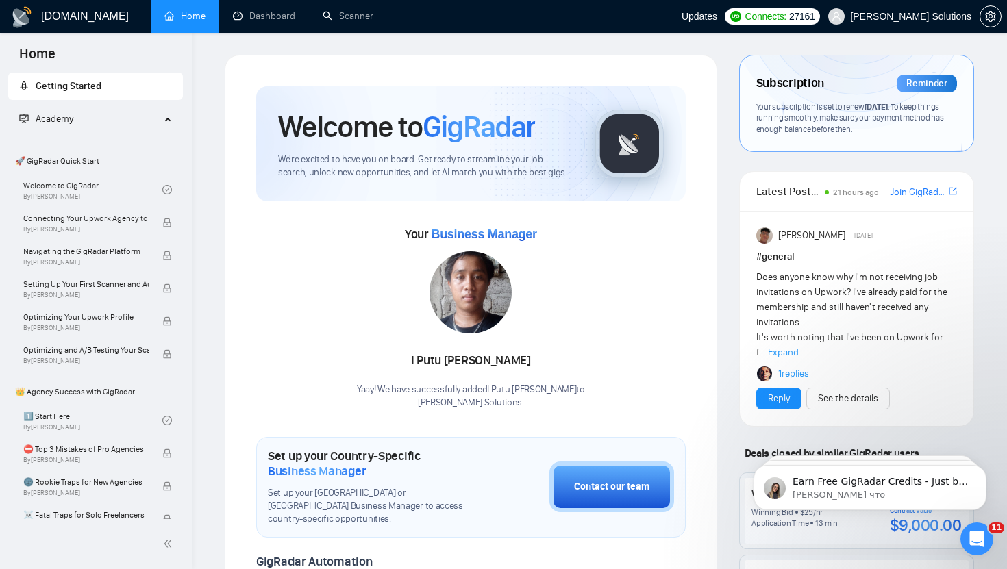
click at [877, 90] on div "Subscription Reminder" at bounding box center [856, 83] width 201 height 23
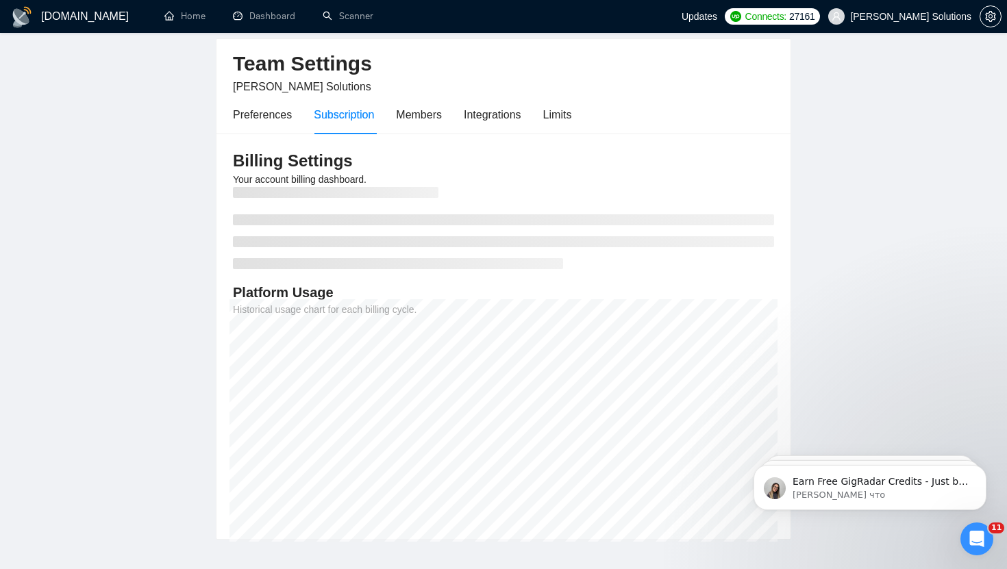
scroll to position [57, 0]
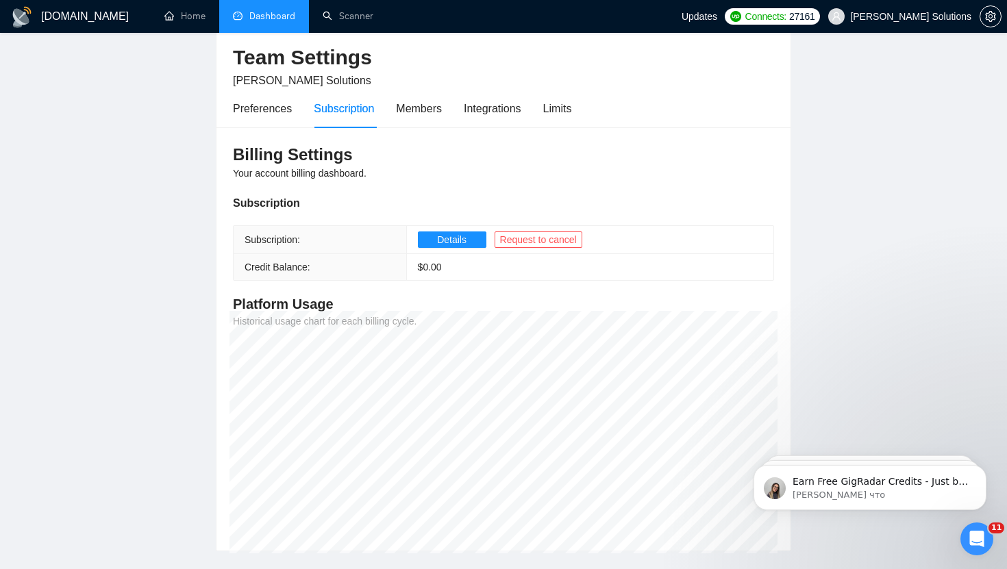
click at [264, 14] on link "Dashboard" at bounding box center [264, 16] width 62 height 12
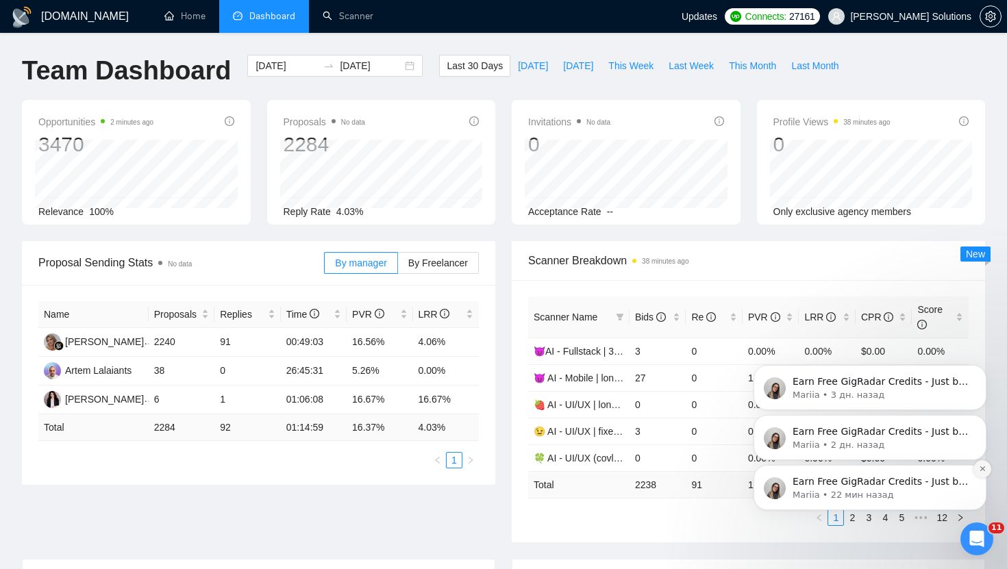
click at [981, 475] on button "Dismiss notification" at bounding box center [982, 469] width 18 height 18
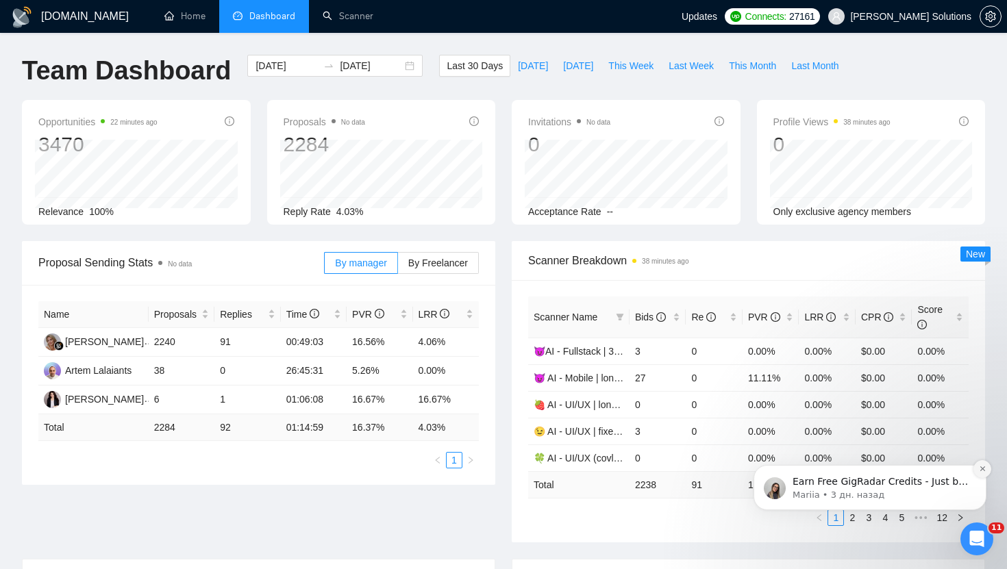
click at [981, 477] on button "Dismiss notification" at bounding box center [982, 469] width 18 height 18
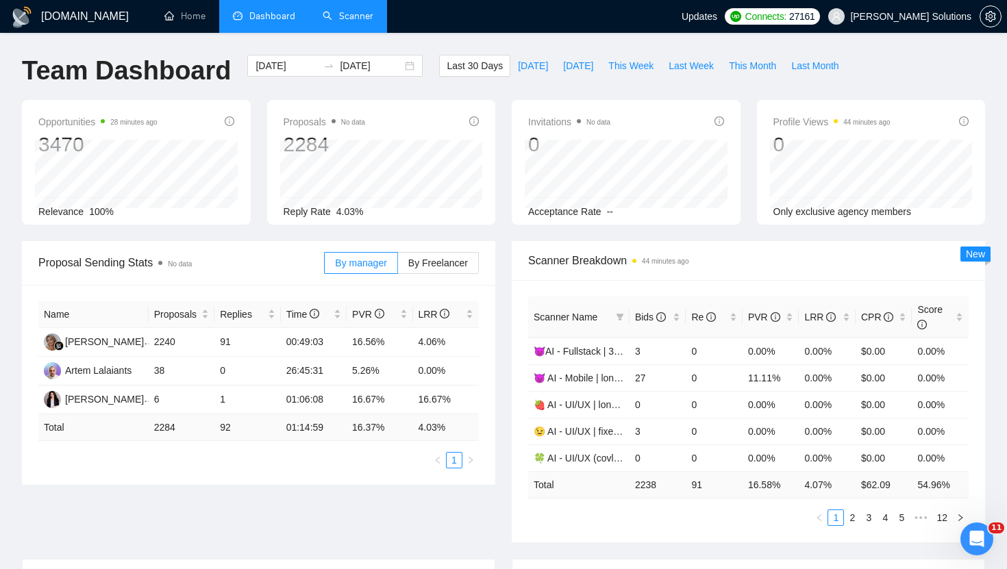
click at [353, 22] on link "Scanner" at bounding box center [348, 16] width 51 height 12
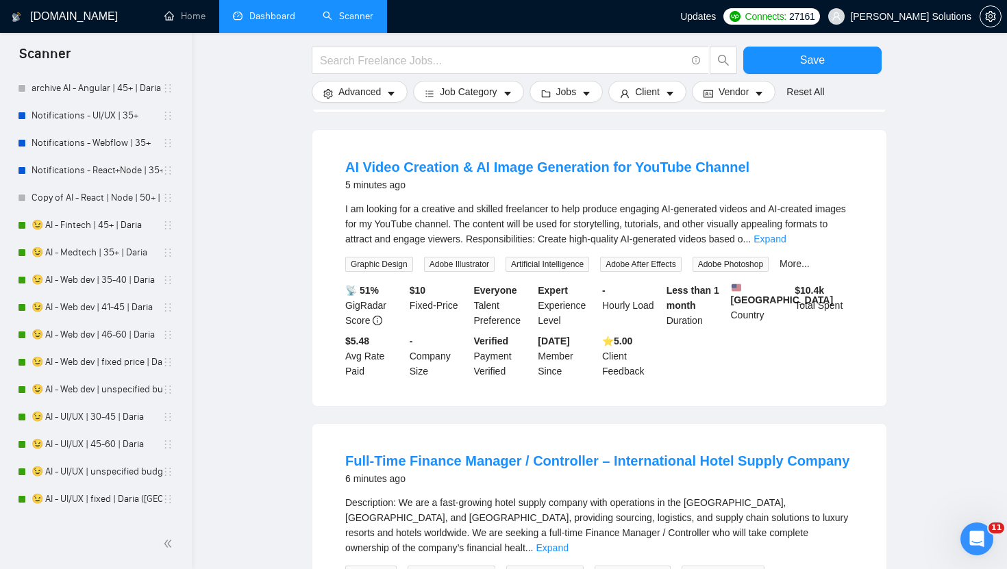
scroll to position [1896, 0]
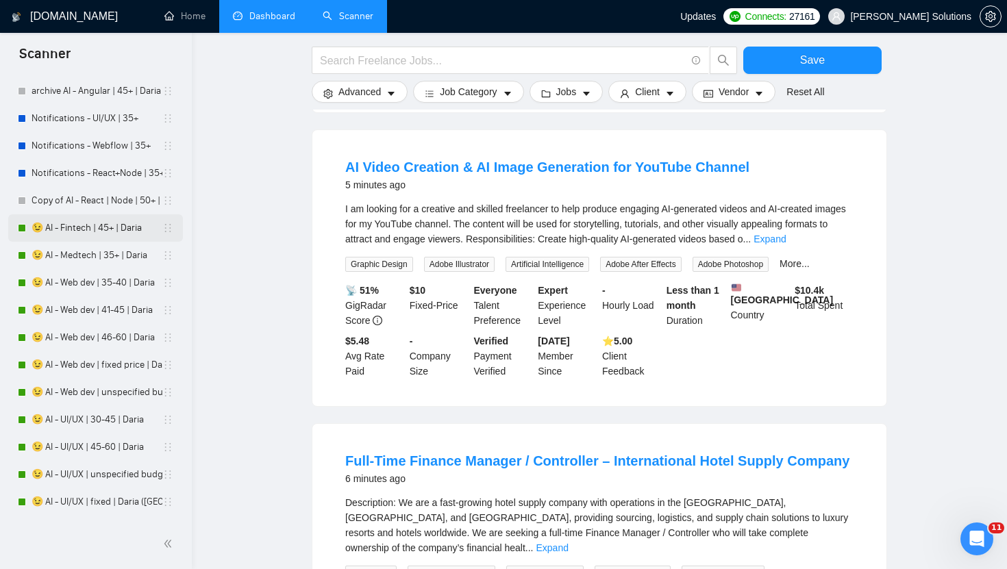
click at [104, 235] on link "😉 AI - Fintech | 45+ | Daria" at bounding box center [97, 227] width 131 height 27
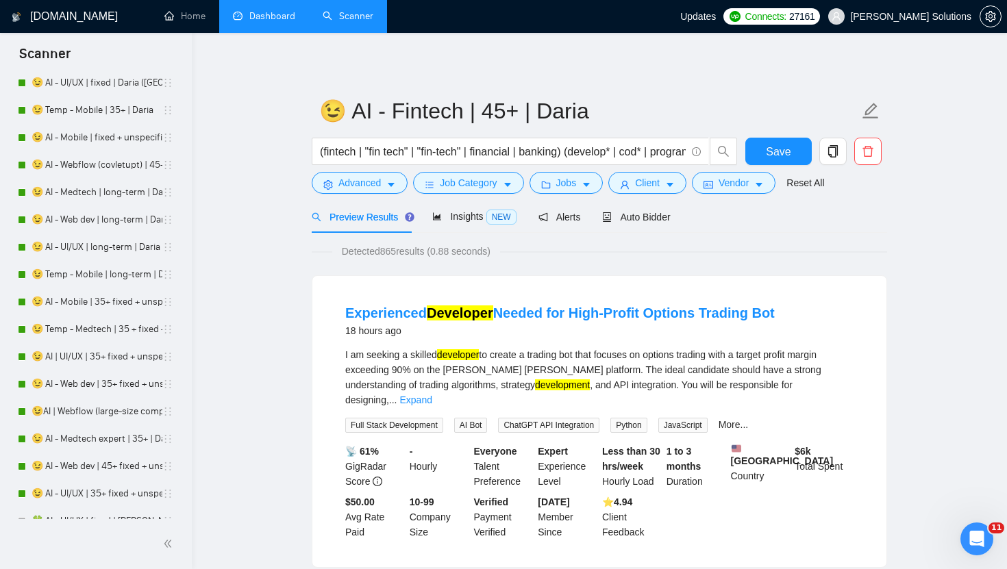
scroll to position [2168, 0]
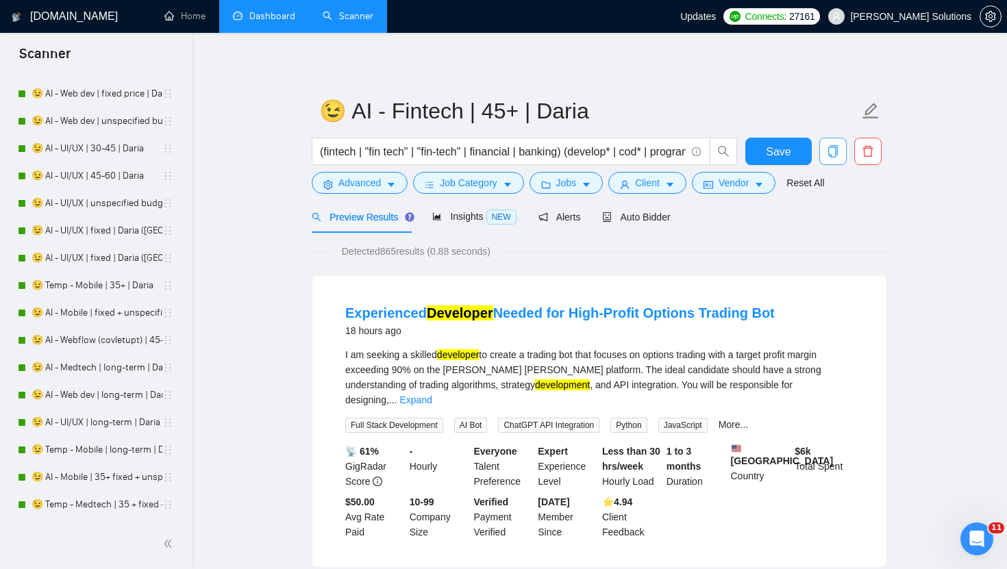
click at [824, 149] on span "copy" at bounding box center [833, 151] width 26 height 12
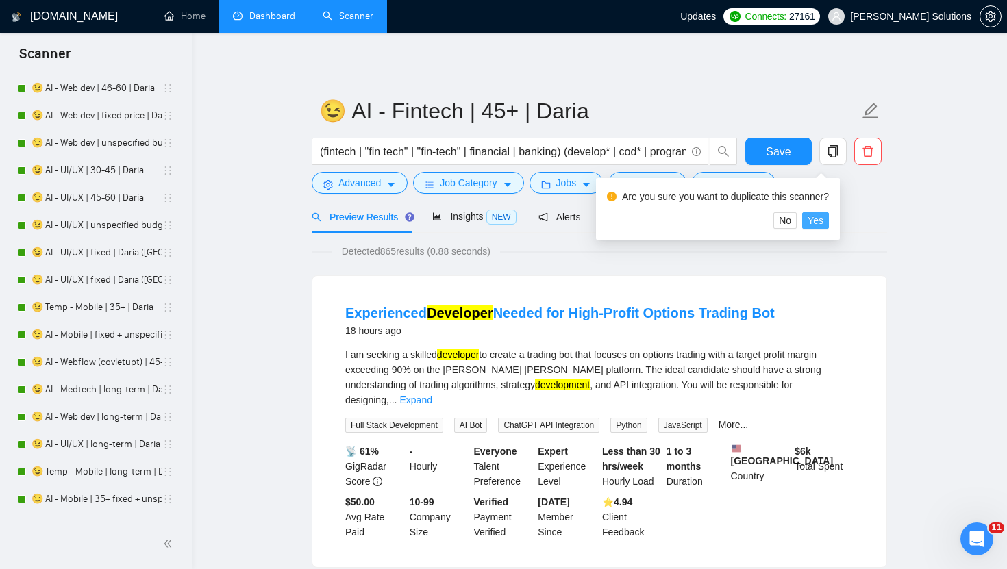
click at [823, 215] on span "Yes" at bounding box center [815, 220] width 16 height 15
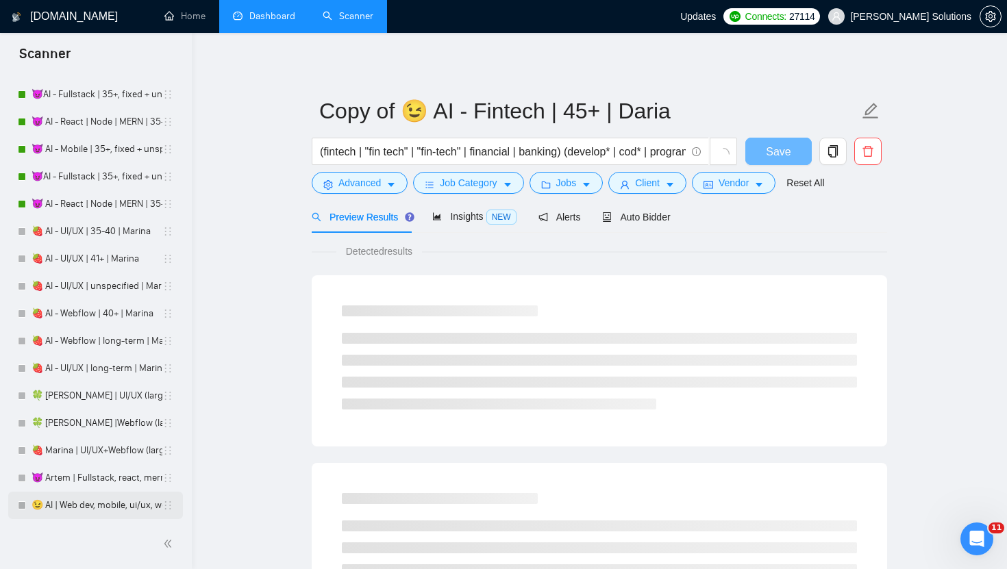
scroll to position [3290, 0]
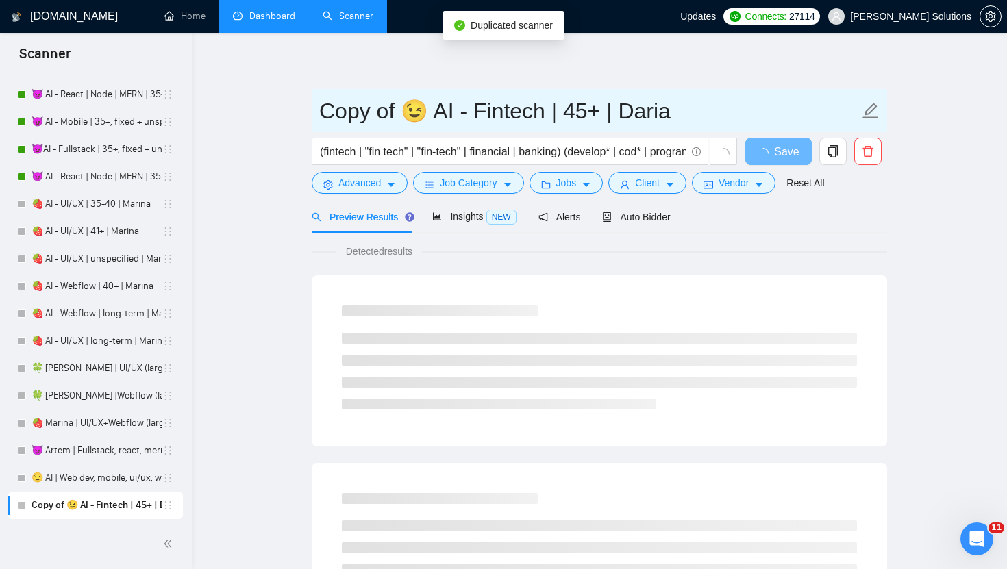
drag, startPoint x: 401, startPoint y: 107, endPoint x: 251, endPoint y: 107, distance: 150.0
click at [414, 110] on input "😉 AI - Fintech | 45+ | Daria" at bounding box center [589, 111] width 540 height 34
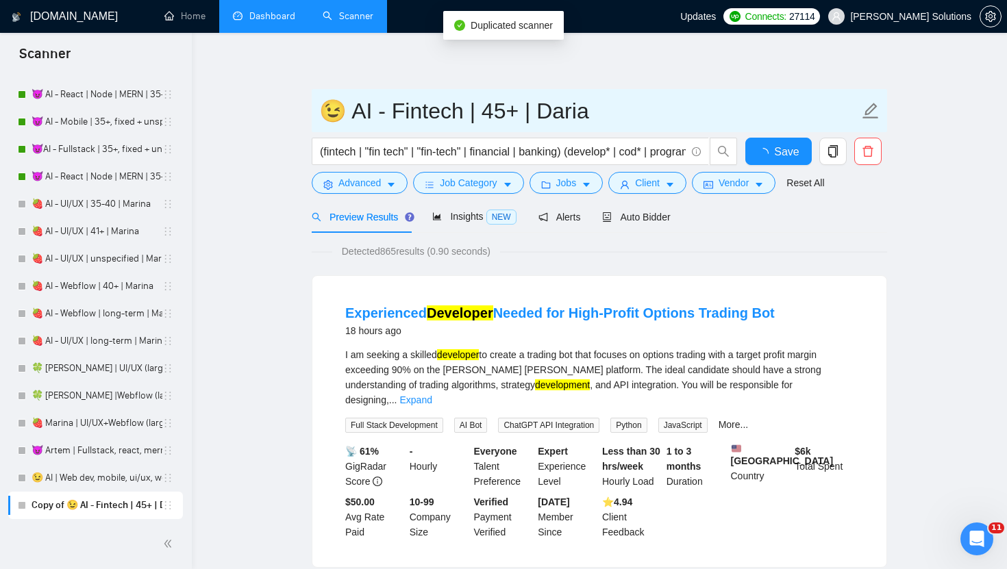
click at [414, 110] on input "😉 AI - Fintech | 45+ | Daria" at bounding box center [589, 111] width 540 height 34
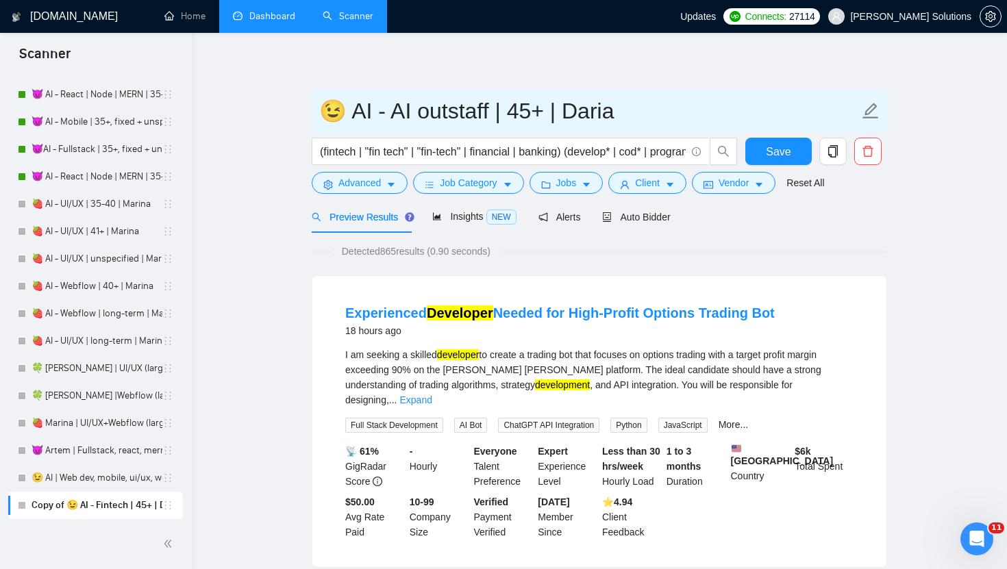
type input "😉 AI - AI outstaff | 45+ | Daria"
click at [448, 116] on input "😉 AI - AI outstaff | 45+ | Daria" at bounding box center [589, 111] width 540 height 34
click at [649, 108] on input "😉 AI - AI outstaff | 45+ | Daria" at bounding box center [589, 111] width 540 height 34
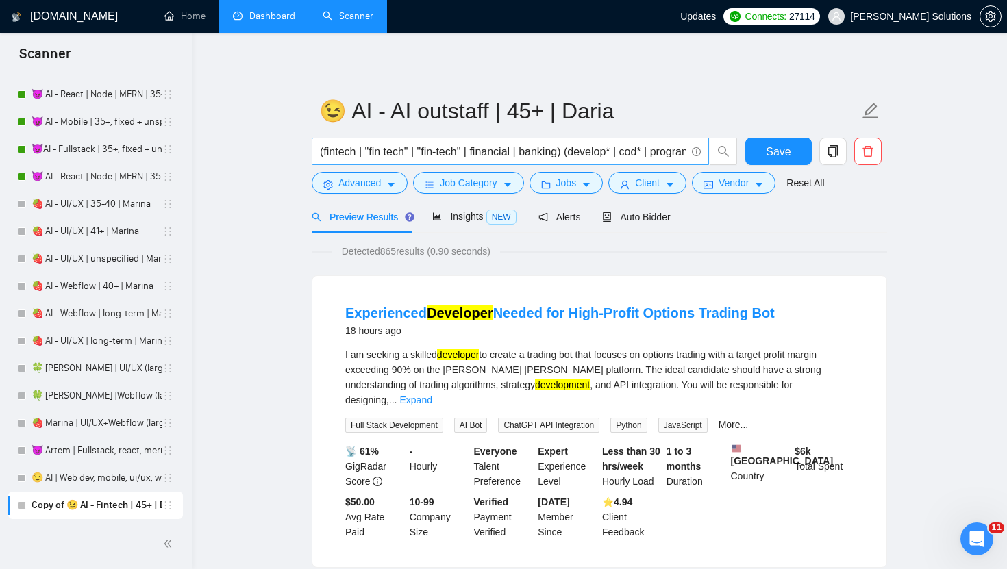
click at [499, 157] on input "(fintech | "fin tech" | "fin-tech" | financial | banking) (develop* | cod* | pr…" at bounding box center [503, 151] width 366 height 17
click at [647, 214] on span "Auto Bidder" at bounding box center [636, 217] width 68 height 11
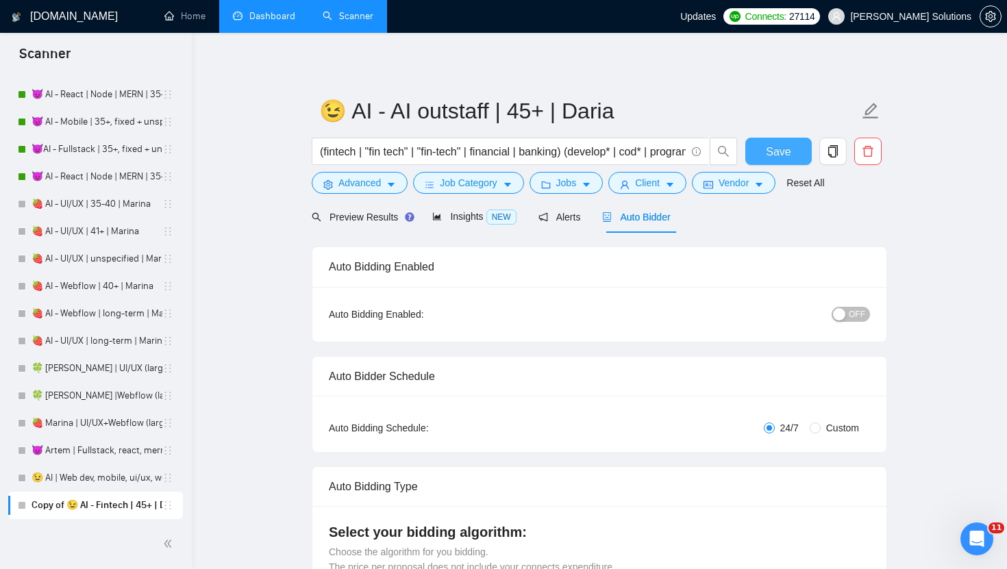
radio input "false"
radio input "true"
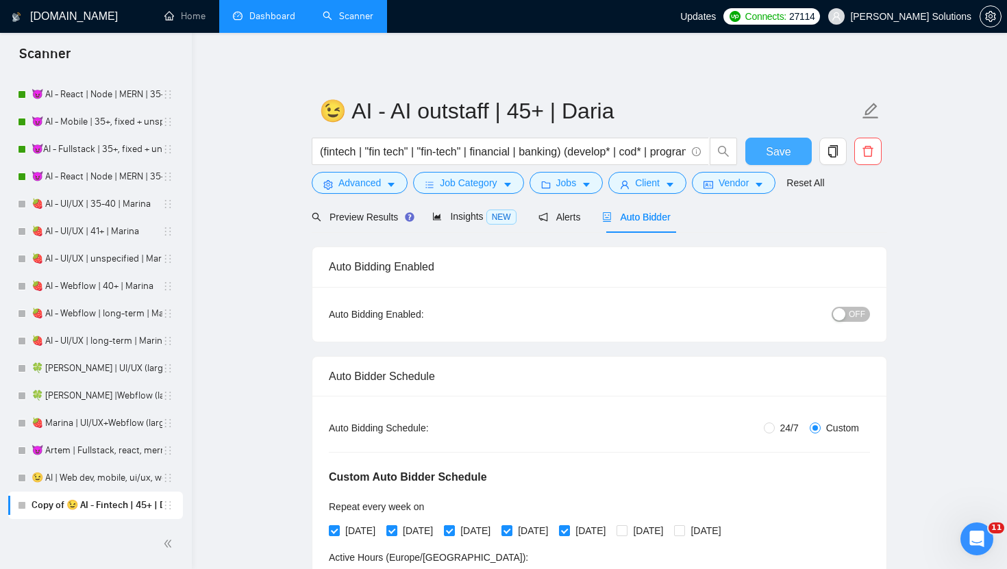
click at [778, 153] on span "Save" at bounding box center [778, 151] width 25 height 17
click at [479, 188] on span "Job Category" at bounding box center [468, 182] width 57 height 15
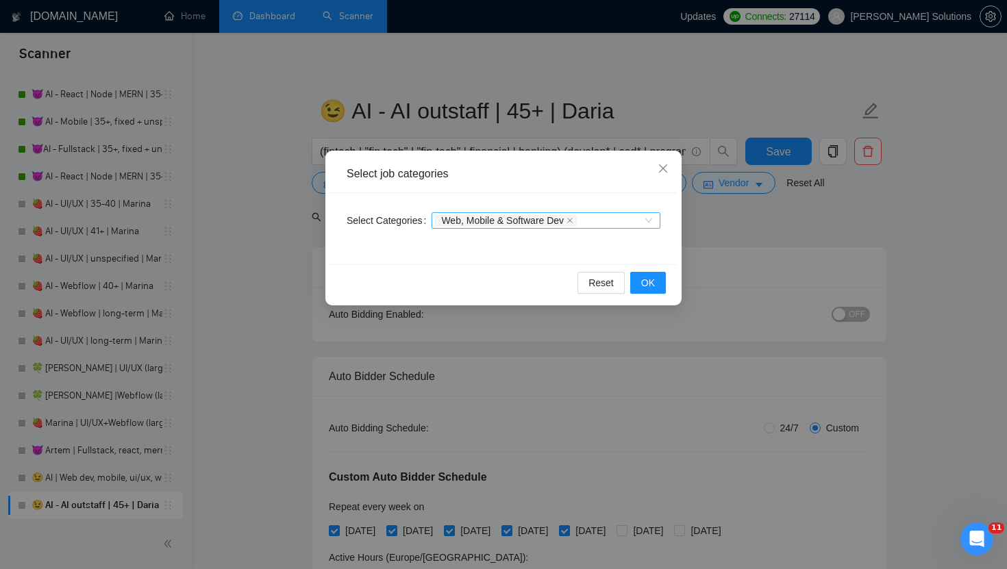
click at [496, 218] on span "Web, Mobile & Software Dev" at bounding box center [502, 221] width 123 height 10
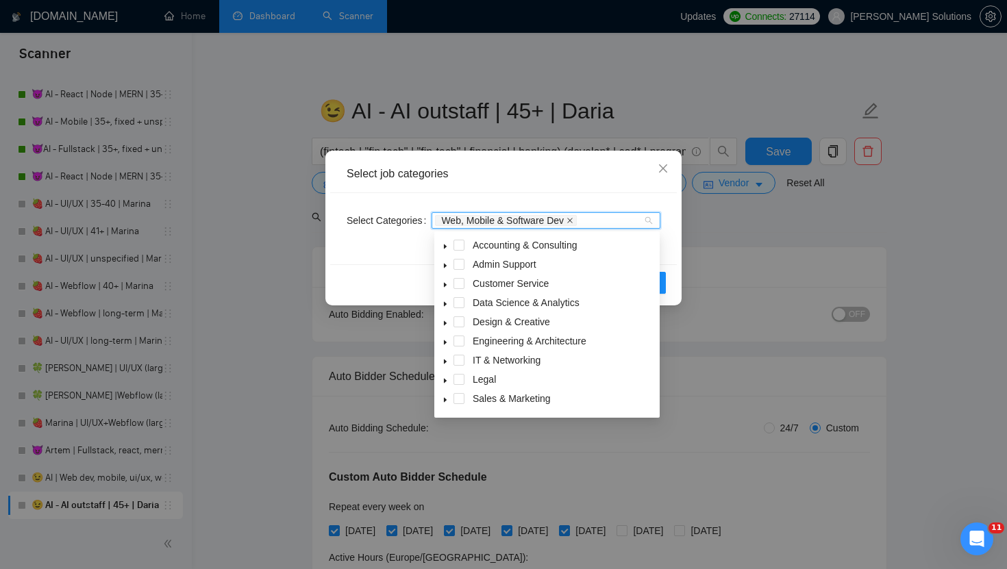
click at [573, 220] on icon "close" at bounding box center [569, 220] width 7 height 7
type input "ai"
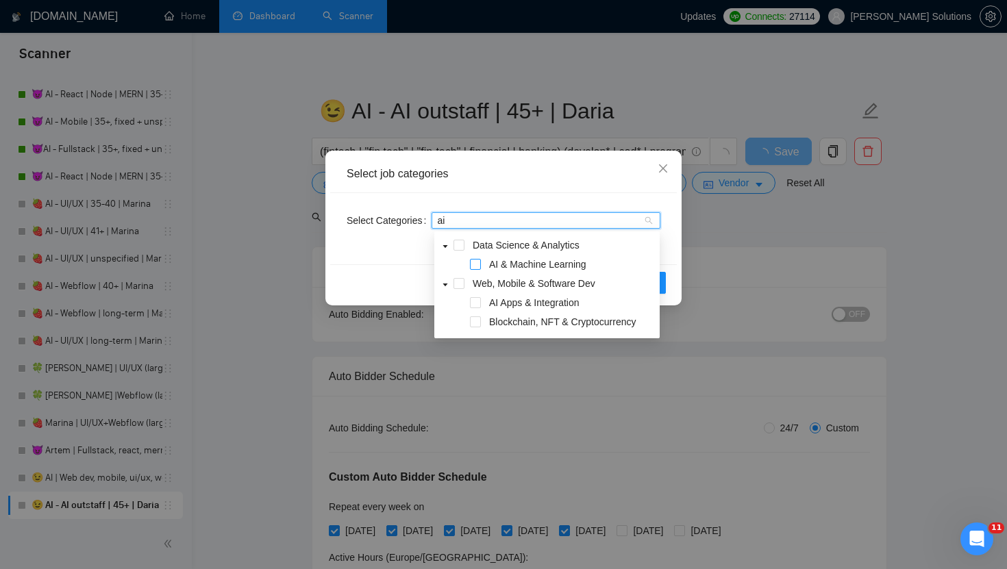
click at [476, 262] on span at bounding box center [475, 264] width 11 height 11
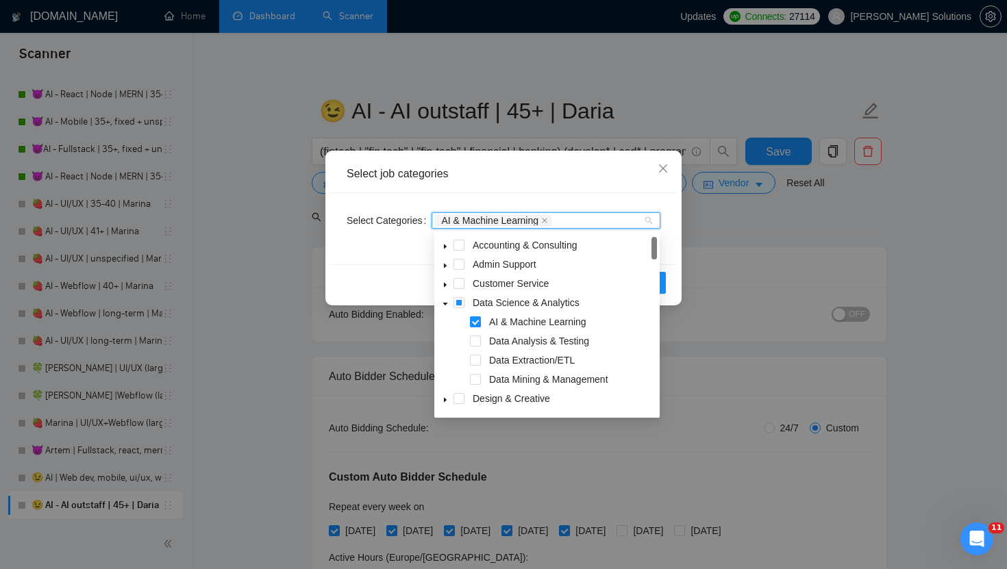
click at [476, 321] on span at bounding box center [475, 321] width 11 height 11
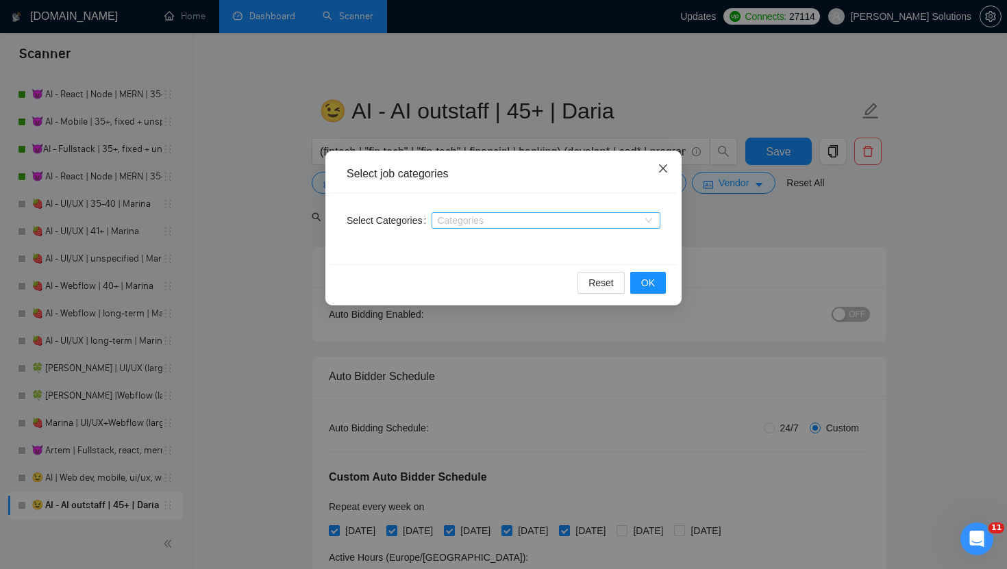
click at [669, 166] on span "Close" at bounding box center [662, 169] width 37 height 37
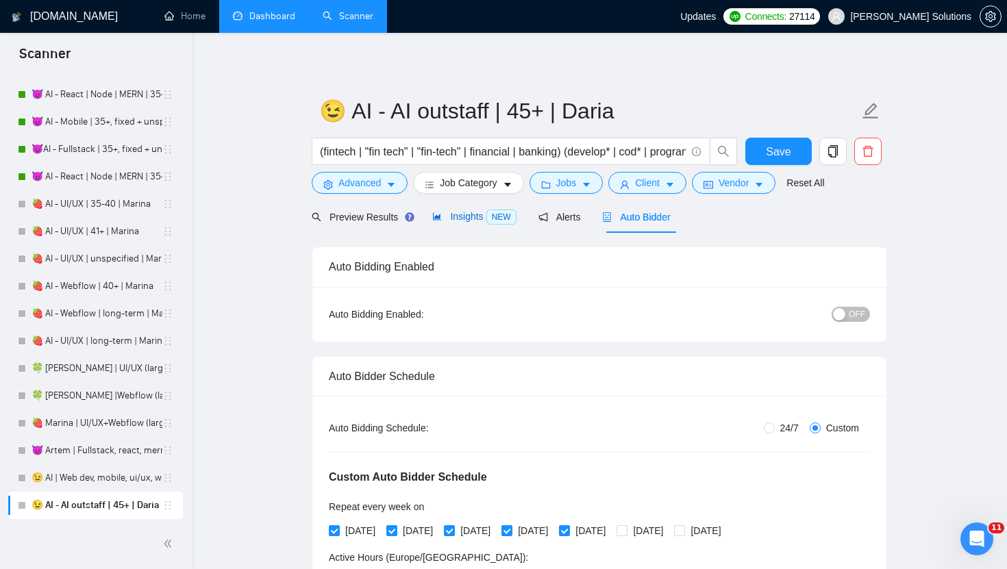
click at [471, 209] on div "Insights NEW" at bounding box center [474, 217] width 84 height 16
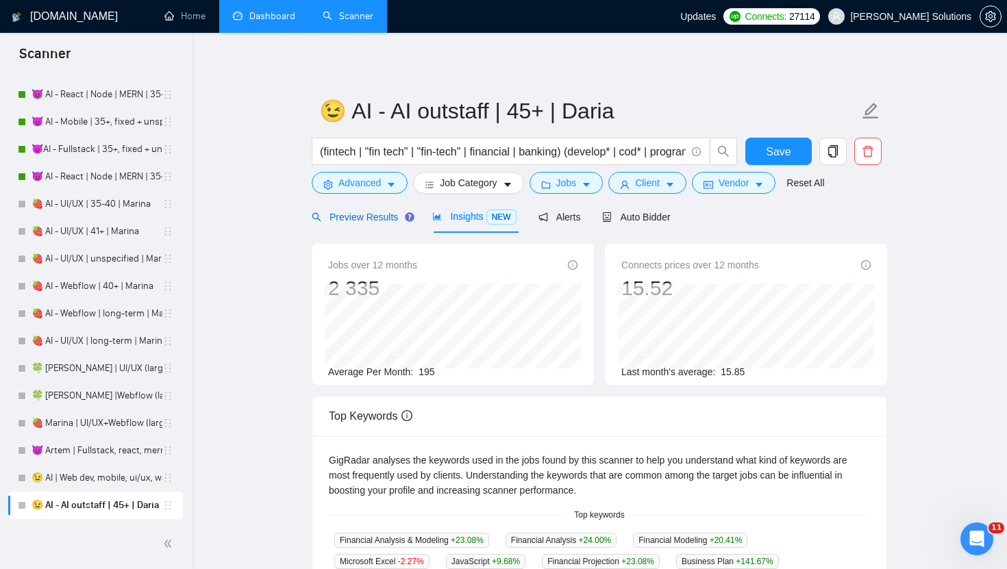
click at [370, 214] on span "Preview Results" at bounding box center [361, 217] width 99 height 11
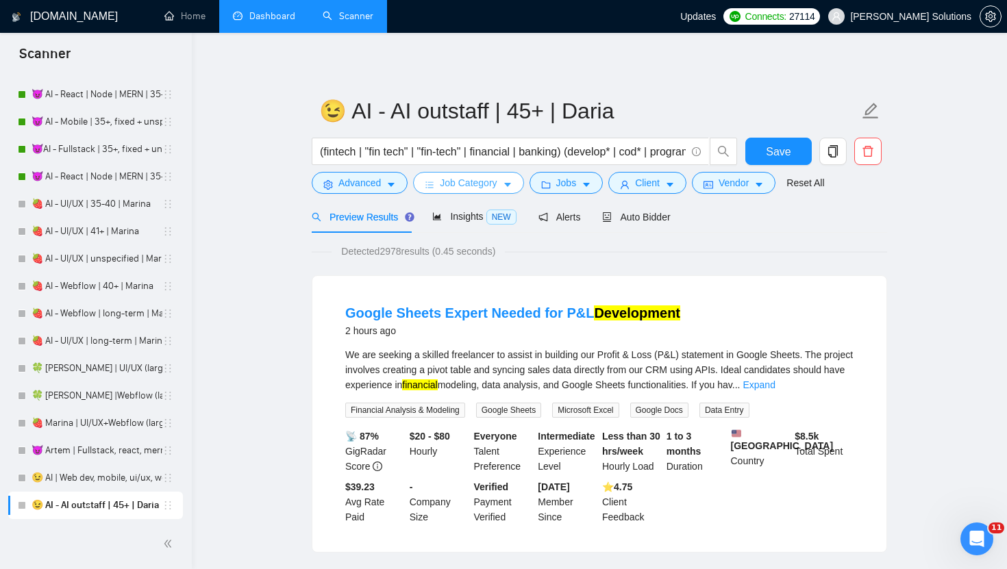
click at [503, 187] on button "Job Category" at bounding box center [468, 183] width 110 height 22
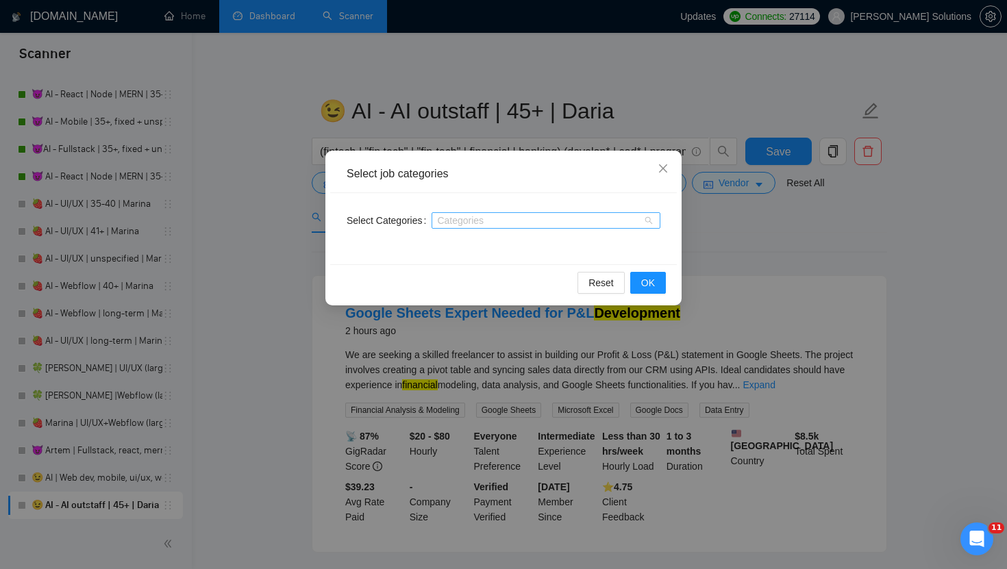
click at [483, 216] on div at bounding box center [539, 220] width 208 height 11
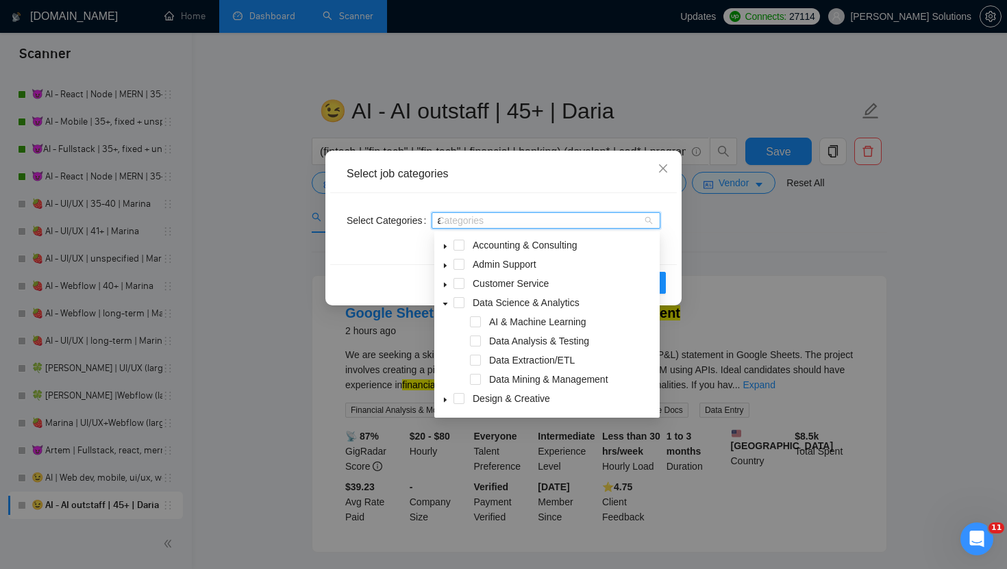
type input "ai"
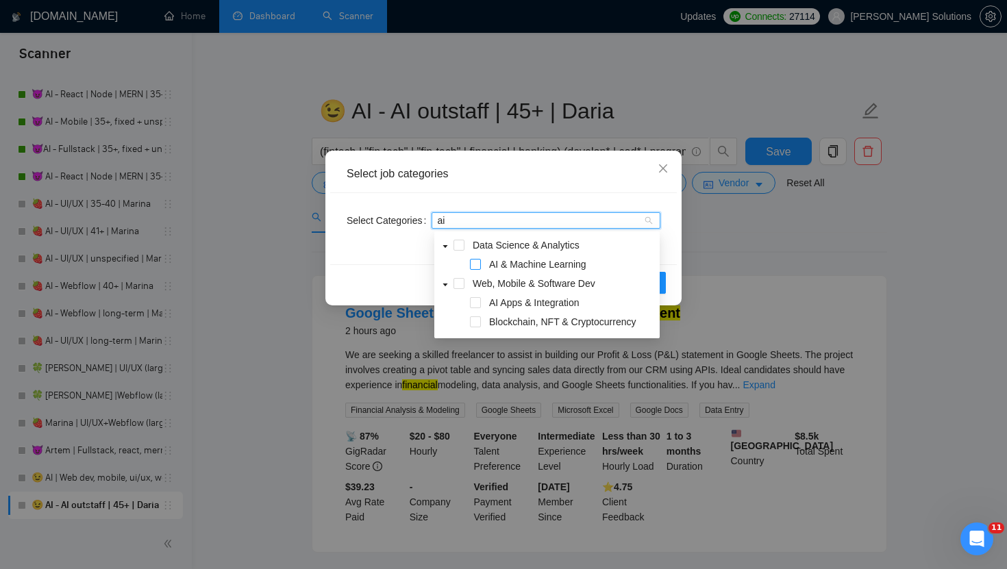
click at [473, 323] on span at bounding box center [475, 321] width 11 height 11
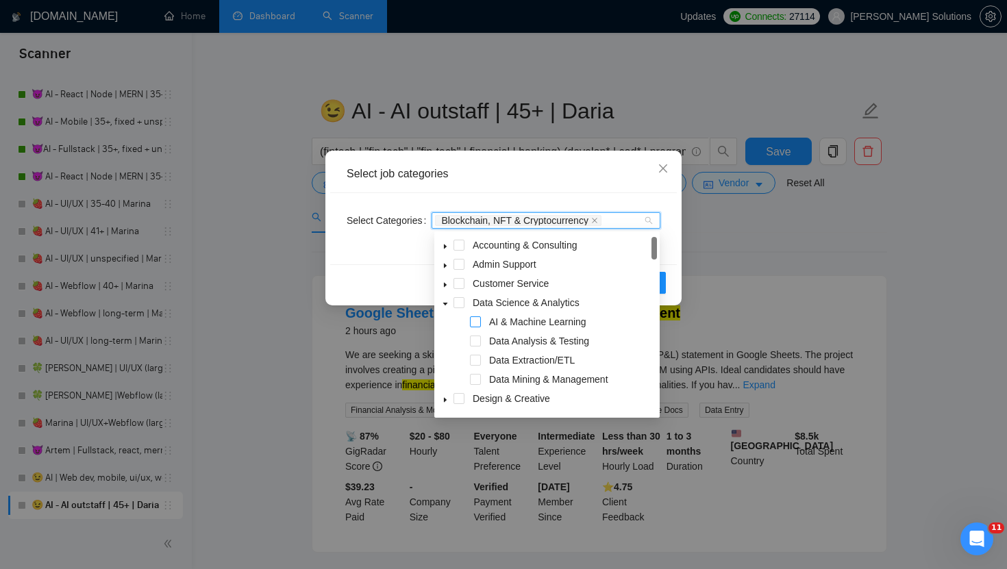
click at [478, 320] on span at bounding box center [475, 321] width 11 height 11
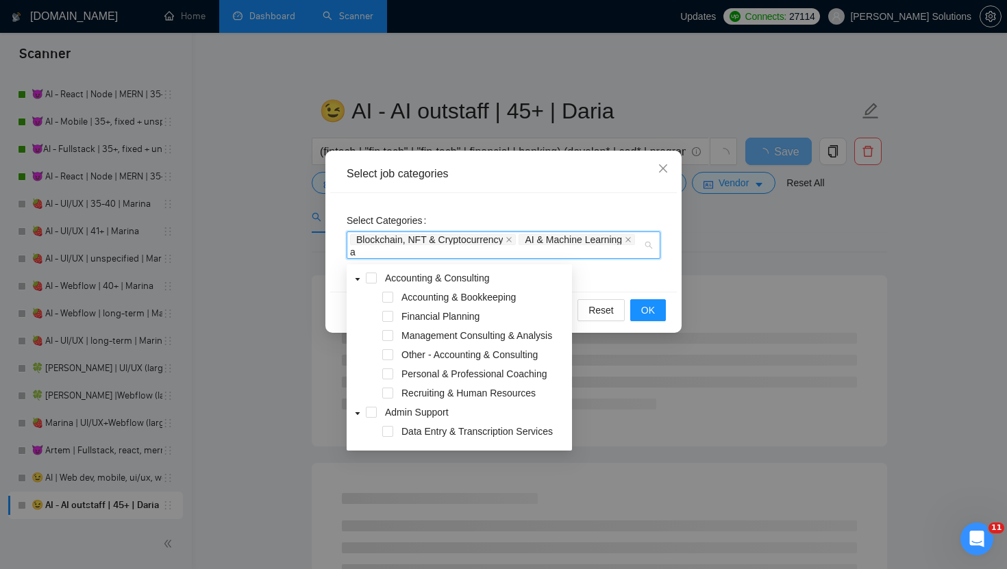
type input "ai"
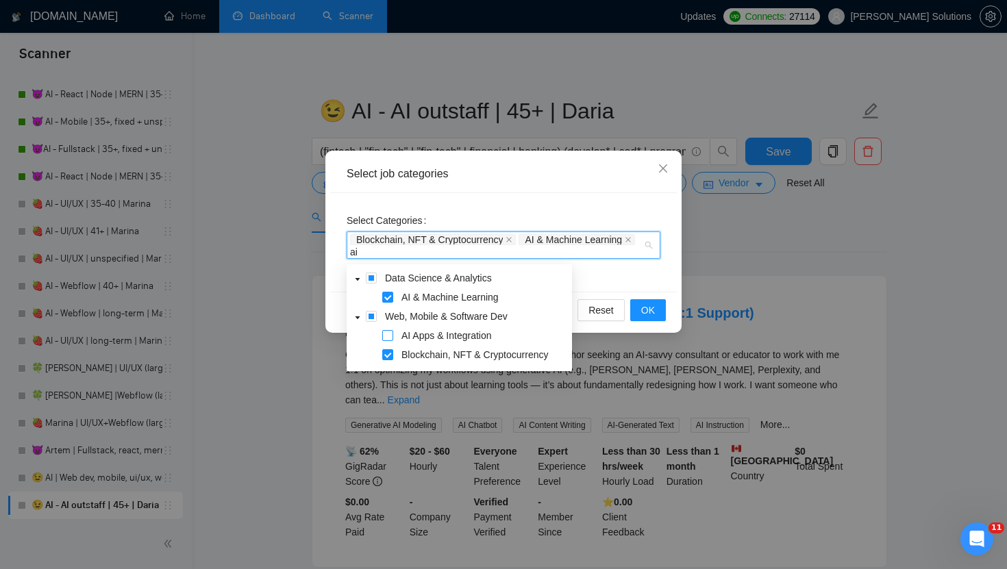
click at [389, 335] on span at bounding box center [387, 335] width 11 height 11
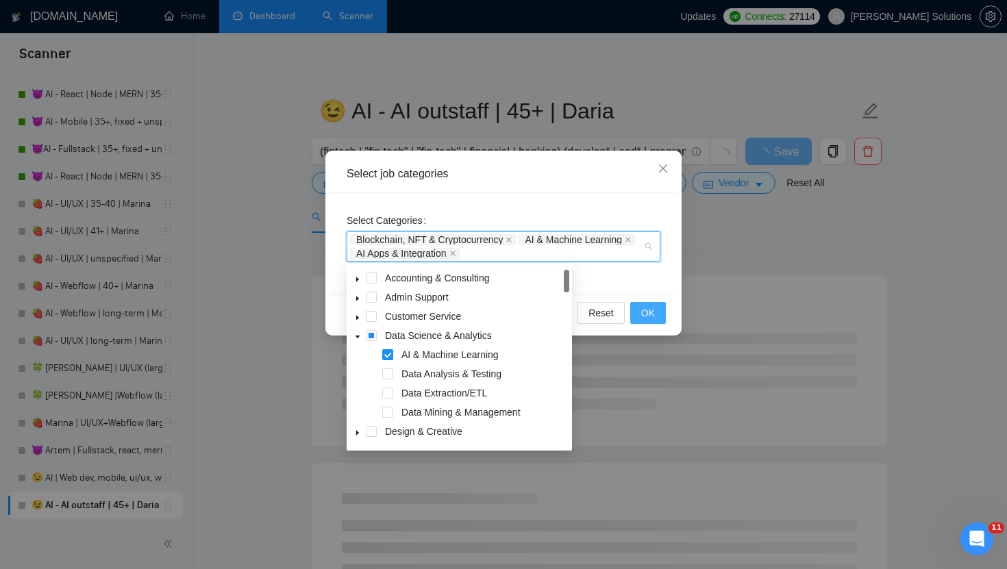
click at [643, 314] on span "OK" at bounding box center [648, 312] width 14 height 15
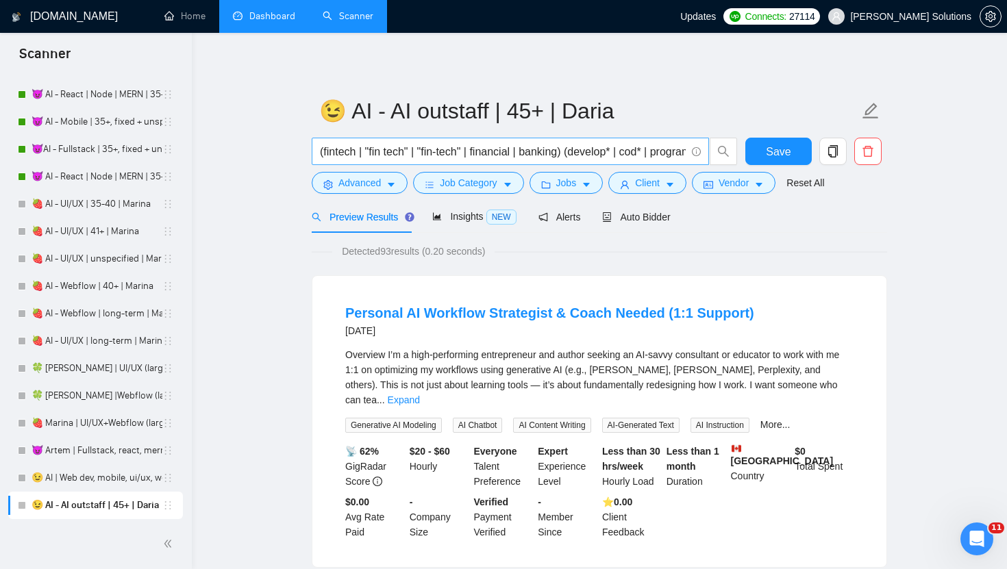
click at [473, 153] on input "(fintech | "fin tech" | "fin-tech" | financial | banking) (develop* | cod* | pr…" at bounding box center [503, 151] width 366 height 17
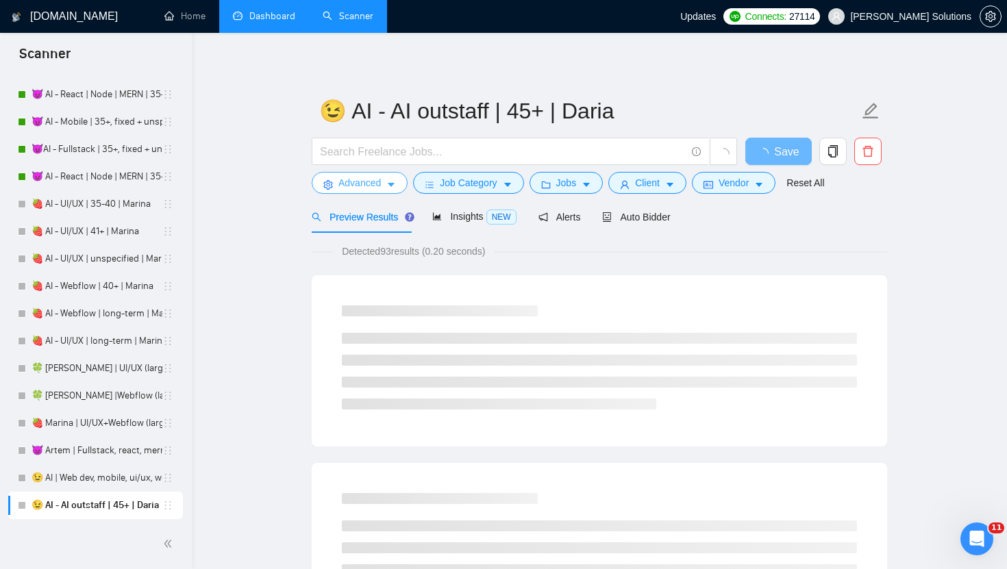
click at [403, 179] on button "Advanced" at bounding box center [360, 183] width 96 height 22
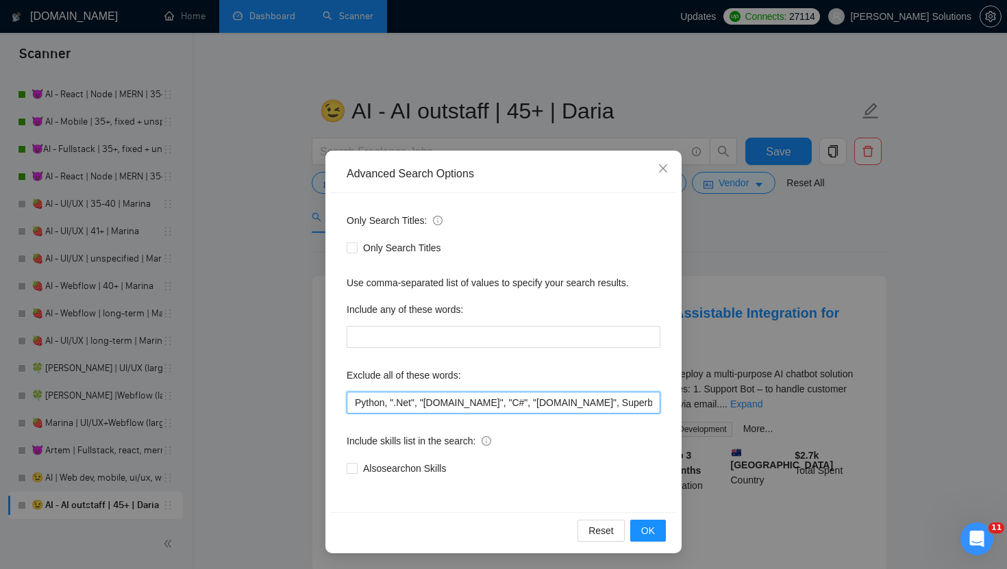
drag, startPoint x: 391, startPoint y: 407, endPoint x: 180, endPoint y: 378, distance: 212.9
click at [180, 378] on div "Advanced Search Options Only Search Titles: Only Search Titles Use comma-separa…" at bounding box center [503, 284] width 1007 height 569
type input "".Net", "asp.net", "C#", "Make.com", Superblocks, "Zoho CRM", Rust, mentorship,…"
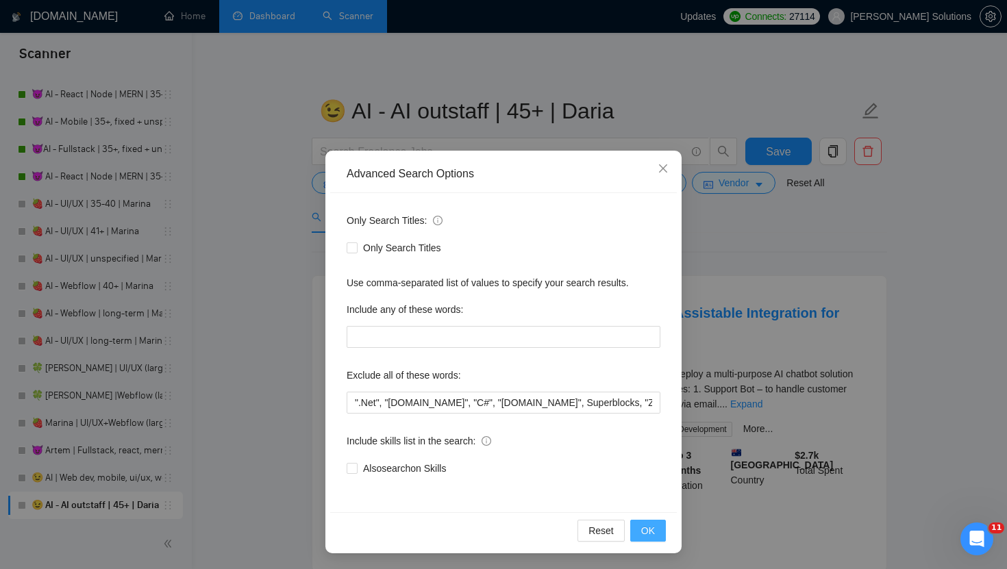
click at [652, 529] on span "OK" at bounding box center [648, 530] width 14 height 15
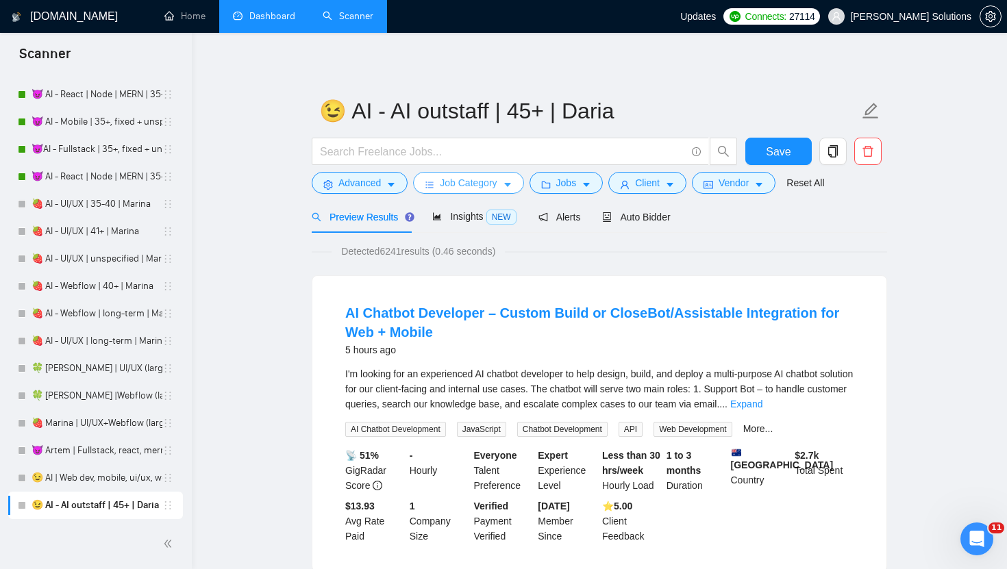
click at [468, 176] on span "Job Category" at bounding box center [468, 182] width 57 height 15
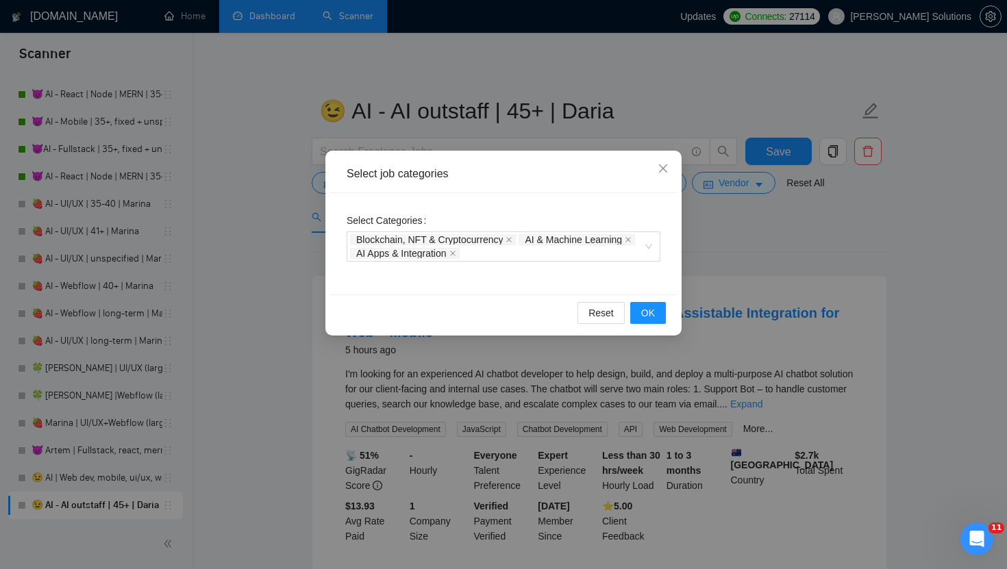
click at [513, 121] on div "Select job categories Select Categories Blockchain, NFT & Cryptocurrency AI & M…" at bounding box center [503, 284] width 1007 height 569
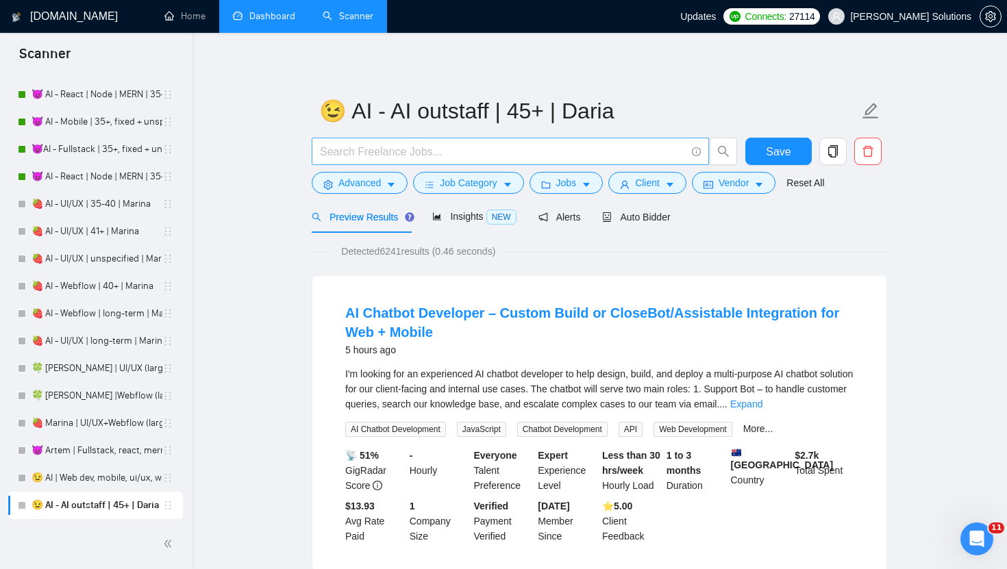
click at [493, 162] on span at bounding box center [510, 151] width 397 height 27
type input "AI"
click at [479, 186] on span "Job Category" at bounding box center [468, 182] width 57 height 15
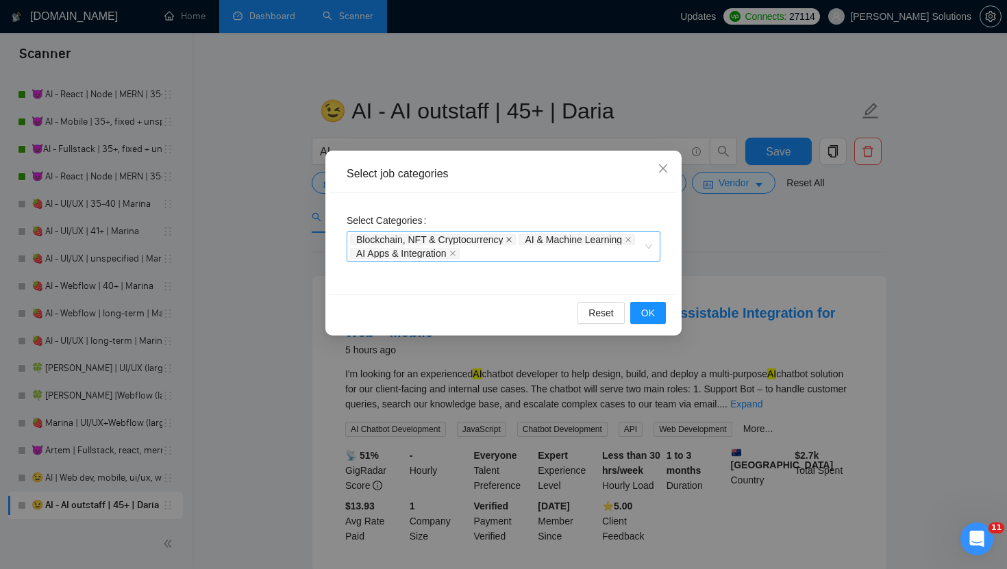
click at [512, 239] on icon "close" at bounding box center [508, 239] width 7 height 7
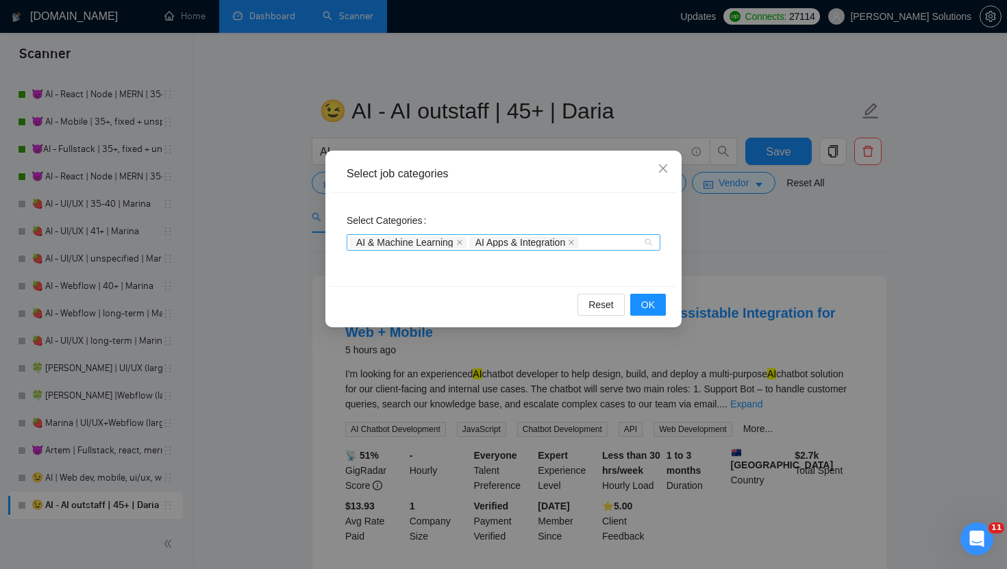
click at [456, 244] on span "AI & Machine Learning" at bounding box center [408, 242] width 116 height 11
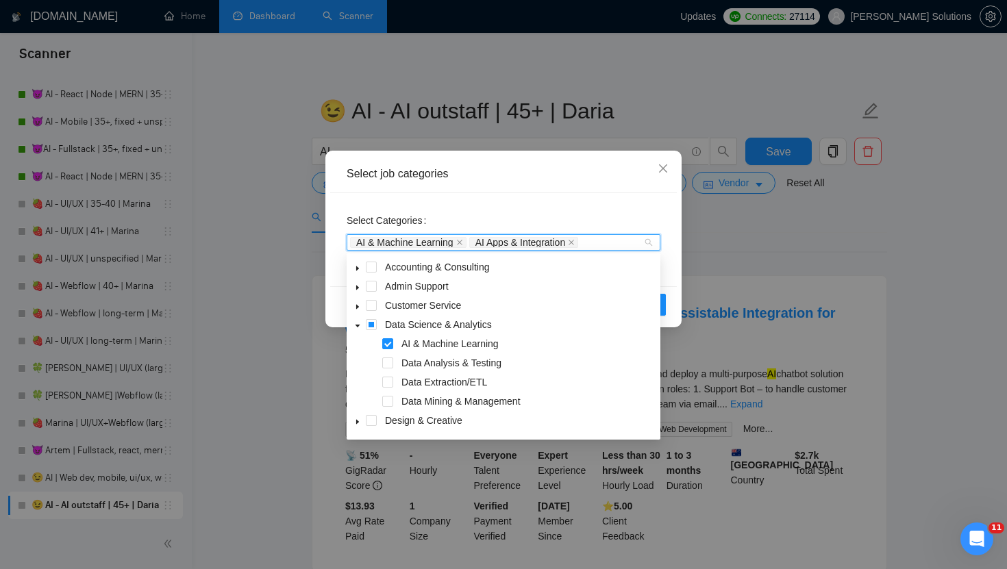
click at [456, 244] on span "AI & Machine Learning" at bounding box center [408, 242] width 116 height 11
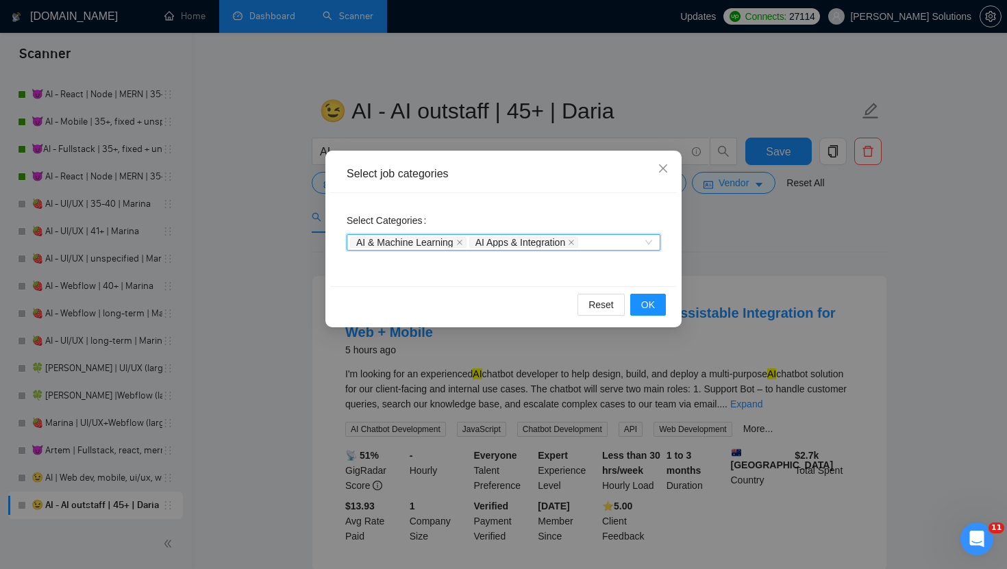
click at [457, 244] on span "AI & Machine Learning" at bounding box center [408, 242] width 116 height 11
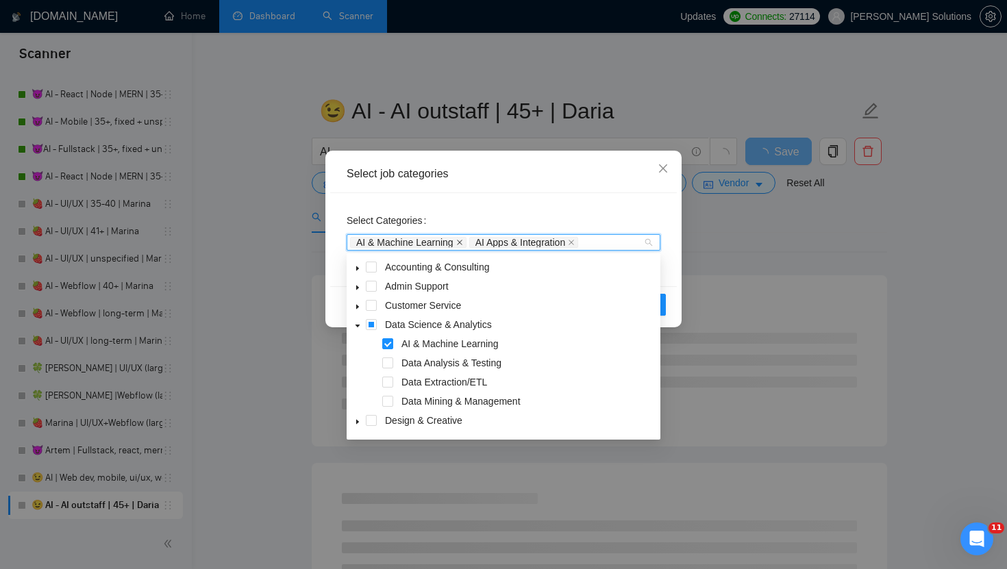
click at [463, 241] on icon "close" at bounding box center [459, 242] width 7 height 7
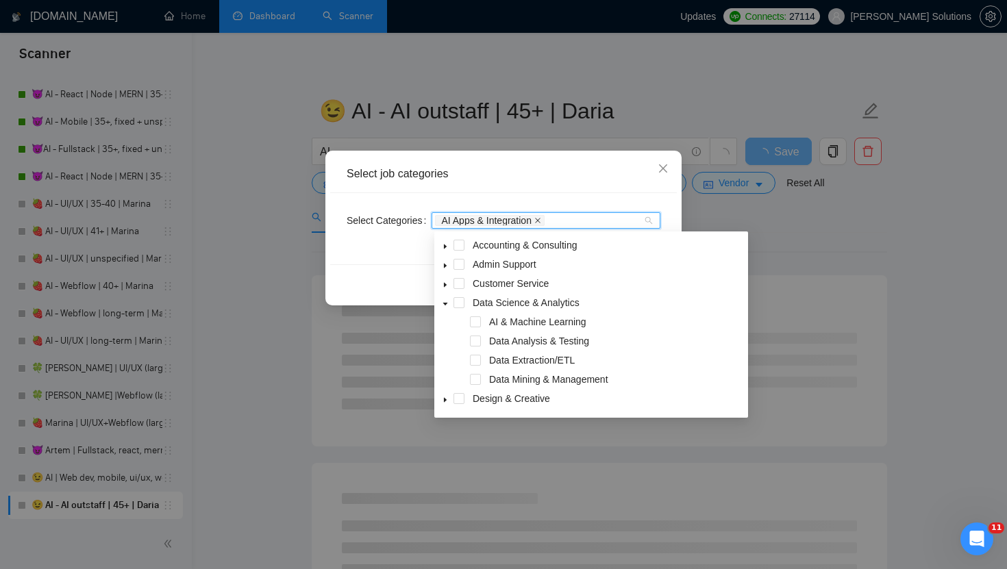
click at [541, 220] on icon "close" at bounding box center [537, 220] width 7 height 7
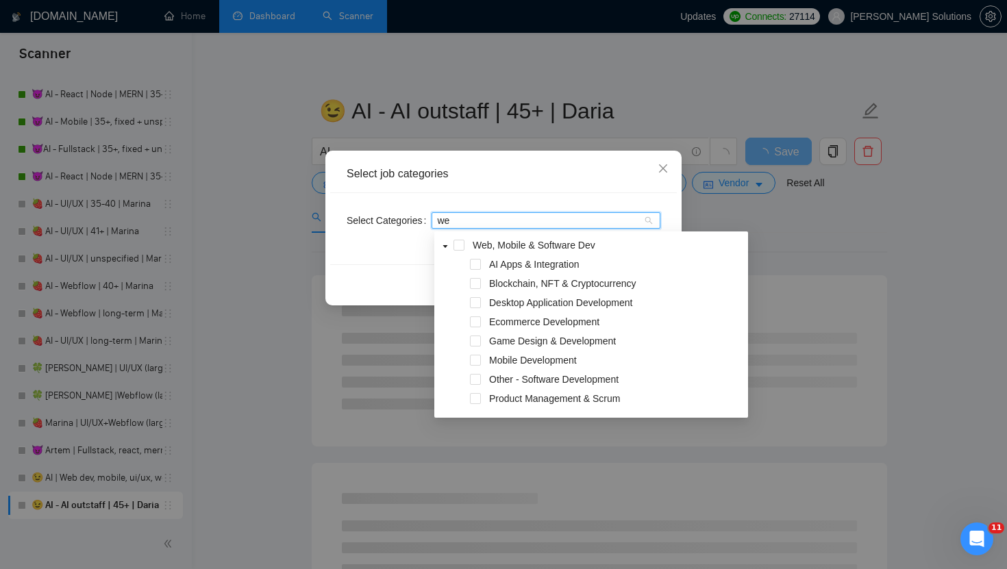
type input "web"
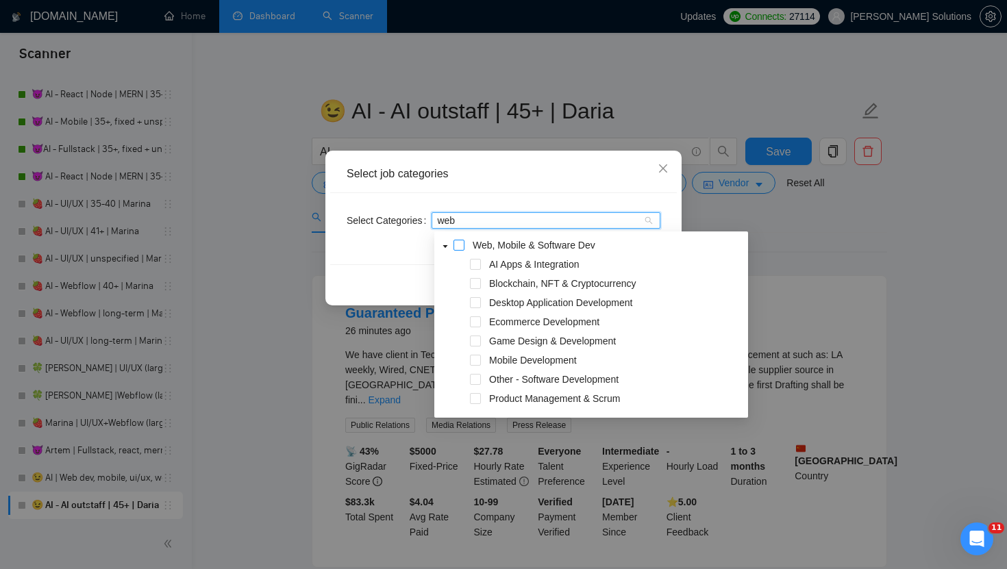
click at [460, 248] on span at bounding box center [458, 245] width 11 height 11
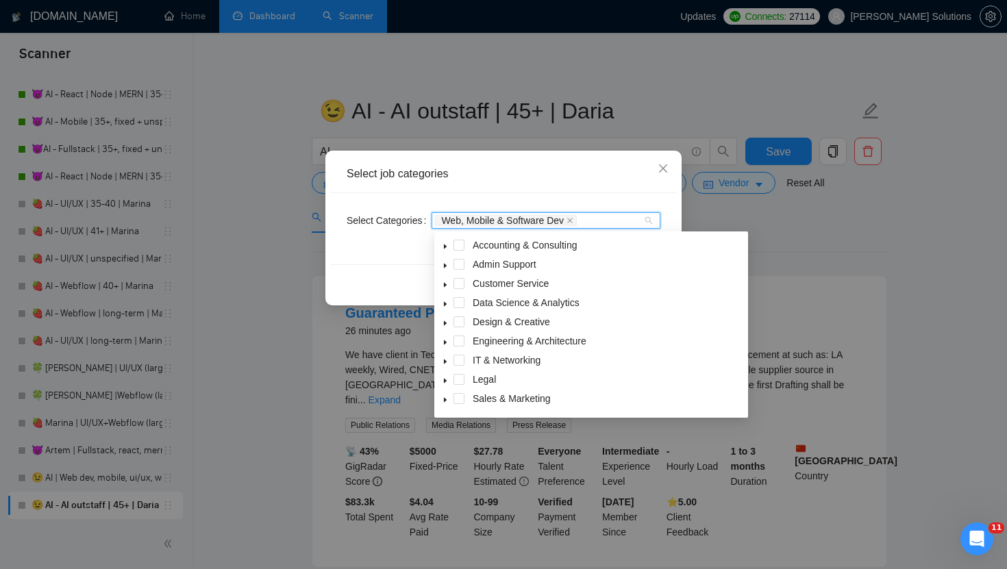
click at [324, 284] on div "Select job categories Select Categories Web, Mobile & Software Dev Reset OK" at bounding box center [503, 284] width 1007 height 569
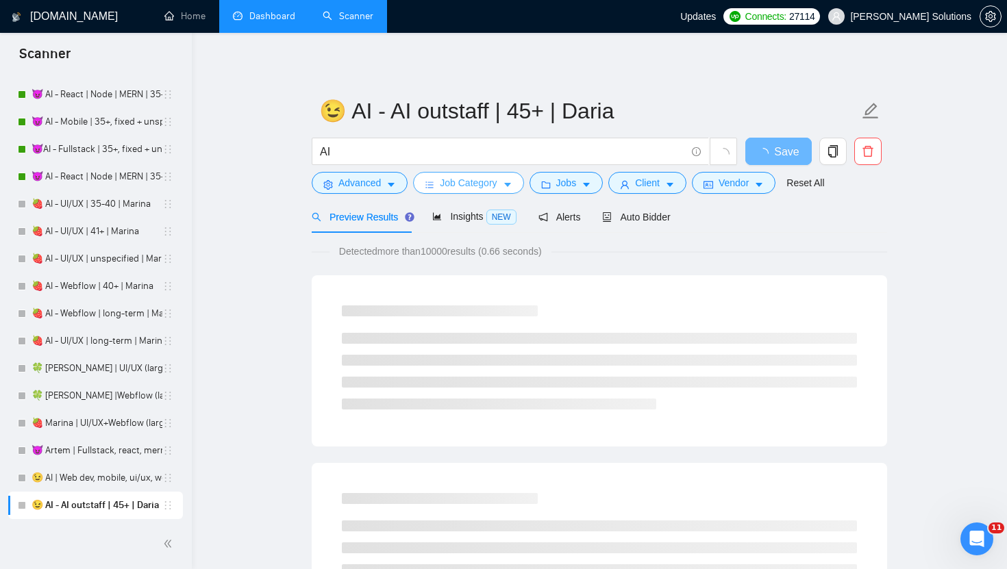
click at [468, 186] on span "Job Category" at bounding box center [468, 182] width 57 height 15
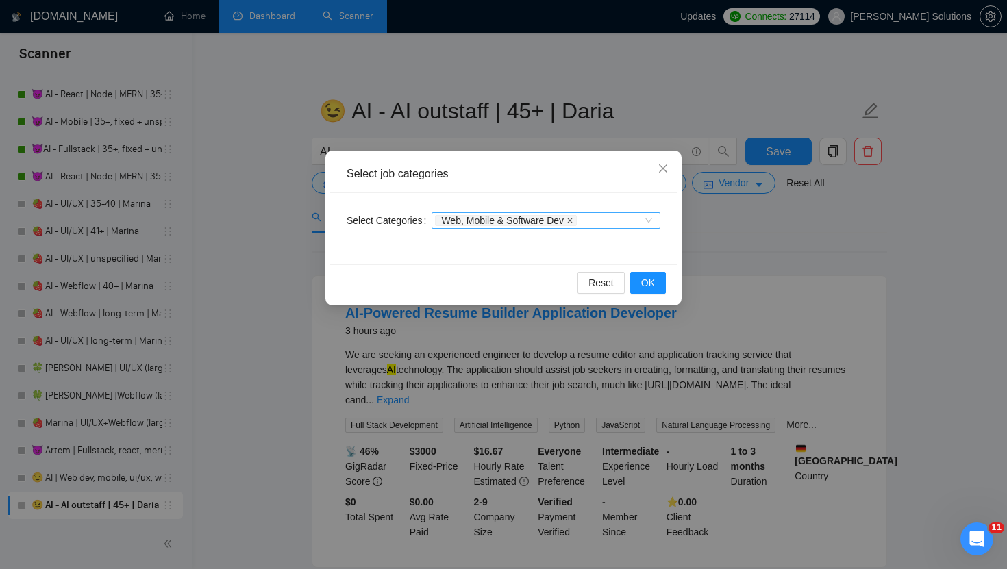
click at [573, 223] on icon "close" at bounding box center [569, 220] width 7 height 7
click at [562, 223] on div at bounding box center [539, 220] width 208 height 11
type input "ai"
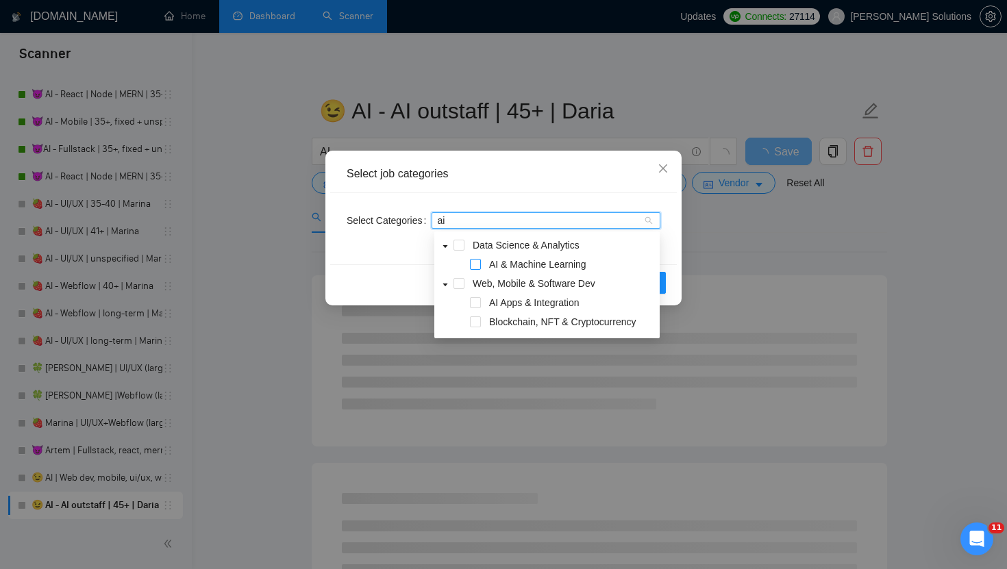
click at [477, 264] on span at bounding box center [475, 264] width 11 height 11
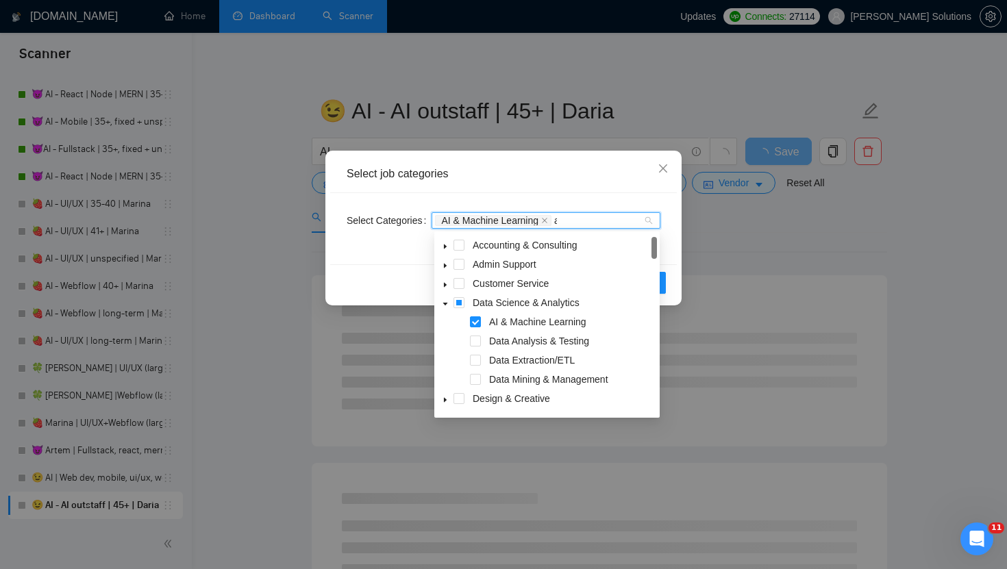
type input "ai"
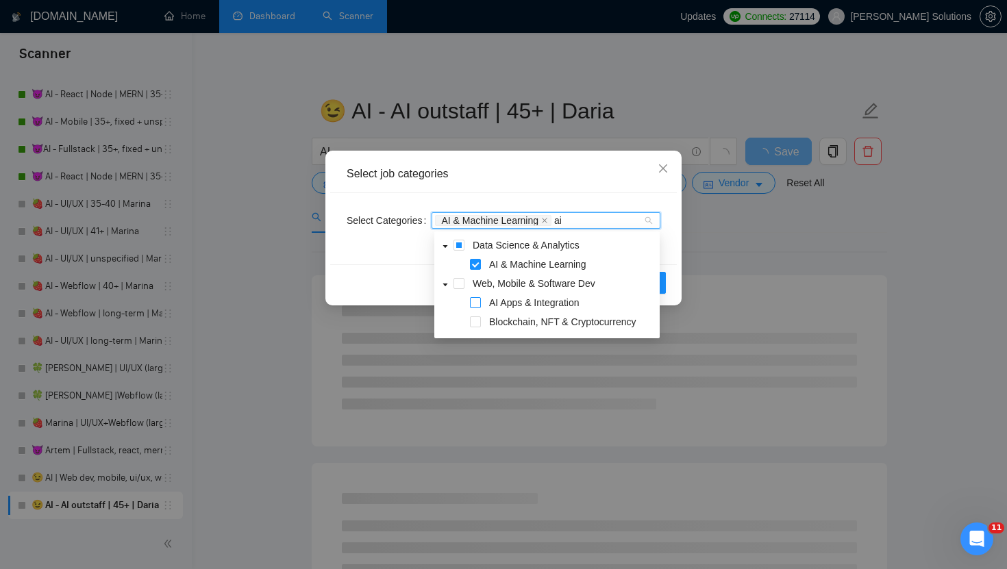
click at [473, 303] on span at bounding box center [475, 302] width 11 height 11
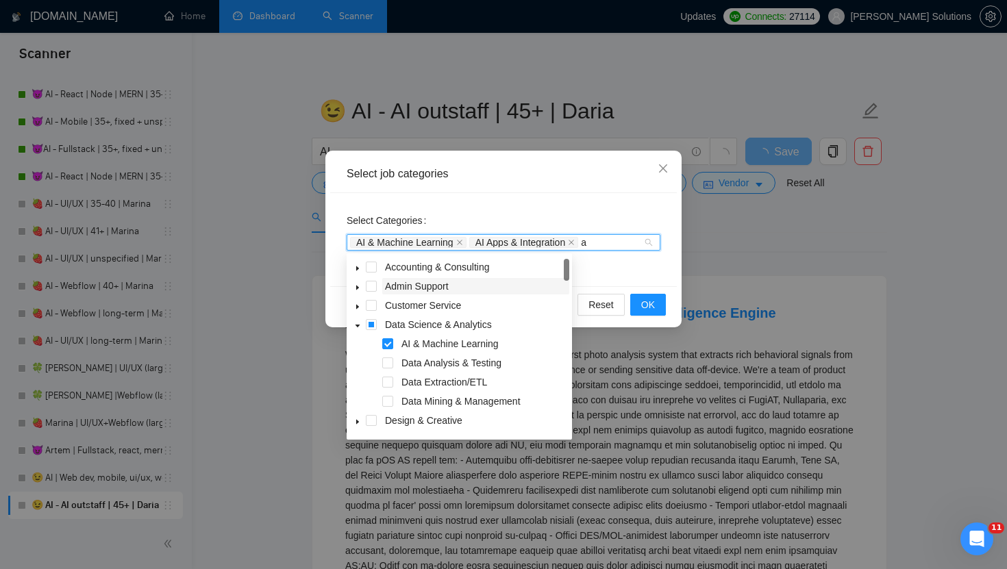
type input "ai"
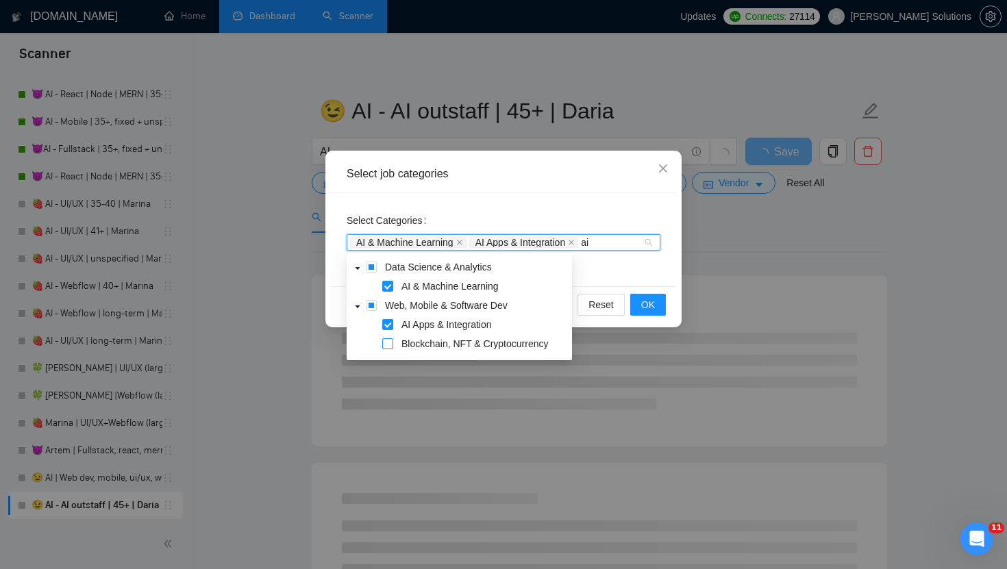
click at [391, 344] on span at bounding box center [387, 343] width 11 height 11
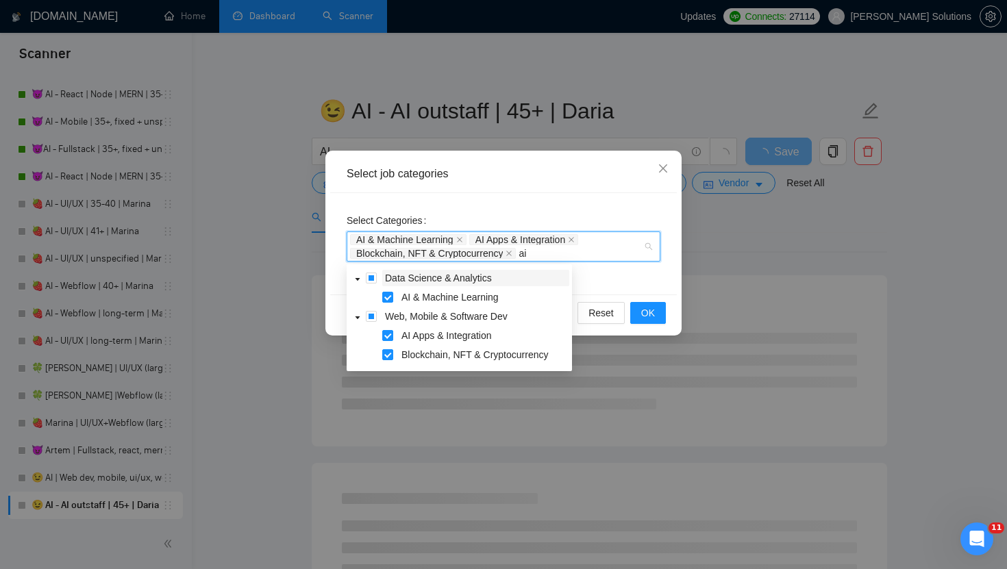
type input "a"
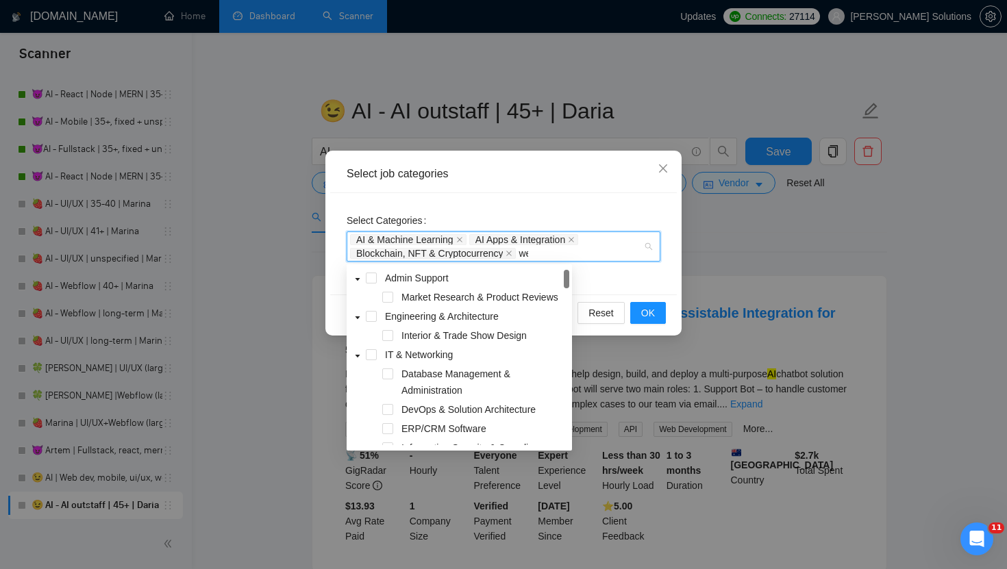
type input "web"
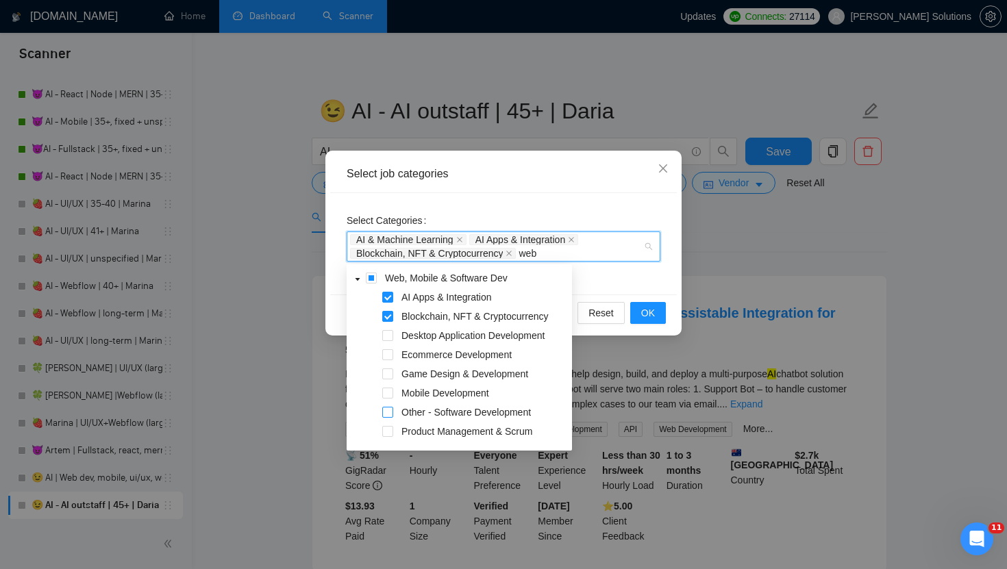
click at [390, 413] on span at bounding box center [387, 412] width 11 height 11
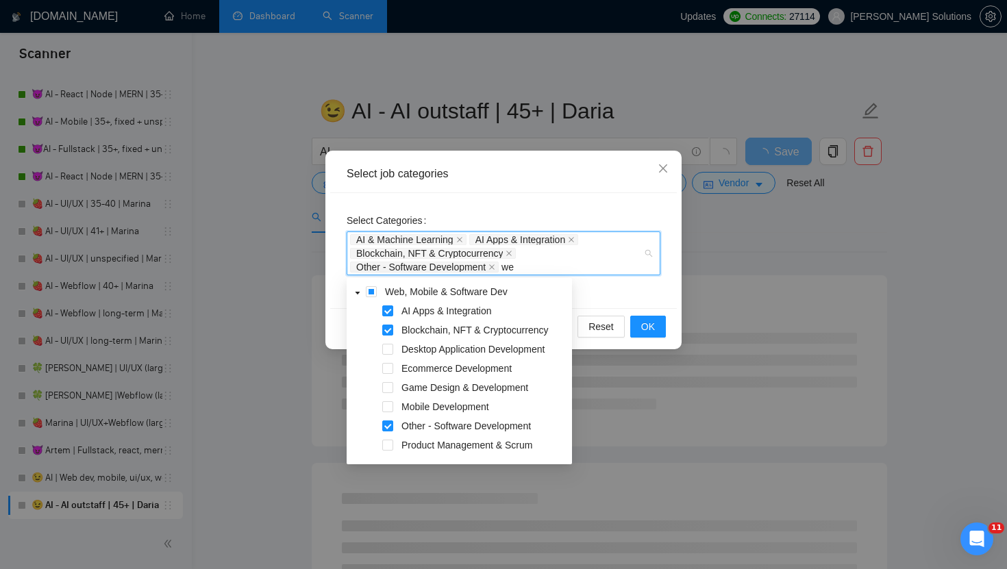
type input "web"
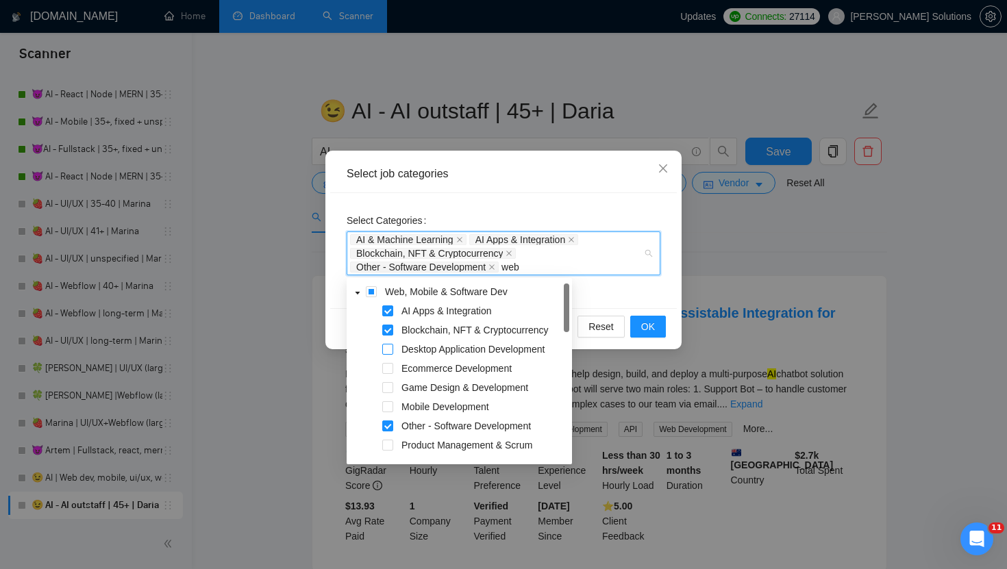
click at [392, 349] on span at bounding box center [387, 349] width 11 height 11
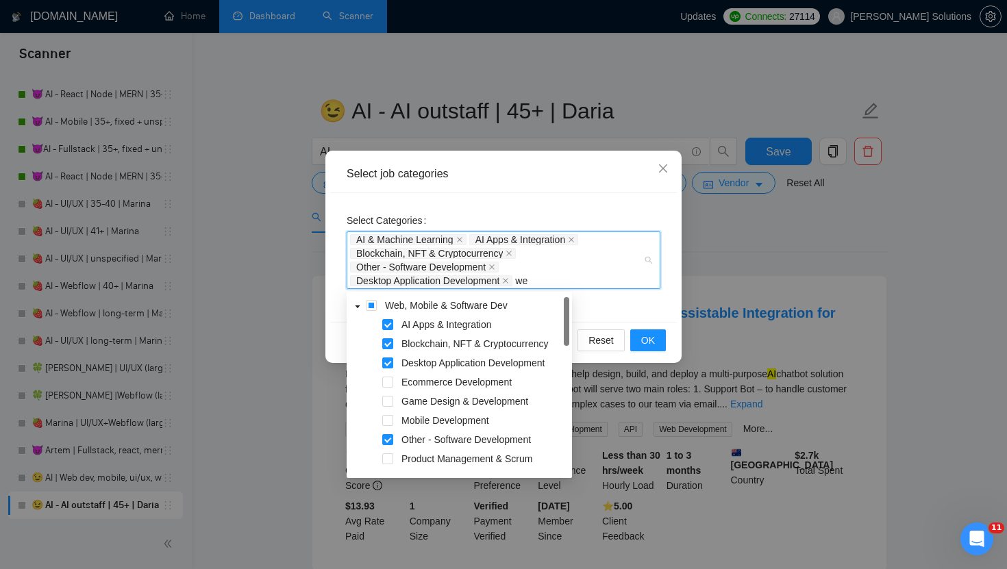
type input "web"
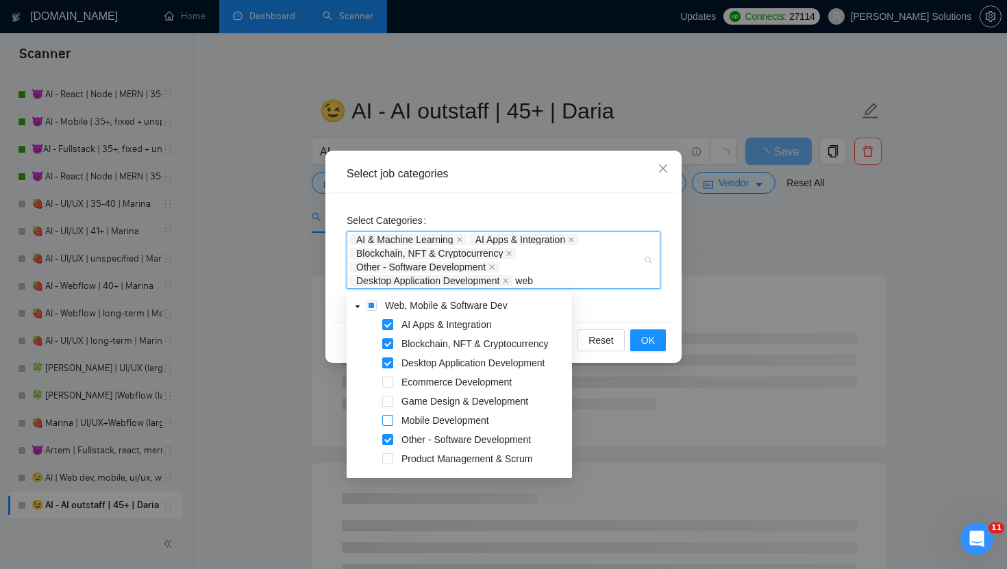
click at [388, 421] on span at bounding box center [387, 420] width 11 height 11
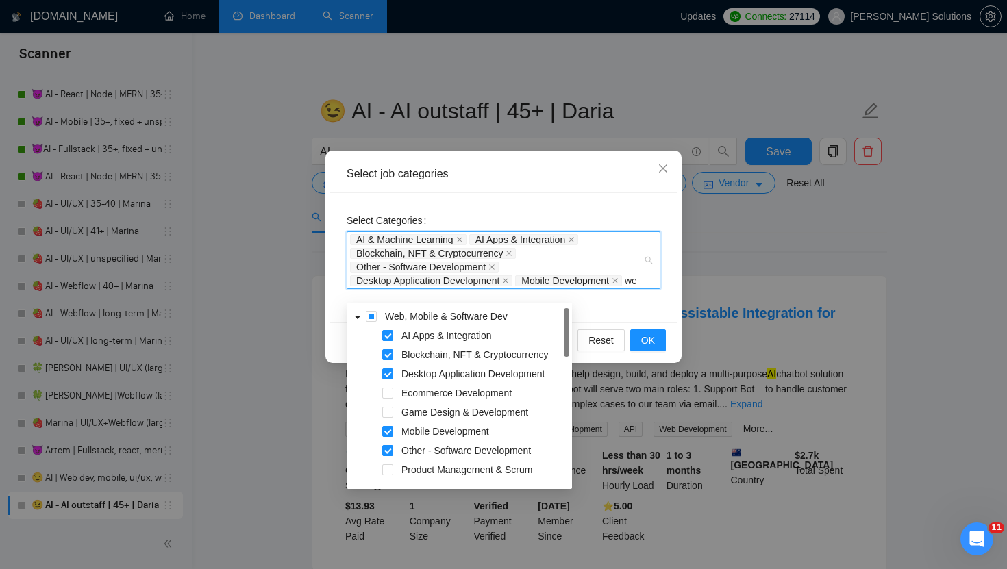
type input "web"
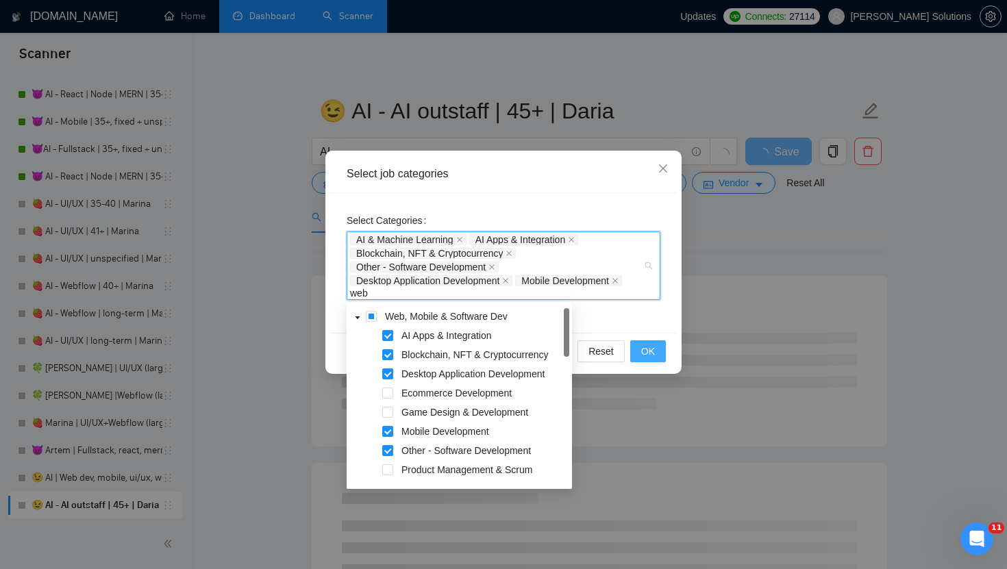
click at [649, 351] on button "OK" at bounding box center [648, 351] width 36 height 22
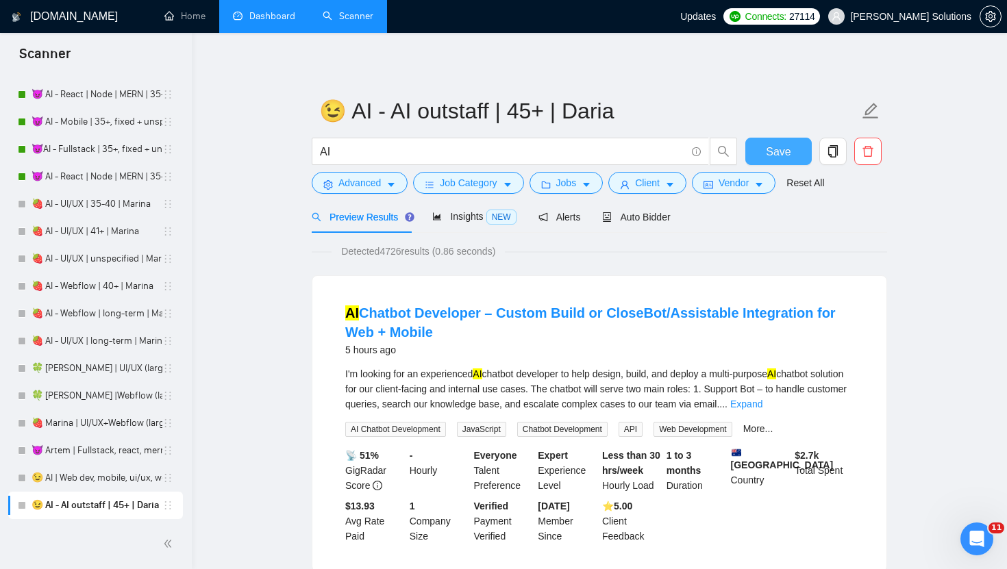
click at [772, 150] on span "Save" at bounding box center [778, 151] width 25 height 17
click at [80, 172] on link "😈 AI - React | Node | MERN | 35+, fixed + unspec (expert) | Artem" at bounding box center [97, 176] width 131 height 27
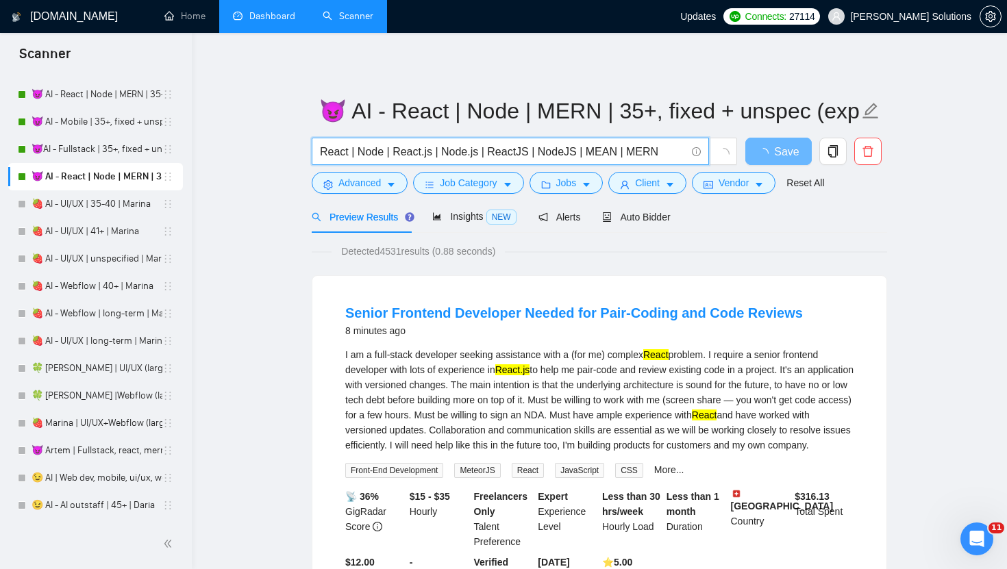
click at [355, 152] on input "React | Node | React.js | Node.js | ReactJS | NodeJS | MEAN | MERN" at bounding box center [503, 151] width 366 height 17
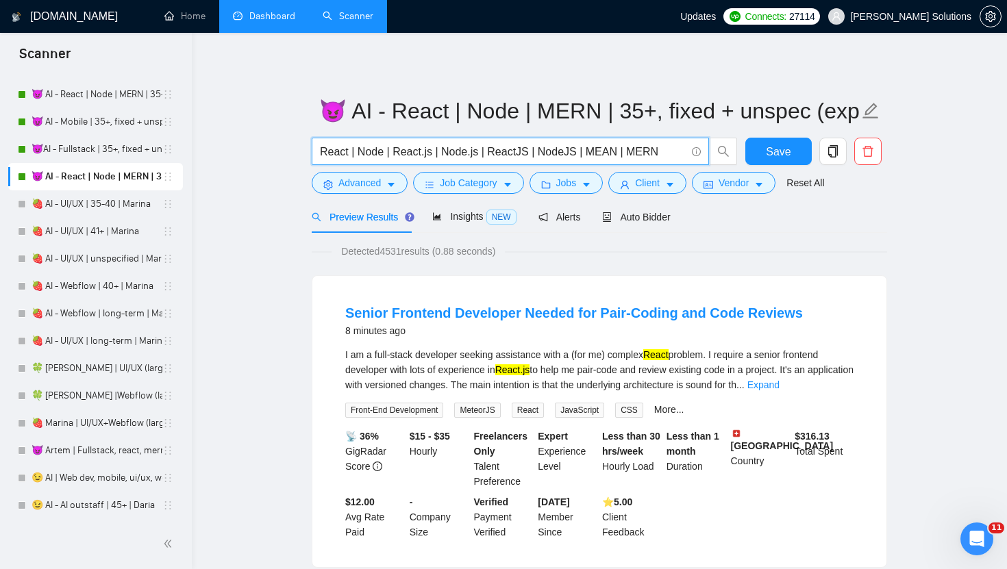
click at [355, 154] on input "React | Node | React.js | Node.js | ReactJS | NodeJS | MEAN | MERN" at bounding box center [503, 151] width 366 height 17
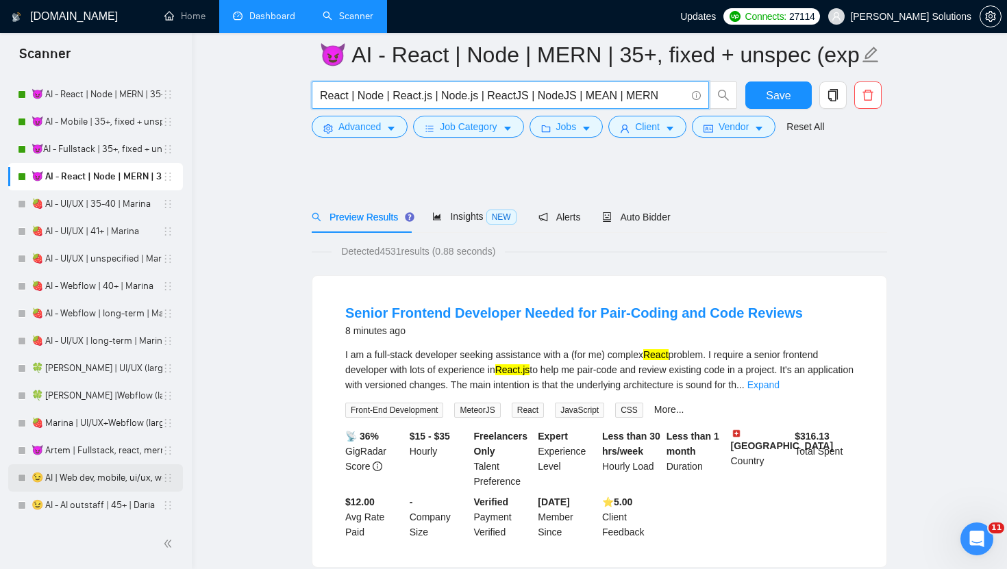
scroll to position [355, 0]
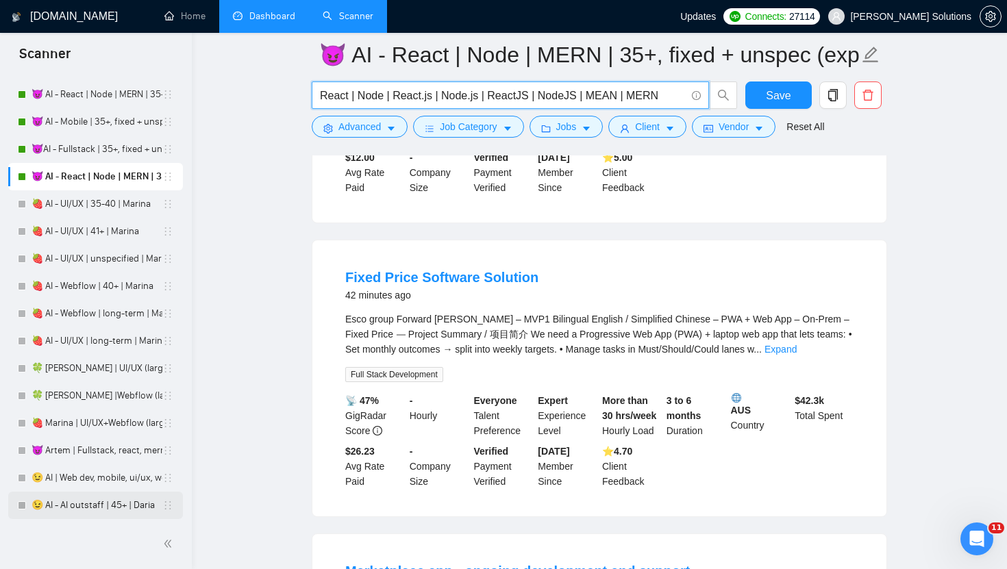
click at [101, 493] on link "😉 AI - AI outstaff | 45+ | Daria" at bounding box center [97, 505] width 131 height 27
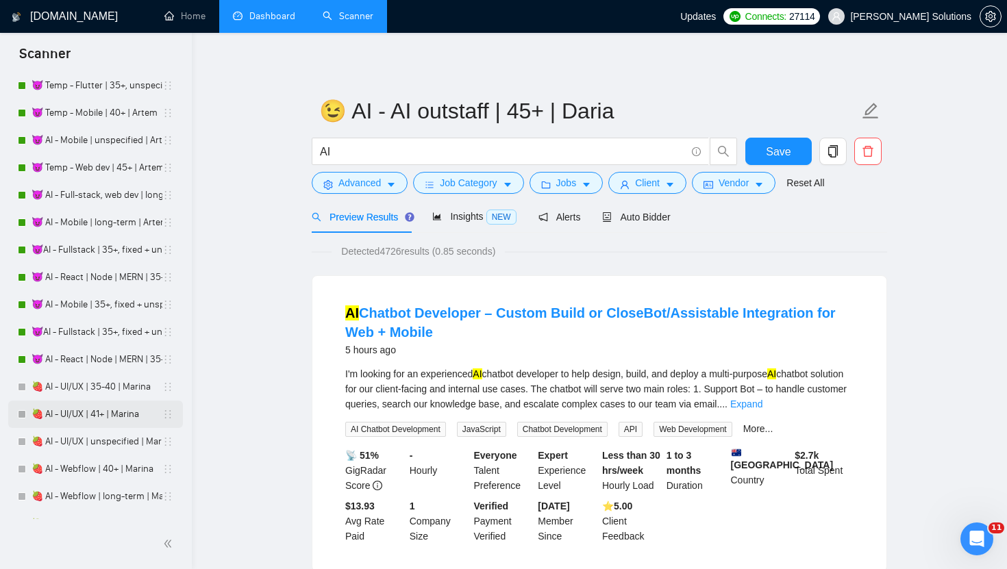
scroll to position [3053, 0]
click at [75, 382] on link "😈AI - Fullstack | 35+, fixed + unsp (expert)| Artem" at bounding box center [97, 386] width 131 height 27
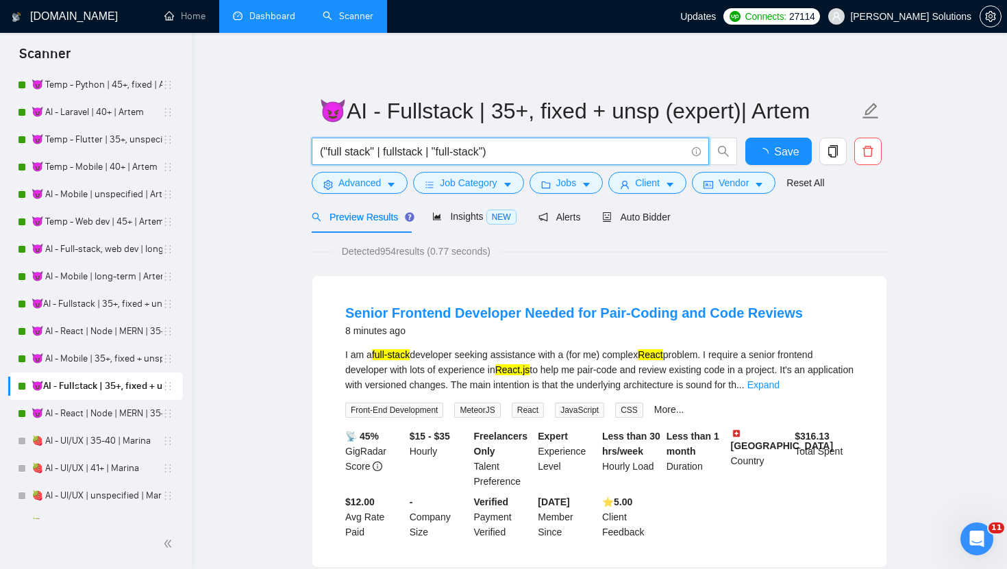
click at [490, 153] on input "("full stack" | fullstack | "full-stack")" at bounding box center [503, 151] width 366 height 17
click at [468, 151] on input "("full stack" | fullstack | "full-stack")" at bounding box center [503, 151] width 366 height 17
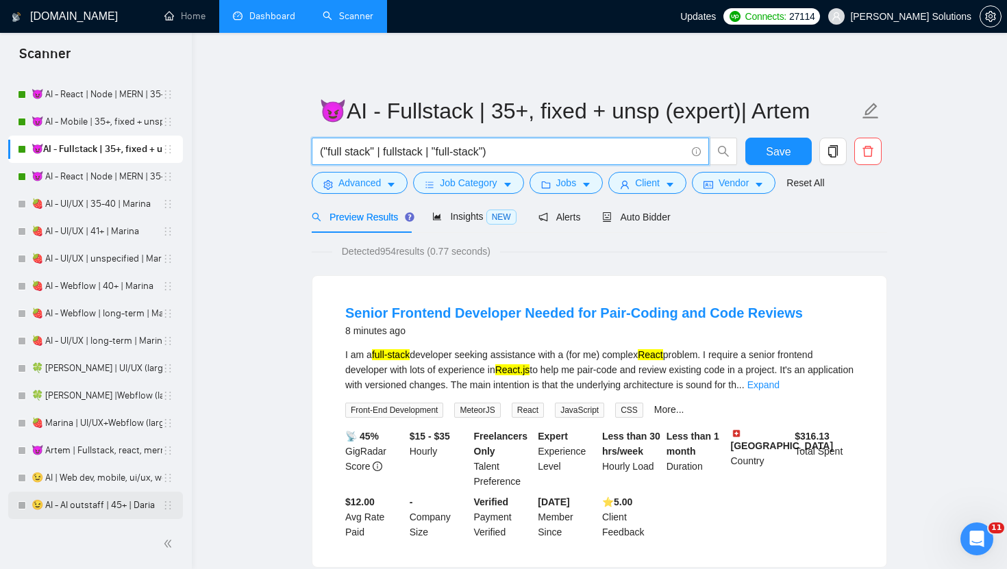
click at [86, 499] on link "😉 AI - AI outstaff | 45+ | Daria" at bounding box center [97, 505] width 131 height 27
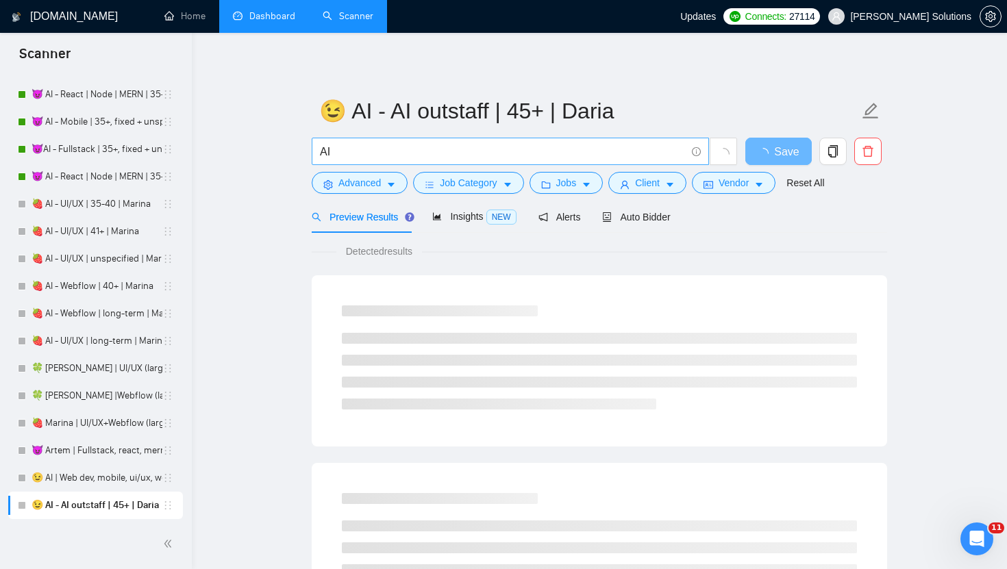
click at [427, 152] on input "AI" at bounding box center [503, 151] width 366 height 17
paste input "| "AI-driven" | "AI Mobile App Developer" | "AI Developer" | "AI Development" |…"
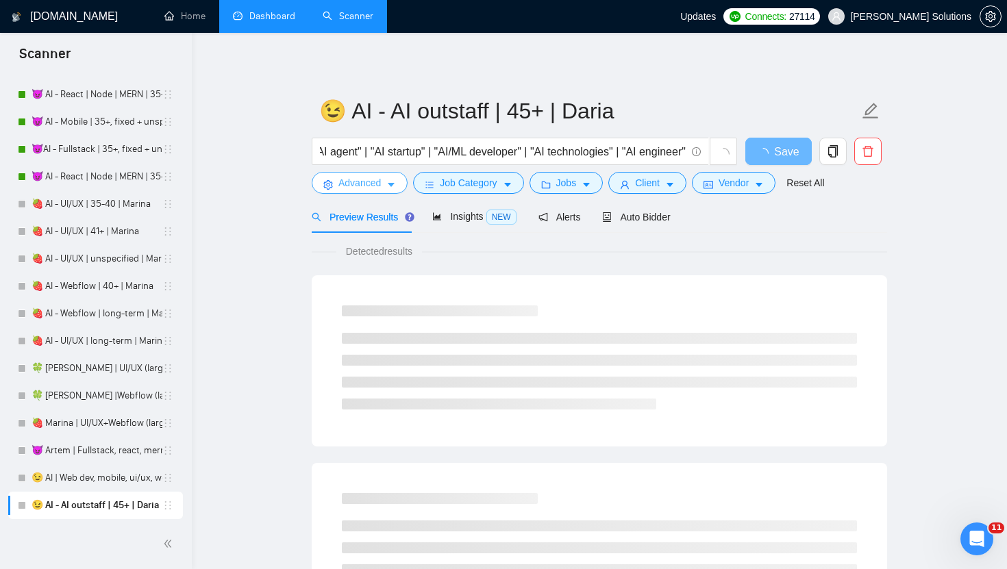
click at [381, 181] on span "Advanced" at bounding box center [359, 182] width 42 height 15
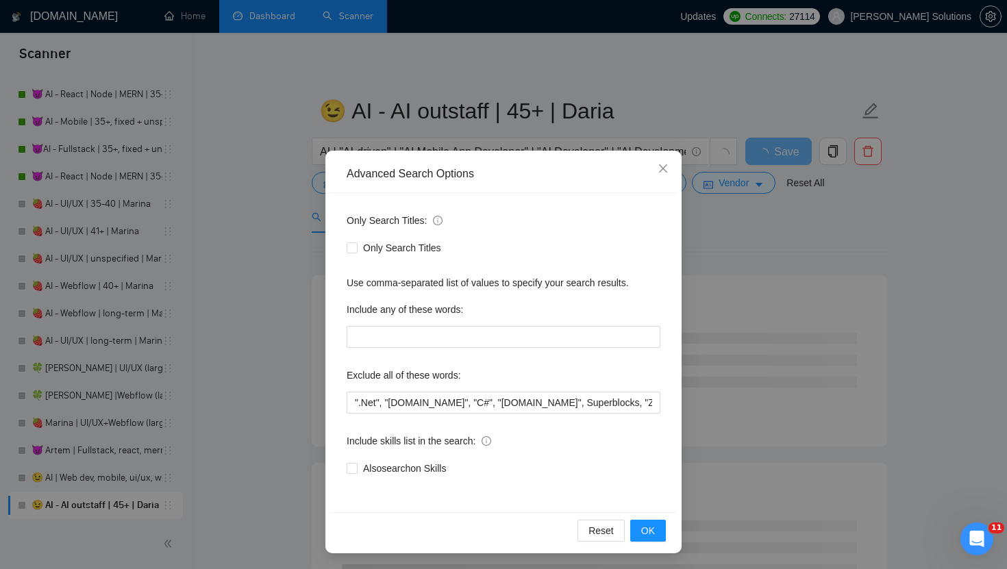
click at [275, 176] on div "Advanced Search Options Only Search Titles: Only Search Titles Use comma-separa…" at bounding box center [503, 284] width 1007 height 569
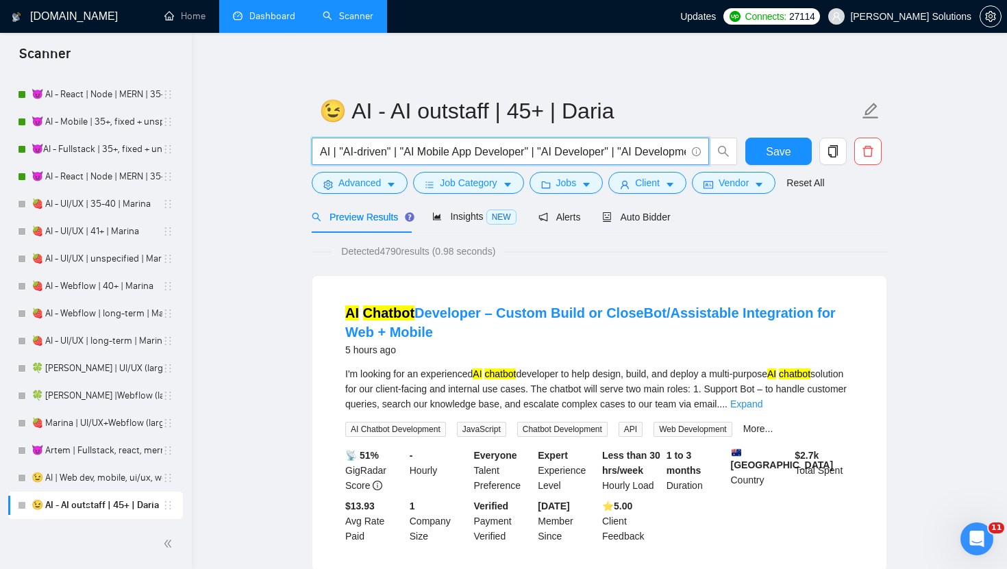
drag, startPoint x: 340, startPoint y: 147, endPoint x: 265, endPoint y: 138, distance: 75.3
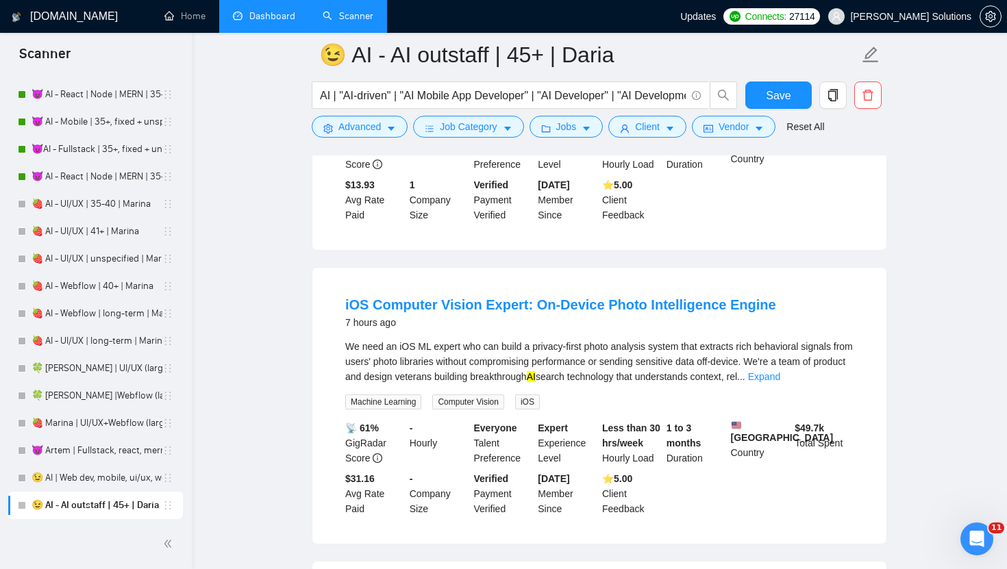
scroll to position [353, 0]
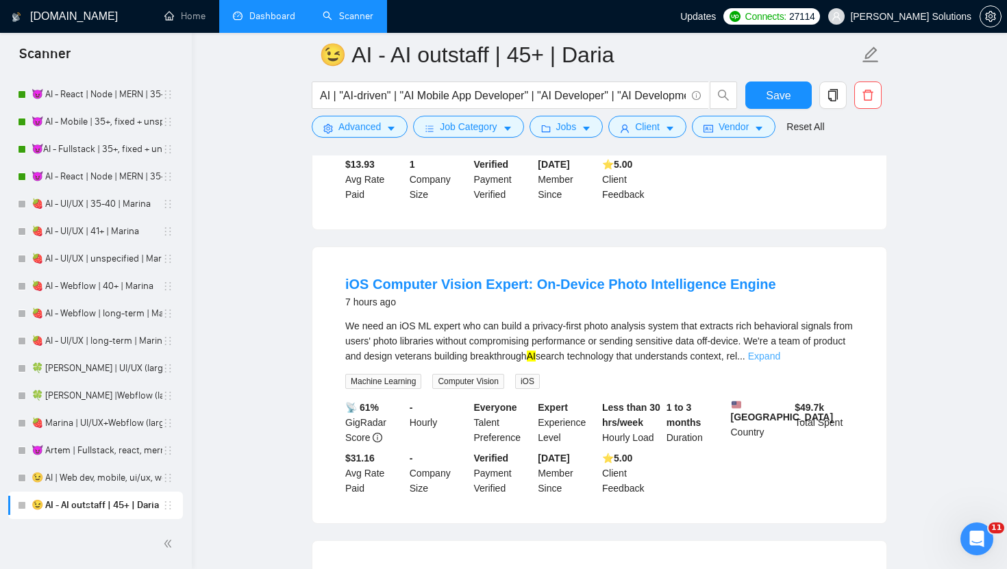
click at [780, 355] on link "Expand" at bounding box center [764, 356] width 32 height 11
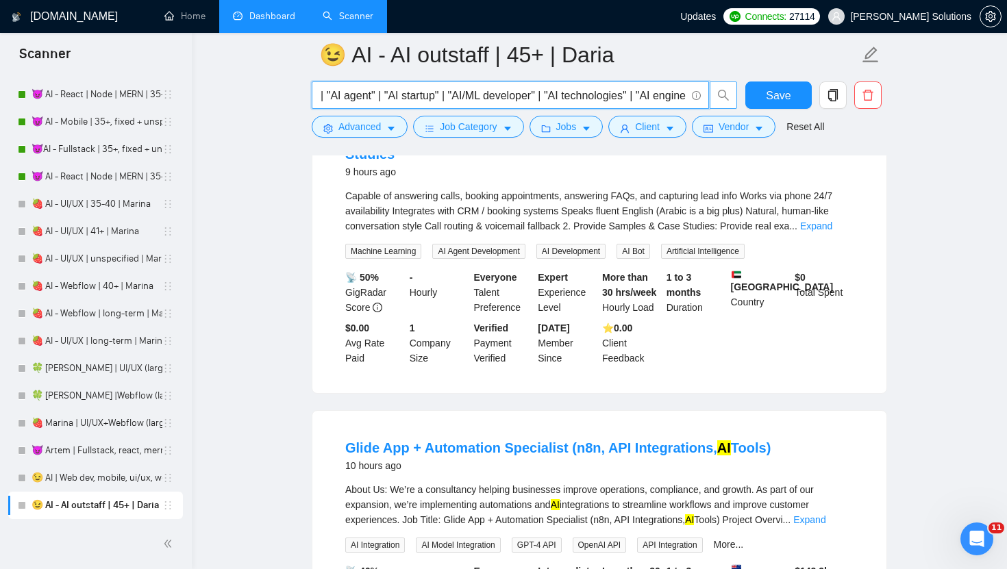
scroll to position [0, 623]
drag, startPoint x: 594, startPoint y: 99, endPoint x: 509, endPoint y: 103, distance: 85.7
click at [509, 103] on input "AI | "AI-driven" | "AI Mobile App Developer" | "AI Developer" | "AI Development…" at bounding box center [503, 95] width 366 height 17
click at [468, 98] on input "AI | "AI-driven" | "AI Mobile App Developer" | "AI Developer" | "AI Development…" at bounding box center [503, 95] width 366 height 17
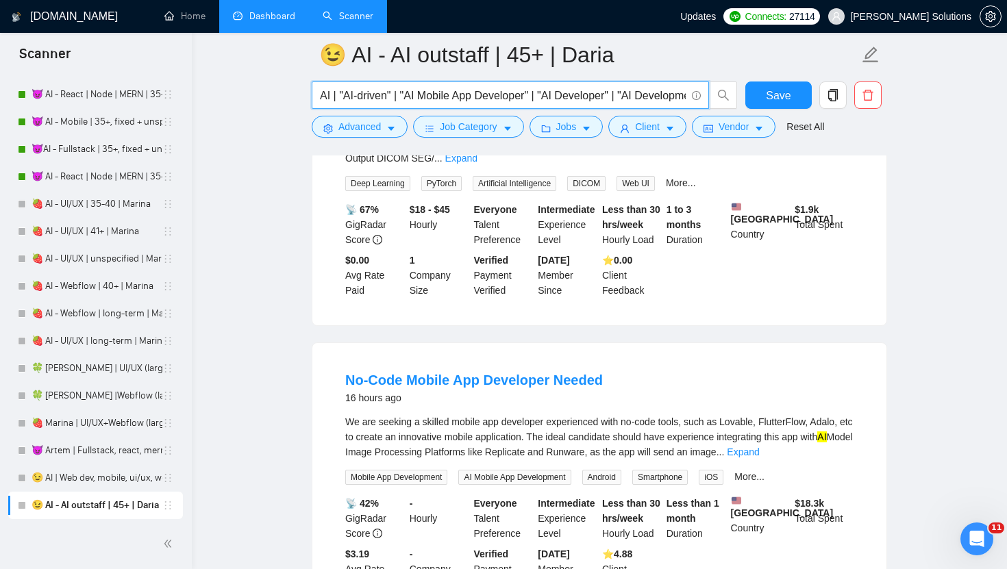
scroll to position [2324, 0]
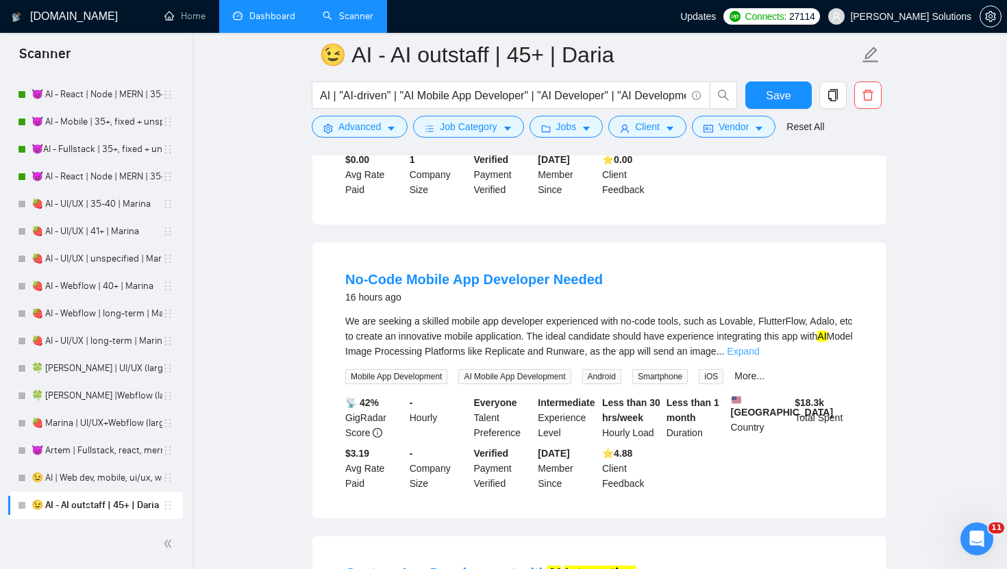
click at [759, 351] on link "Expand" at bounding box center [743, 351] width 32 height 11
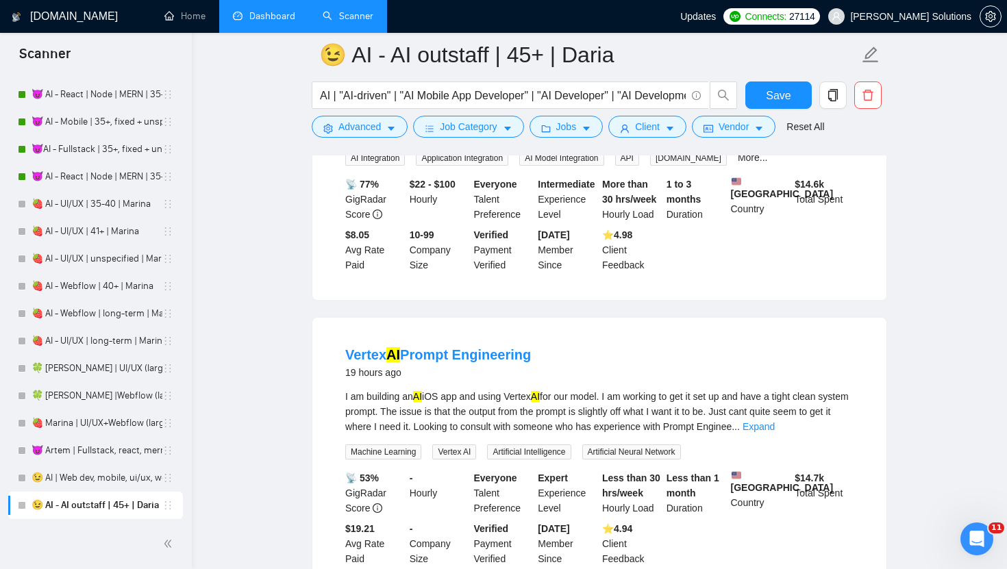
scroll to position [2988, 0]
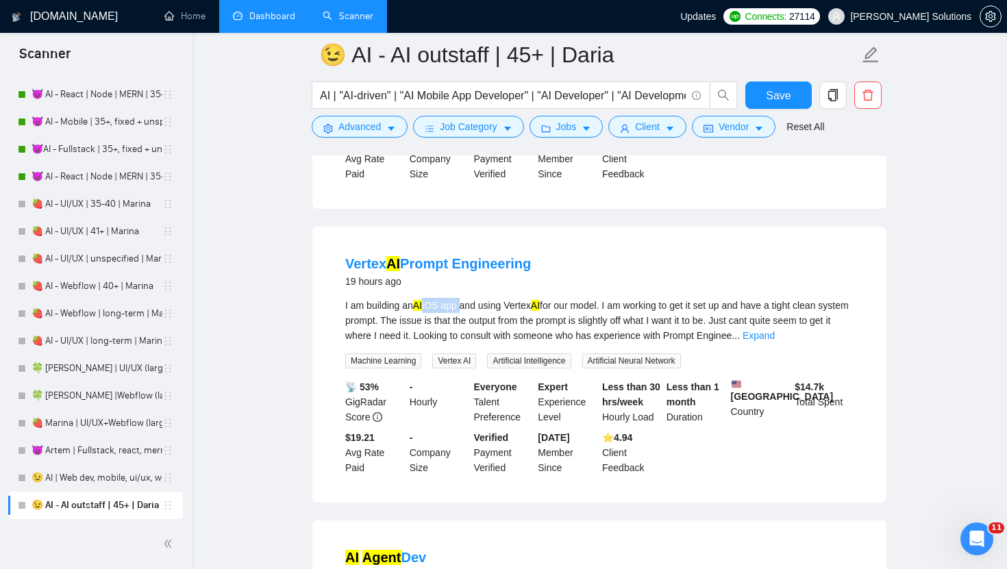
drag, startPoint x: 461, startPoint y: 321, endPoint x: 425, endPoint y: 322, distance: 36.3
click at [425, 323] on div "I am building an AI iOS app and using Vertex AI for our model. I am working to …" at bounding box center [599, 320] width 508 height 45
drag, startPoint x: 418, startPoint y: 322, endPoint x: 462, endPoint y: 323, distance: 43.8
click at [462, 323] on div "I am building an AI iOS app and using Vertex AI for our model. I am working to …" at bounding box center [599, 320] width 508 height 45
copy div "AI iOS app"
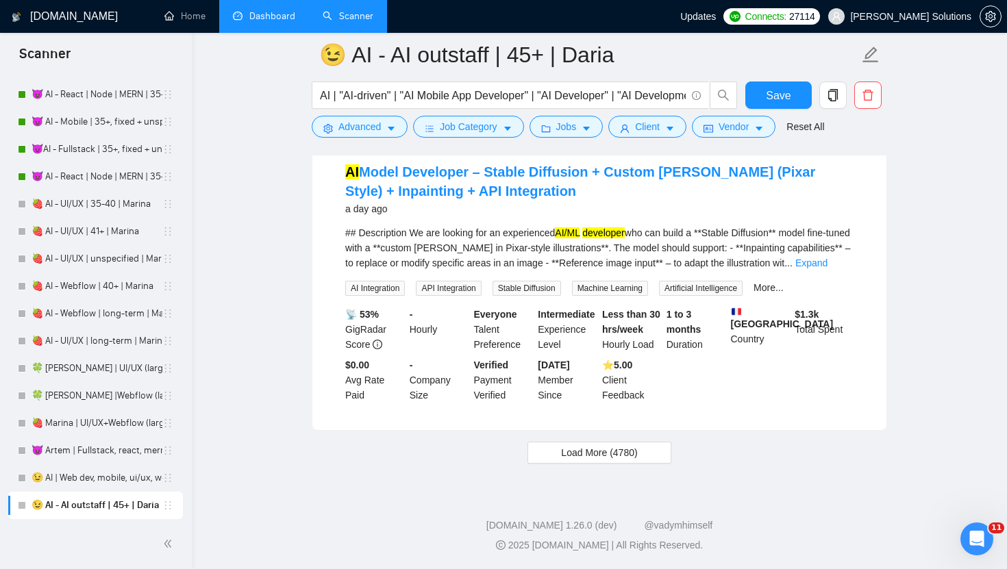
scroll to position [3723, 0]
click at [627, 460] on button "Load More (4780)" at bounding box center [598, 453] width 143 height 22
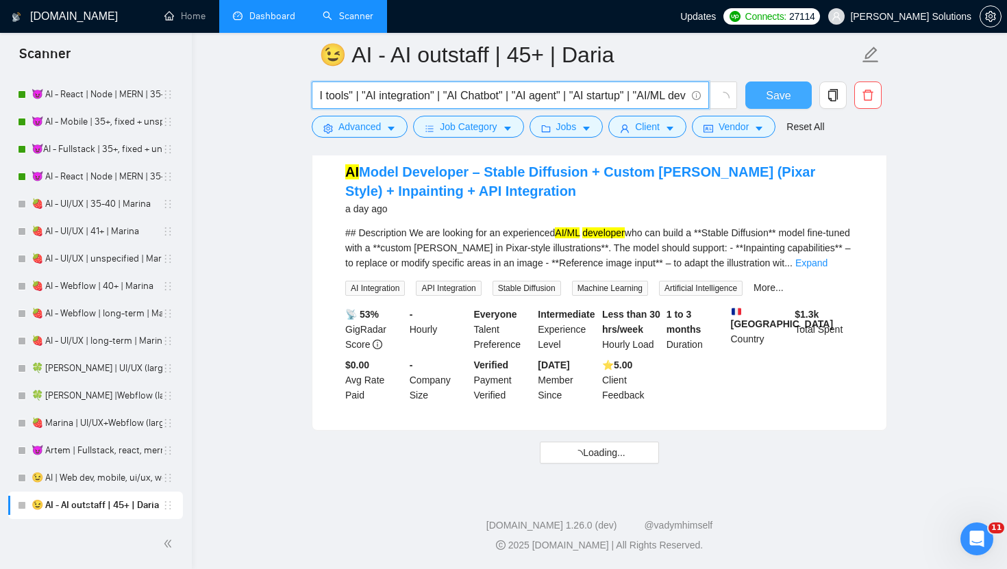
scroll to position [0, 623]
drag, startPoint x: 338, startPoint y: 98, endPoint x: 786, endPoint y: 104, distance: 447.9
click at [787, 106] on div "AI | "AI-driven" | "AI Mobile App Developer" | "AI Developer" | "AI Development…" at bounding box center [596, 98] width 575 height 34
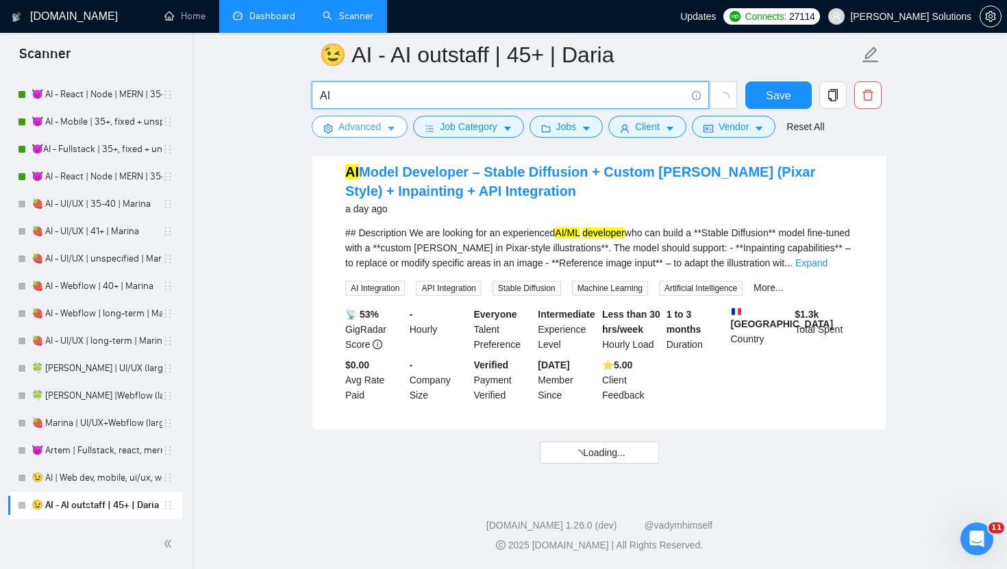
type input "AI"
click at [393, 123] on button "Advanced" at bounding box center [360, 127] width 96 height 22
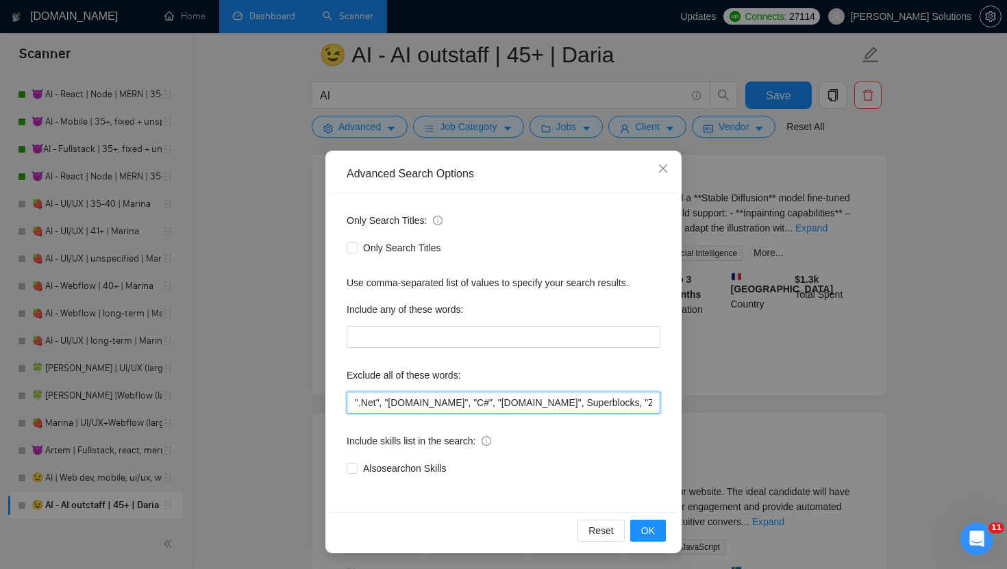
click at [393, 400] on input "".Net", "asp.net", "C#", "Make.com", Superblocks, "Zoho CRM", Rust, mentorship,…" at bounding box center [504, 403] width 314 height 22
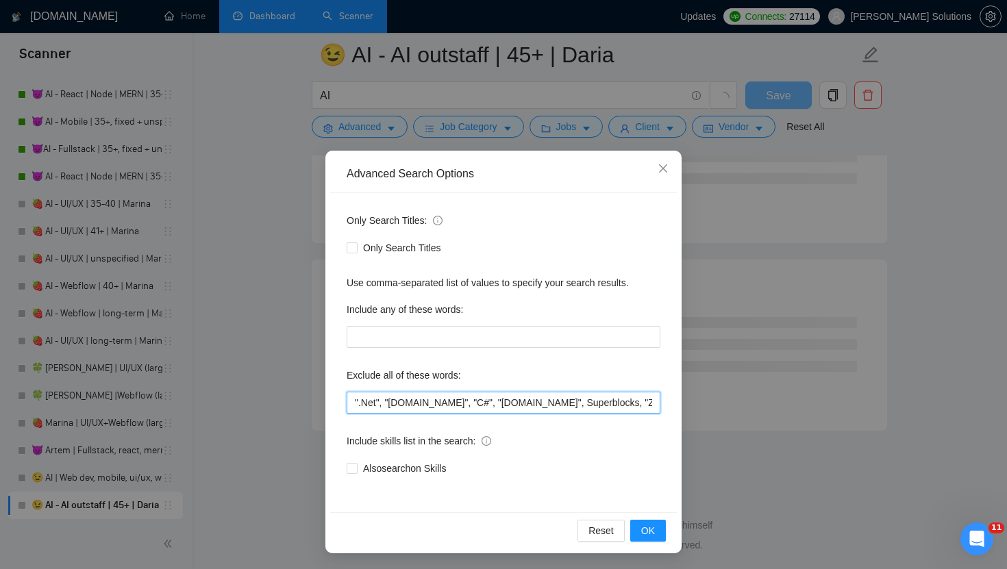
scroll to position [3592, 0]
click at [393, 400] on input "".Net", "asp.net", "C#", "Make.com", Superblocks, "Zoho CRM", Rust, mentorship,…" at bounding box center [504, 403] width 314 height 22
click at [353, 402] on input "".Net", "asp.net", "C#", "Make.com", Superblocks, "Zoho CRM", Rust, mentorship,…" at bounding box center [504, 403] width 314 height 22
paste input ""AI-driven" | "AI Mobile App Developer" | "AI Developer" | "AI Development" | "…"
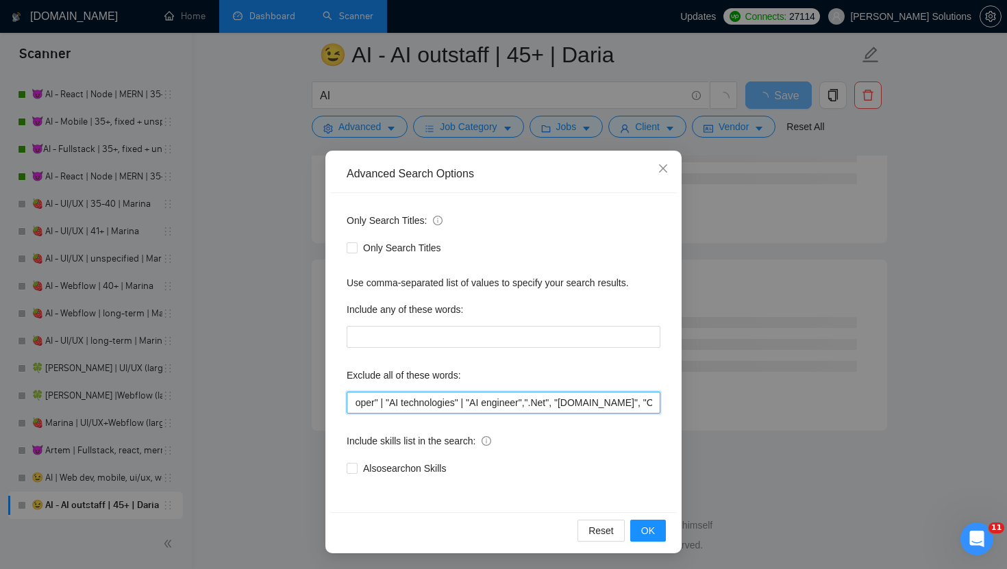
drag, startPoint x: 653, startPoint y: 403, endPoint x: 637, endPoint y: 404, distance: 15.8
click at [637, 404] on input ""AI-driven" | "AI Mobile App Developer" | "AI Developer" | "AI Development" | "…" at bounding box center [504, 403] width 314 height 22
click at [582, 407] on input ""AI-driven" | "AI Mobile App Developer" | "AI Developer" | "AI Development" | "…" at bounding box center [504, 403] width 314 height 22
click at [492, 404] on input ""AI-driven" | "AI Mobile App Developer" | "AI Developer" | "AI Development" | "…" at bounding box center [504, 403] width 314 height 22
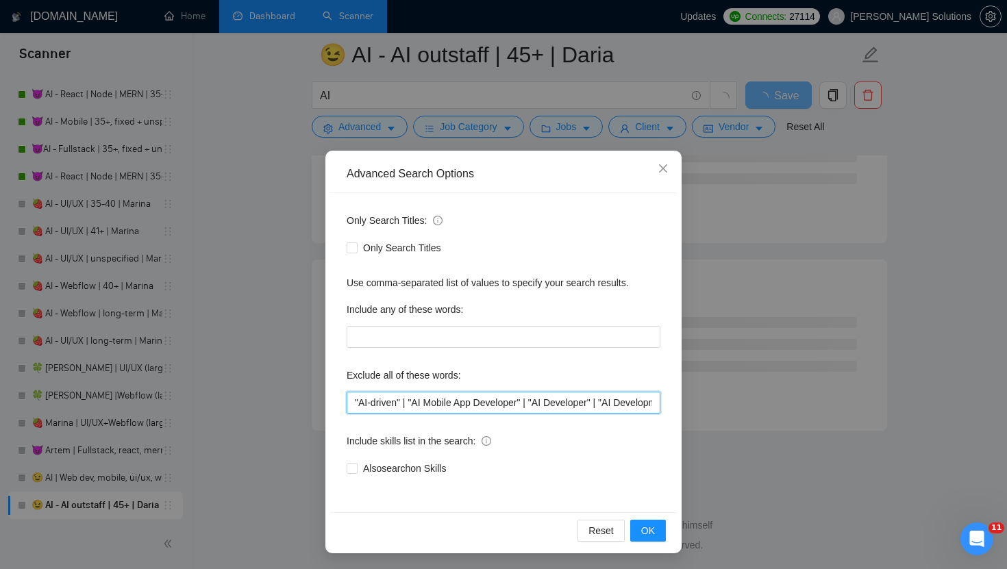
drag, startPoint x: 470, startPoint y: 400, endPoint x: 231, endPoint y: 391, distance: 239.2
click at [231, 391] on div "Advanced Search Options Only Search Titles: Only Search Titles Use comma-separa…" at bounding box center [503, 284] width 1007 height 569
click at [406, 406] on input ""AI-driven" | "AI Mobile App Developer" | "AI Developer" | "AI Development" | "…" at bounding box center [504, 403] width 314 height 22
click at [529, 407] on input ""AI-driven", "AI Mobile App Developer" | "AI Developer" | "AI Development" | "A…" at bounding box center [504, 403] width 314 height 22
click at [597, 407] on input ""AI-driven", "AI Mobile App Developer", "AI Developer" | "AI Development" | "AI…" at bounding box center [504, 403] width 314 height 22
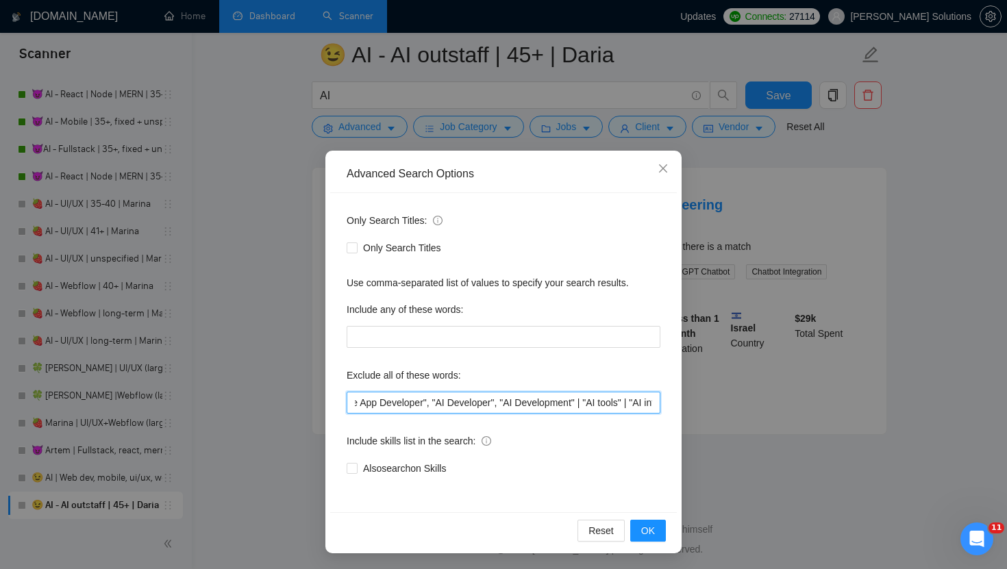
scroll to position [0, 191]
drag, startPoint x: 618, startPoint y: 407, endPoint x: 537, endPoint y: 407, distance: 81.5
click at [537, 408] on input ""AI-driven", "AI Mobile App Developer", "AI Developer", "AI Development" | "AI …" at bounding box center [504, 403] width 314 height 22
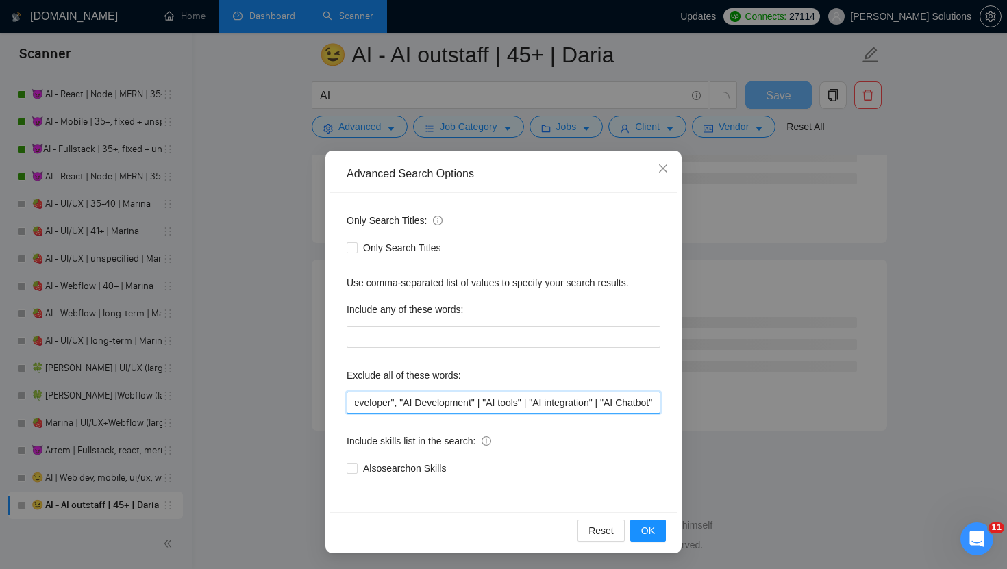
scroll to position [1716, 0]
click at [491, 404] on input ""AI-driven", "AI Mobile App Developer", "AI Developer", "AI Development" | "AI …" at bounding box center [504, 403] width 314 height 22
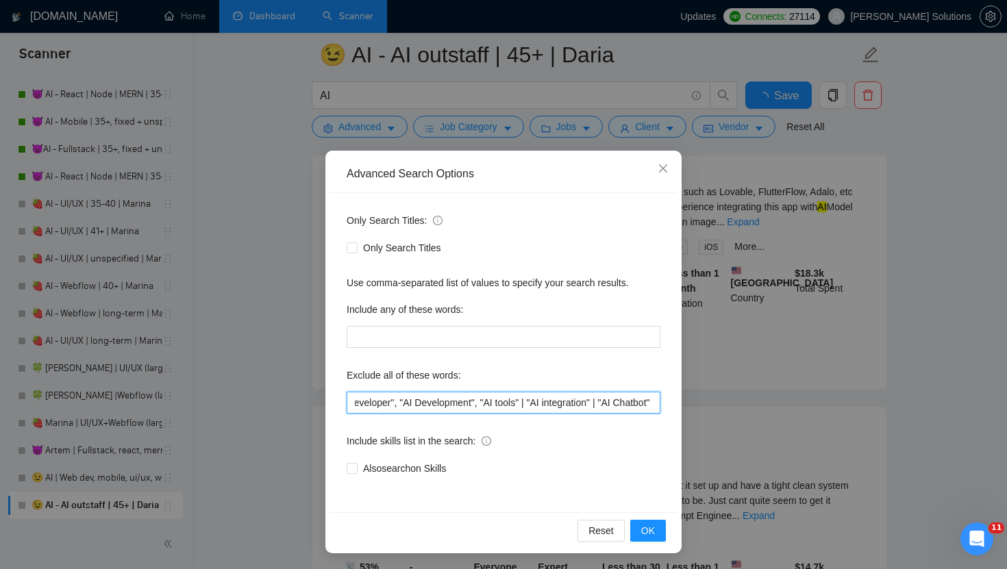
scroll to position [2891, 0]
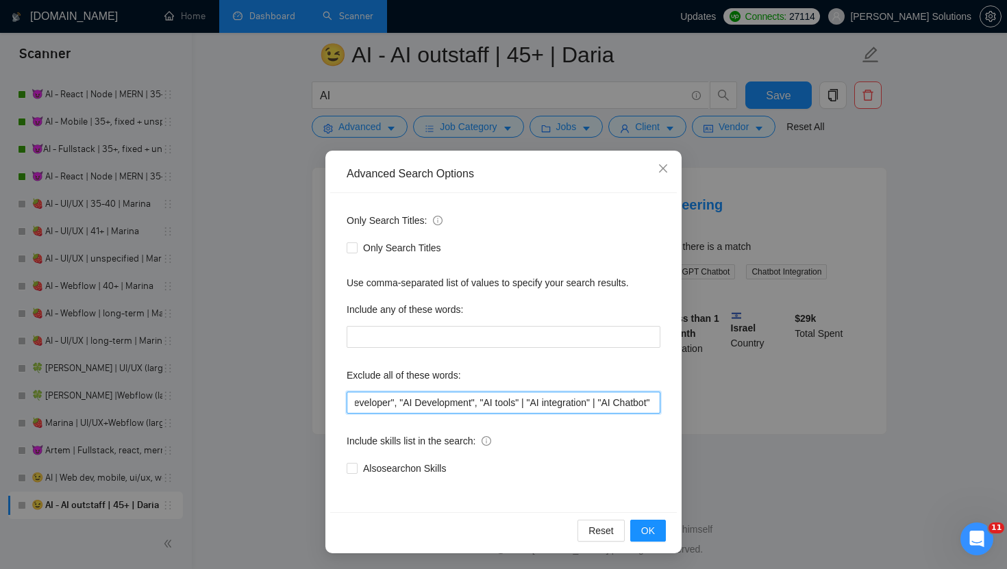
click at [538, 407] on input ""AI-driven", "AI Mobile App Developer", "AI Developer", "AI Development", "AI t…" at bounding box center [504, 403] width 314 height 22
click at [607, 405] on input ""AI-driven", "AI Mobile App Developer", "AI Developer", "AI Development", "AI t…" at bounding box center [504, 403] width 314 height 22
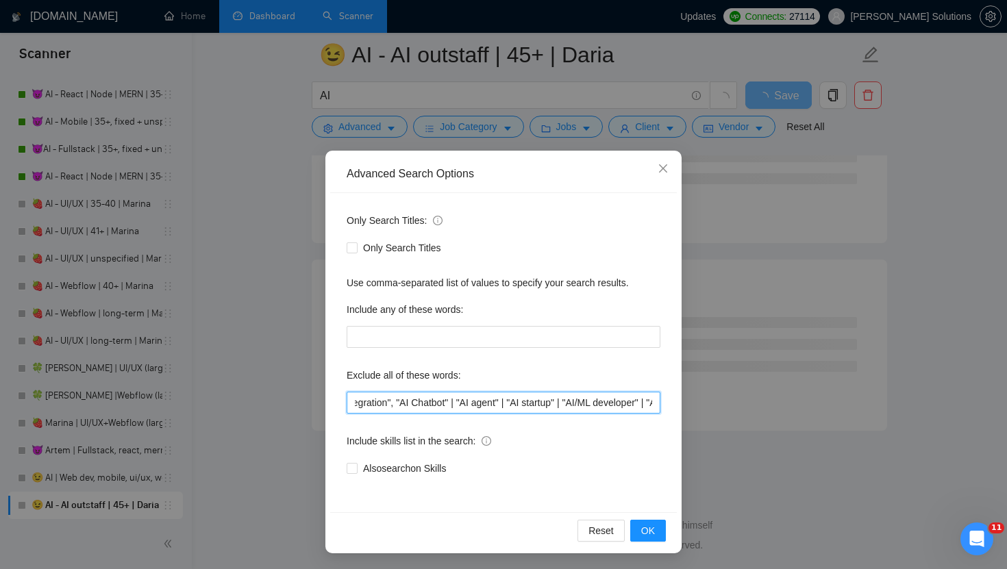
drag, startPoint x: 627, startPoint y: 406, endPoint x: 490, endPoint y: 413, distance: 137.8
click at [490, 413] on input ""AI-driven", "AI Mobile App Developer", "AI Developer", "AI Development", "AI t…" at bounding box center [504, 403] width 314 height 22
click at [473, 407] on input ""AI-driven", "AI Mobile App Developer", "AI Developer", "AI Development", "AI t…" at bounding box center [504, 403] width 314 height 22
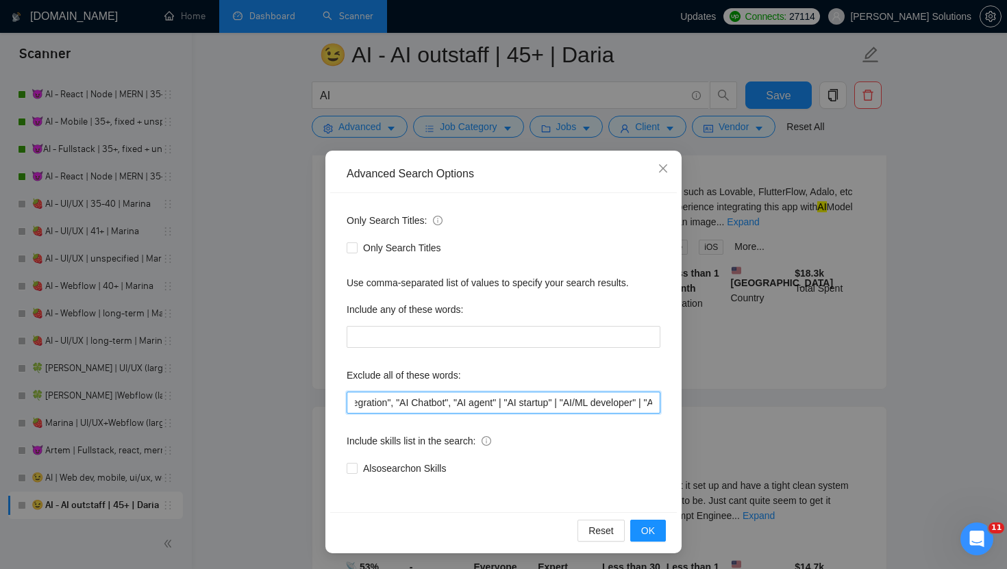
click at [518, 406] on input ""AI-driven", "AI Mobile App Developer", "AI Developer", "AI Development", "AI t…" at bounding box center [504, 403] width 314 height 22
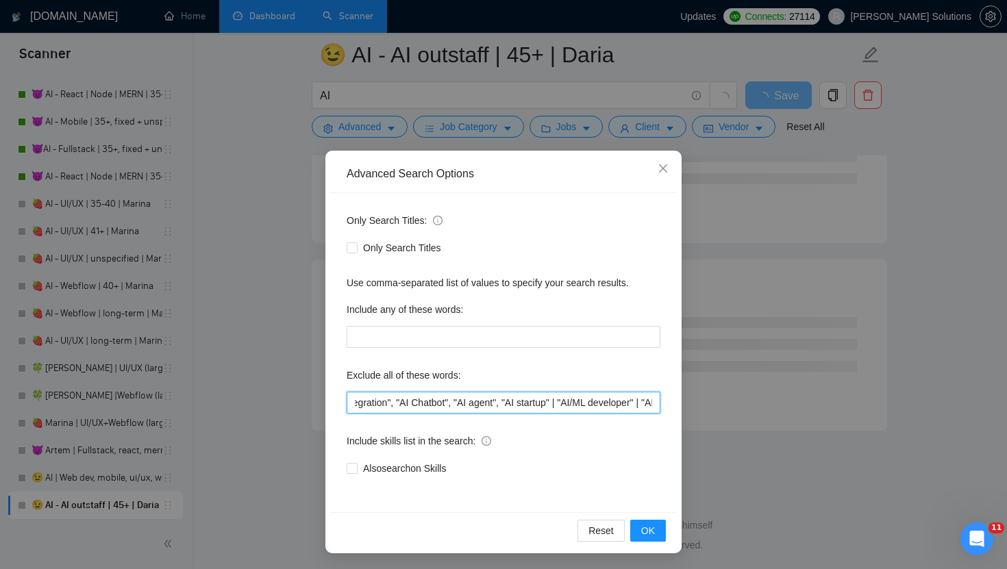
click at [576, 403] on input ""AI-driven", "AI Mobile App Developer", "AI Developer", "AI Development", "AI t…" at bounding box center [504, 403] width 314 height 22
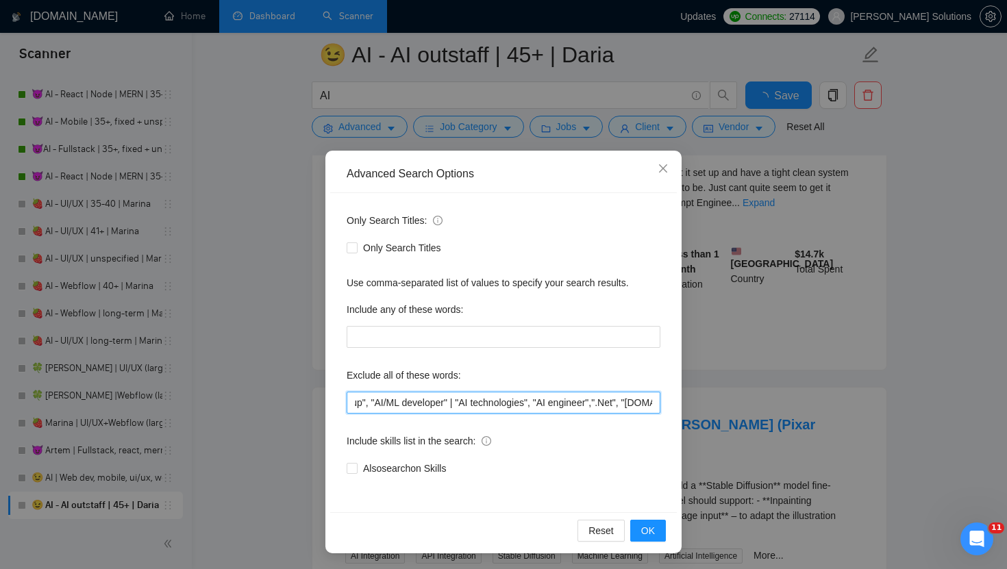
drag, startPoint x: 603, startPoint y: 403, endPoint x: 527, endPoint y: 401, distance: 76.1
click at [527, 401] on input ""AI-driven", "AI Mobile App Developer", "AI Developer", "AI Development", "AI t…" at bounding box center [504, 403] width 314 height 22
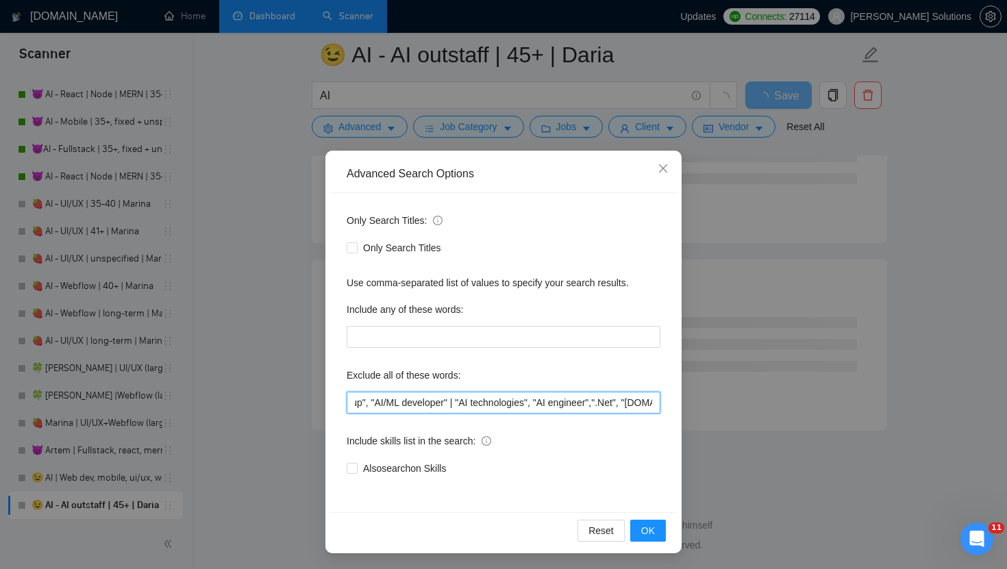
click at [479, 399] on input ""AI-driven", "AI Mobile App Developer", "AI Developer", "AI Development", "AI t…" at bounding box center [504, 403] width 314 height 22
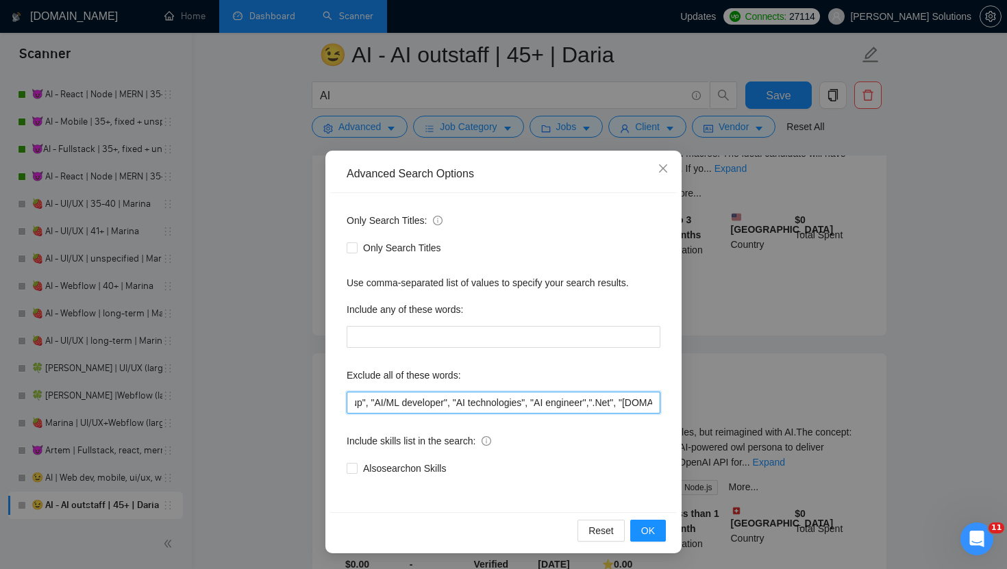
click at [554, 398] on input ""AI-driven", "AI Mobile App Developer", "AI Developer", "AI Development", "AI t…" at bounding box center [504, 403] width 314 height 22
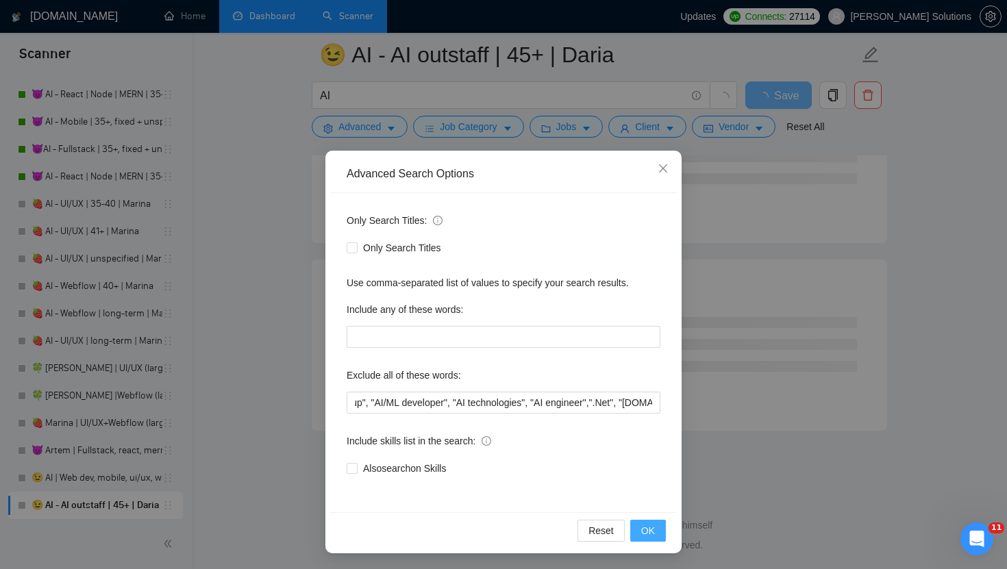
click at [648, 527] on span "OK" at bounding box center [648, 530] width 14 height 15
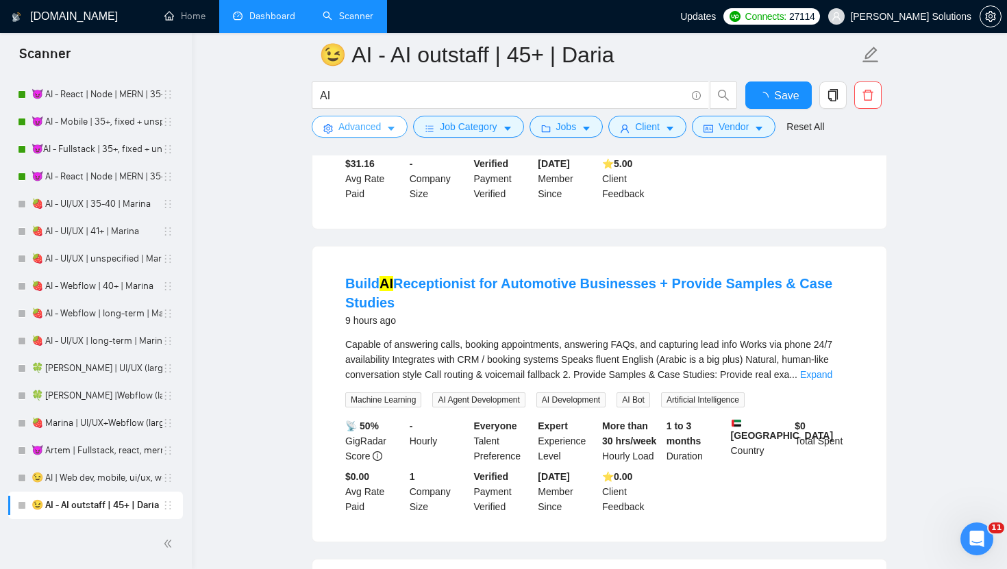
scroll to position [0, 0]
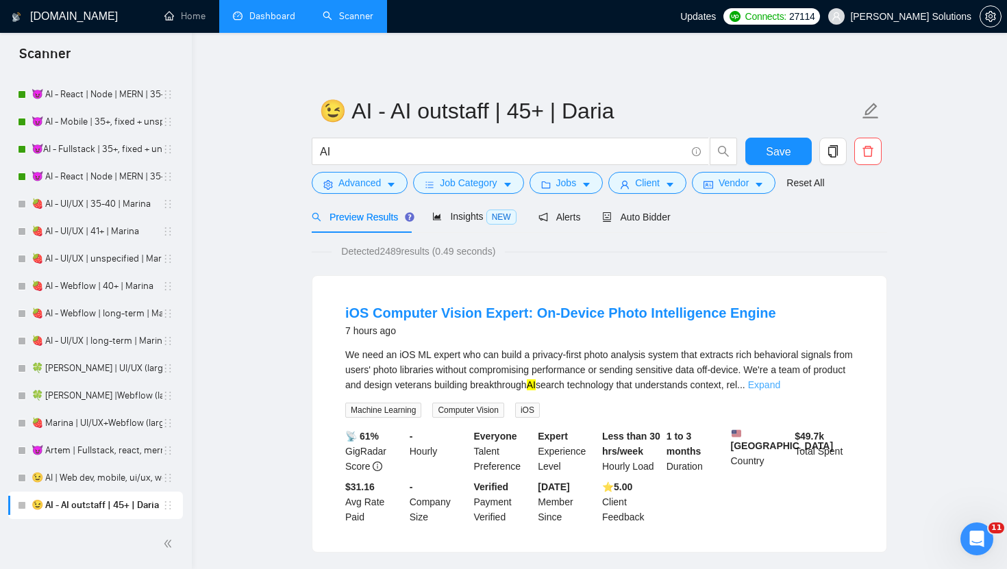
click at [780, 387] on link "Expand" at bounding box center [764, 384] width 32 height 11
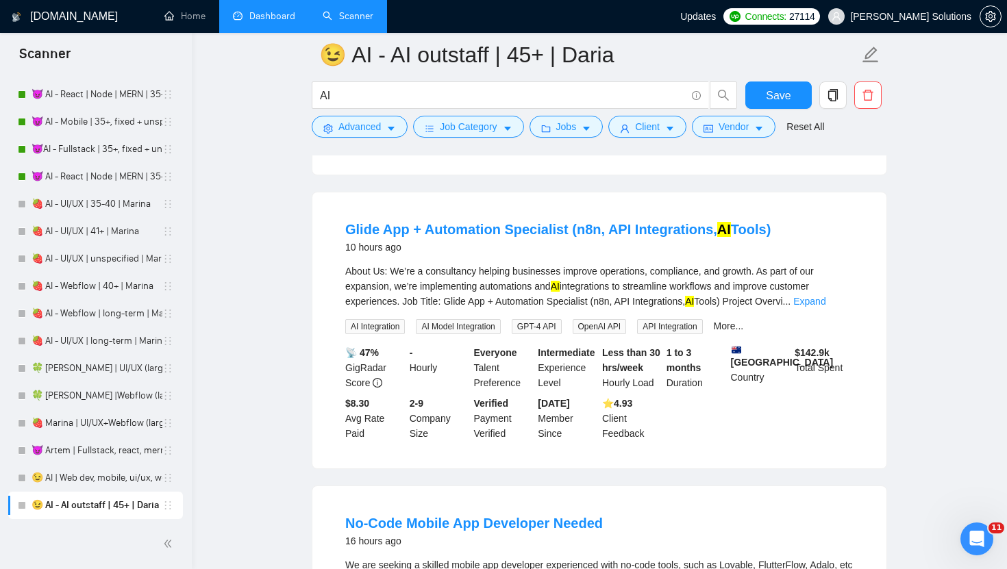
scroll to position [1478, 0]
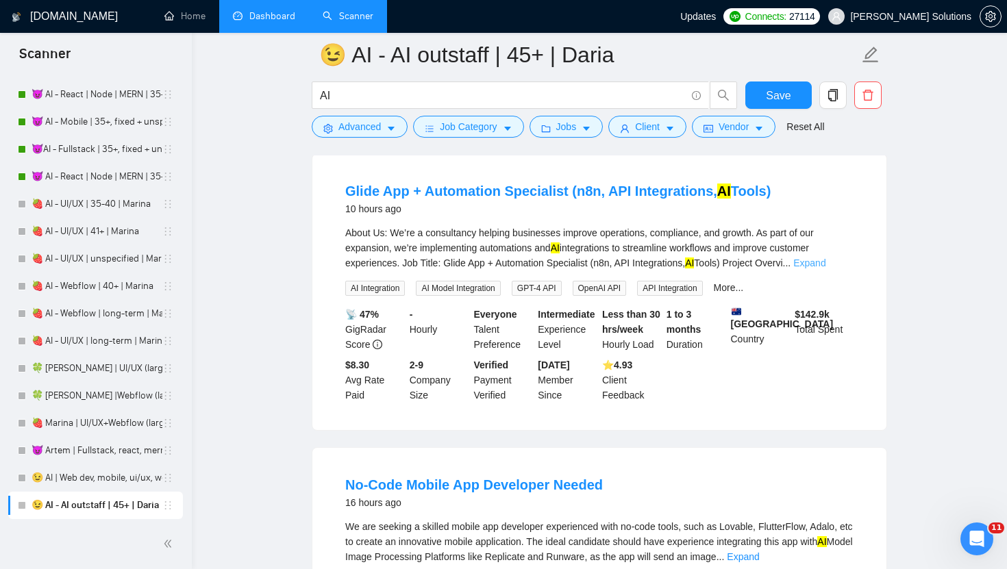
click at [825, 268] on link "Expand" at bounding box center [809, 262] width 32 height 11
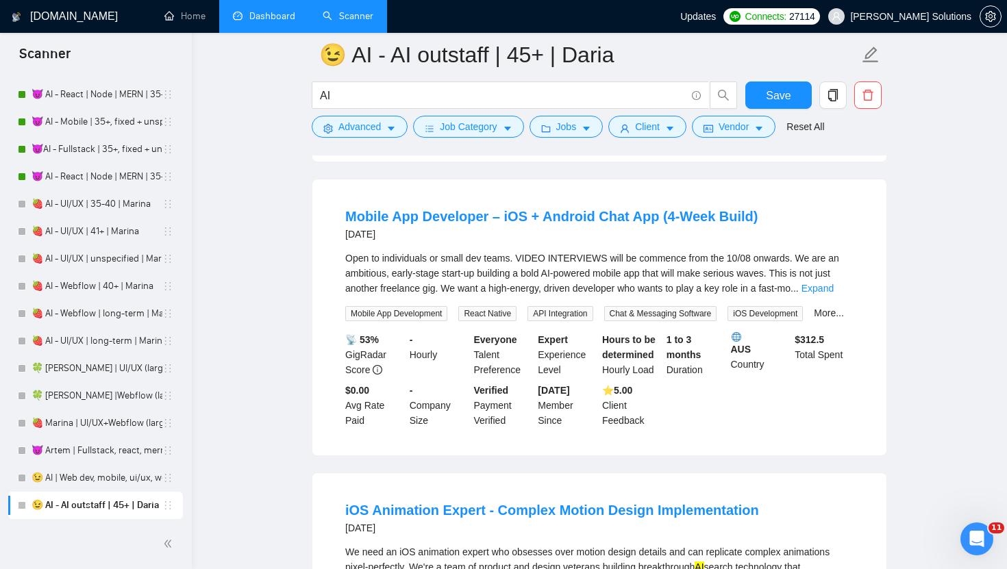
scroll to position [3587, 0]
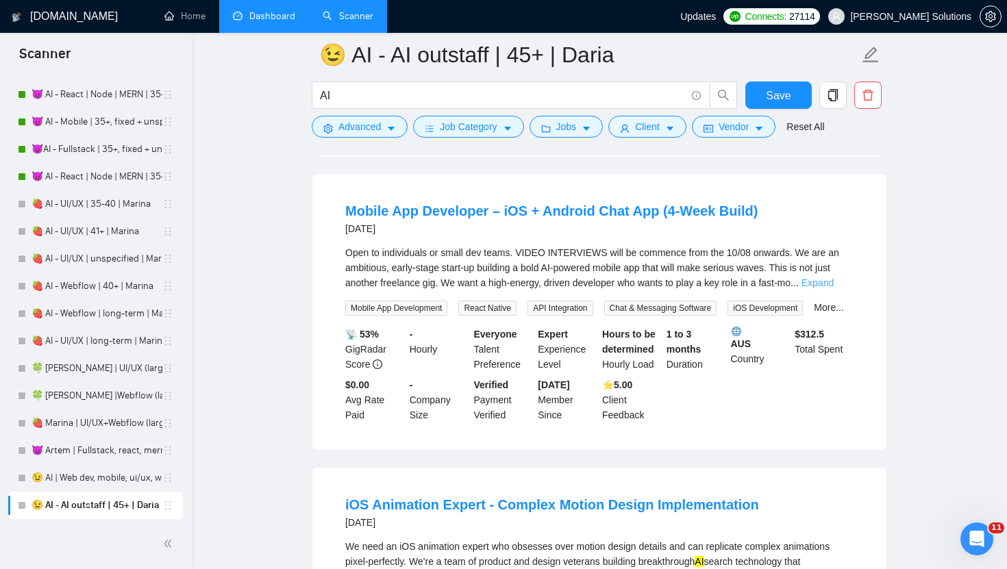
click at [829, 288] on link "Expand" at bounding box center [817, 282] width 32 height 11
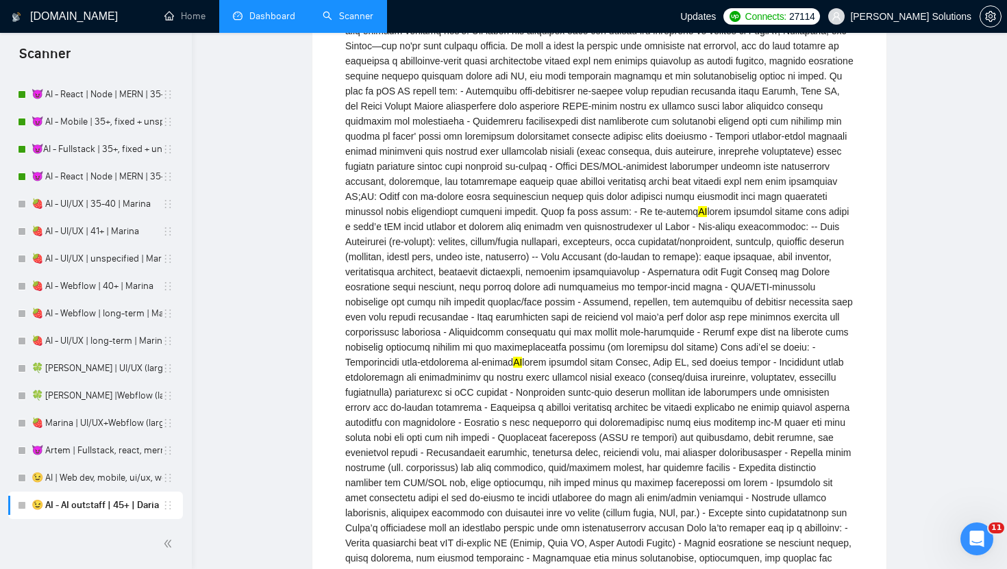
scroll to position [0, 0]
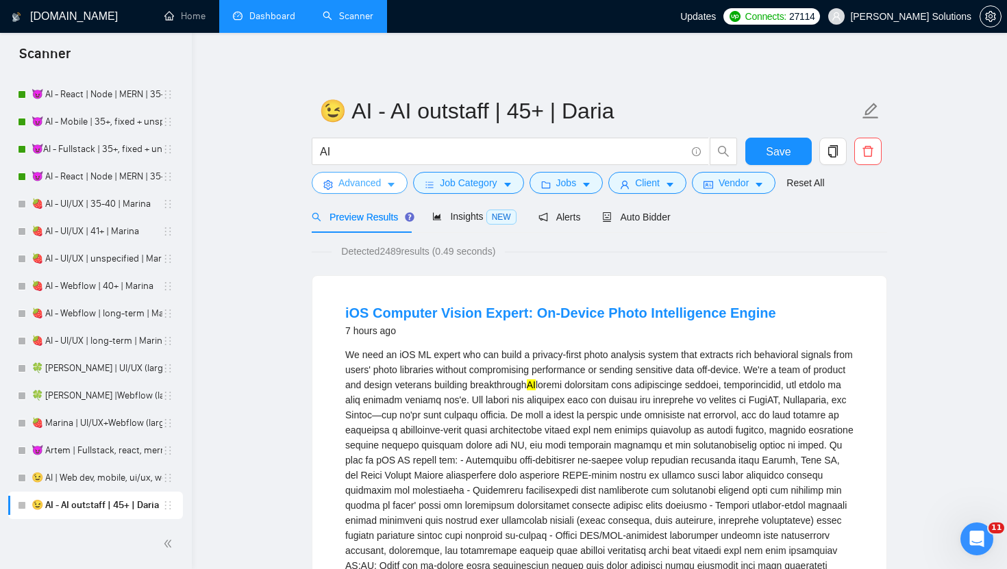
click at [378, 186] on span "Advanced" at bounding box center [359, 182] width 42 height 15
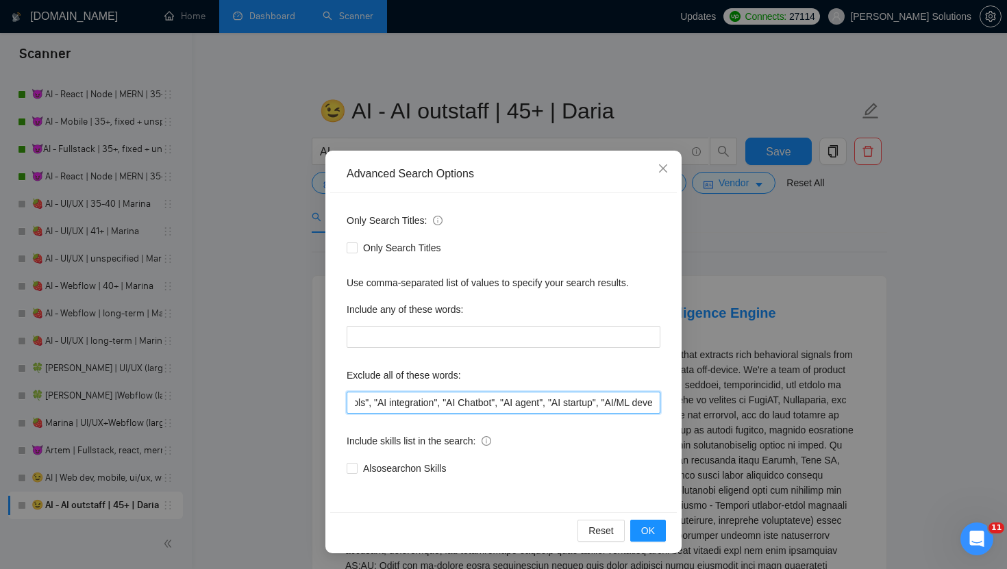
scroll to position [0, 375]
drag, startPoint x: 587, startPoint y: 400, endPoint x: 492, endPoint y: 412, distance: 96.0
click at [492, 412] on input ""AI-driven", "AI Mobile App Developer", "AI Developer", "AI Development", "AI t…" at bounding box center [504, 403] width 314 height 22
click at [586, 419] on div "Only Search Titles: Only Search Titles Use comma-separated list of values to sp…" at bounding box center [503, 352] width 347 height 319
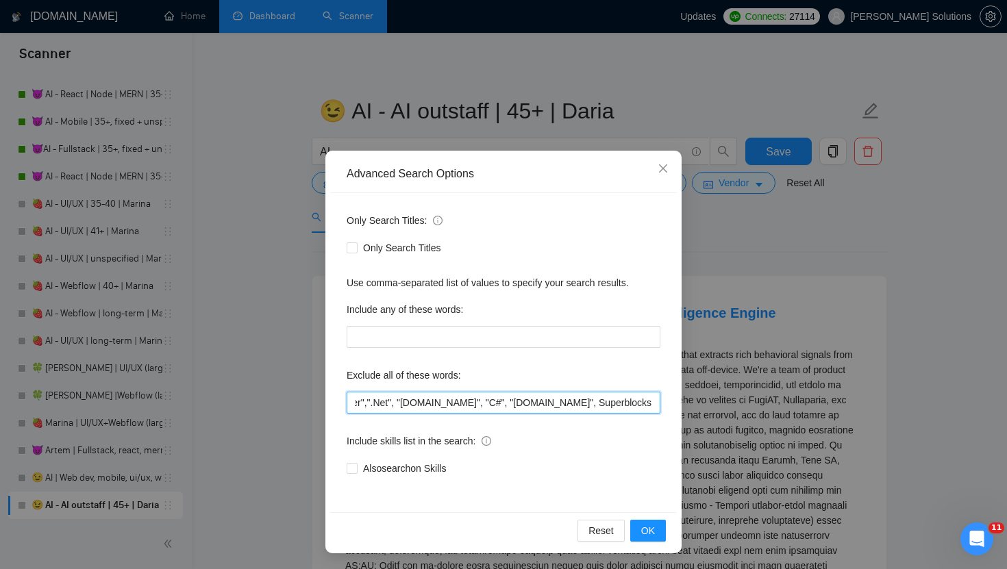
drag, startPoint x: 631, startPoint y: 409, endPoint x: 431, endPoint y: 394, distance: 200.5
click at [431, 395] on input ""AI-driven", "AI Mobile App Developer", "AI Developer", "AI Development", "AI t…" at bounding box center [504, 403] width 314 height 22
click at [431, 394] on input ""AI-driven", "AI Mobile App Developer", "AI Developer", "AI Development", "AI t…" at bounding box center [504, 403] width 314 height 22
click at [396, 403] on input ""AI-driven", "AI Mobile App Developer", "AI Developer", "AI Development", "AI t…" at bounding box center [504, 403] width 314 height 22
click at [338, 399] on div "Only Search Titles: Only Search Titles Use comma-separated list of values to sp…" at bounding box center [503, 352] width 347 height 319
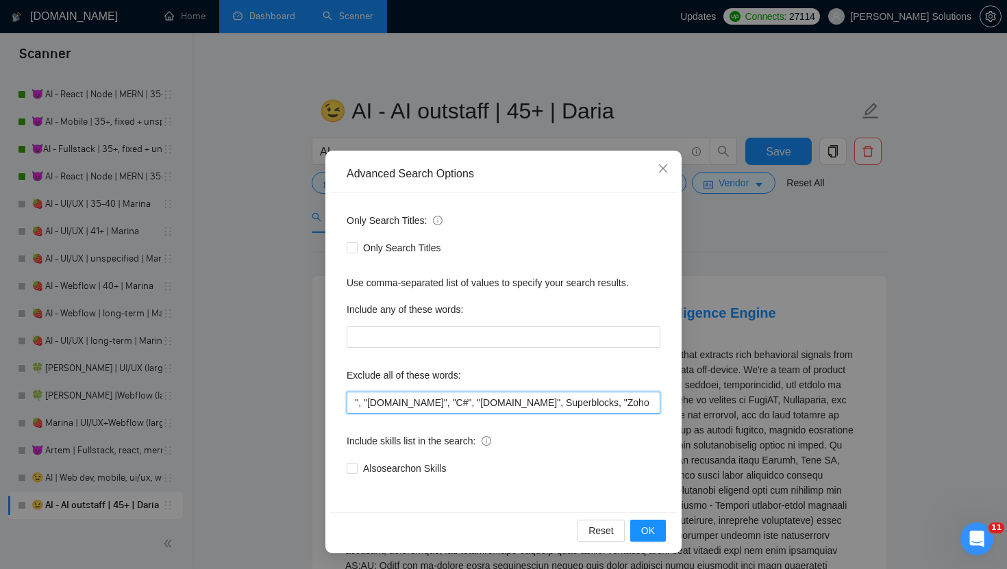
click at [423, 402] on input ""AI-driven", "AI Mobile App Developer", "AI Developer", "AI Development", "AI t…" at bounding box center [504, 403] width 314 height 22
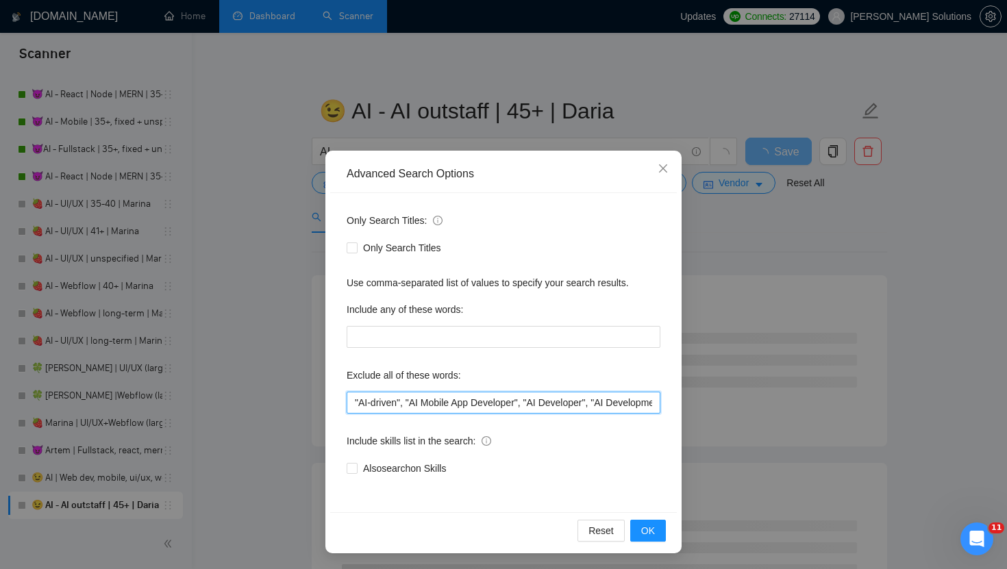
drag, startPoint x: 435, startPoint y: 403, endPoint x: 536, endPoint y: 418, distance: 101.7
click at [536, 419] on div "Only Search Titles: Only Search Titles Use comma-separated list of values to sp…" at bounding box center [503, 352] width 347 height 319
drag, startPoint x: 633, startPoint y: 404, endPoint x: 138, endPoint y: 396, distance: 495.2
click at [138, 396] on div "Advanced Search Options Only Search Titles: Only Search Titles Use comma-separa…" at bounding box center [503, 284] width 1007 height 569
drag, startPoint x: 634, startPoint y: 406, endPoint x: 118, endPoint y: 399, distance: 515.7
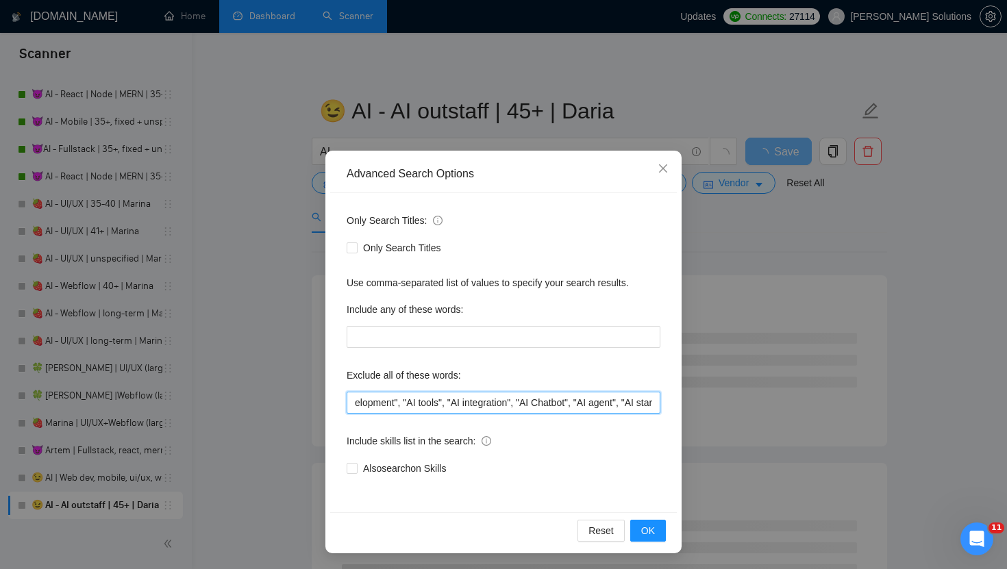
click at [118, 399] on div "Advanced Search Options Only Search Titles: Only Search Titles Use comma-separa…" at bounding box center [503, 284] width 1007 height 569
drag, startPoint x: 407, startPoint y: 406, endPoint x: 195, endPoint y: 382, distance: 213.6
click at [203, 387] on div "Advanced Search Options Only Search Titles: Only Search Titles Use comma-separa…" at bounding box center [503, 284] width 1007 height 569
type input "".Net", "[DOMAIN_NAME]", "C#", "[DOMAIN_NAME]", Superblocks, "Zoho CRM", Rust, …"
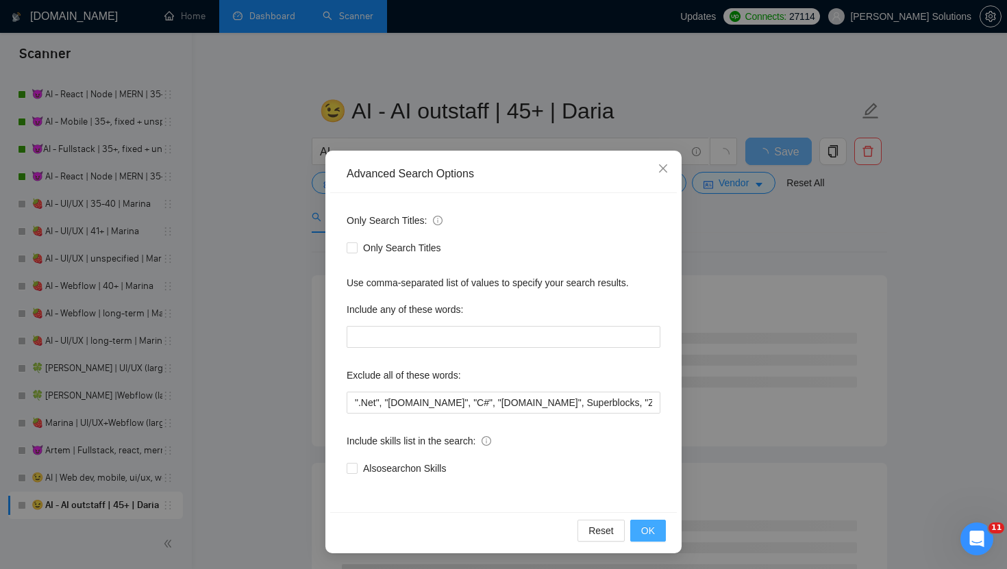
click at [655, 533] on button "OK" at bounding box center [648, 531] width 36 height 22
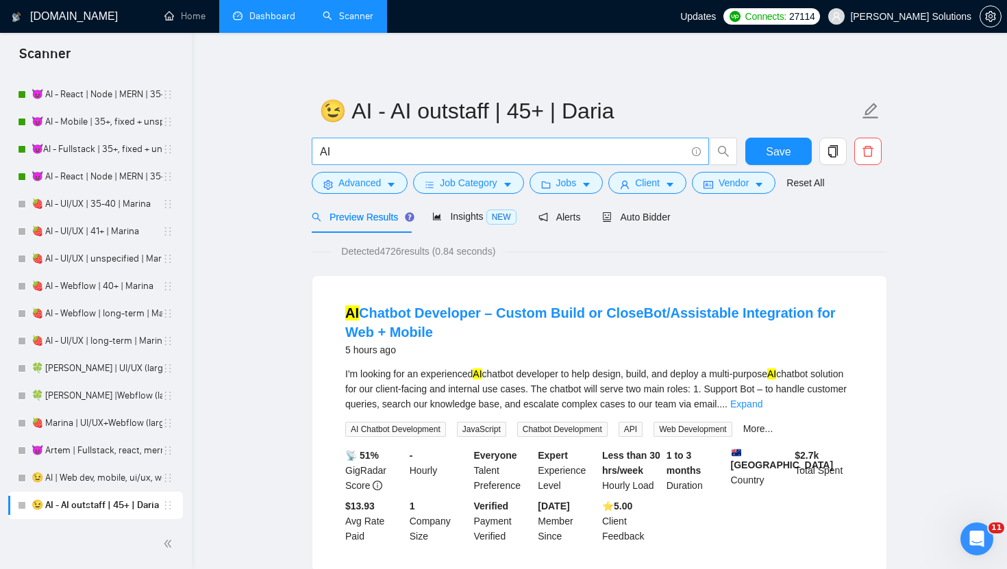
click at [419, 163] on span "AI" at bounding box center [510, 151] width 397 height 27
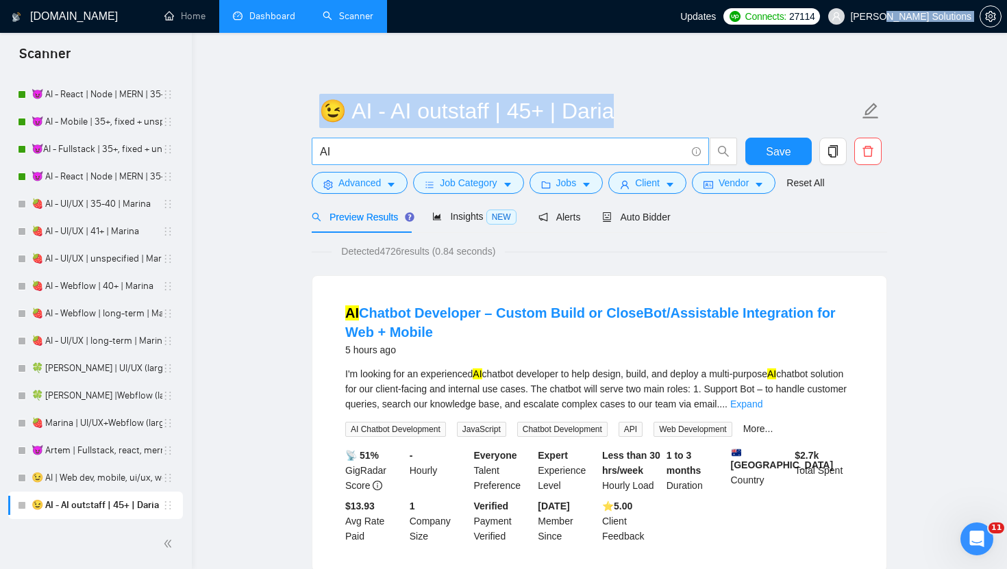
click at [419, 163] on span "AI" at bounding box center [510, 151] width 397 height 27
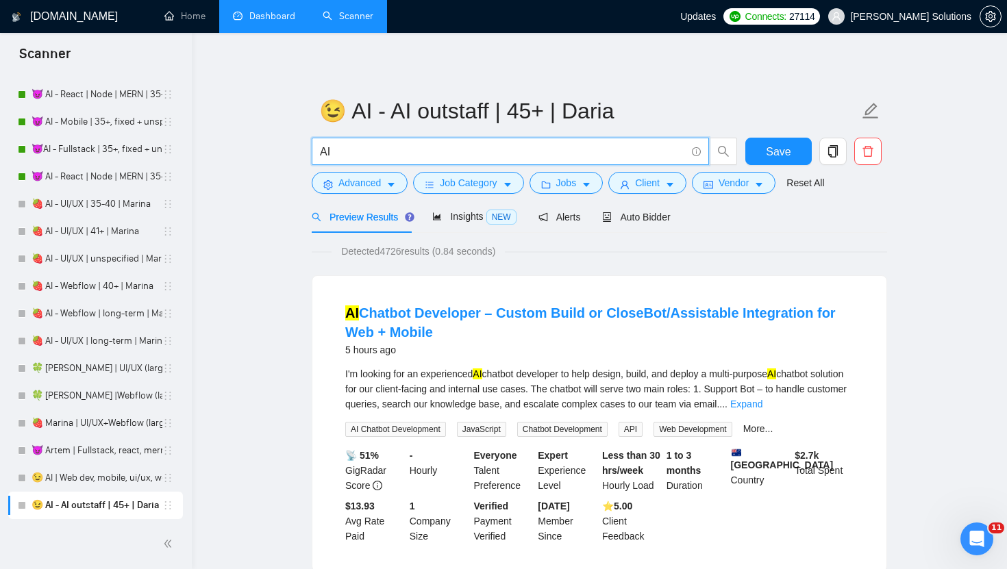
click at [419, 158] on input "AI" at bounding box center [503, 151] width 366 height 17
paste input "| "AI-driven" | "AI Mobile App Developer" | "AI Developer" | "AI Development" |…"
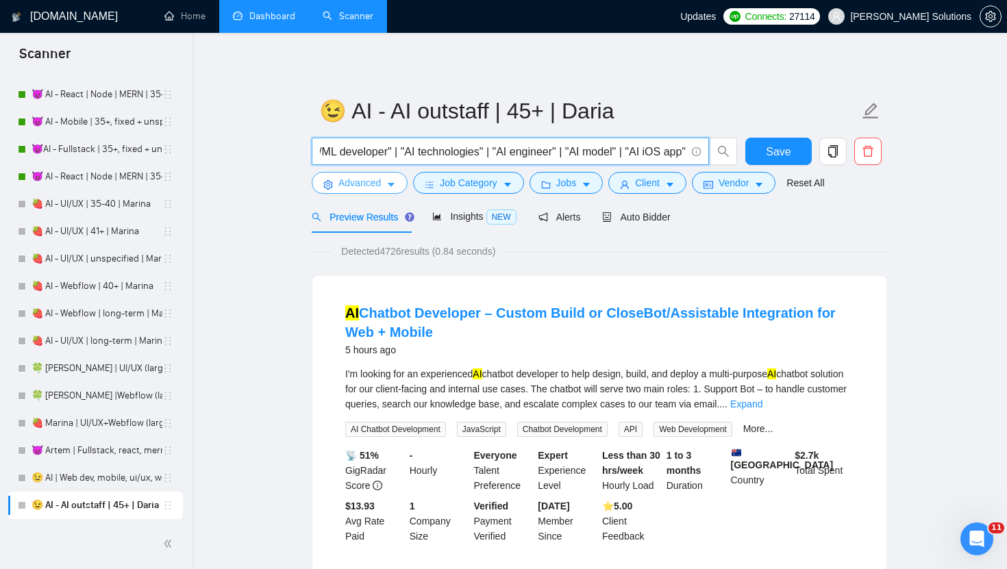
type input "AI | "AI-driven" | "AI Mobile App Developer" | "AI Developer" | "AI Development…"
click at [382, 176] on button "Advanced" at bounding box center [360, 183] width 96 height 22
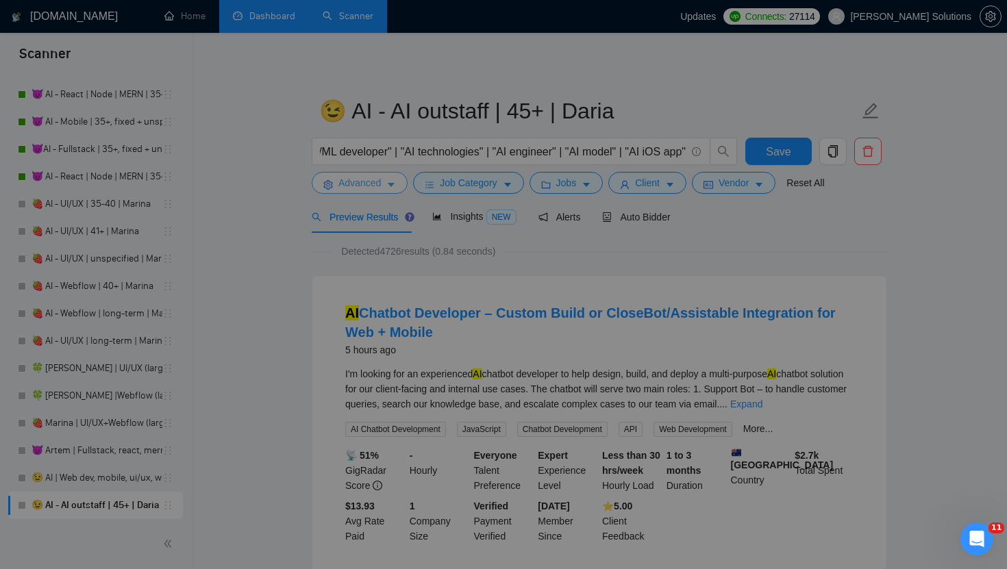
scroll to position [0, 0]
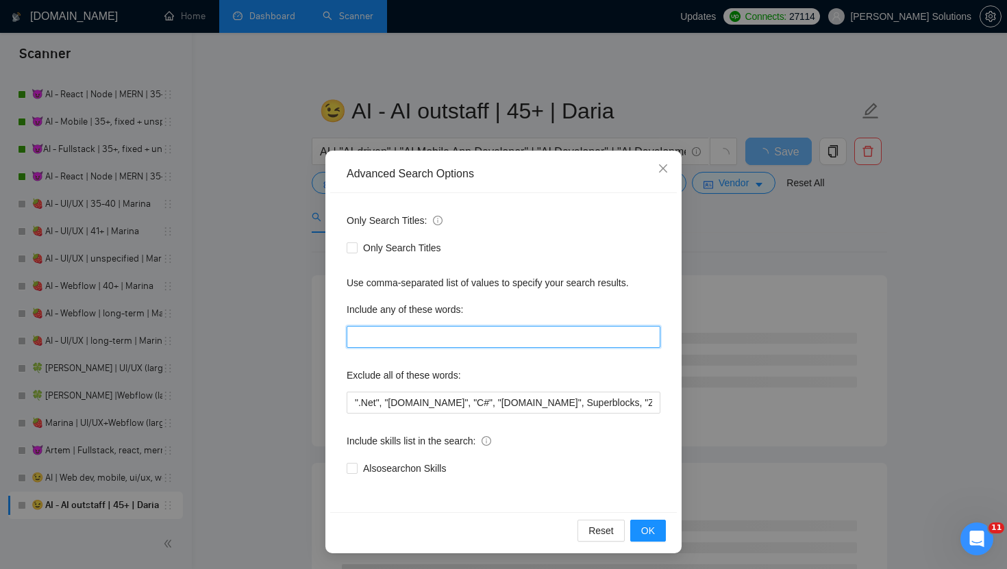
click at [386, 338] on input "text" at bounding box center [504, 337] width 314 height 22
click at [899, 243] on div "Advanced Search Options Only Search Titles: Only Search Titles Use comma-separa…" at bounding box center [503, 284] width 1007 height 569
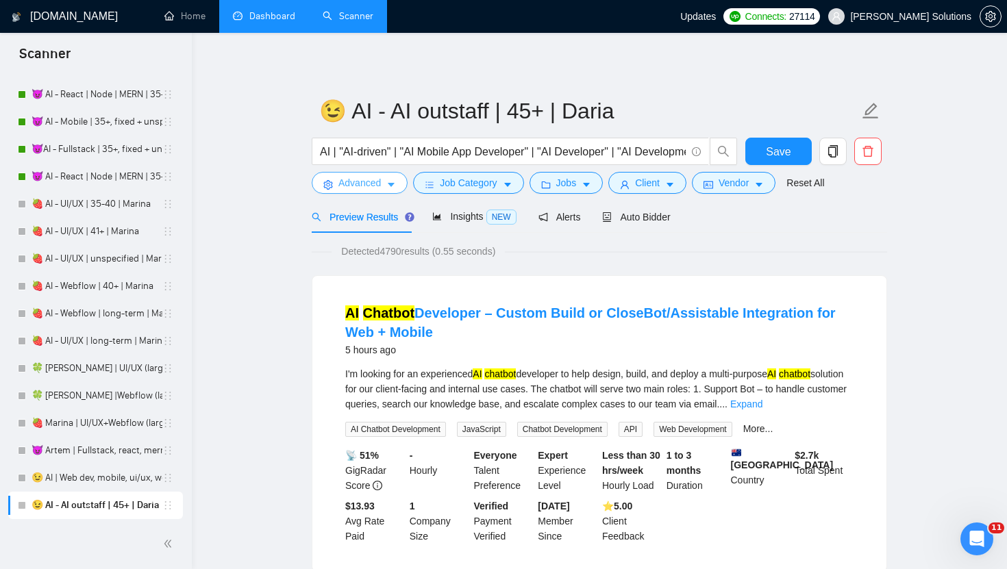
click at [383, 184] on button "Advanced" at bounding box center [360, 183] width 96 height 22
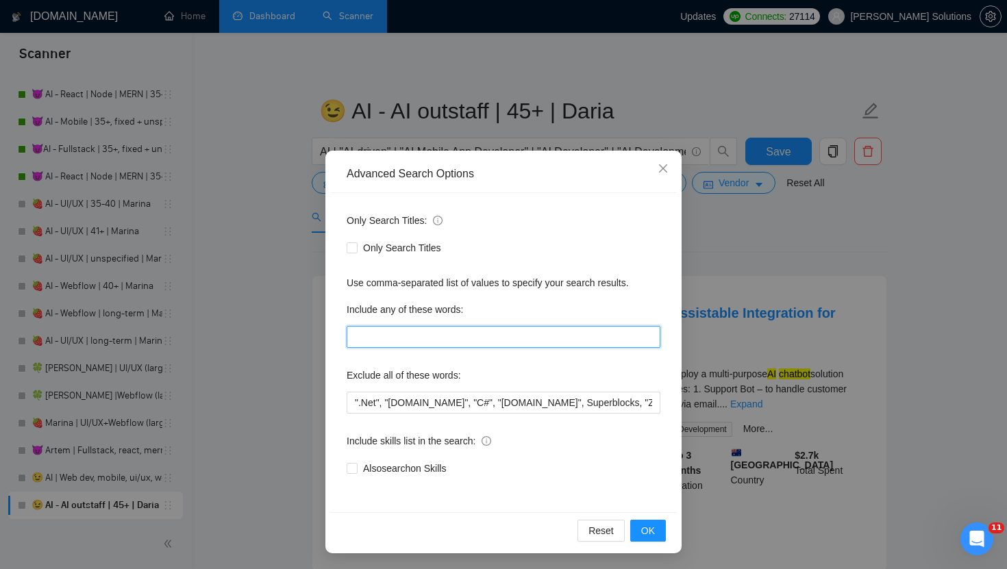
click at [368, 334] on input "text" at bounding box center [504, 337] width 314 height 22
click at [718, 257] on div "Advanced Search Options Only Search Titles: Only Search Titles Use comma-separa…" at bounding box center [503, 284] width 1007 height 569
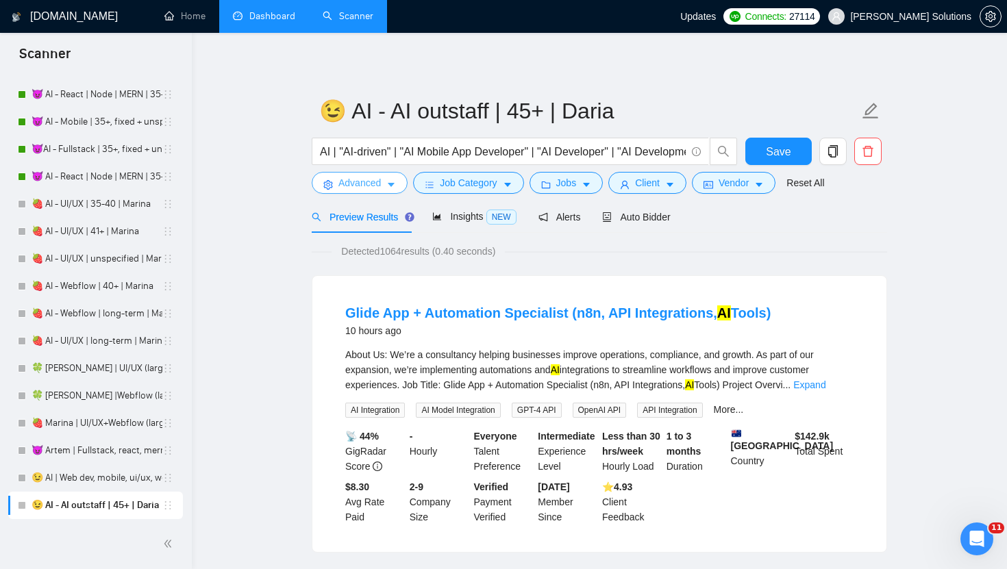
click at [379, 189] on span "Advanced" at bounding box center [359, 182] width 42 height 15
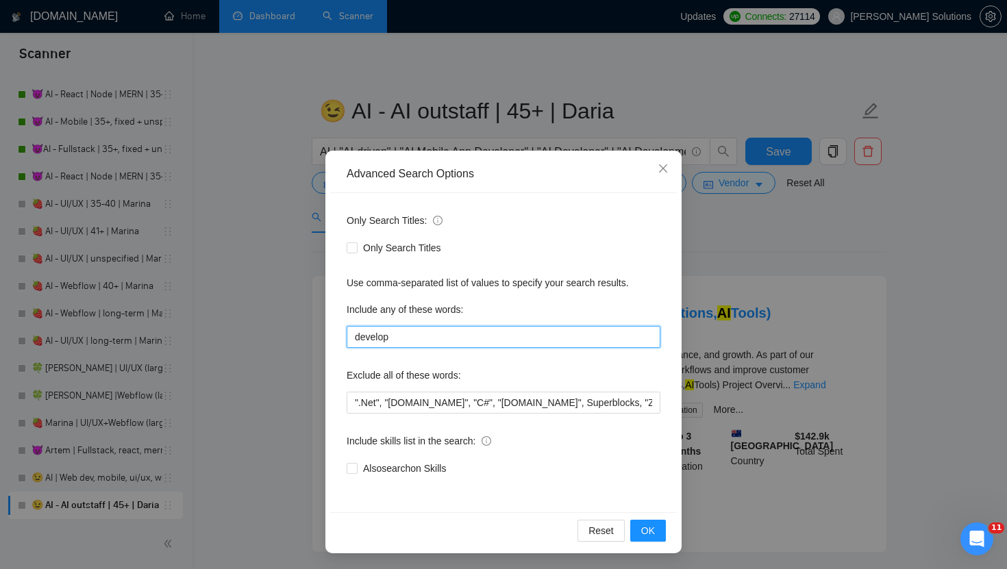
click at [472, 338] on input "develop" at bounding box center [504, 337] width 314 height 22
type input "develop, development"
click at [759, 213] on div "Advanced Search Options Only Search Titles: Only Search Titles Use comma-separa…" at bounding box center [503, 284] width 1007 height 569
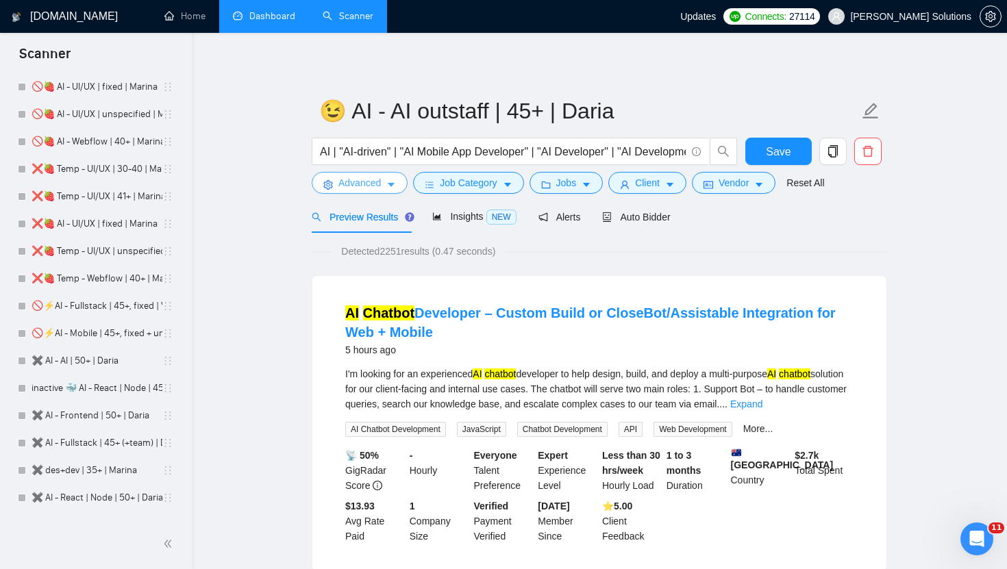
scroll to position [1182, 0]
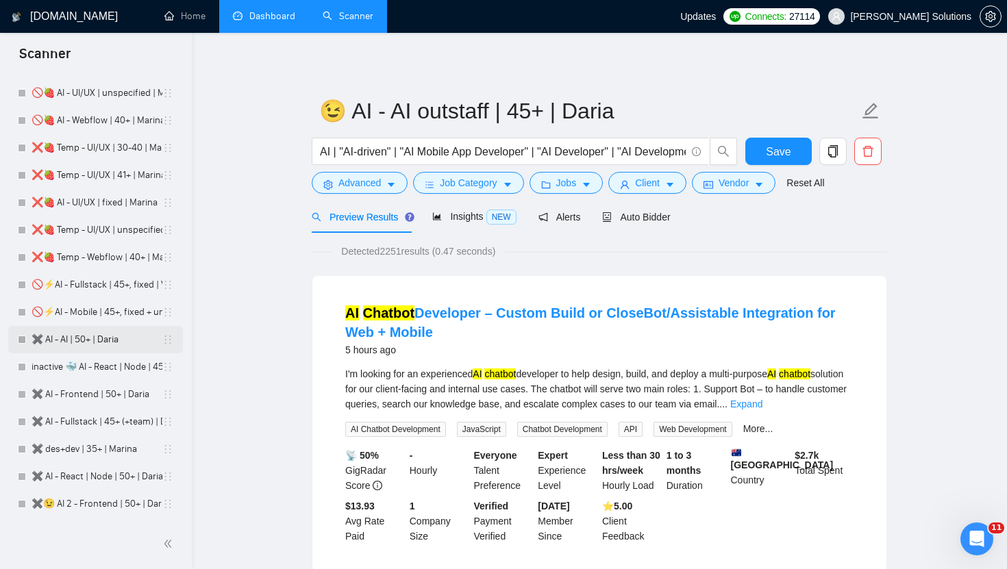
click at [86, 336] on link "✖️ AI - AI | 50+ | Daria" at bounding box center [97, 339] width 131 height 27
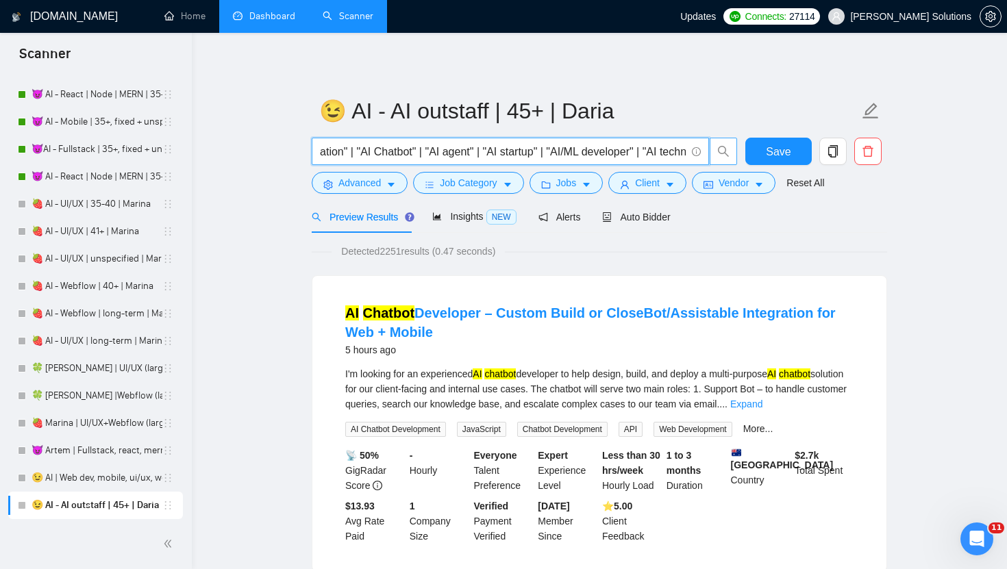
scroll to position [0, 802]
drag, startPoint x: 591, startPoint y: 148, endPoint x: 723, endPoint y: 158, distance: 132.6
click at [724, 159] on span "AI | "AI-driven" | "AI Mobile App Developer" | "AI Developer" | "AI Development…" at bounding box center [525, 151] width 426 height 27
click at [680, 150] on input "AI | "AI-driven" | "AI Mobile App Developer" | "AI Developer" | "AI Development…" at bounding box center [503, 151] width 366 height 17
paste input ""Artificial intelligence" | "*GPT*" | "LLM" | OpenAI"
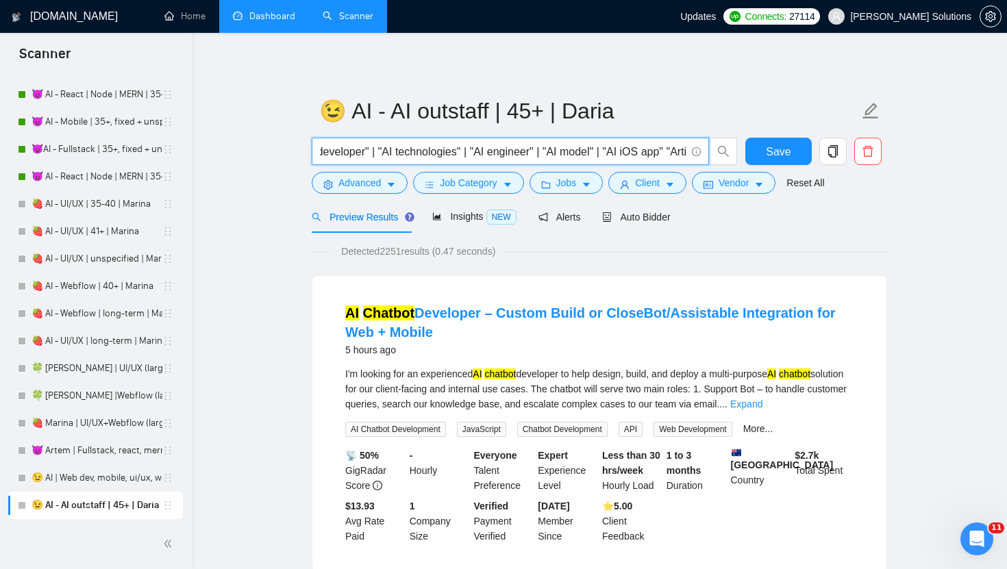
scroll to position [0, 1049]
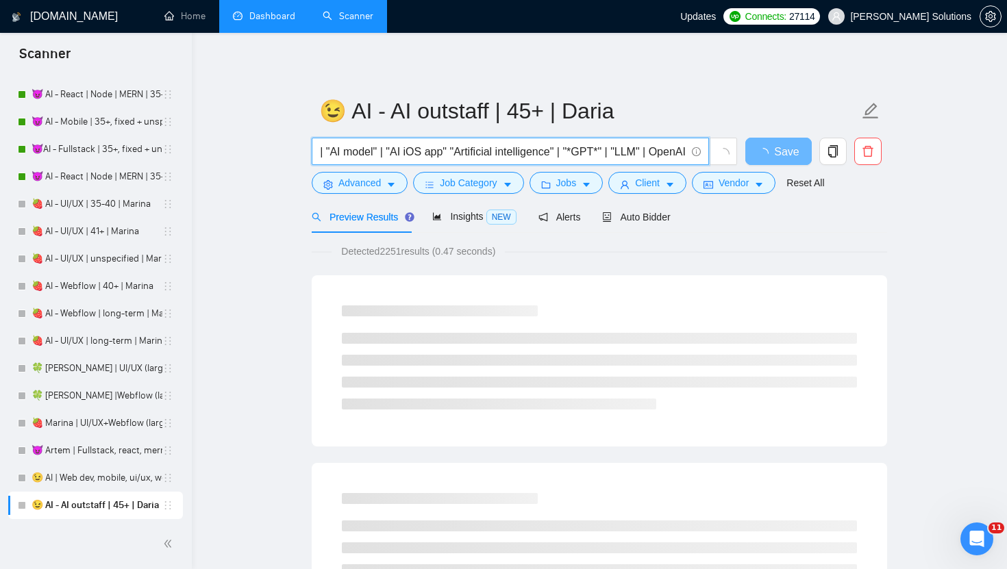
click at [553, 157] on input "AI | "AI-driven" | "AI Mobile App Developer" | "AI Developer" | "AI Development…" at bounding box center [503, 151] width 366 height 17
click at [442, 157] on input "AI | "AI-driven" | "AI Mobile App Developer" | "AI Developer" | "AI Development…" at bounding box center [503, 151] width 366 height 17
paste input "|"
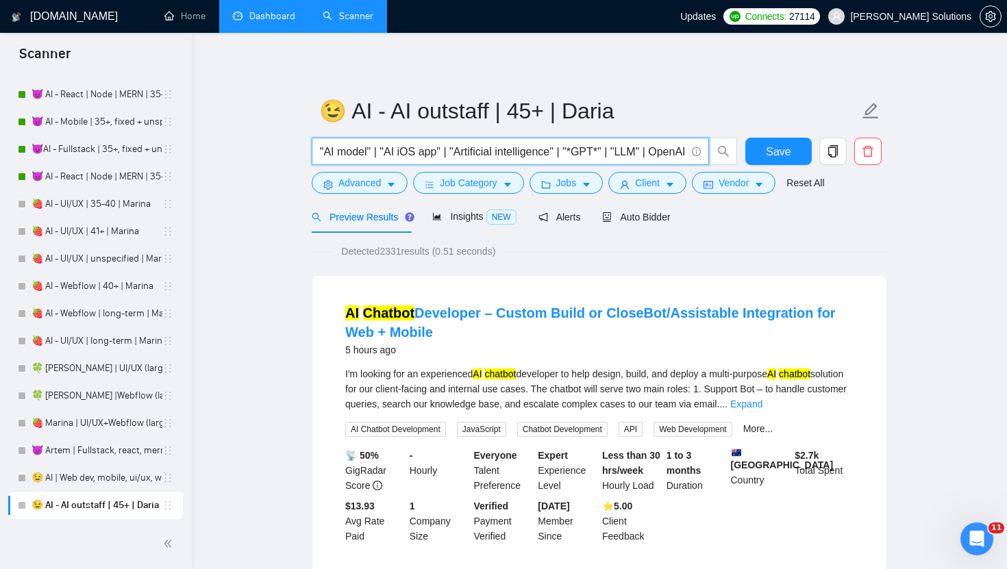
drag, startPoint x: 614, startPoint y: 154, endPoint x: 601, endPoint y: 154, distance: 13.7
click at [601, 155] on input "AI | "AI-driven" | "AI Mobile App Developer" | "AI Developer" | "AI Development…" at bounding box center [503, 151] width 366 height 17
click at [601, 154] on input "AI | "AI-driven" | "AI Mobile App Developer" | "AI Developer" | "AI Development…" at bounding box center [503, 151] width 366 height 17
drag, startPoint x: 456, startPoint y: 155, endPoint x: 245, endPoint y: 149, distance: 211.0
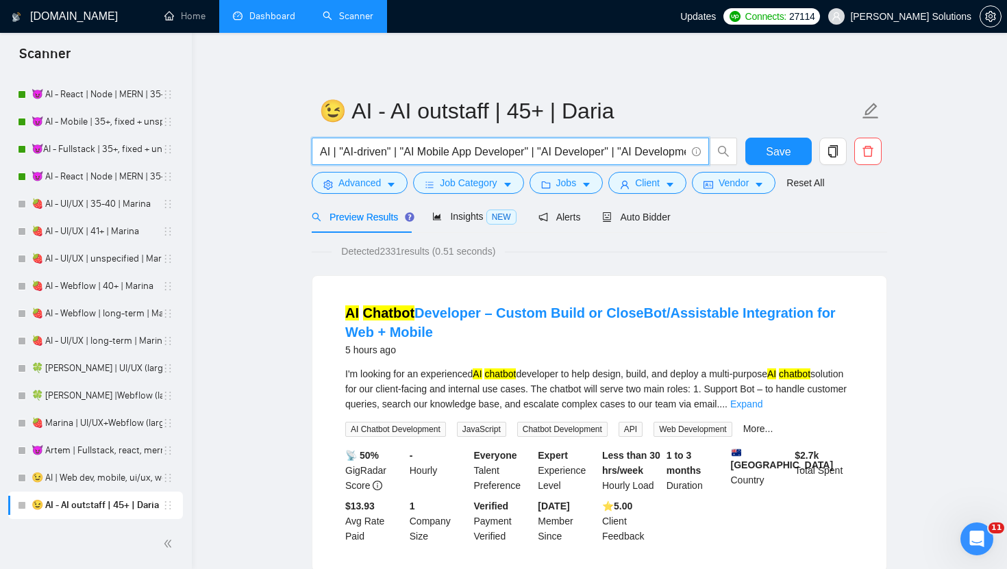
type input "AI | "AI-driven" | "AI Mobile App Developer" | "AI Developer" | "AI Development…"
click at [484, 181] on span "Job Category" at bounding box center [468, 182] width 57 height 15
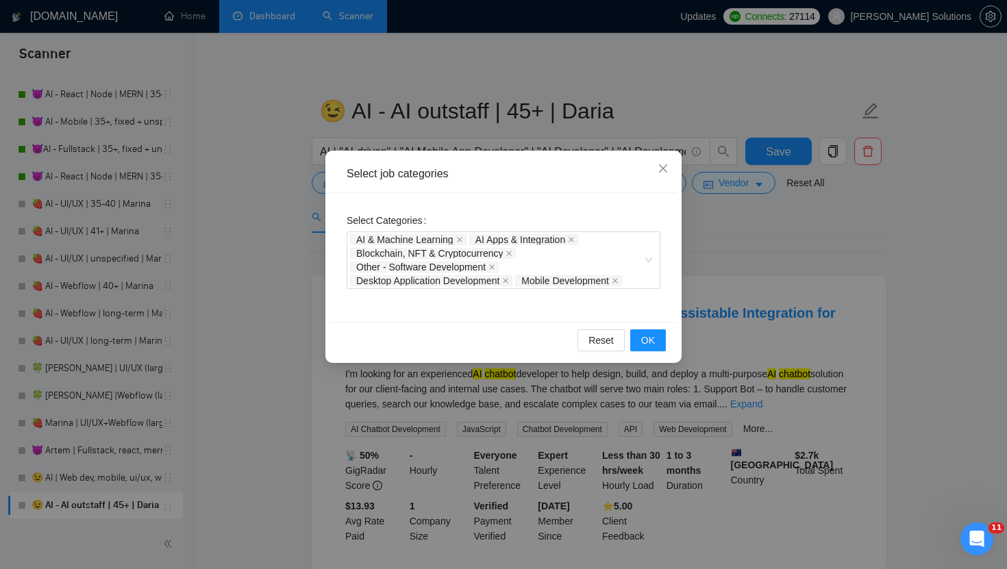
click at [562, 142] on div "Select job categories Select Categories AI & Machine Learning AI Apps & Integra…" at bounding box center [503, 284] width 1007 height 569
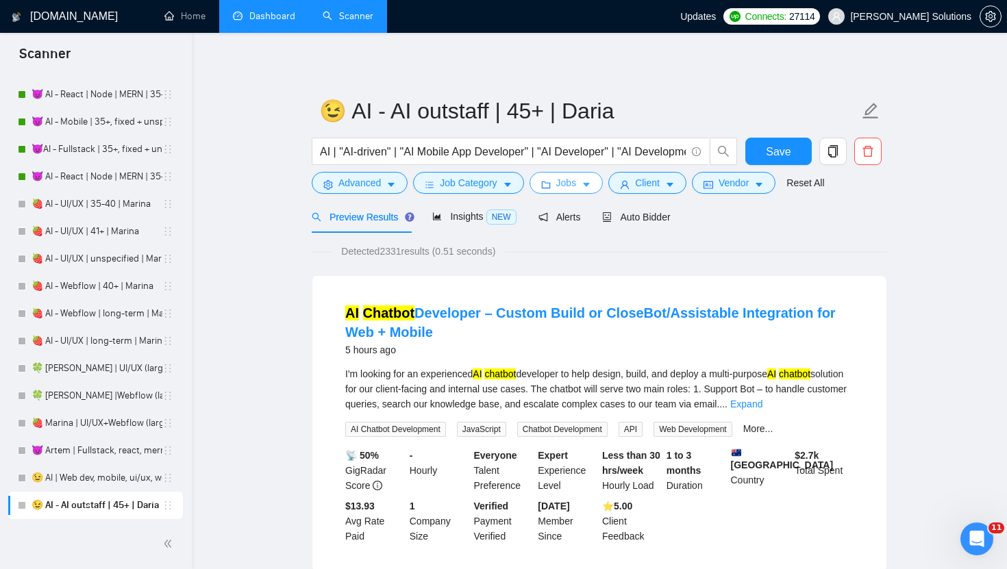
click at [542, 190] on button "Jobs" at bounding box center [566, 183] width 74 height 22
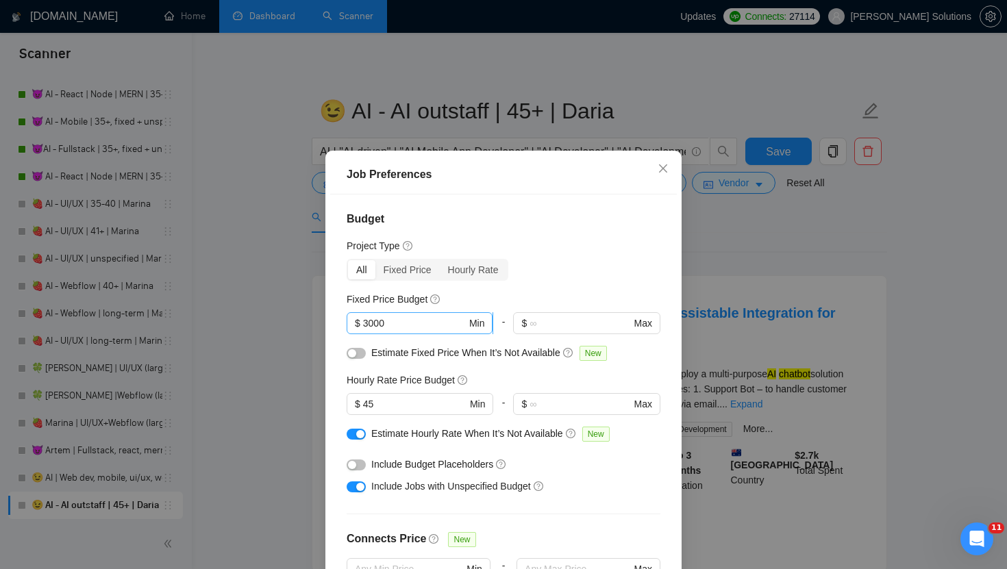
click at [438, 321] on input "3000" at bounding box center [414, 323] width 103 height 15
click at [412, 411] on input "45" at bounding box center [414, 404] width 103 height 15
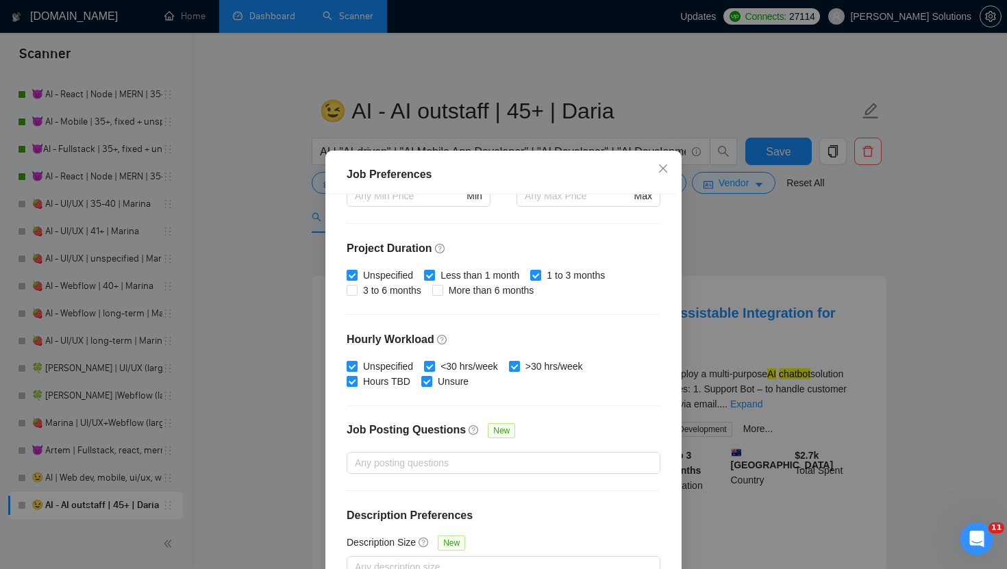
scroll to position [25, 0]
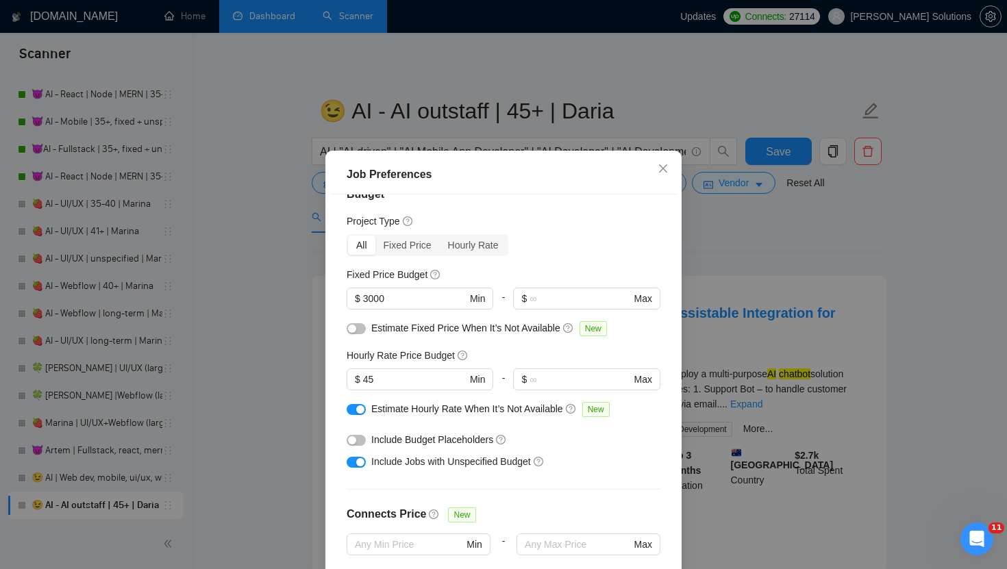
click at [704, 153] on div "Job Preferences Budget Project Type All Fixed Price Hourly Rate Fixed Price Bud…" at bounding box center [503, 284] width 1007 height 569
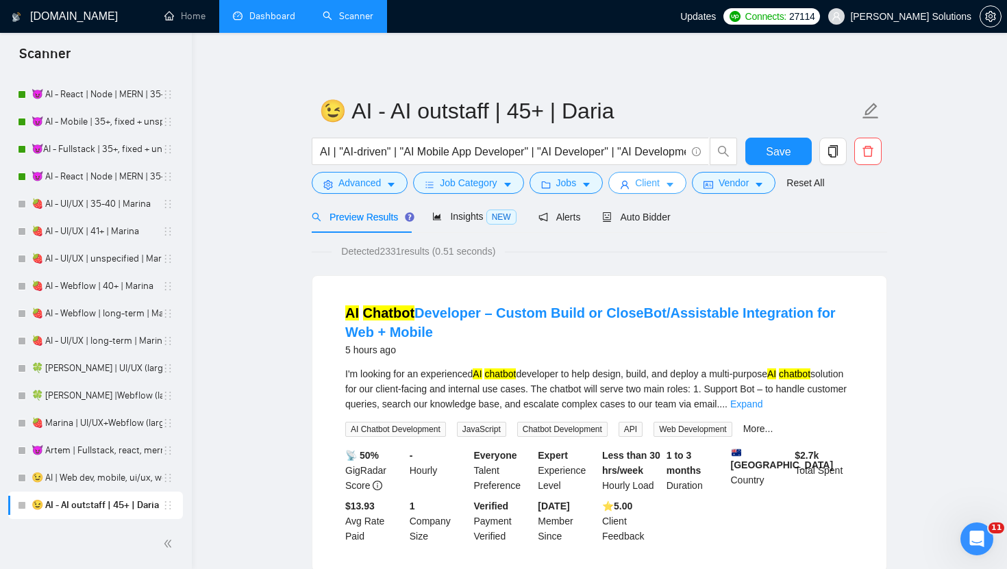
click at [670, 178] on button "Client" at bounding box center [647, 183] width 78 height 22
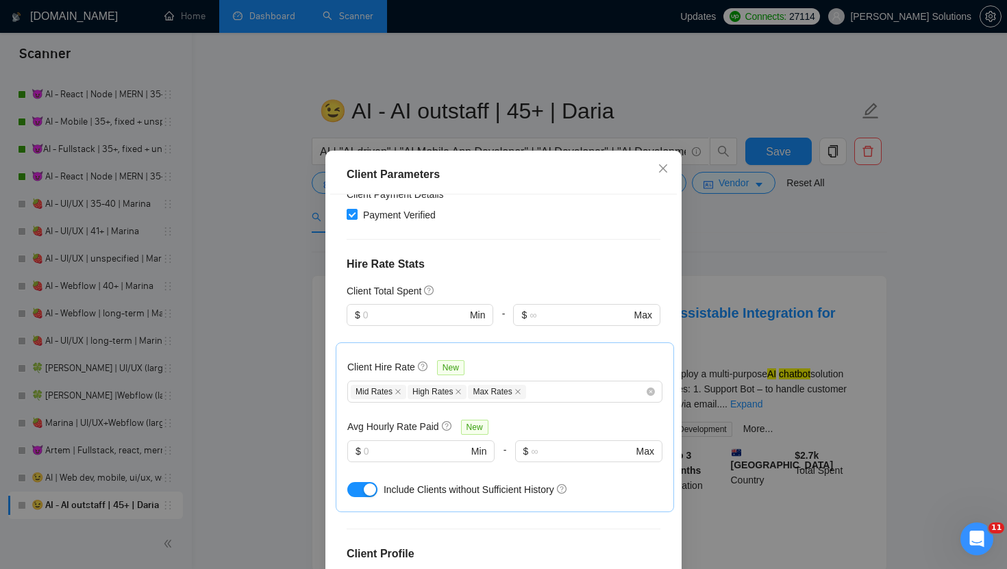
scroll to position [551, 0]
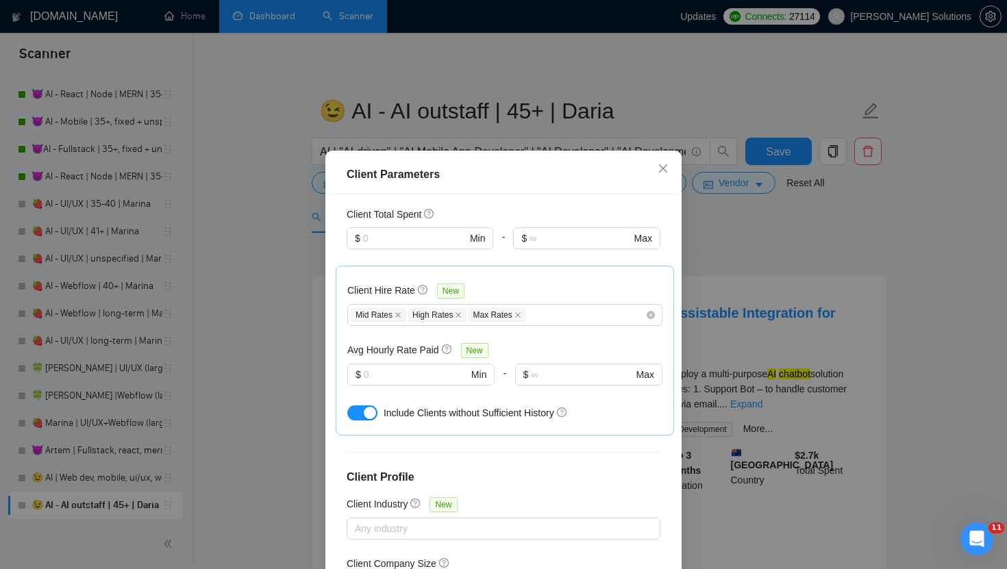
click at [810, 155] on div "Client Parameters Client Location Include Client Countries United States United…" at bounding box center [503, 284] width 1007 height 569
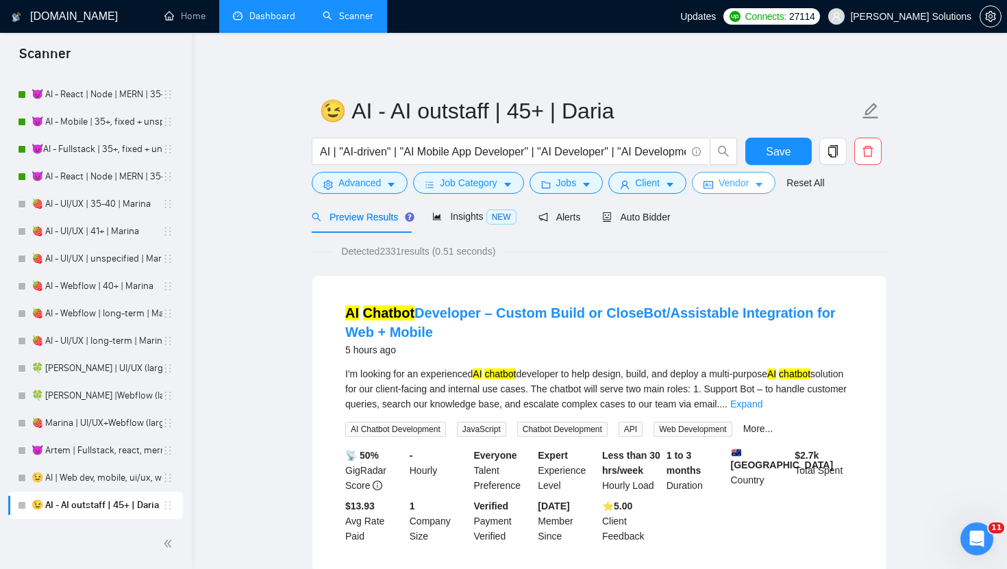
click at [735, 188] on span "Vendor" at bounding box center [733, 182] width 30 height 15
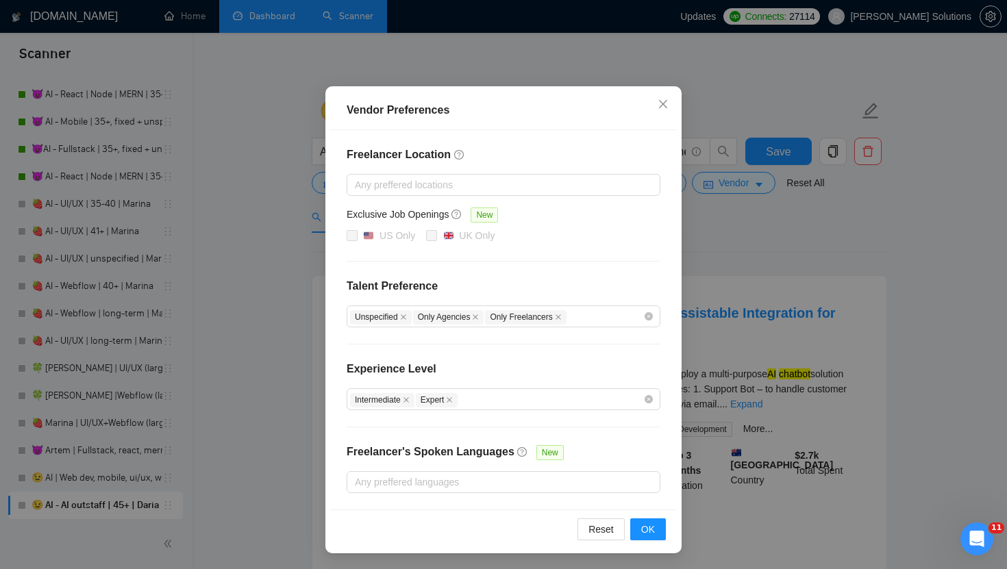
scroll to position [0, 0]
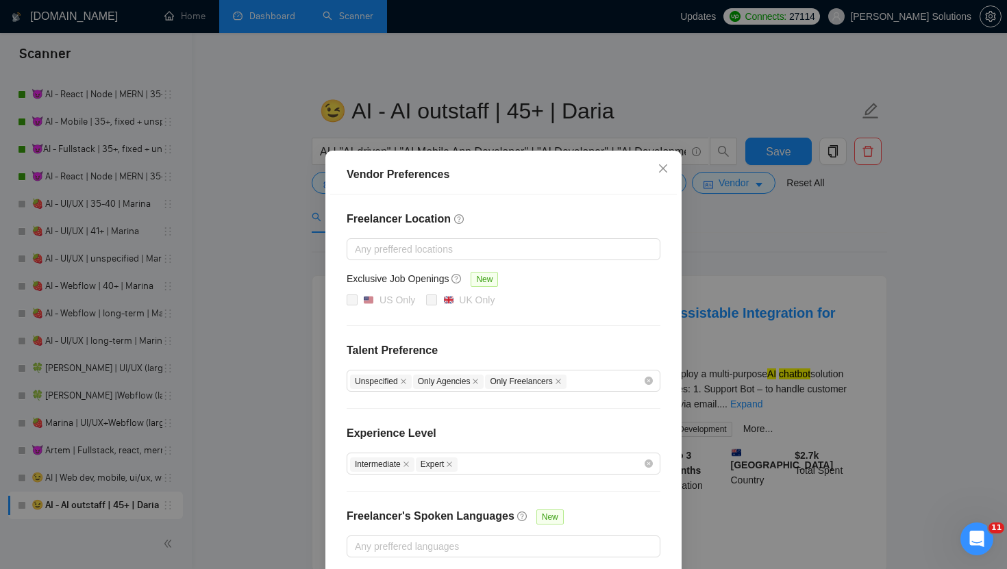
click at [729, 203] on div "Vendor Preferences Freelancer Location Any preffered locations Exclusive Job Op…" at bounding box center [503, 284] width 1007 height 569
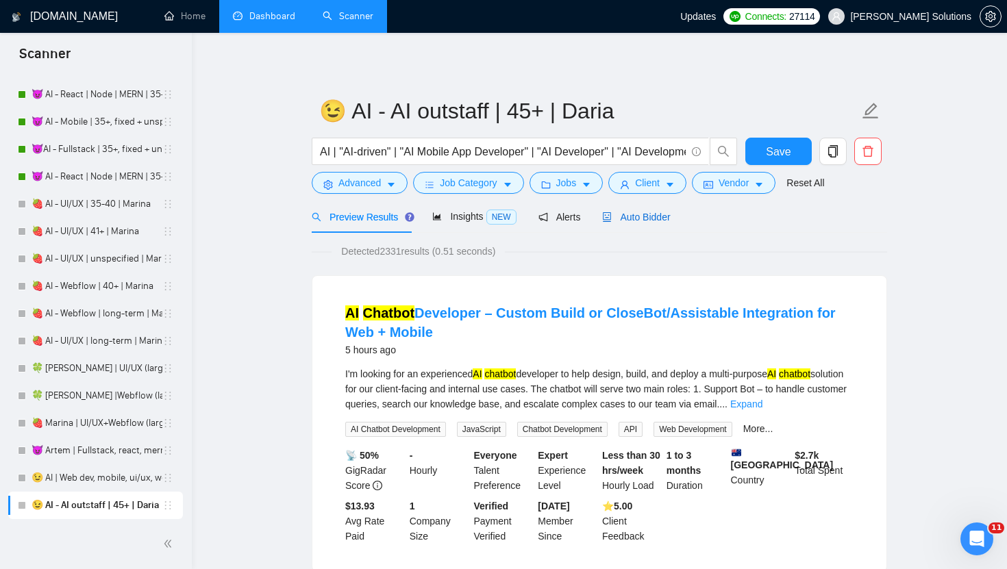
click at [656, 223] on div "Auto Bidder" at bounding box center [636, 217] width 68 height 15
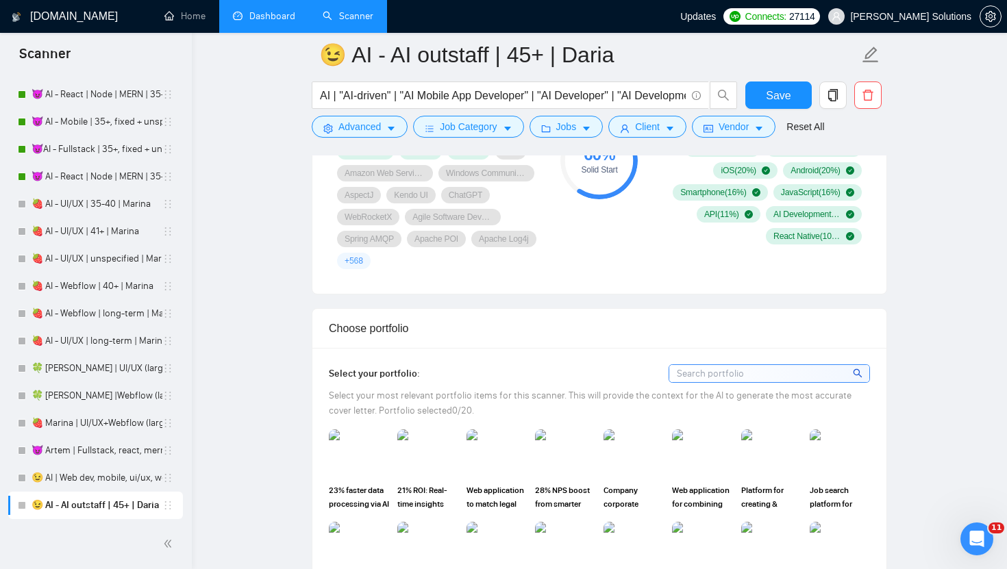
scroll to position [1348, 0]
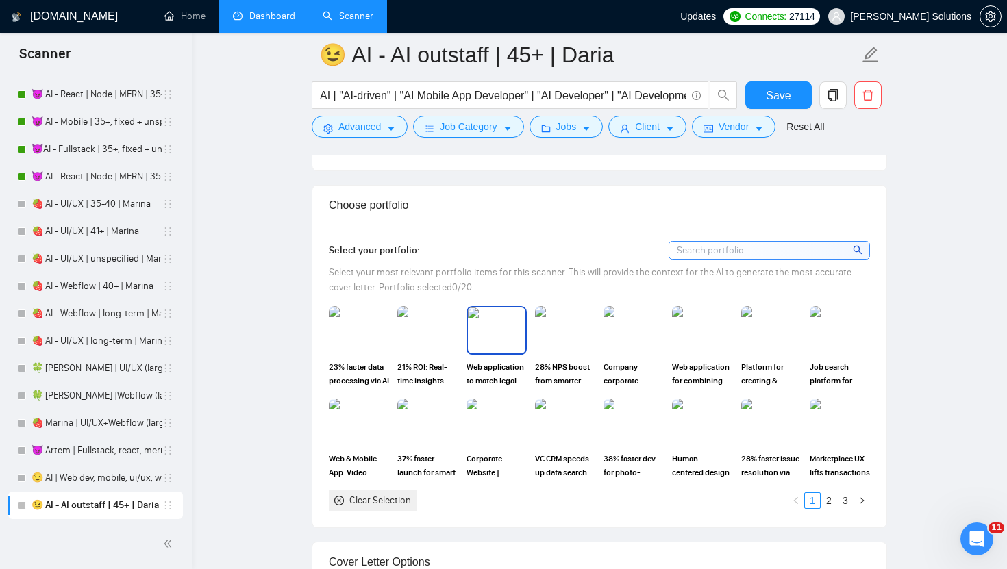
click at [501, 340] on img at bounding box center [497, 329] width 58 height 45
click at [344, 338] on img at bounding box center [359, 329] width 58 height 45
click at [829, 501] on link "2" at bounding box center [828, 500] width 15 height 15
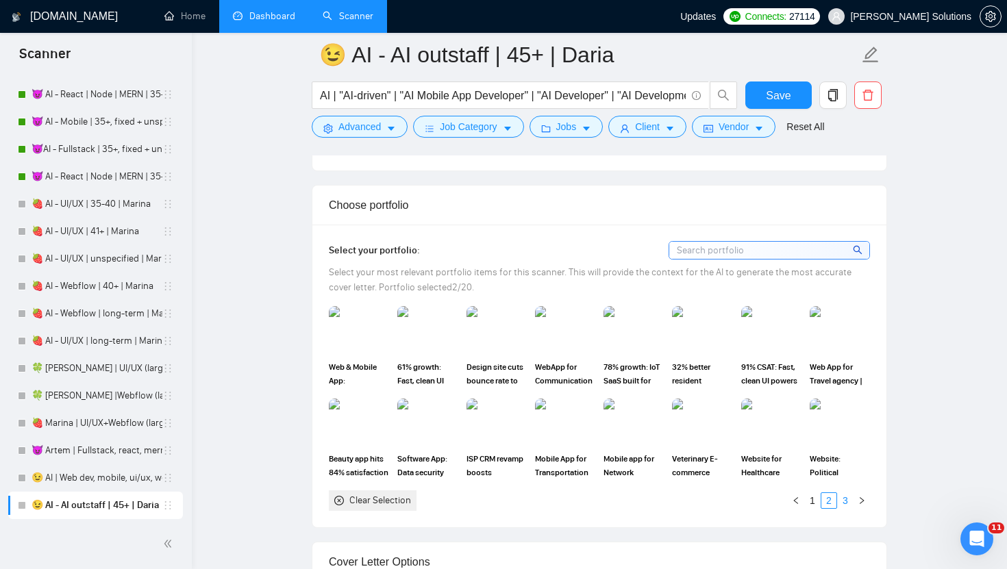
click at [847, 499] on link "3" at bounding box center [845, 500] width 15 height 15
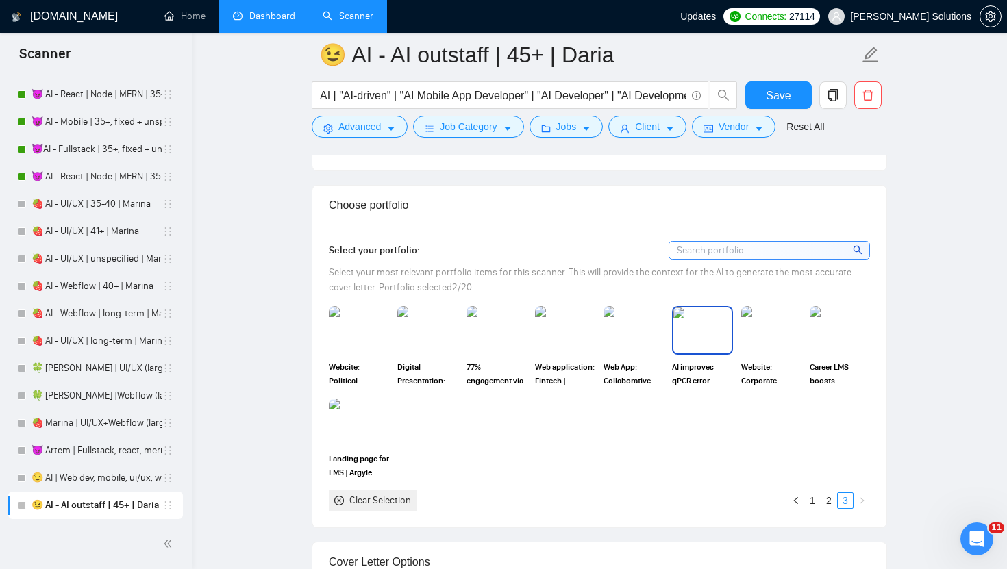
click at [700, 344] on img at bounding box center [702, 329] width 58 height 45
click at [826, 502] on link "2" at bounding box center [828, 500] width 15 height 15
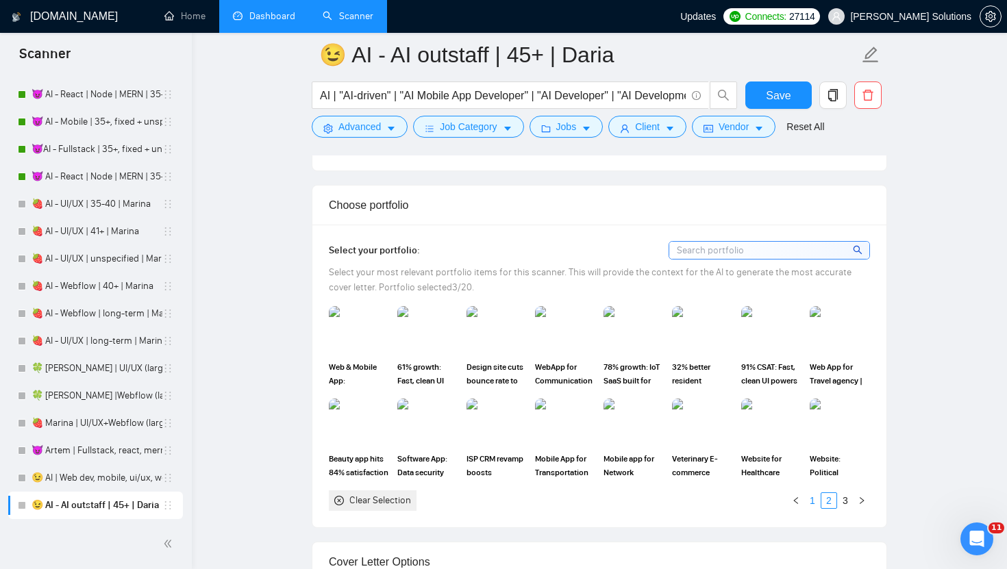
click at [810, 500] on link "1" at bounding box center [812, 500] width 15 height 15
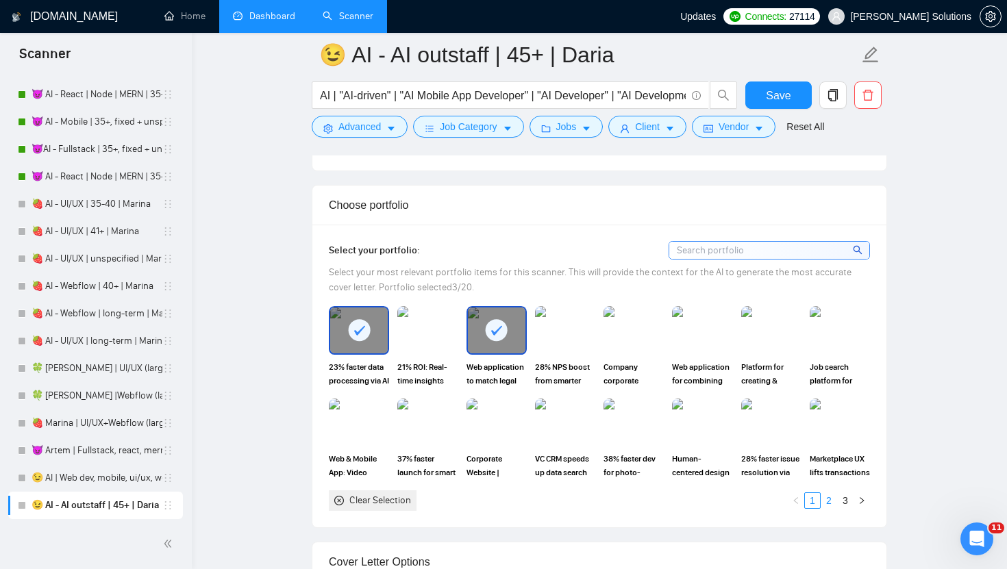
click at [830, 499] on link "2" at bounding box center [828, 500] width 15 height 15
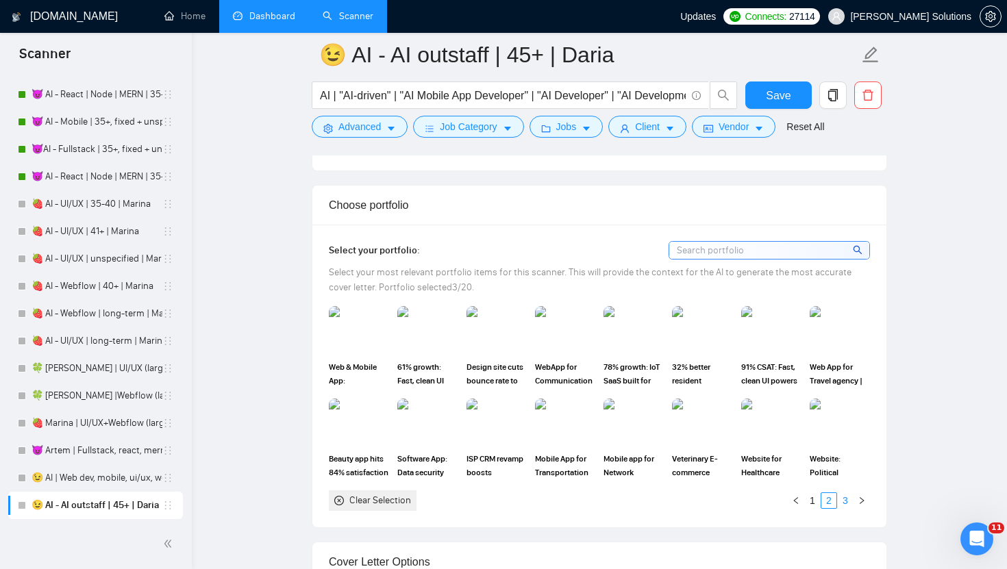
click at [846, 497] on link "3" at bounding box center [845, 500] width 15 height 15
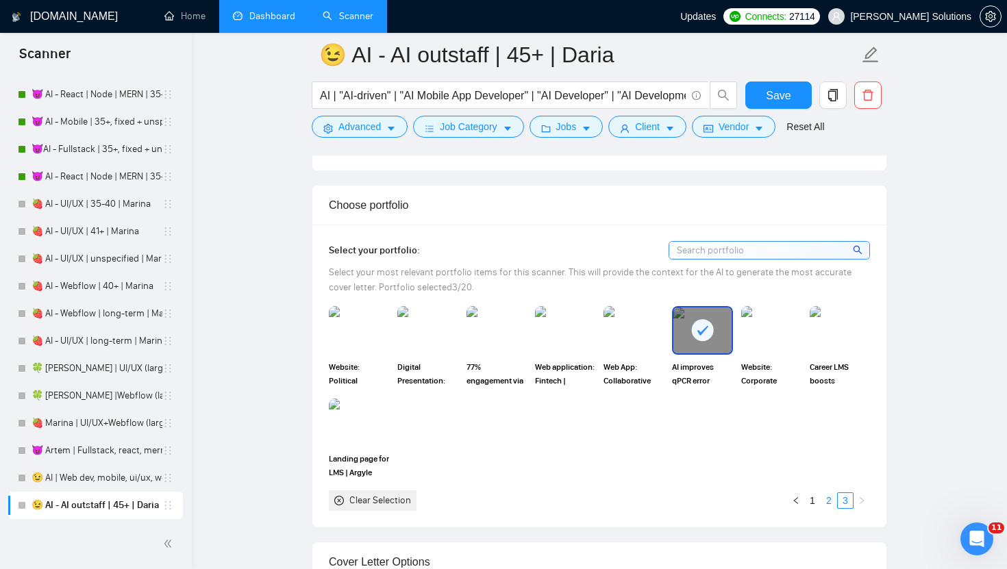
click at [831, 501] on link "2" at bounding box center [828, 500] width 15 height 15
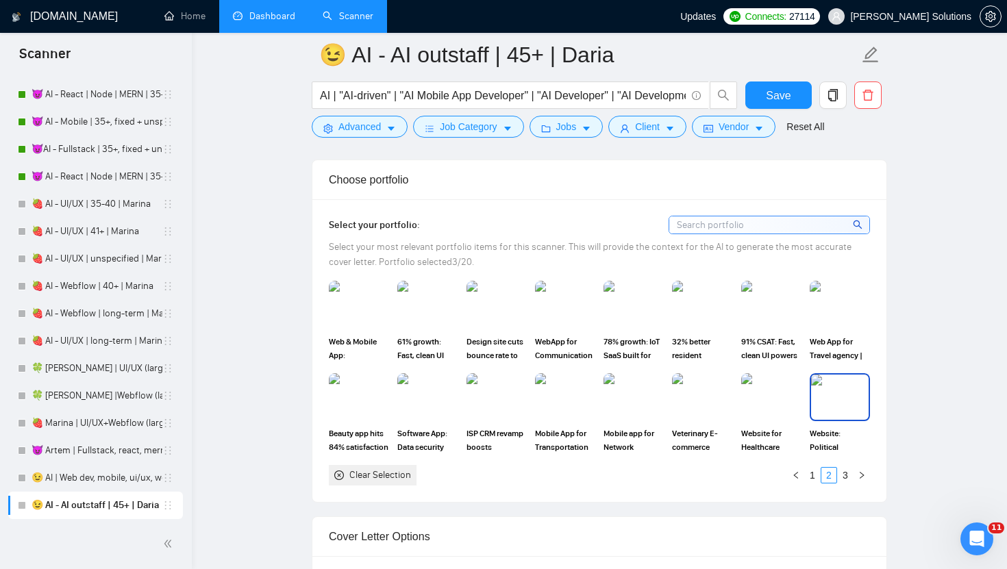
scroll to position [1374, 0]
click at [813, 475] on link "1" at bounding box center [812, 474] width 15 height 15
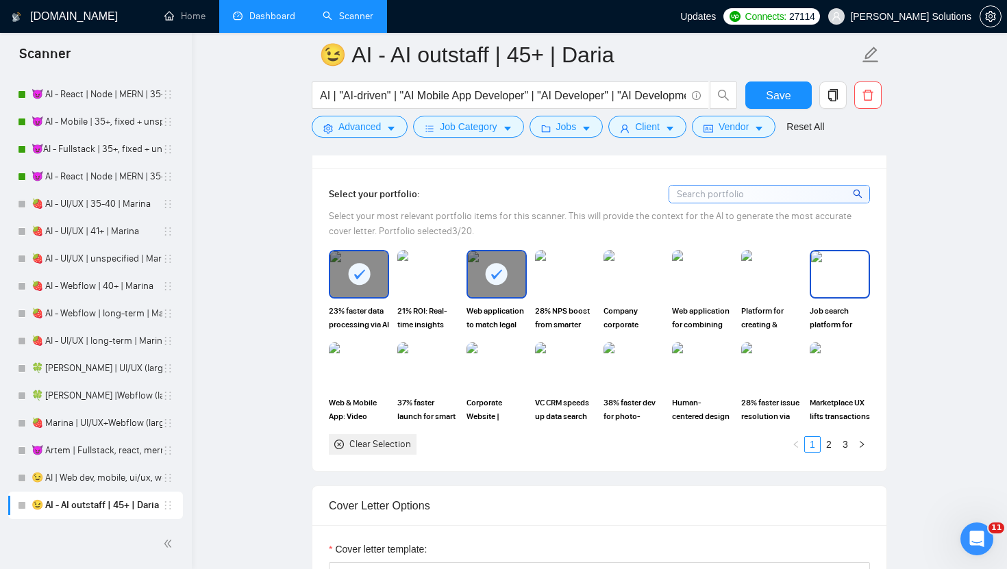
scroll to position [1407, 0]
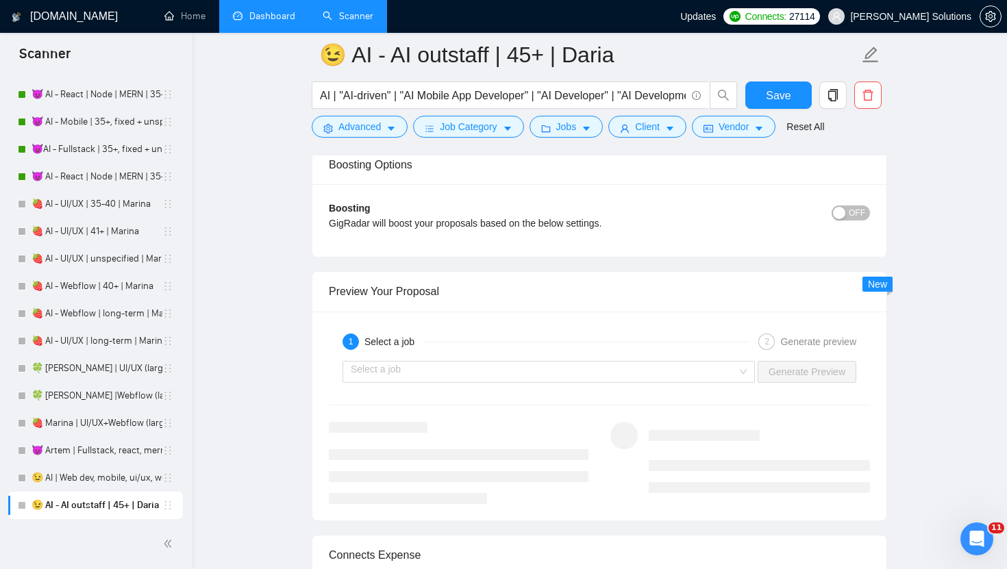
scroll to position [2778, 0]
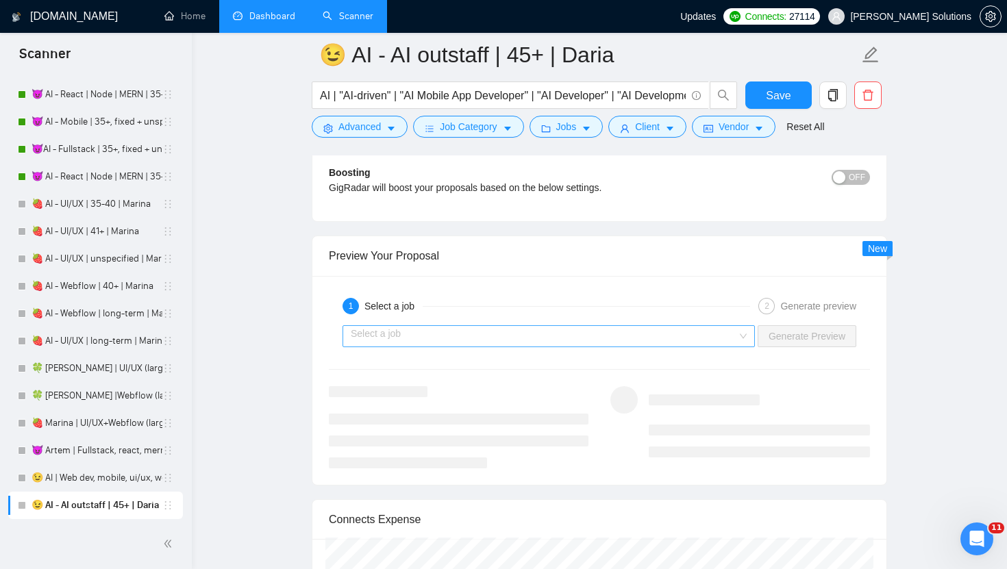
click at [686, 331] on input "search" at bounding box center [544, 336] width 386 height 21
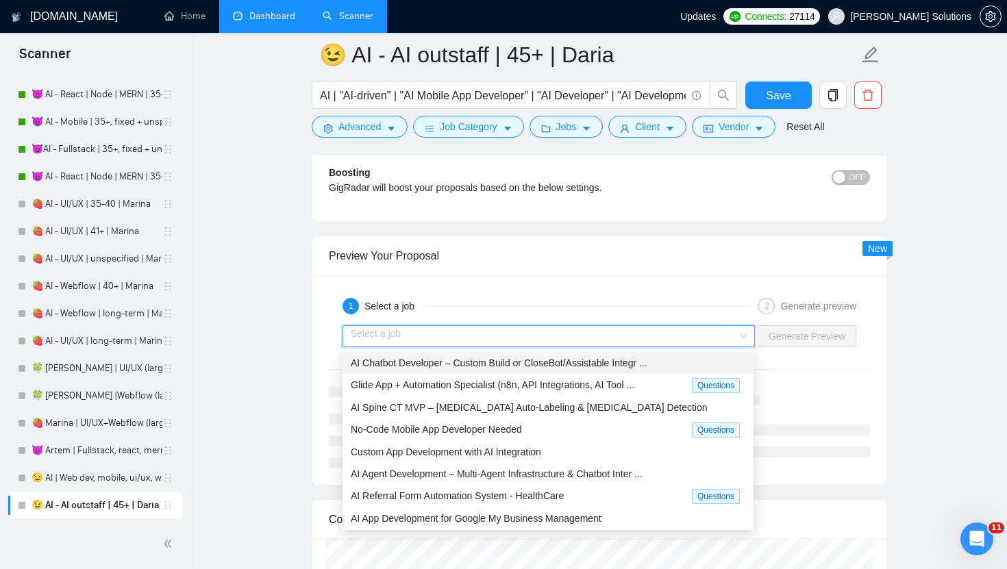
click at [555, 368] on div "AI Chatbot Developer – Custom Build or CloseBot/Assistable Integr ..." at bounding box center [548, 362] width 394 height 15
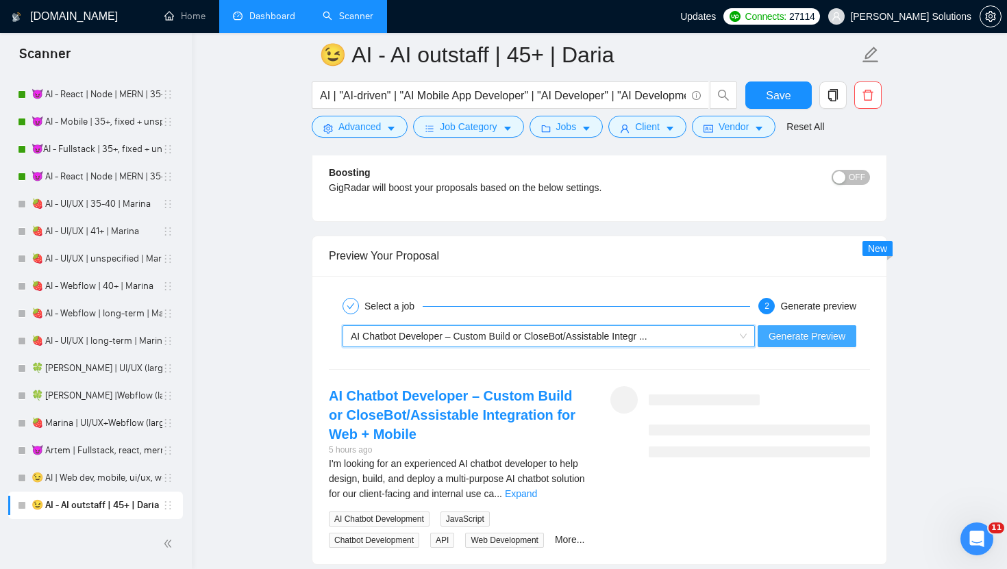
click at [835, 332] on span "Generate Preview" at bounding box center [806, 336] width 77 height 15
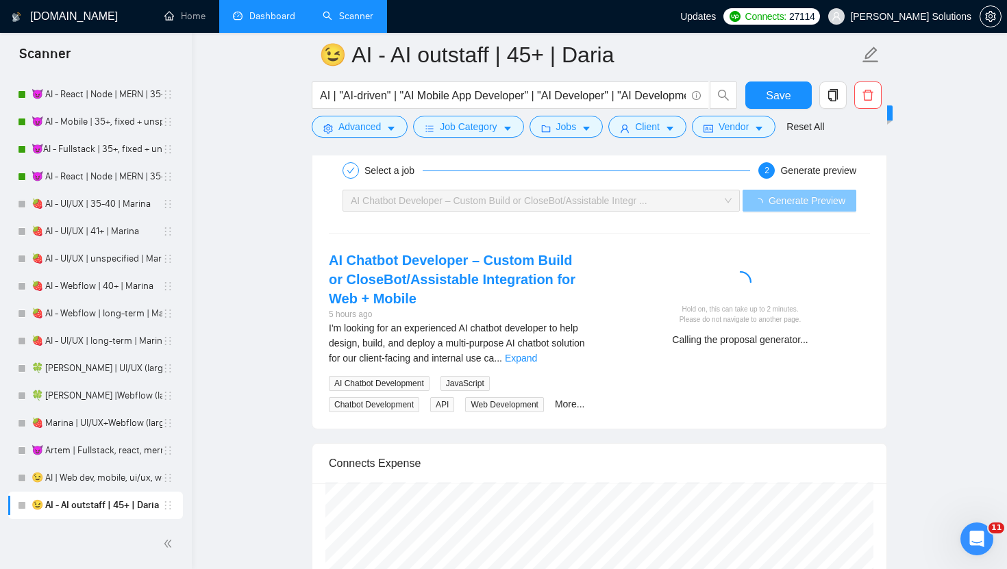
scroll to position [2913, 0]
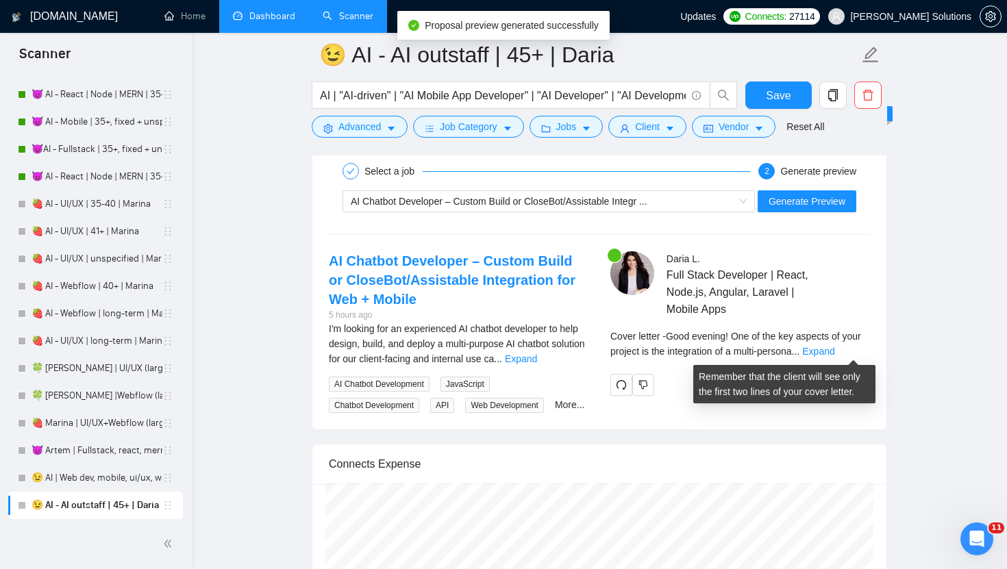
click at [855, 344] on div "Cover letter - Good evening! One of the key aspects of your project is the inte…" at bounding box center [740, 344] width 260 height 30
click at [834, 350] on link "Expand" at bounding box center [818, 351] width 32 height 11
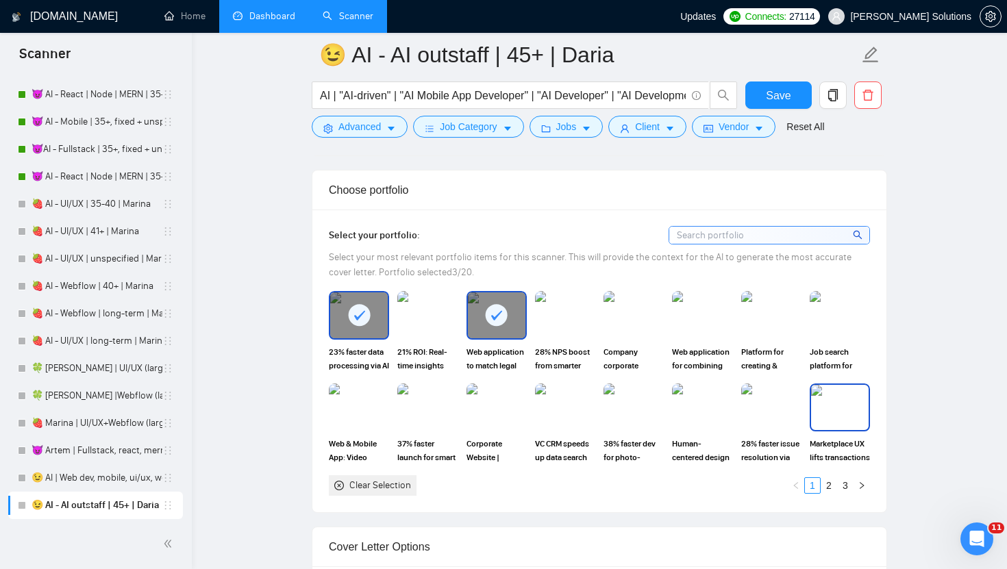
scroll to position [1351, 0]
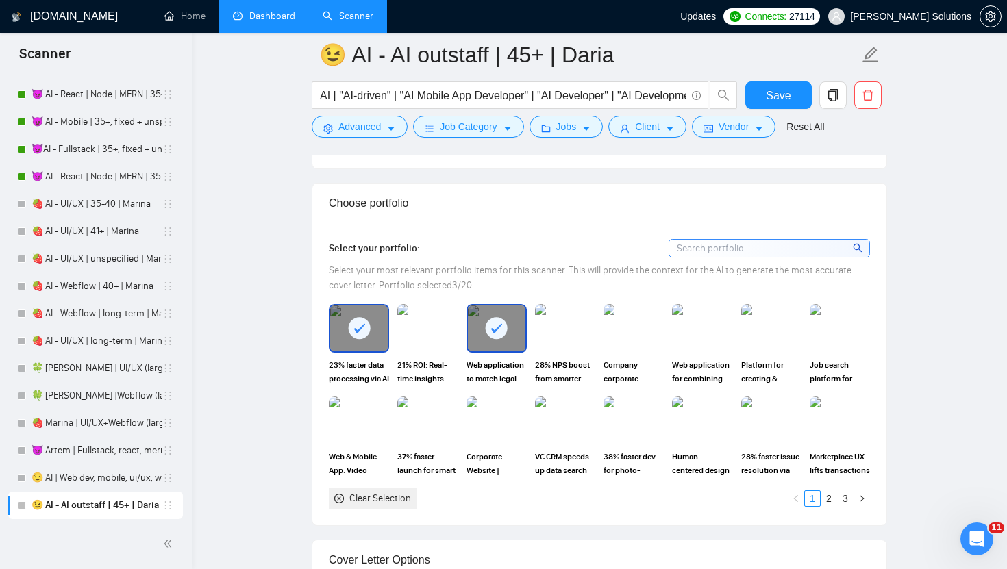
click at [817, 241] on input at bounding box center [769, 248] width 200 height 17
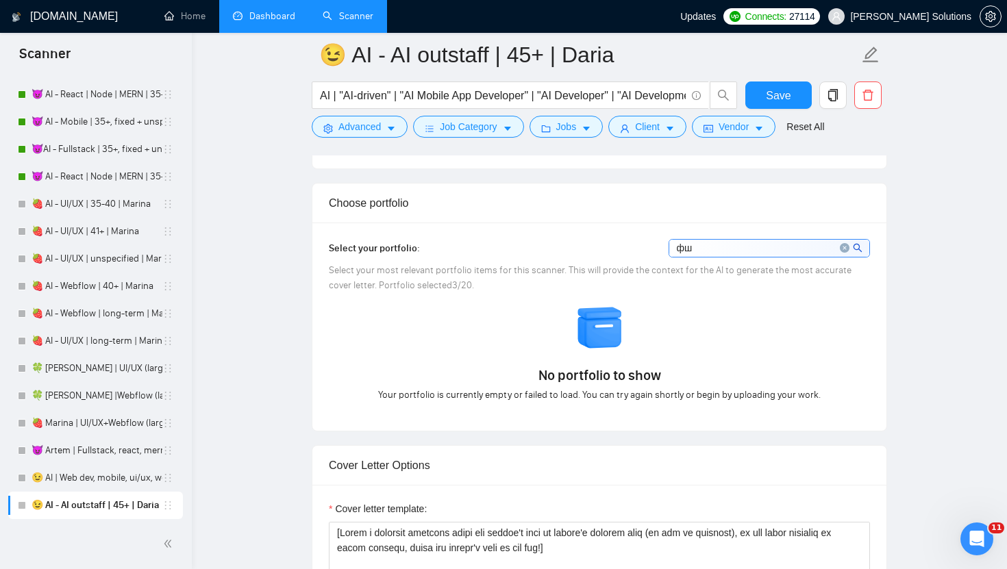
type input "ф"
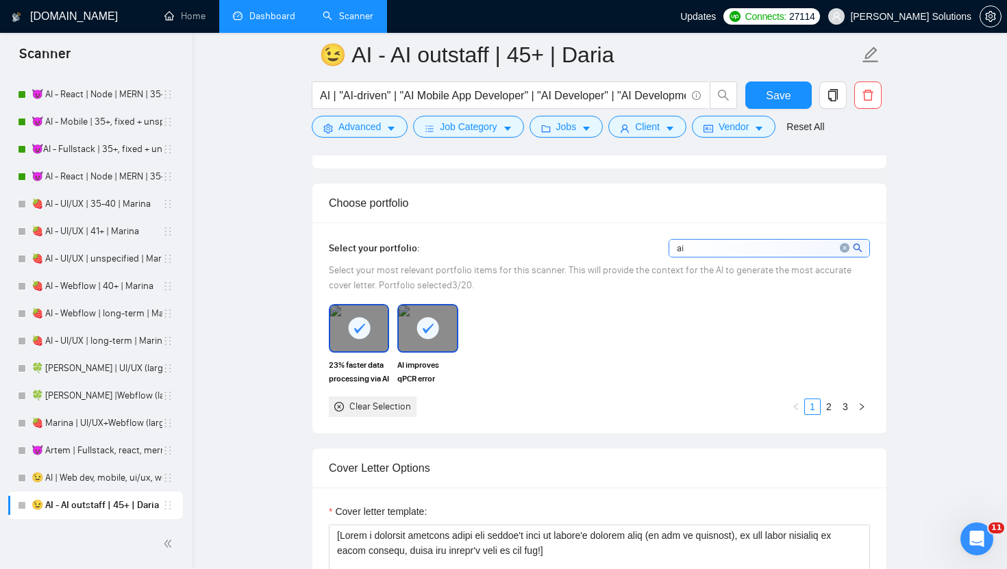
type input "ai"
click at [843, 247] on icon "close-circle" at bounding box center [845, 248] width 10 height 10
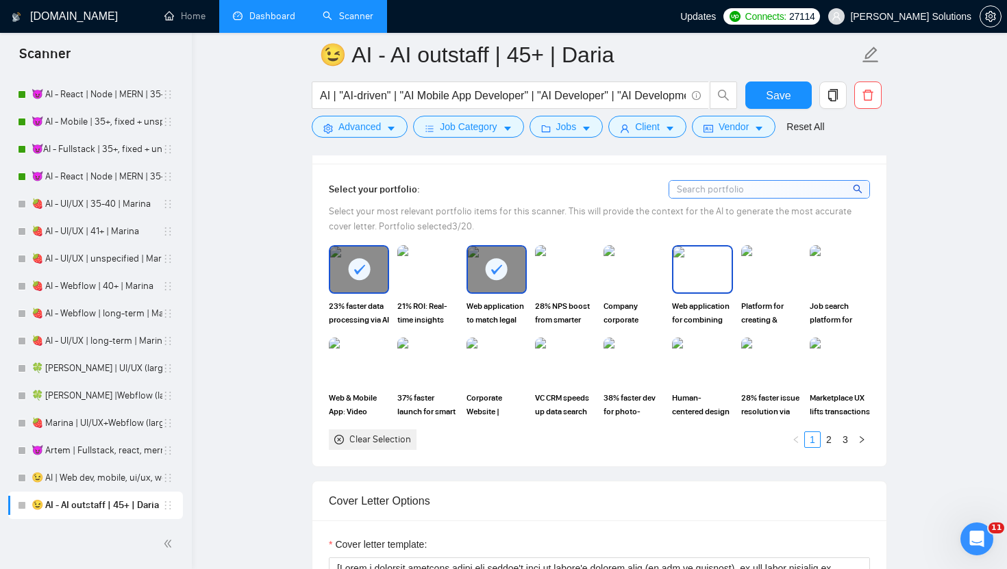
scroll to position [1396, 0]
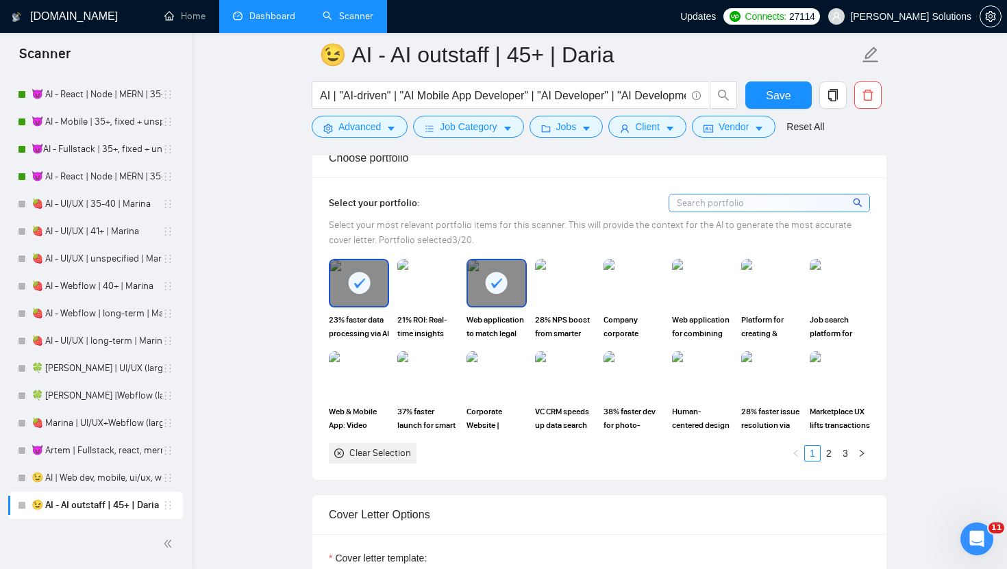
click at [636, 228] on span "Select your most relevant portfolio items for this scanner. This will provide t…" at bounding box center [590, 232] width 523 height 27
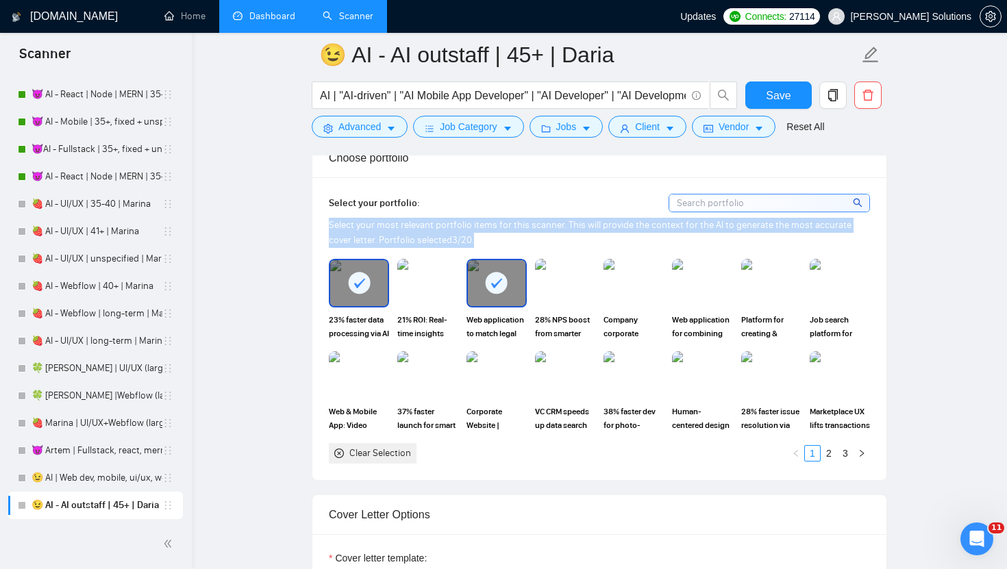
click at [636, 228] on span "Select your most relevant portfolio items for this scanner. This will provide t…" at bounding box center [590, 232] width 523 height 27
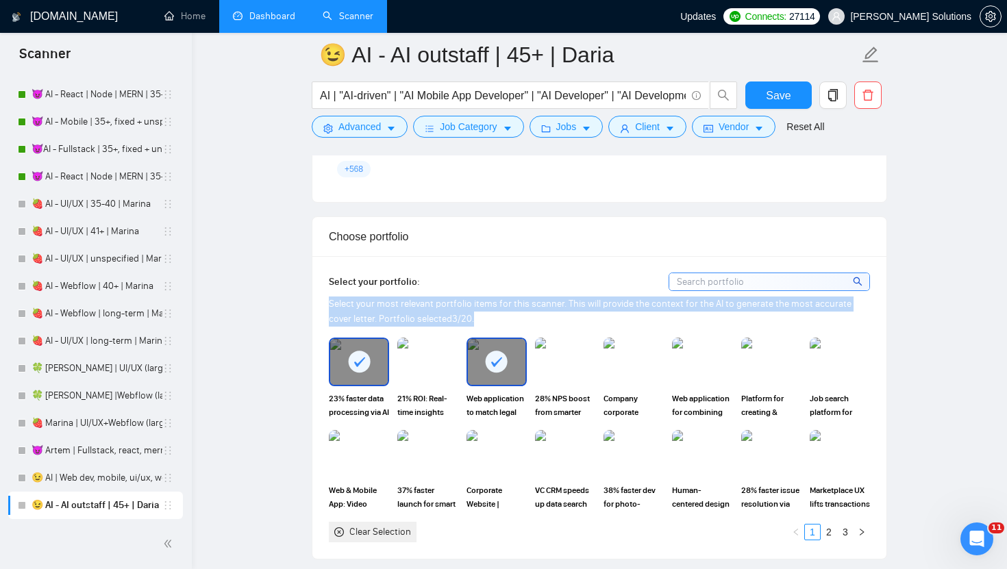
scroll to position [1316, 0]
copy span "Select your most relevant portfolio items for this scanner. This will provide t…"
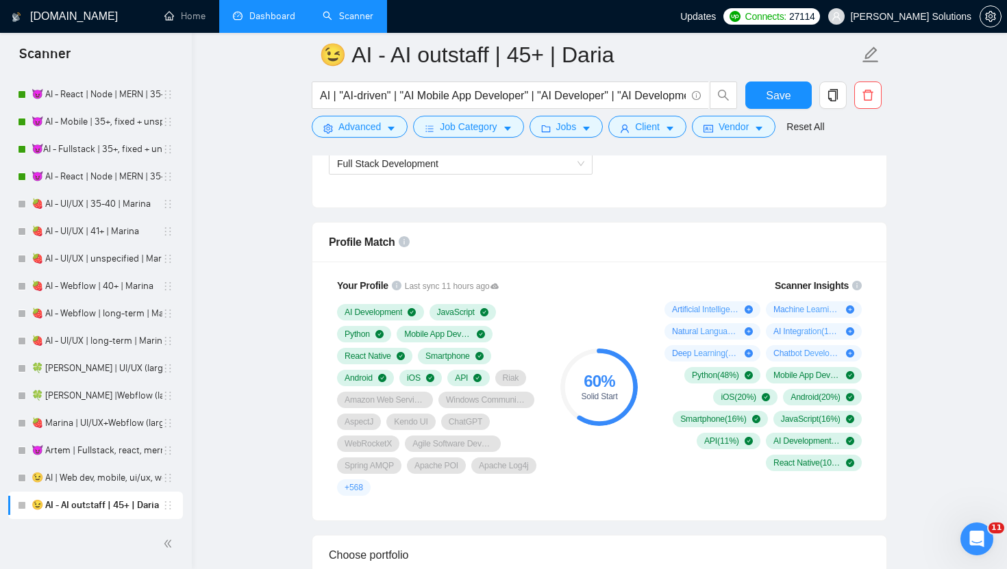
scroll to position [1039, 0]
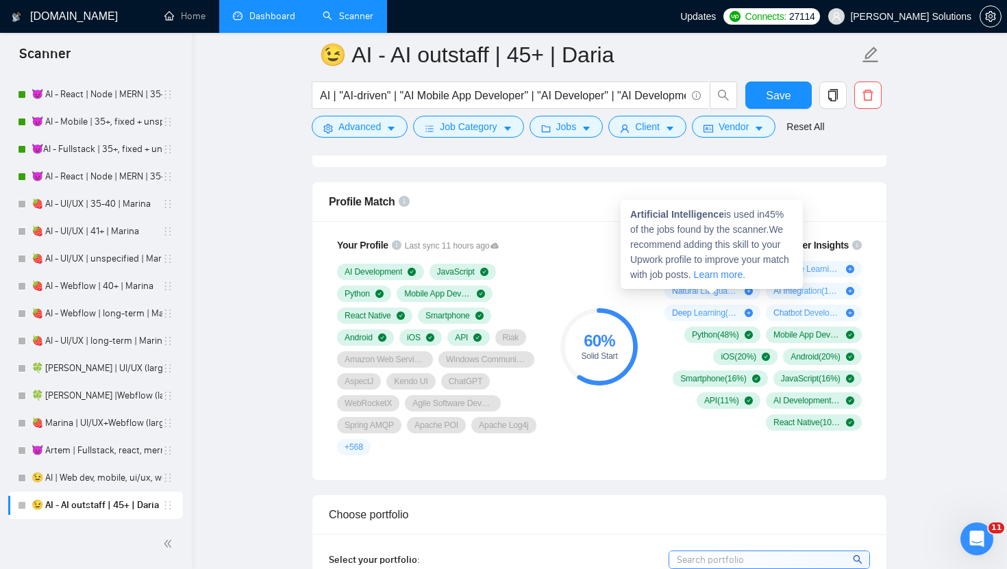
click at [748, 270] on icon "plus-circle" at bounding box center [748, 269] width 8 height 8
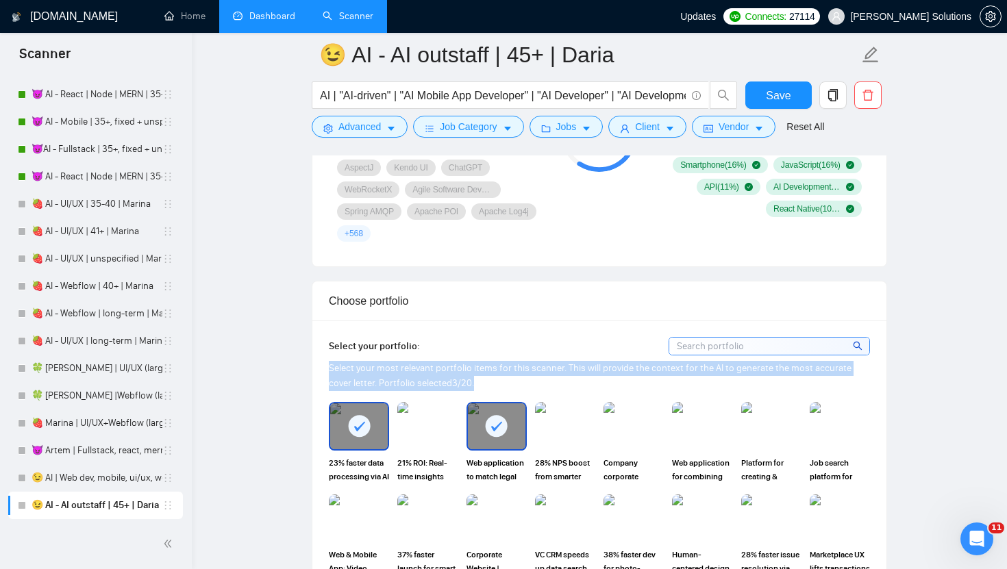
scroll to position [1319, 0]
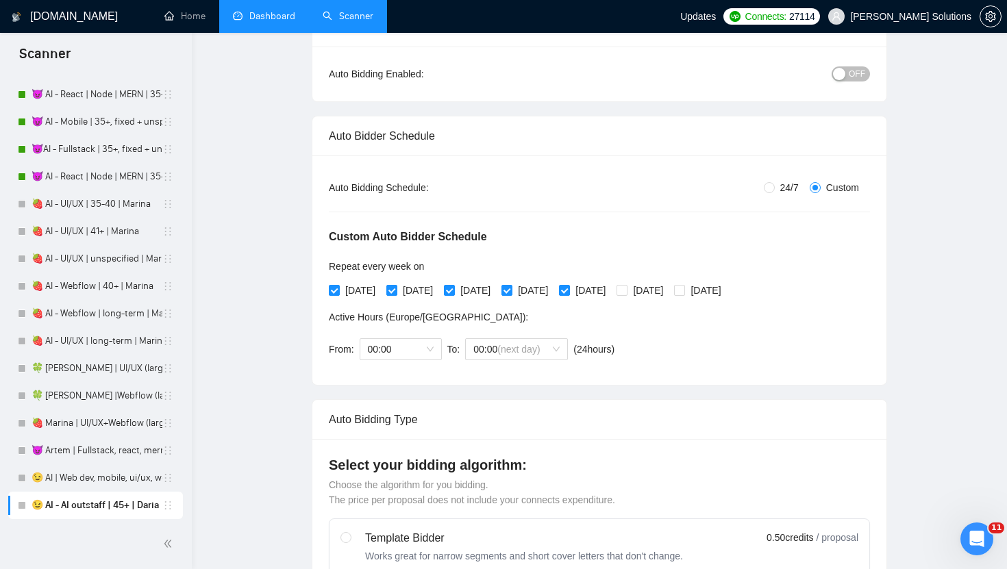
scroll to position [0, 0]
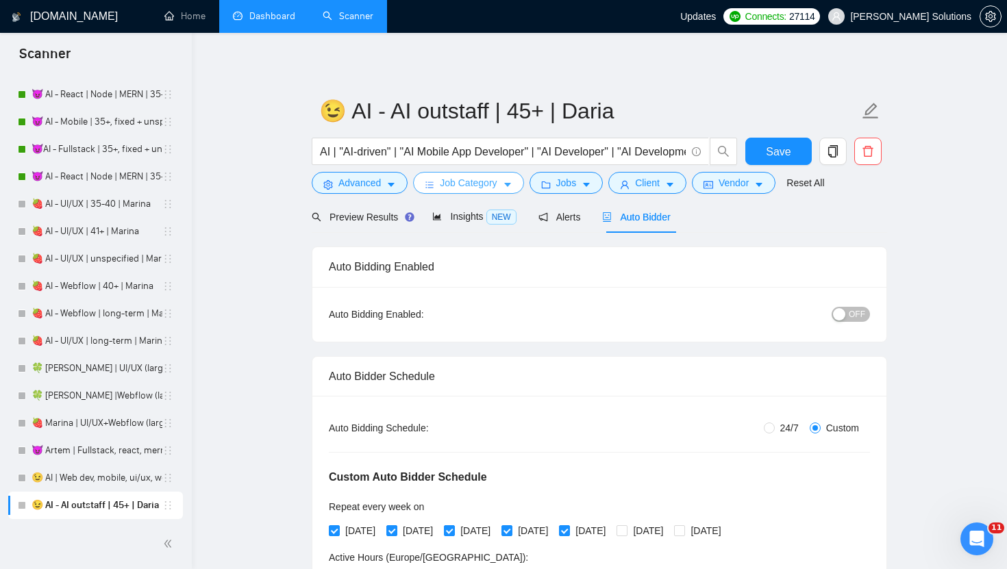
click at [466, 190] on span "Job Category" at bounding box center [468, 182] width 57 height 15
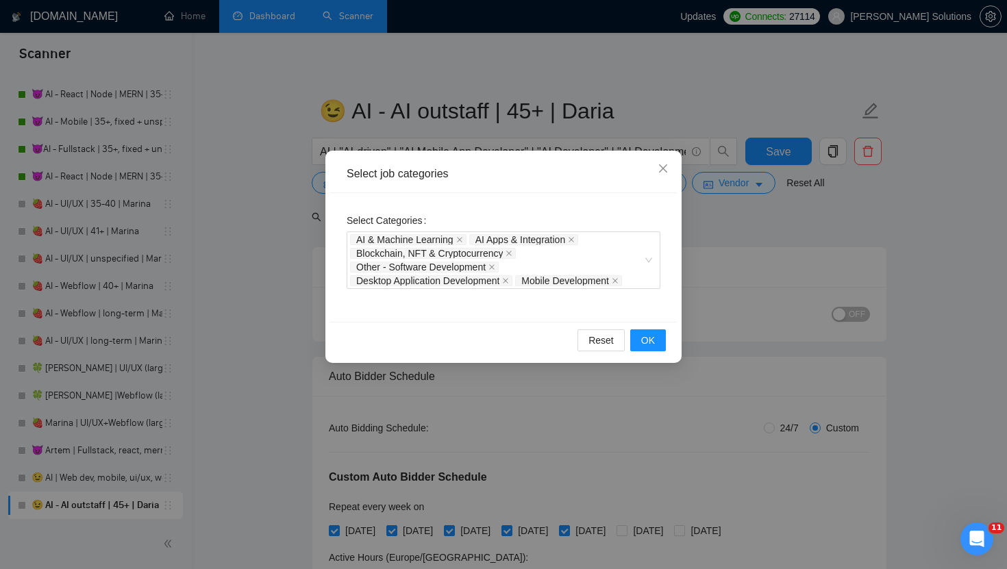
click at [548, 134] on div "Select job categories Select Categories AI & Machine Learning AI Apps & Integra…" at bounding box center [503, 284] width 1007 height 569
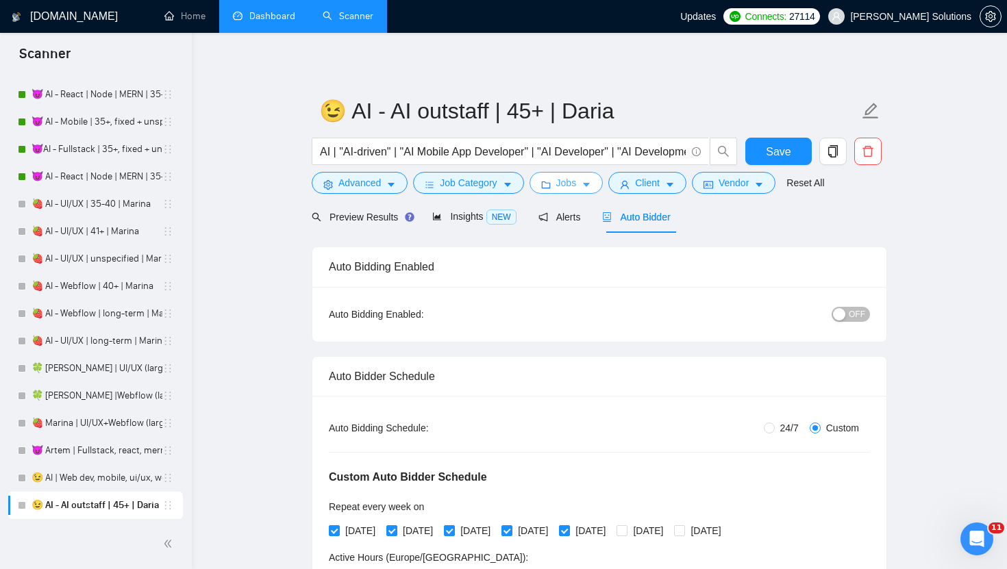
click at [549, 191] on button "Jobs" at bounding box center [566, 183] width 74 height 22
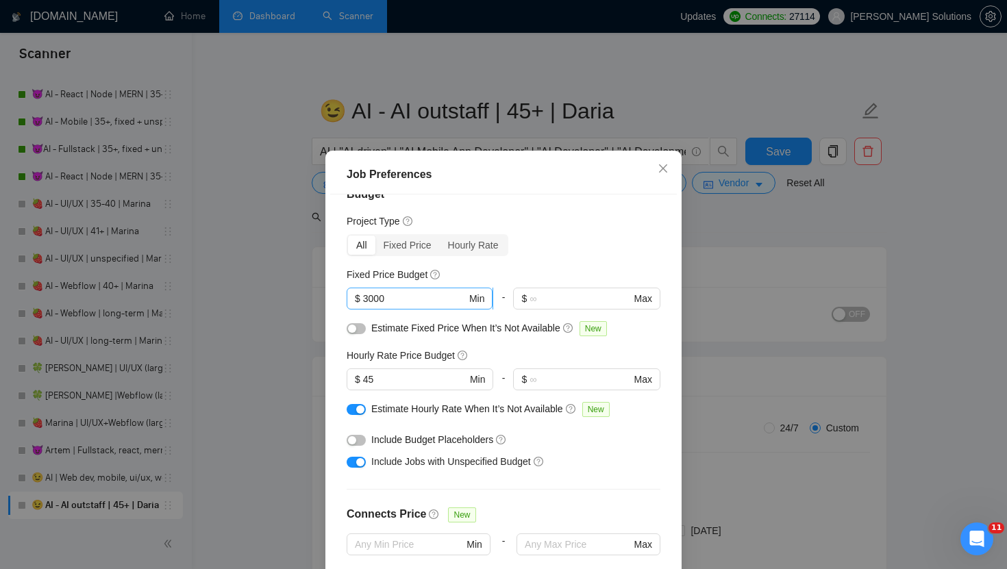
click at [438, 292] on input "3000" at bounding box center [414, 298] width 103 height 15
click at [727, 232] on div "Job Preferences Budget Project Type All Fixed Price Hourly Rate Fixed Price Bud…" at bounding box center [503, 284] width 1007 height 569
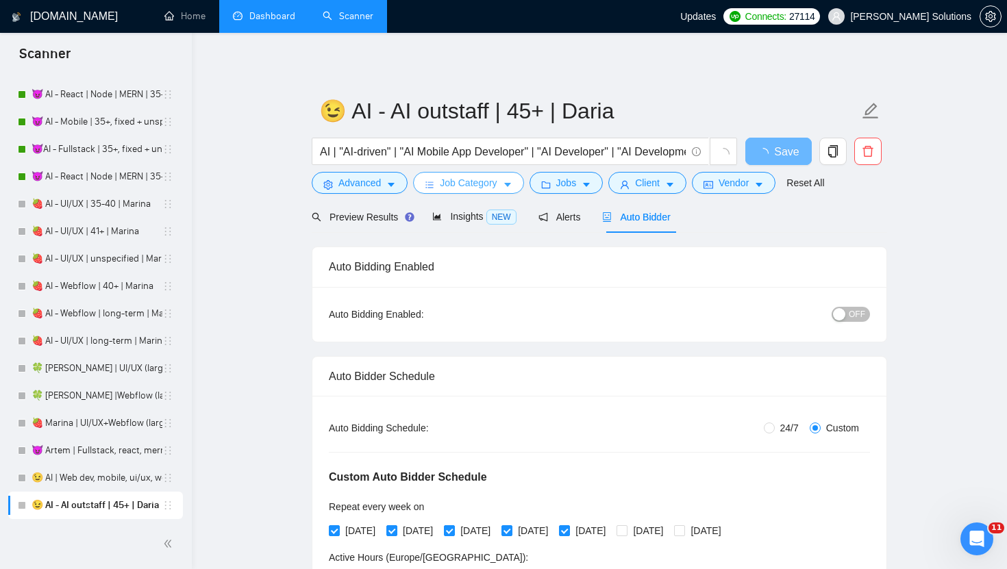
click at [487, 186] on span "Job Category" at bounding box center [468, 182] width 57 height 15
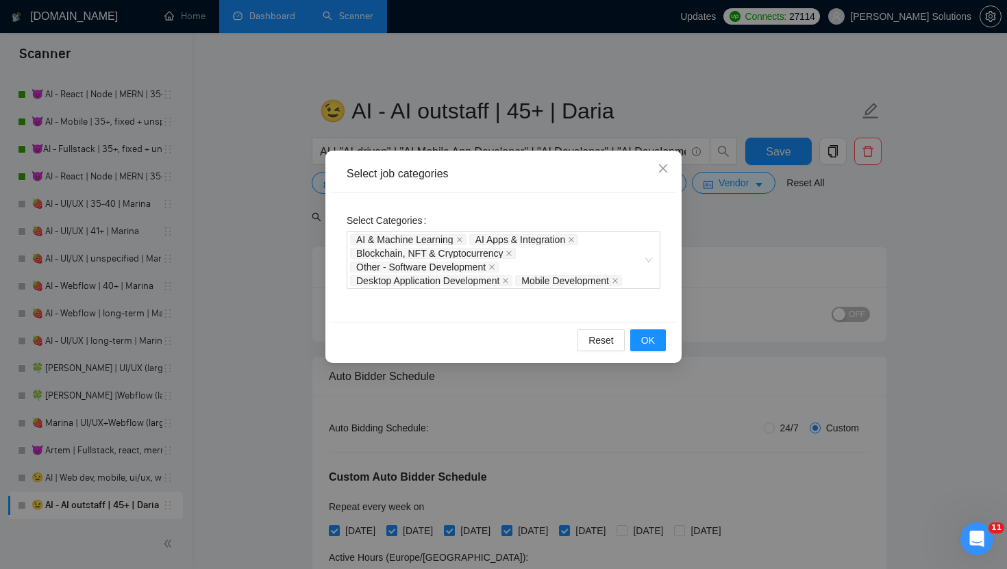
click at [720, 244] on div "Select job categories Select Categories AI & Machine Learning AI Apps & Integra…" at bounding box center [503, 284] width 1007 height 569
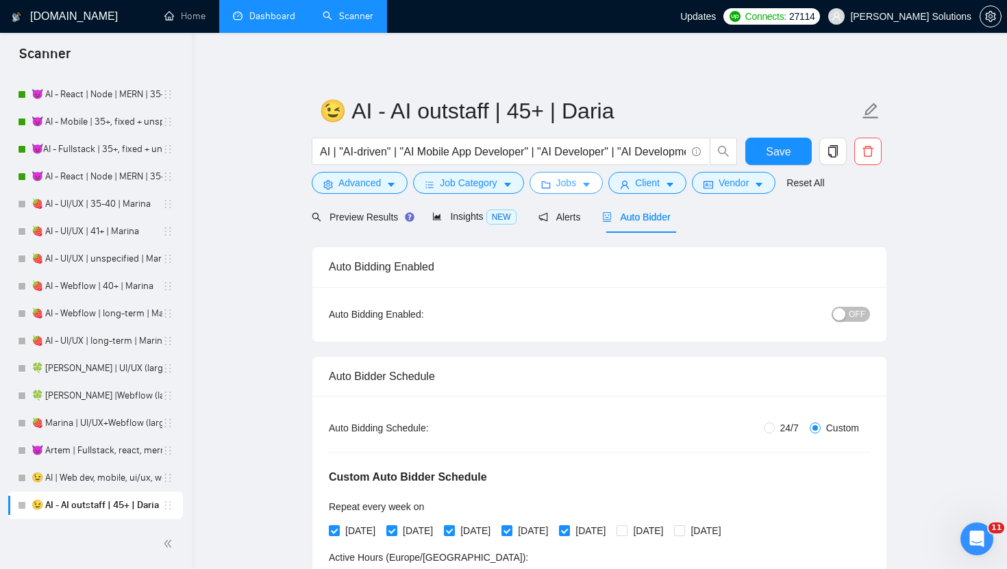
click at [544, 186] on icon "folder" at bounding box center [546, 185] width 10 height 10
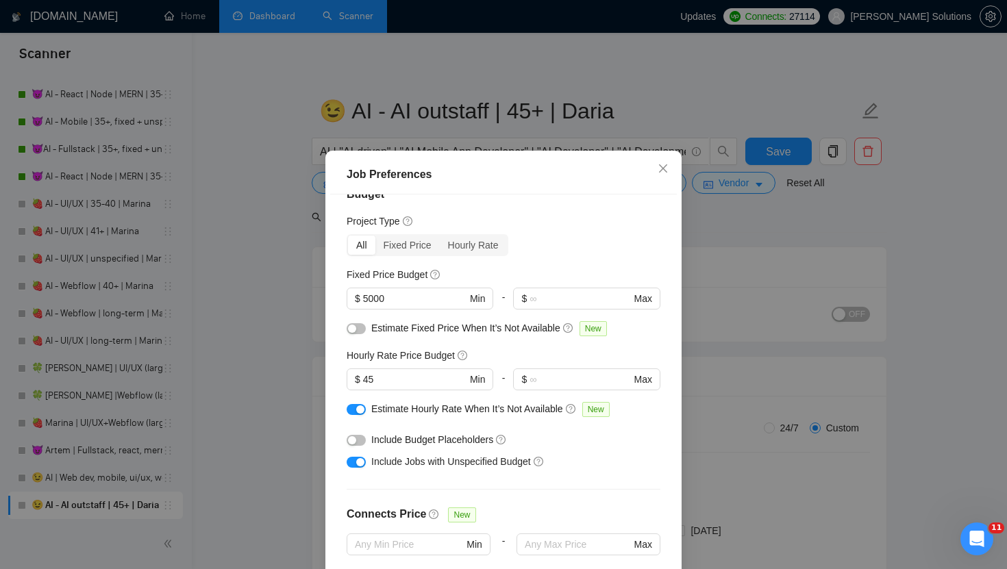
click at [509, 119] on div "Job Preferences Budget Project Type All Fixed Price Hourly Rate Fixed Price Bud…" at bounding box center [503, 284] width 1007 height 569
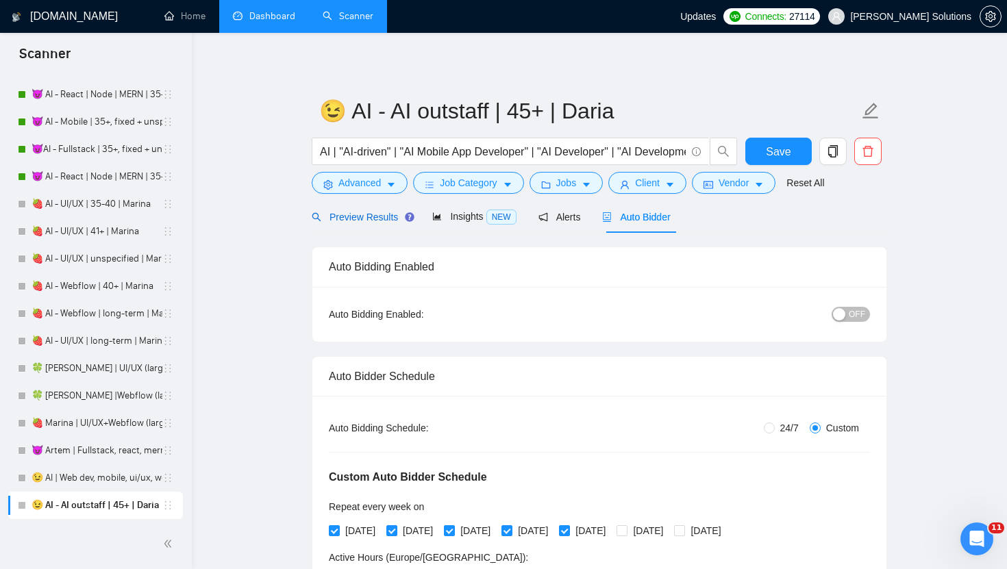
click at [377, 216] on span "Preview Results" at bounding box center [361, 217] width 99 height 11
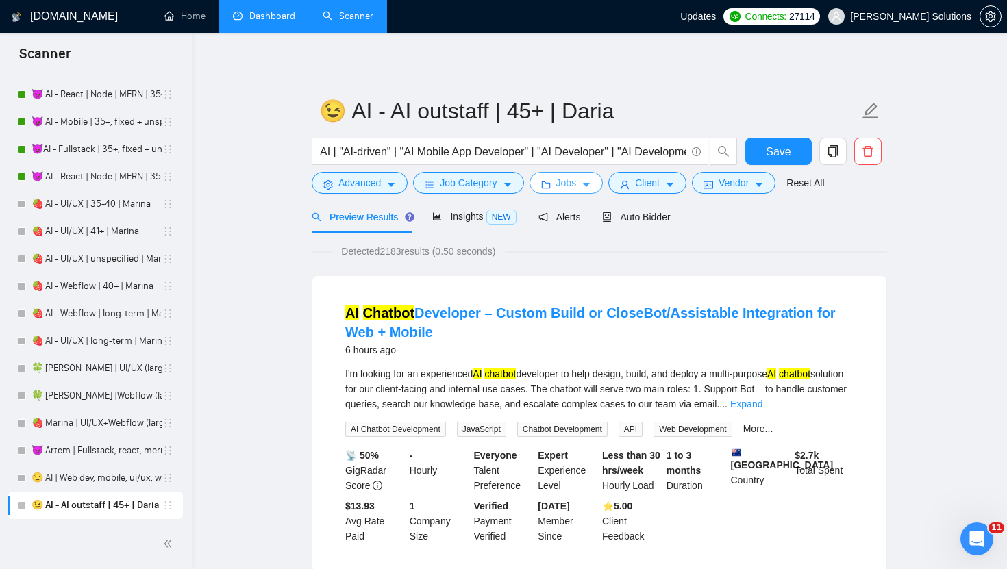
click at [564, 185] on span "Jobs" at bounding box center [566, 182] width 21 height 15
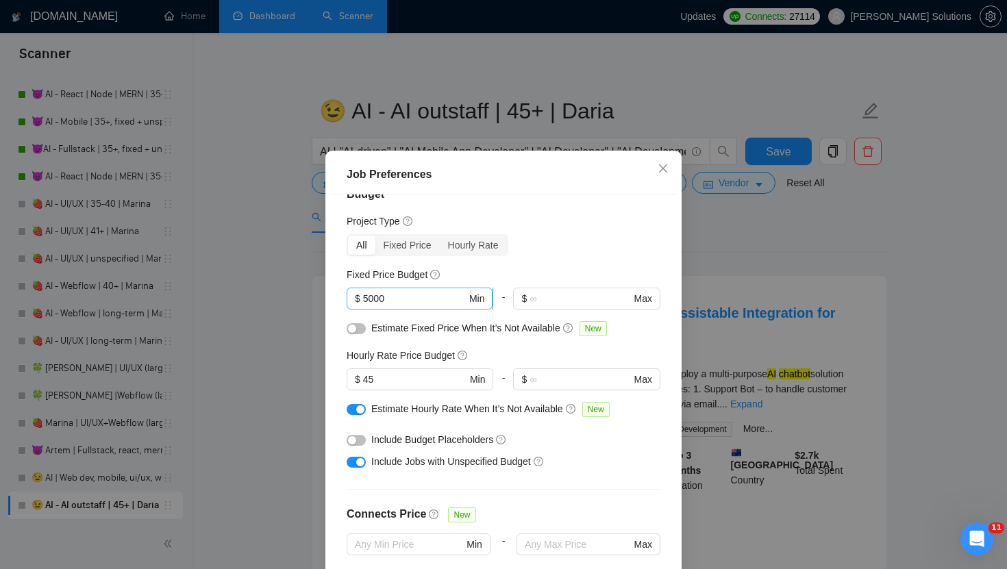
click at [395, 298] on input "5000" at bounding box center [414, 298] width 103 height 15
click at [705, 277] on div "Job Preferences Budget Project Type All Fixed Price Hourly Rate Fixed Price Bud…" at bounding box center [503, 284] width 1007 height 569
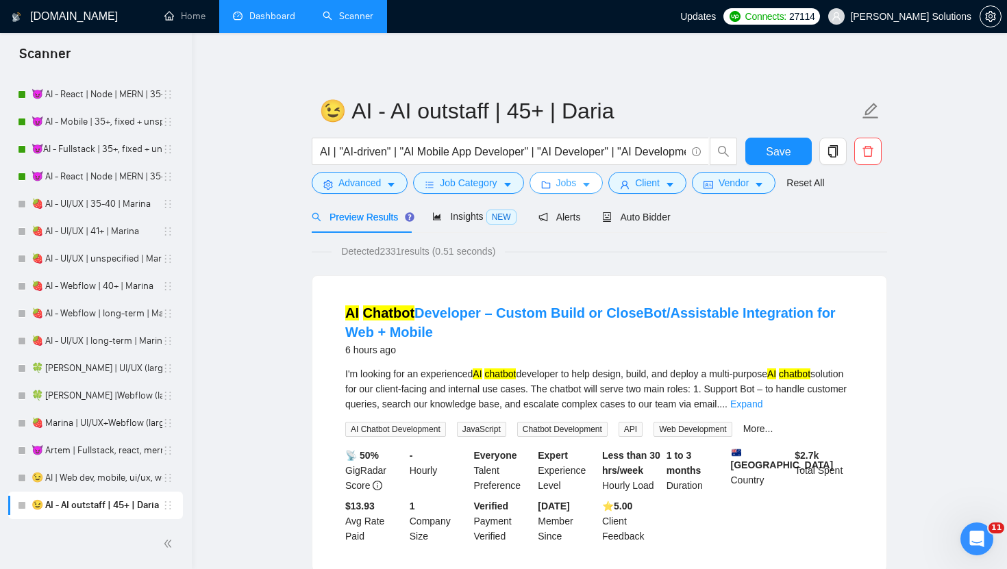
click at [568, 184] on span "Jobs" at bounding box center [566, 182] width 21 height 15
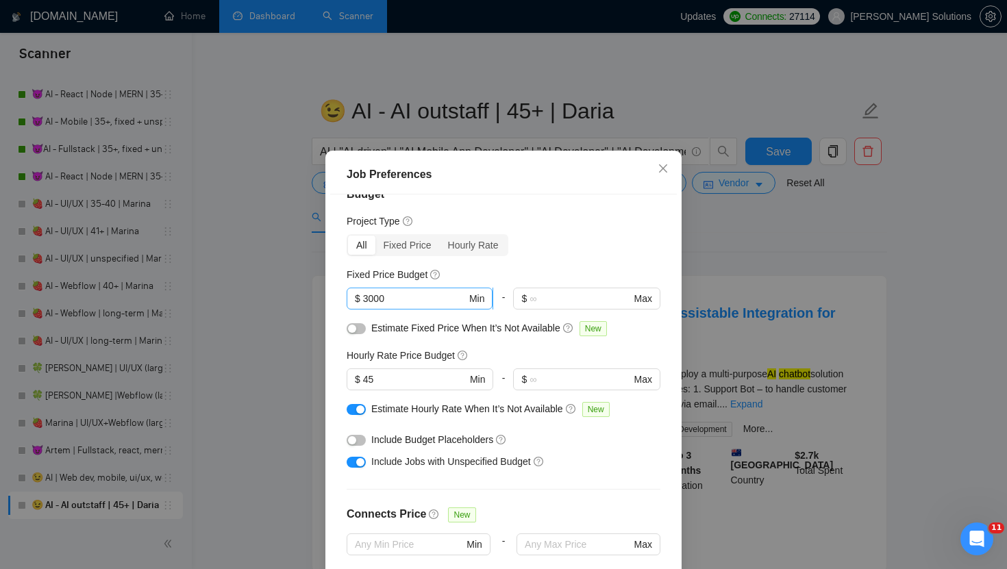
click at [451, 295] on input "3000" at bounding box center [414, 298] width 103 height 15
click at [693, 242] on div "Job Preferences Budget Project Type All Fixed Price Hourly Rate Fixed Price Bud…" at bounding box center [503, 284] width 1007 height 569
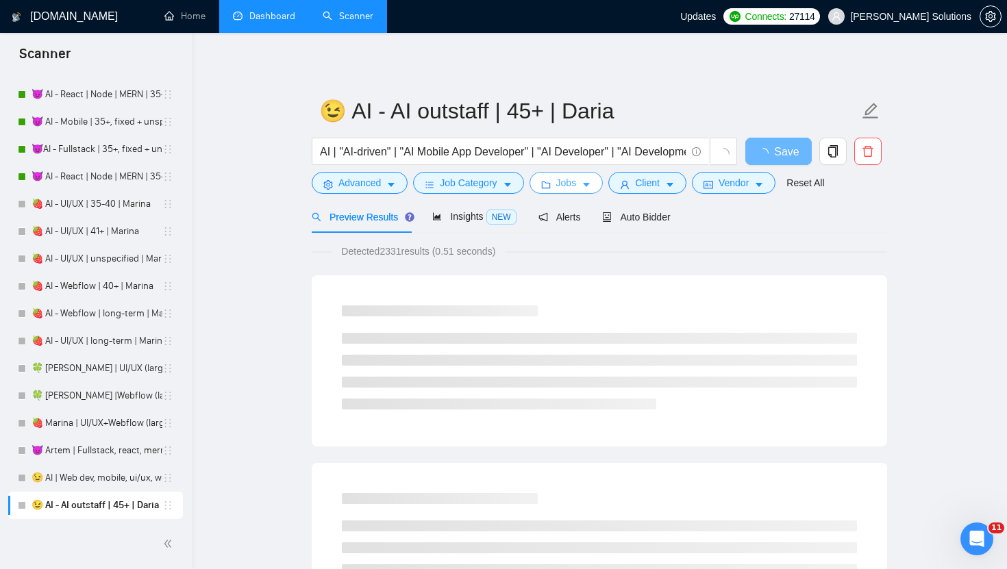
click at [571, 184] on span "Jobs" at bounding box center [566, 182] width 21 height 15
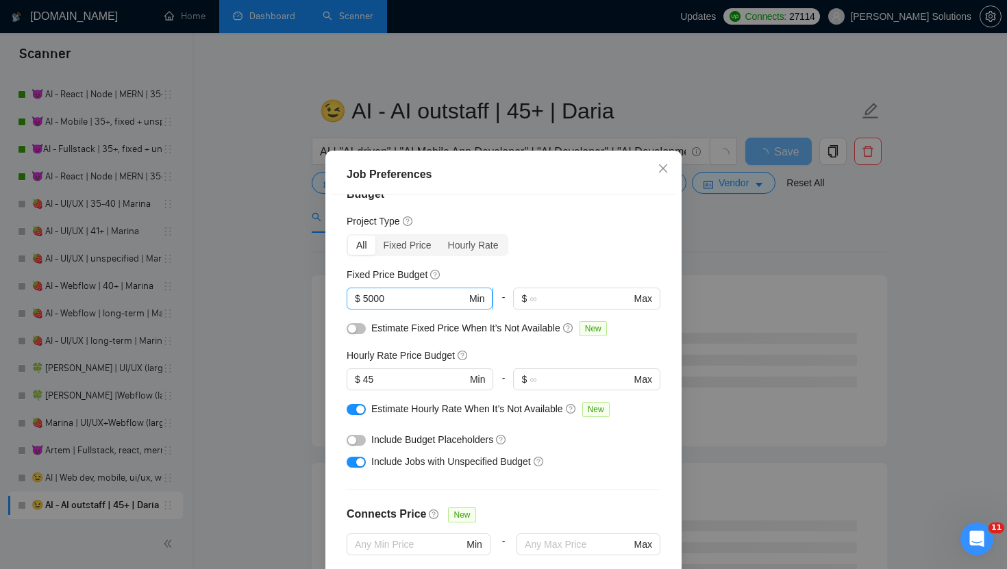
click at [412, 292] on input "5000" at bounding box center [414, 298] width 103 height 15
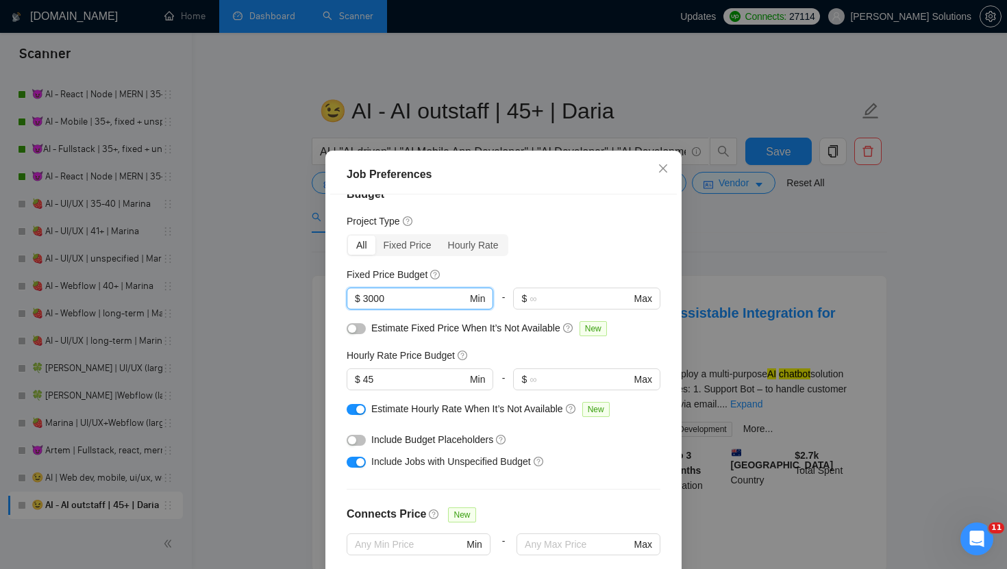
type input "3000"
click at [674, 247] on div "Budget Project Type All Fixed Price Hourly Rate Fixed Price Budget 3000 $ 3000 …" at bounding box center [503, 393] width 347 height 399
click at [694, 247] on div "Job Preferences Budget Project Type All Fixed Price Hourly Rate Fixed Price Bud…" at bounding box center [503, 284] width 1007 height 569
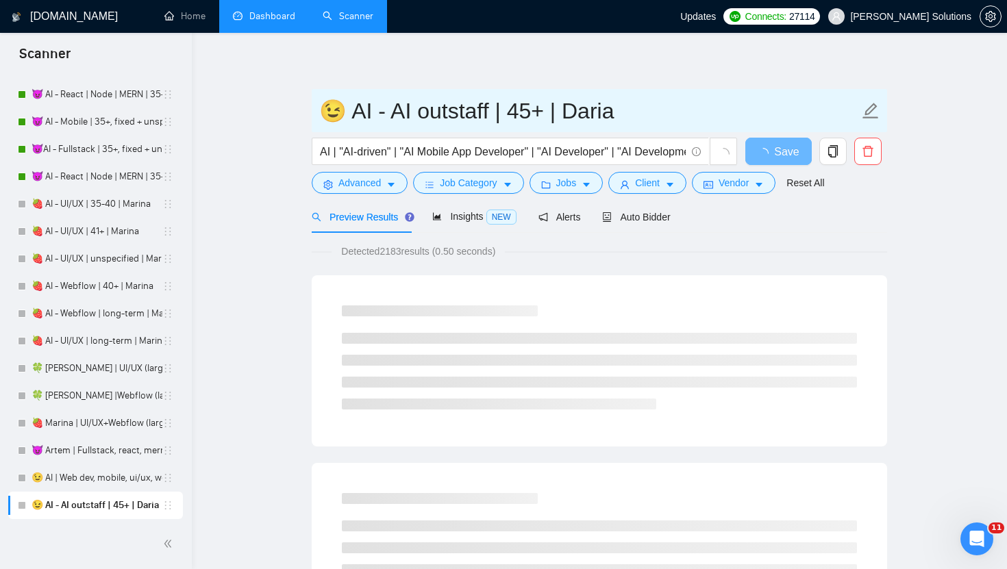
click at [536, 107] on input "😉 AI - AI outstaff | 45+ | Daria" at bounding box center [589, 111] width 540 height 34
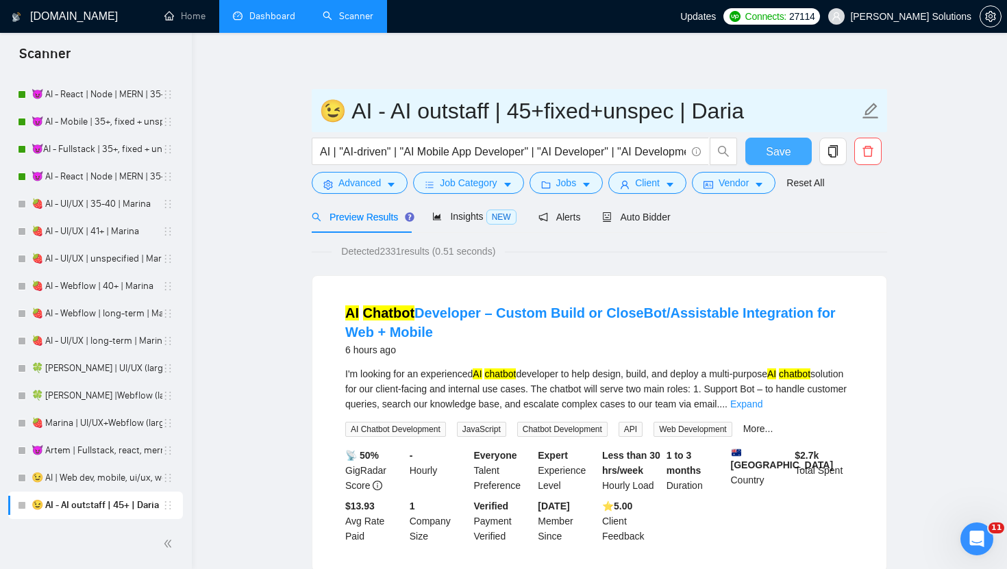
type input "😉 AI - AI outstaff | 45+fixed+unspec | Daria"
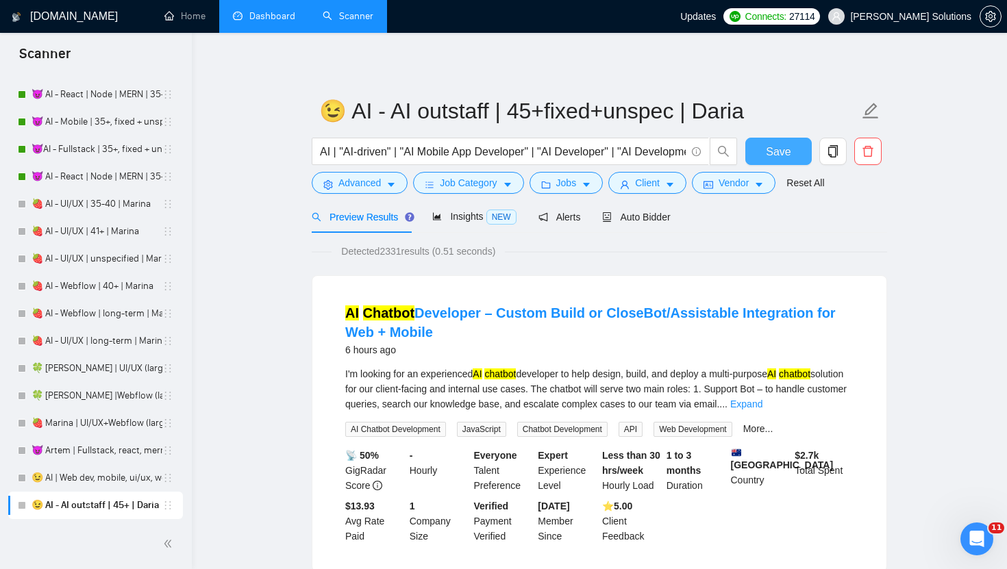
click at [758, 151] on button "Save" at bounding box center [778, 151] width 66 height 27
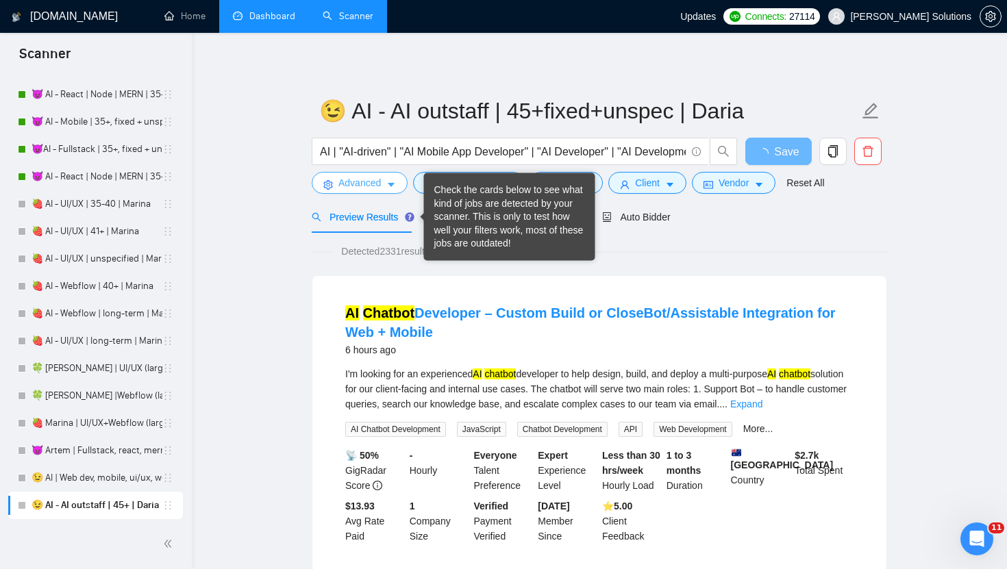
click at [388, 186] on icon "caret-down" at bounding box center [391, 185] width 10 height 10
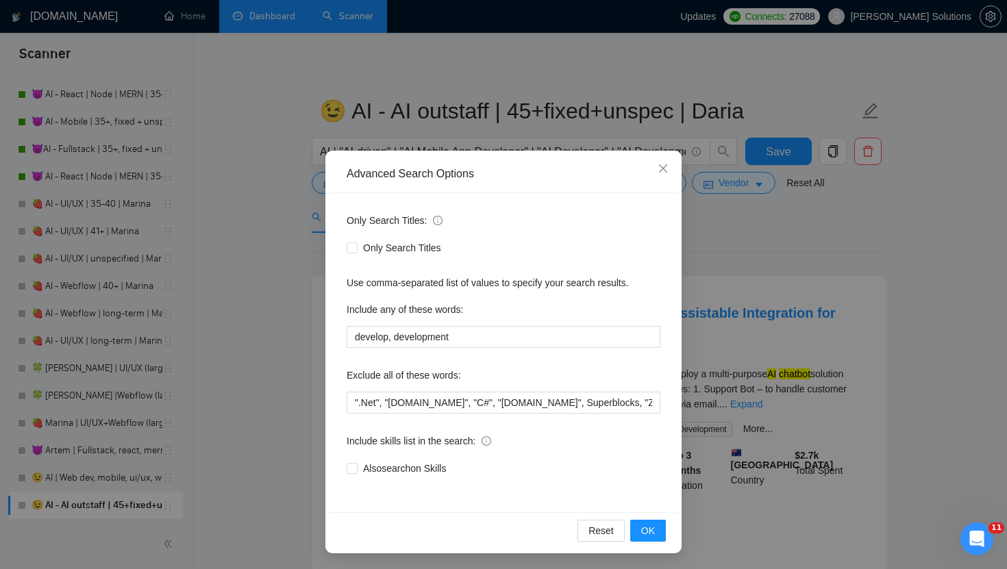
click at [457, 114] on div "Advanced Search Options Only Search Titles: Only Search Titles Use comma-separa…" at bounding box center [503, 284] width 1007 height 569
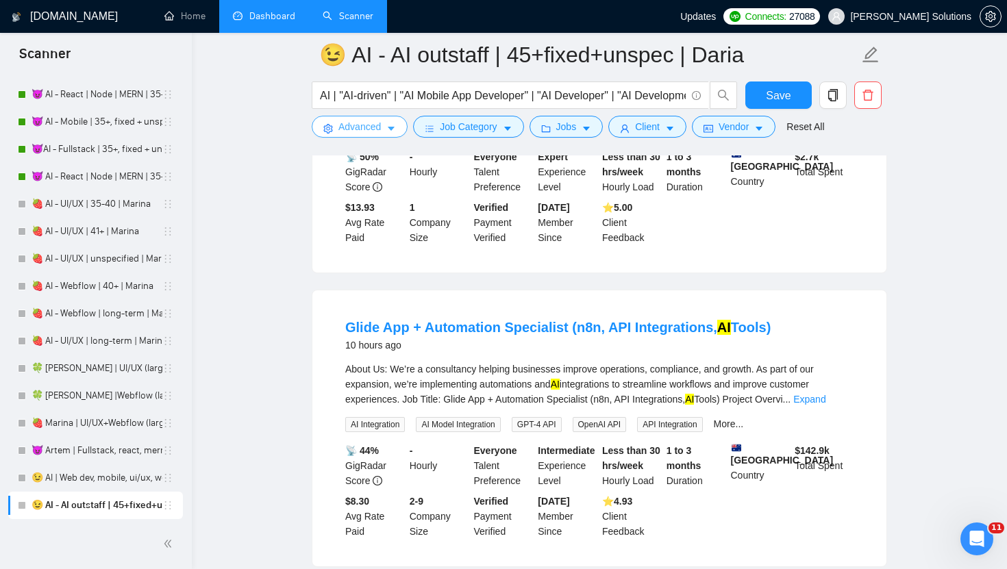
scroll to position [406, 0]
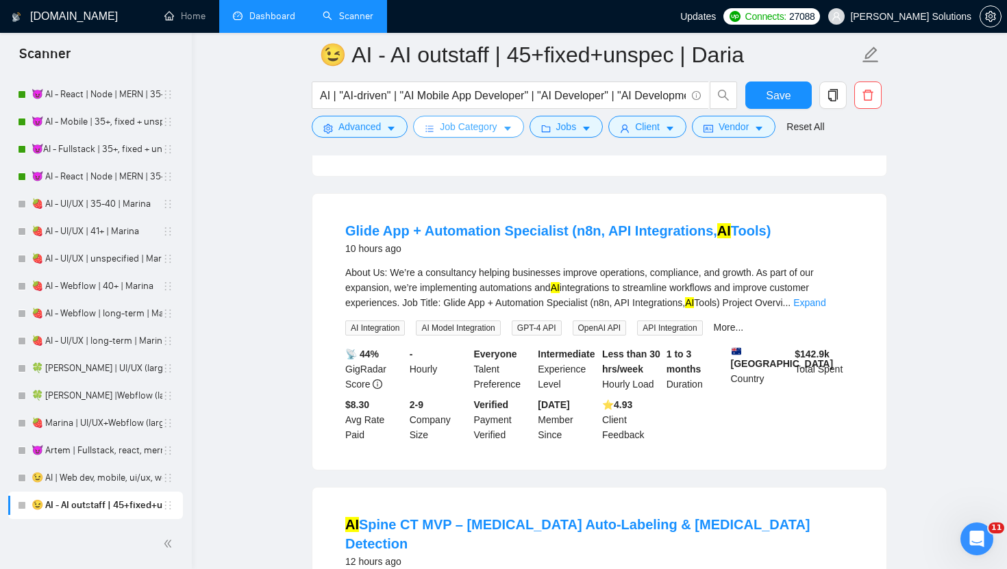
click at [497, 125] on span "Job Category" at bounding box center [468, 126] width 57 height 15
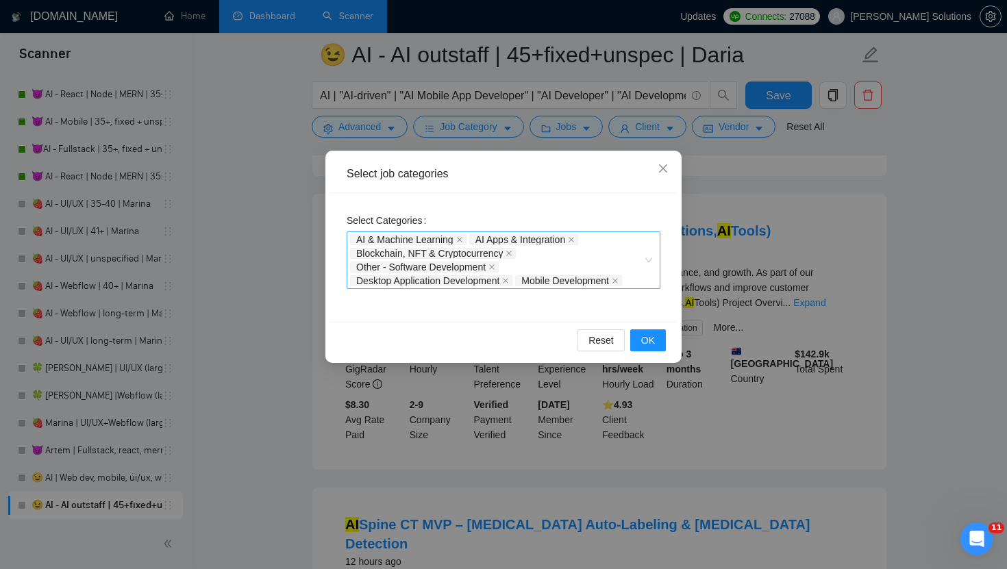
click at [618, 270] on div "AI & Machine Learning AI Apps & Integration Blockchain, NFT & Cryptocurrency Ot…" at bounding box center [496, 260] width 293 height 55
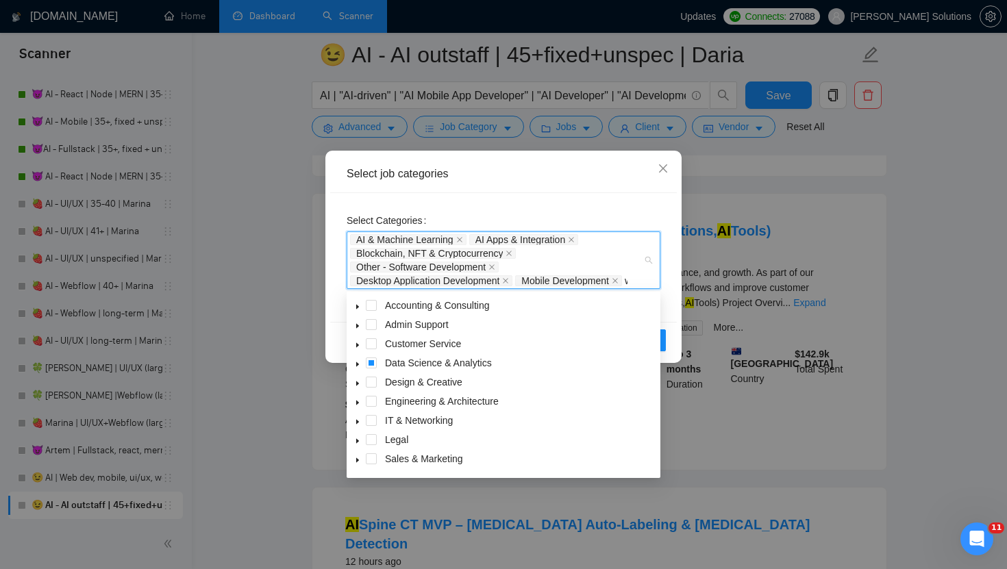
type input "we"
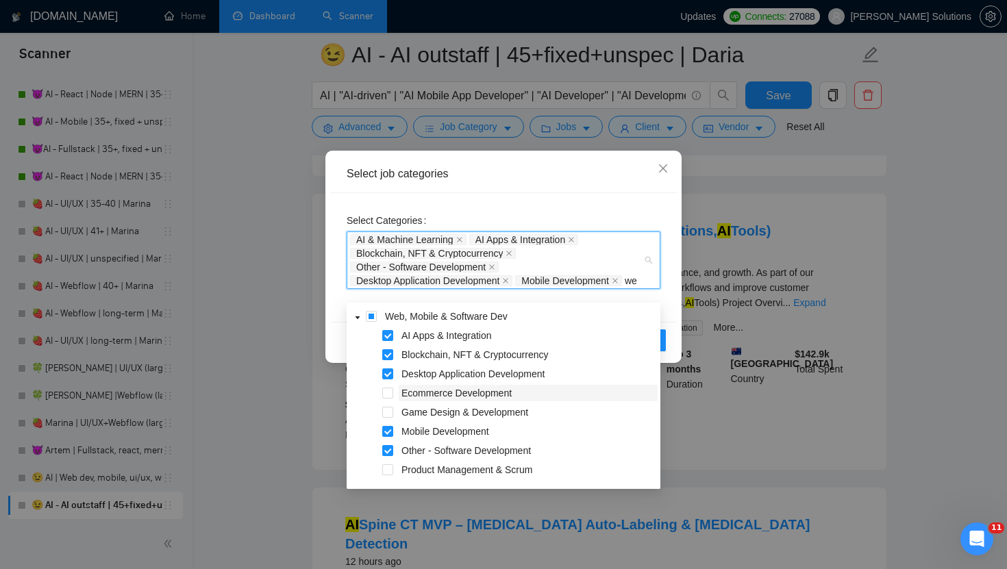
click at [469, 397] on span "Ecommerce Development" at bounding box center [456, 393] width 110 height 11
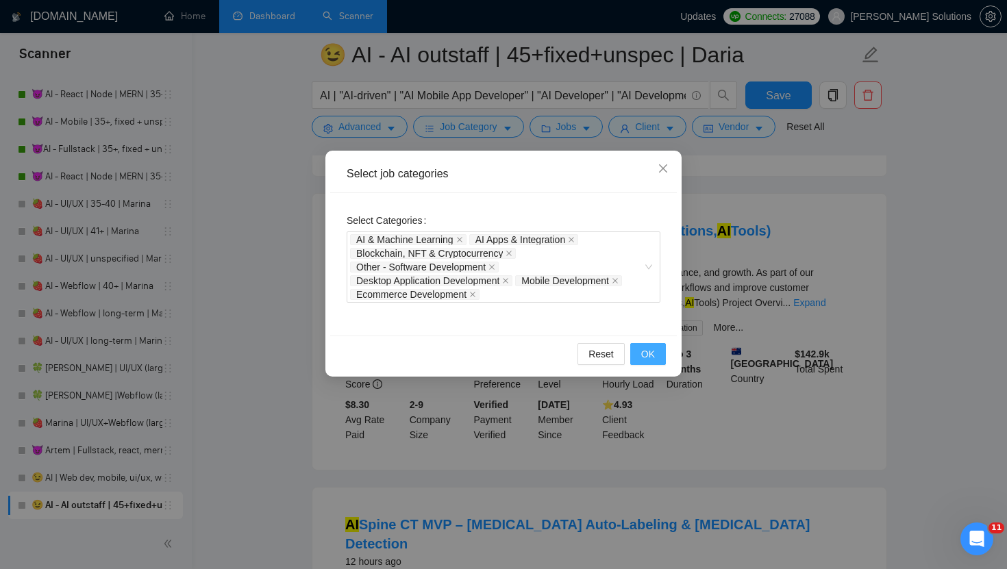
click at [662, 355] on button "OK" at bounding box center [648, 354] width 36 height 22
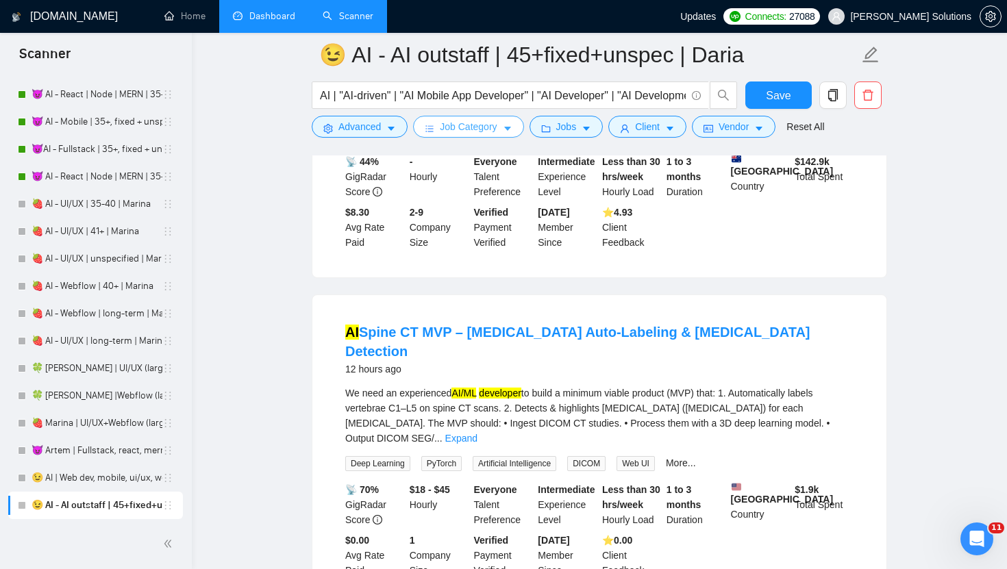
scroll to position [0, 0]
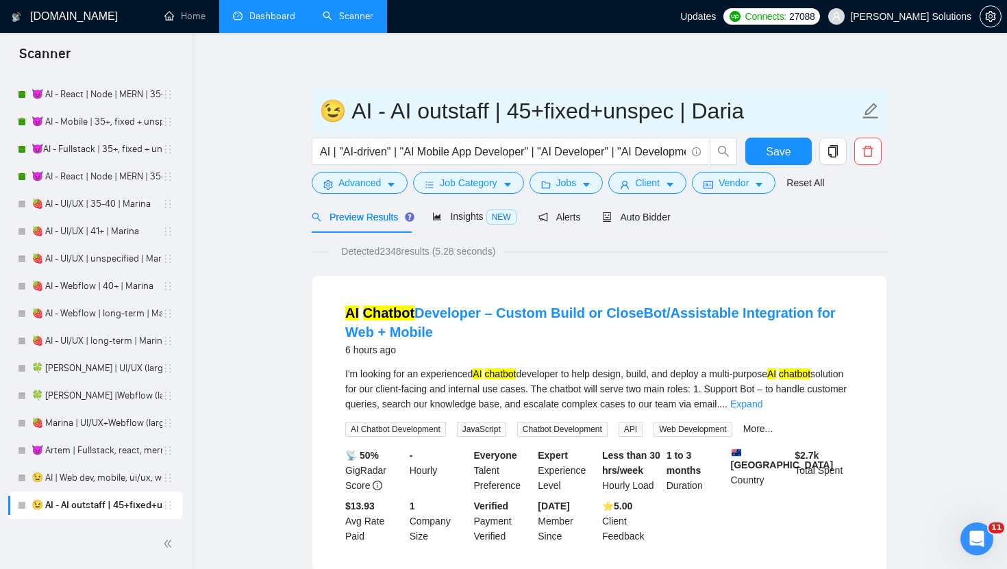
click at [475, 108] on input "😉 AI - AI outstaff | 45+fixed+unspec | Daria" at bounding box center [589, 111] width 540 height 34
type input "😉 AI - AI general | 45+fixed+unspec | Daria"
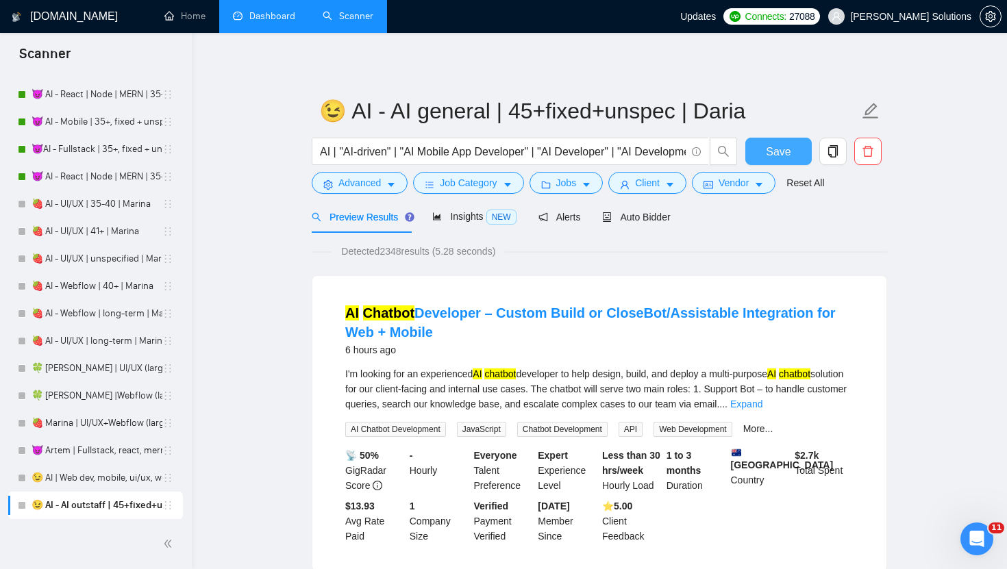
click at [783, 159] on span "Save" at bounding box center [778, 151] width 25 height 17
click at [831, 149] on icon "copy" at bounding box center [833, 151] width 12 height 12
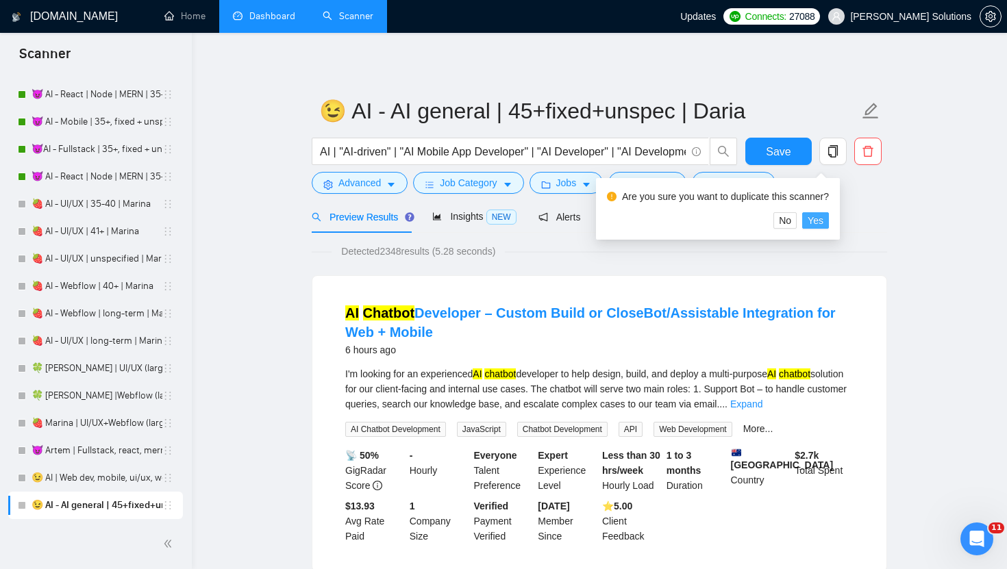
click at [823, 219] on span "Yes" at bounding box center [815, 220] width 16 height 15
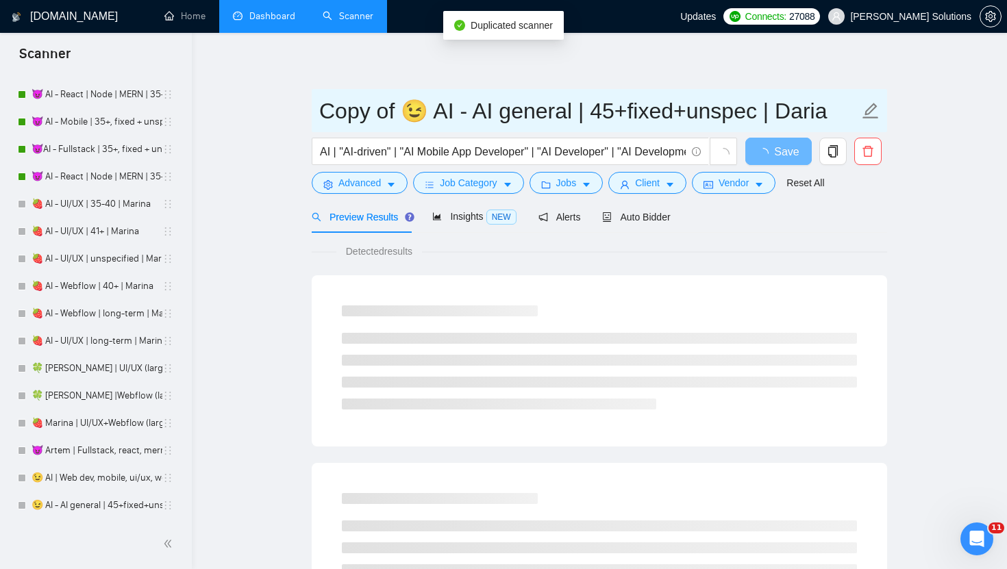
click at [492, 108] on input "Copy of 😉 AI - AI general | 45+fixed+unspec | Daria" at bounding box center [589, 111] width 540 height 34
drag, startPoint x: 397, startPoint y: 112, endPoint x: 205, endPoint y: 105, distance: 192.6
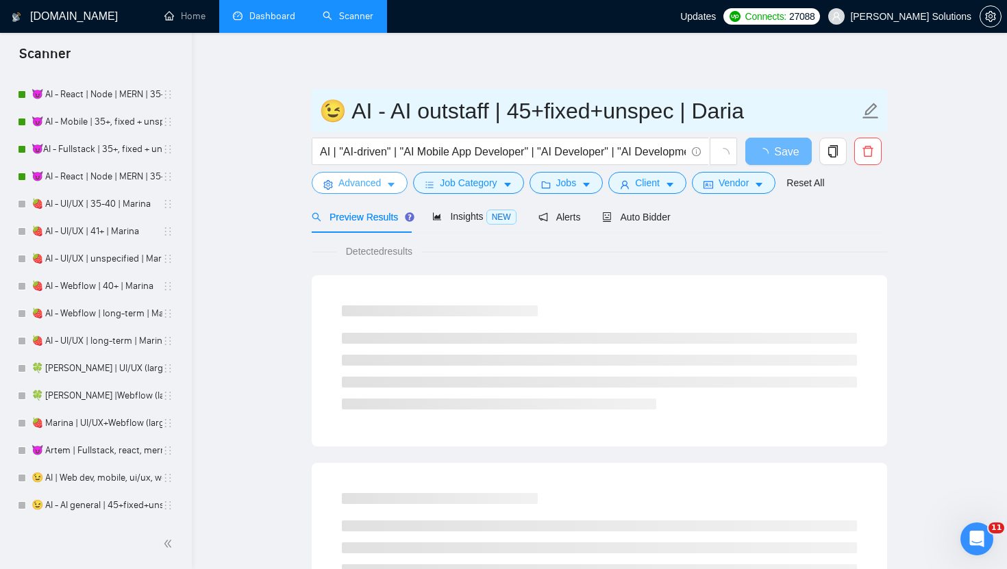
type input "😉 AI - AI outstaff | 45+fixed+unspec | Daria"
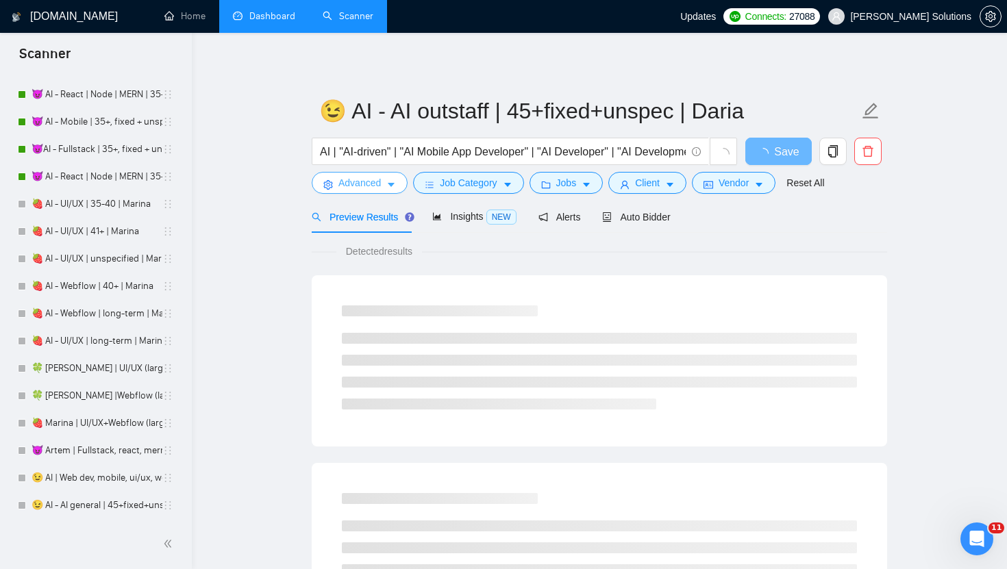
click at [373, 190] on span "Advanced" at bounding box center [359, 182] width 42 height 15
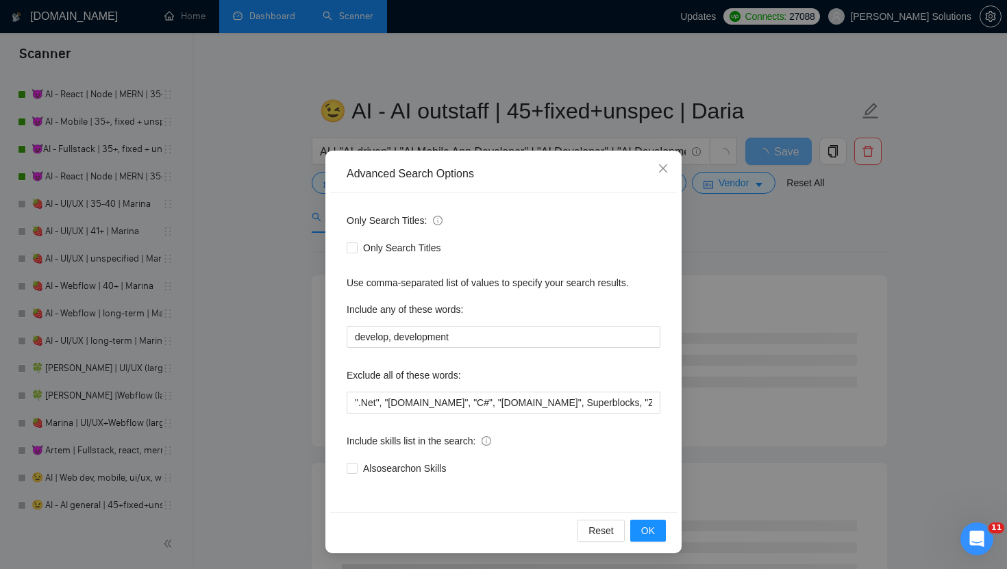
click at [379, 125] on div "Advanced Search Options Only Search Titles: Only Search Titles Use comma-separa…" at bounding box center [503, 284] width 1007 height 569
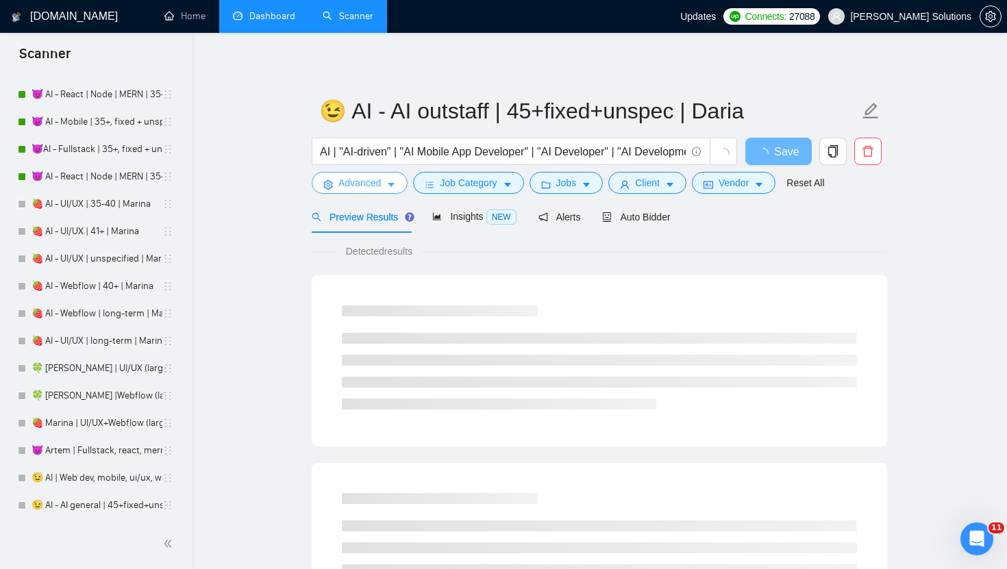
click at [371, 188] on span "Advanced" at bounding box center [359, 182] width 42 height 15
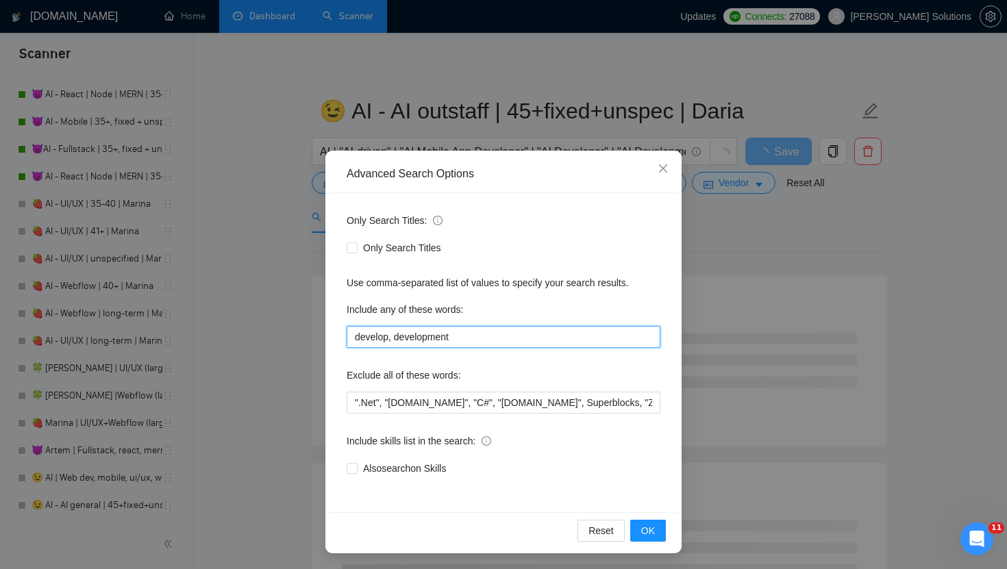
click at [418, 337] on input "develop, development" at bounding box center [504, 337] width 314 height 22
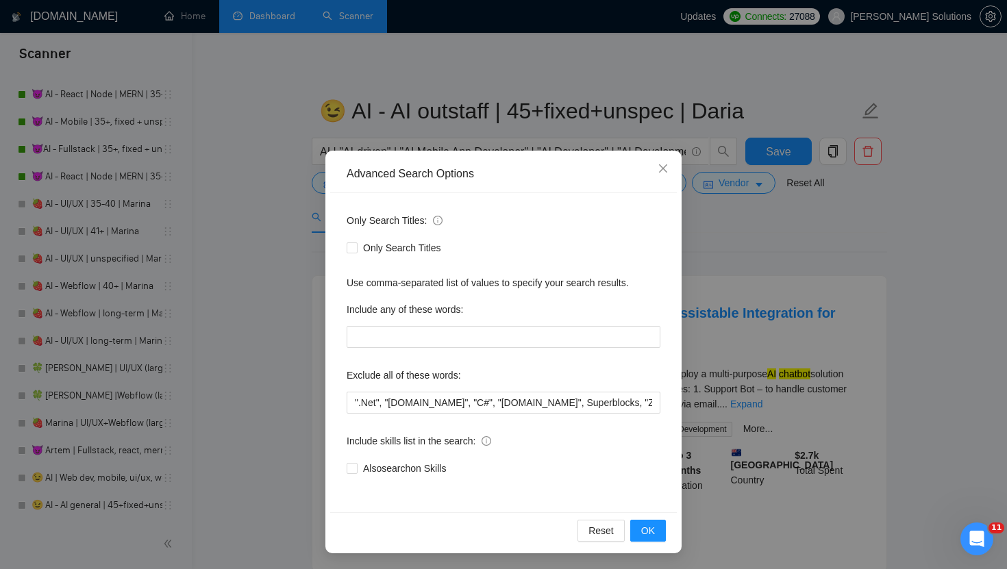
click at [720, 270] on div "Advanced Search Options Only Search Titles: Only Search Titles Use comma-separa…" at bounding box center [503, 284] width 1007 height 569
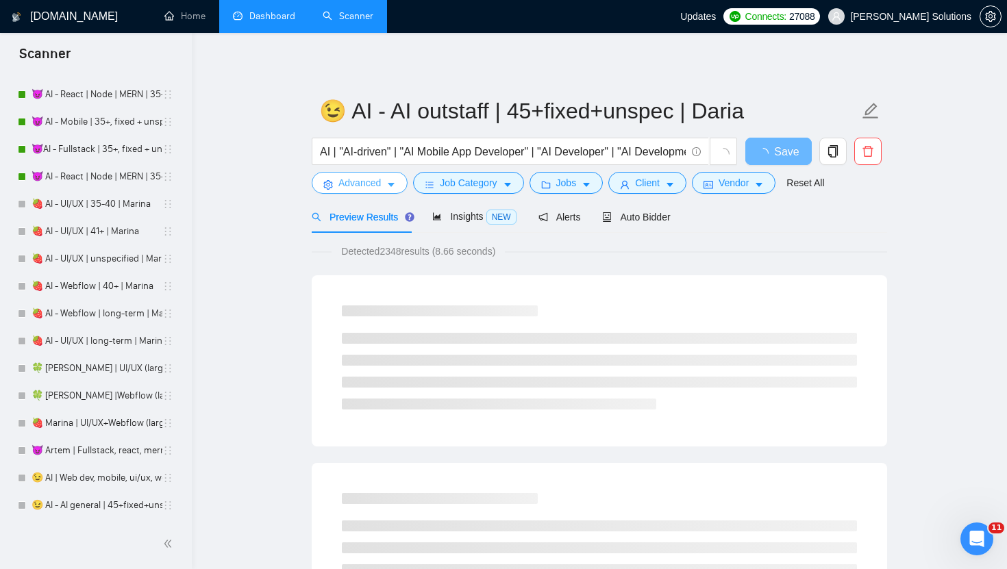
click at [388, 181] on icon "caret-down" at bounding box center [391, 185] width 10 height 10
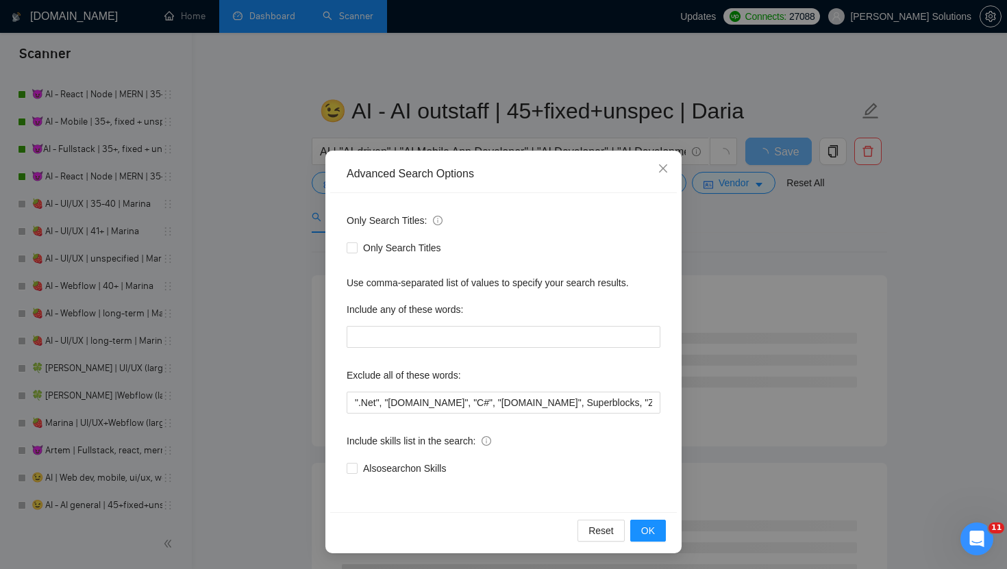
click at [528, 129] on div "Advanced Search Options Only Search Titles: Only Search Titles Use comma-separa…" at bounding box center [503, 284] width 1007 height 569
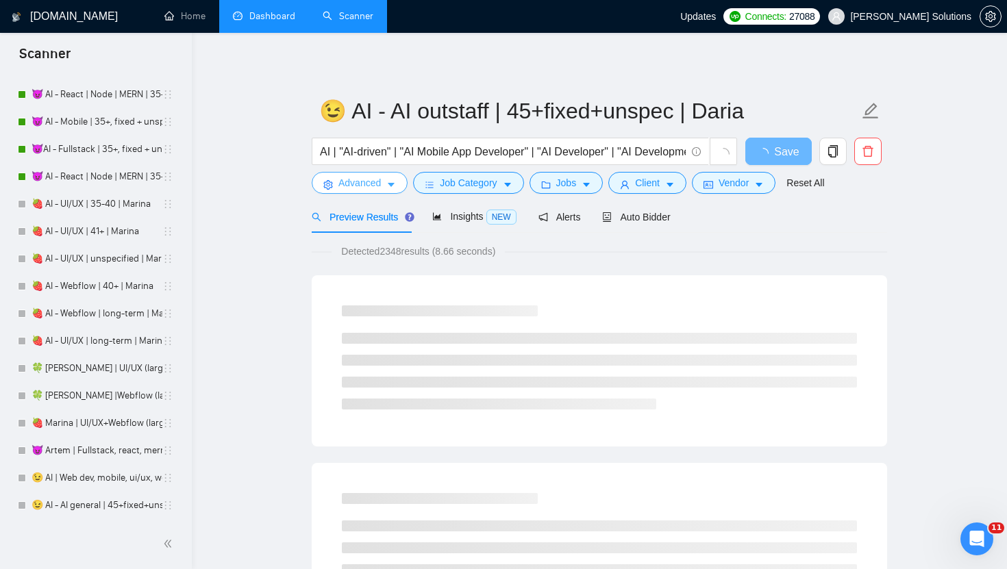
click at [379, 188] on span "Advanced" at bounding box center [359, 182] width 42 height 15
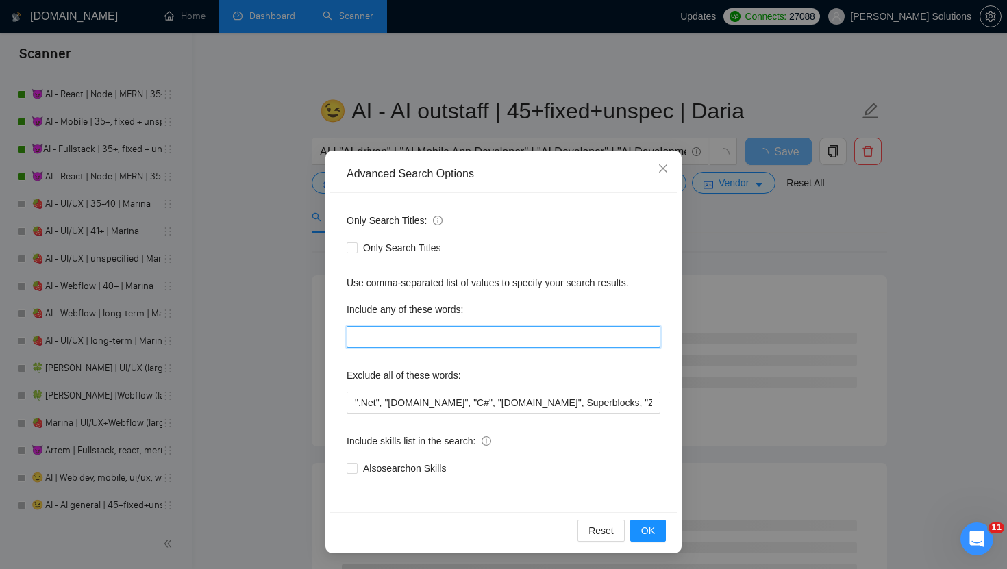
click at [443, 334] on input "text" at bounding box center [504, 337] width 314 height 22
click at [799, 265] on div "Advanced Search Options Only Search Titles: Only Search Titles Use comma-separa…" at bounding box center [503, 284] width 1007 height 569
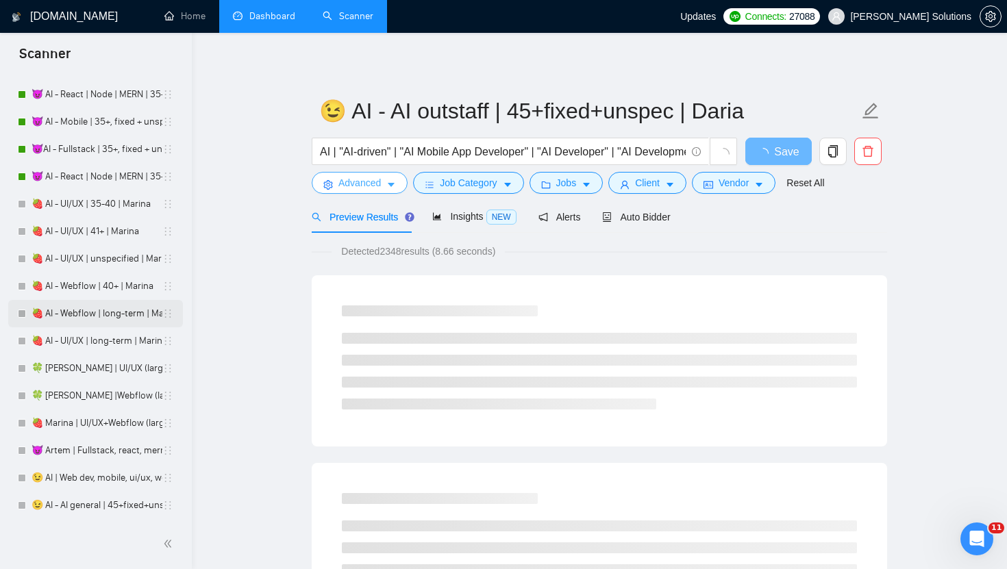
scroll to position [3317, 0]
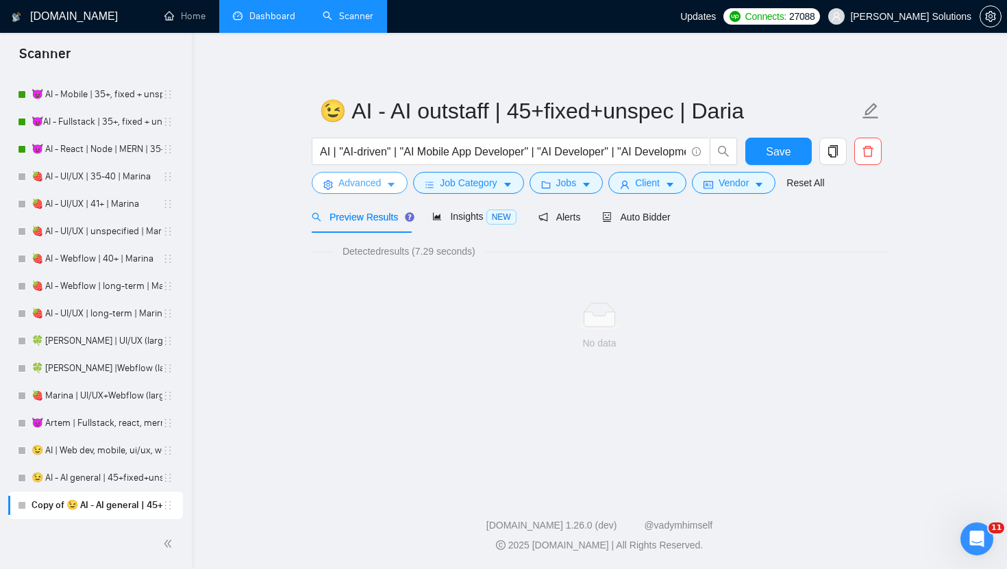
click at [400, 185] on button "Advanced" at bounding box center [360, 183] width 96 height 22
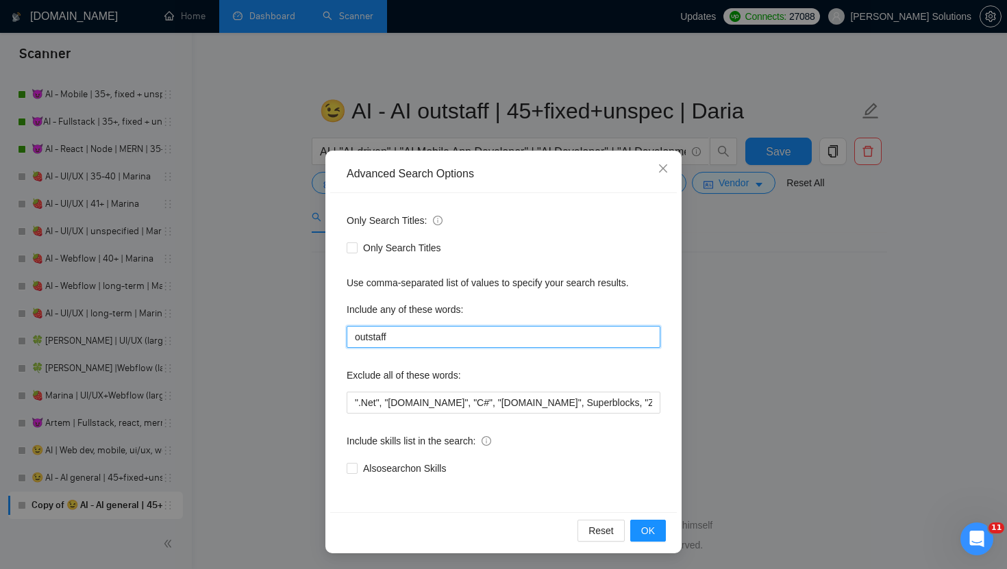
click at [485, 338] on input "outstaff" at bounding box center [504, 337] width 314 height 22
paste input "Join our team"
click at [397, 333] on input "outstaffб Join our team" at bounding box center [504, 337] width 314 height 22
click at [570, 334] on input "outstaff, "Join our team" at bounding box center [504, 337] width 314 height 22
click at [392, 342] on input "outstaff, "Join our team"" at bounding box center [504, 337] width 314 height 22
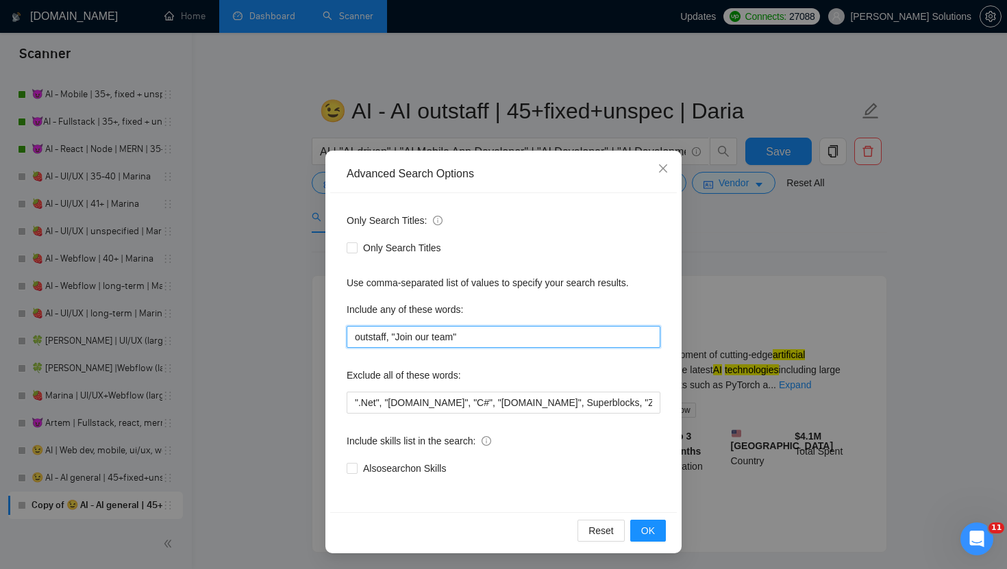
drag, startPoint x: 390, startPoint y: 341, endPoint x: 457, endPoint y: 341, distance: 67.8
click at [457, 341] on input "outstaff, "Join our team"" at bounding box center [504, 337] width 314 height 22
drag, startPoint x: 483, startPoint y: 340, endPoint x: 388, endPoint y: 342, distance: 95.2
click at [388, 342] on input "outstaff, "Join our team"" at bounding box center [504, 337] width 314 height 22
click at [493, 342] on input "outstaff, "Join our team"" at bounding box center [504, 337] width 314 height 22
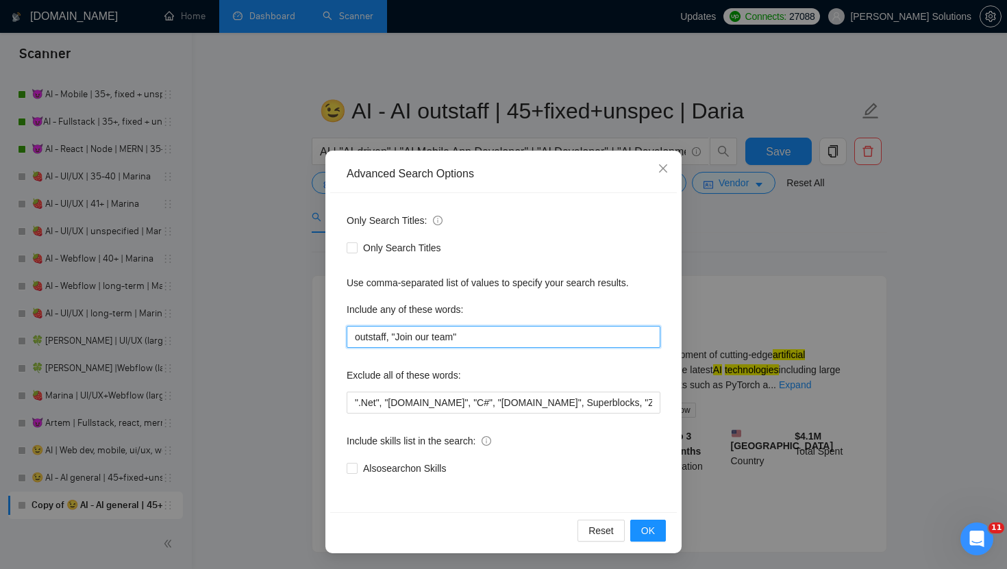
paste input ", "Join our team""
click at [510, 338] on input "outstaff, "Join our team", "Join our team"" at bounding box center [504, 337] width 314 height 22
paste input "in-house"
click at [622, 338] on input "outstaff, "Join our team", "Join our in-house team"" at bounding box center [504, 337] width 314 height 22
paste input "Long-term collaboration / Long-term engagement"
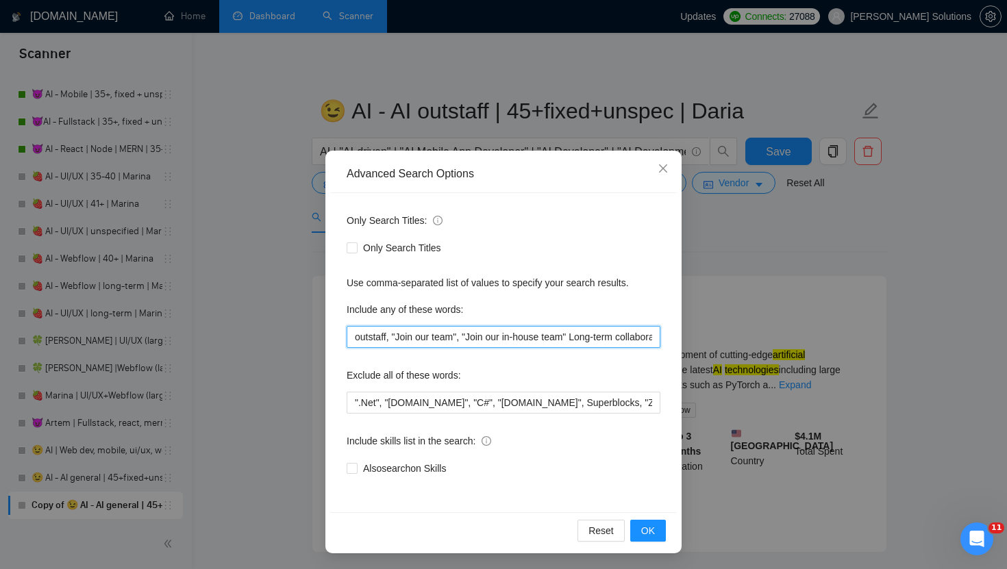
scroll to position [0, 146]
click at [426, 340] on input "outstaff, "Join our team", "Join our in-house team" Long-term collaboration / L…" at bounding box center [504, 337] width 314 height 22
click at [544, 336] on input "outstaff, "Join our team", "Join our in-house team", "Long-term collaboration /…" at bounding box center [504, 337] width 314 height 22
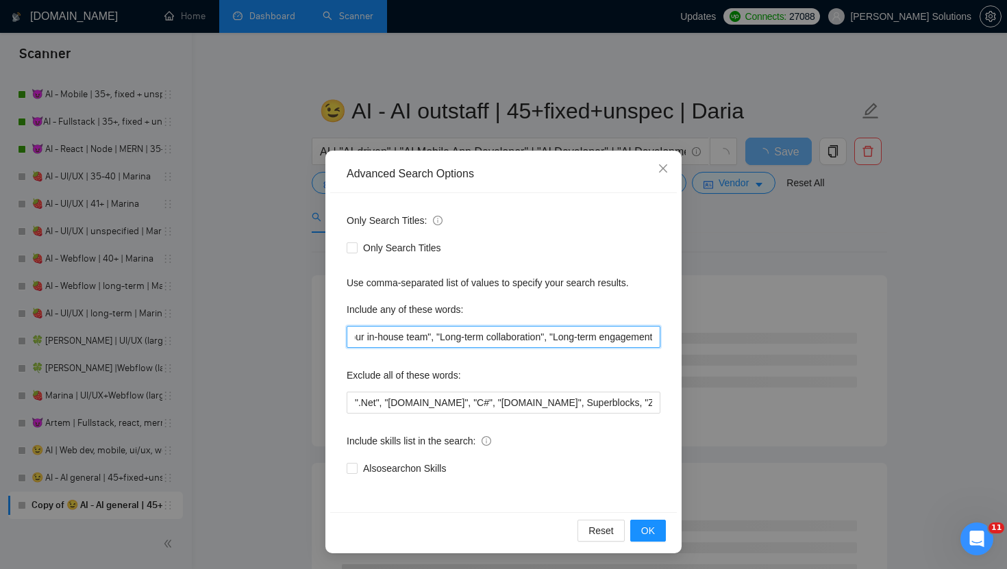
click at [655, 340] on input "outstaff, "Join our team", "Join our in-house team", "Long-term collaboration",…" at bounding box center [504, 337] width 314 height 22
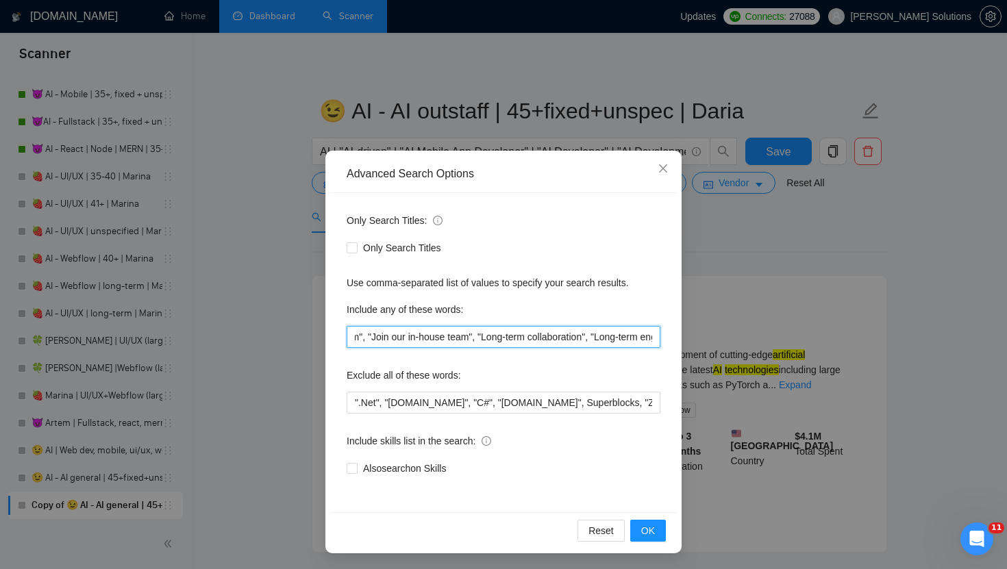
scroll to position [0, 162]
click at [650, 337] on input "outstaff, "Join our team", "Join our in-house team", "Long-term collaboration",…" at bounding box center [504, 337] width 314 height 22
paste input "Dedicated developer"
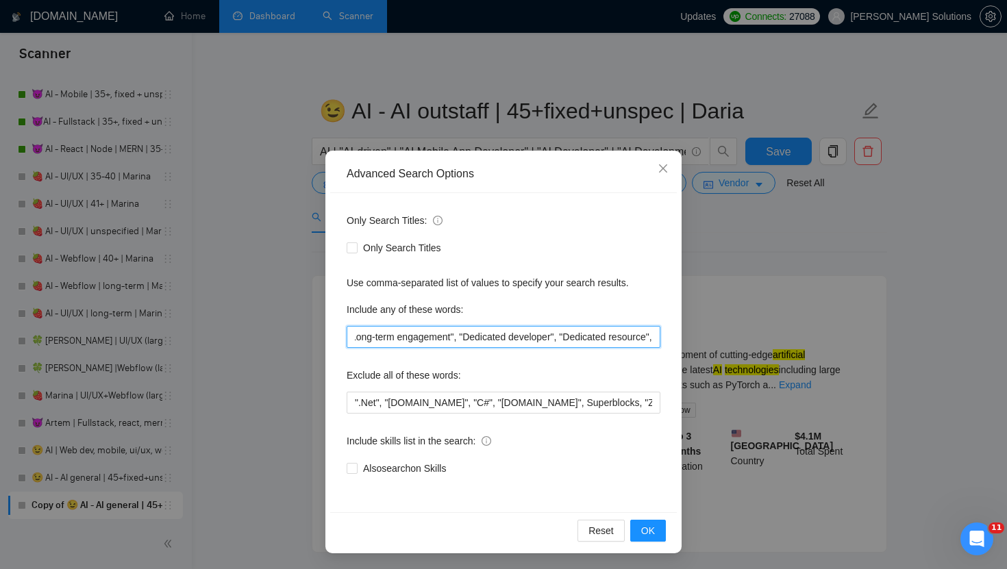
scroll to position [0, 372]
paste input "Contract developer"
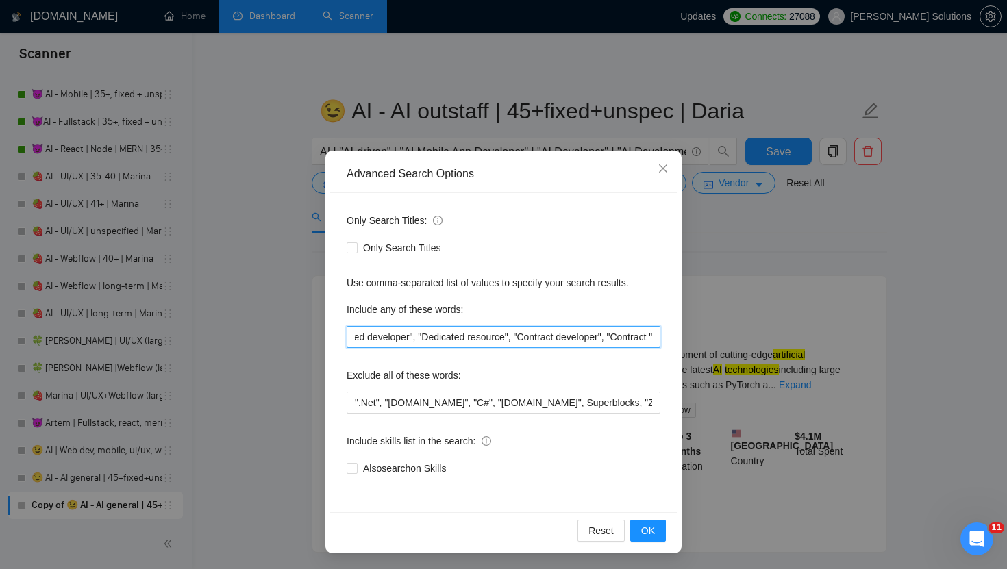
paste input "engineer"
click at [602, 336] on input "outstaff, "Join our team", "Join our in-house team", "Long-term collaboration",…" at bounding box center [504, 337] width 314 height 22
click at [655, 337] on input "outstaff, "Join our team", "Join our in-house team", "Long-term collaboration",…" at bounding box center [504, 337] width 314 height 22
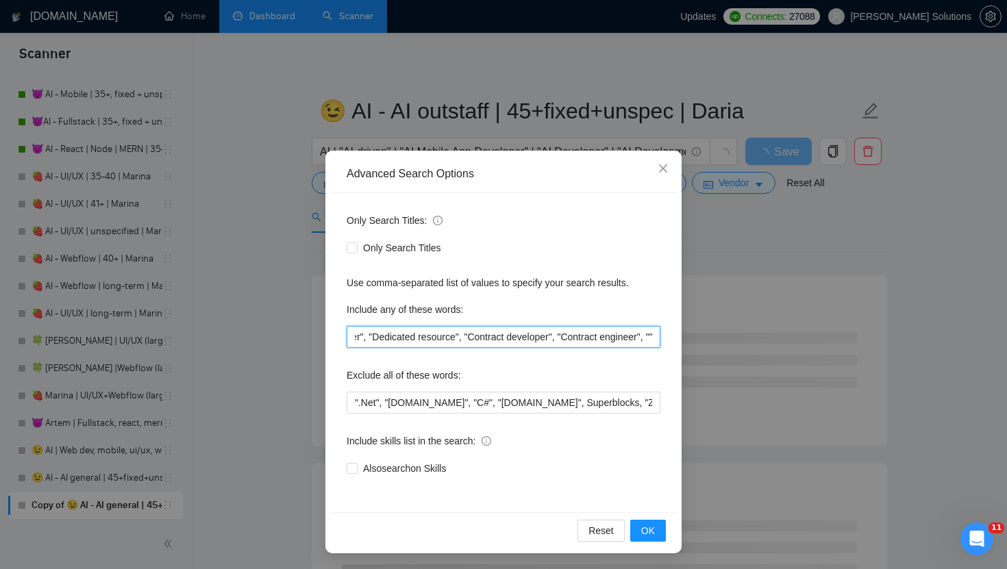
paste input "External developer"
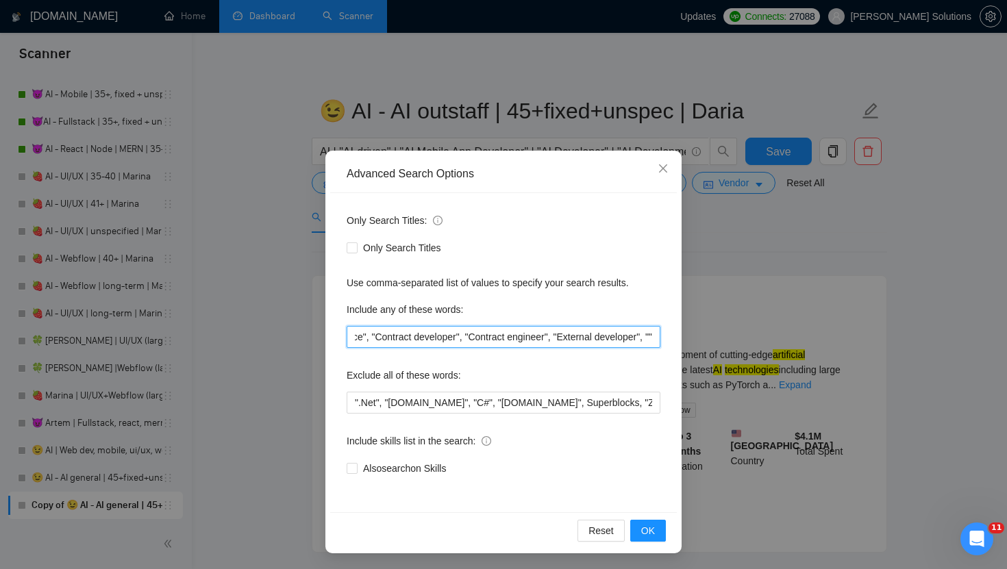
scroll to position [0, 668]
paste input "Embedded developer"
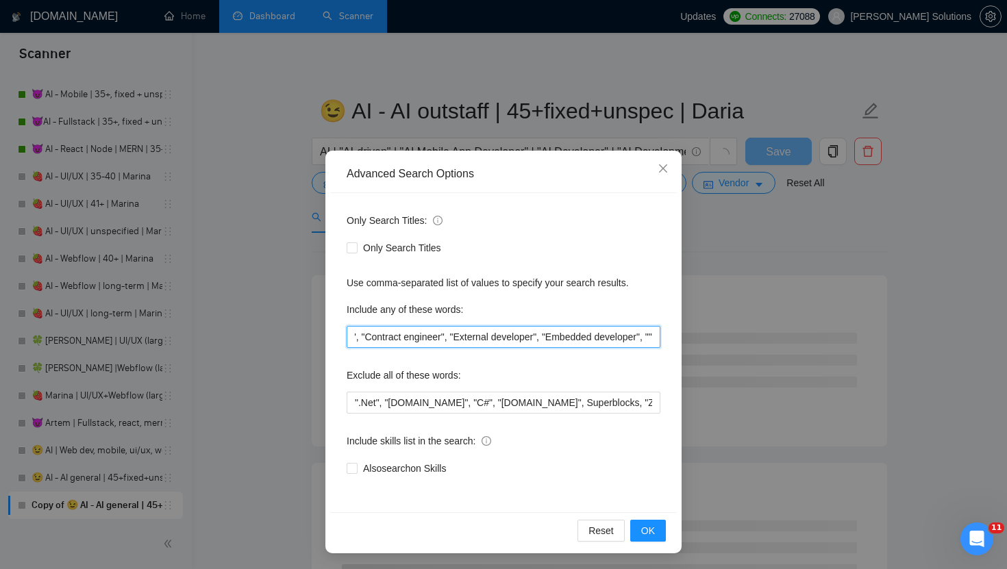
scroll to position [0, 0]
paste input "Extension of our development team"
drag, startPoint x: 486, startPoint y: 335, endPoint x: 698, endPoint y: 340, distance: 212.4
click at [698, 342] on div "Advanced Search Options Only Search Titles: Only Search Titles Use comma-separa…" at bounding box center [503, 284] width 1007 height 569
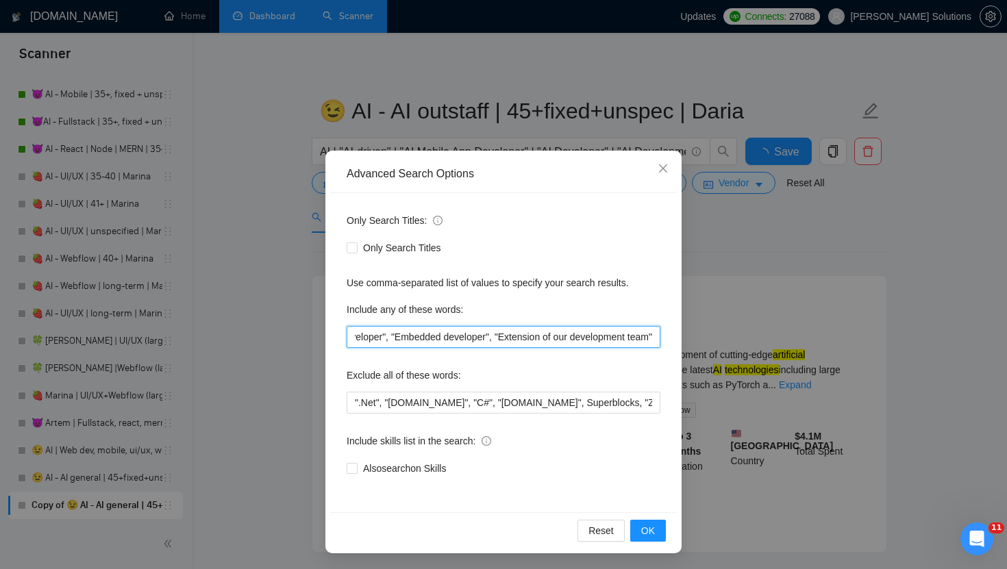
click at [655, 336] on input "outstaff, "Join our team", "Join our in-house team", "Long-term collaboration",…" at bounding box center [504, 337] width 314 height 22
paste input ", "Extension of our development team""
click at [603, 338] on input "outstaff, "Join our team", "Join our in-house team", "Long-term collaboration",…" at bounding box center [504, 337] width 314 height 22
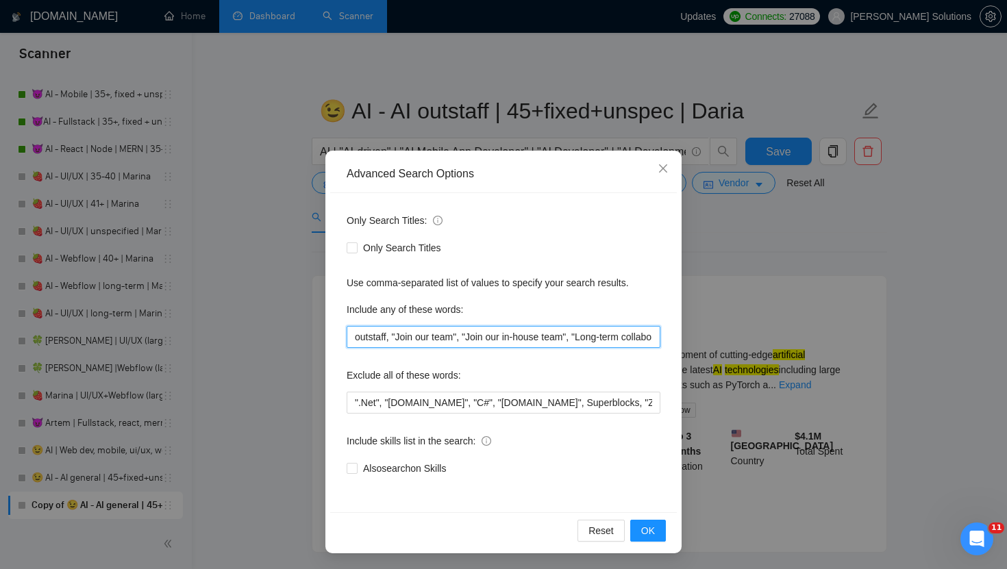
scroll to position [0, 1042]
paste input "to work as part of our team"
click at [533, 337] on input "outstaff, "Join our team", "Join our in-house team", "Long-term collaboration",…" at bounding box center [504, 337] width 314 height 22
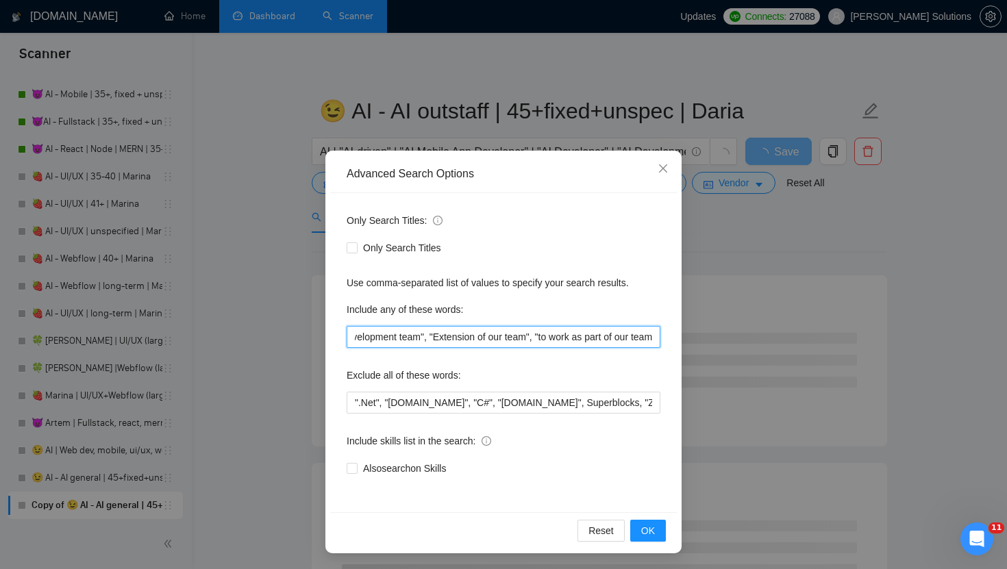
scroll to position [0, 1170]
drag, startPoint x: 637, startPoint y: 342, endPoint x: 670, endPoint y: 342, distance: 33.6
click at [670, 342] on div "Only Search Titles: Only Search Titles Use comma-separated list of values to sp…" at bounding box center [503, 352] width 347 height 319
click at [655, 338] on input "outstaff, "Join our team", "Join our in-house team", "Long-term collaboration",…" at bounding box center [504, 337] width 314 height 22
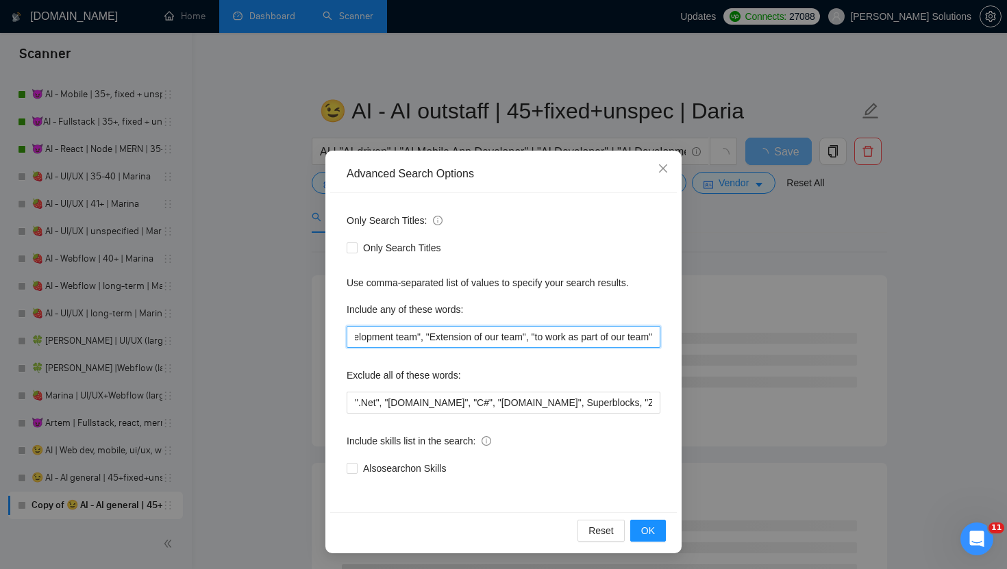
drag, startPoint x: 518, startPoint y: 342, endPoint x: 695, endPoint y: 344, distance: 176.7
click at [695, 345] on div "Advanced Search Options Only Search Titles: Only Search Titles Use comma-separa…" at bounding box center [503, 284] width 1007 height 569
click at [656, 336] on input "outstaff, "Join our team", "Join our in-house team", "Long-term collaboration",…" at bounding box center [504, 337] width 314 height 22
paste input ", "to work as part of our team""
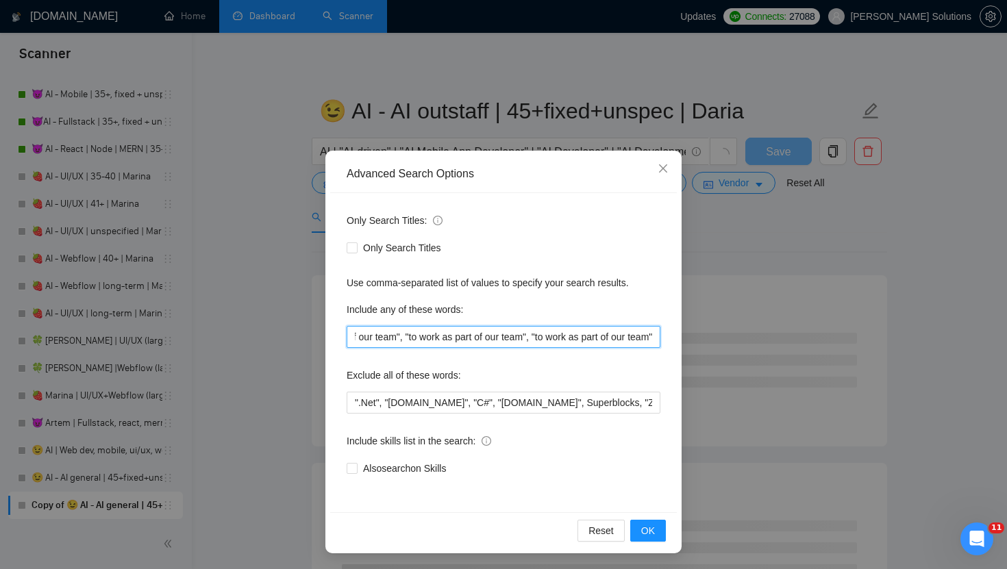
drag, startPoint x: 565, startPoint y: 339, endPoint x: 533, endPoint y: 338, distance: 32.2
click at [533, 338] on input "outstaff, "Join our team", "Join our in-house team", "Long-term collaboration",…" at bounding box center [504, 337] width 314 height 22
drag, startPoint x: 553, startPoint y: 343, endPoint x: 706, endPoint y: 331, distance: 153.2
click at [707, 331] on div "Advanced Search Options Only Search Titles: Only Search Titles Use comma-separa…" at bounding box center [503, 284] width 1007 height 569
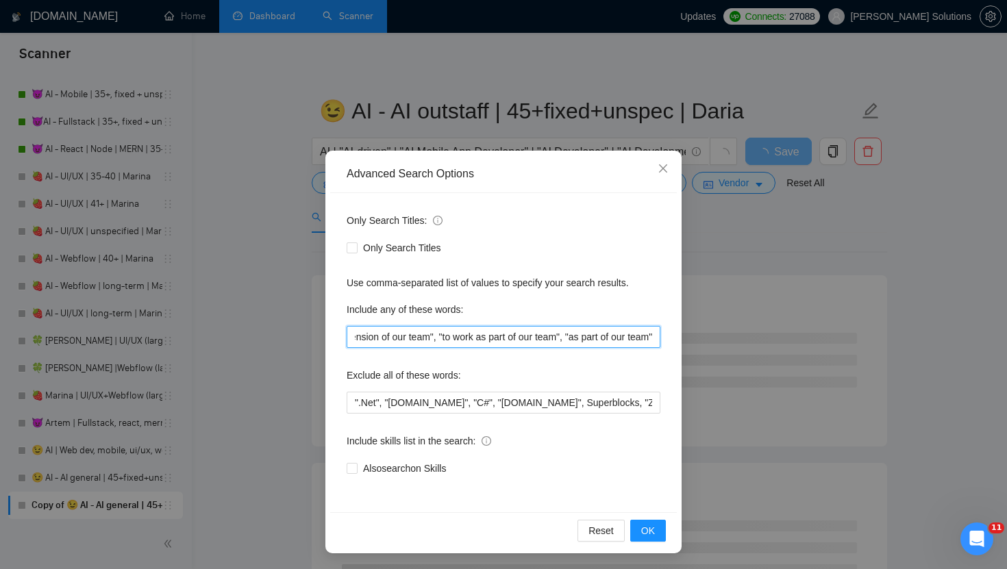
click at [656, 334] on input "outstaff, "Join our team", "Join our in-house team", "Long-term collaboration",…" at bounding box center [504, 337] width 314 height 22
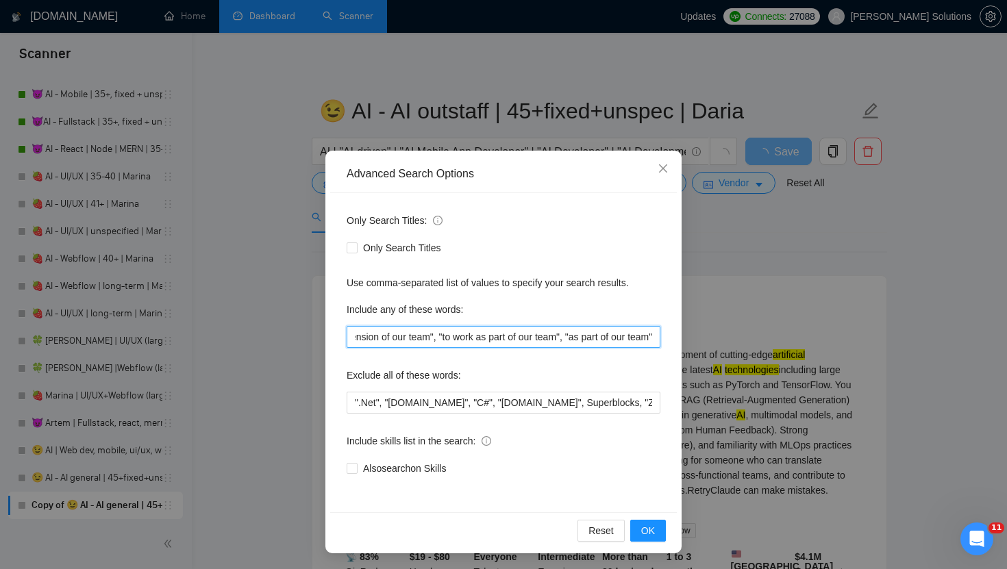
paste input ", "as part of our team""
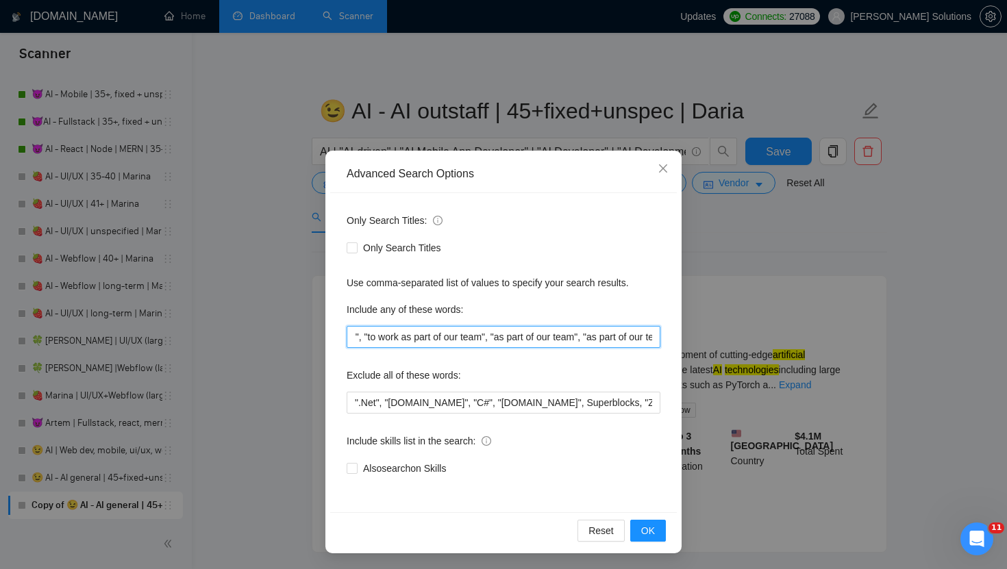
scroll to position [0, 1370]
click at [570, 344] on input "outstaff, "Join our team", "Join our in-house team", "Long-term collaboration",…" at bounding box center [504, 337] width 314 height 22
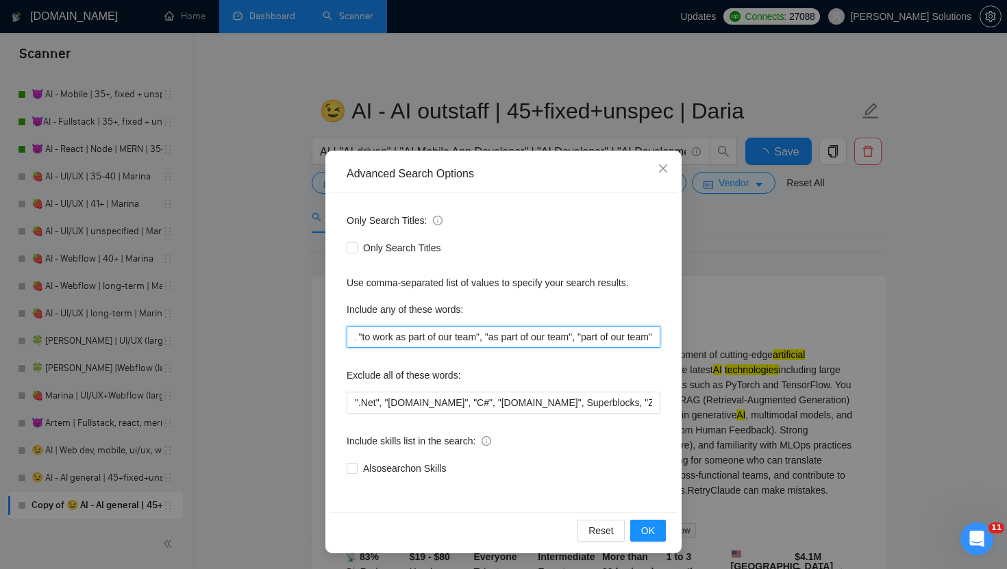
scroll to position [0, 0]
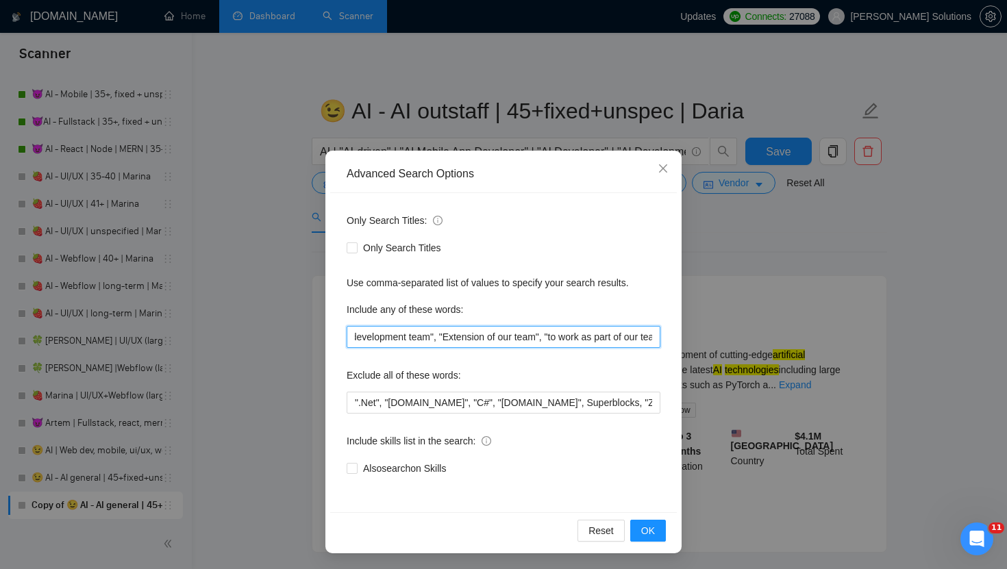
drag, startPoint x: 615, startPoint y: 337, endPoint x: 762, endPoint y: 338, distance: 147.2
click at [762, 338] on div "Advanced Search Options Only Search Titles: Only Search Titles Use comma-separa…" at bounding box center [503, 284] width 1007 height 569
click at [591, 342] on input "outstaff, "Join our team", "Join our in-house team", "Long-term collaboration",…" at bounding box center [504, 337] width 314 height 22
click at [564, 339] on input "outstaff, "Join our team", "Join our in-house team", "Long-term collaboration",…" at bounding box center [504, 337] width 314 height 22
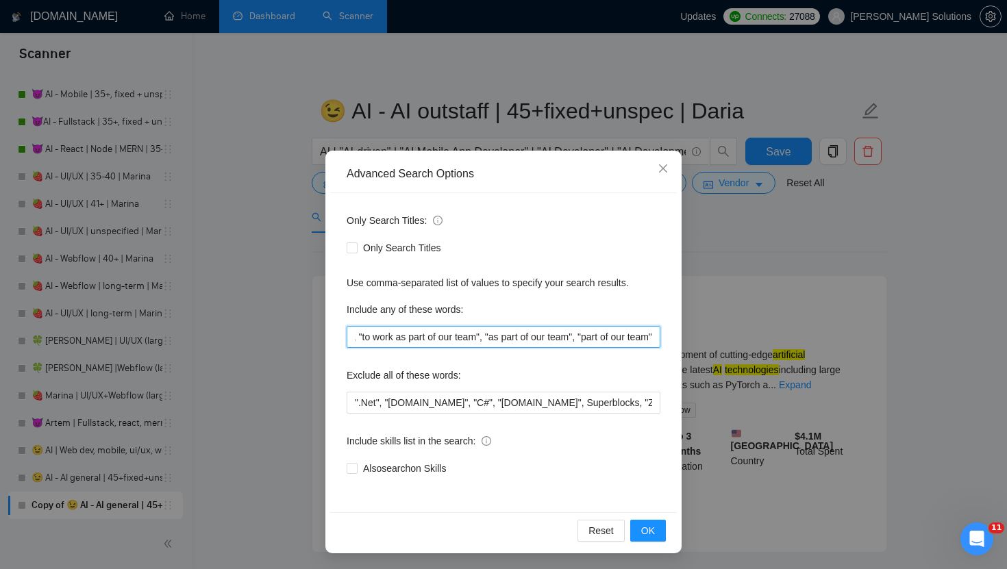
drag, startPoint x: 566, startPoint y: 339, endPoint x: 678, endPoint y: 342, distance: 111.7
click at [678, 343] on div "Advanced Search Options Only Search Titles: Only Search Titles Use comma-separa…" at bounding box center [503, 352] width 356 height 403
click at [656, 338] on input "outstaff, "Join our team", "Join our in-house team", "Long-term collaboration",…" at bounding box center [504, 337] width 314 height 22
paste input ", "part of our team""
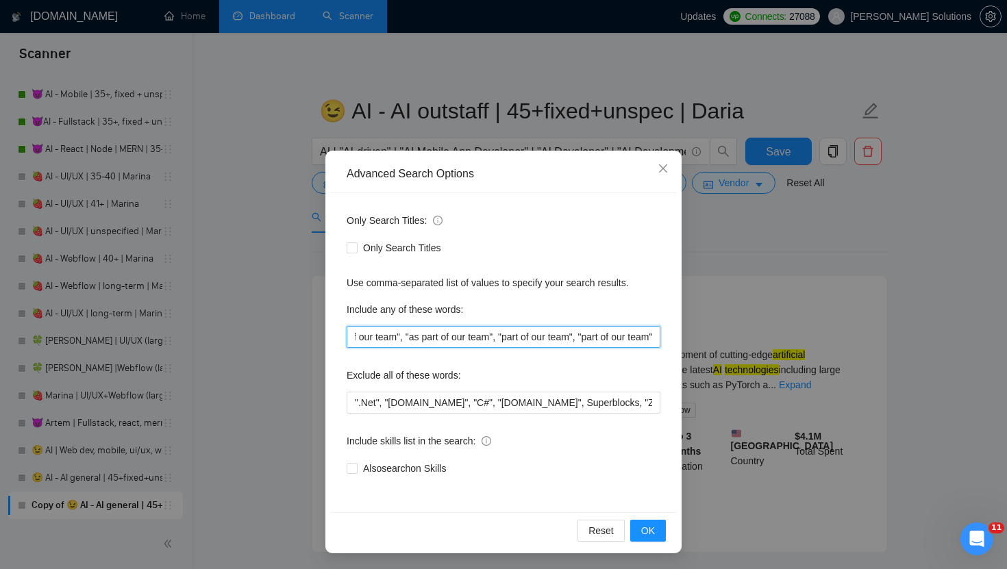
click at [626, 338] on input "outstaff, "Join our team", "Join our in-house team", "Long-term collaboration",…" at bounding box center [504, 337] width 314 height 22
click at [654, 338] on input "outstaff, "Join our team", "Join our in-house team", "Long-term collaboration",…" at bounding box center [504, 337] width 314 height 22
paste input "with our internal team"
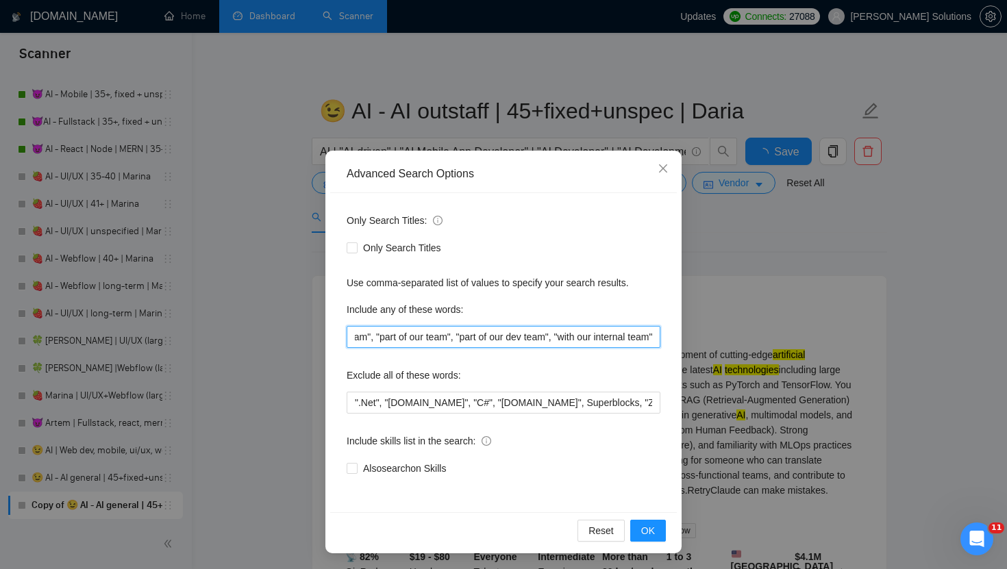
scroll to position [0, 0]
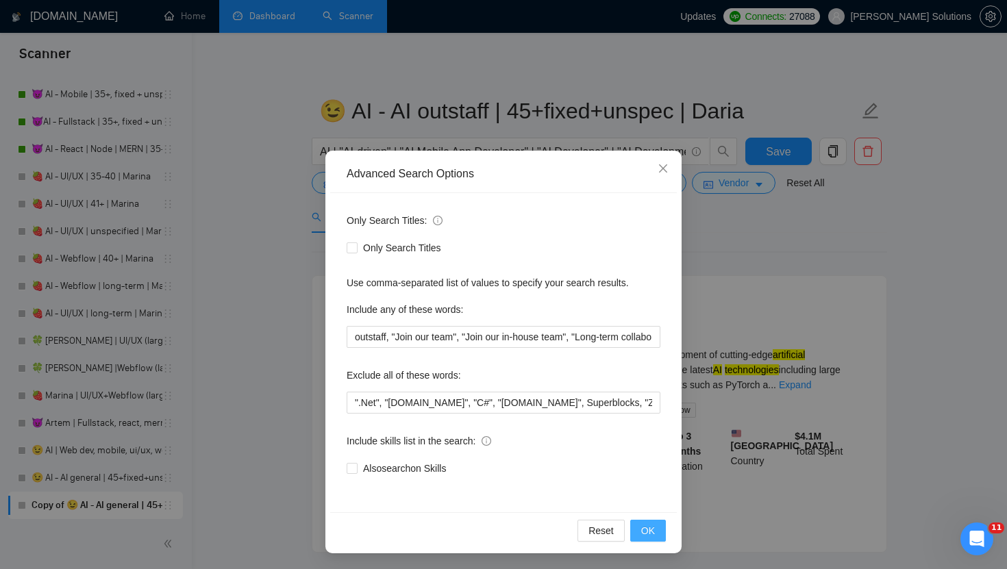
click at [647, 530] on span "OK" at bounding box center [648, 530] width 14 height 15
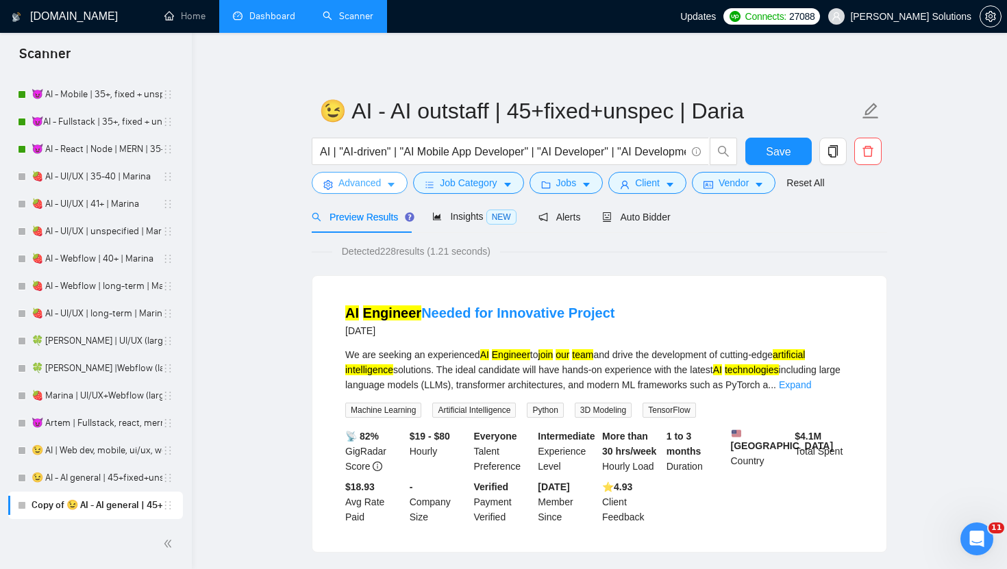
click at [375, 178] on span "Advanced" at bounding box center [359, 182] width 42 height 15
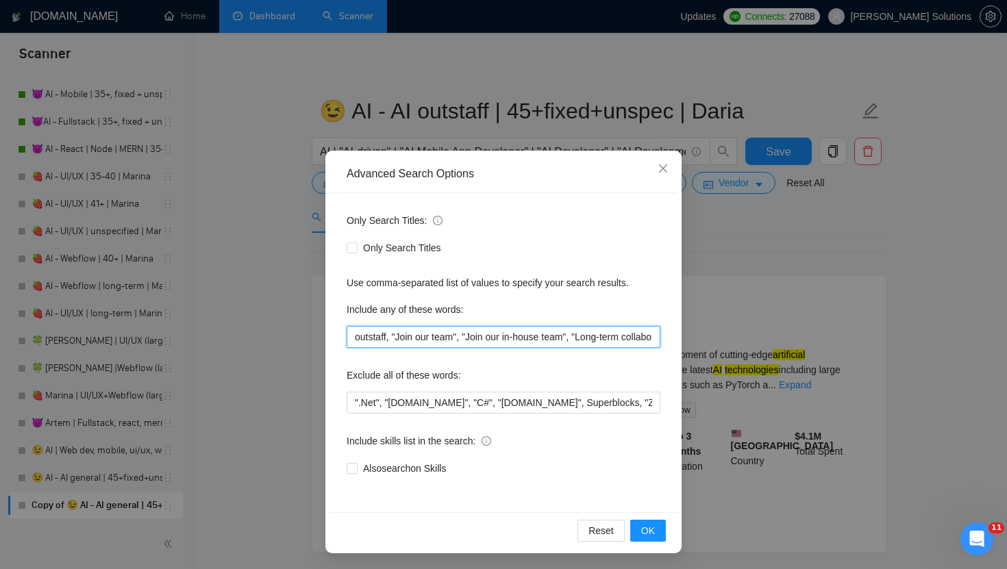
click at [467, 336] on input "outstaff, "Join our team", "Join our in-house team", "Long-term collaboration",…" at bounding box center [504, 337] width 314 height 22
drag, startPoint x: 389, startPoint y: 333, endPoint x: 461, endPoint y: 341, distance: 72.4
click at [461, 341] on input "outstaff, "Join our team", "Join our in-house team", "Long-term collaboration",…" at bounding box center [504, 337] width 314 height 22
click at [655, 342] on input "outstaff, "Join our team", "Join our in-house team", "Long-term collaboration",…" at bounding box center [504, 337] width 314 height 22
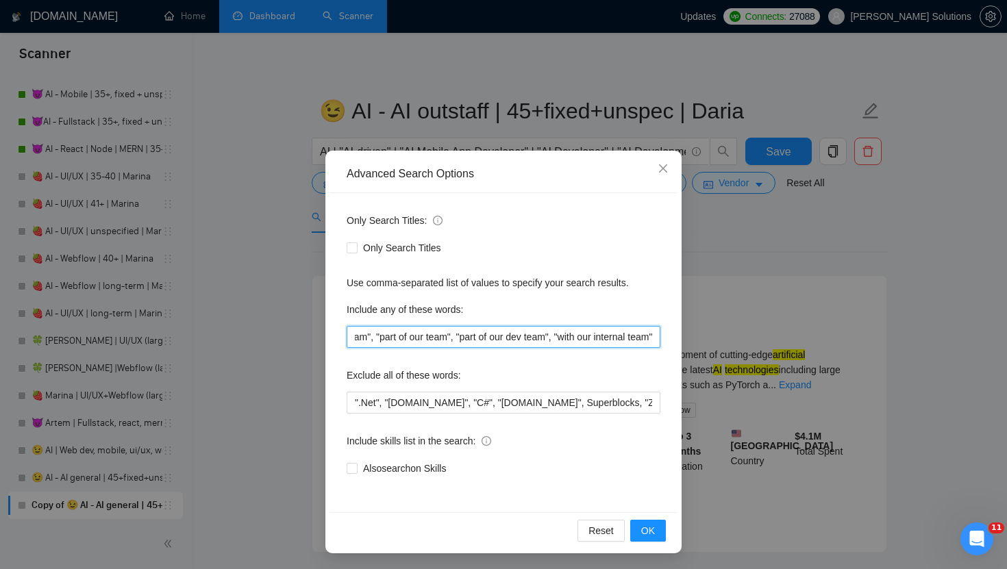
paste input ", "Join our team""
click at [599, 339] on input "outstaff, "Join our team", "Join our in-house team", "Long-term collaboration",…" at bounding box center [504, 337] width 314 height 22
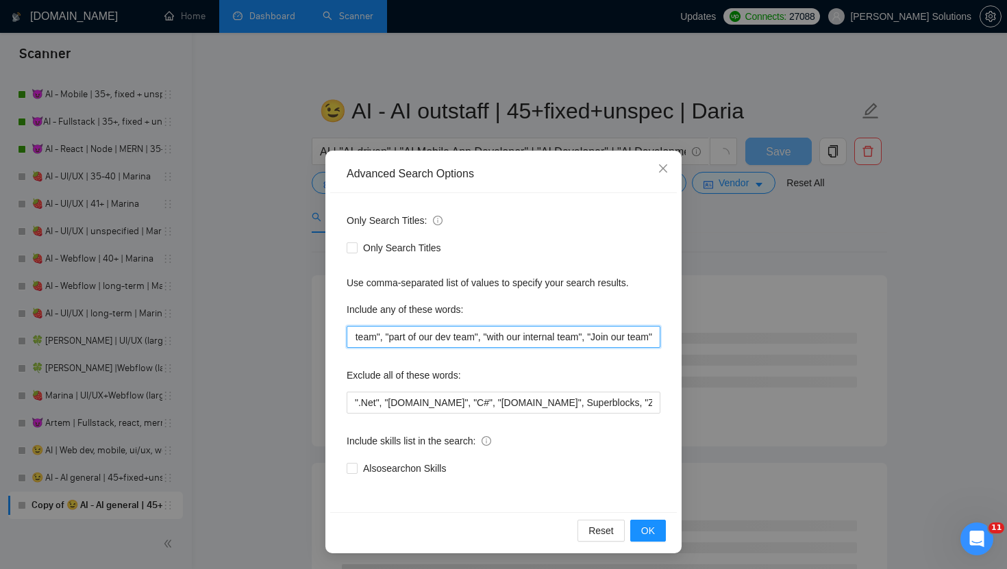
click at [599, 339] on input "outstaff, "Join our team", "Join our in-house team", "Long-term collaboration",…" at bounding box center [504, 337] width 314 height 22
click at [647, 540] on button "OK" at bounding box center [648, 531] width 36 height 22
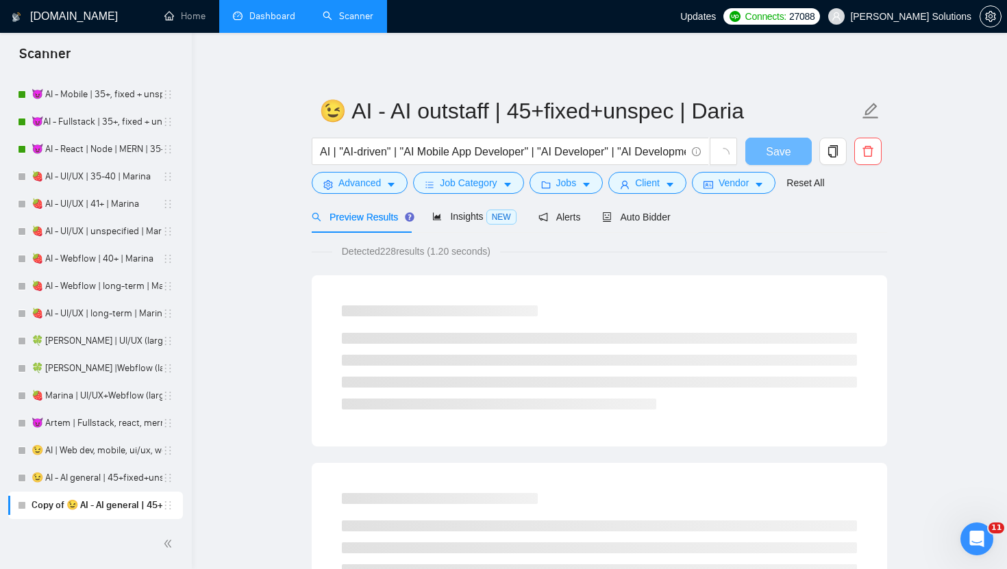
scroll to position [0, 0]
click at [647, 540] on div "Advanced Search Options Only Search Titles: Only Search Titles Use comma-separa…" at bounding box center [503, 284] width 1007 height 569
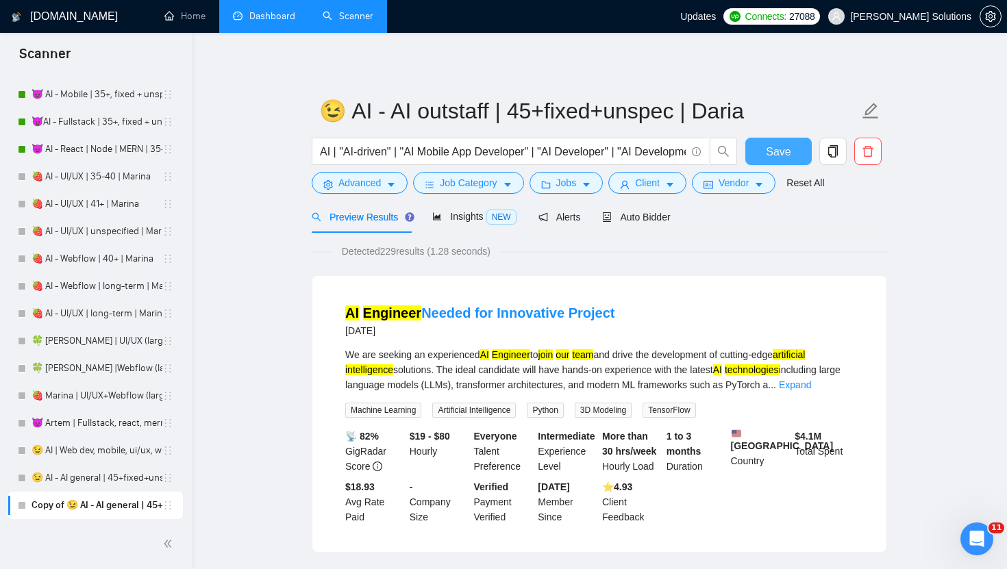
click at [787, 147] on span "Save" at bounding box center [778, 151] width 25 height 17
click at [493, 179] on span "Job Category" at bounding box center [468, 182] width 57 height 15
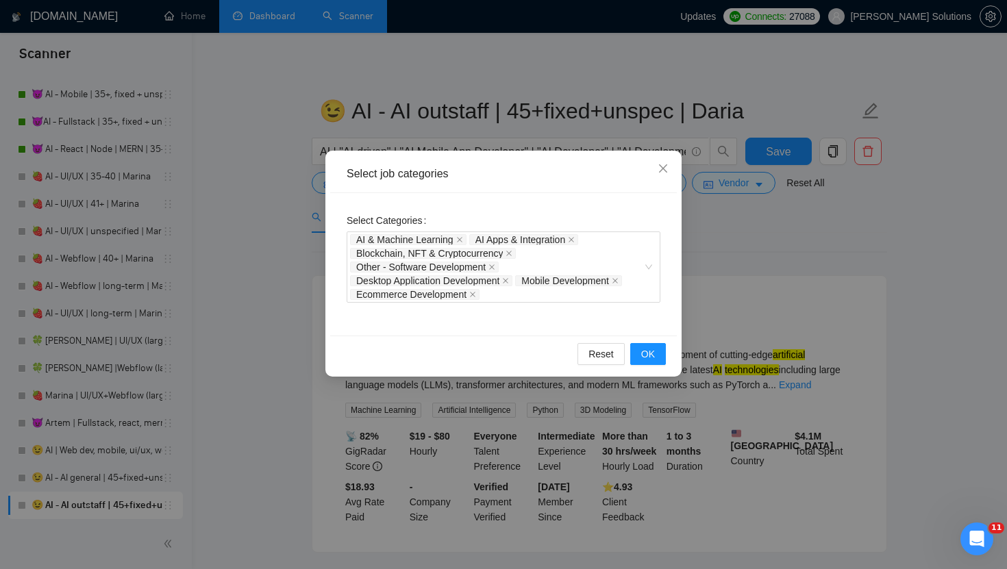
click at [669, 124] on div "Select job categories Select Categories AI & Machine Learning AI Apps & Integra…" at bounding box center [503, 284] width 1007 height 569
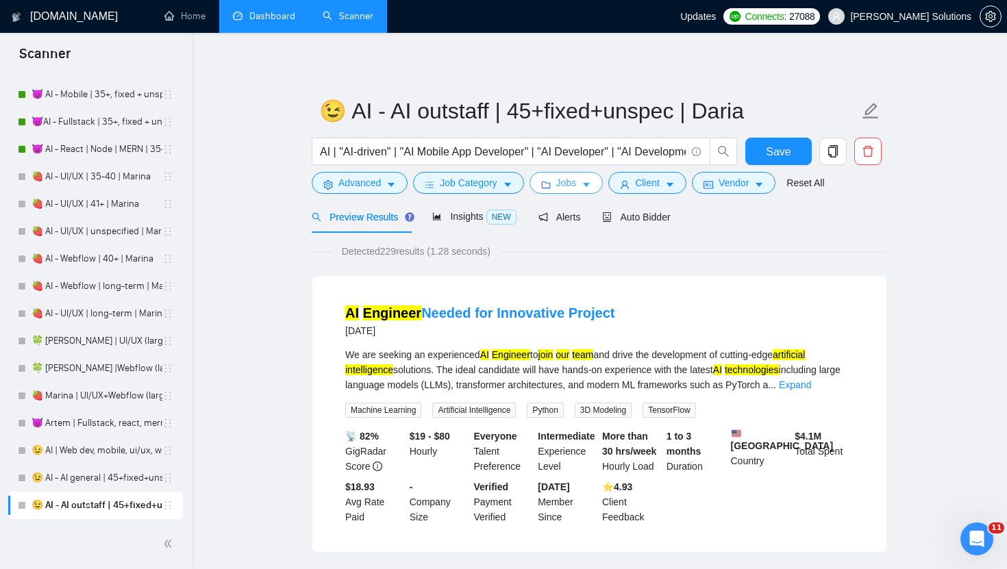
click at [551, 181] on icon "folder" at bounding box center [546, 185] width 10 height 10
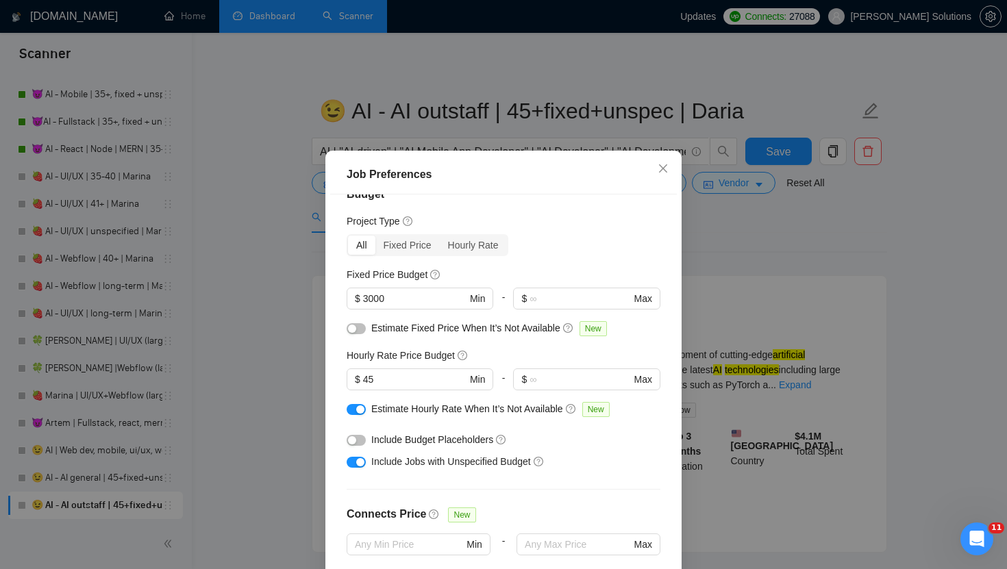
click at [807, 149] on div "Job Preferences Budget Project Type All Fixed Price Hourly Rate Fixed Price Bud…" at bounding box center [503, 284] width 1007 height 569
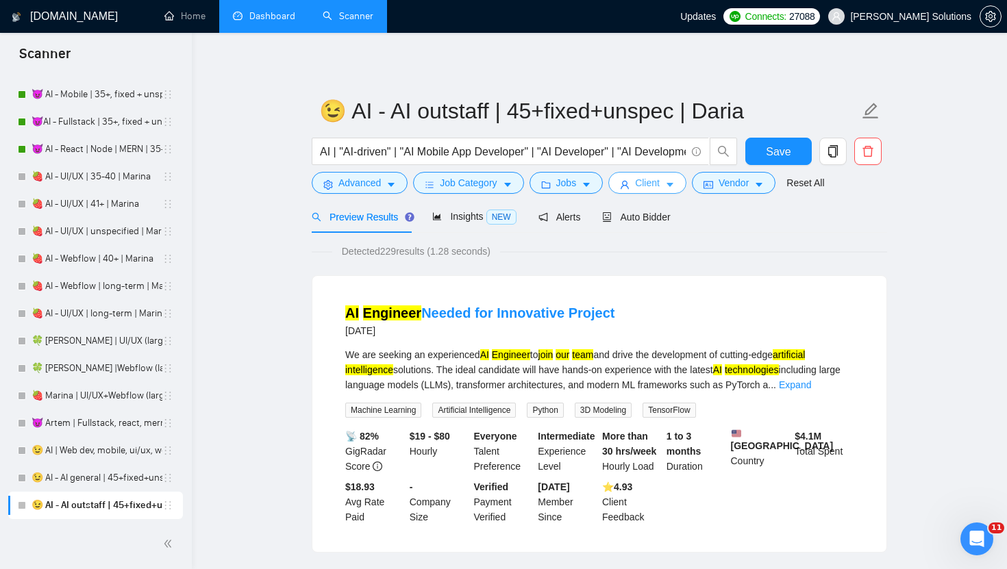
click at [629, 185] on icon "user" at bounding box center [624, 185] width 8 height 8
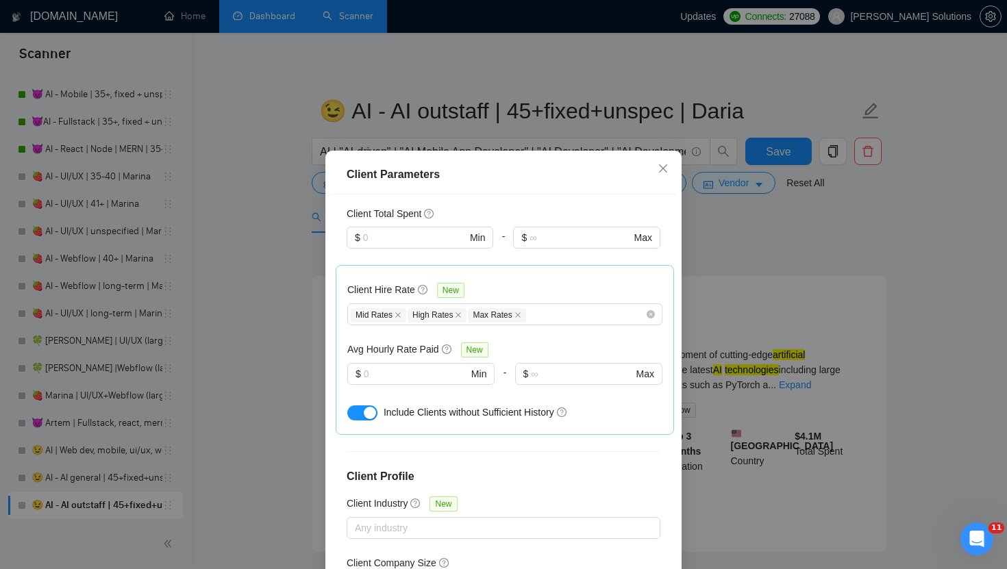
click at [588, 137] on div "Client Parameters Client Location Include Client Countries United States United…" at bounding box center [503, 284] width 1007 height 569
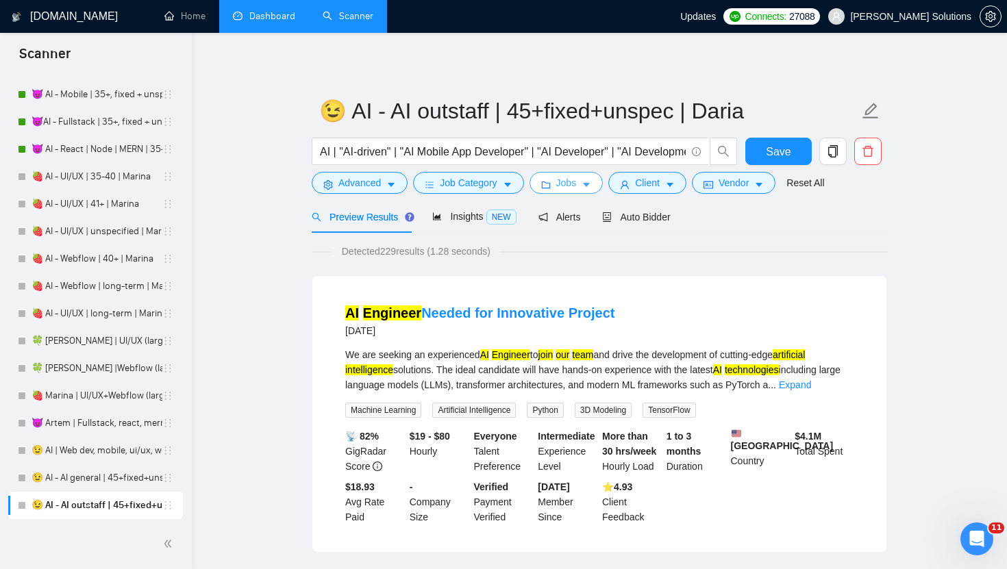
click at [555, 186] on button "Jobs" at bounding box center [566, 183] width 74 height 22
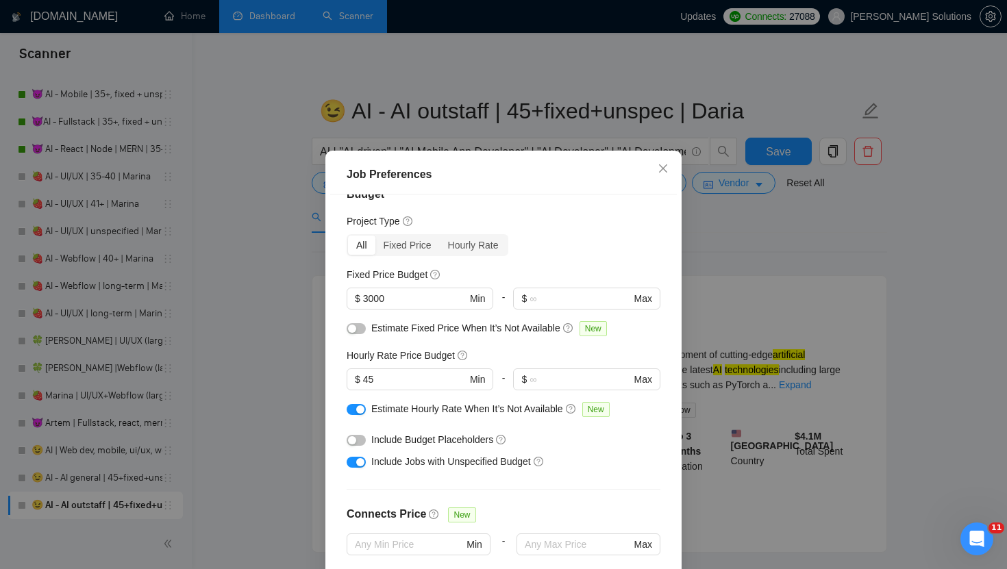
click at [466, 116] on div "Job Preferences Budget Project Type All Fixed Price Hourly Rate Fixed Price Bud…" at bounding box center [503, 284] width 1007 height 569
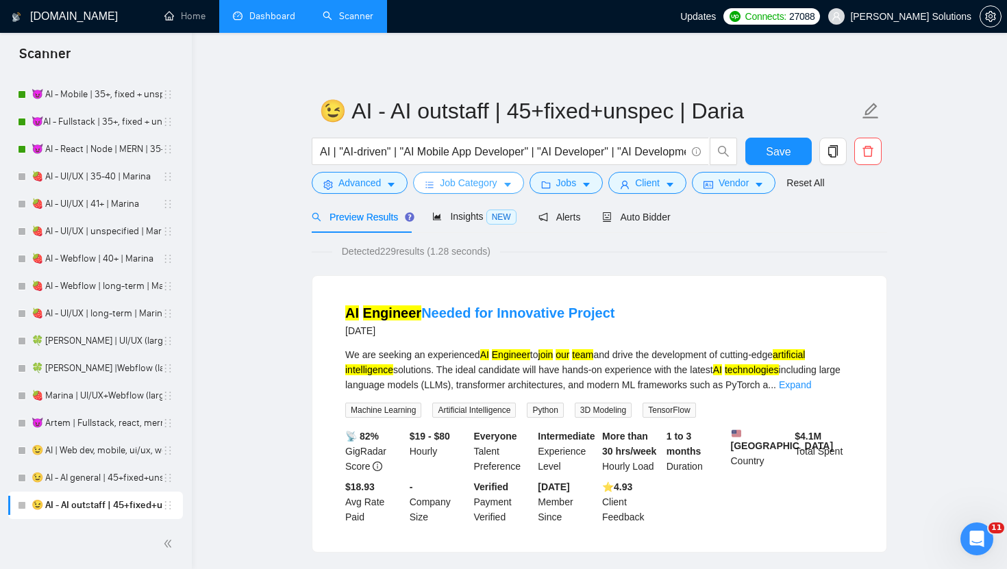
click at [441, 188] on span "Job Category" at bounding box center [468, 182] width 57 height 15
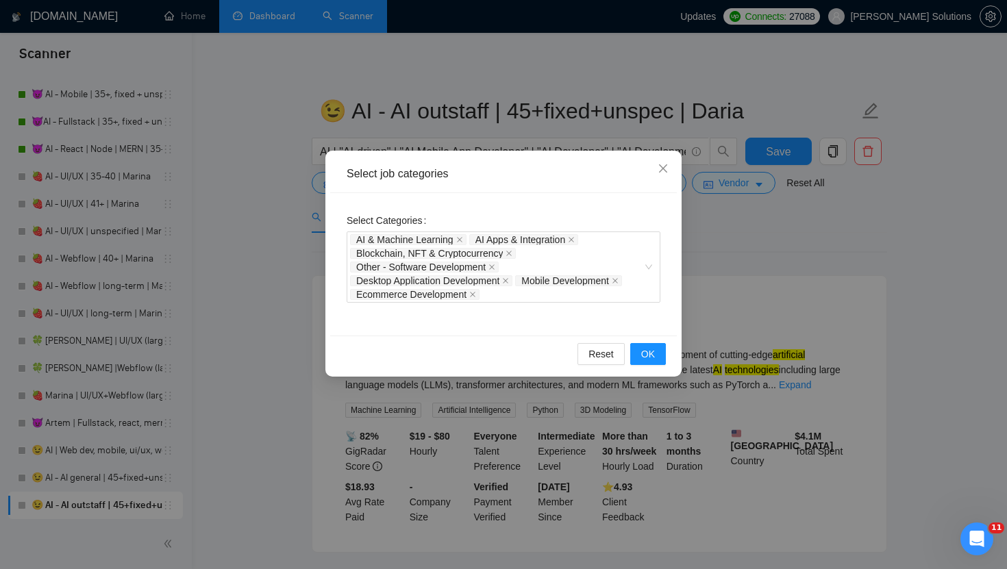
click at [431, 125] on div "Select job categories Select Categories AI & Machine Learning AI Apps & Integra…" at bounding box center [503, 284] width 1007 height 569
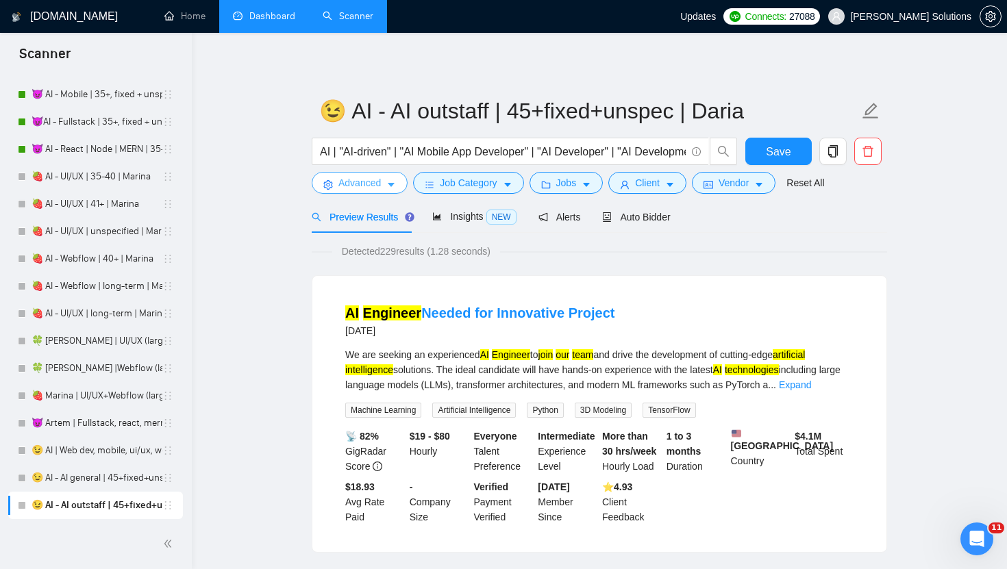
click at [381, 174] on button "Advanced" at bounding box center [360, 183] width 96 height 22
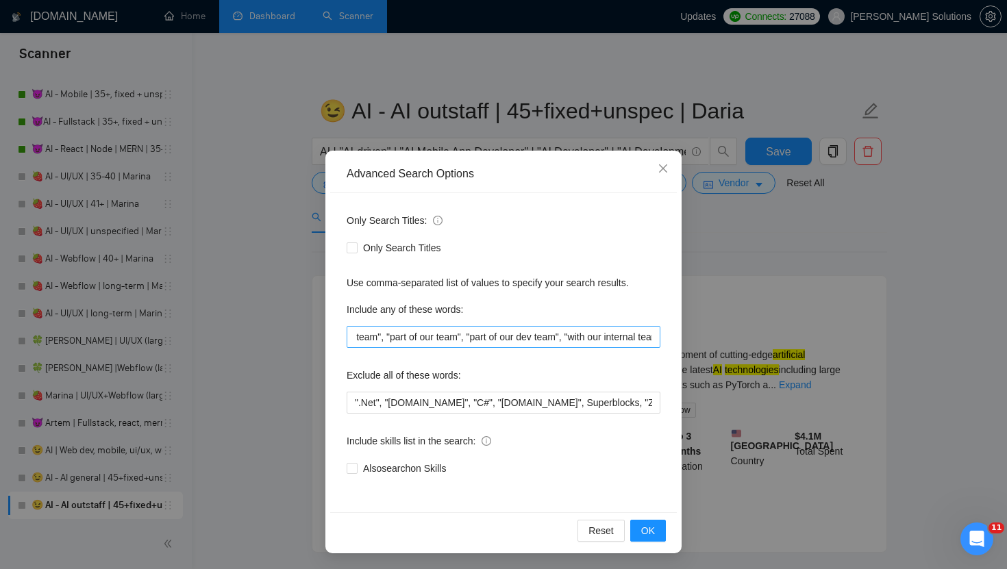
scroll to position [0, 1633]
click at [653, 336] on input "outstaff, "Join our team", "Join our in-house team", "Long-term collaboration",…" at bounding box center [504, 337] width 314 height 22
paste input "dedicated AI developer"
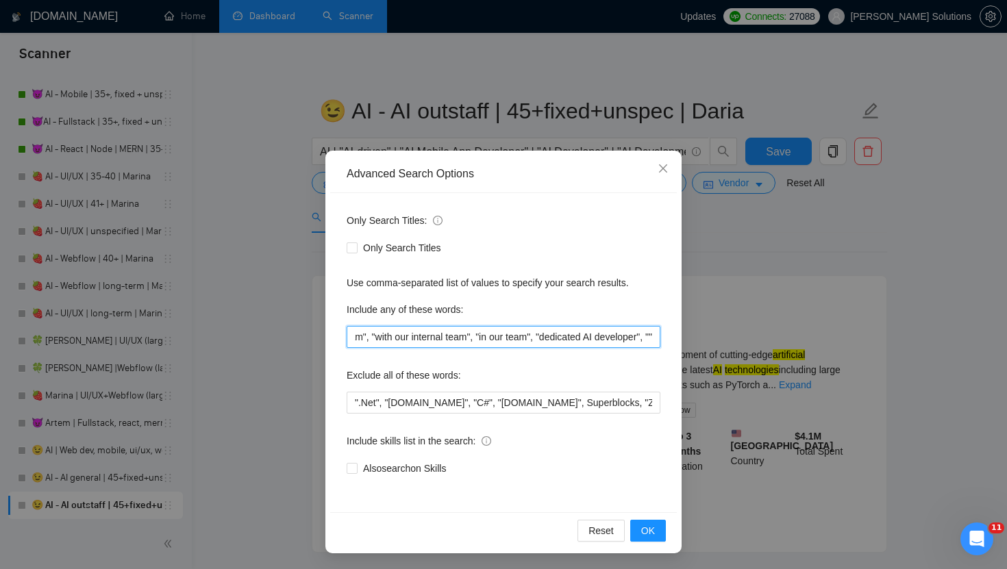
paste input "contract AI developer"
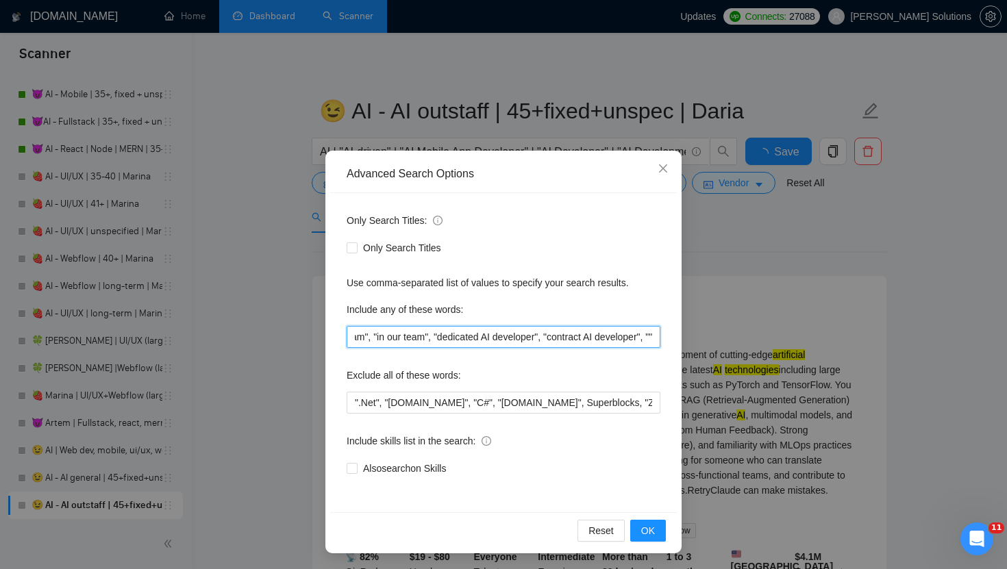
scroll to position [0, 0]
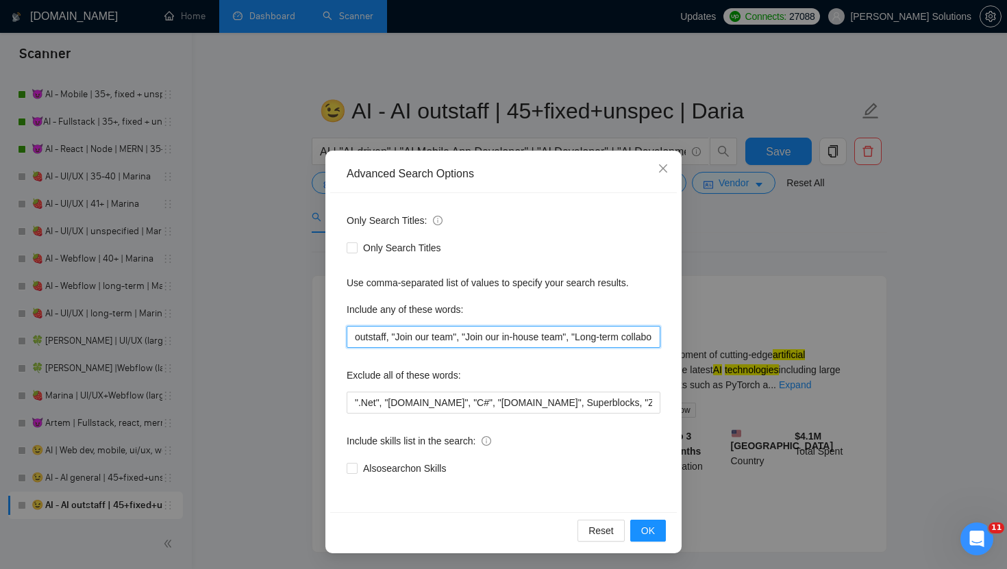
paste input "part of our internal team"
paste input "embedded AI specialist"
paste input "into our core development team"
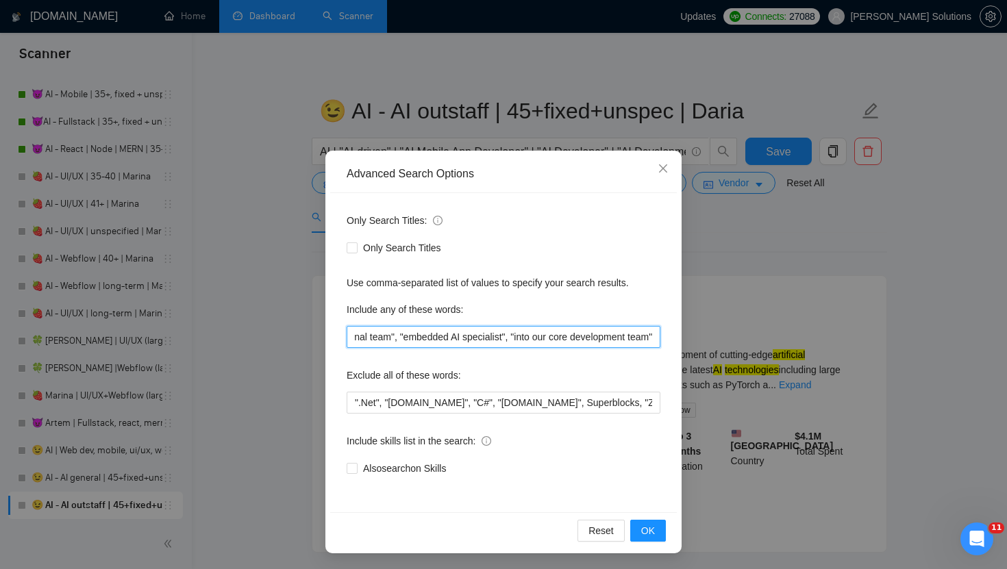
scroll to position [0, 2248]
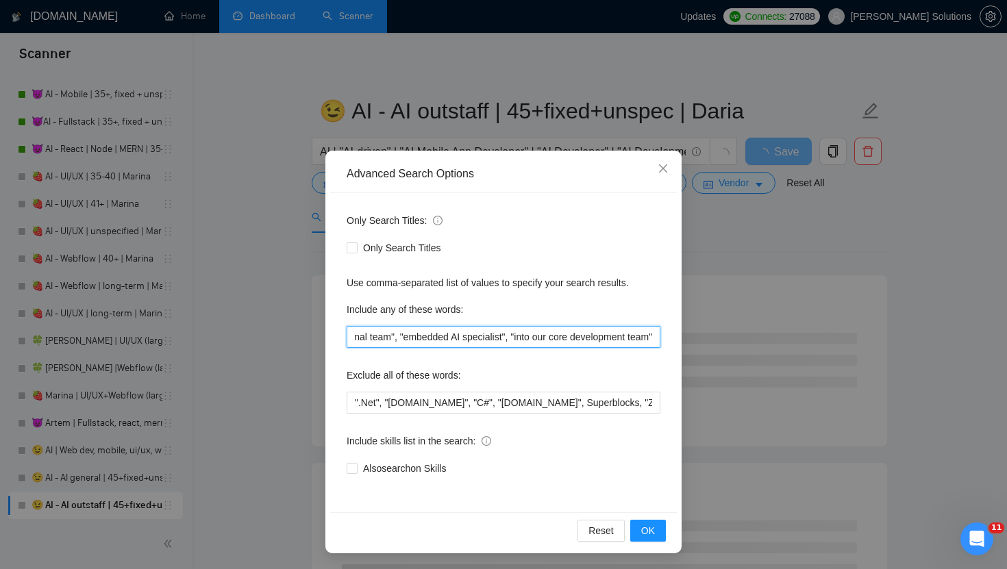
drag, startPoint x: 497, startPoint y: 340, endPoint x: 662, endPoint y: 342, distance: 164.4
click at [662, 342] on div "Only Search Titles: Only Search Titles Use comma-separated list of values to sp…" at bounding box center [503, 352] width 347 height 319
click at [655, 336] on input "outstaff, "Join our team", "Join our in-house team", "Long-term collaboration",…" at bounding box center [504, 337] width 314 height 22
paste input ", "into our core development team""
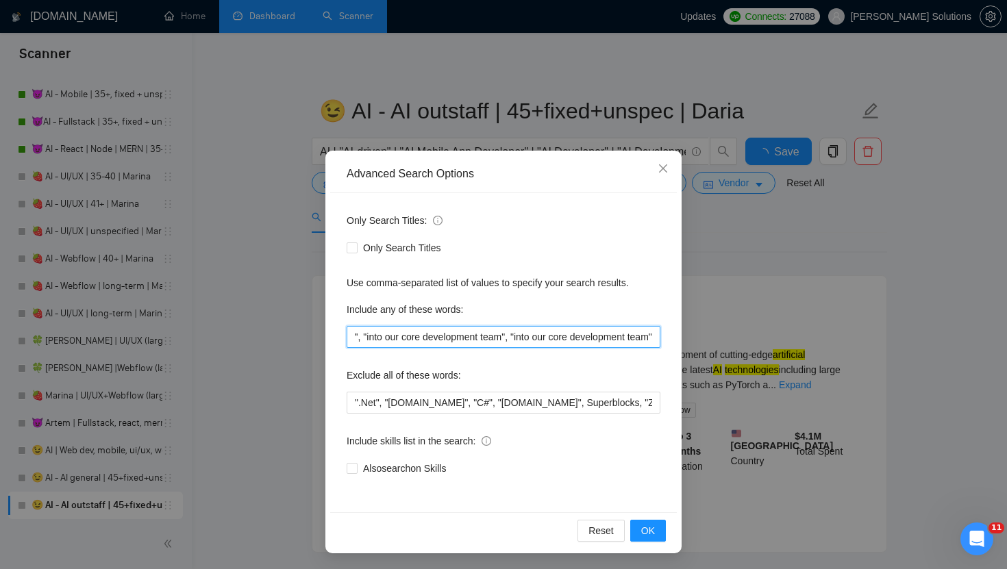
click at [607, 332] on input "outstaff, "Join our team", "Join our in-house team", "Long-term collaboration",…" at bounding box center [504, 337] width 314 height 22
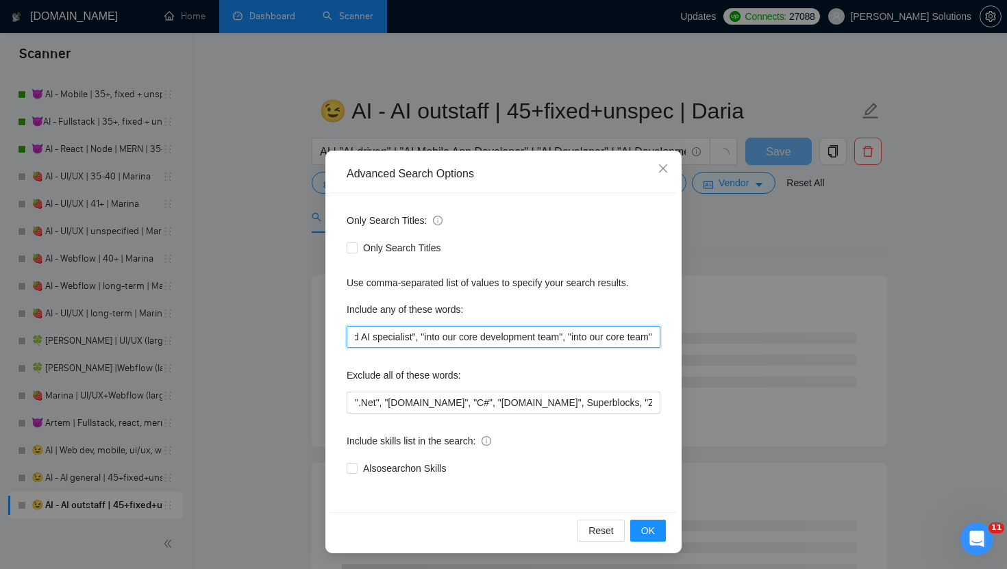
scroll to position [0, 2343]
click at [656, 340] on input "outstaff, "Join our team", "Join our in-house team", "Long-term collaboration",…" at bounding box center [504, 337] width 314 height 22
paste input ", "into our core development team""
click at [623, 335] on input "outstaff, "Join our team", "Join our in-house team", "Long-term collaboration",…" at bounding box center [504, 337] width 314 height 22
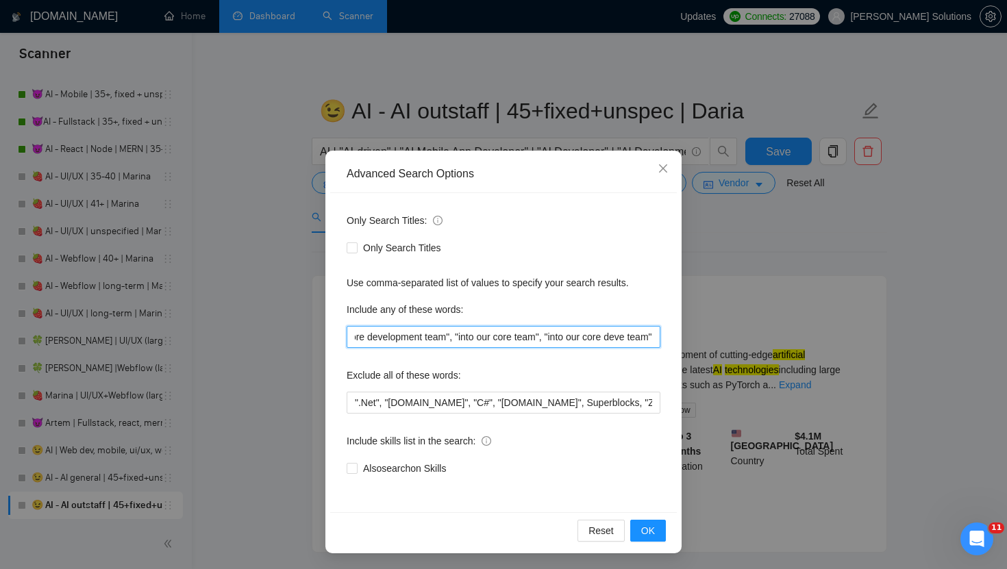
type input "outstaff, "Join our team", "Join our in-house team", "Long-term collaboration",…"
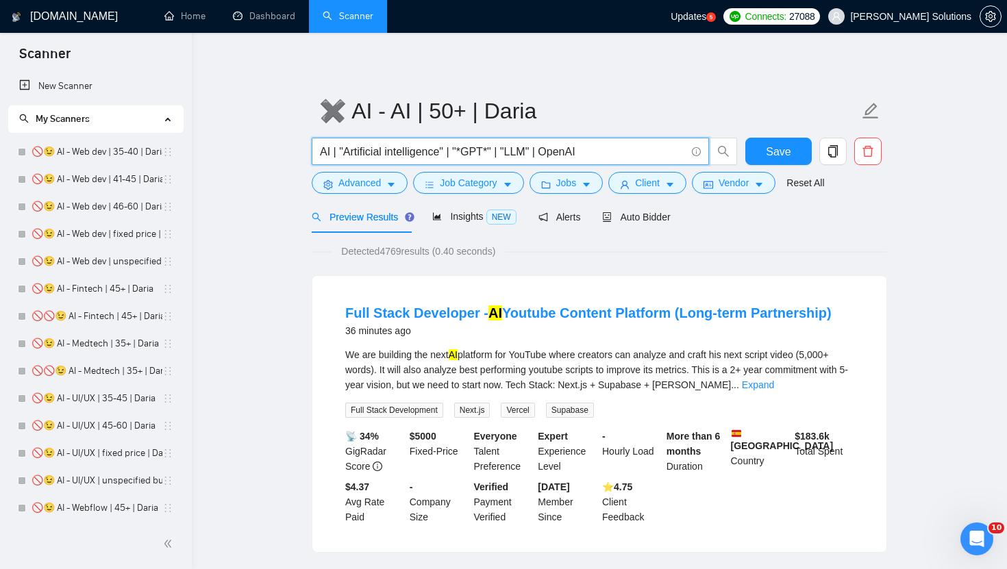
drag, startPoint x: 601, startPoint y: 151, endPoint x: 338, endPoint y: 148, distance: 263.0
click at [338, 148] on input "AI | "Artificial intelligence" | "*GPT*" | "LLM" | OpenAI" at bounding box center [503, 151] width 366 height 17
click at [481, 190] on span "Job Category" at bounding box center [468, 182] width 57 height 15
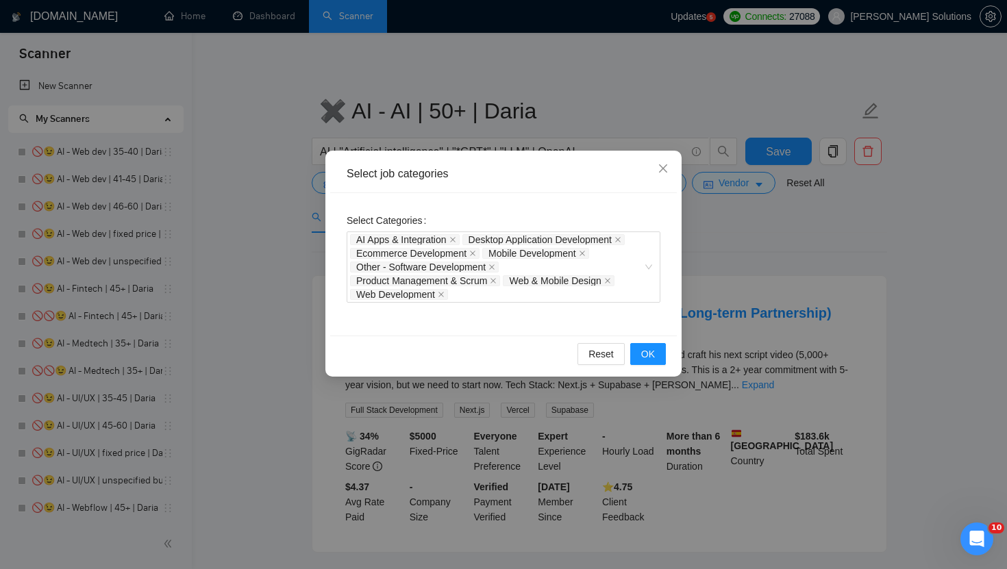
click at [542, 86] on div "Select job categories Select Categories AI Apps & Integration Desktop Applicati…" at bounding box center [503, 284] width 1007 height 569
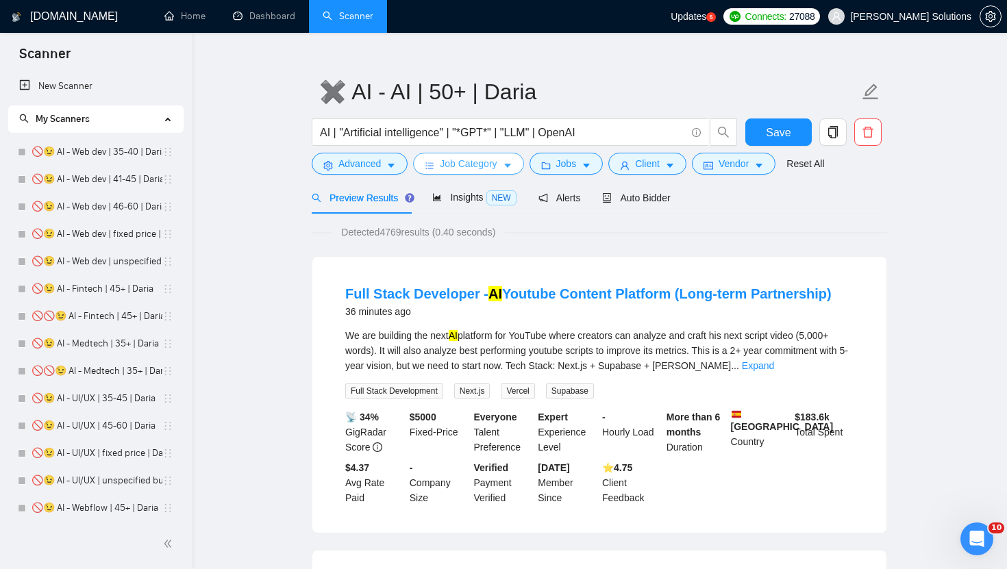
scroll to position [37, 0]
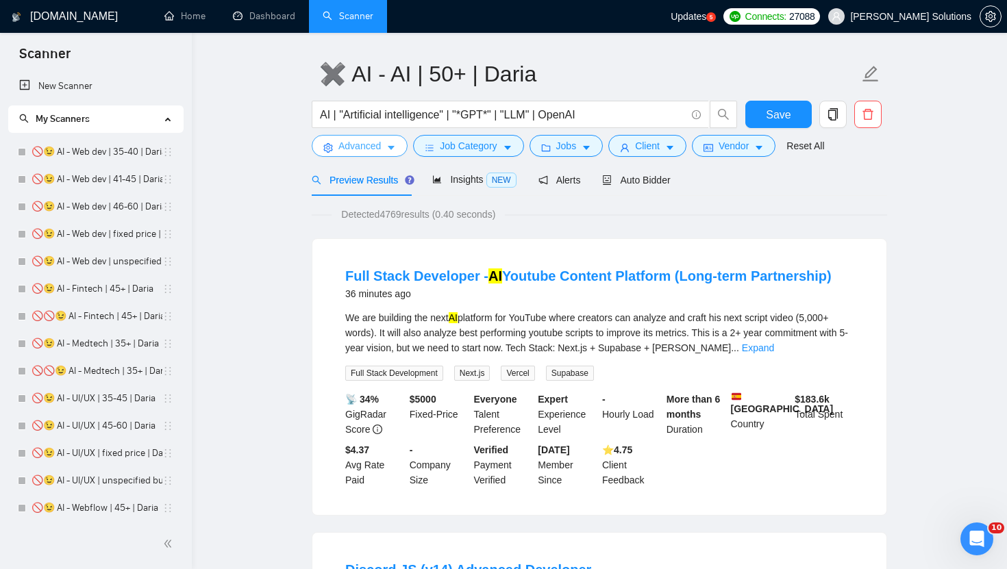
click at [391, 142] on span "caret-down" at bounding box center [391, 147] width 10 height 10
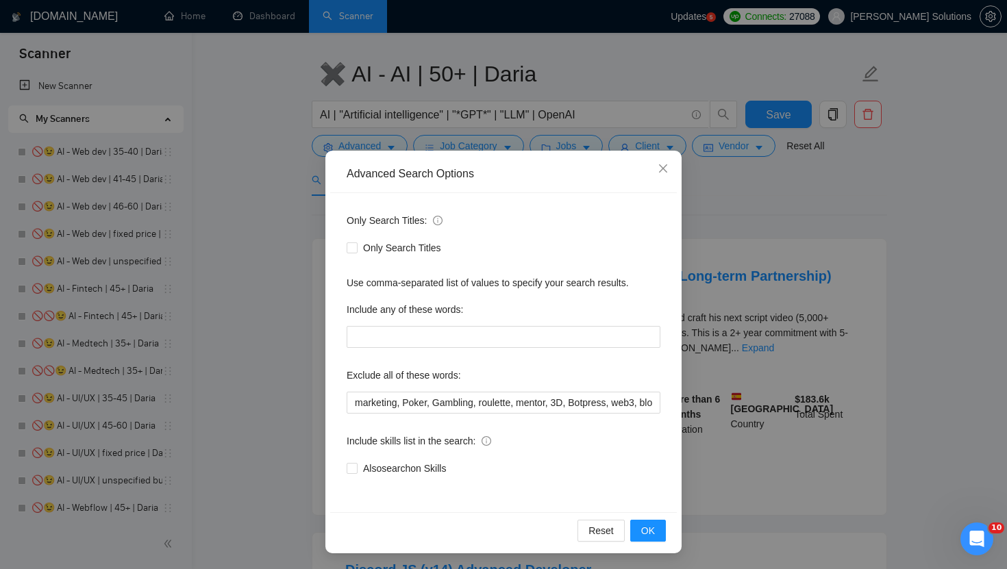
click at [772, 323] on div "Advanced Search Options Only Search Titles: Only Search Titles Use comma-separa…" at bounding box center [503, 284] width 1007 height 569
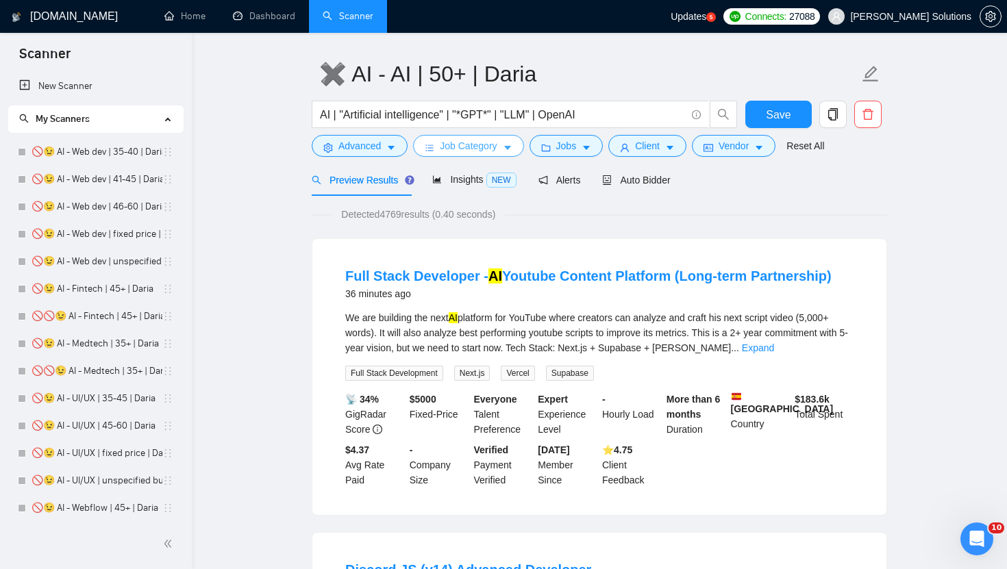
click at [464, 145] on span "Job Category" at bounding box center [468, 145] width 57 height 15
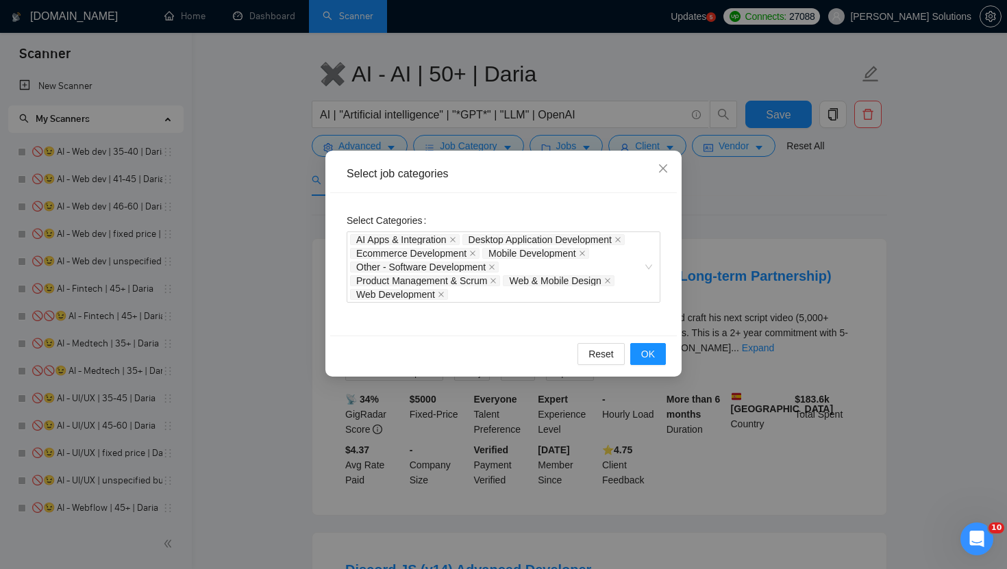
click at [553, 122] on div "Select job categories Select Categories AI Apps & Integration Desktop Applicati…" at bounding box center [503, 284] width 1007 height 569
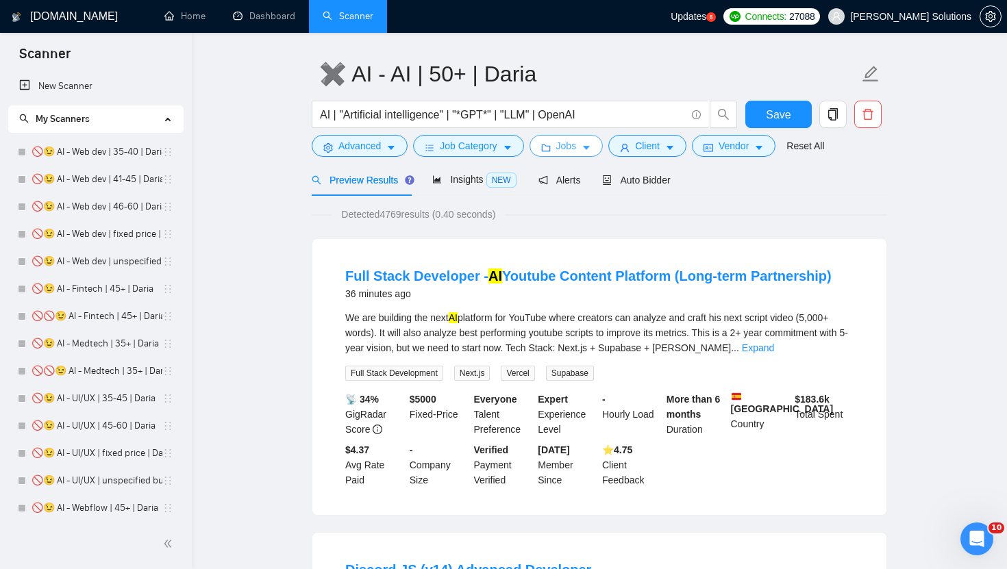
click at [570, 144] on span "Jobs" at bounding box center [566, 145] width 21 height 15
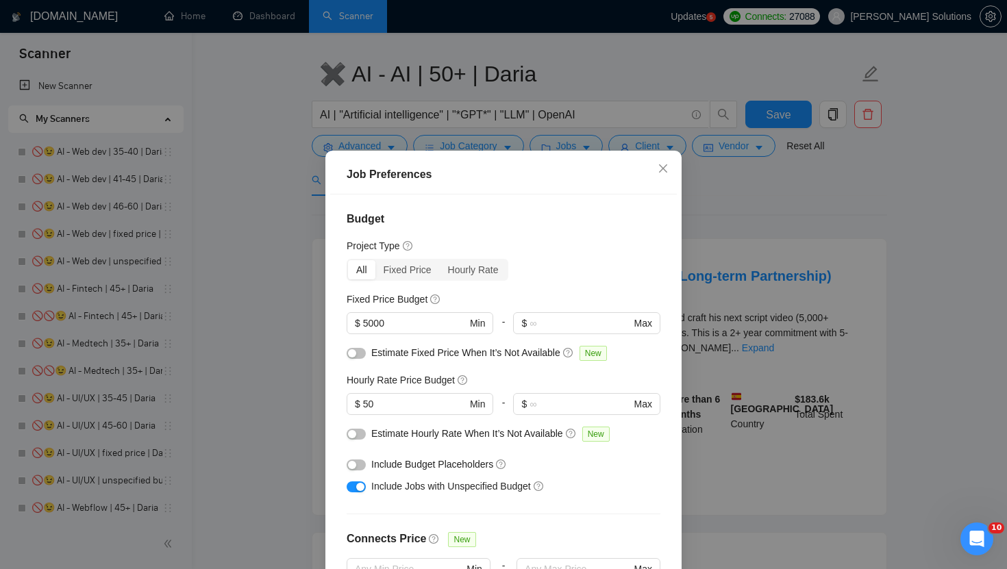
click at [651, 140] on div "Job Preferences Budget Project Type All Fixed Price Hourly Rate Fixed Price Bud…" at bounding box center [503, 284] width 1007 height 569
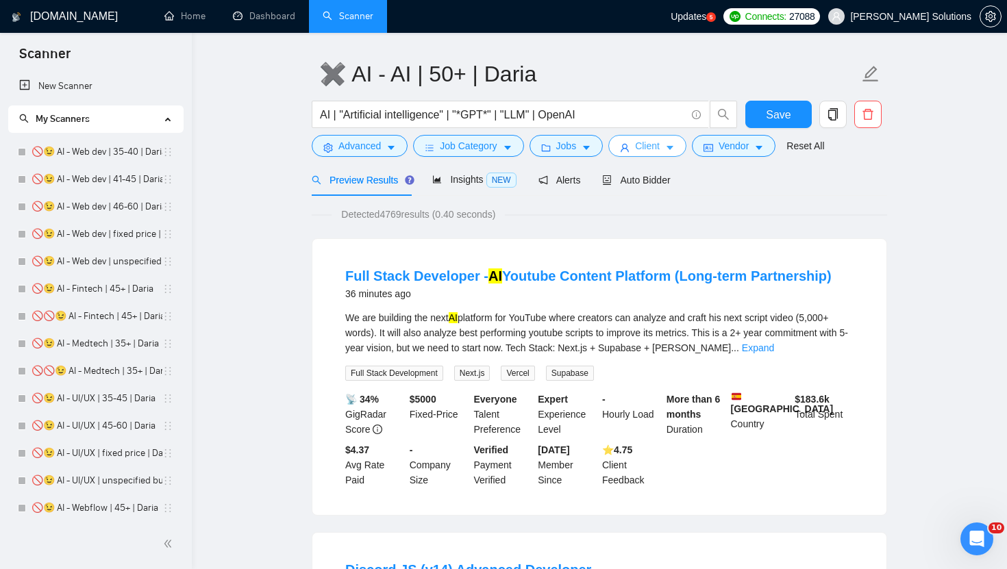
click at [651, 153] on span "Client" at bounding box center [647, 145] width 25 height 15
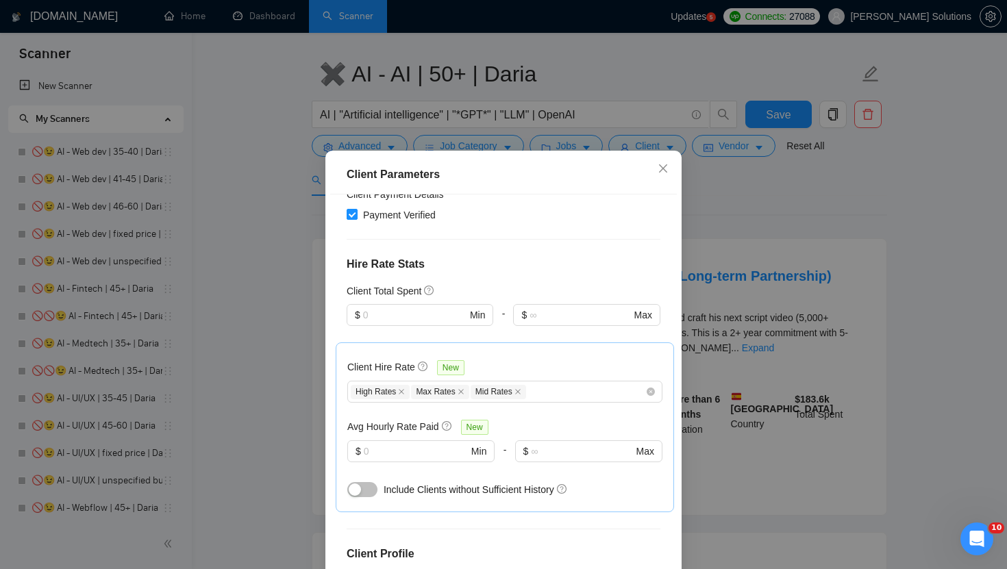
scroll to position [551, 0]
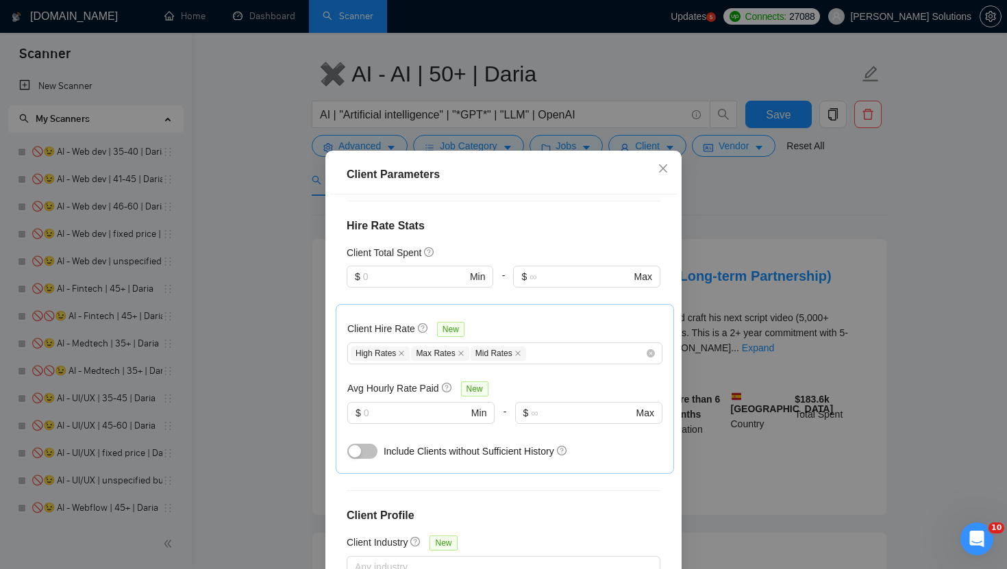
click at [801, 210] on div "Client Parameters Client Location Include Client Countries [GEOGRAPHIC_DATA] [G…" at bounding box center [503, 284] width 1007 height 569
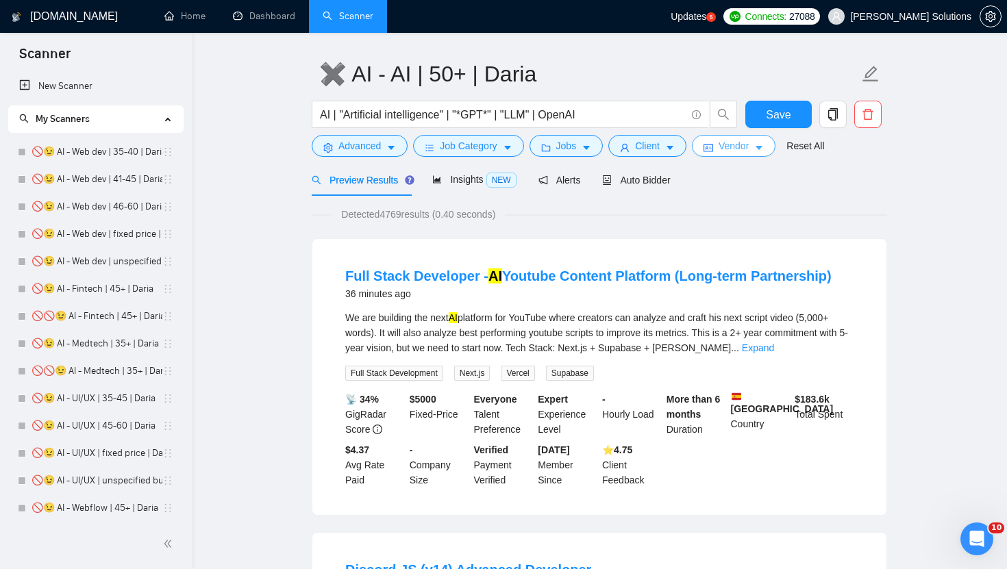
click at [741, 140] on span "Vendor" at bounding box center [733, 145] width 30 height 15
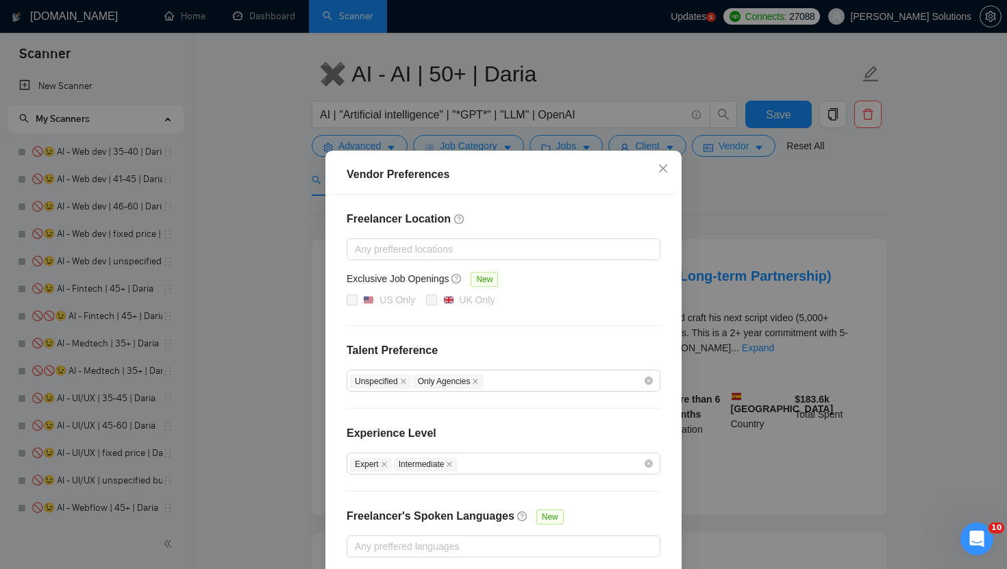
click at [725, 179] on div "Vendor Preferences Freelancer Location Any preffered locations Exclusive Job Op…" at bounding box center [503, 284] width 1007 height 569
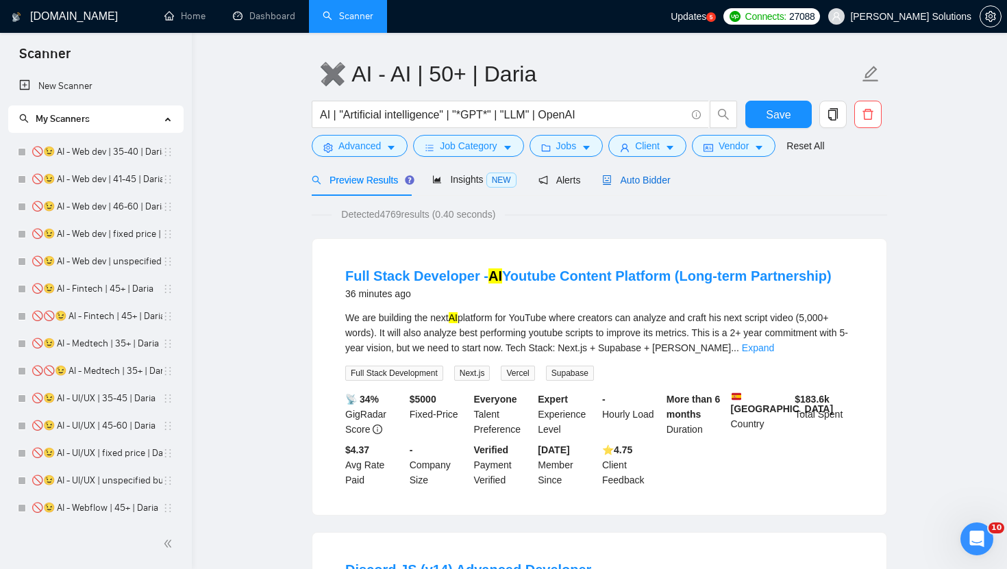
click at [621, 175] on span "Auto Bidder" at bounding box center [636, 180] width 68 height 11
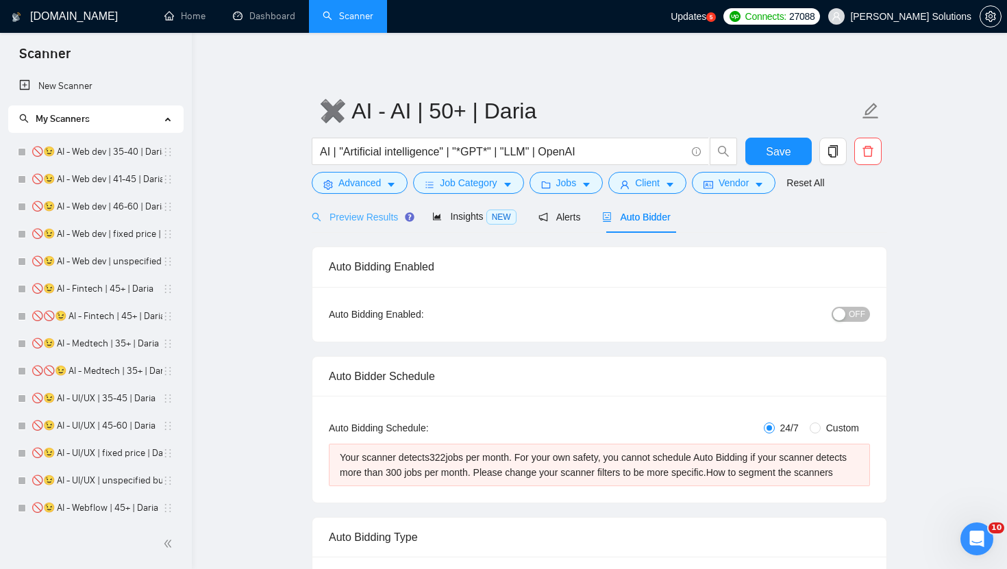
click at [379, 225] on div "Preview Results" at bounding box center [361, 217] width 99 height 32
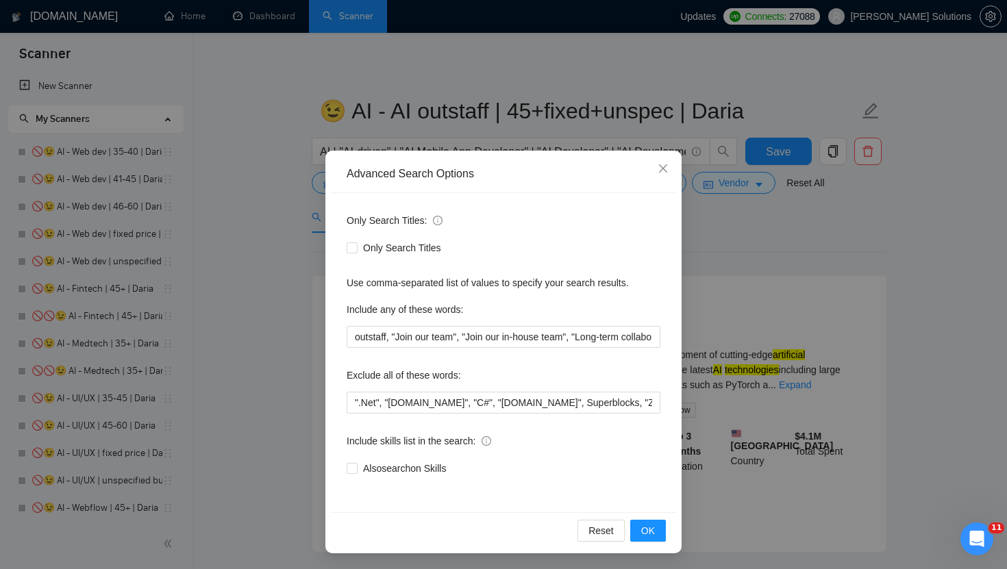
scroll to position [0, 2456]
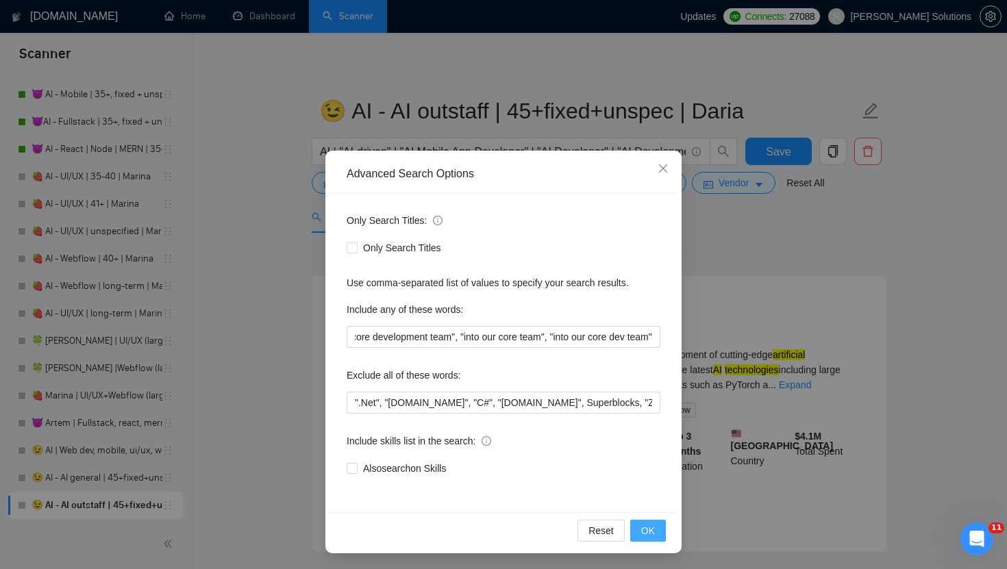
click at [648, 537] on span "OK" at bounding box center [648, 530] width 14 height 15
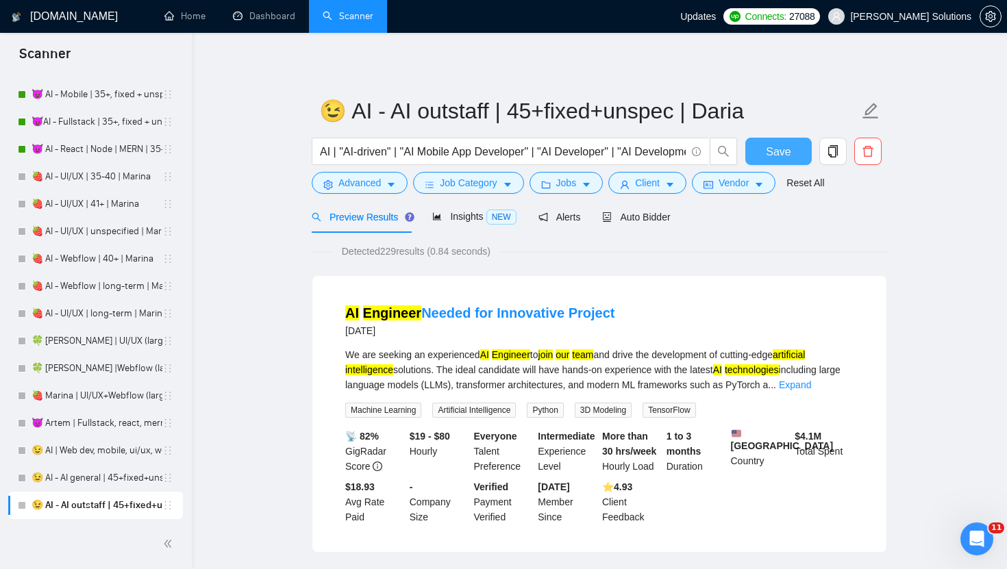
click at [780, 160] on button "Save" at bounding box center [778, 151] width 66 height 27
click at [397, 176] on button "Advanced" at bounding box center [360, 183] width 96 height 22
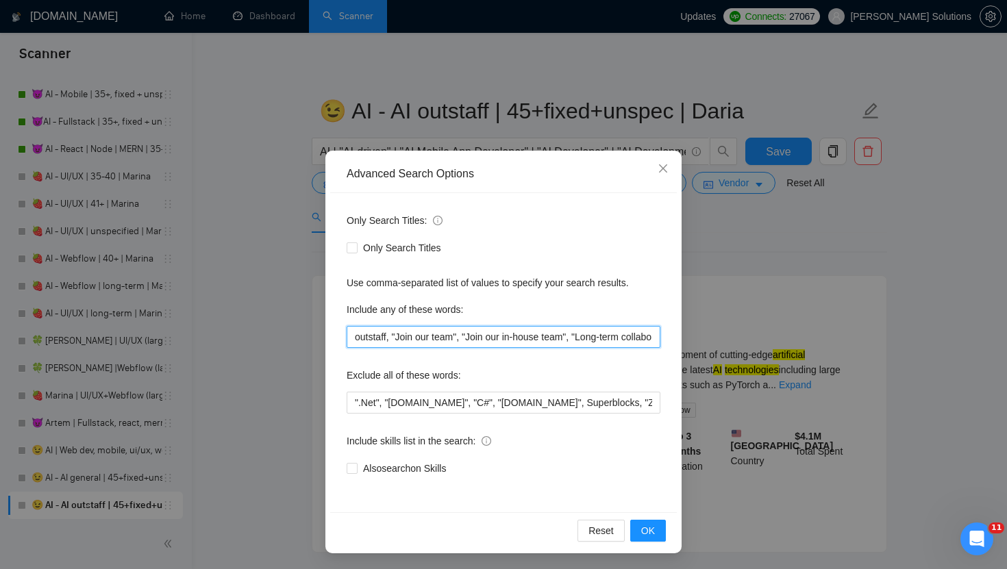
click at [392, 340] on input "outstaff, "Join our team", "Join our in-house team", "Long-term collaboration",…" at bounding box center [504, 337] width 314 height 22
click at [392, 339] on input "outstaff, "Join our team", "Join our in-house team", "Long-term collaboration",…" at bounding box center [504, 337] width 314 height 22
drag, startPoint x: 398, startPoint y: 340, endPoint x: 240, endPoint y: 339, distance: 158.2
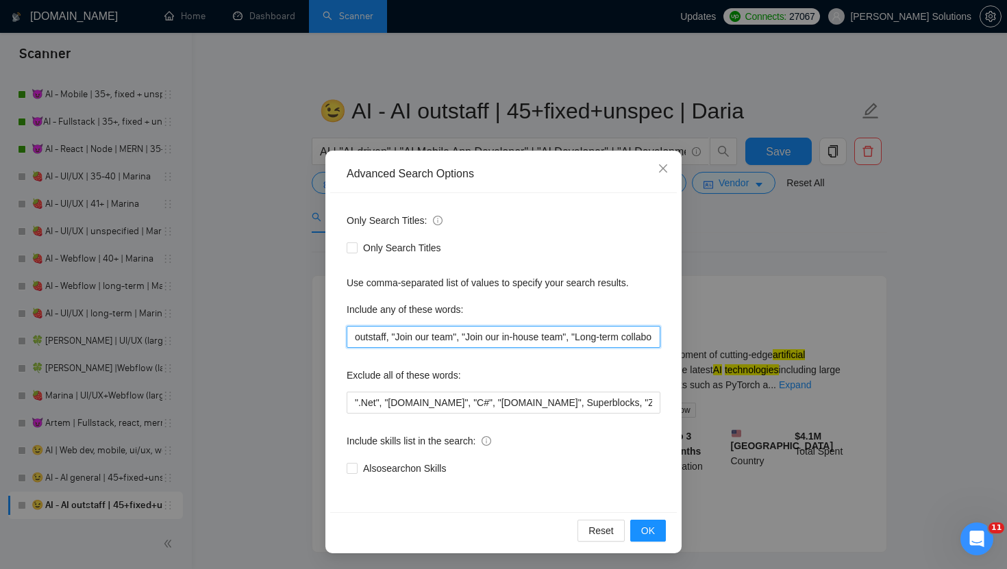
click at [240, 339] on div "Advanced Search Options Only Search Titles: Only Search Titles Use comma-separa…" at bounding box center [503, 284] width 1007 height 569
click at [391, 339] on input "outstaff, "Join our team", "Join our in-house team", "Long-term collaboration",…" at bounding box center [504, 337] width 314 height 22
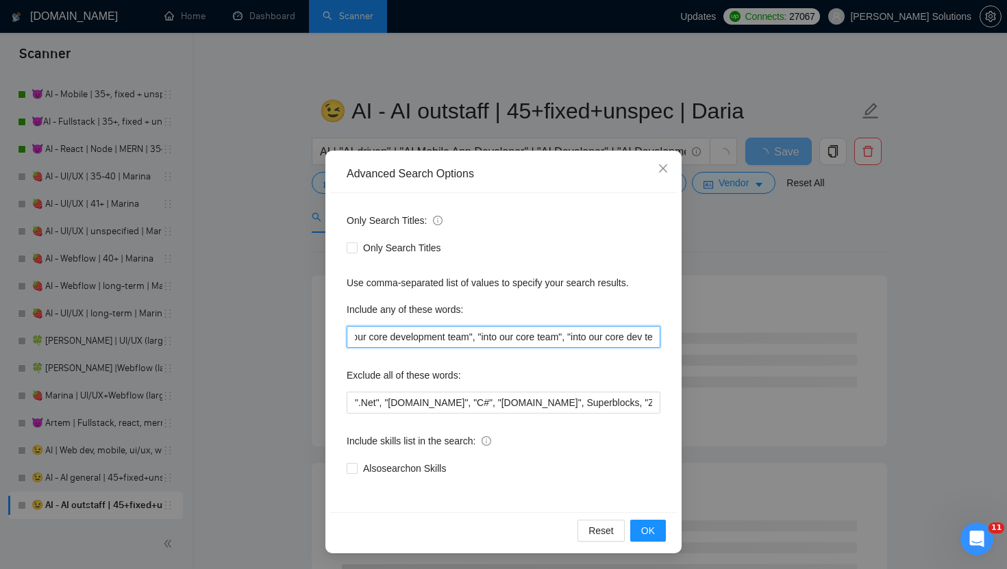
scroll to position [0, 2416]
drag, startPoint x: 537, startPoint y: 341, endPoint x: 715, endPoint y: 354, distance: 178.5
click at [715, 354] on div "Advanced Search Options Only Search Titles: Only Search Titles Use comma-separa…" at bounding box center [503, 284] width 1007 height 569
click at [720, 302] on div "Advanced Search Options Only Search Titles: Only Search Titles Use comma-separa…" at bounding box center [503, 284] width 1007 height 569
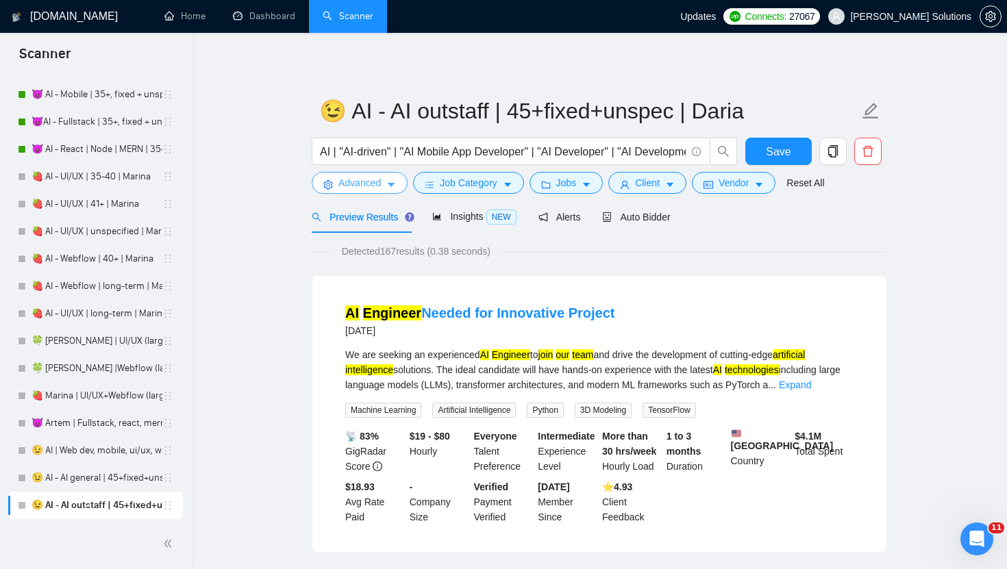
click at [395, 181] on icon "caret-down" at bounding box center [391, 185] width 10 height 10
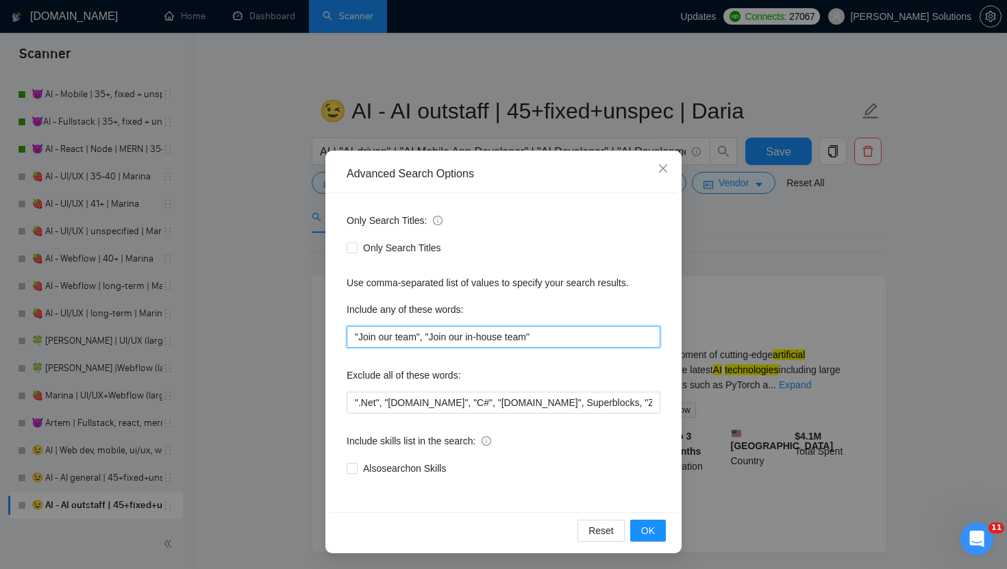
click at [438, 334] on input ""Join our team", "Join our in-house team"" at bounding box center [504, 337] width 314 height 22
paste input "outstaff, "Join our team", "Join our in-house team", "Long-term collaboration",…"
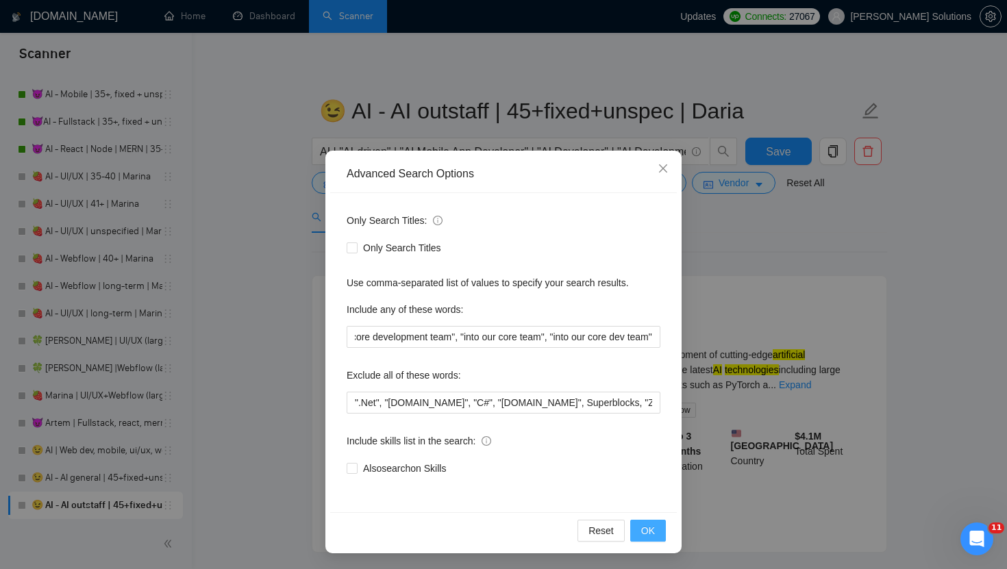
click at [655, 530] on button "OK" at bounding box center [648, 531] width 36 height 22
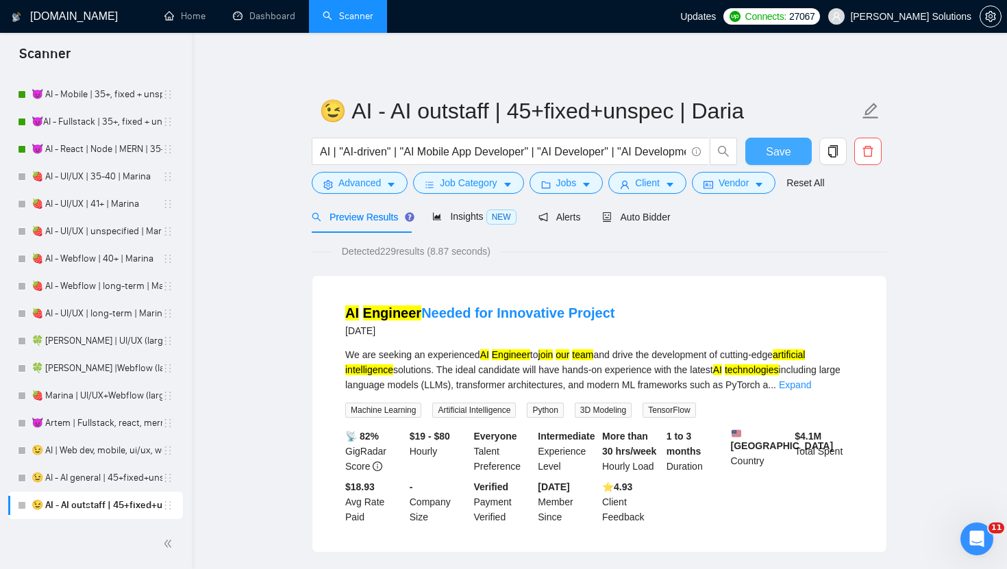
click at [768, 152] on span "Save" at bounding box center [778, 151] width 25 height 17
click at [399, 182] on button "Advanced" at bounding box center [360, 183] width 96 height 22
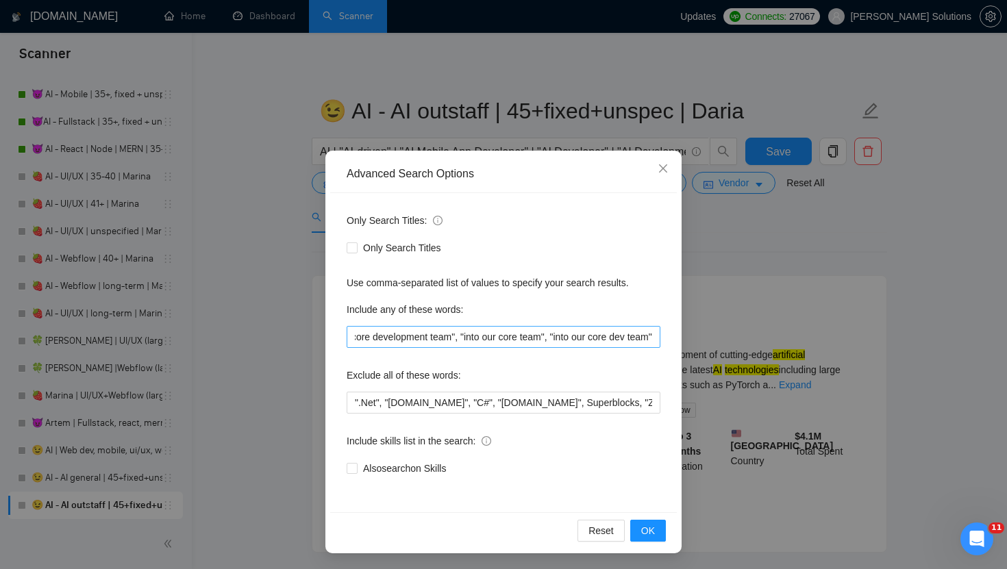
scroll to position [0, 2456]
click at [652, 334] on input "outstaff, "Join our team", "Join our in-house team", "Long-term collaboration",…" at bounding box center [504, 337] width 314 height 22
paste input "embedded role"
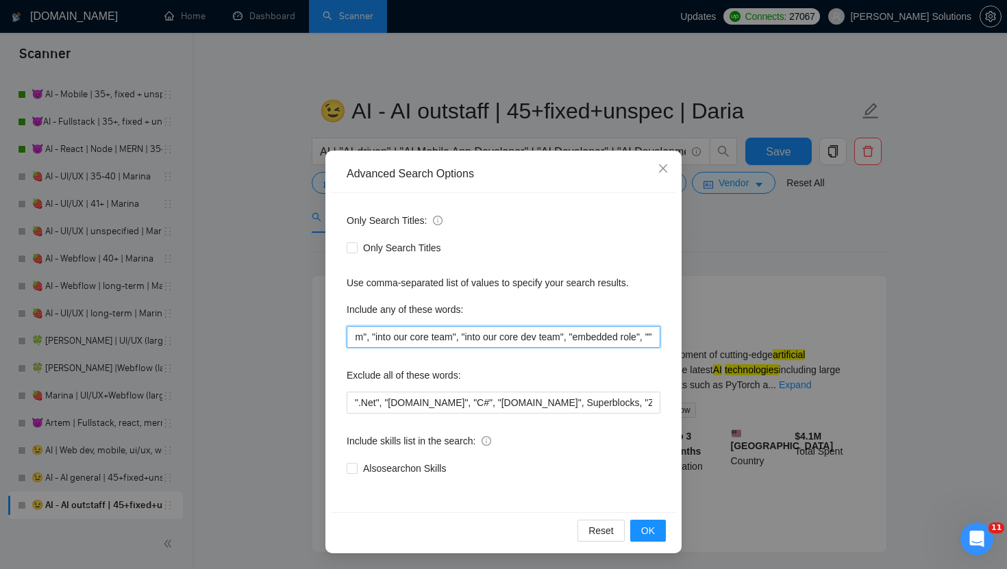
paste input "join our dev team"
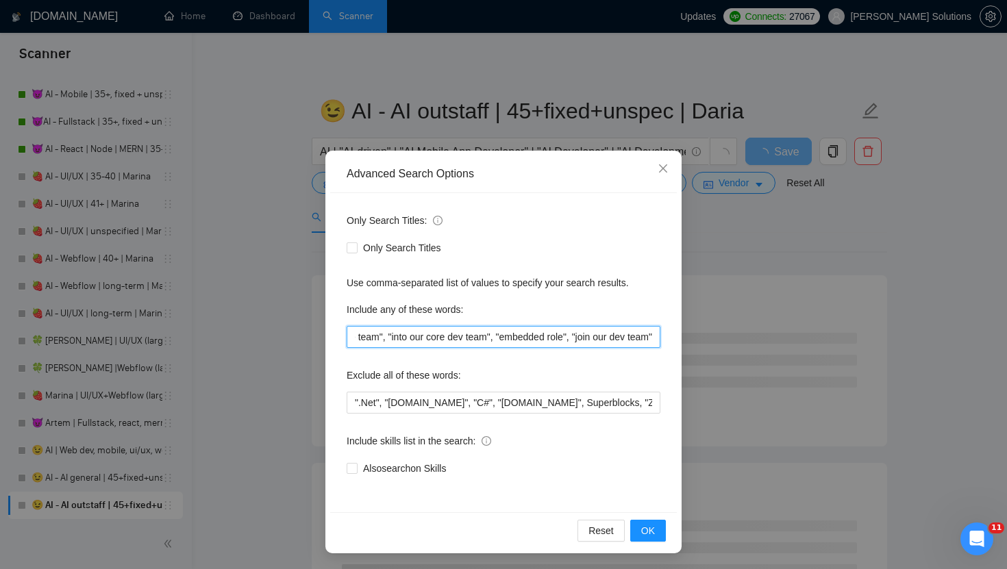
scroll to position [0, 2626]
drag, startPoint x: 566, startPoint y: 340, endPoint x: 682, endPoint y: 342, distance: 115.8
click at [683, 342] on div "Advanced Search Options Only Search Titles: Only Search Titles Use comma-separa…" at bounding box center [503, 284] width 1007 height 569
click at [654, 336] on input "outstaff, "Join our team", "Join our in-house team", "Long-term collaboration",…" at bounding box center [504, 337] width 314 height 22
paste input ", "join our dev team""
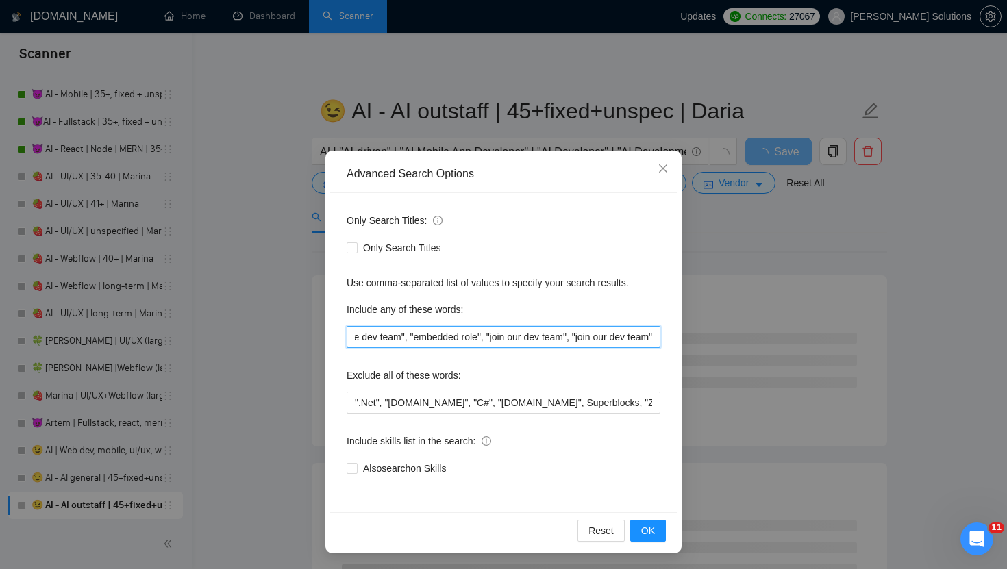
scroll to position [0, 2715]
drag, startPoint x: 646, startPoint y: 340, endPoint x: 572, endPoint y: 341, distance: 74.7
click at [572, 341] on input "outstaff, "Join our team", "Join our in-house team", "Long-term collaboration",…" at bounding box center [504, 337] width 314 height 22
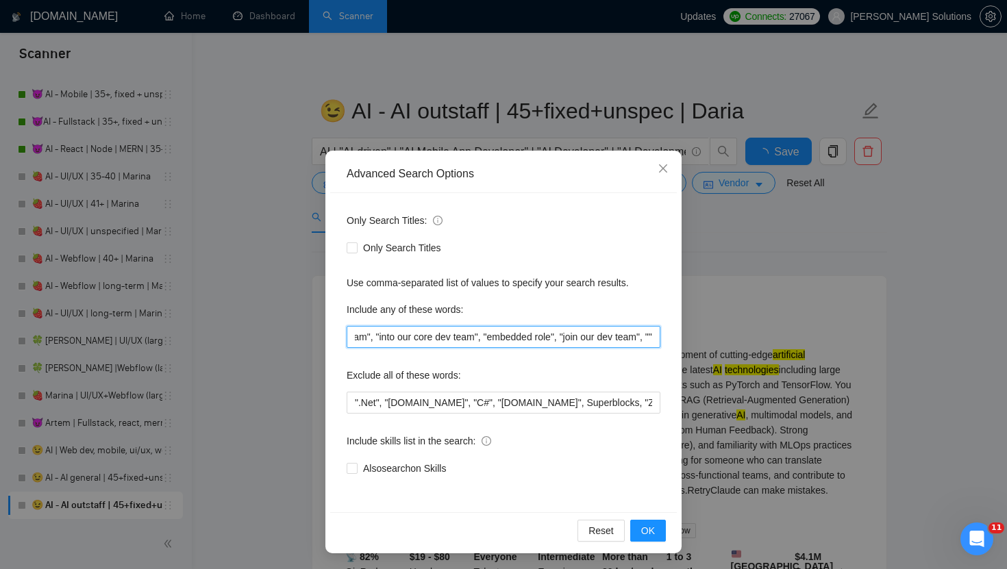
scroll to position [0, 0]
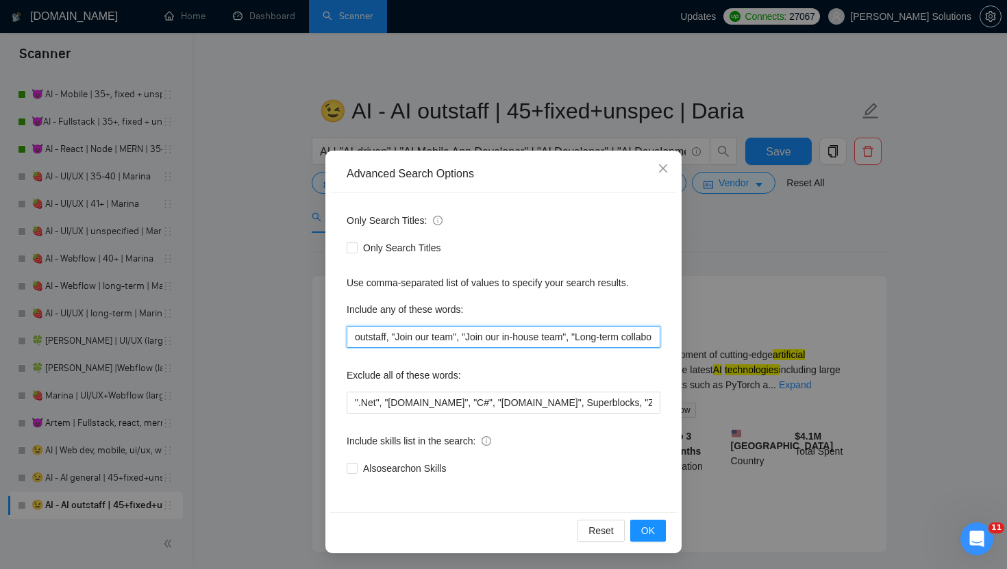
paste input "remote contract"
type input "outstaff, "Join our team", "Join our in-house team", "Long-term collaboration",…"
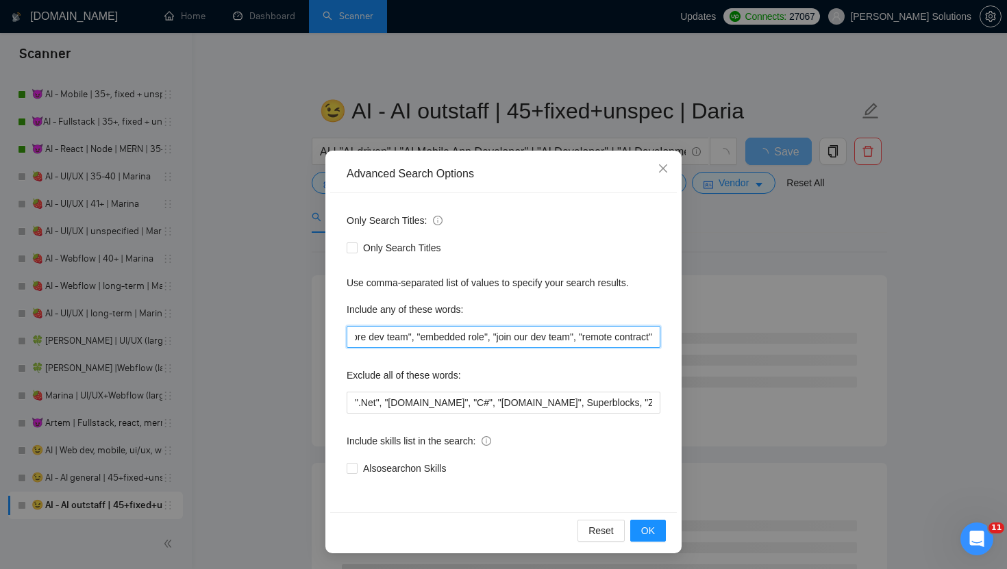
scroll to position [0, 0]
click at [657, 520] on button "OK" at bounding box center [648, 531] width 36 height 22
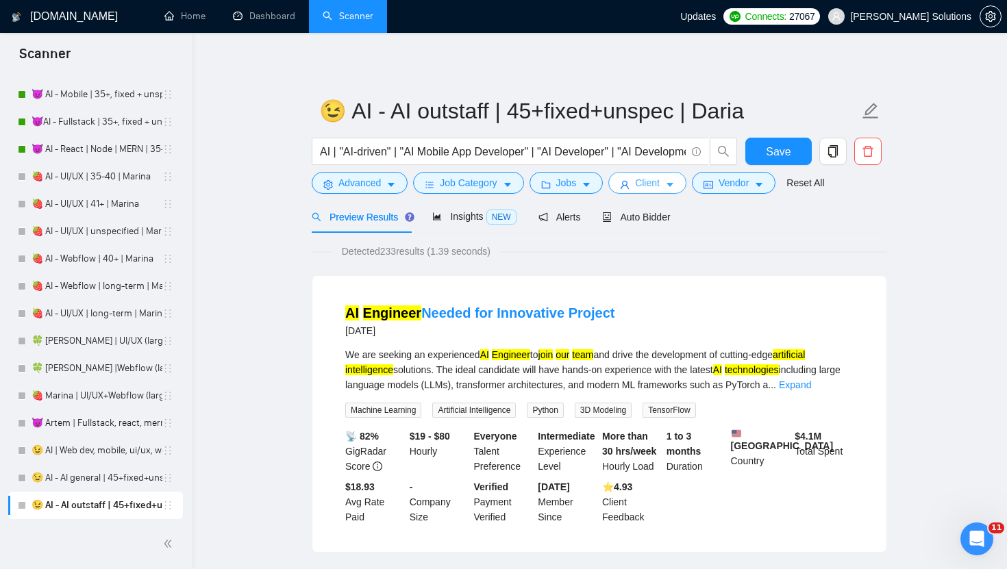
click at [629, 190] on icon "user" at bounding box center [625, 185] width 10 height 10
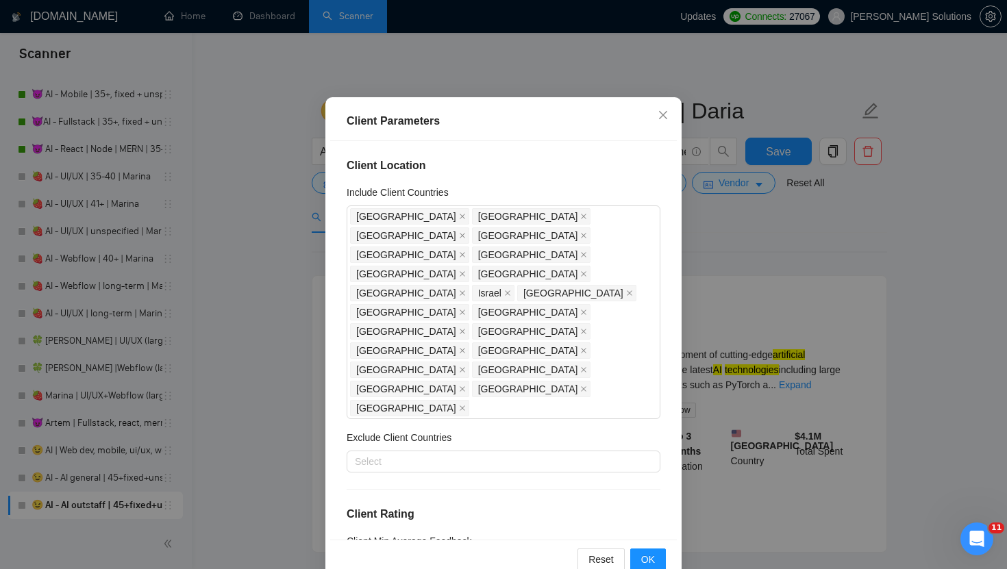
click at [707, 247] on div "Client Parameters Client Location Include Client Countries United States United…" at bounding box center [503, 284] width 1007 height 569
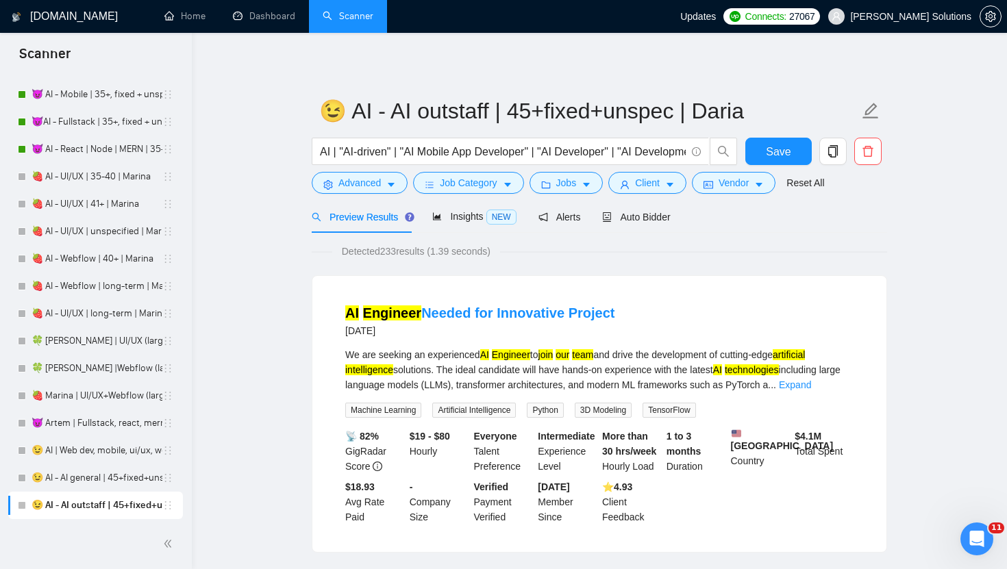
scroll to position [15, 0]
click at [591, 184] on icon "caret-down" at bounding box center [586, 185] width 10 height 10
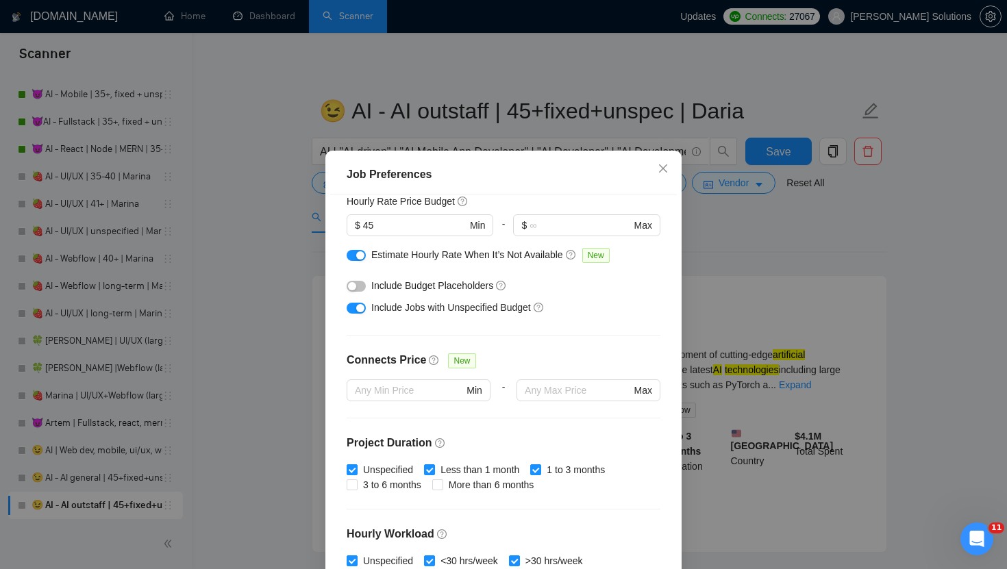
scroll to position [262, 0]
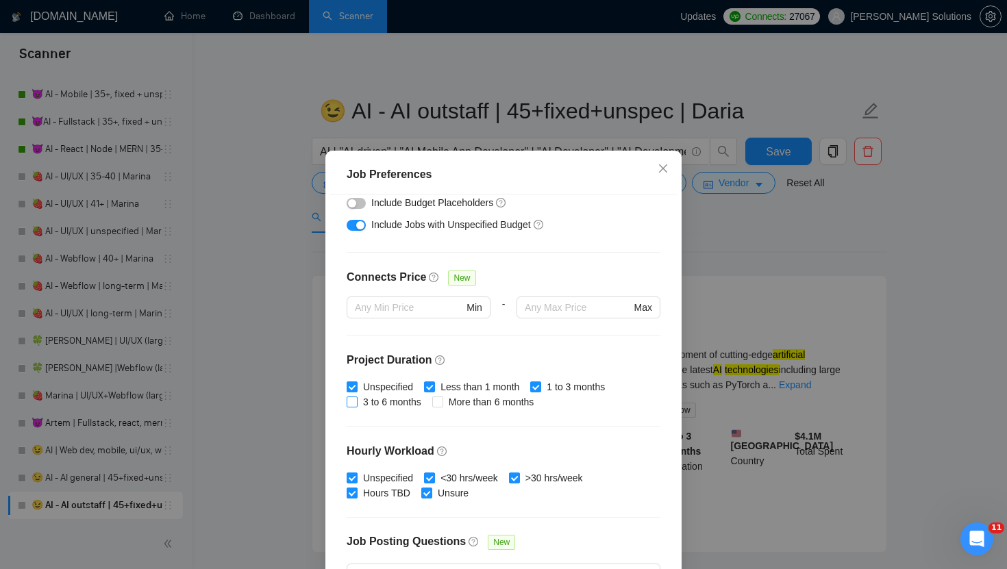
click at [399, 401] on span "3 to 6 months" at bounding box center [391, 401] width 69 height 15
click at [356, 401] on input "3 to 6 months" at bounding box center [352, 402] width 10 height 10
checkbox input "true"
click at [481, 401] on span "More than 6 months" at bounding box center [491, 401] width 97 height 15
click at [442, 401] on input "More than 6 months" at bounding box center [437, 402] width 10 height 10
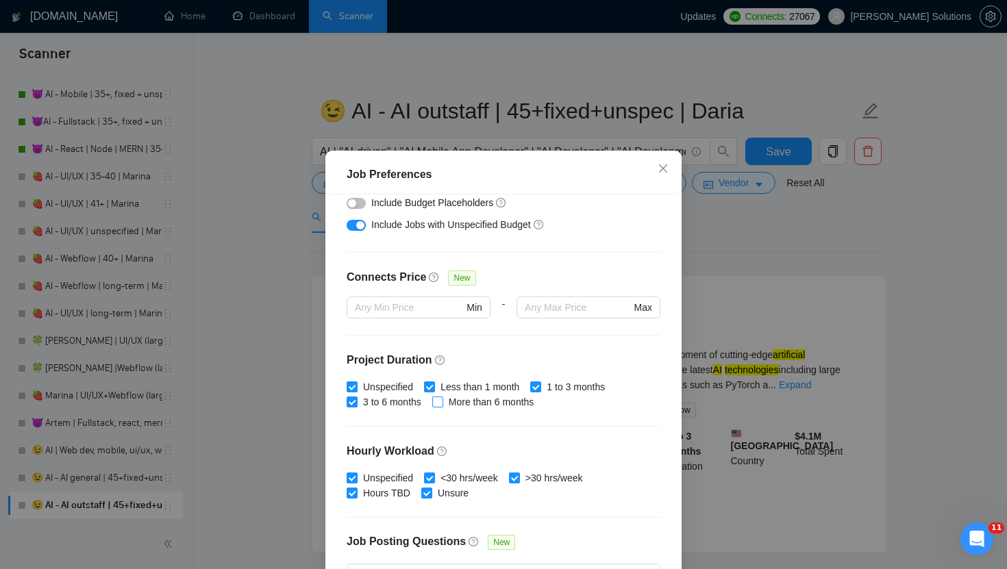
checkbox input "true"
click at [732, 268] on div "Job Preferences Budget Project Type All Fixed Price Hourly Rate Fixed Price Bud…" at bounding box center [503, 284] width 1007 height 569
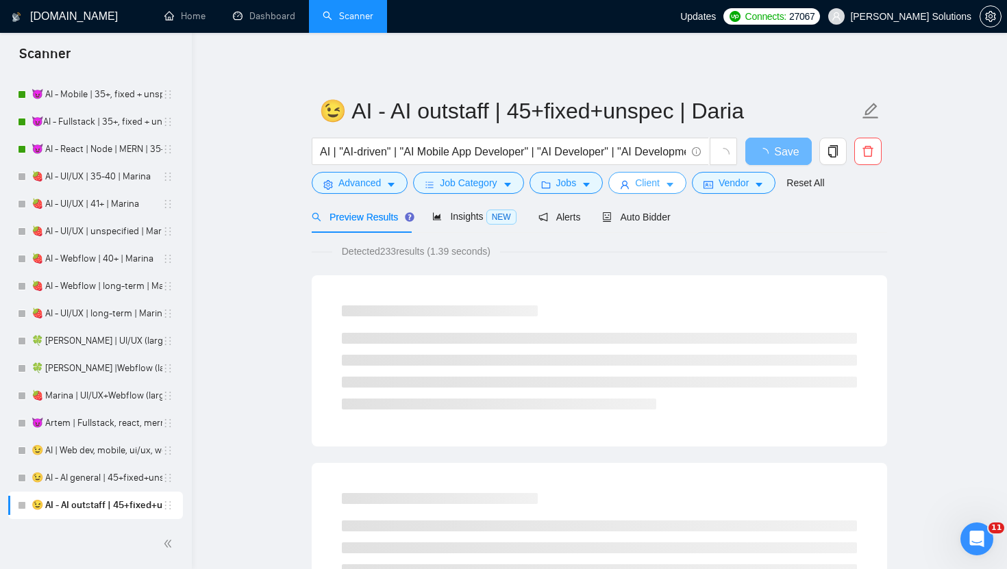
click at [675, 184] on icon "caret-down" at bounding box center [670, 185] width 10 height 10
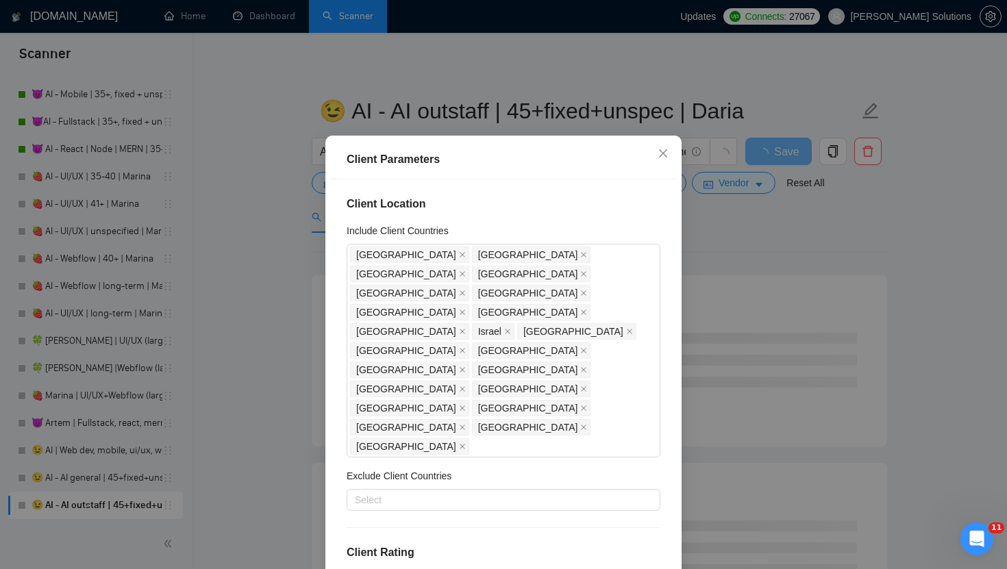
scroll to position [84, 0]
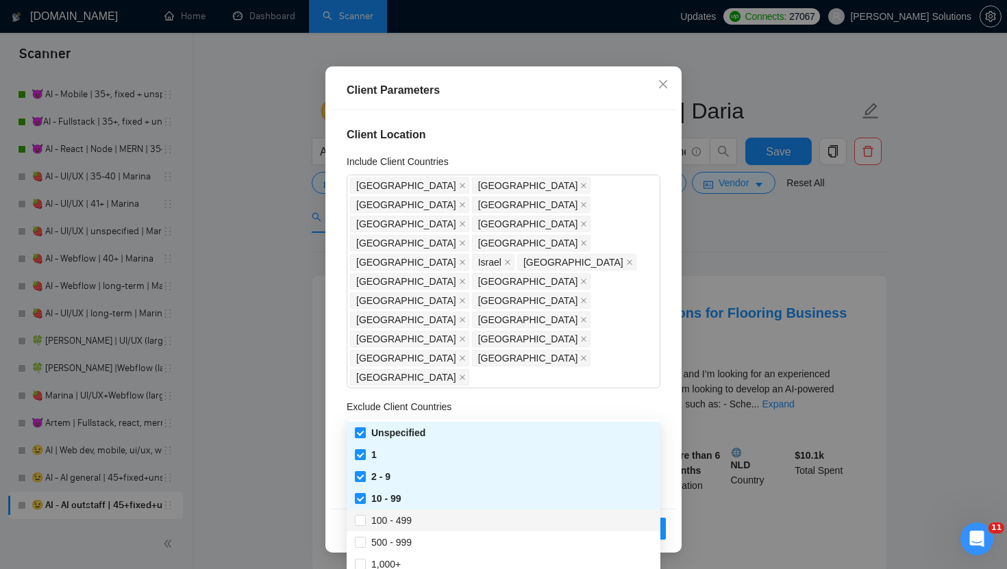
click at [427, 526] on div "100 - 499" at bounding box center [503, 520] width 297 height 15
checkbox input "true"
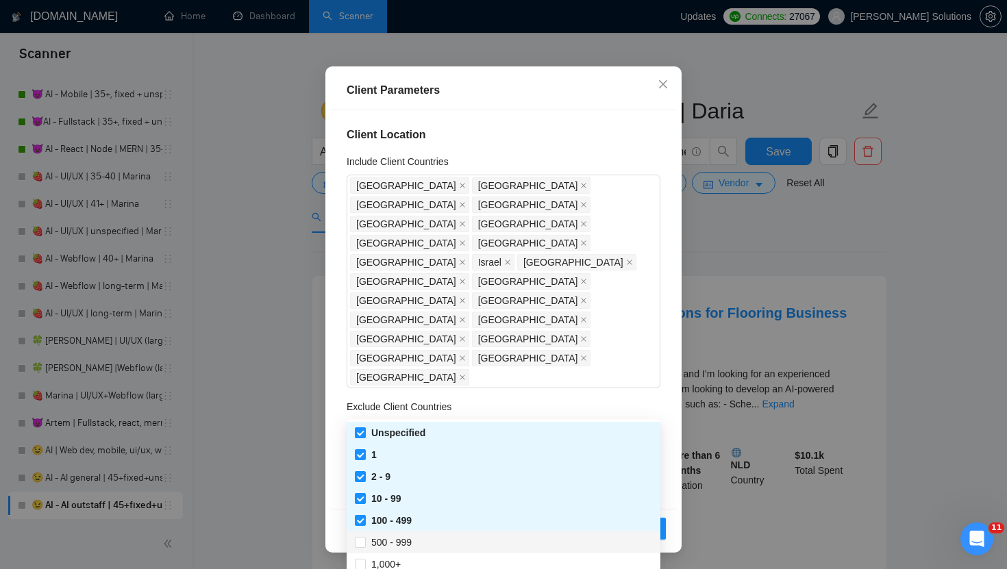
click at [424, 535] on div "500 - 999" at bounding box center [503, 542] width 297 height 15
checkbox input "true"
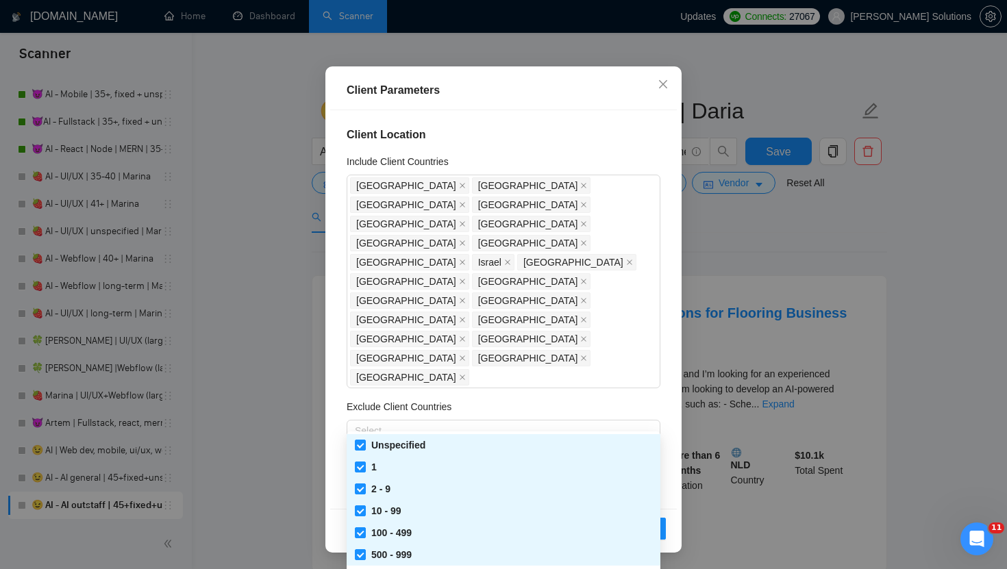
click at [740, 257] on div "Client Parameters Client Location Include Client Countries United States United…" at bounding box center [503, 284] width 1007 height 569
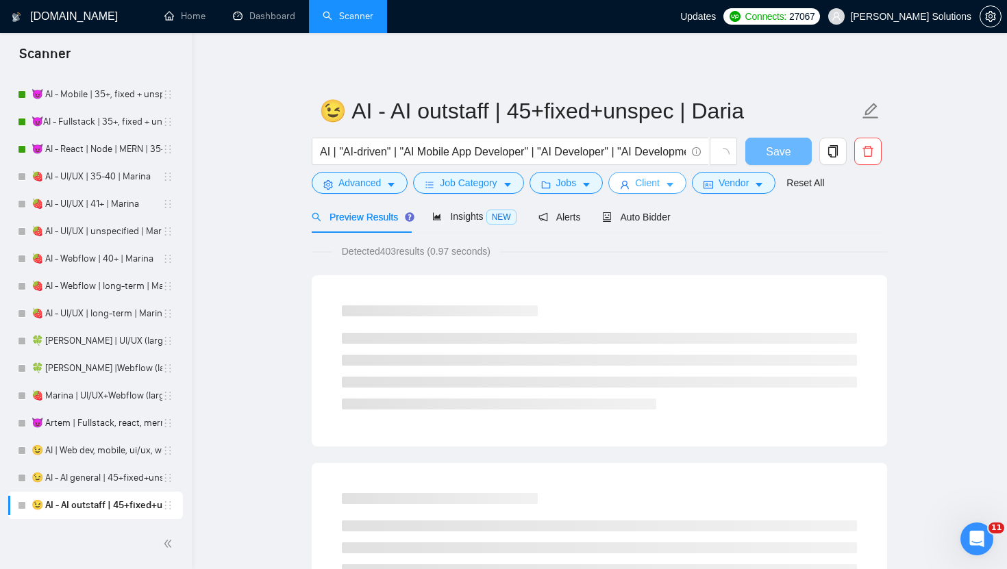
scroll to position [0, 0]
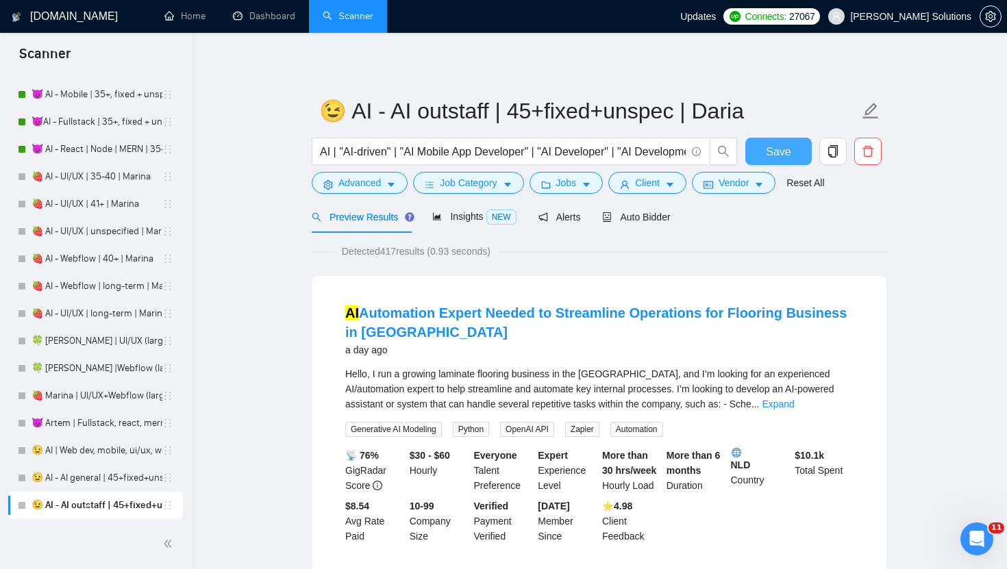
click at [777, 145] on span "Save" at bounding box center [778, 151] width 25 height 17
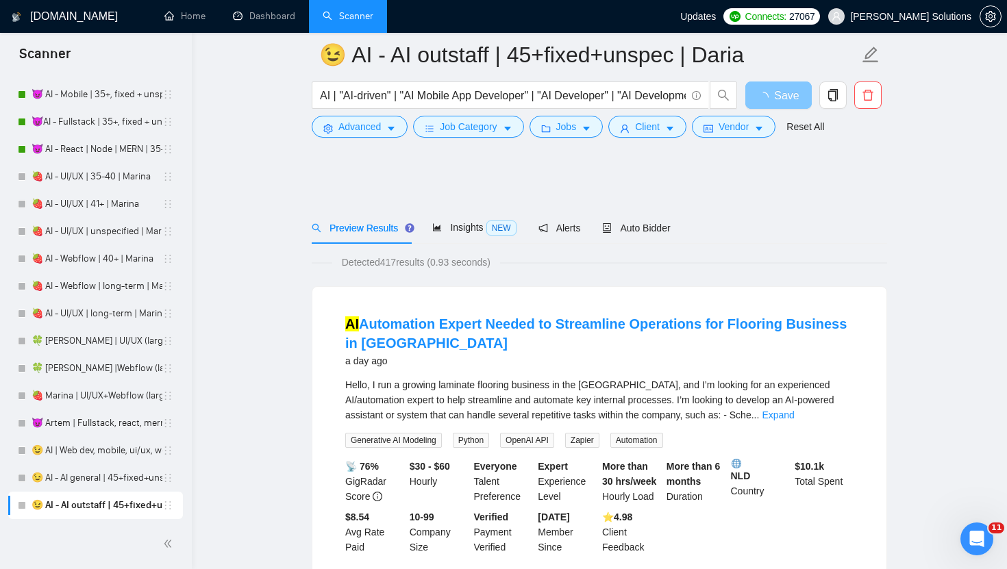
scroll to position [212, 0]
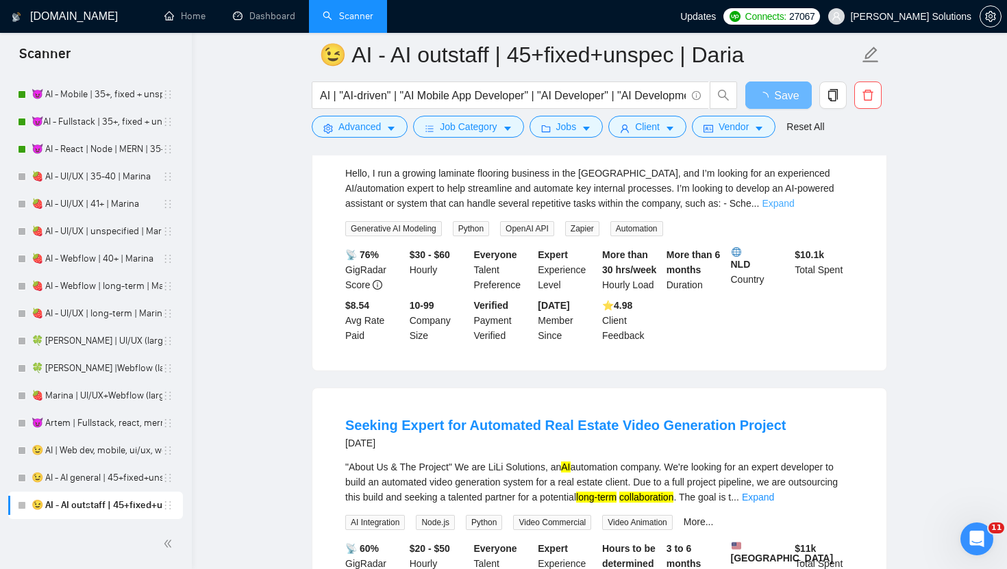
click at [794, 206] on link "Expand" at bounding box center [778, 203] width 32 height 11
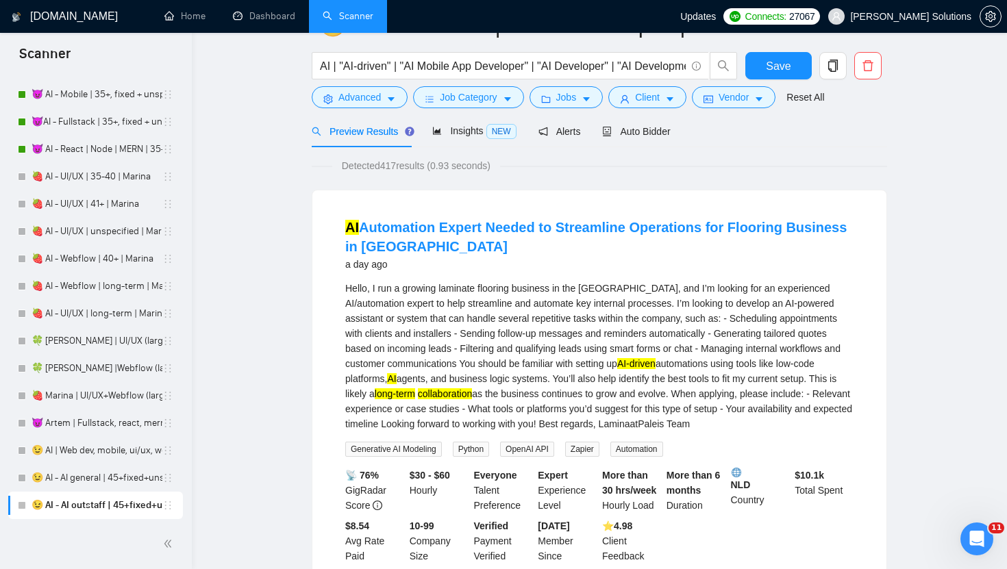
scroll to position [0, 0]
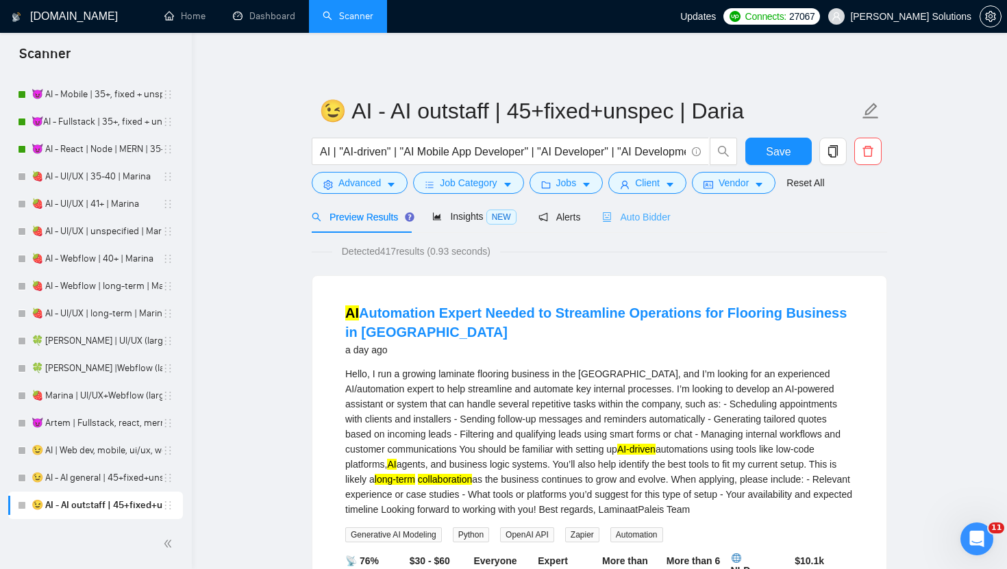
click at [644, 229] on div "Auto Bidder" at bounding box center [636, 217] width 68 height 32
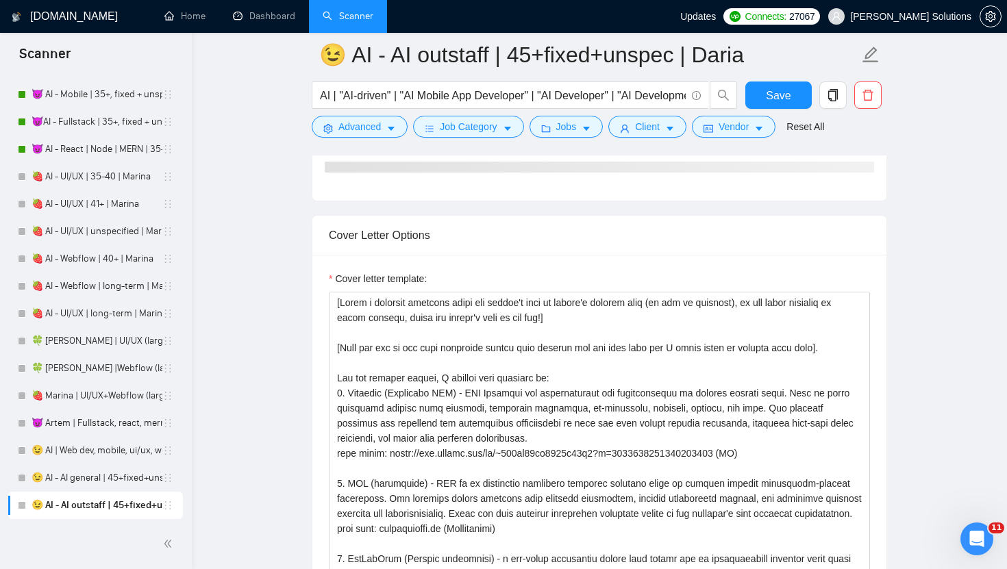
scroll to position [1772, 0]
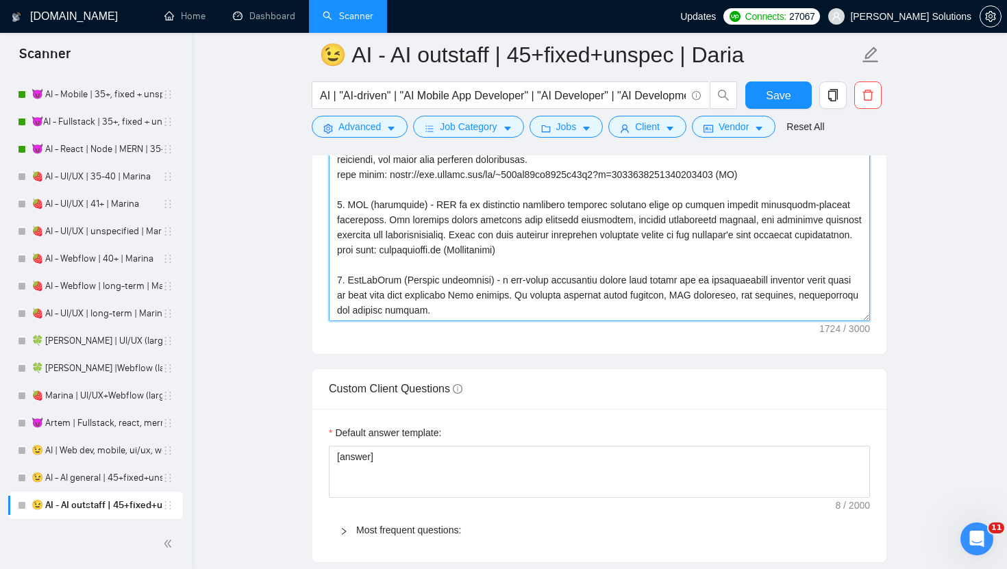
click at [644, 228] on textarea "Cover letter template:" at bounding box center [599, 167] width 541 height 308
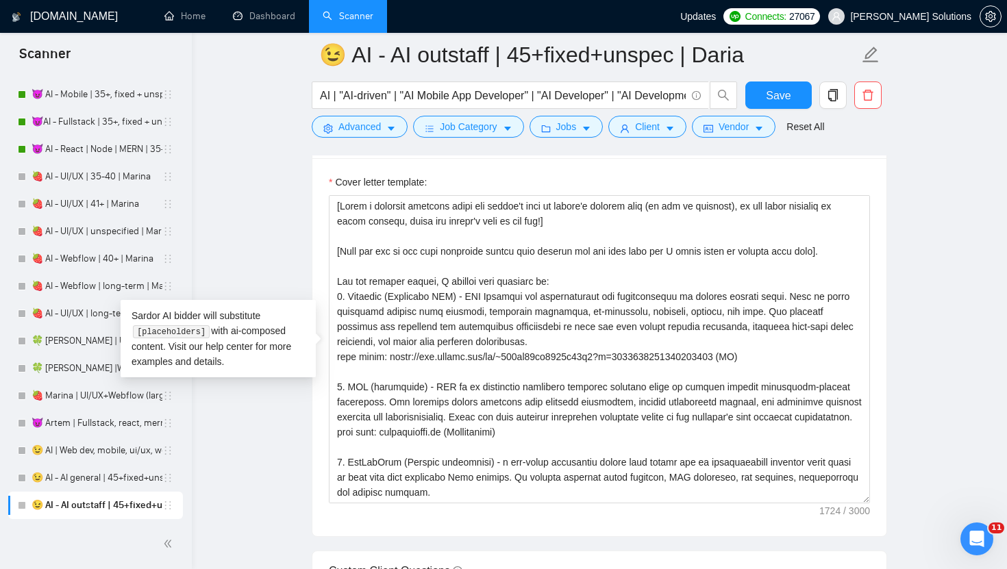
click at [264, 271] on main "😉 AI - AI outstaff | 45+fixed+unspec | Daria AI | "AI-driven" | "AI Mobile App …" at bounding box center [599, 269] width 771 height 3973
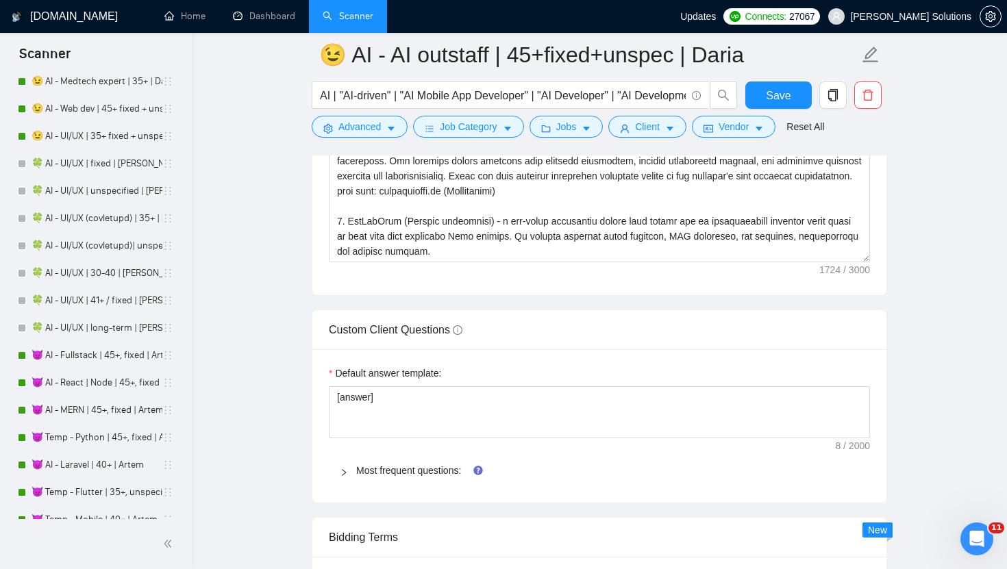
scroll to position [2615, 0]
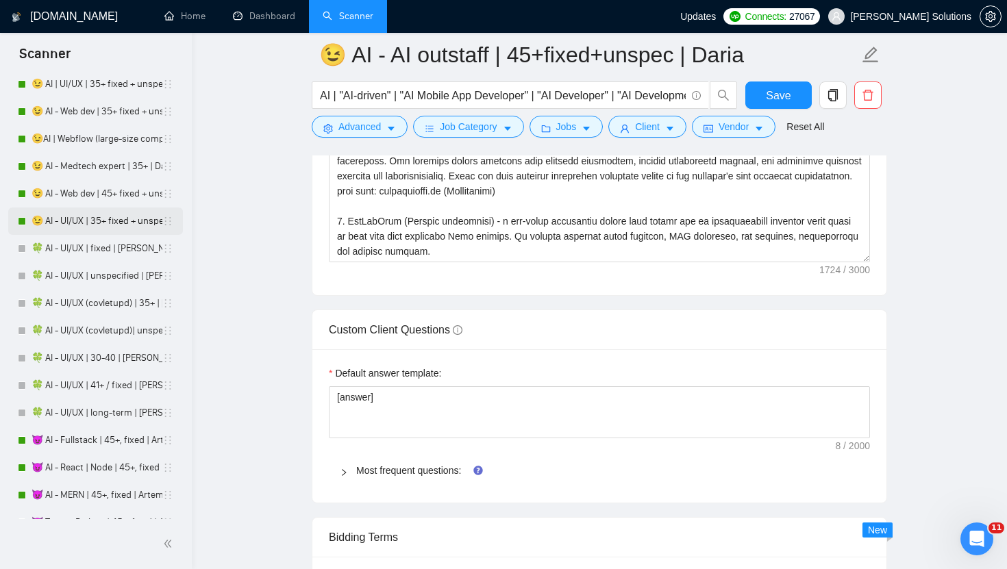
click at [91, 222] on link "😉 AI - UI/UX | 35+ fixed + unspec expert | Daria" at bounding box center [97, 221] width 131 height 27
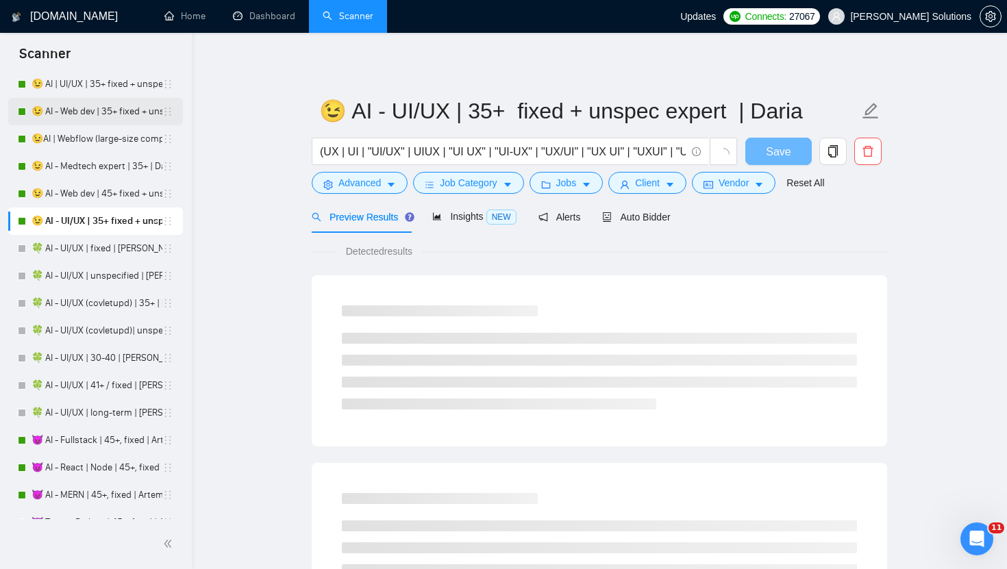
scroll to position [2511, 0]
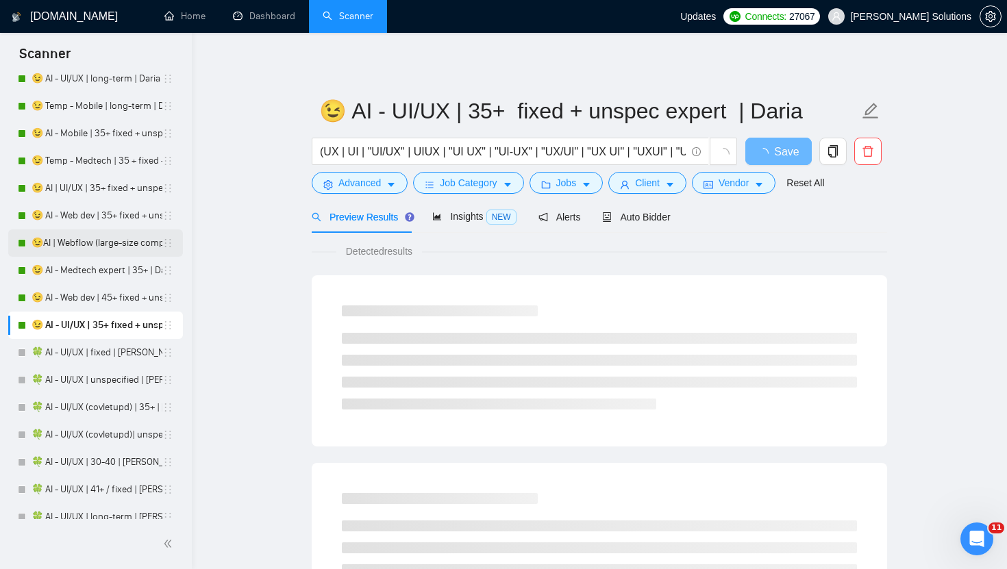
click at [105, 238] on link "😉AI | Webflow (large-size comp) | Daria" at bounding box center [97, 242] width 131 height 27
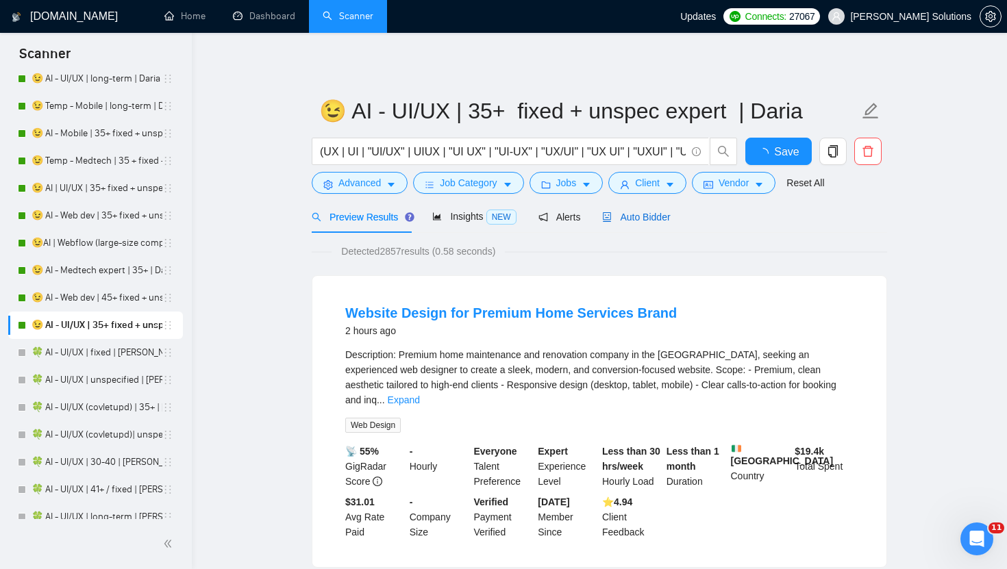
click at [618, 220] on span "Auto Bidder" at bounding box center [636, 217] width 68 height 11
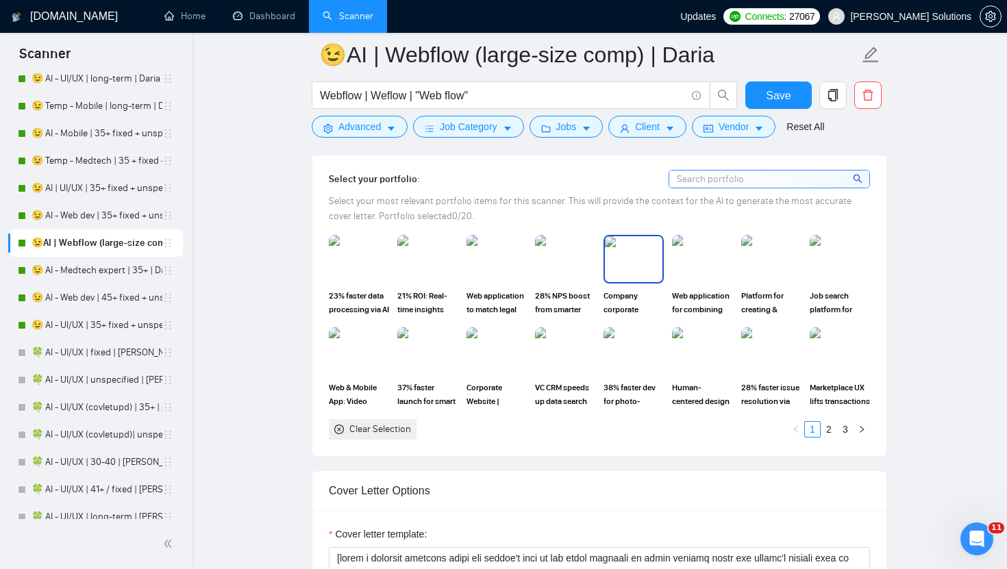
scroll to position [1685, 0]
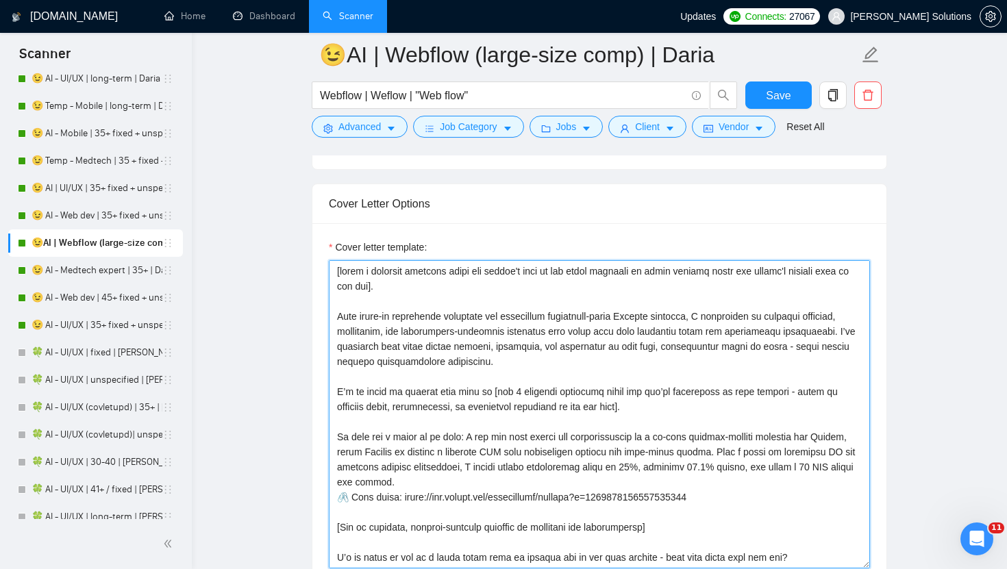
click at [527, 406] on textarea "Cover letter template:" at bounding box center [599, 414] width 541 height 308
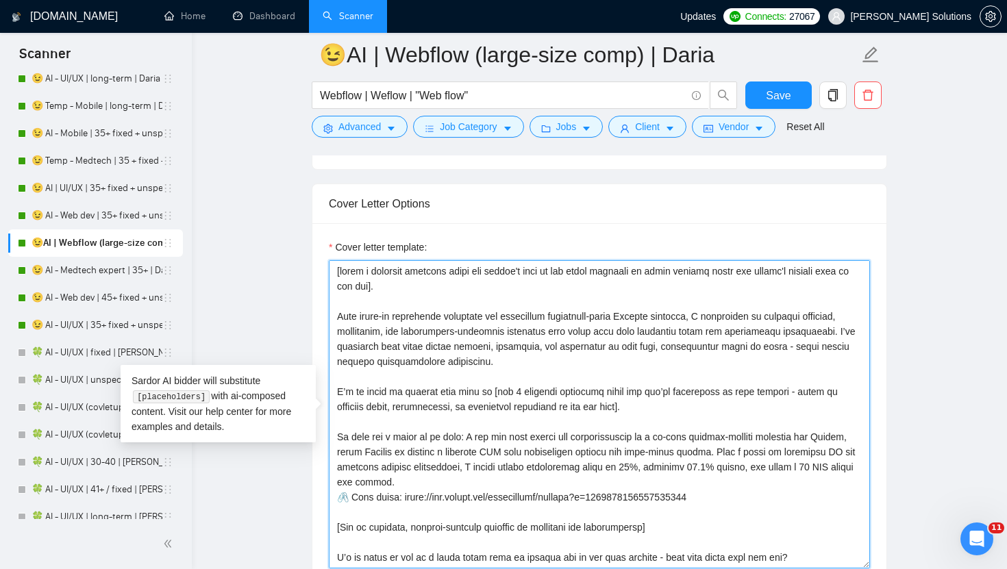
click at [527, 406] on textarea "Cover letter template:" at bounding box center [599, 414] width 541 height 308
click at [440, 271] on textarea "Cover letter template:" at bounding box center [599, 414] width 541 height 308
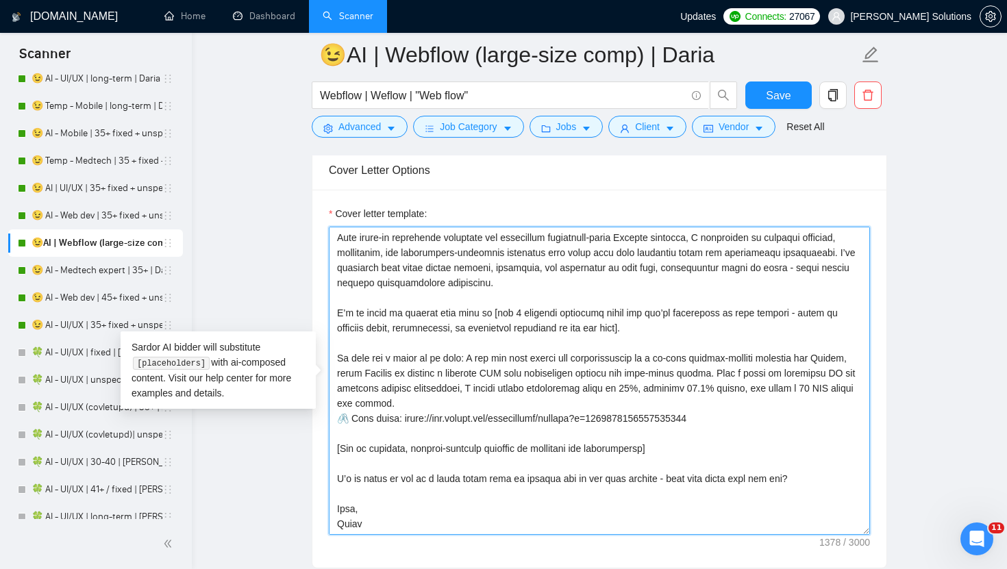
scroll to position [1724, 0]
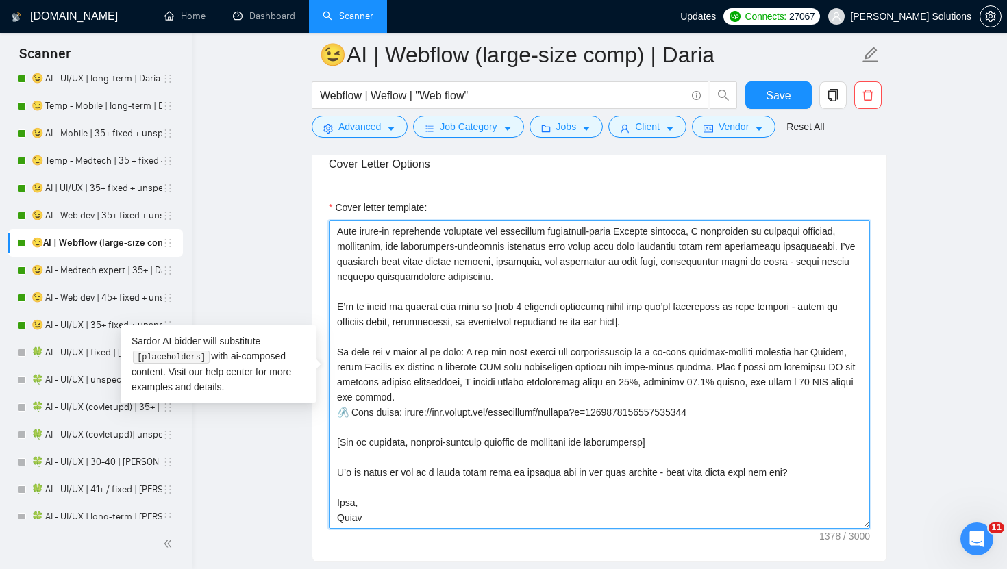
click at [534, 443] on textarea "Cover letter template:" at bounding box center [599, 375] width 541 height 308
drag, startPoint x: 381, startPoint y: 522, endPoint x: 316, endPoint y: 440, distance: 104.4
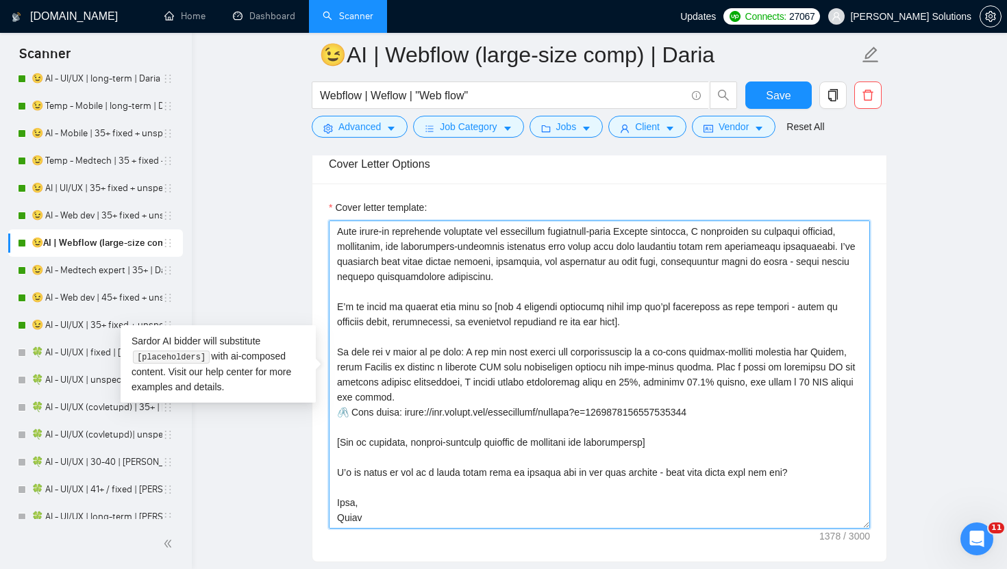
click at [316, 440] on div "Cover letter template:" at bounding box center [599, 373] width 574 height 378
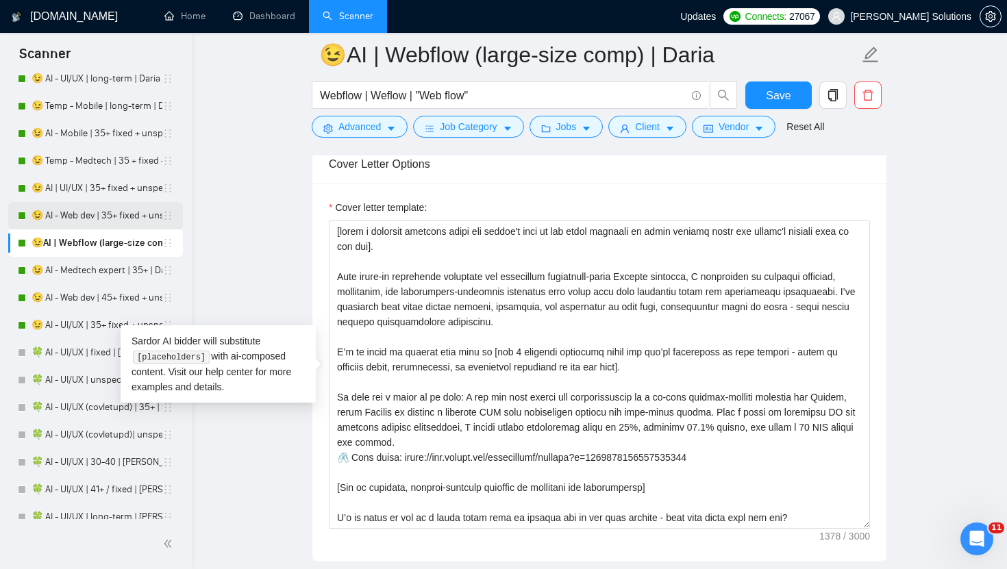
click at [105, 223] on link "😉 AI - Web dev | 35+ fixed + unspec (large-size comp) | Daria" at bounding box center [97, 215] width 131 height 27
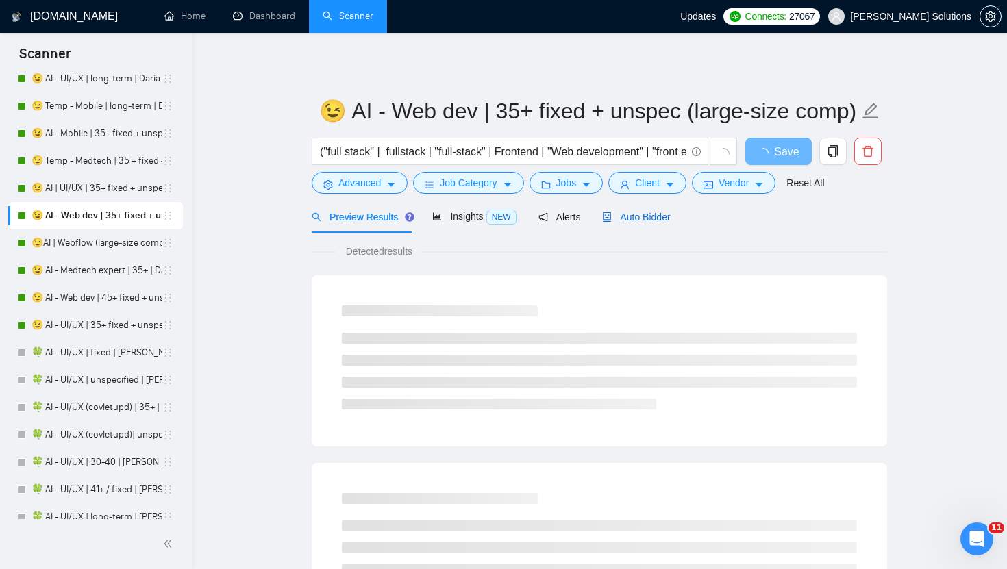
click at [640, 216] on span "Auto Bidder" at bounding box center [636, 217] width 68 height 11
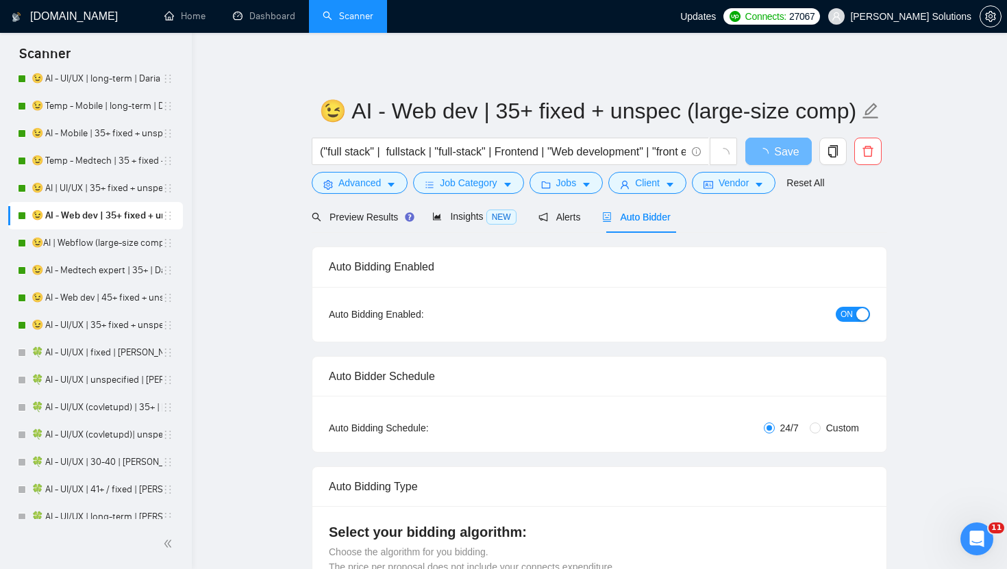
radio input "false"
radio input "true"
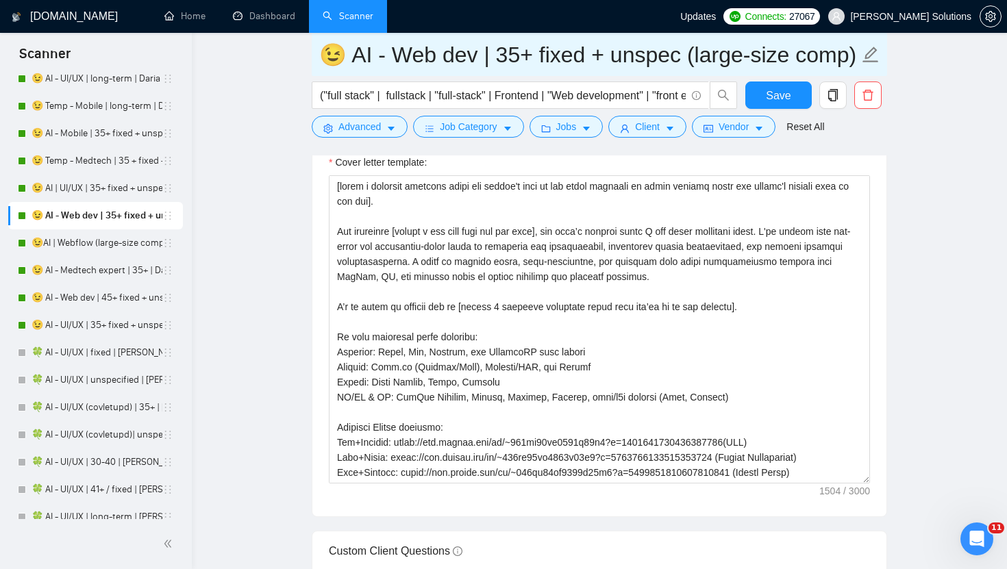
scroll to position [1792, 0]
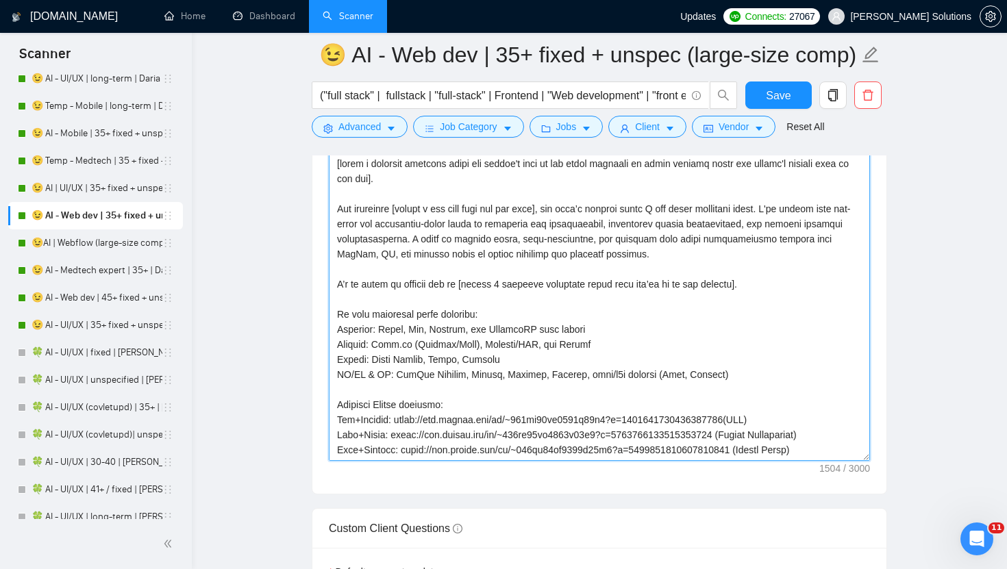
click at [473, 306] on textarea "Cover letter template:" at bounding box center [599, 307] width 541 height 308
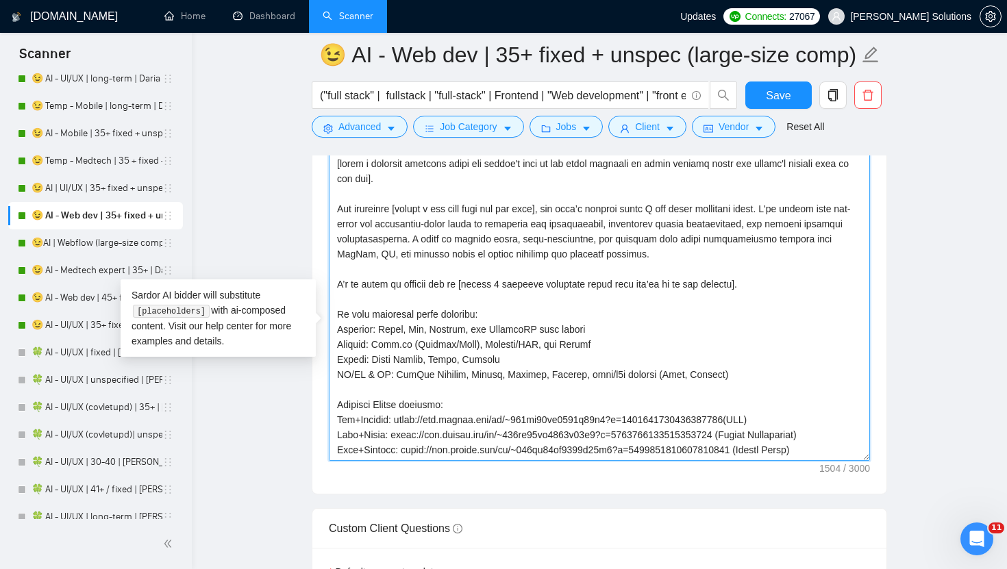
click at [473, 306] on textarea "Cover letter template:" at bounding box center [599, 307] width 541 height 308
click at [683, 255] on textarea "Cover letter template:" at bounding box center [599, 307] width 541 height 308
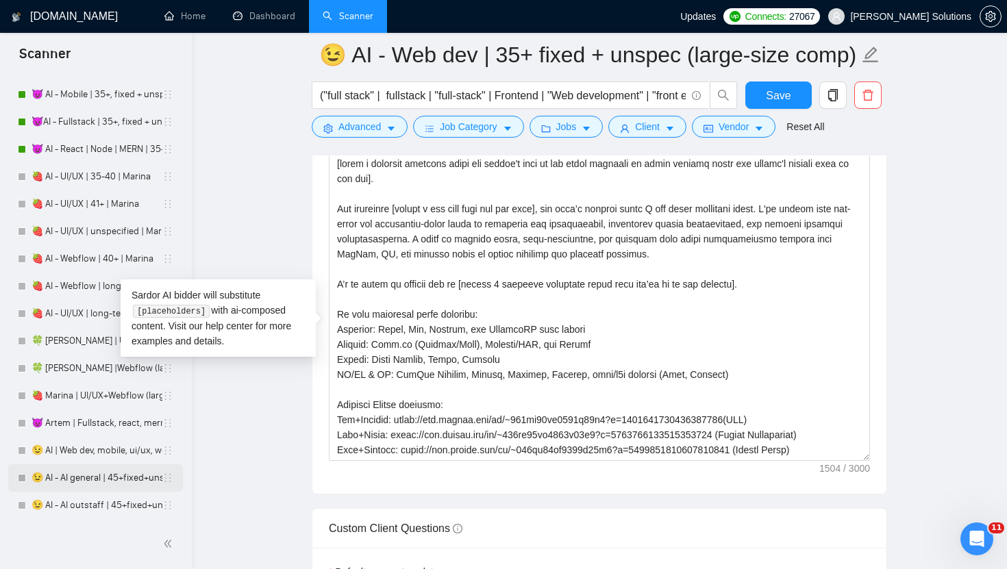
click at [71, 483] on link "😉 AI - AI general | 45+fixed+unspec | Daria" at bounding box center [97, 477] width 131 height 27
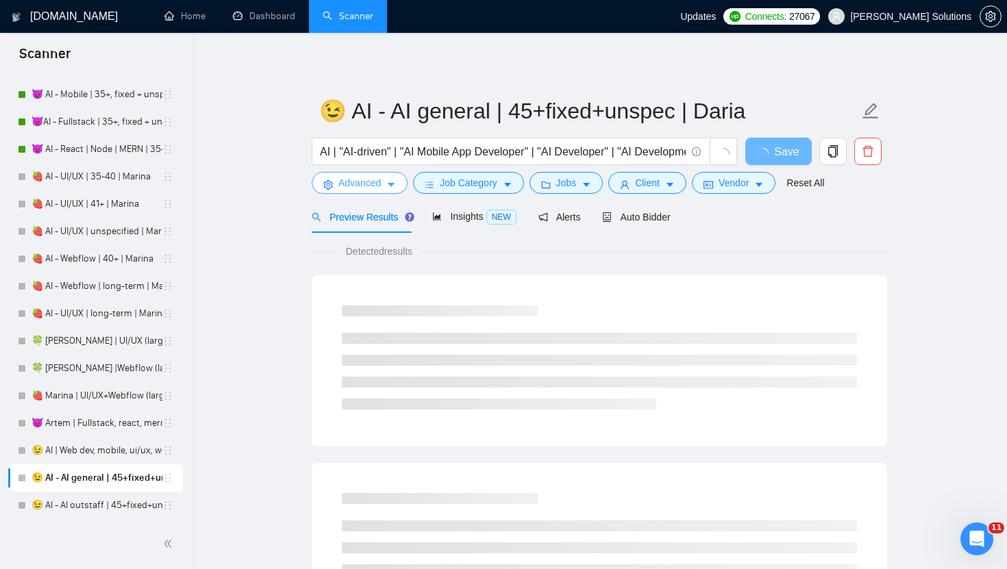
click at [379, 192] on button "Advanced" at bounding box center [360, 183] width 96 height 22
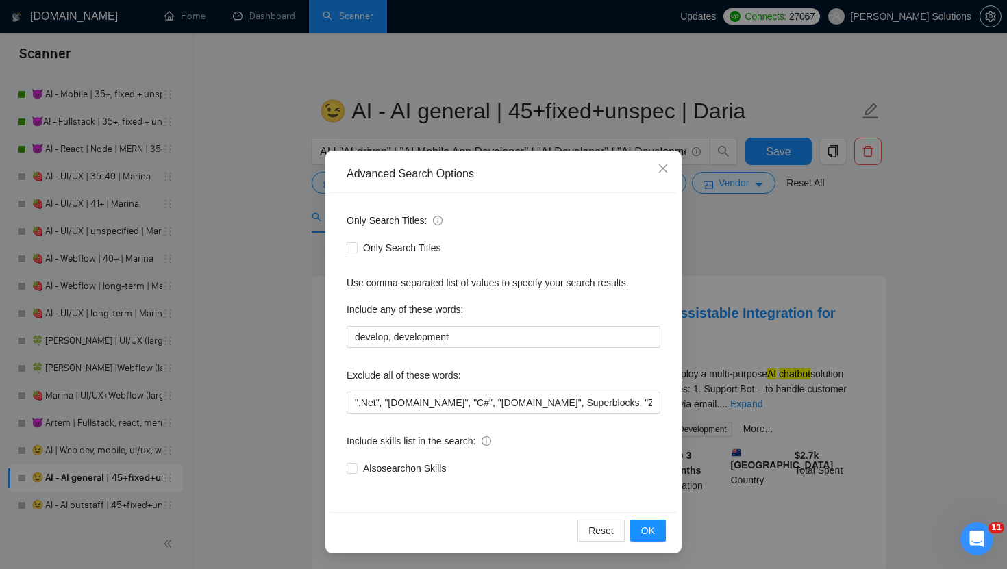
click at [756, 212] on div "Advanced Search Options Only Search Titles: Only Search Titles Use comma-separa…" at bounding box center [503, 284] width 1007 height 569
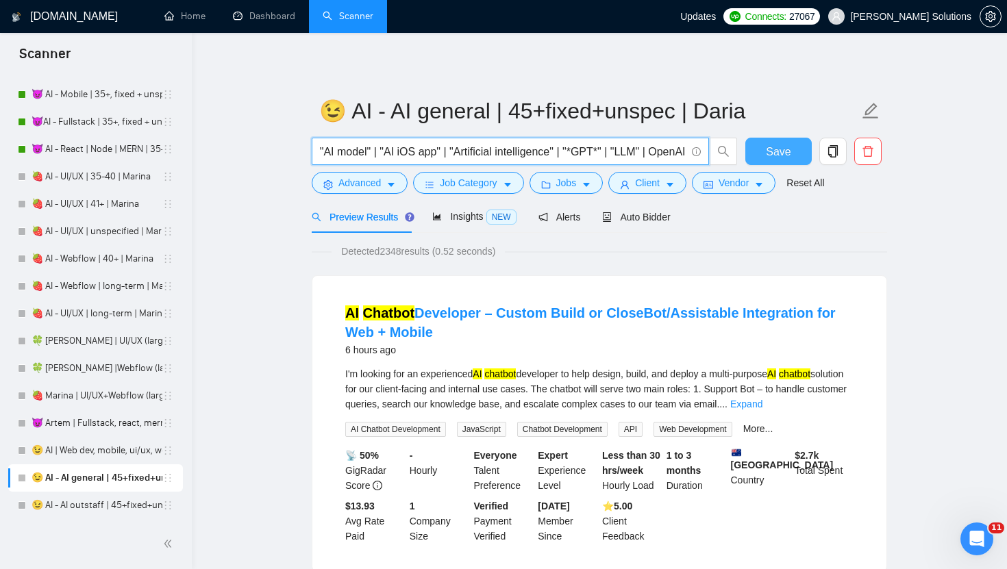
scroll to position [0, 1055]
drag, startPoint x: 643, startPoint y: 150, endPoint x: 766, endPoint y: 156, distance: 123.4
click at [766, 156] on div "AI | "AI-driven" | "AI Mobile App Developer" | "AI Developer" | "AI Development…" at bounding box center [596, 155] width 575 height 34
click at [683, 153] on input "AI | "AI-driven" | "AI Mobile App Developer" | "AI Developer" | "AI Development…" at bounding box center [503, 151] width 366 height 17
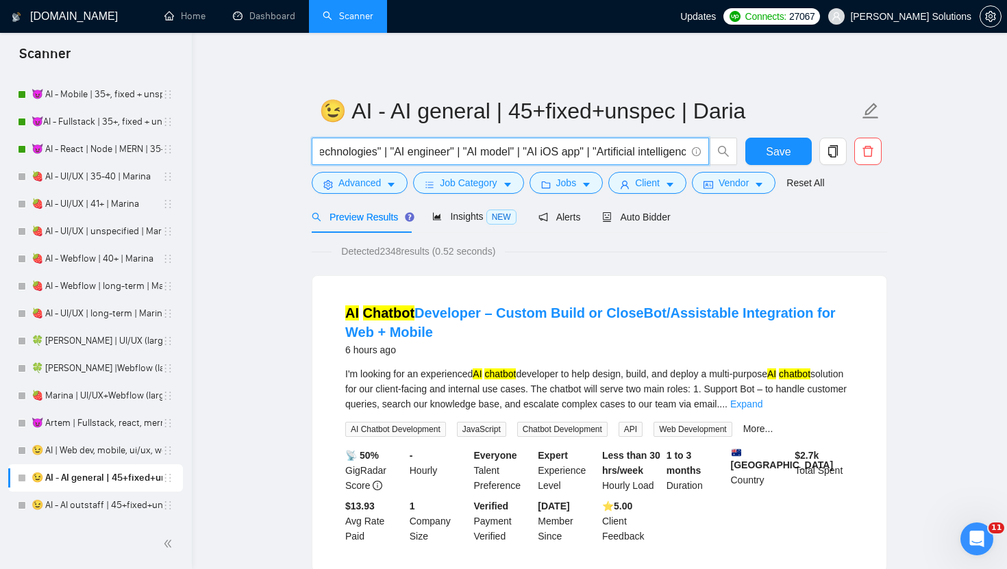
click at [546, 153] on input "AI | "AI-driven" | "AI Mobile App Developer" | "AI Developer" | "AI Development…" at bounding box center [503, 151] width 366 height 17
paste input "AI-powered"
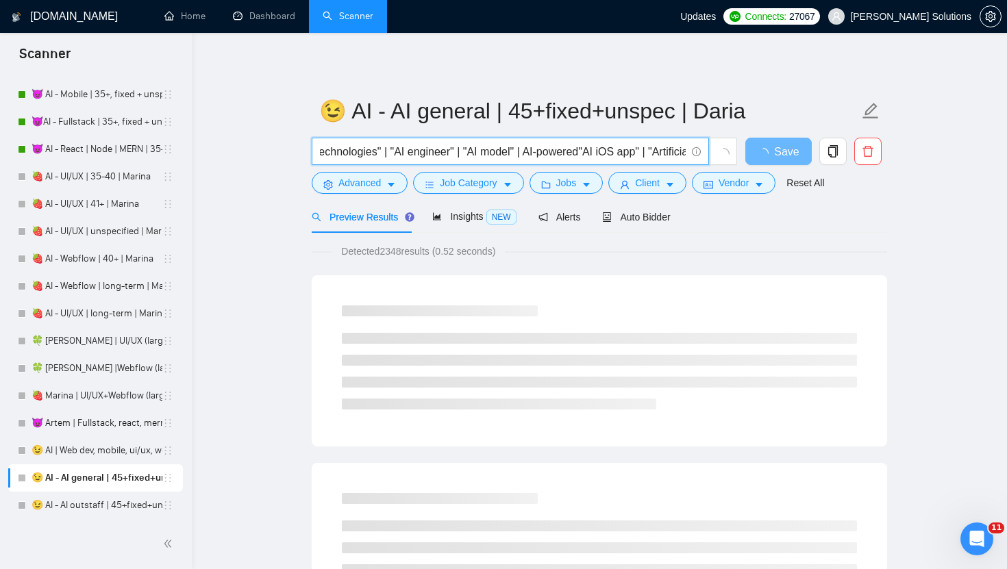
click at [532, 149] on input "AI | "AI-driven" | "AI Mobile App Developer" | "AI Developer" | "AI Development…" at bounding box center [503, 151] width 366 height 17
click at [542, 155] on input "AI | "AI-driven" | "AI Mobile App Developer" | "AI Developer" | "AI Development…" at bounding box center [503, 151] width 366 height 17
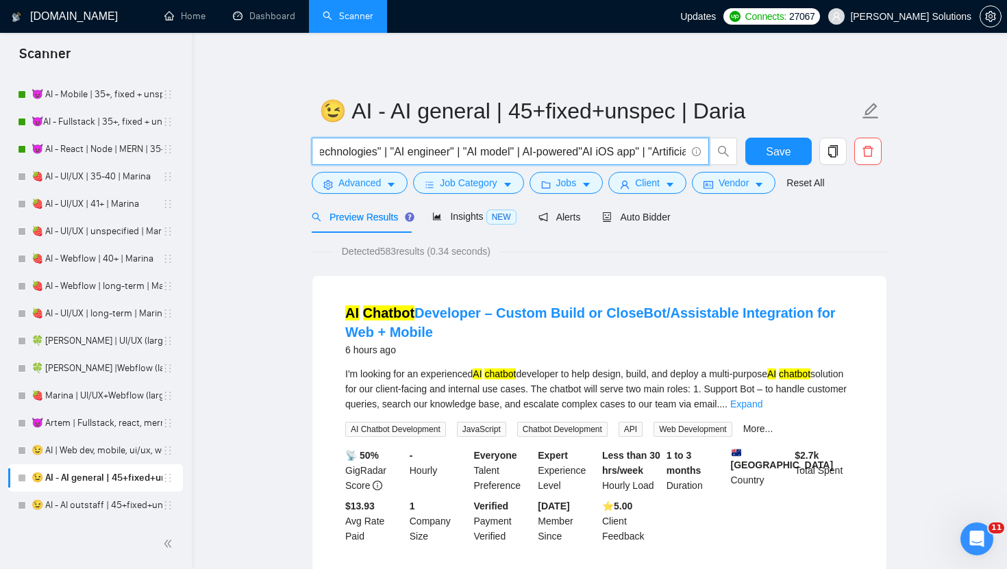
click at [604, 149] on input "AI | "AI-driven" | "AI Mobile App Developer" | "AI Developer" | "AI Development…" at bounding box center [503, 151] width 366 height 17
paste input "|"
click at [616, 151] on input "AI | "AI-driven" | "AI Mobile App Developer" | "AI Developer" | "AI Development…" at bounding box center [503, 151] width 366 height 17
click at [601, 151] on input "AI | "AI-driven" | "AI Mobile App Developer" | "AI Developer" | "AI Development…" at bounding box center [503, 151] width 366 height 17
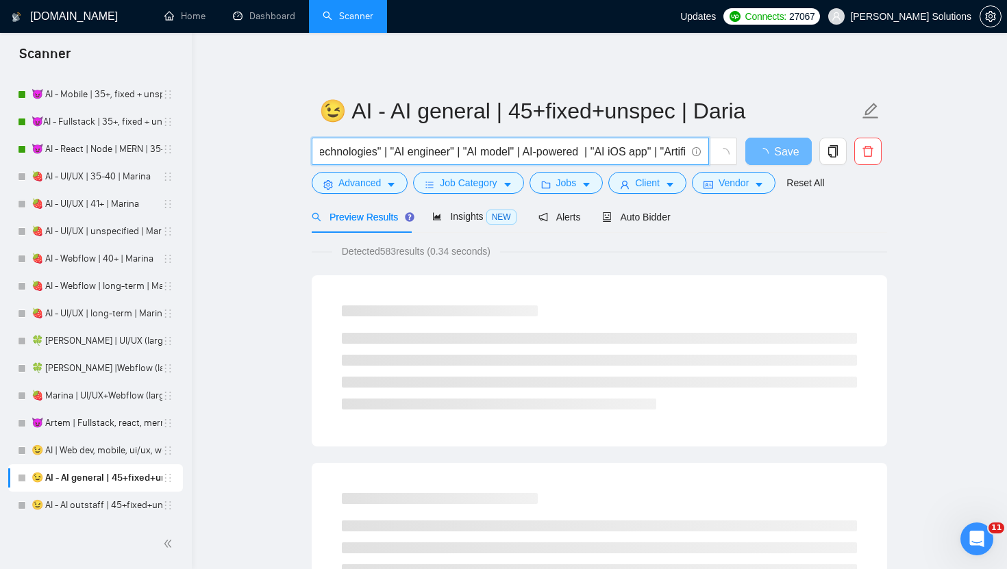
paste input """
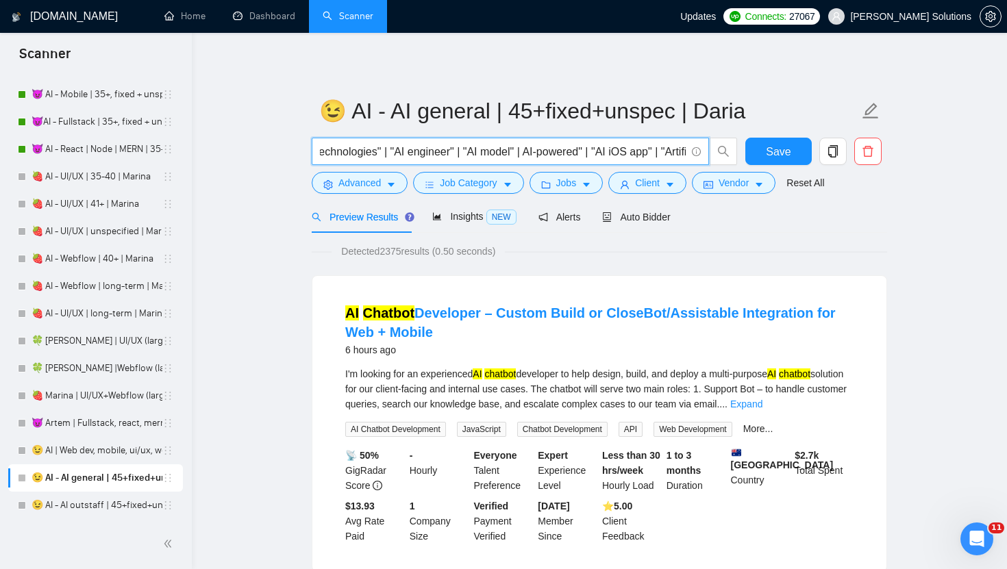
click at [547, 148] on input "AI | "AI-driven" | "AI Mobile App Developer" | "AI Developer" | "AI Development…" at bounding box center [503, 151] width 366 height 17
paste input """
type input "AI | "AI-driven" | "AI Mobile App Developer" | "AI Developer" | "AI Development…"
click at [771, 151] on span "Save" at bounding box center [778, 151] width 25 height 17
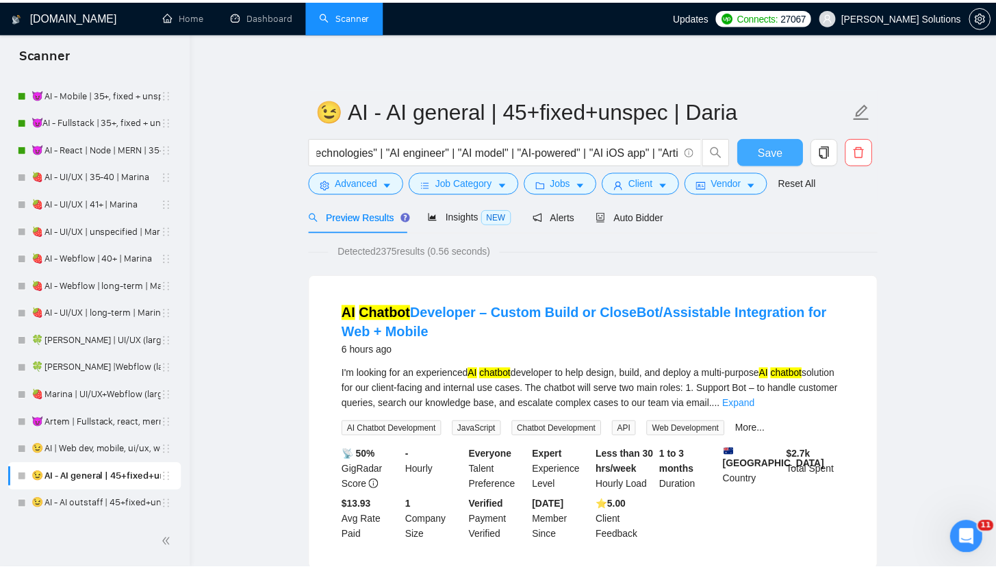
scroll to position [0, 0]
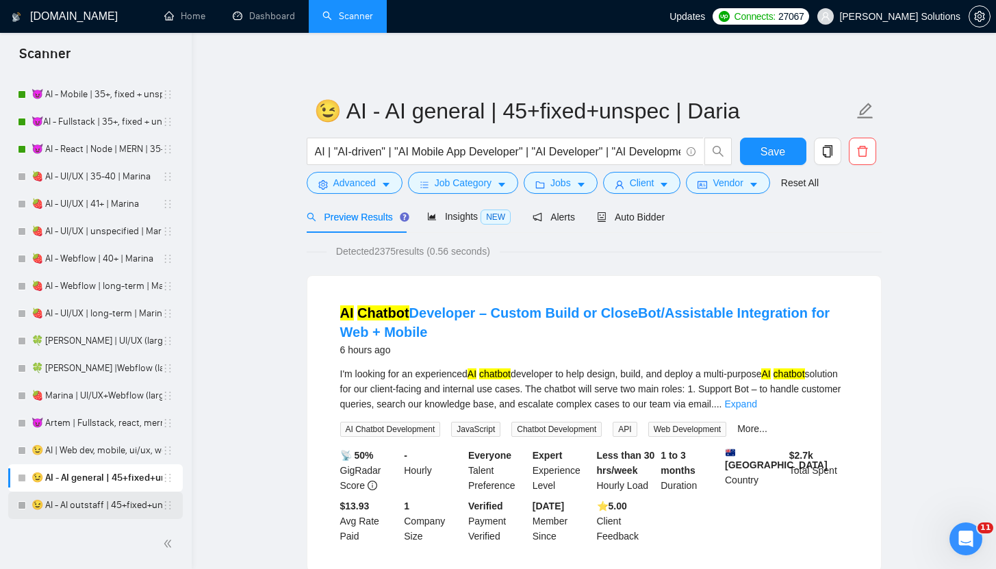
click at [121, 499] on link "😉 AI - AI outstaff | 45+fixed+unspec | Daria" at bounding box center [97, 505] width 131 height 27
click at [115, 506] on link "😉 AI - AI outstaff | 45+fixed+unspec | Daria" at bounding box center [97, 505] width 131 height 27
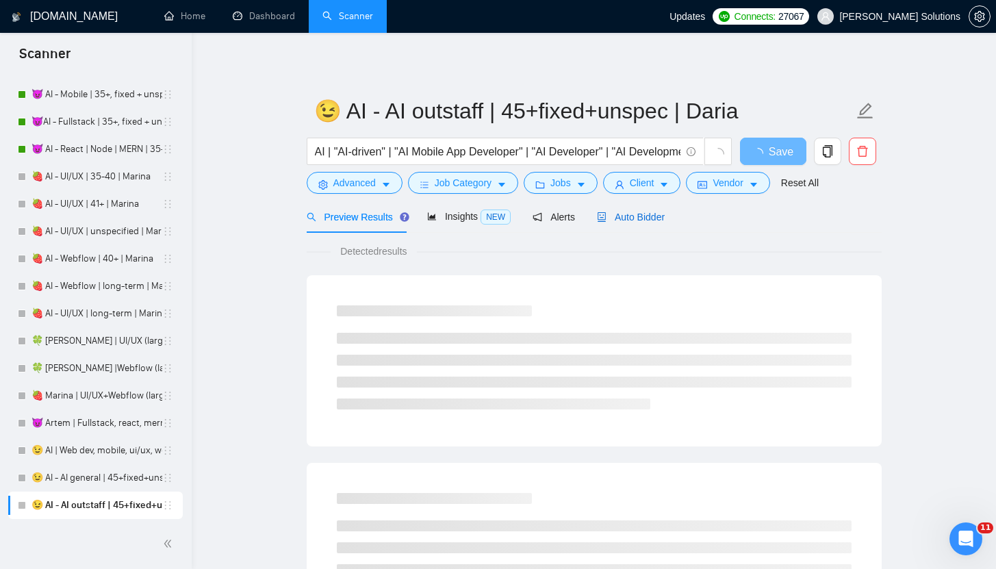
click at [642, 216] on span "Auto Bidder" at bounding box center [631, 217] width 68 height 11
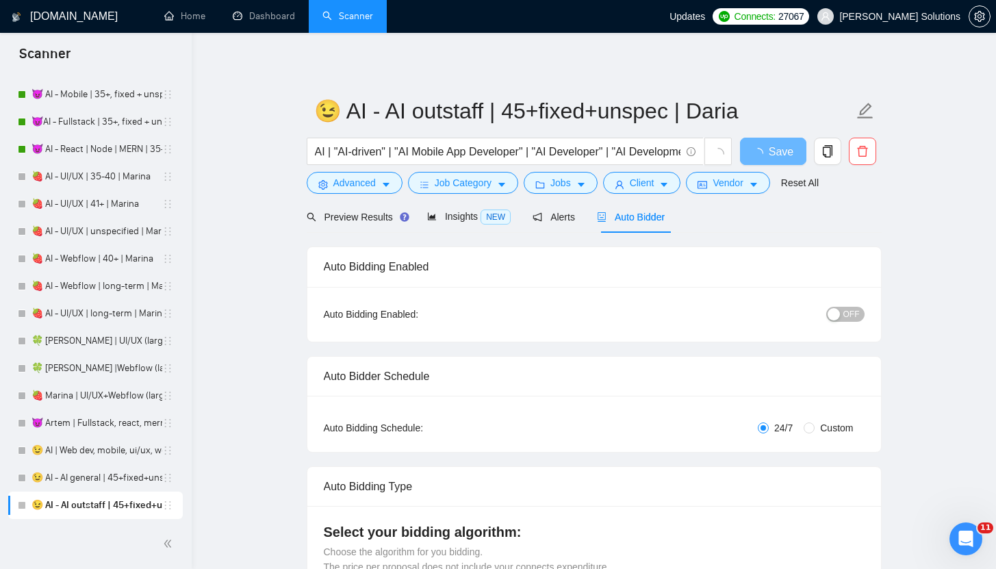
radio input "false"
radio input "true"
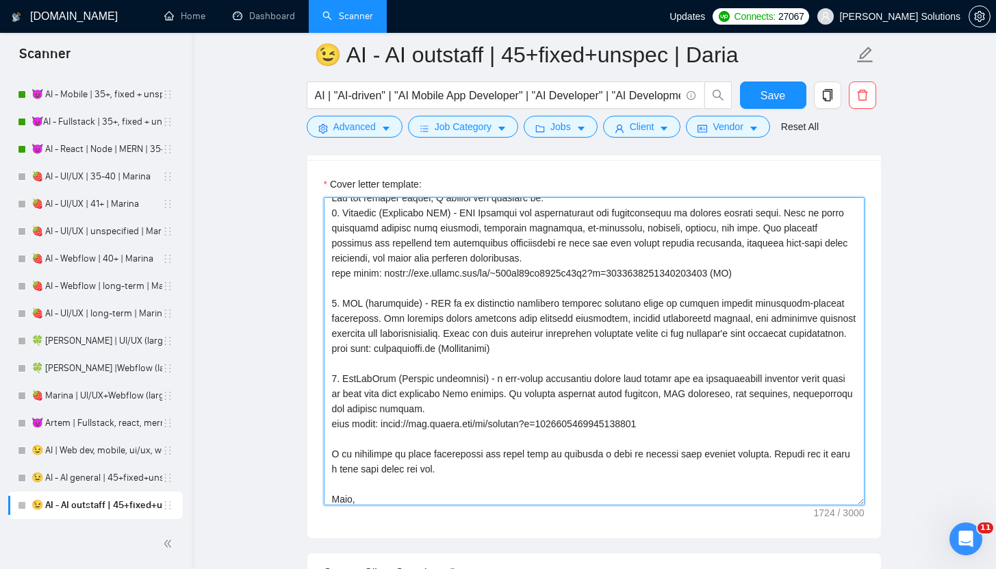
scroll to position [81, 0]
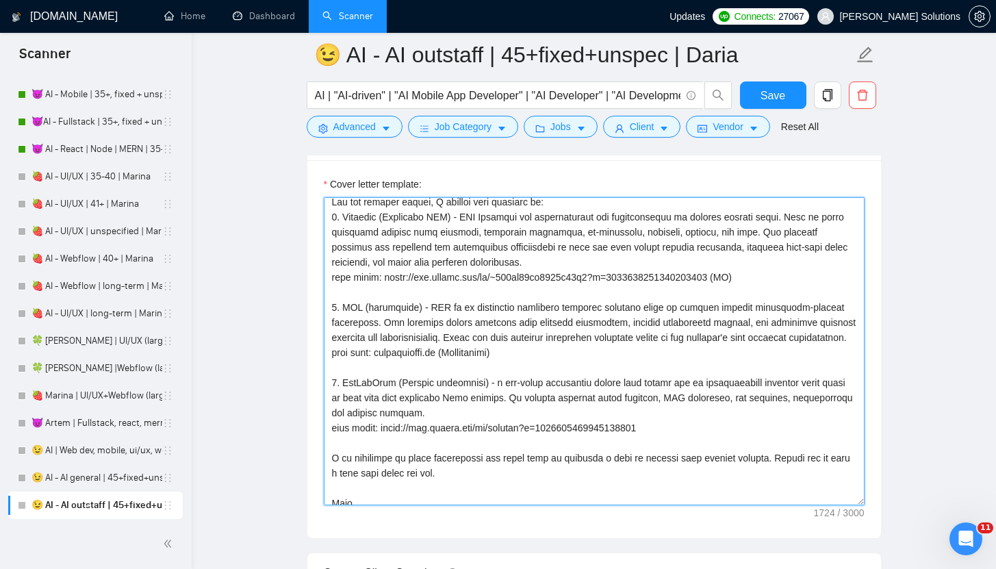
click at [529, 357] on textarea "Cover letter template:" at bounding box center [594, 351] width 541 height 308
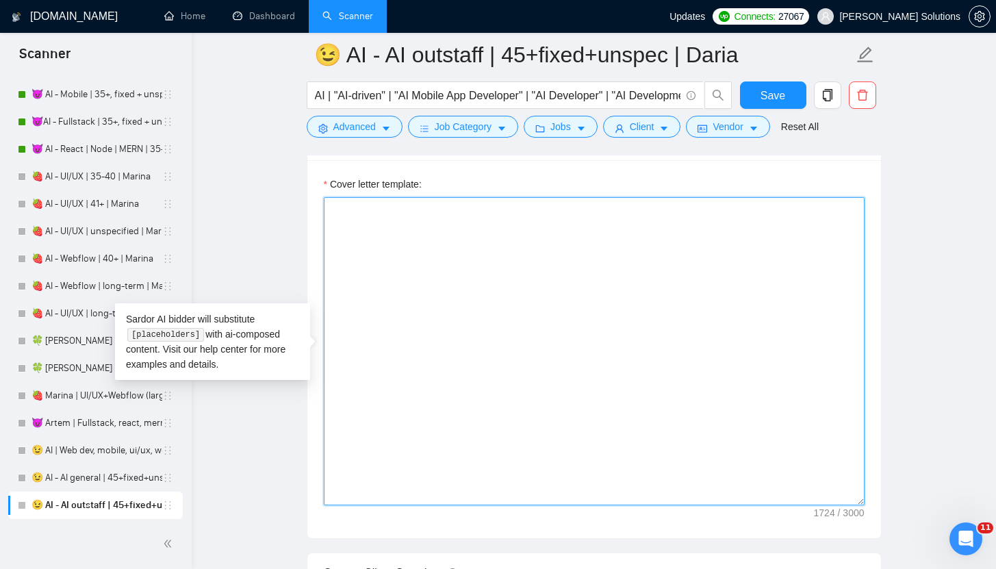
scroll to position [0, 0]
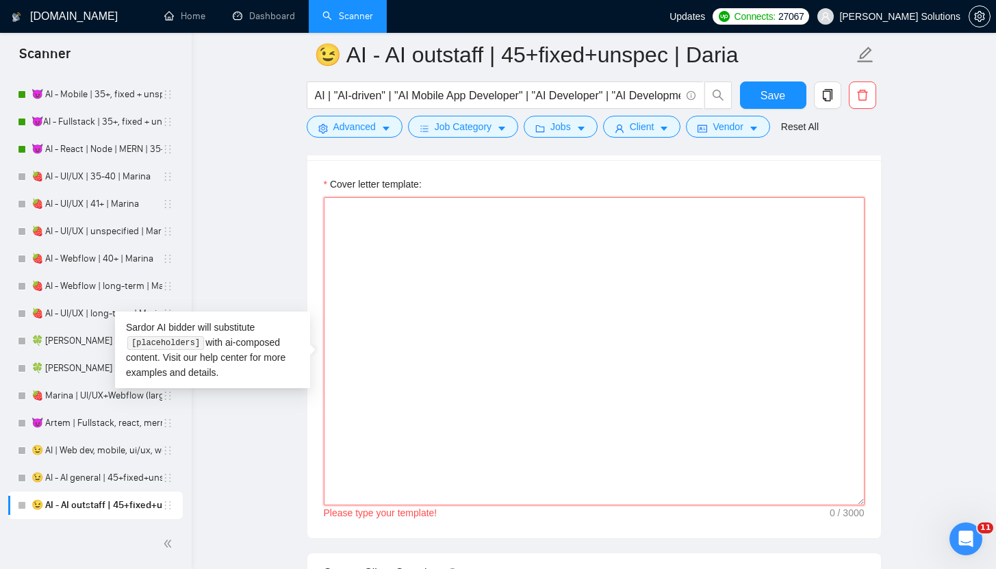
paste textarea "[write a personal greeting using the client's name in the local language of the…"
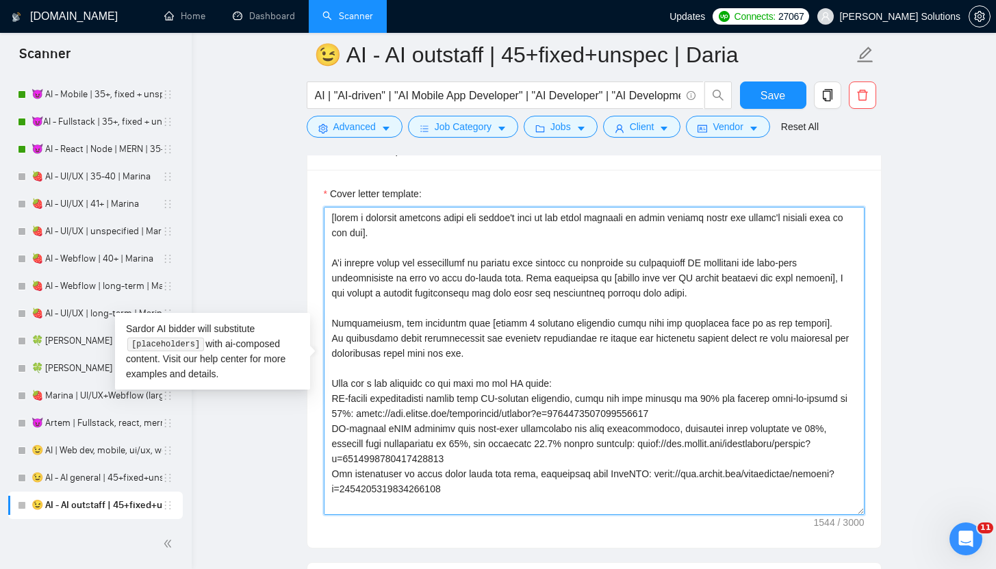
scroll to position [1617, 0]
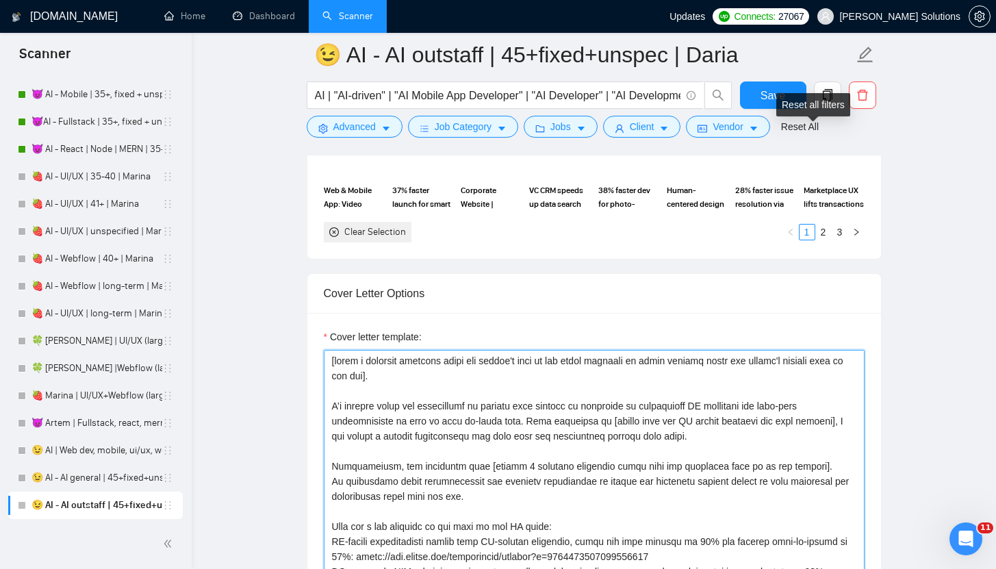
type textarea "[write a personal greeting using the client's name in the local language of the…"
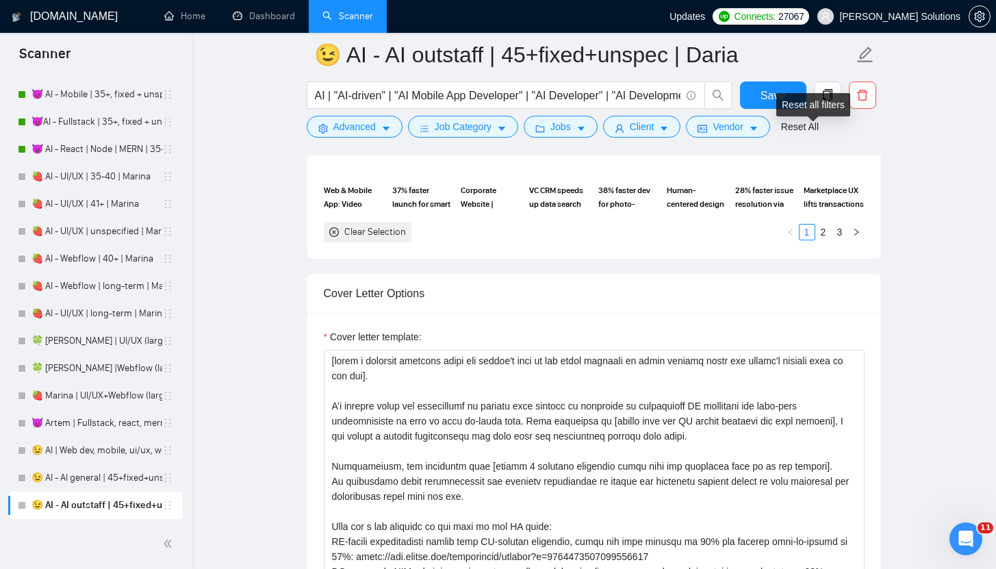
click at [781, 98] on div "Reset all filters" at bounding box center [814, 104] width 74 height 23
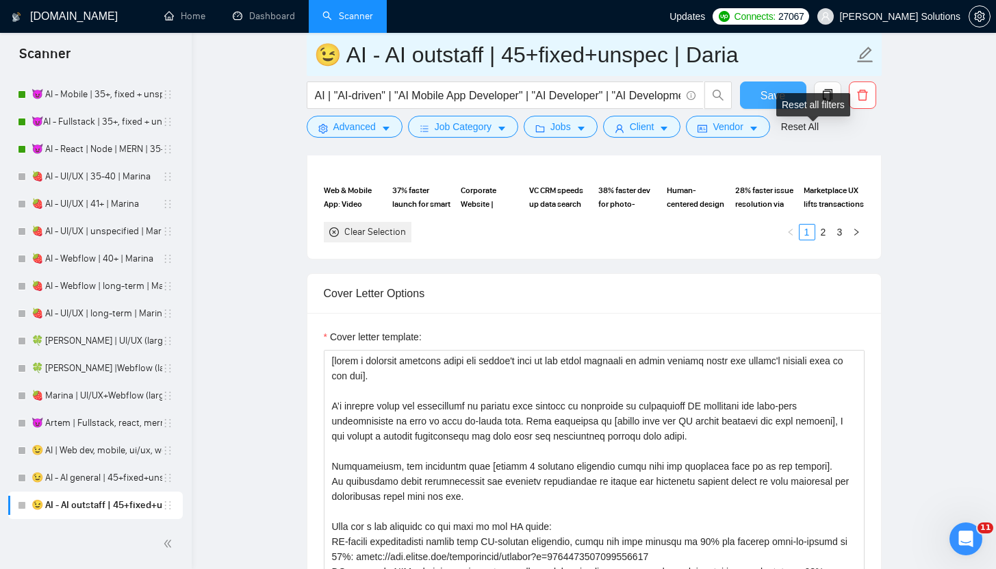
click at [772, 95] on span "Save" at bounding box center [773, 95] width 25 height 17
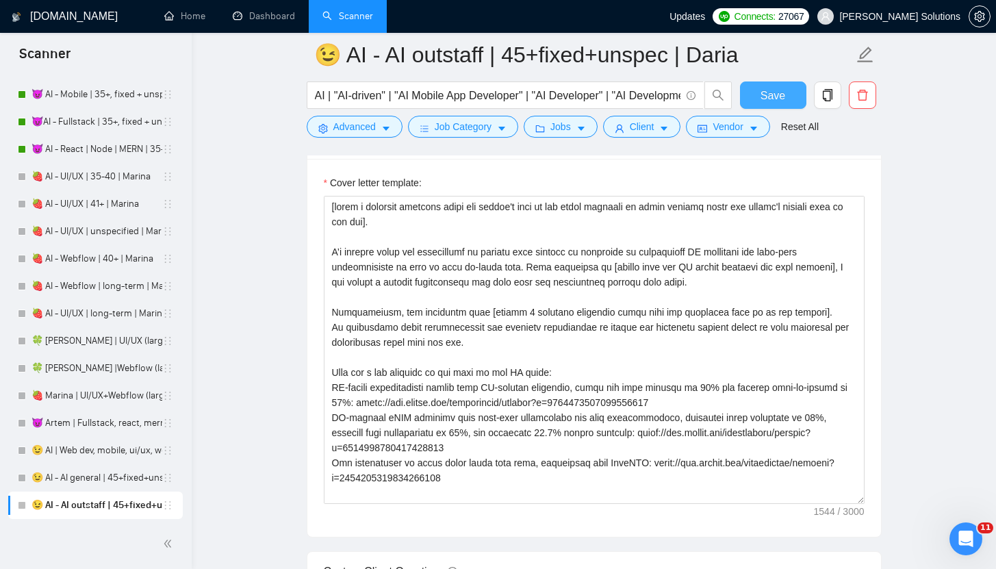
click at [776, 110] on div "Save" at bounding box center [774, 98] width 72 height 34
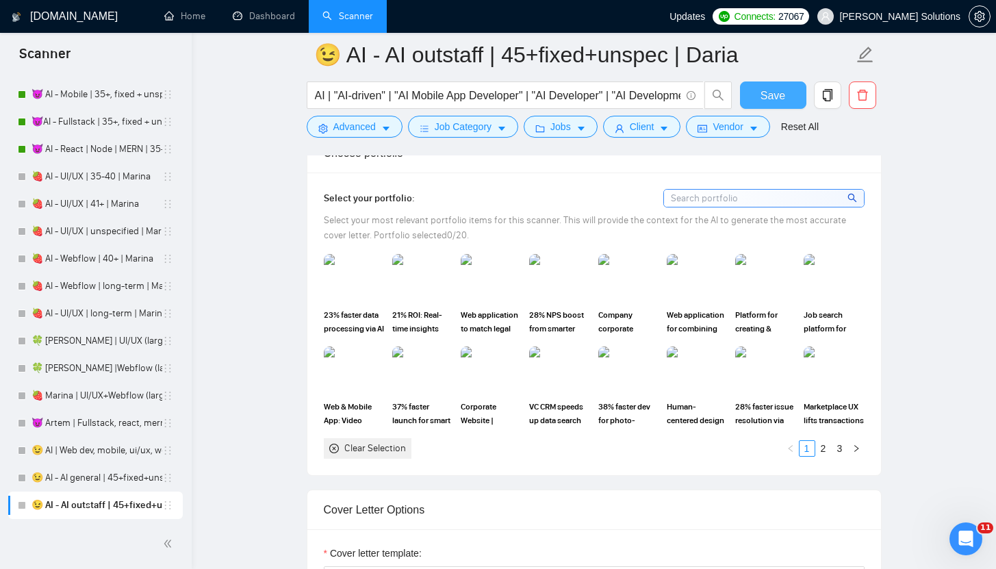
scroll to position [1376, 0]
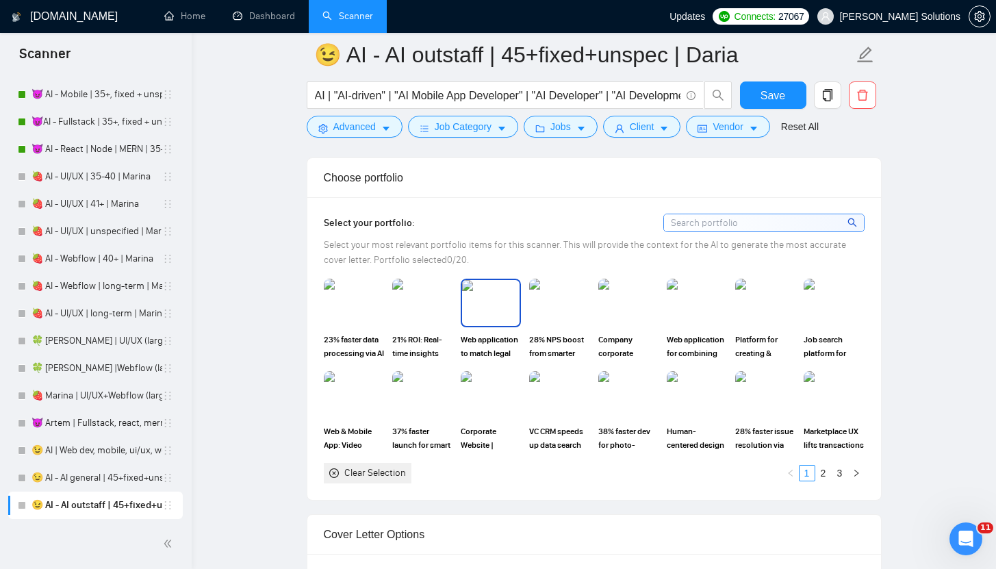
click at [495, 312] on img at bounding box center [491, 302] width 58 height 45
click at [731, 225] on input at bounding box center [764, 222] width 200 height 17
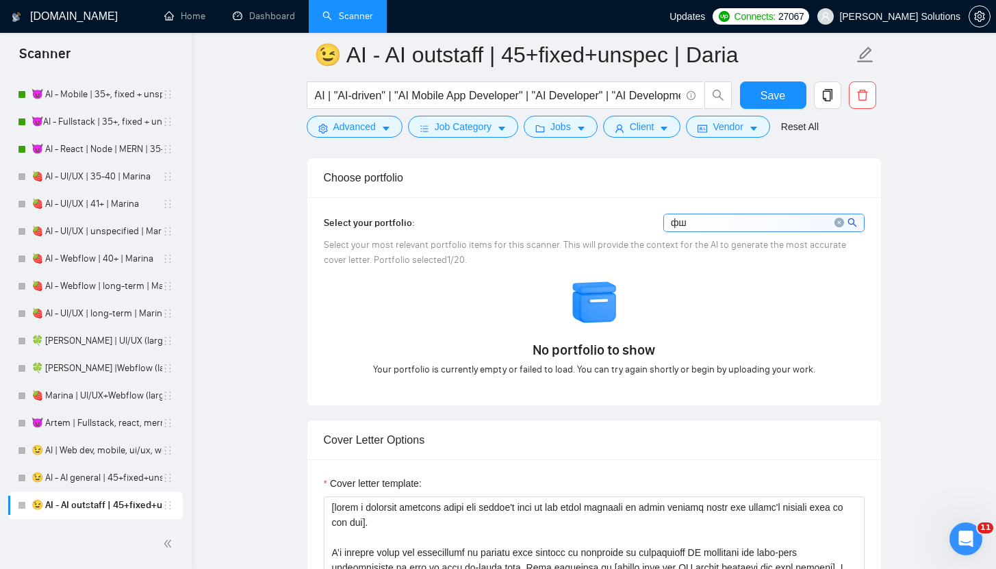
type input "ф"
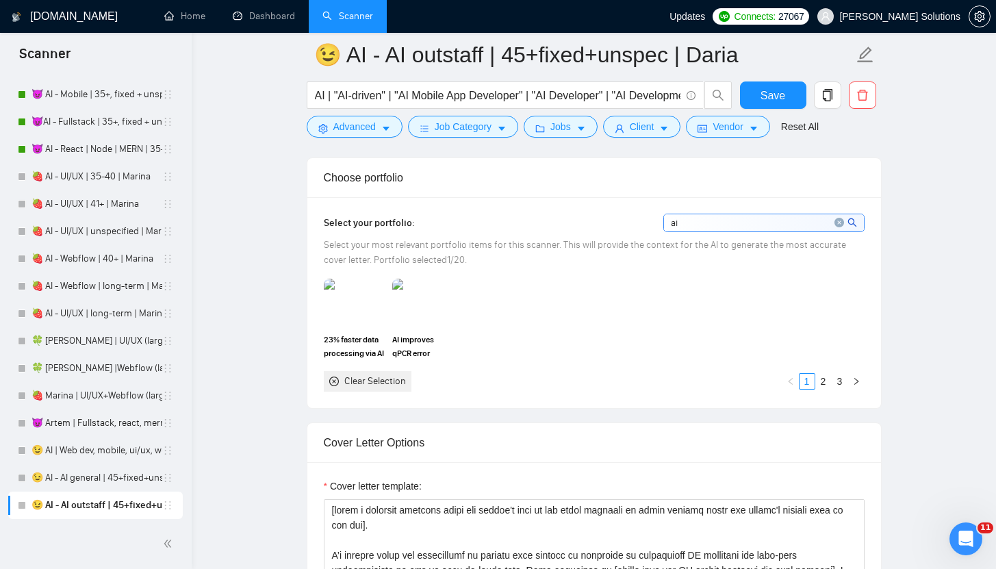
type input "ai"
click at [349, 317] on img at bounding box center [354, 303] width 60 height 48
click at [418, 317] on img at bounding box center [423, 302] width 58 height 45
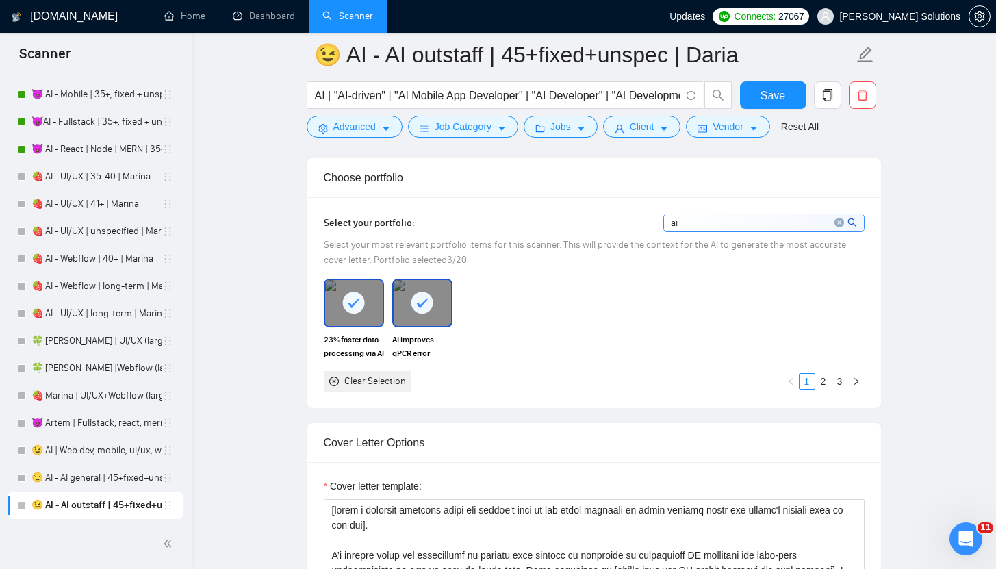
click at [786, 97] on button "Save" at bounding box center [773, 94] width 66 height 27
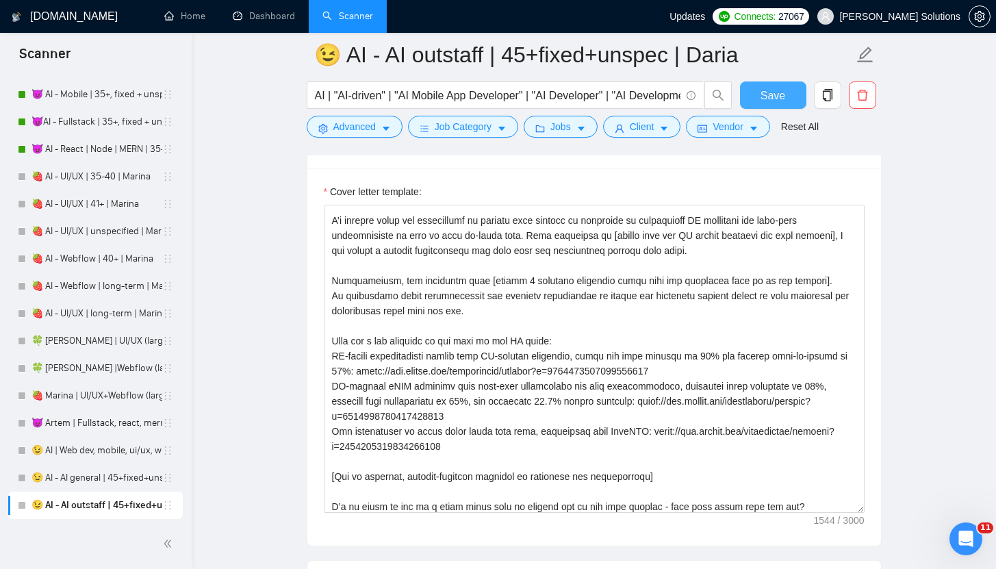
scroll to position [0, 0]
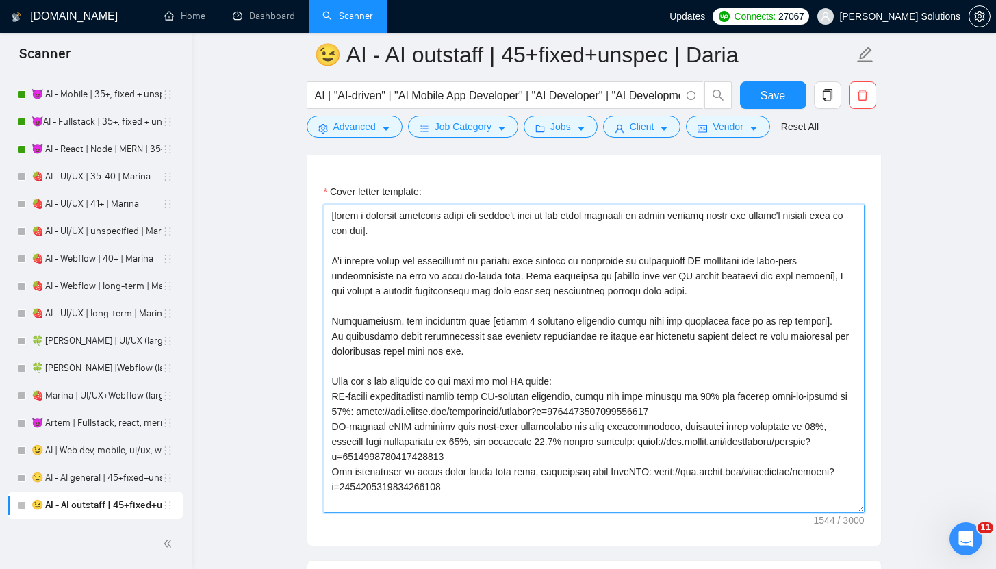
click at [485, 377] on textarea "Cover letter template:" at bounding box center [594, 359] width 541 height 308
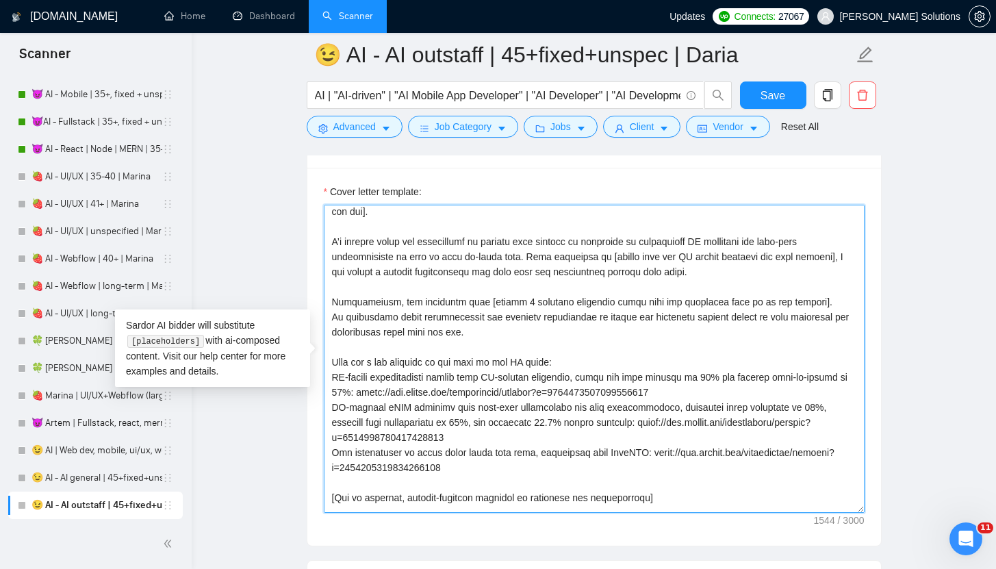
scroll to position [71, 0]
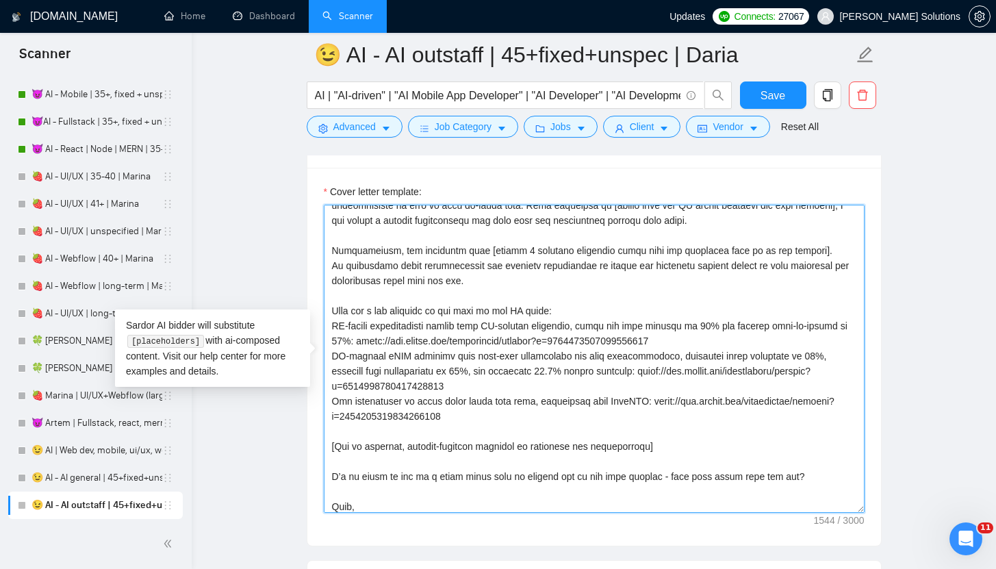
drag, startPoint x: 657, startPoint y: 412, endPoint x: 325, endPoint y: 281, distance: 357.0
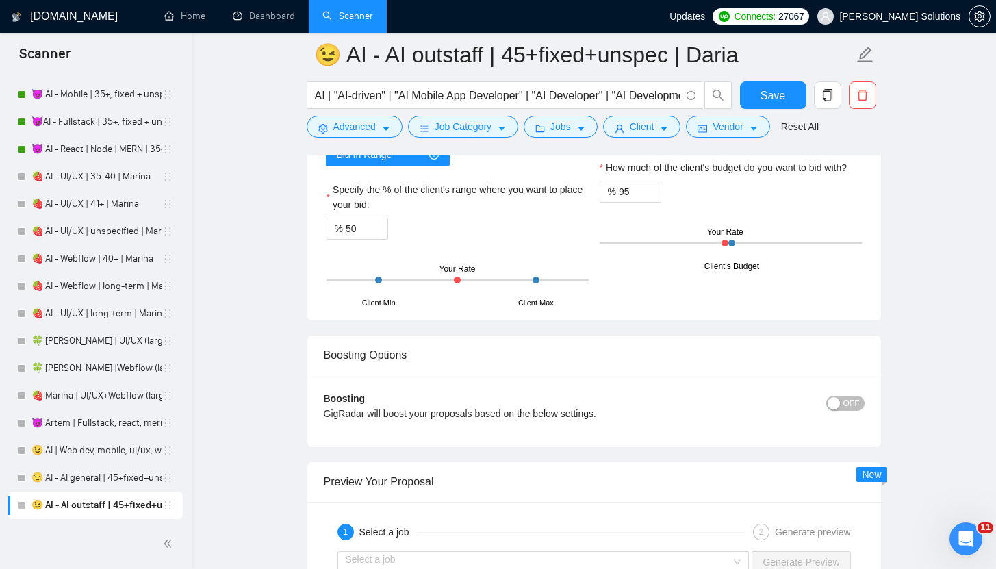
scroll to position [2728, 0]
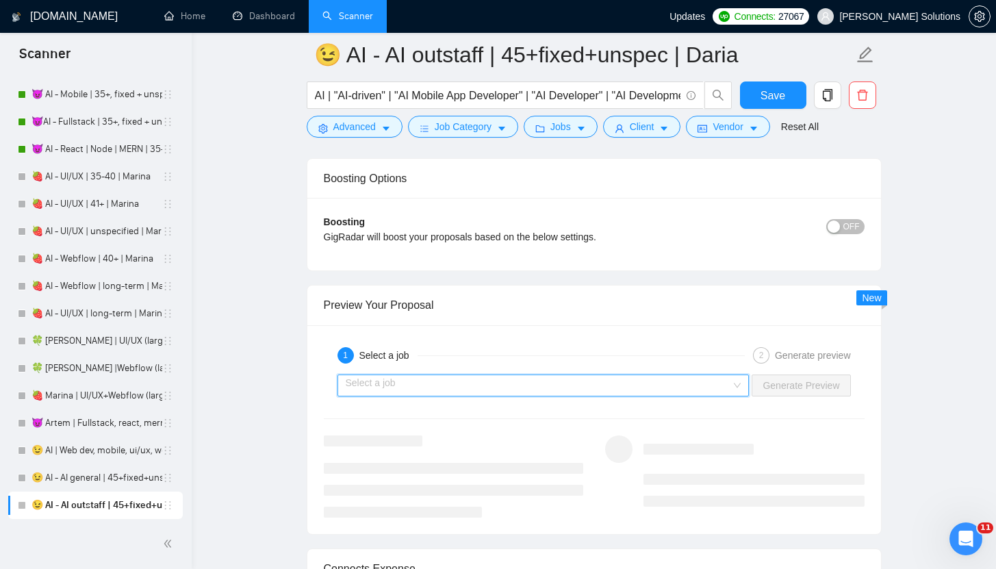
click at [525, 383] on input "search" at bounding box center [539, 385] width 386 height 21
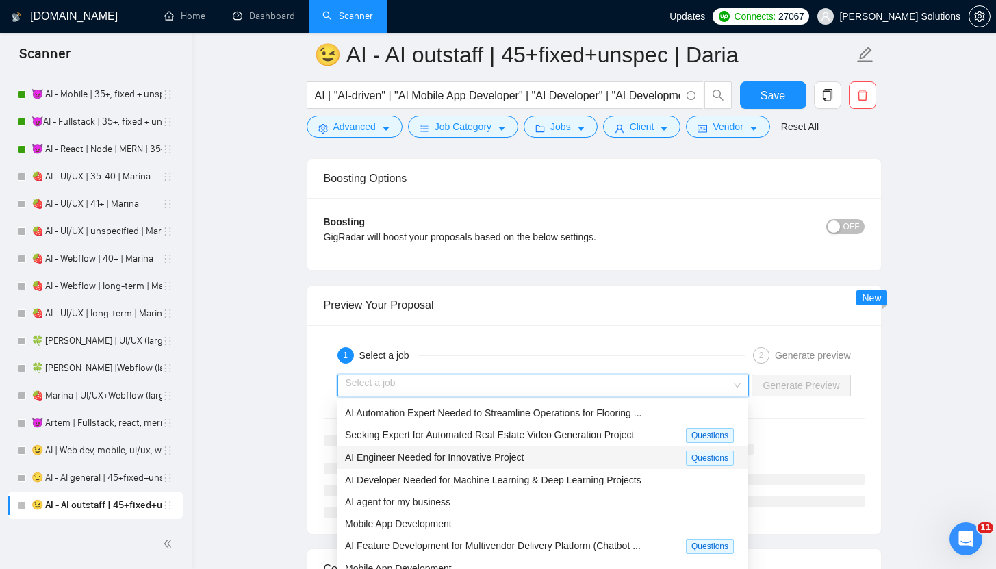
click at [489, 452] on span "AI Engineer Needed for Innovative Project" at bounding box center [434, 457] width 179 height 11
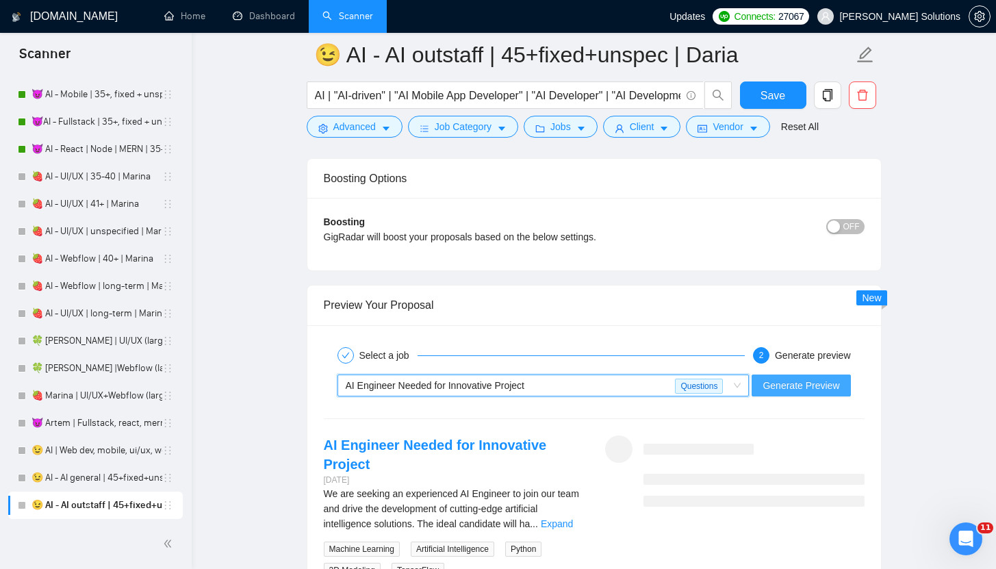
click at [818, 378] on span "Generate Preview" at bounding box center [801, 385] width 77 height 15
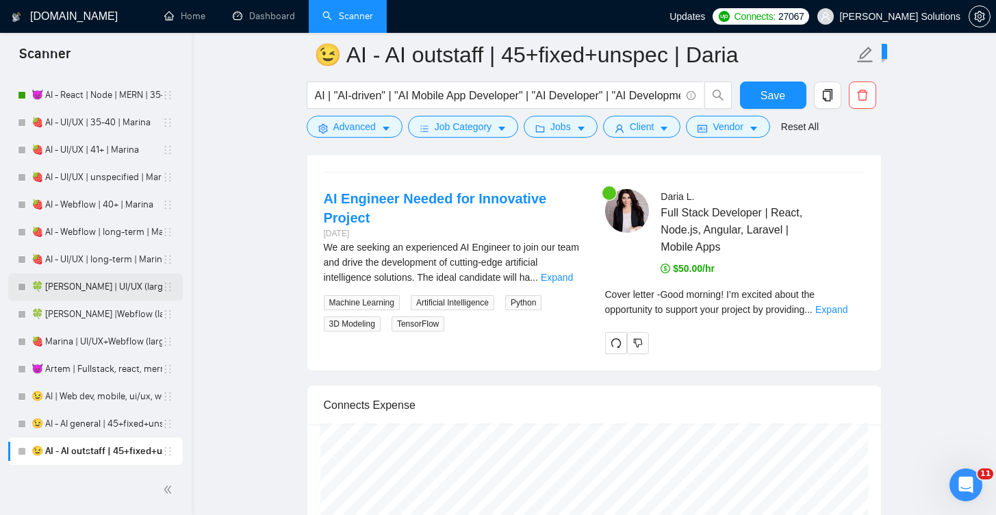
scroll to position [3376, 0]
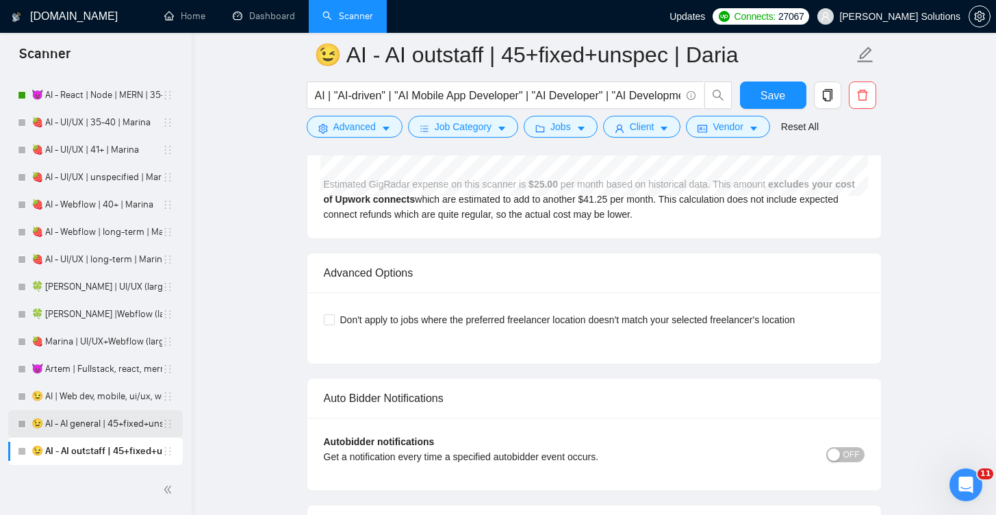
drag, startPoint x: 110, startPoint y: 418, endPoint x: 542, endPoint y: 359, distance: 436.8
click at [110, 418] on link "😉 AI - AI general | 45+fixed+unspec | Daria" at bounding box center [97, 423] width 131 height 27
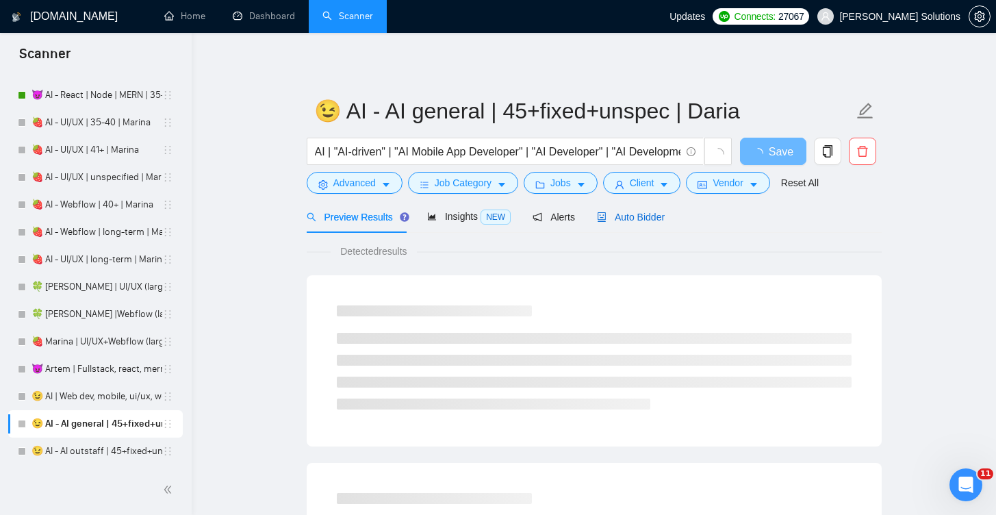
click at [633, 214] on span "Auto Bidder" at bounding box center [631, 217] width 68 height 11
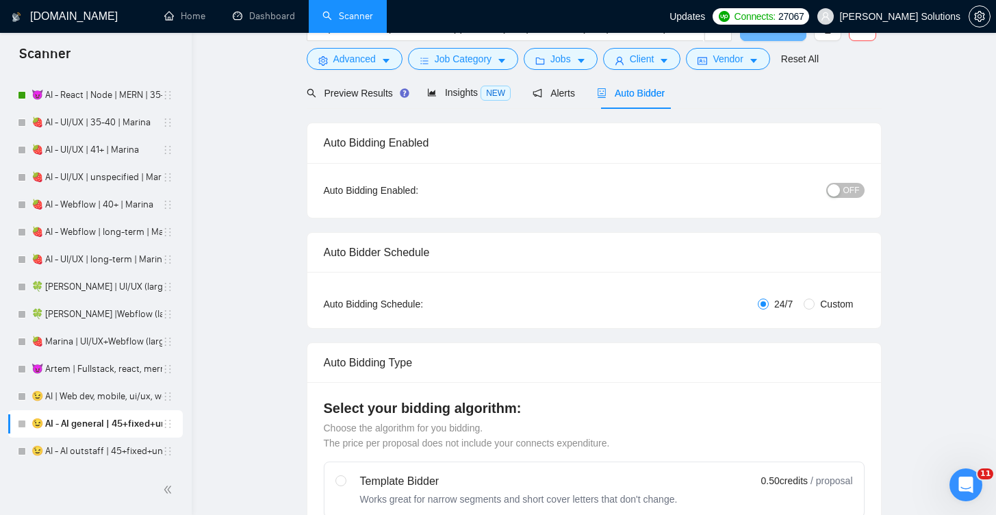
radio input "false"
radio input "true"
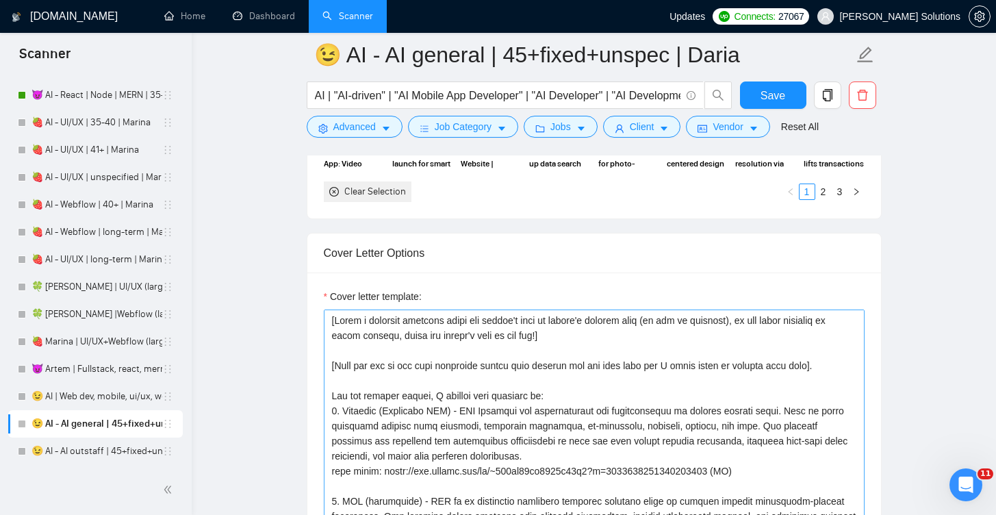
scroll to position [1712, 0]
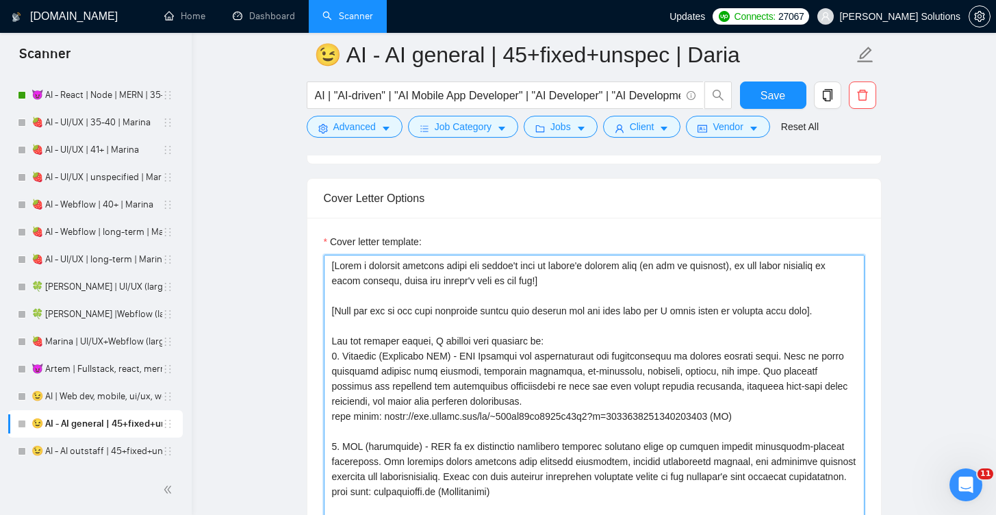
click at [533, 304] on textarea "Cover letter template:" at bounding box center [594, 409] width 541 height 308
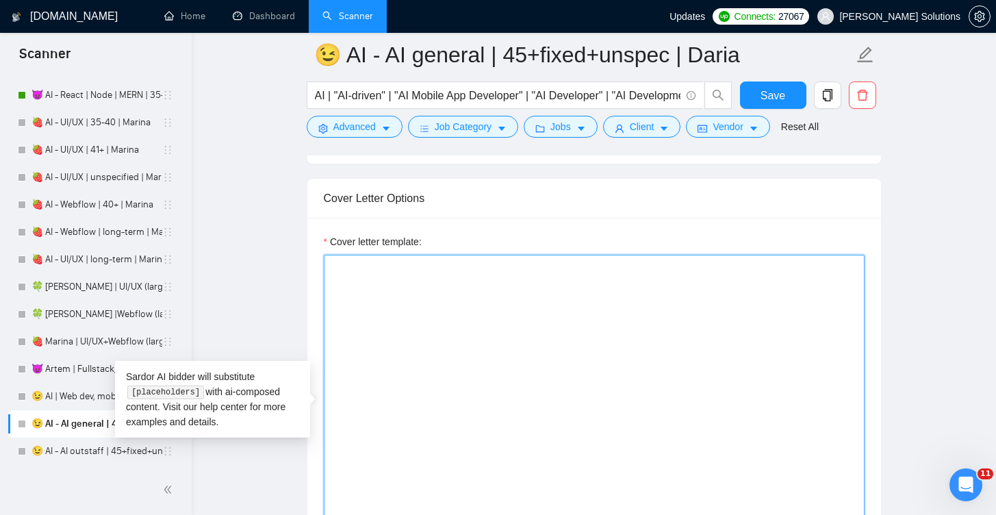
paste textarea "[write a personal greeting using the client's name in the local language of the…"
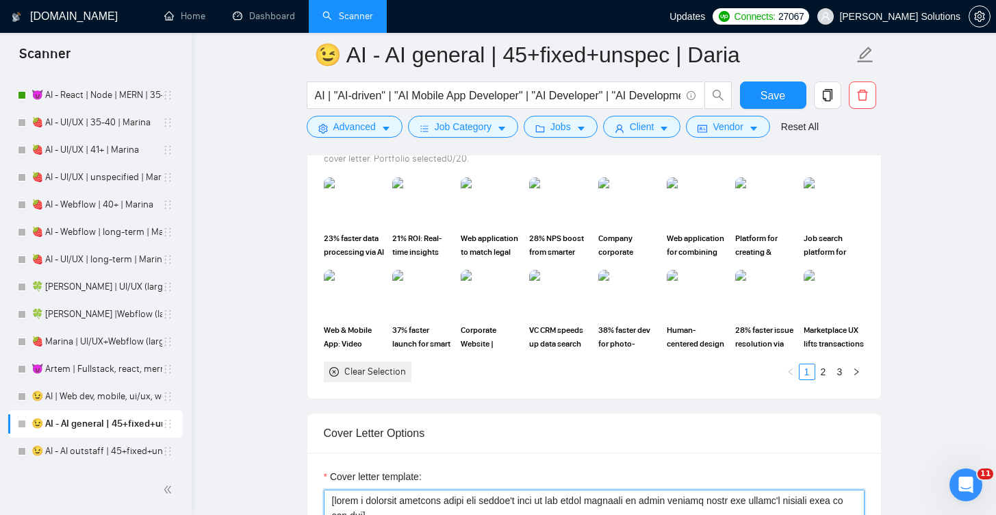
scroll to position [1353, 0]
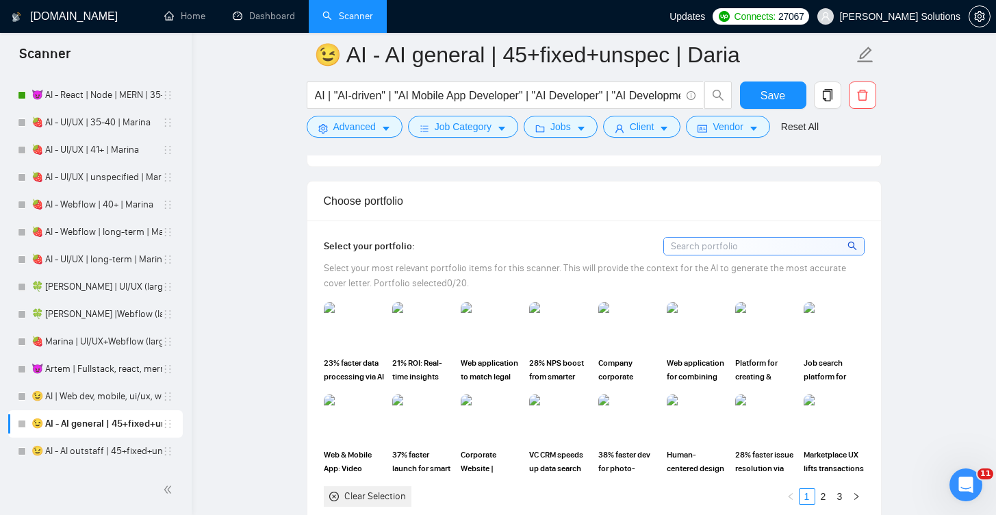
type textarea "[write a personal greeting using the client's name in the local language of the…"
click at [356, 325] on img at bounding box center [354, 325] width 58 height 45
drag, startPoint x: 718, startPoint y: 240, endPoint x: 712, endPoint y: 207, distance: 33.6
click at [718, 240] on input at bounding box center [764, 246] width 200 height 17
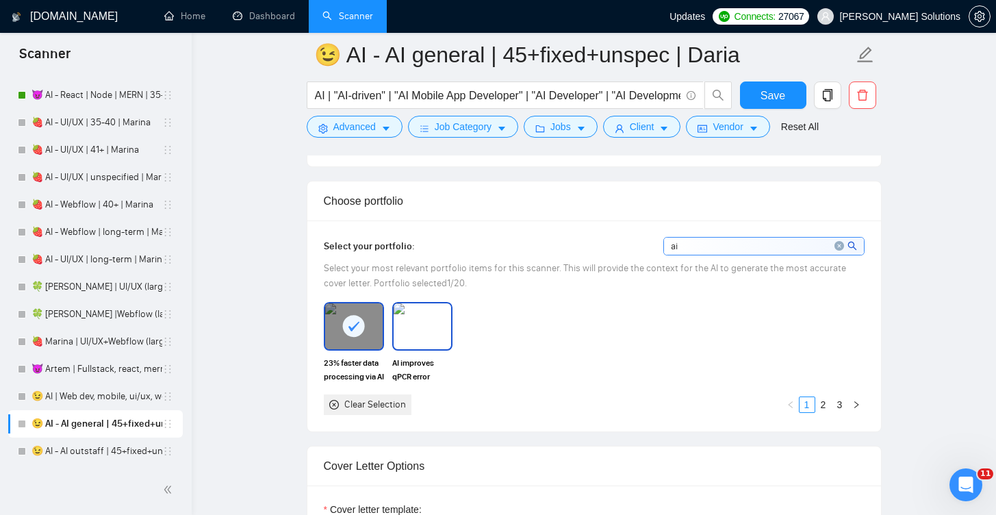
type input "ai"
click at [418, 334] on img at bounding box center [423, 325] width 58 height 45
click at [837, 244] on icon "close-circle" at bounding box center [840, 246] width 10 height 10
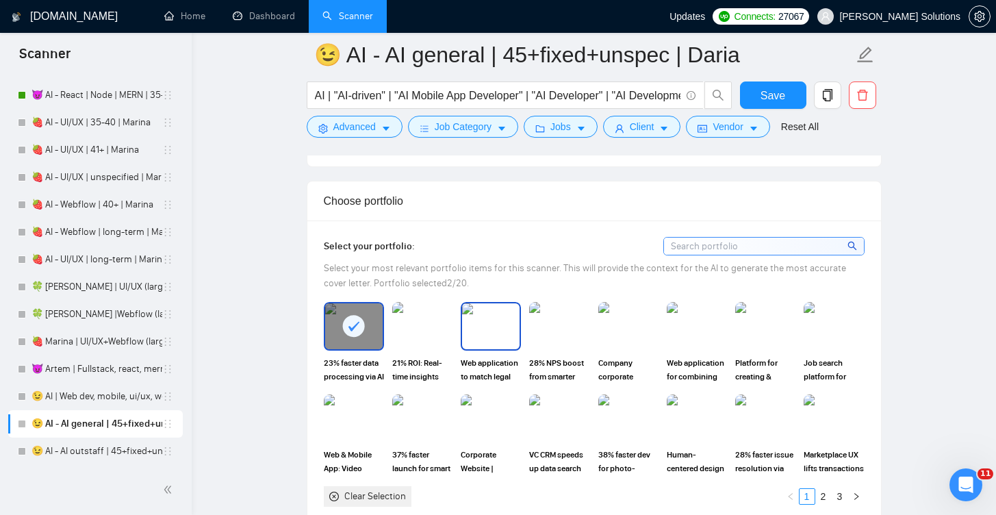
click at [480, 326] on img at bounding box center [491, 325] width 58 height 45
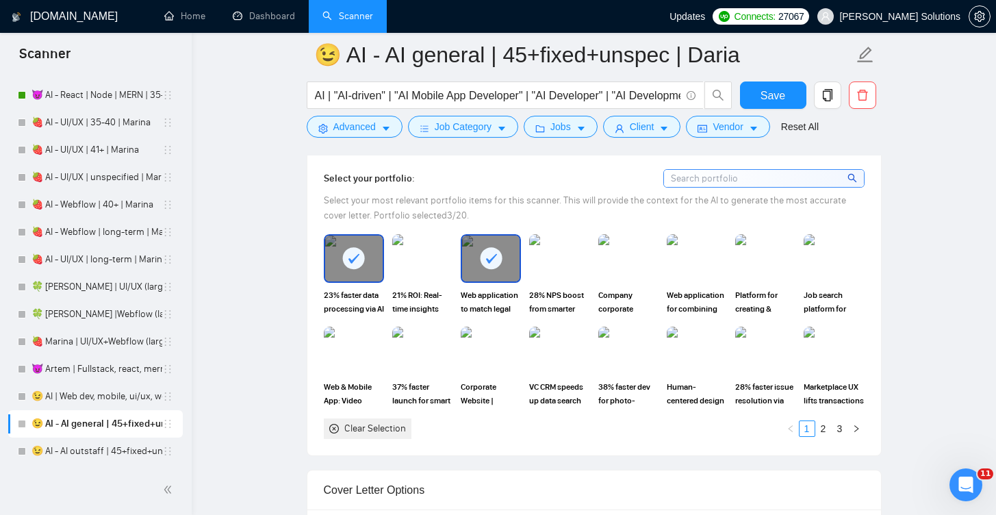
scroll to position [1420, 0]
click at [755, 98] on button "Save" at bounding box center [773, 94] width 66 height 27
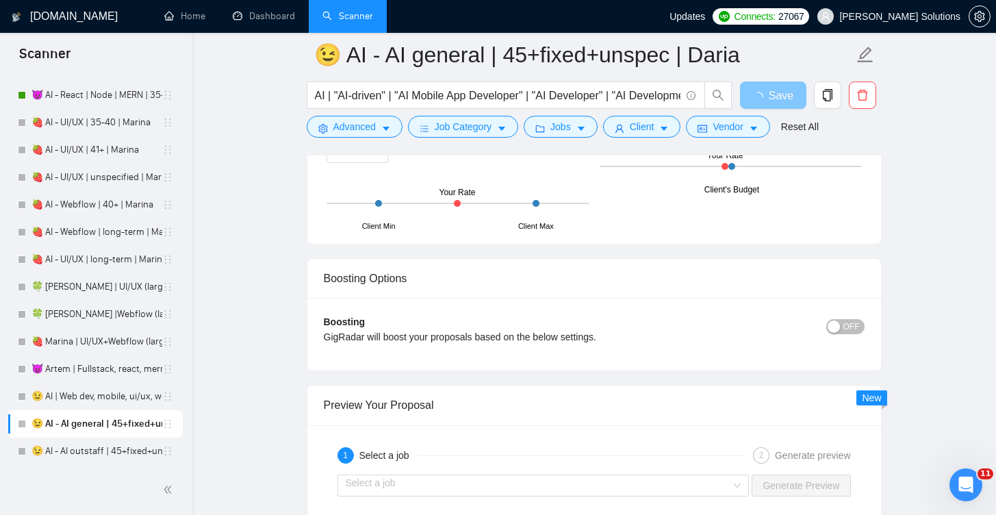
scroll to position [2915, 0]
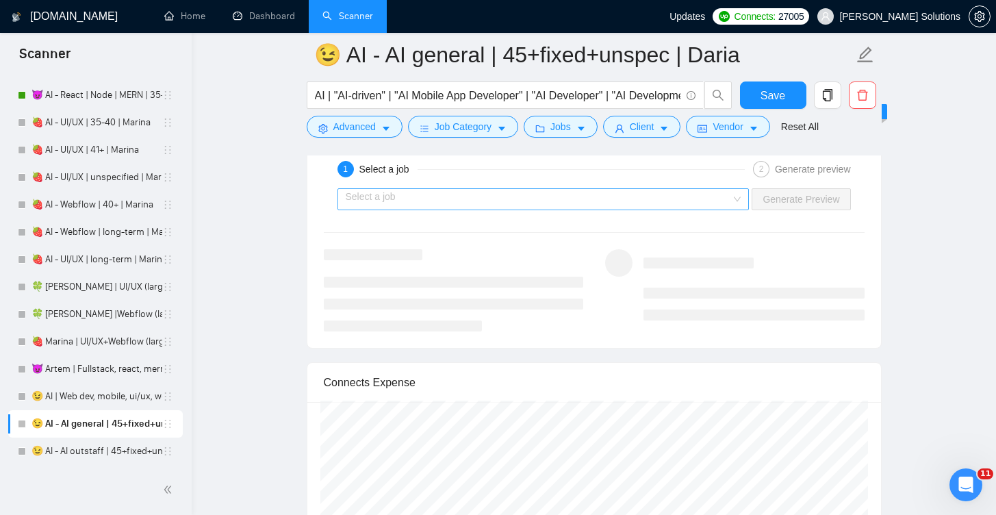
click at [682, 197] on input "search" at bounding box center [539, 199] width 386 height 21
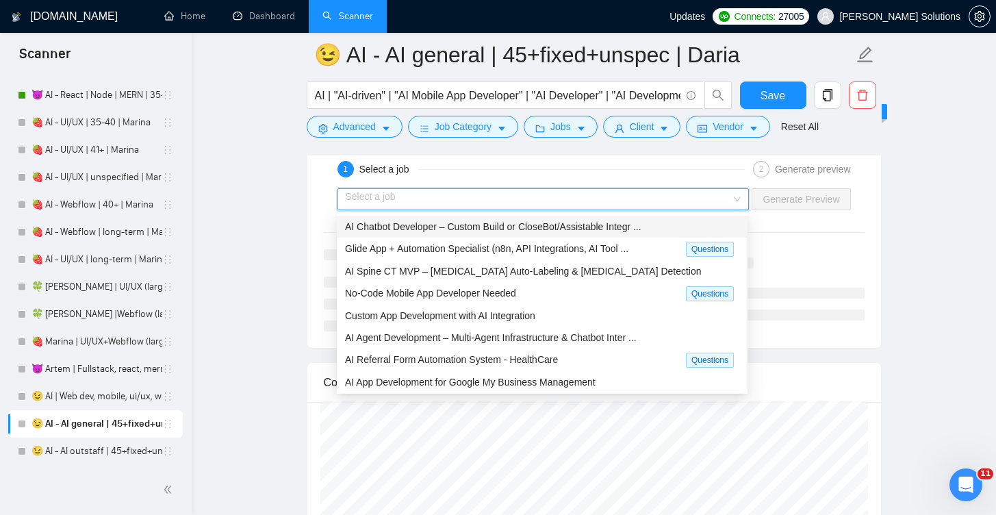
click at [477, 227] on span "AI Chatbot Developer – Custom Build or CloseBot/Assistable Integr ..." at bounding box center [493, 226] width 297 height 11
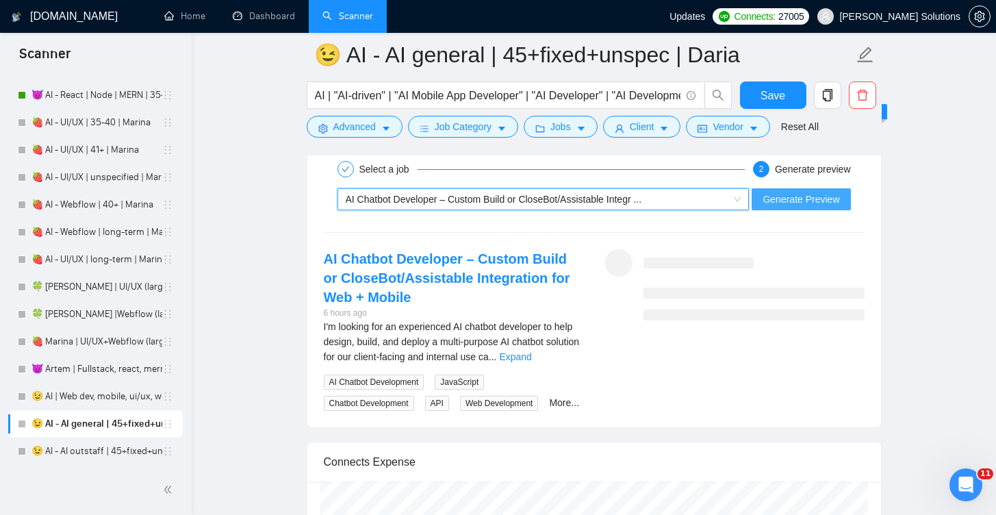
click at [761, 199] on button "Generate Preview" at bounding box center [801, 199] width 99 height 22
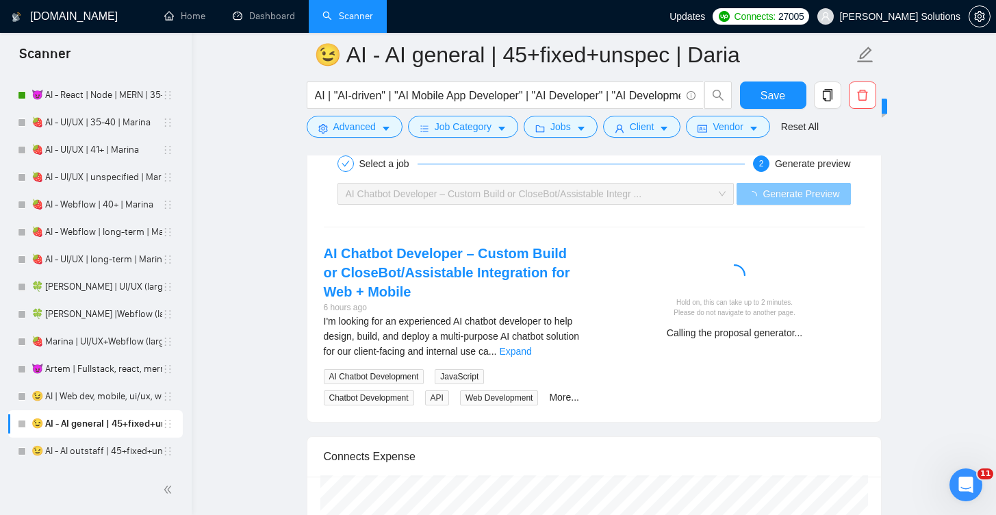
scroll to position [2928, 0]
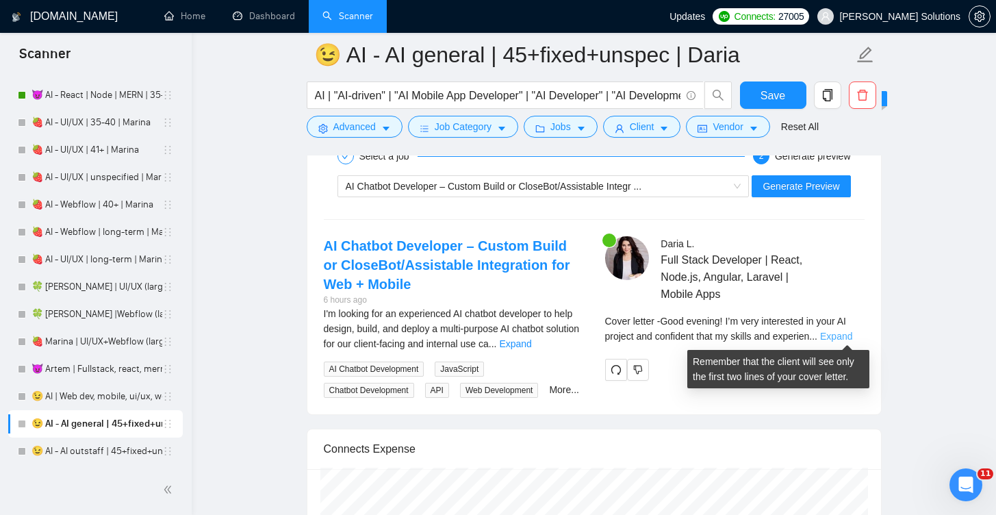
click at [838, 335] on link "Expand" at bounding box center [836, 336] width 32 height 11
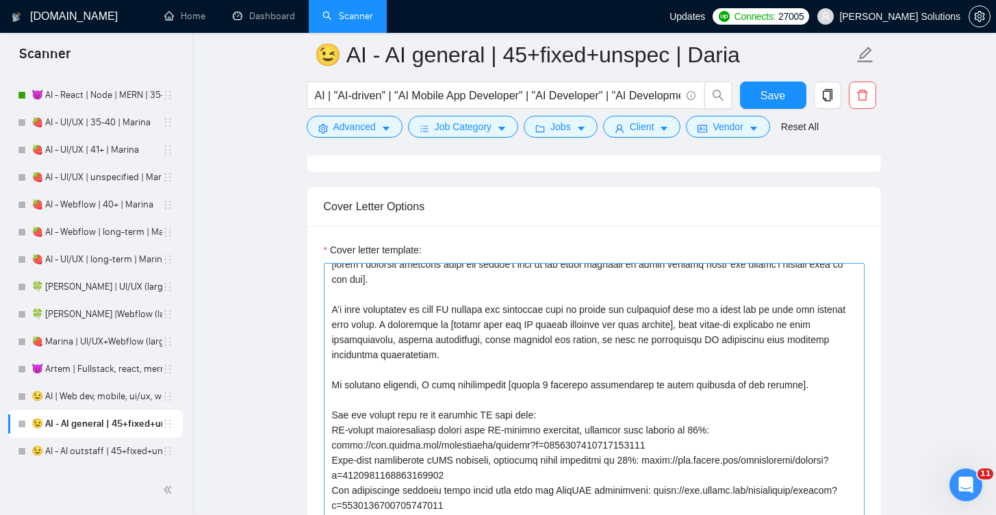
scroll to position [75, 0]
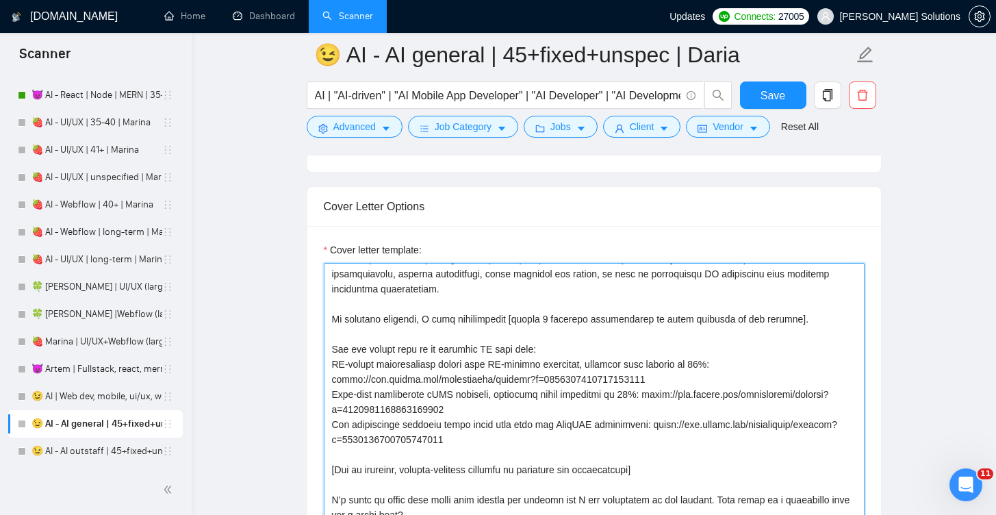
click at [619, 320] on textarea "Cover letter template:" at bounding box center [594, 417] width 541 height 308
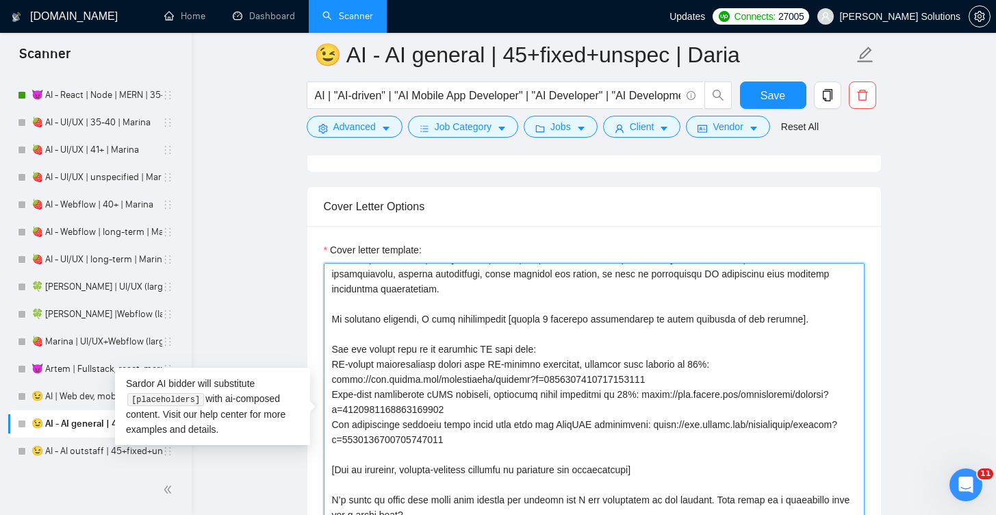
click at [648, 324] on textarea "Cover letter template:" at bounding box center [594, 417] width 541 height 308
drag, startPoint x: 652, startPoint y: 320, endPoint x: 679, endPoint y: 320, distance: 27.4
click at [679, 320] on textarea "Cover letter template:" at bounding box center [594, 417] width 541 height 308
drag, startPoint x: 683, startPoint y: 321, endPoint x: 653, endPoint y: 319, distance: 30.2
click at [653, 319] on textarea "Cover letter template:" at bounding box center [594, 417] width 541 height 308
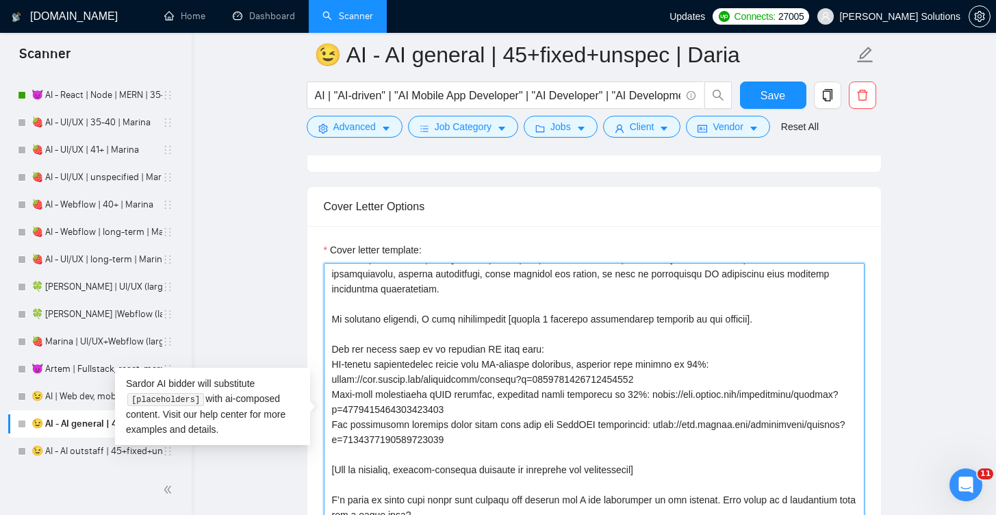
click at [744, 321] on textarea "Cover letter template:" at bounding box center [594, 417] width 541 height 308
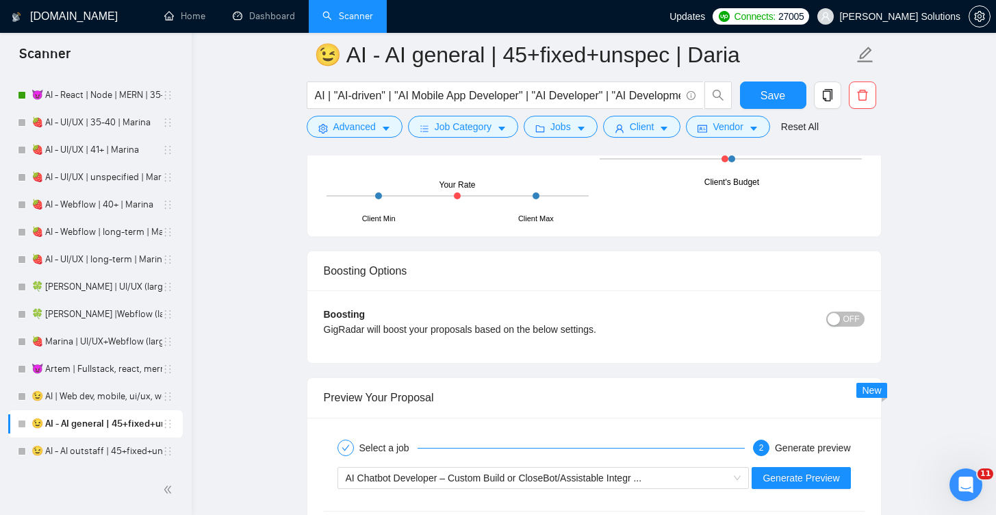
scroll to position [2796, 0]
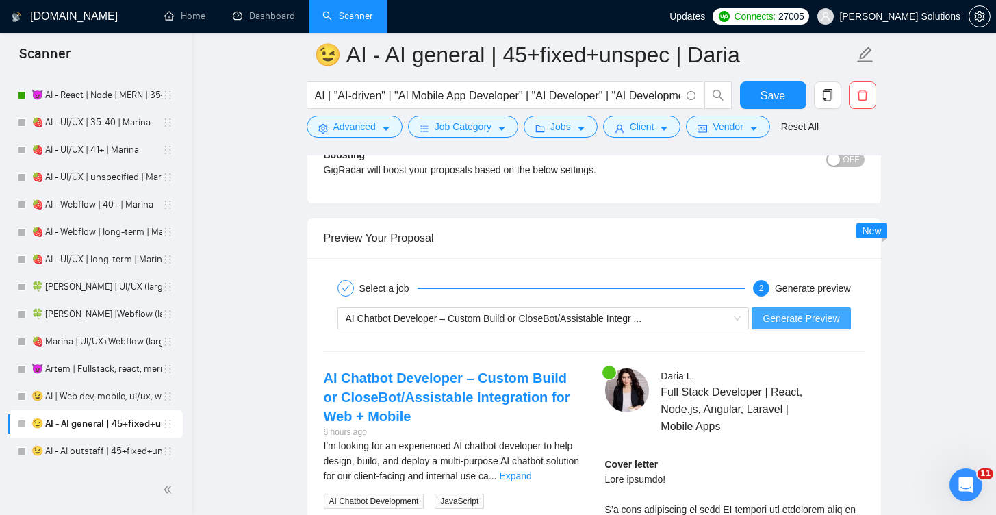
type textarea "[write a personal greeting using the client's name in the local language of the…"
click at [788, 314] on span "Generate Preview" at bounding box center [801, 318] width 77 height 15
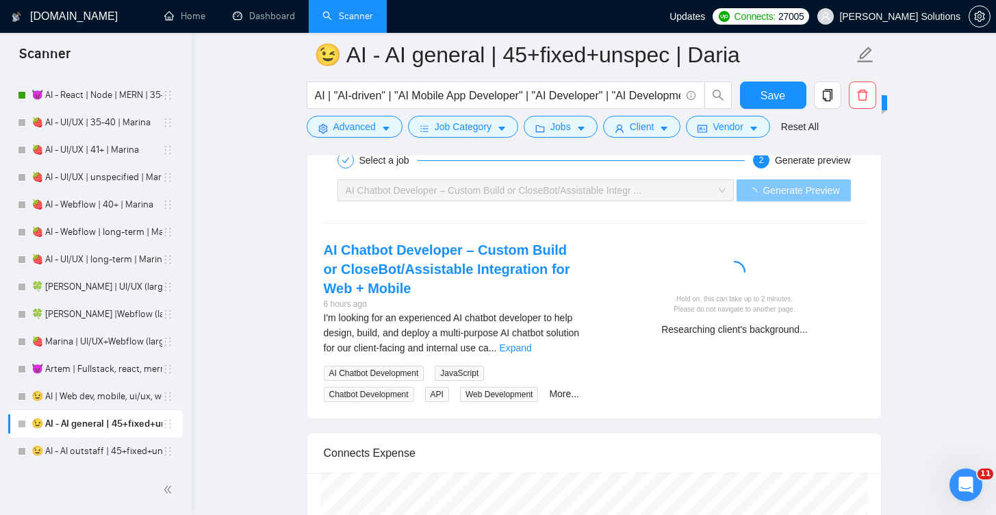
scroll to position [2934, 0]
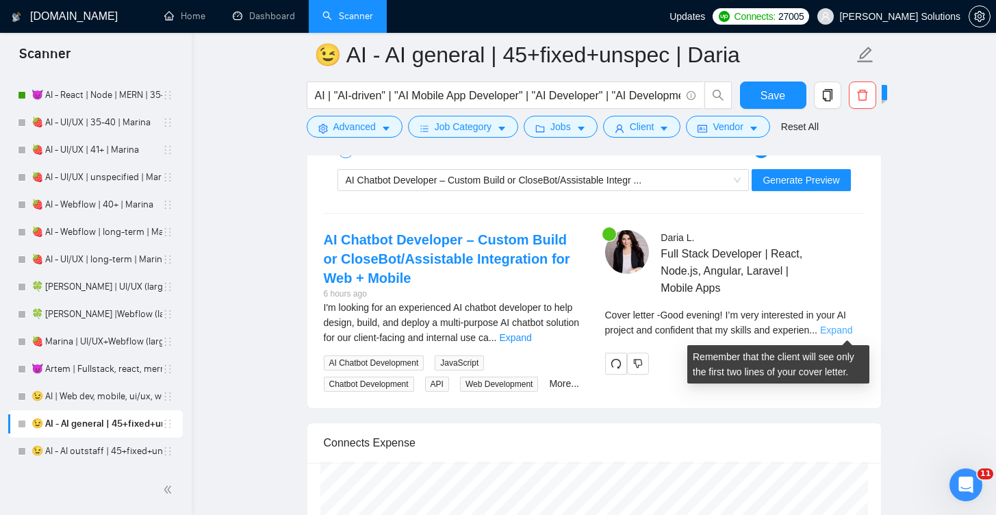
click at [840, 329] on link "Expand" at bounding box center [836, 330] width 32 height 11
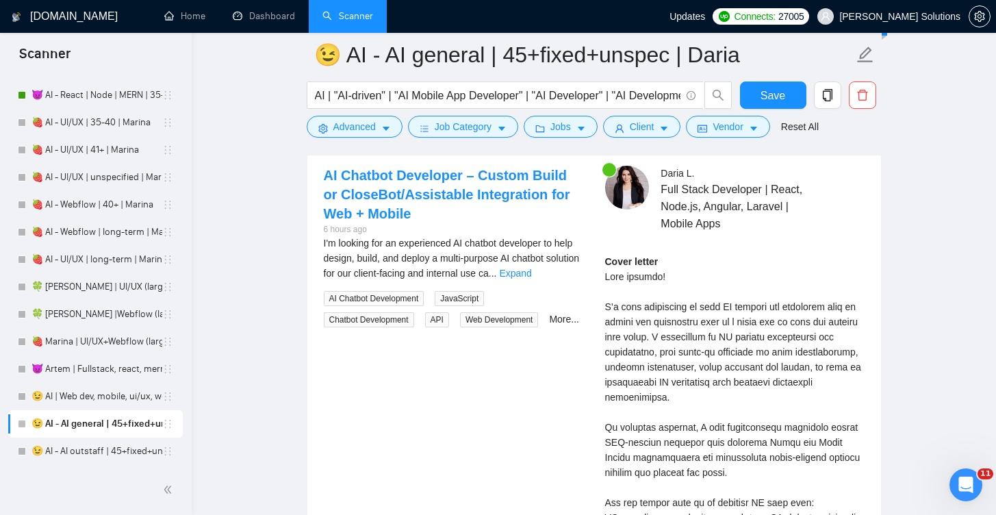
scroll to position [2898, 0]
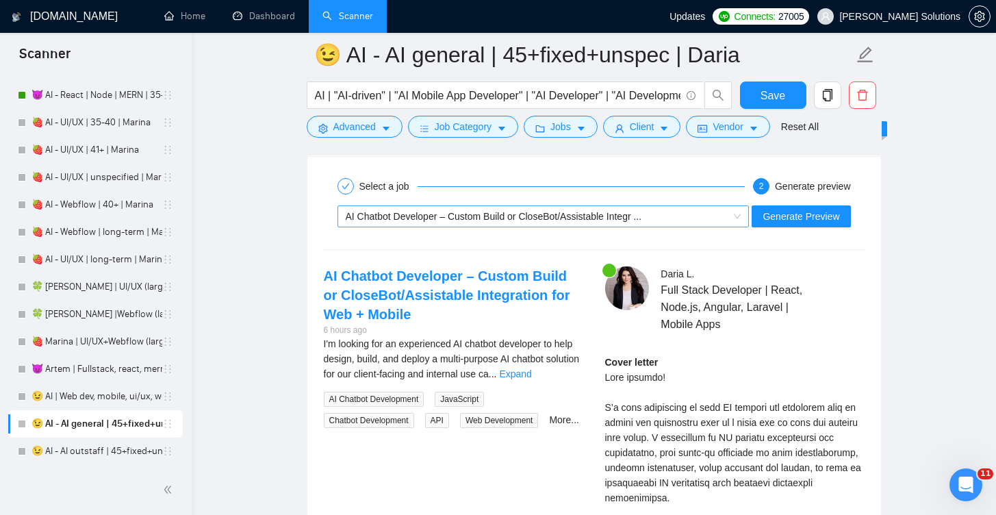
click at [713, 225] on div "AI Chatbot Developer – Custom Build or CloseBot/Assistable Integr ..." at bounding box center [538, 216] width 384 height 21
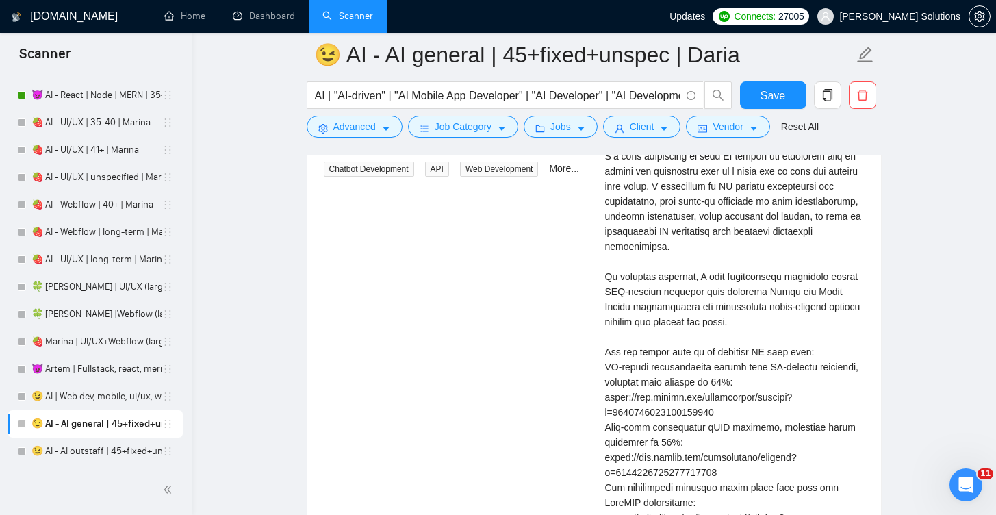
scroll to position [2880, 0]
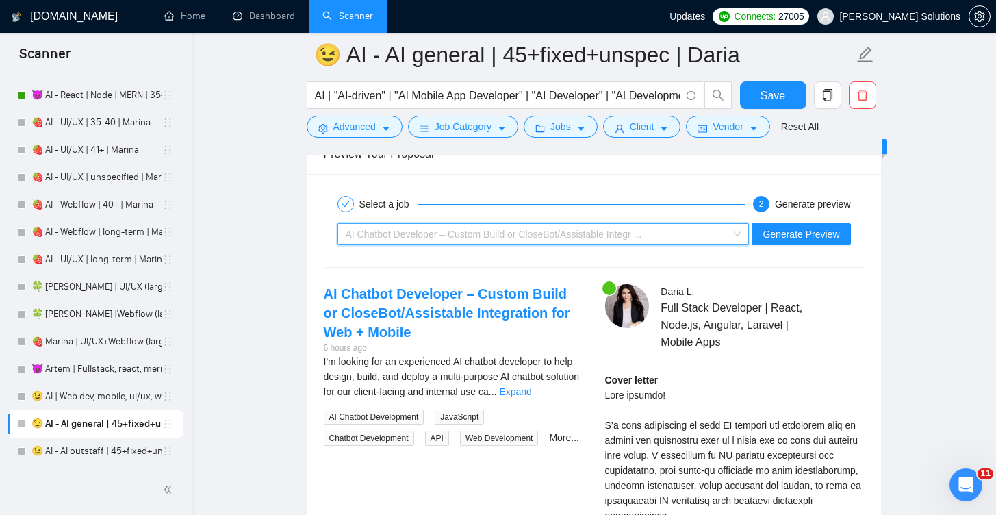
drag, startPoint x: 698, startPoint y: 240, endPoint x: 693, endPoint y: 233, distance: 8.9
click at [698, 240] on div "AI Chatbot Developer – Custom Build or CloseBot/Assistable Integr ..." at bounding box center [538, 234] width 384 height 21
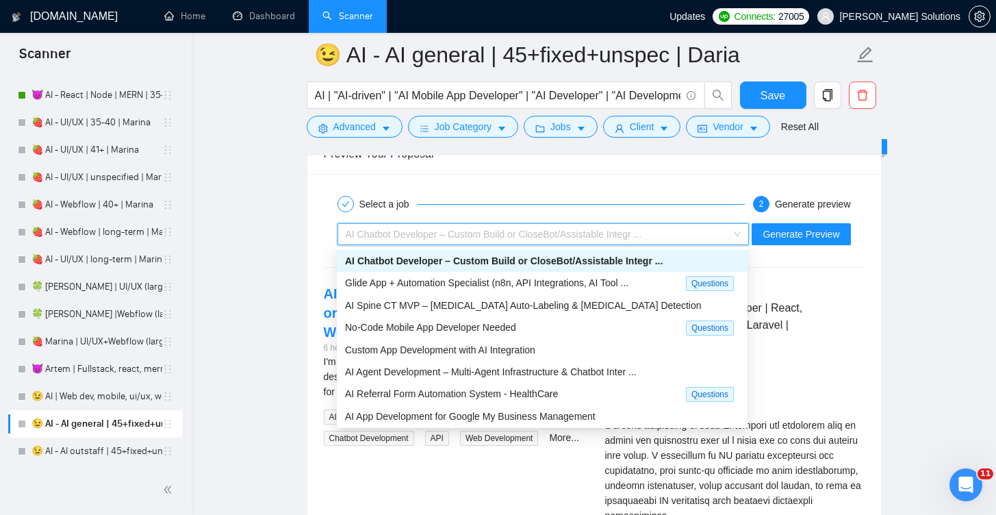
click at [693, 233] on div "AI Chatbot Developer – Custom Build or CloseBot/Assistable Integr ..." at bounding box center [538, 234] width 384 height 21
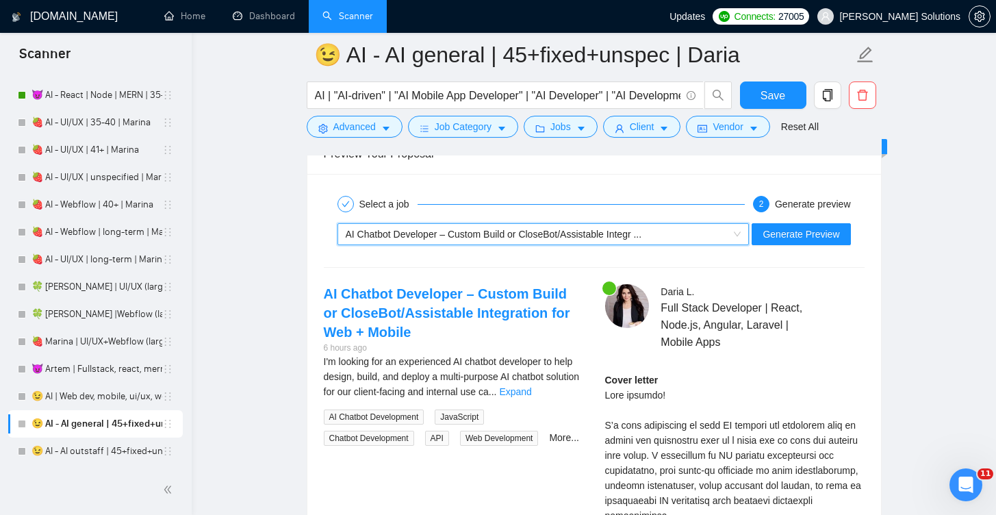
click at [661, 235] on div "AI Chatbot Developer – Custom Build or CloseBot/Assistable Integr ..." at bounding box center [538, 234] width 384 height 21
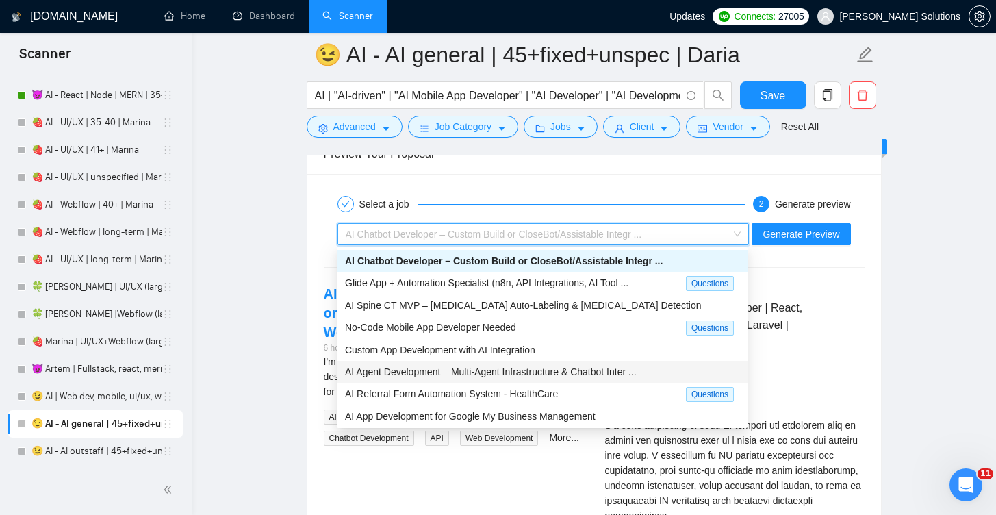
click at [471, 366] on span "AI Agent Development – Multi-Agent Infrastructure & Chatbot Inter ..." at bounding box center [491, 371] width 292 height 11
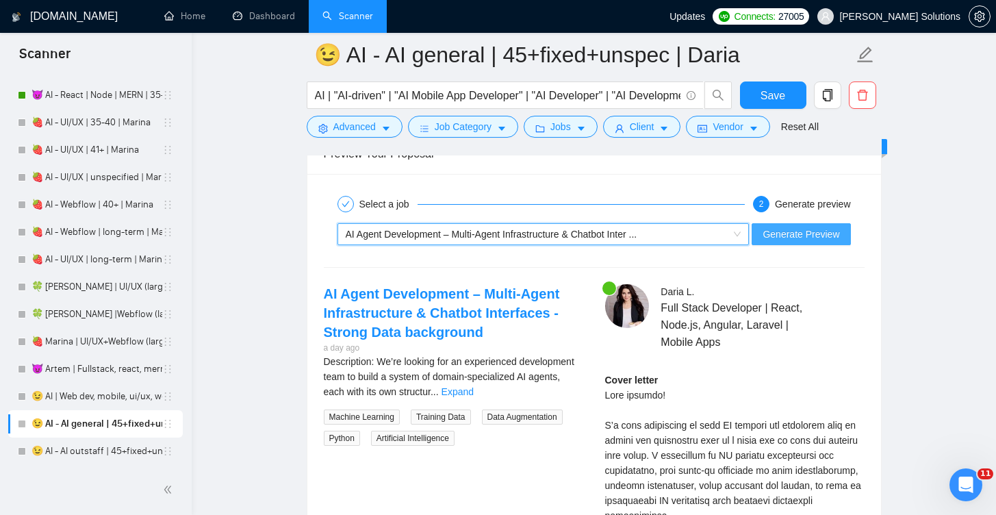
click at [799, 234] on span "Generate Preview" at bounding box center [801, 234] width 77 height 15
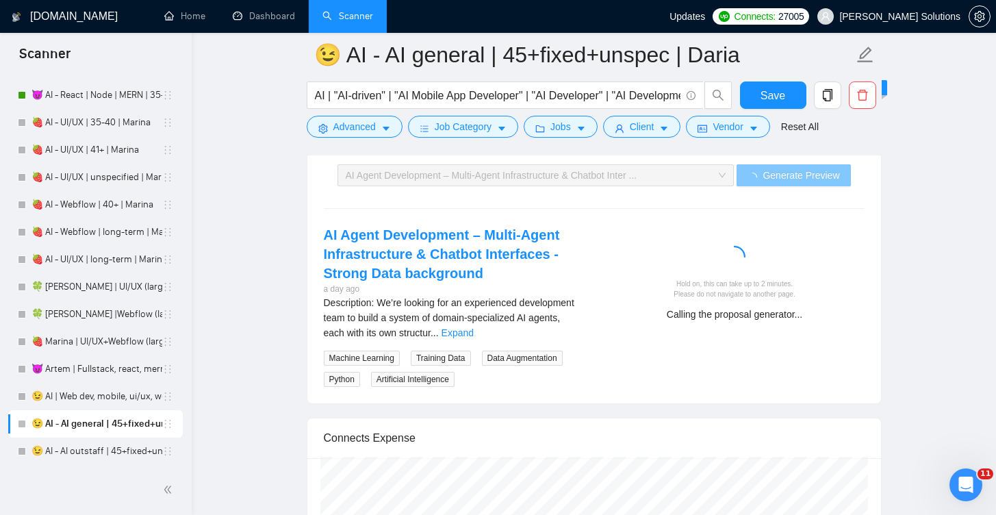
scroll to position [2958, 0]
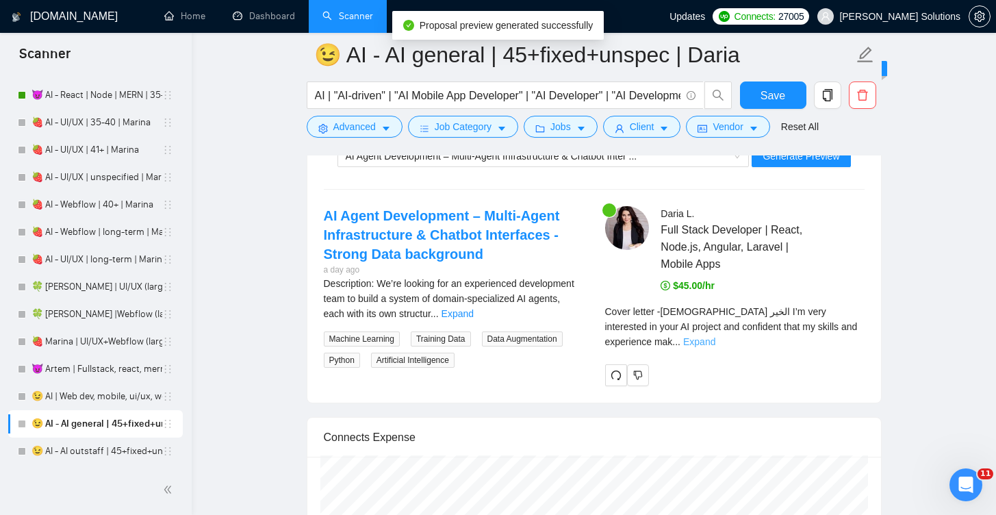
click at [716, 336] on link "Expand" at bounding box center [699, 341] width 32 height 11
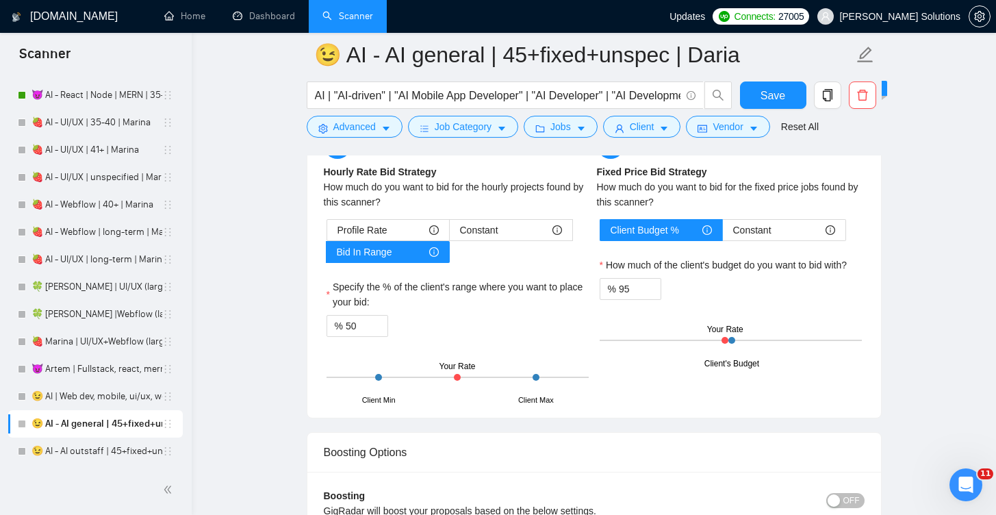
scroll to position [2407, 0]
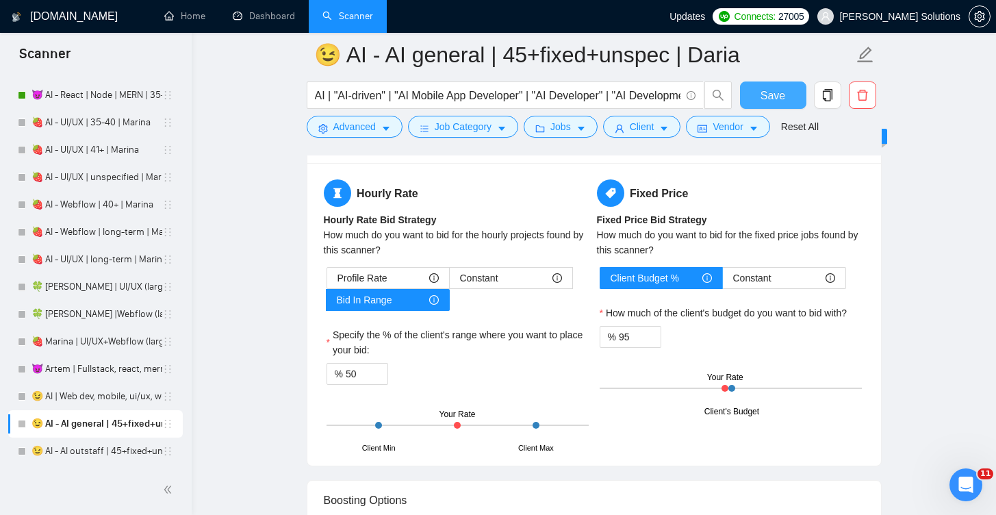
click at [777, 91] on span "Save" at bounding box center [773, 95] width 25 height 17
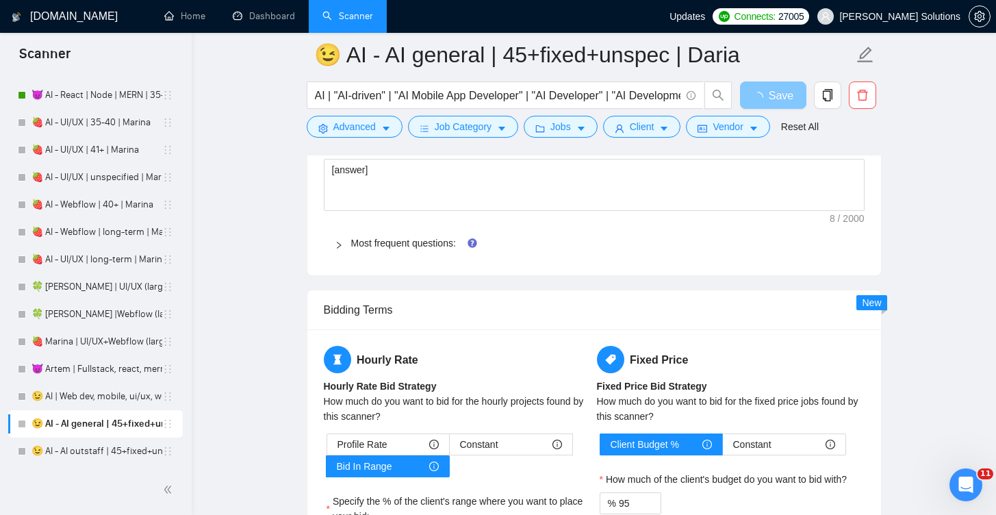
scroll to position [2137, 0]
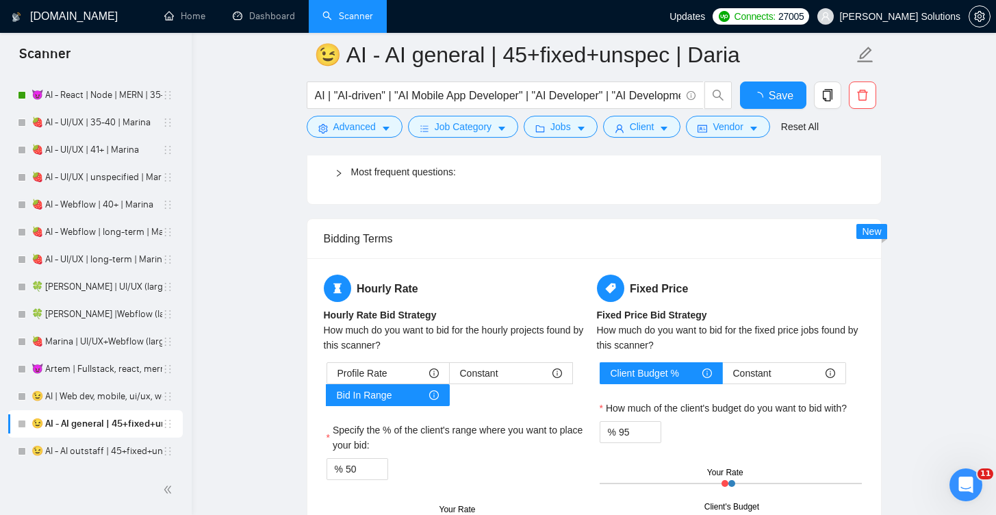
click at [436, 353] on div "Hourly Rate Hourly Rate Bid Strategy How much do you want to bid for the hourly…" at bounding box center [457, 410] width 273 height 270
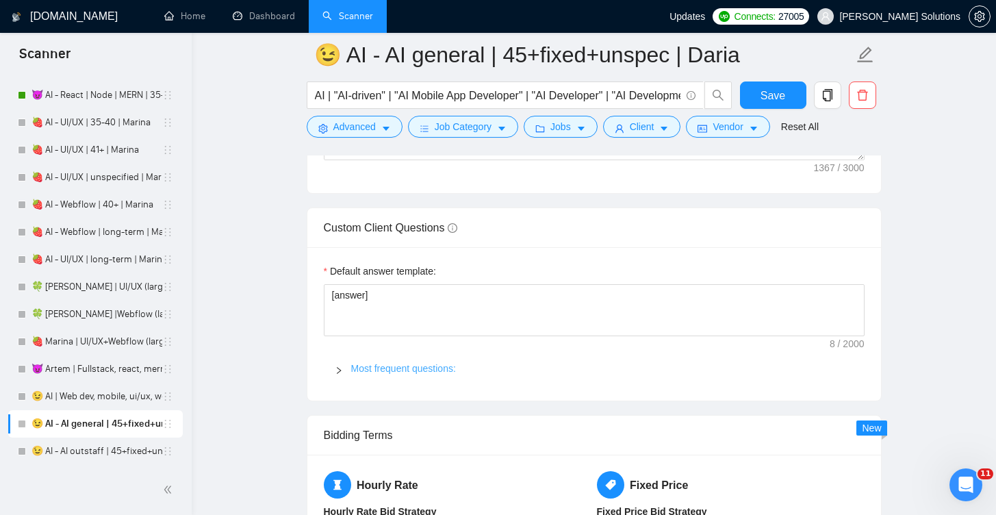
click at [410, 370] on link "Most frequent questions:" at bounding box center [403, 368] width 105 height 11
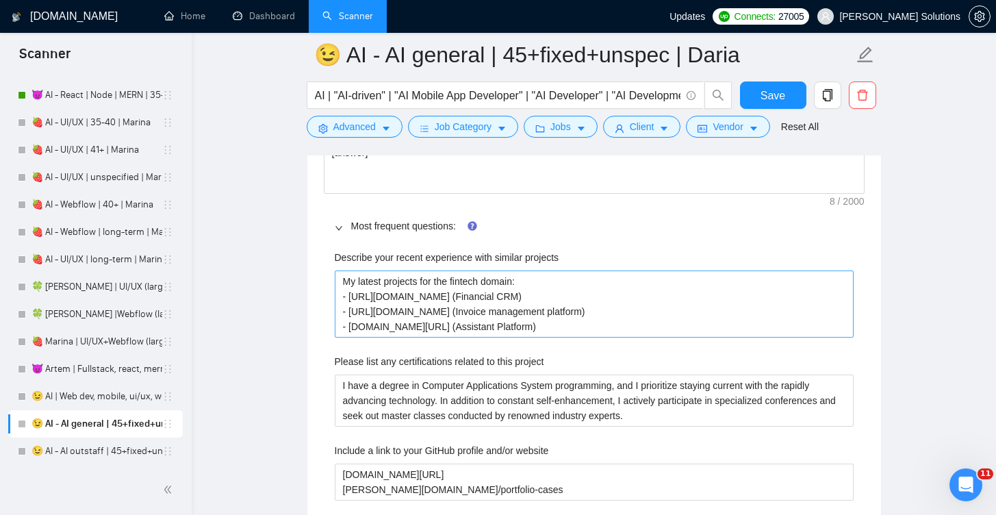
scroll to position [2233, 0]
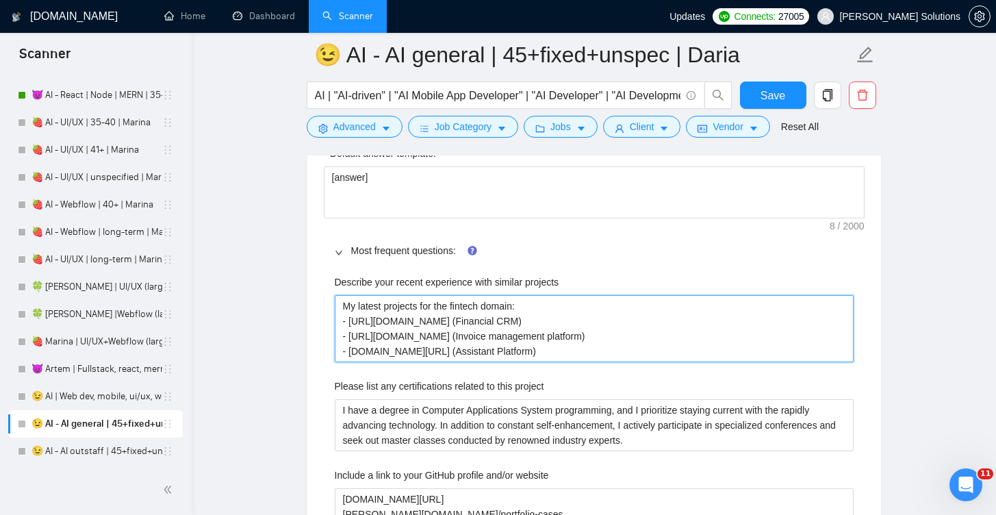
drag, startPoint x: 568, startPoint y: 356, endPoint x: 231, endPoint y: 285, distance: 344.4
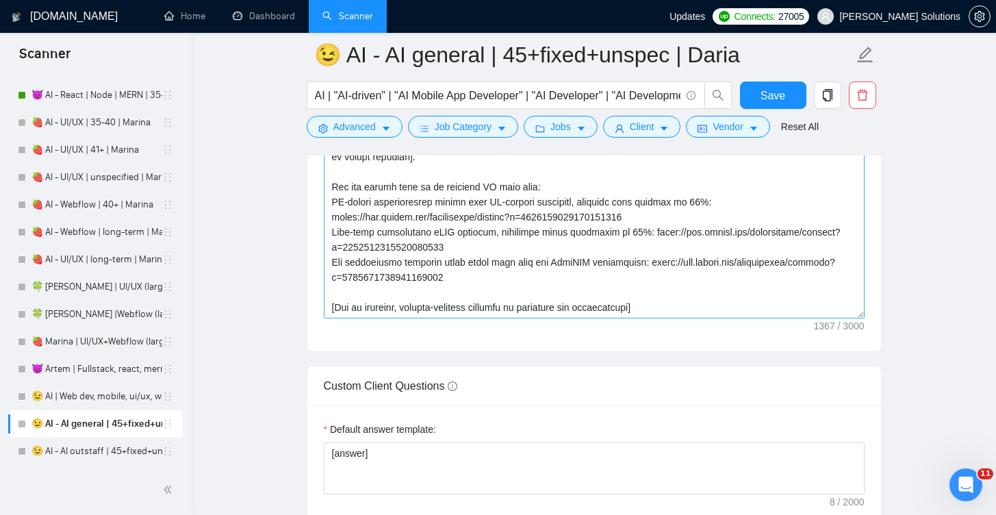
scroll to position [1935, 0]
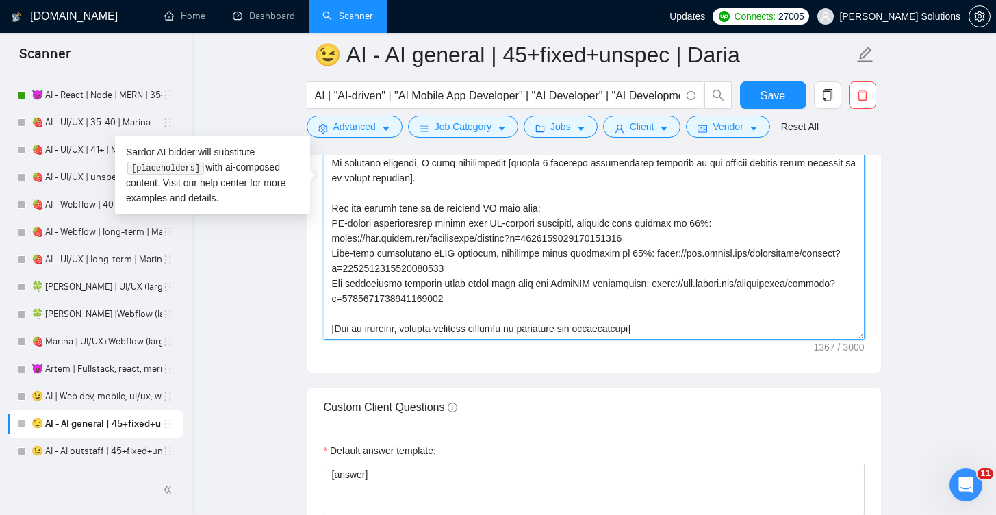
drag, startPoint x: 679, startPoint y: 299, endPoint x: 322, endPoint y: 224, distance: 365.2
click at [322, 224] on div "Cover letter template:" at bounding box center [594, 184] width 574 height 378
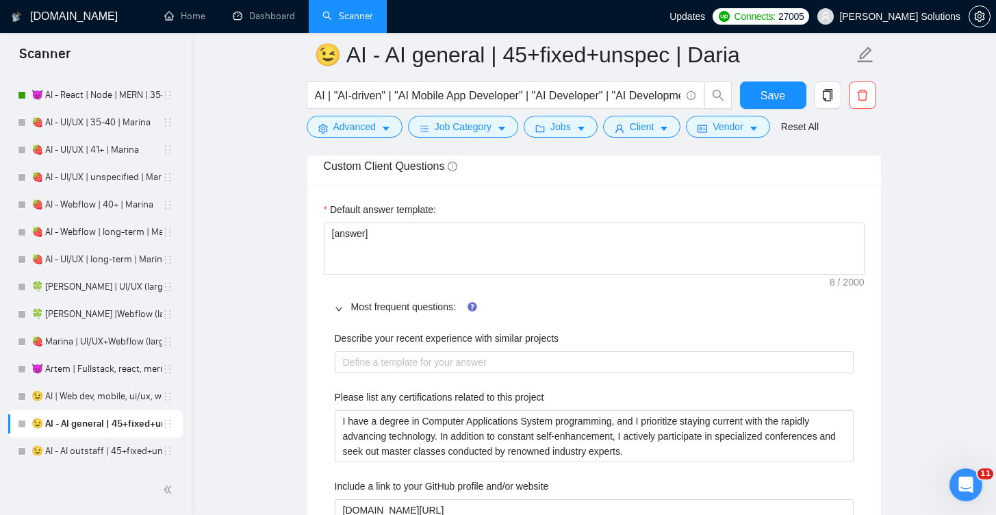
scroll to position [2204, 0]
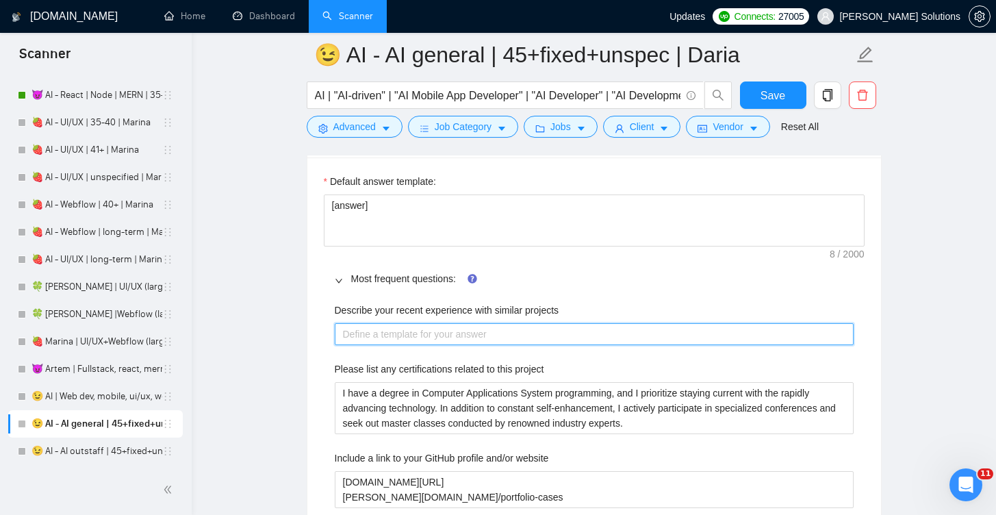
click at [403, 343] on projects "Describe your recent experience with similar projects" at bounding box center [594, 334] width 519 height 22
paste projects "AI-driven neuroscanning system with AI-powered analytics, reducing data latency…"
type projects "AI-driven neuroscanning system with AI-powered analytics, reducing data latency…"
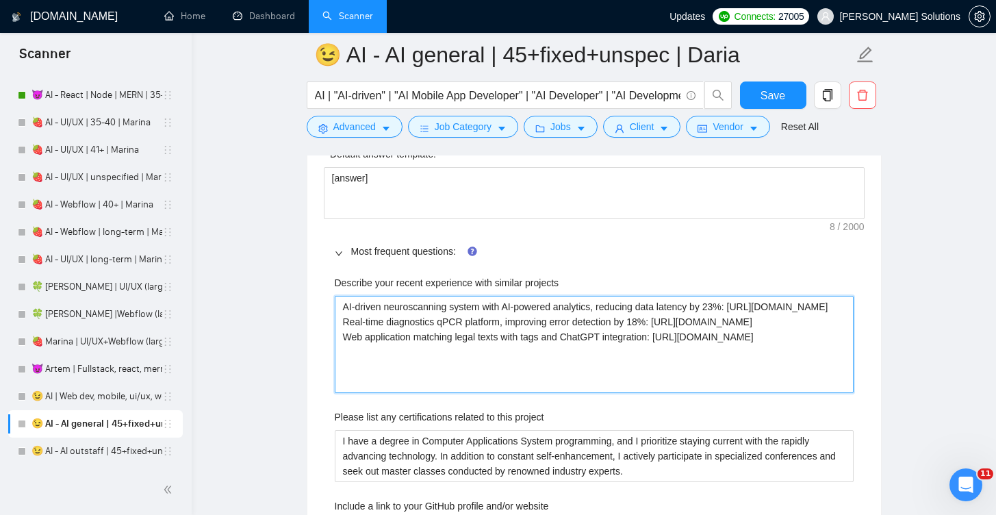
scroll to position [2248, 0]
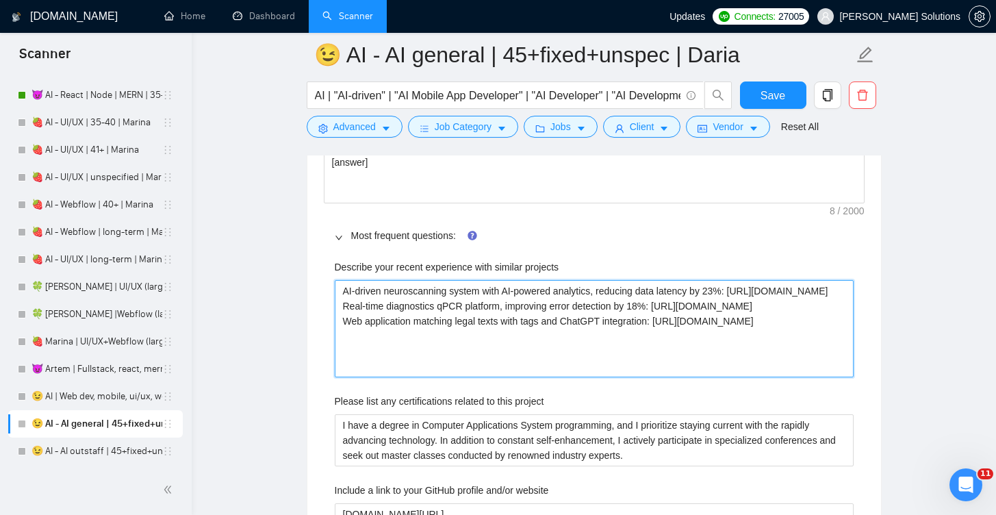
click at [345, 288] on projects "AI-driven neuroscanning system with AI-powered analytics, reducing data latency…" at bounding box center [594, 328] width 519 height 97
type projects "AI-driven neuroscanning system with AI-powered analytics, reducing data latency…"
paste projects "•"
type projects "• AI-driven neuroscanning system with AI-powered analytics, reducing data laten…"
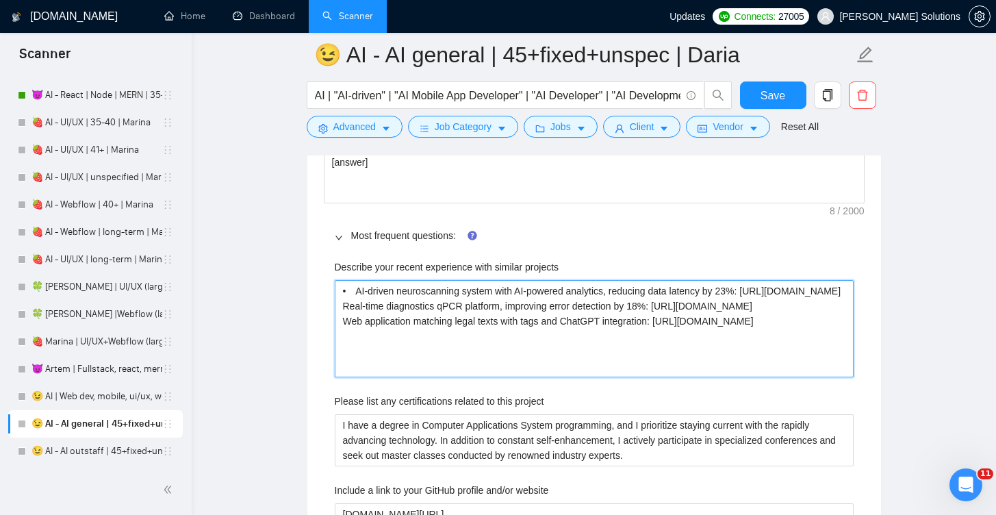
type projects "• AI-driven neuroscanning system with AI-powered analytics, reducing data laten…"
click at [341, 317] on projects "• AI-driven neuroscanning system with AI-powered analytics, reducing data laten…" at bounding box center [594, 328] width 519 height 97
paste projects "•"
type projects "• AI-driven neuroscanning system with AI-powered analytics, reducing data laten…"
click at [345, 347] on projects "• AI-driven neuroscanning system with AI-powered analytics, reducing data laten…" at bounding box center [594, 328] width 519 height 97
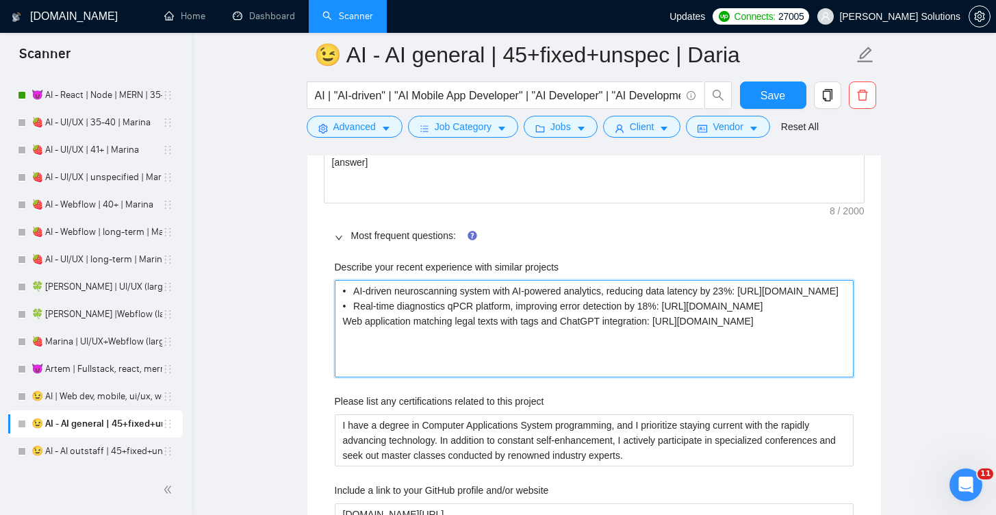
paste projects "•"
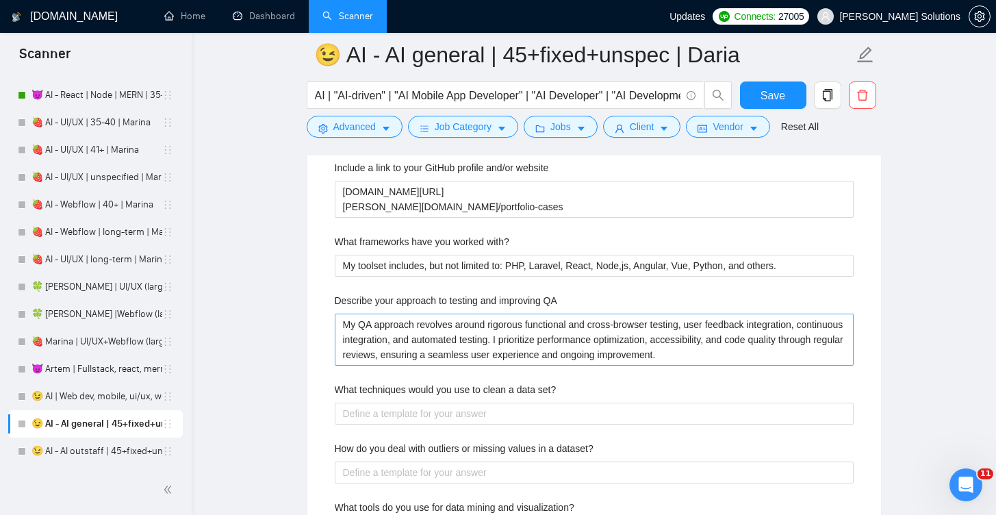
scroll to position [2628, 0]
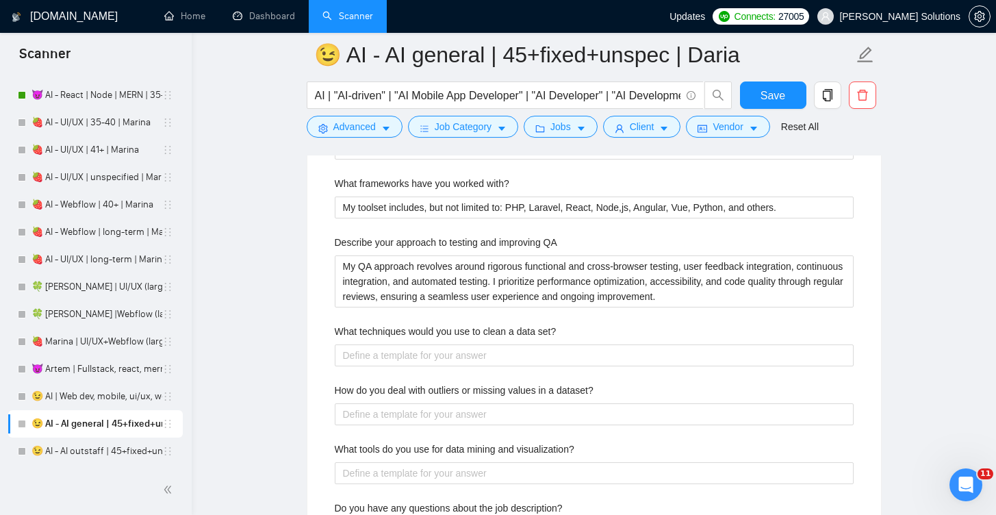
type projects "• AI-driven neuroscanning system with AI-powered analytics, reducing data laten…"
click at [407, 181] on label "What frameworks have you worked with?" at bounding box center [422, 183] width 175 height 15
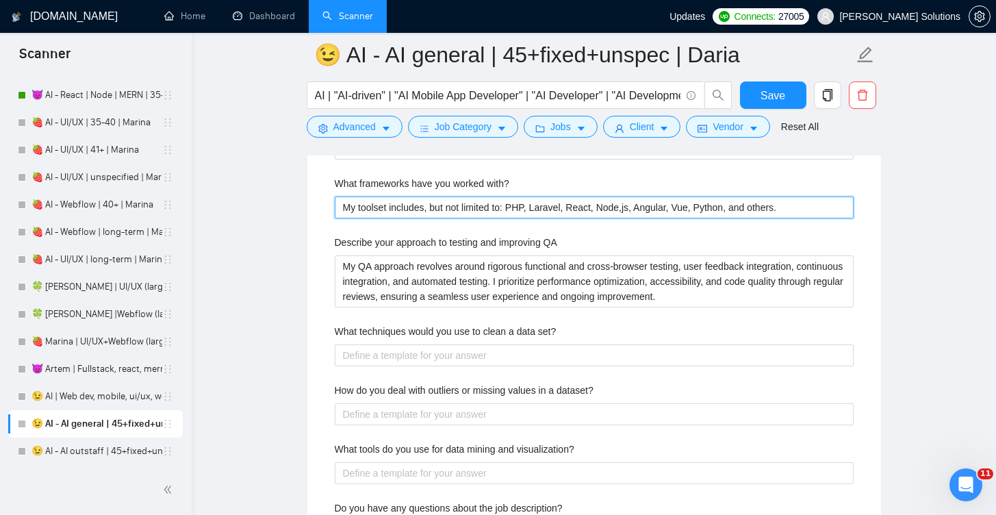
click at [407, 197] on with\? "My toolset includes, but not limited to: PHP, Laravel, React, Node,js, Angular,…" at bounding box center [594, 208] width 519 height 22
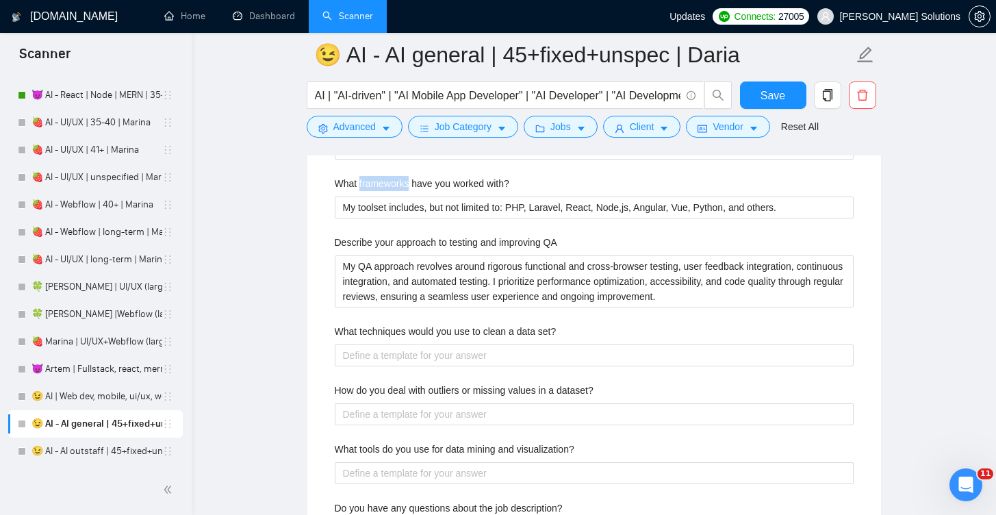
click at [407, 181] on label "What frameworks have you worked with?" at bounding box center [422, 183] width 175 height 15
click at [407, 197] on with\? "My toolset includes, but not limited to: PHP, Laravel, React, Node,js, Angular,…" at bounding box center [594, 208] width 519 height 22
click at [407, 181] on label "What frameworks have you worked with?" at bounding box center [422, 183] width 175 height 15
click at [407, 197] on with\? "My toolset includes, but not limited to: PHP, Laravel, React, Node,js, Angular,…" at bounding box center [594, 208] width 519 height 22
copy label "What frameworks have you worked with?"
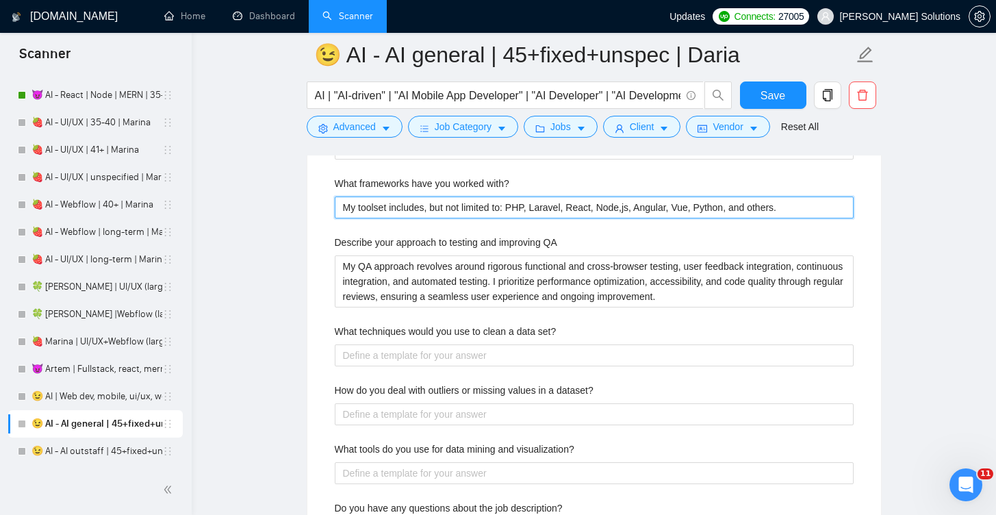
click at [444, 213] on with\? "My toolset includes, but not limited to: PHP, Laravel, React, Node,js, Angular,…" at bounding box center [594, 208] width 519 height 22
click at [492, 211] on with\? "My toolset includes, but not limited to: PHP, Laravel, React, Node,js, Angular,…" at bounding box center [594, 208] width 519 height 22
drag, startPoint x: 513, startPoint y: 206, endPoint x: 819, endPoint y: 216, distance: 306.3
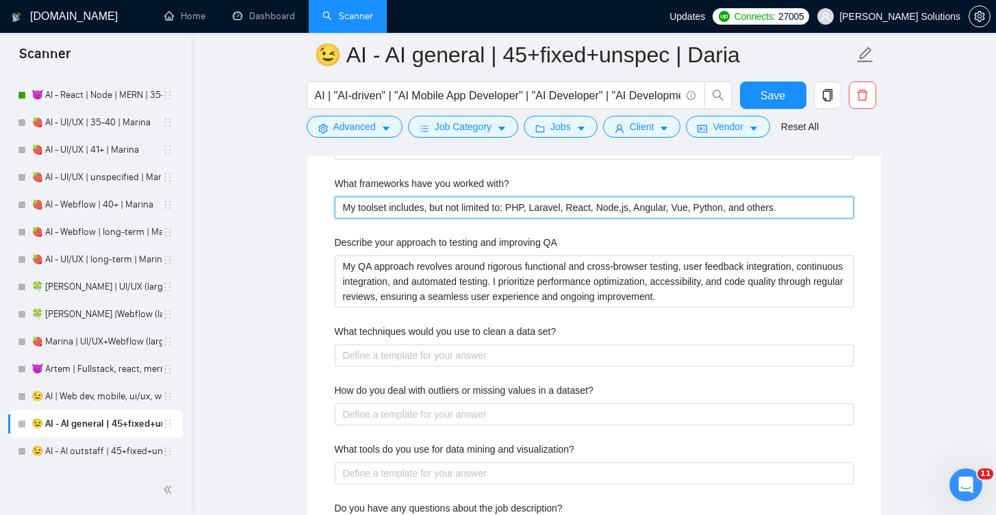
click at [819, 216] on with\? "My toolset includes, but not limited to: PHP, Laravel, React, Node,js, Angular,…" at bounding box center [594, 208] width 519 height 22
paste with\? "I have experience with TensorFlow, PyTorch, scikit-learn, OpenCV, and Hugging F…"
type with\? "My toolset includes, but not limited to:I have experience with TensorFlow, PyTo…"
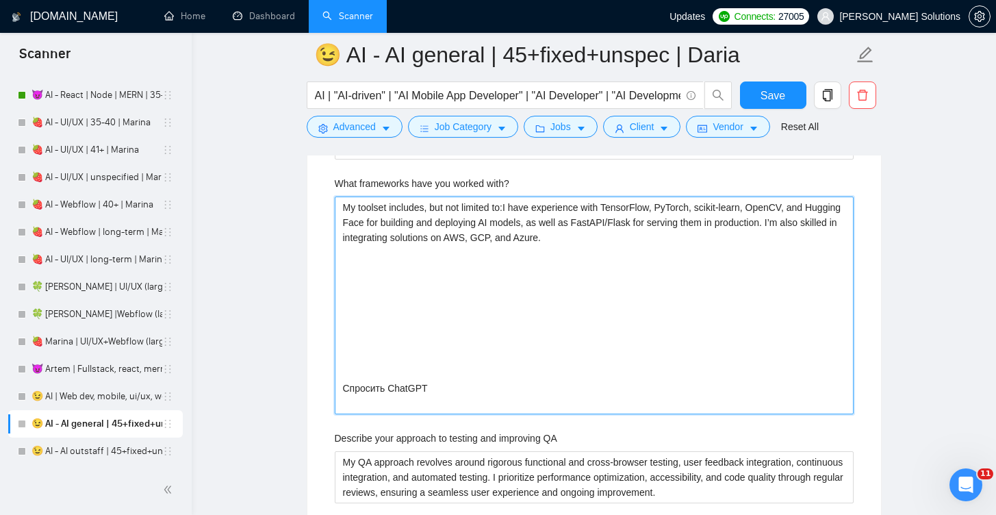
drag, startPoint x: 513, startPoint y: 206, endPoint x: 288, endPoint y: 184, distance: 225.8
click at [289, 184] on main "😉 AI - AI general | 45+fixed+unspec | Daria AI | "AI-driven" | "AI Mobile App D…" at bounding box center [594, 325] width 761 height 5799
type with\? "I have experience with TensorFlow, PyTorch, scikit-learn, OpenCV, and Hugging F…"
drag, startPoint x: 700, startPoint y: 248, endPoint x: 694, endPoint y: 451, distance: 202.8
click at [694, 451] on div "Describe your recent experience with similar projects • AI-driven neuroscanning…" at bounding box center [594, 458] width 541 height 1174
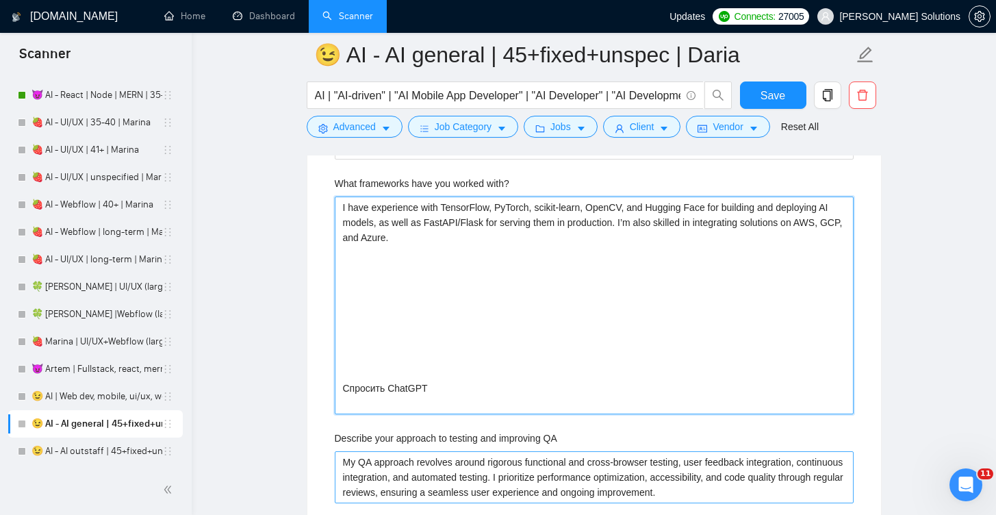
type with\? "I have experience with TensorFlow, PyTorch, scikit-learn, OpenCV, and Hugging F…"
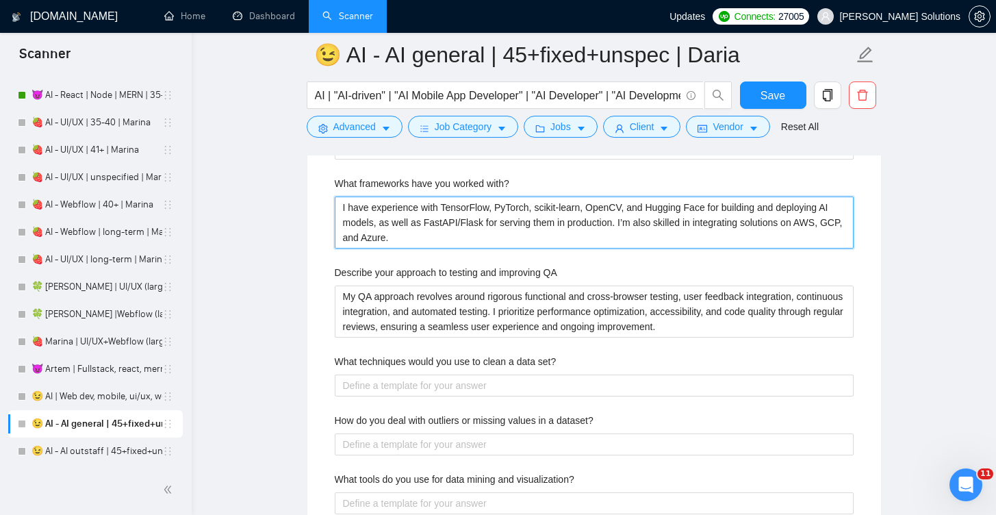
click at [442, 207] on with\? "I have experience with TensorFlow, PyTorch, scikit-learn, OpenCV, and Hugging F…" at bounding box center [594, 223] width 519 height 52
type with\? "I have experience with PTensorFlow, PyTorch, scikit-learn, OpenCV, and Hugging …"
type with\? "I have experience with PyTensorFlow, PyTorch, scikit-learn, OpenCV, and Hugging…"
type with\? "I have experience with PytTensorFlow, PyTorch, scikit-learn, OpenCV, and Huggin…"
type with\? "I have experience with PythTensorFlow, PyTorch, scikit-learn, OpenCV, and Huggi…"
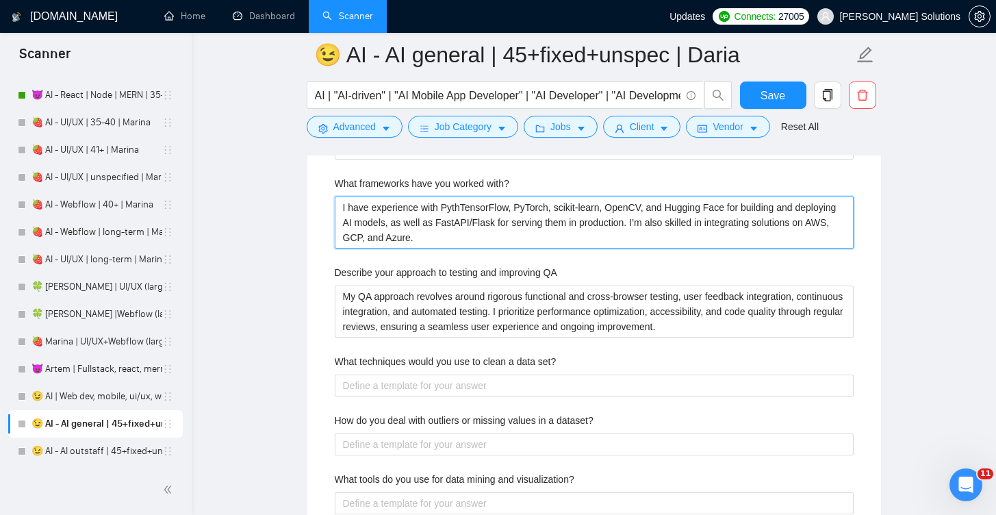
type with\? "I have experience with PythiTensorFlow, PyTorch, scikit-learn, OpenCV, and Hugg…"
type with\? "I have experience with PythinTensorFlow, PyTorch, scikit-learn, OpenCV, and Hug…"
type with\? "I have experience with Pythin,TensorFlow, PyTorch, scikit-learn, OpenCV, and Hu…"
type with\? "I have experience with Pythin, TensorFlow, PyTorch, scikit-learn, OpenCV, and H…"
type with\? "I have experience with Pythn, TensorFlow, PyTorch, scikit-learn, OpenCV, and Hu…"
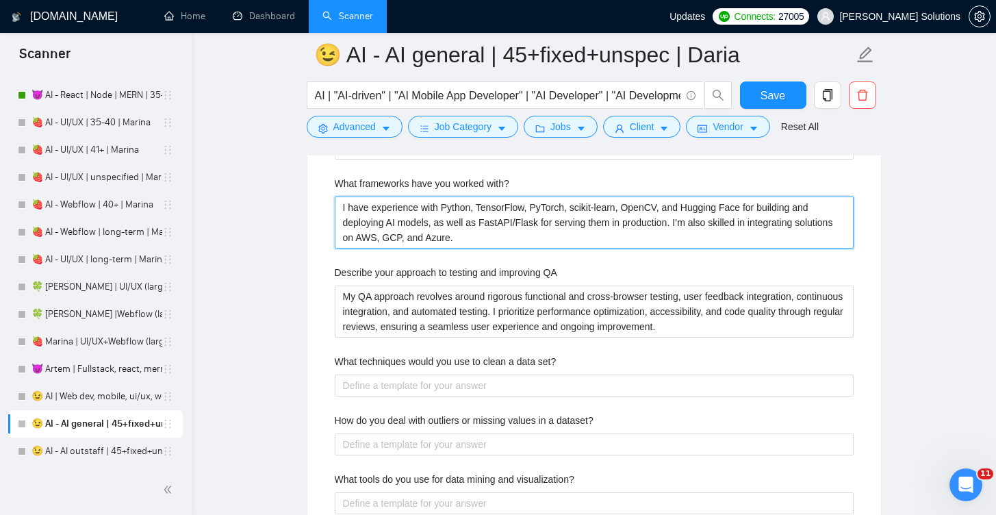
click at [478, 213] on with\? "I have experience with Python, TensorFlow, PyTorch, scikit-learn, OpenCV, and H…" at bounding box center [594, 223] width 519 height 52
click at [544, 245] on with\? "I have experience with Python, TensorFlow, PyTorch, scikit-learn, OpenCV, and H…" at bounding box center [594, 223] width 519 height 52
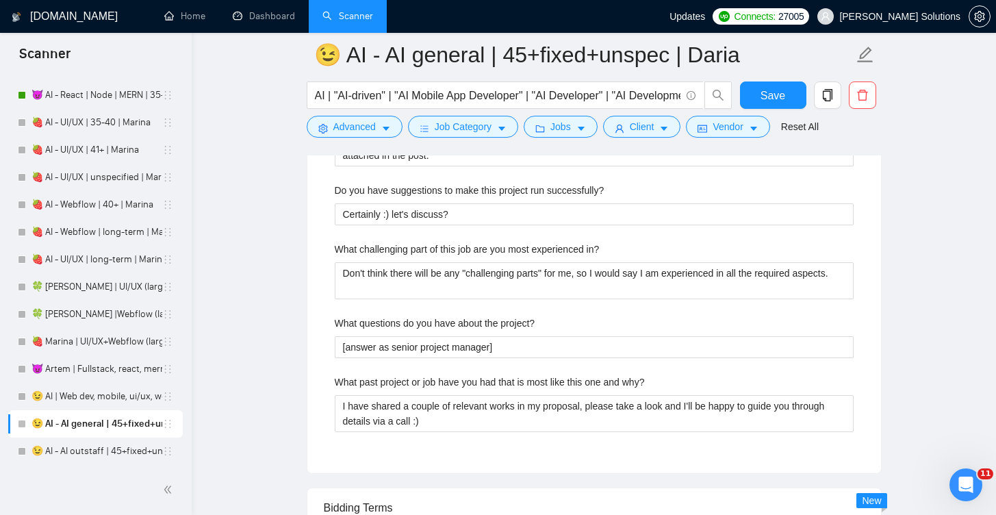
scroll to position [3052, 0]
type with\? "I have experience with Python, TensorFlow, PyTorch, scikit-learn, OpenCV, and H…"
click at [758, 95] on button "Save" at bounding box center [773, 94] width 66 height 27
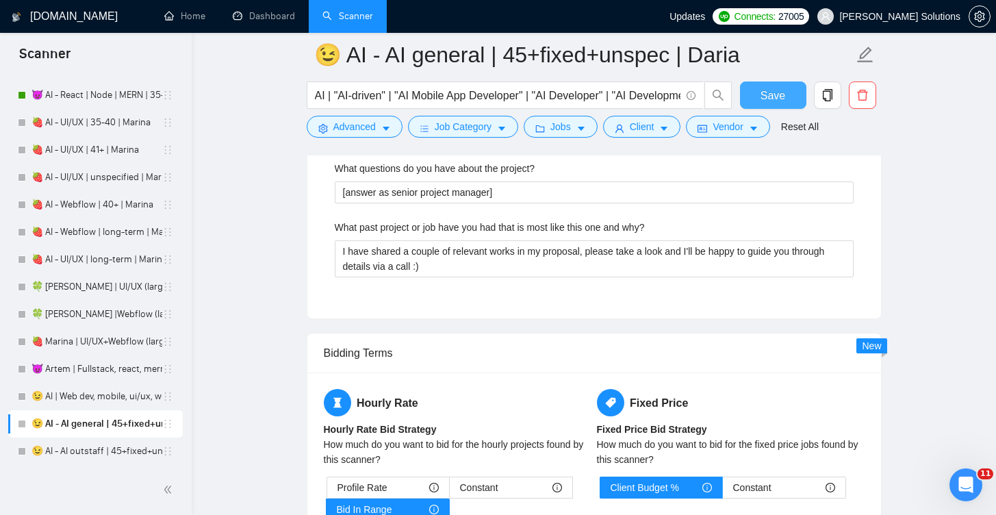
click at [772, 97] on span "Save" at bounding box center [773, 95] width 25 height 17
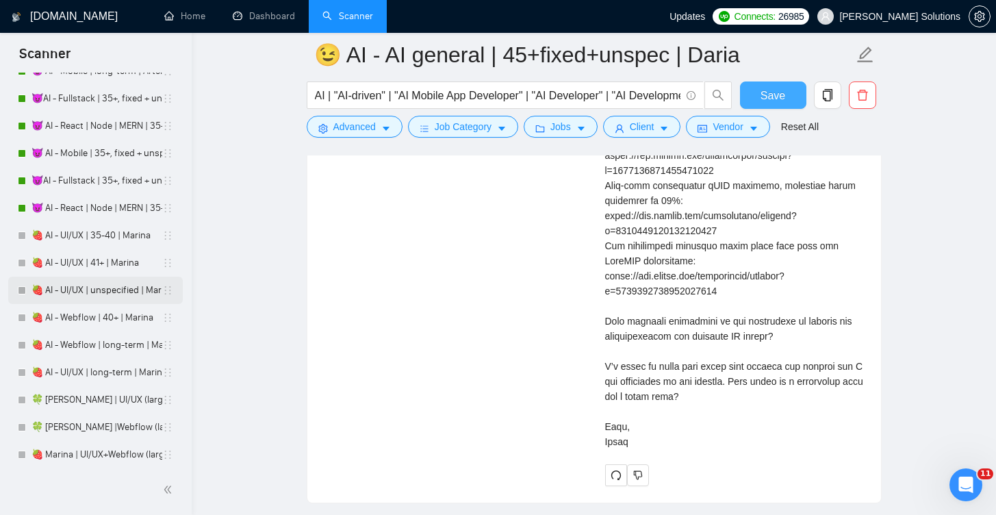
scroll to position [3371, 0]
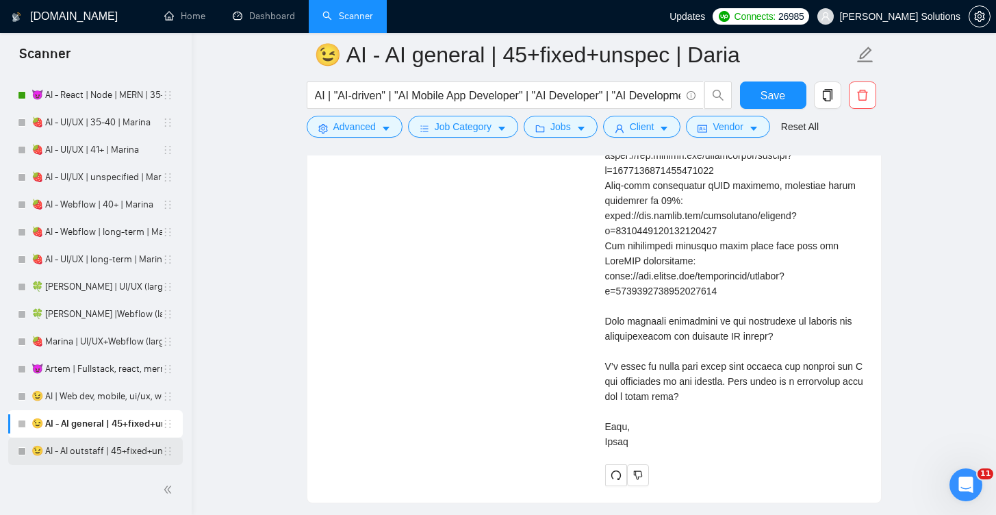
click at [88, 448] on link "😉 AI - AI outstaff | 45+fixed+unspec | Daria" at bounding box center [97, 451] width 131 height 27
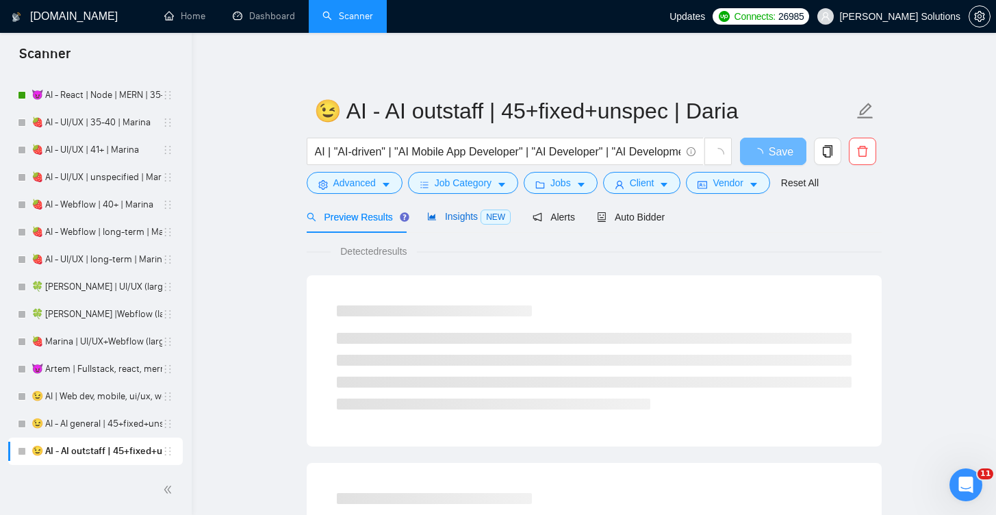
click at [477, 212] on span "Insights NEW" at bounding box center [469, 216] width 84 height 11
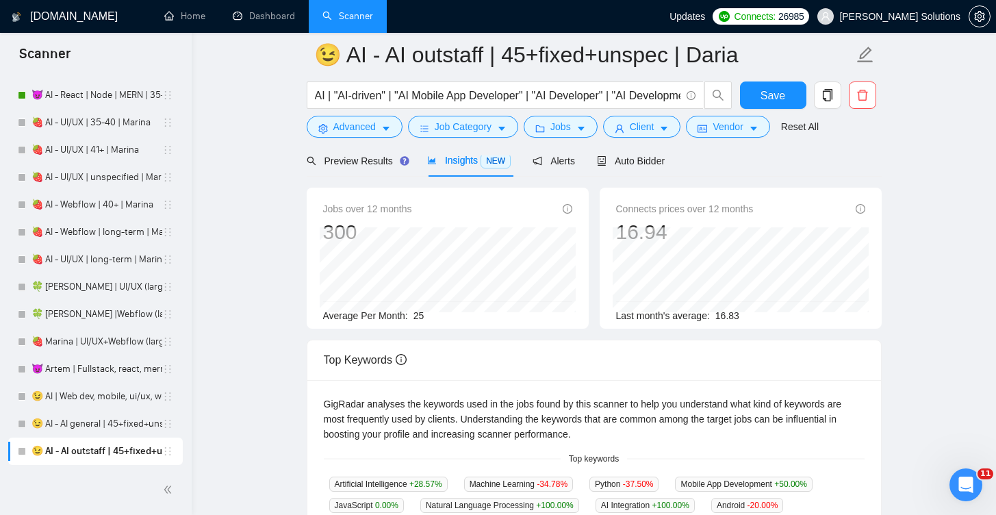
scroll to position [47, 0]
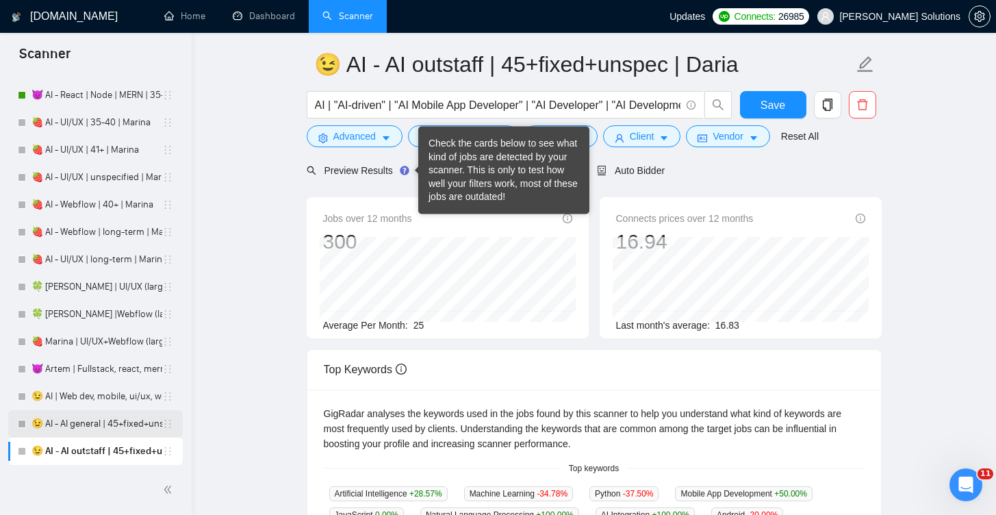
click at [88, 429] on link "😉 AI - AI general | 45+fixed+unspec | Daria" at bounding box center [97, 423] width 131 height 27
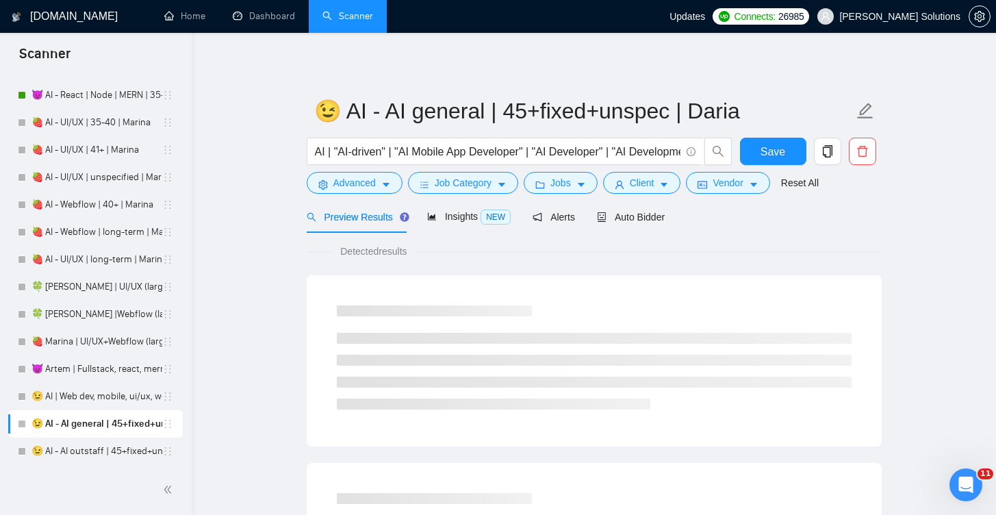
click at [110, 418] on link "😉 AI - AI general | 45+fixed+unspec | Daria" at bounding box center [97, 423] width 131 height 27
click at [444, 219] on span "Insights NEW" at bounding box center [469, 216] width 84 height 11
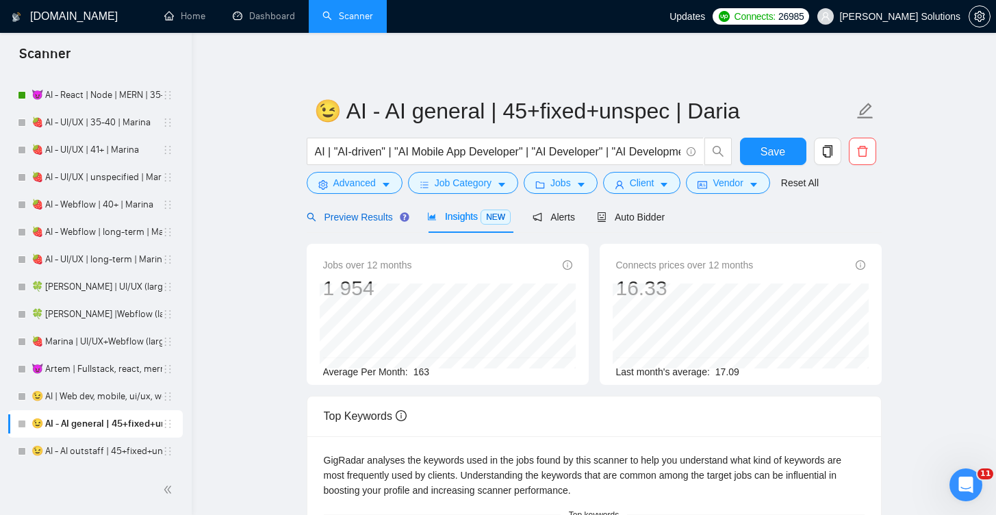
click at [375, 214] on span "Preview Results" at bounding box center [356, 217] width 99 height 11
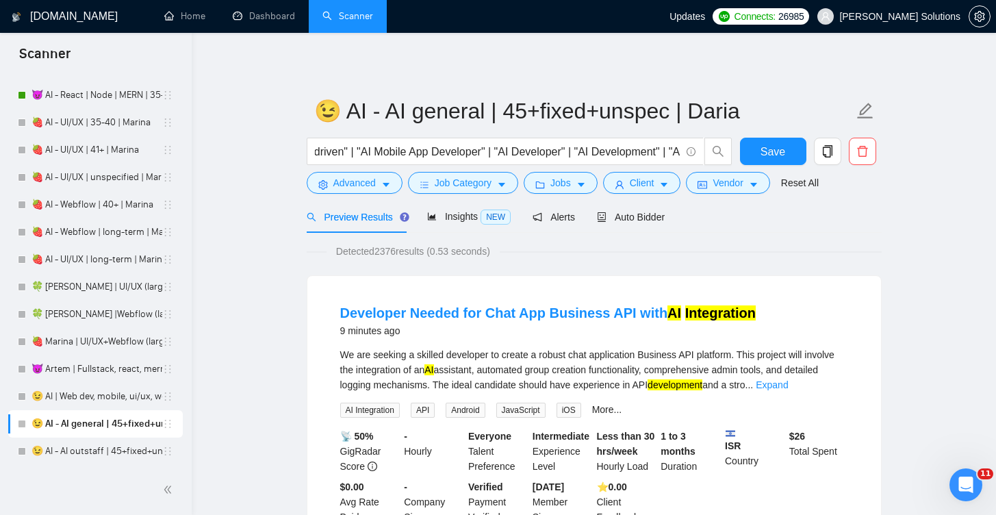
scroll to position [0, 38]
click at [383, 175] on button "Advanced" at bounding box center [355, 183] width 96 height 22
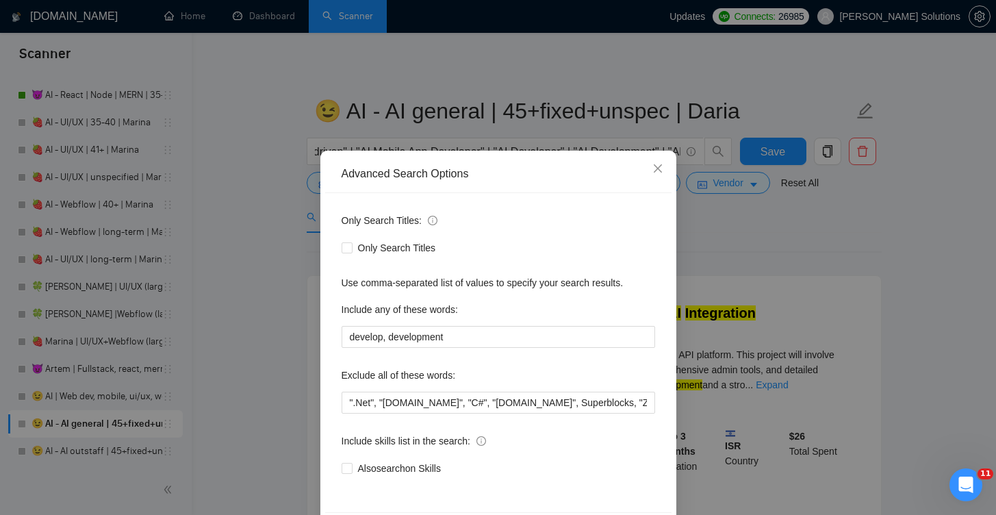
click at [538, 92] on div "Advanced Search Options Only Search Titles: Only Search Titles Use comma-separa…" at bounding box center [498, 257] width 996 height 515
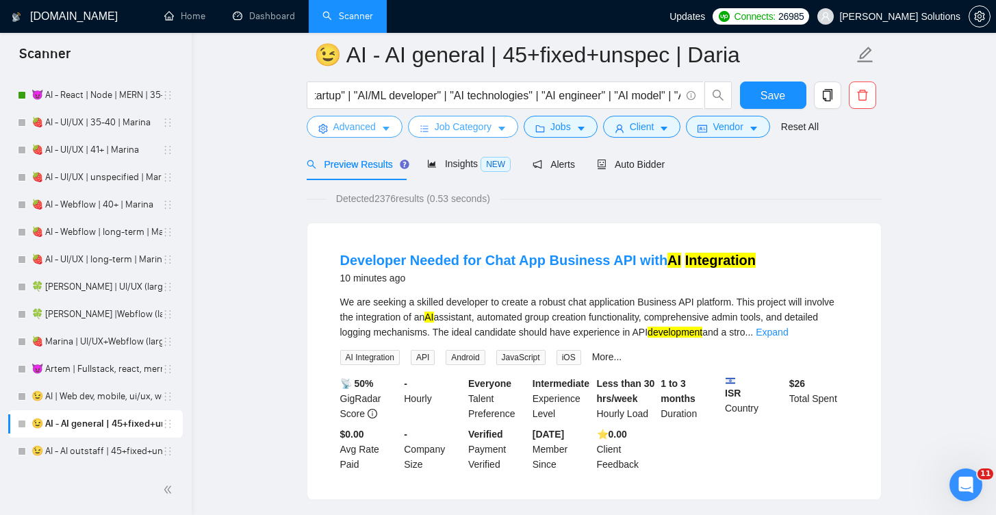
scroll to position [0, 0]
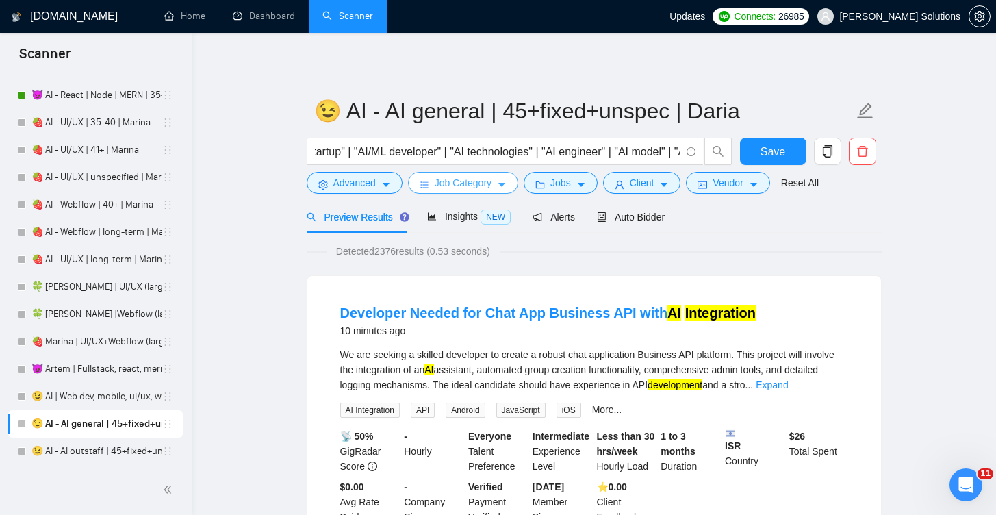
click at [481, 183] on span "Job Category" at bounding box center [463, 182] width 57 height 15
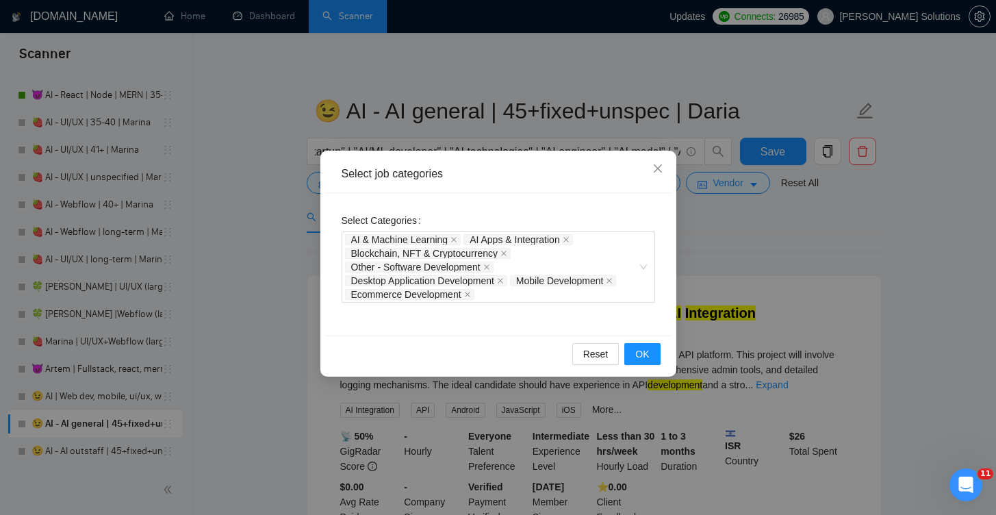
click at [499, 142] on div "Select job categories Select Categories AI & Machine Learning AI Apps & Integra…" at bounding box center [498, 257] width 996 height 515
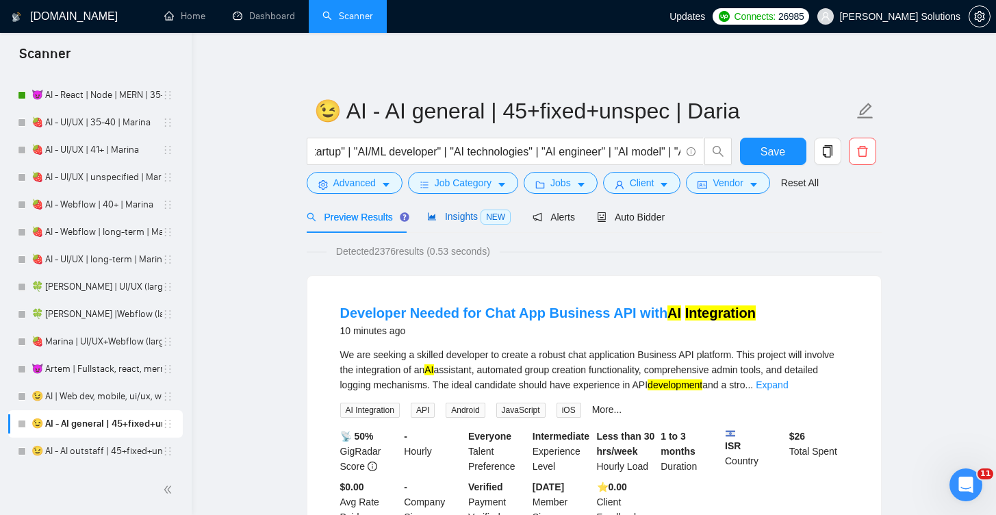
click at [460, 214] on span "Insights NEW" at bounding box center [469, 216] width 84 height 11
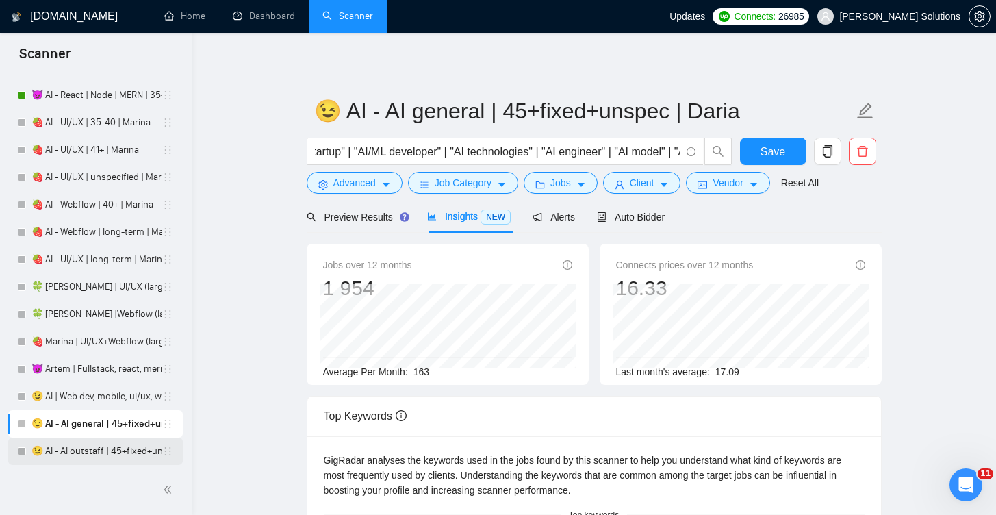
click at [123, 440] on link "😉 AI - AI outstaff | 45+fixed+unspec | Daria" at bounding box center [97, 451] width 131 height 27
click at [121, 453] on link "😉 AI - AI outstaff | 45+fixed+unspec | Daria" at bounding box center [97, 451] width 131 height 27
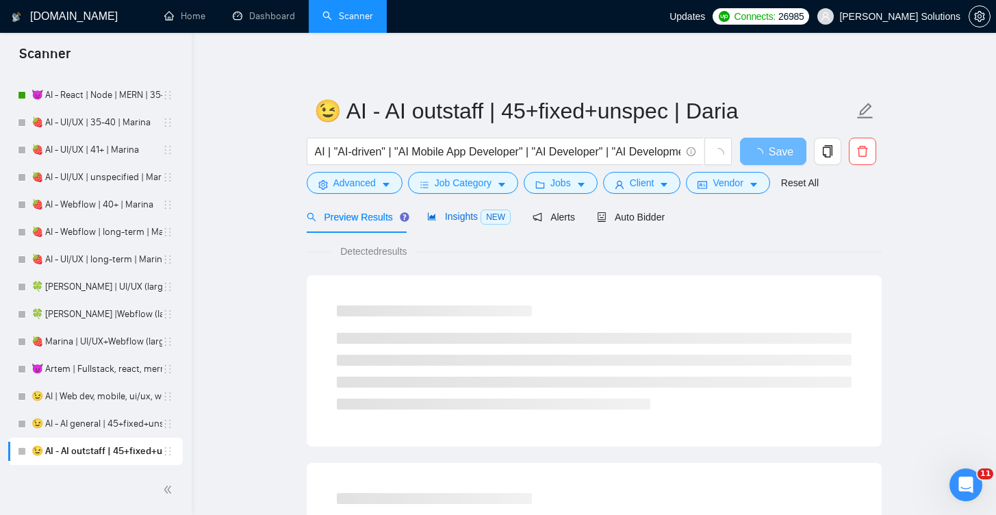
click at [457, 215] on span "Insights NEW" at bounding box center [469, 216] width 84 height 11
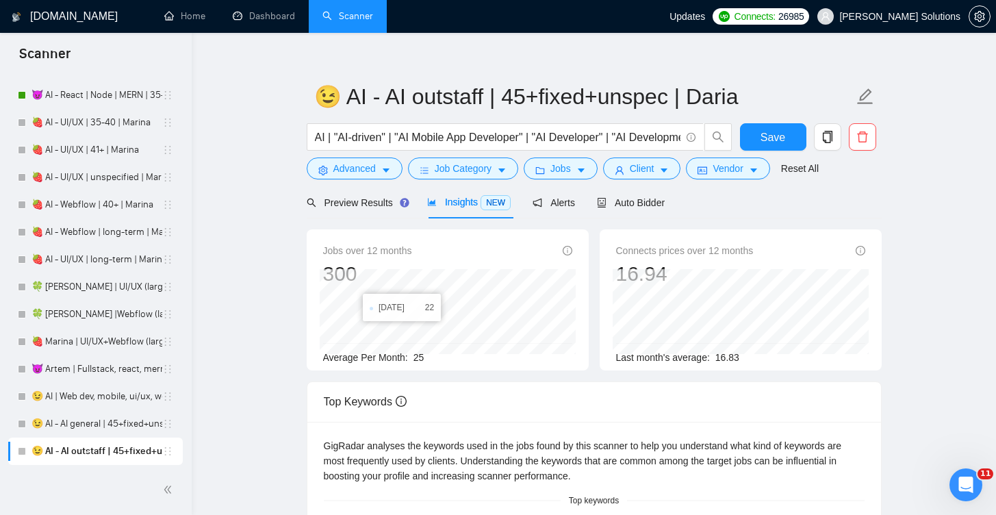
scroll to position [34, 0]
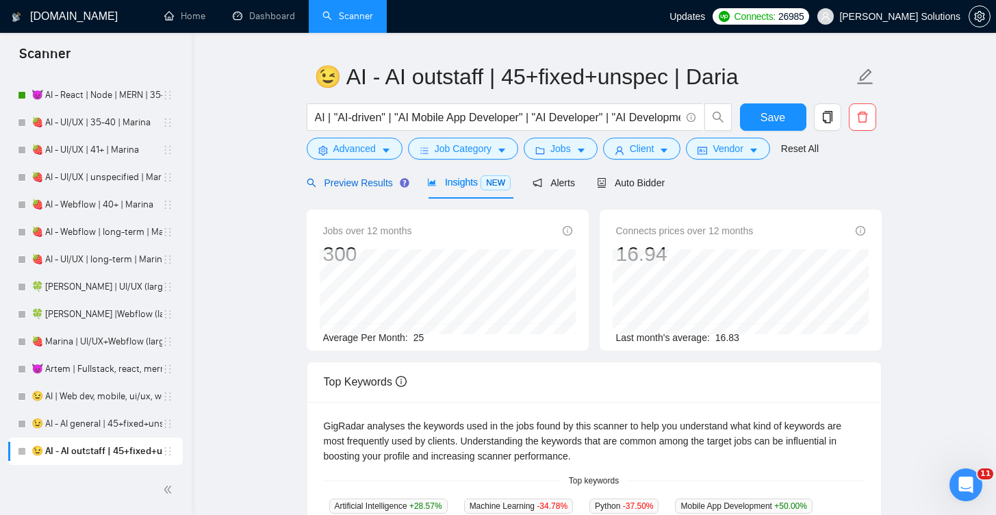
click at [375, 181] on span "Preview Results" at bounding box center [356, 182] width 99 height 11
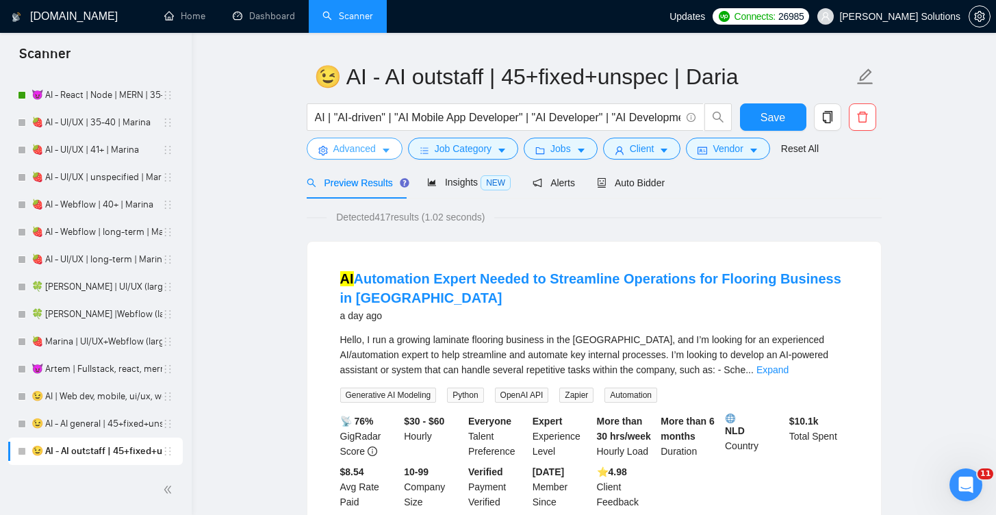
click at [369, 157] on button "Advanced" at bounding box center [355, 149] width 96 height 22
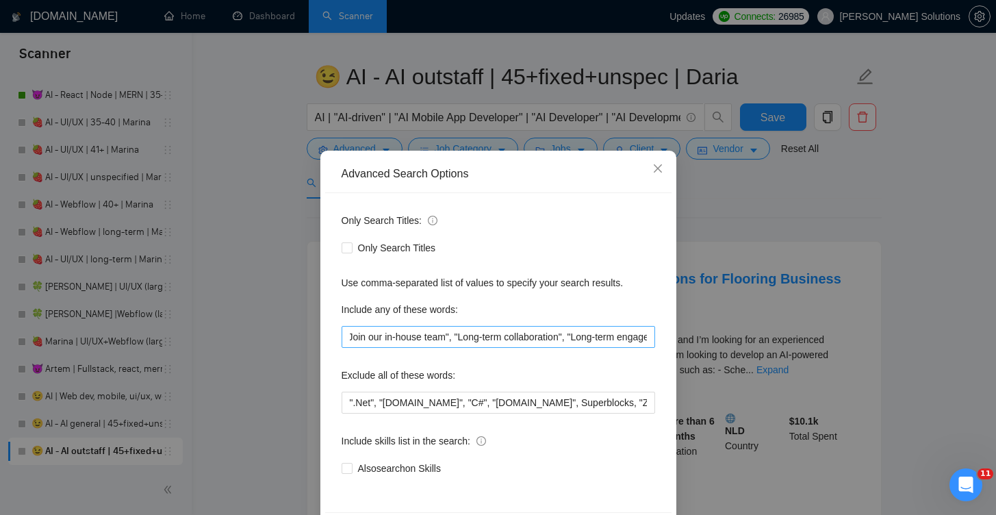
scroll to position [0, 119]
click at [520, 118] on div "Advanced Search Options Only Search Titles: Only Search Titles Use comma-separa…" at bounding box center [498, 257] width 996 height 515
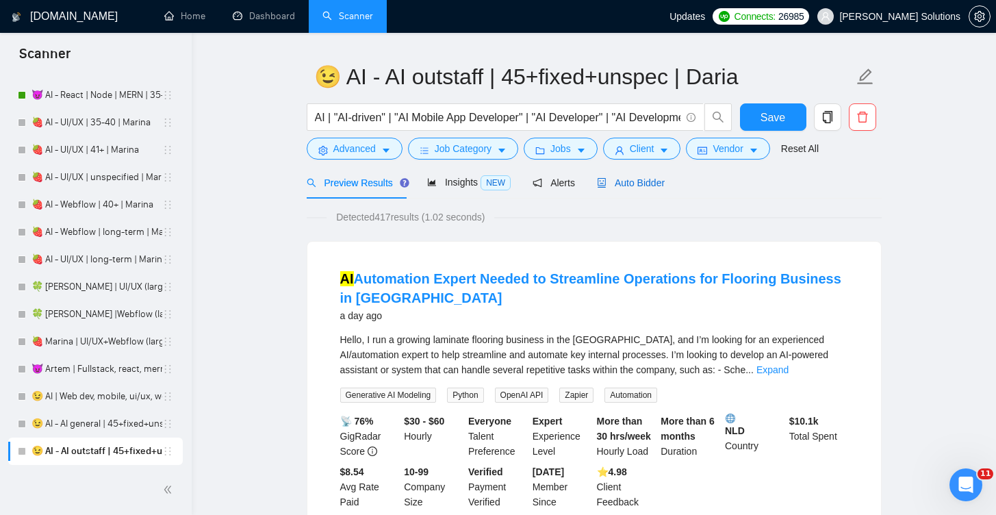
click at [664, 185] on span "Auto Bidder" at bounding box center [631, 182] width 68 height 11
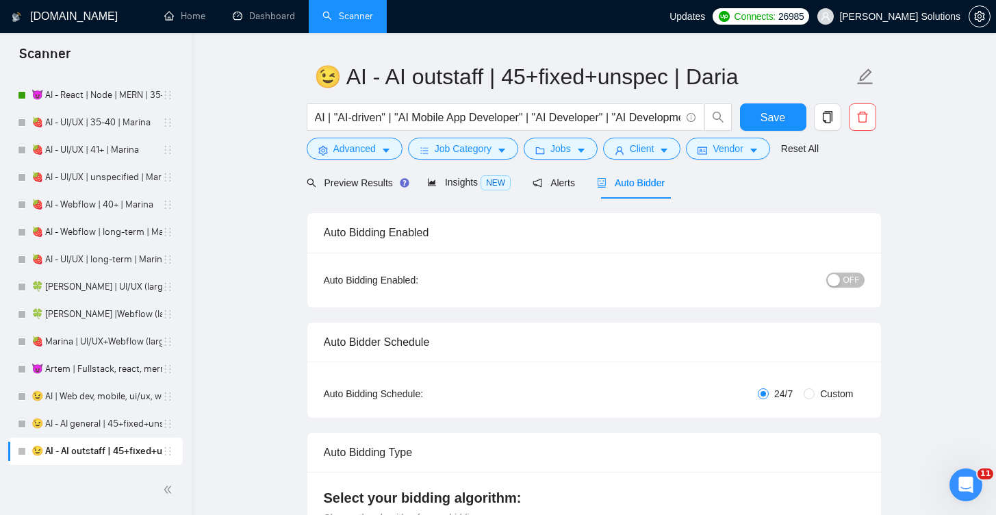
radio input "false"
radio input "true"
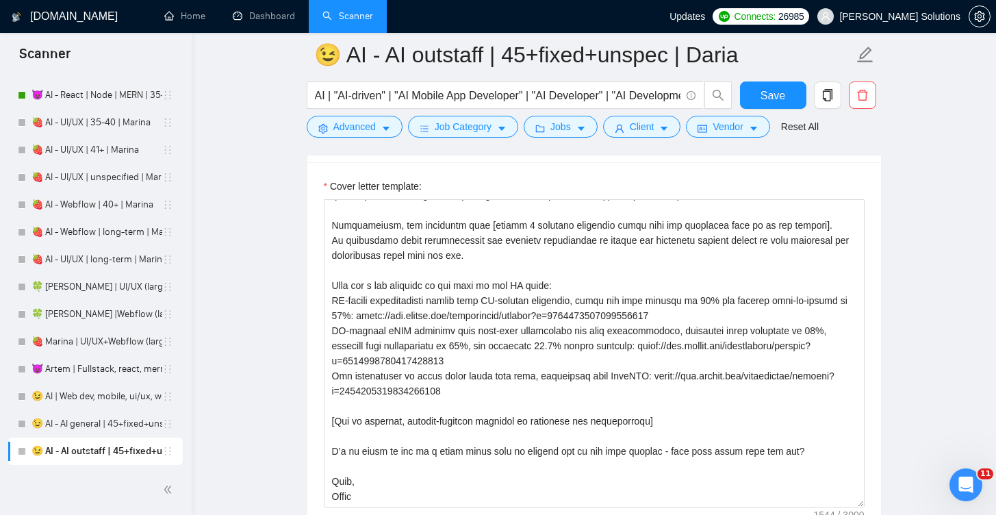
scroll to position [2157, 0]
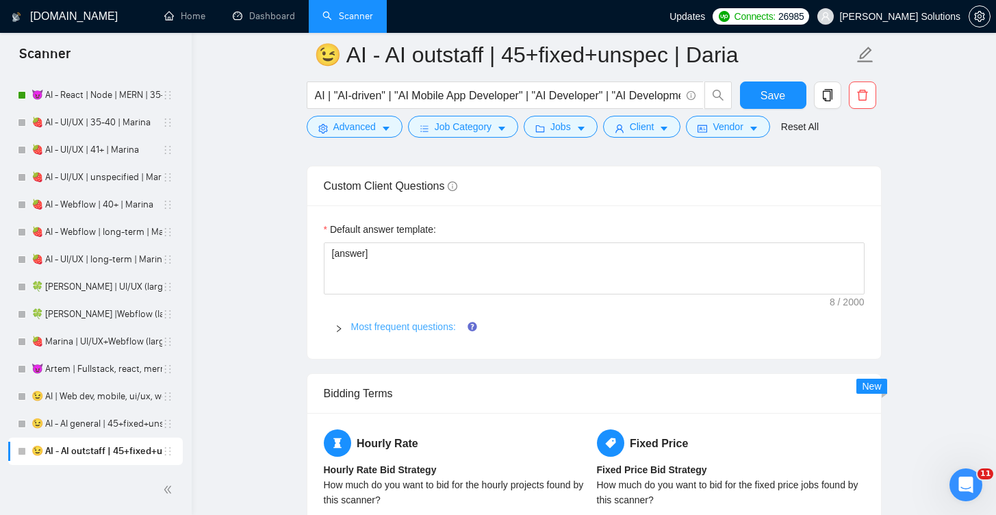
click at [431, 323] on link "Most frequent questions:" at bounding box center [403, 326] width 105 height 11
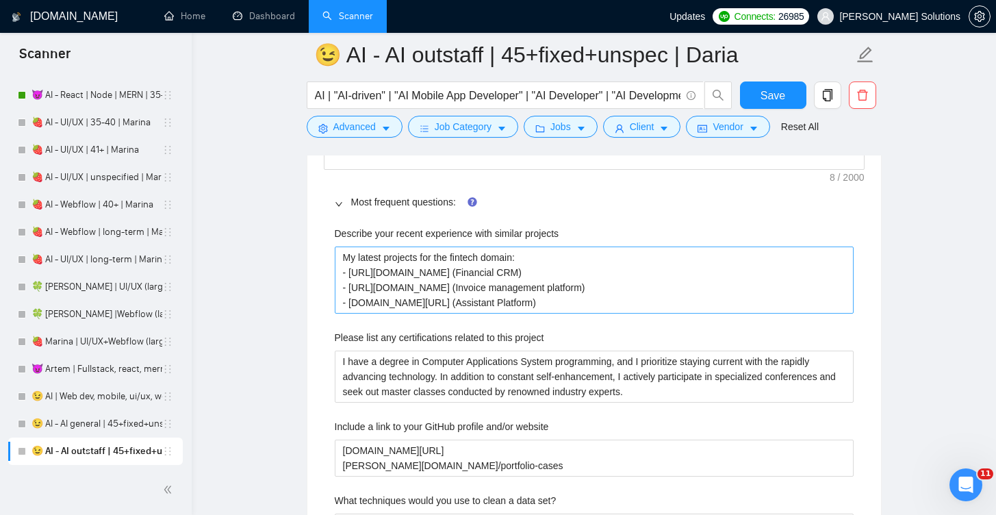
scroll to position [2271, 0]
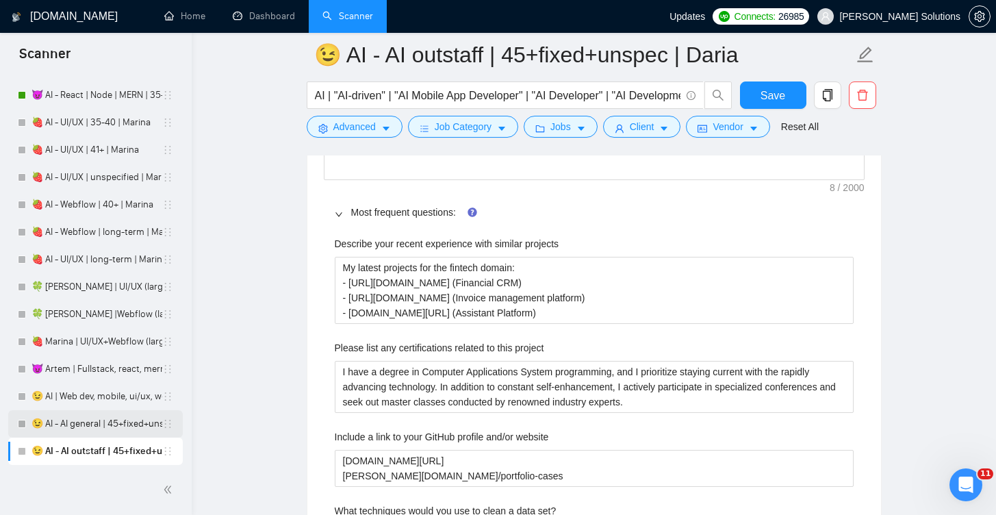
click at [100, 425] on link "😉 AI - AI general | 45+fixed+unspec | Daria" at bounding box center [97, 423] width 131 height 27
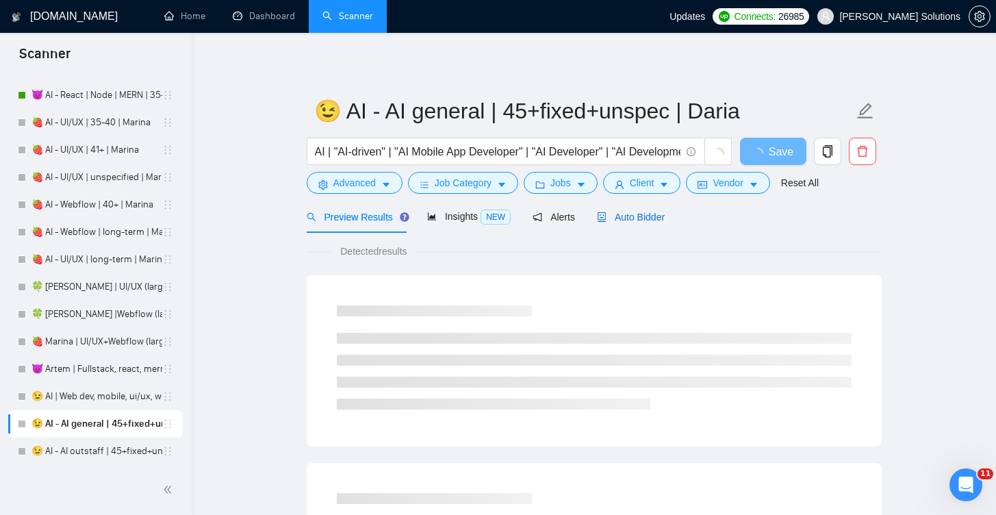
click at [640, 213] on span "Auto Bidder" at bounding box center [631, 217] width 68 height 11
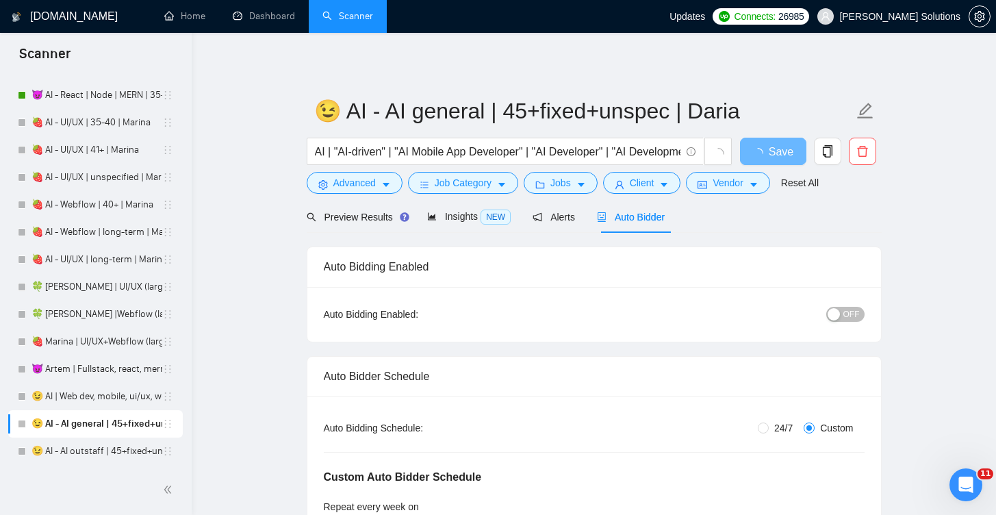
radio input "false"
radio input "true"
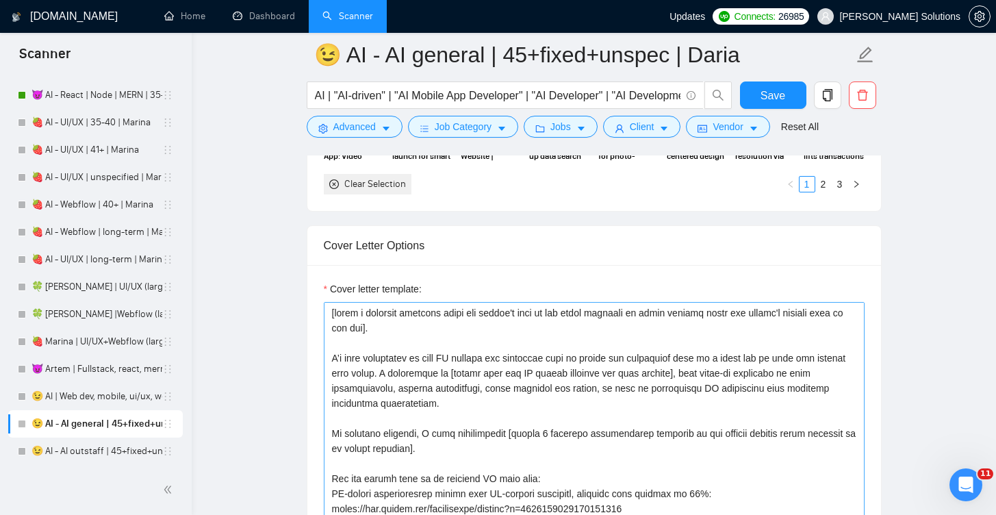
scroll to position [2026, 0]
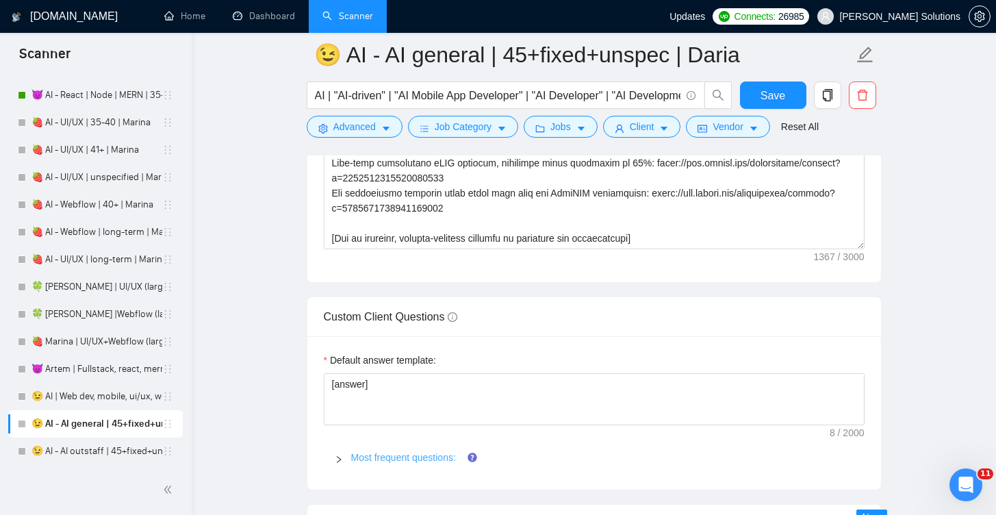
drag, startPoint x: 399, startPoint y: 442, endPoint x: 407, endPoint y: 452, distance: 12.6
click at [399, 442] on div "Most frequent questions:" at bounding box center [594, 458] width 541 height 32
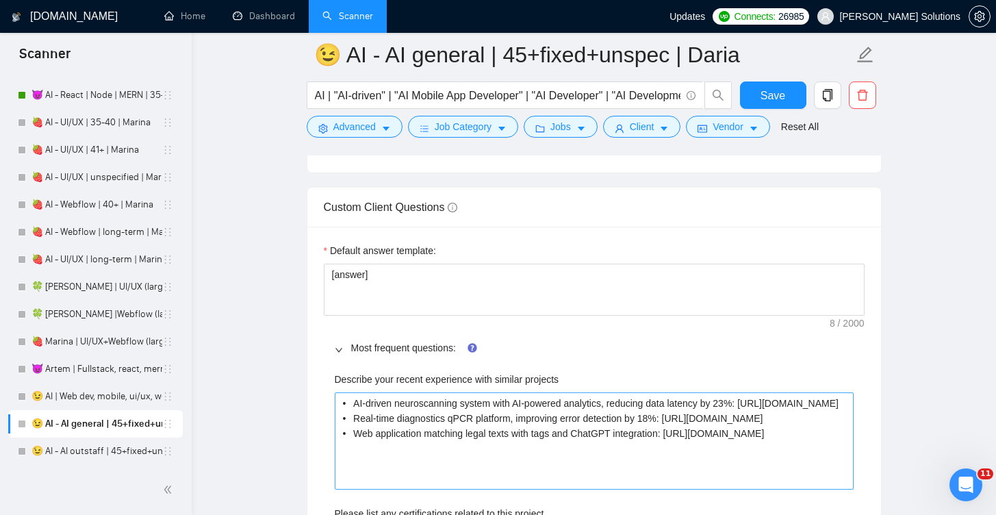
scroll to position [2291, 0]
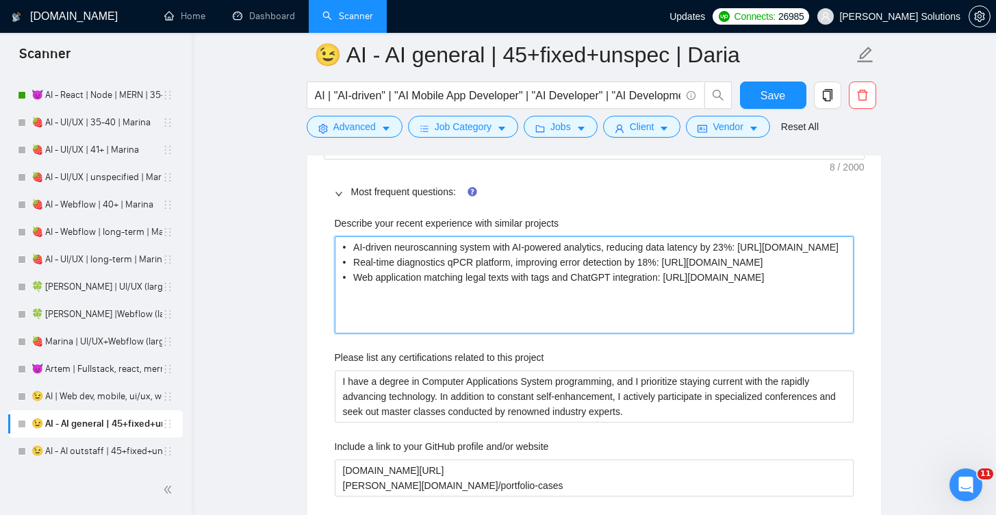
click at [449, 306] on projects "• AI-driven neuroscanning system with AI-powered analytics, reducing data laten…" at bounding box center [594, 284] width 519 height 97
click at [507, 300] on projects "• AI-driven neuroscanning system with AI-powered analytics, reducing data laten…" at bounding box center [594, 284] width 519 height 97
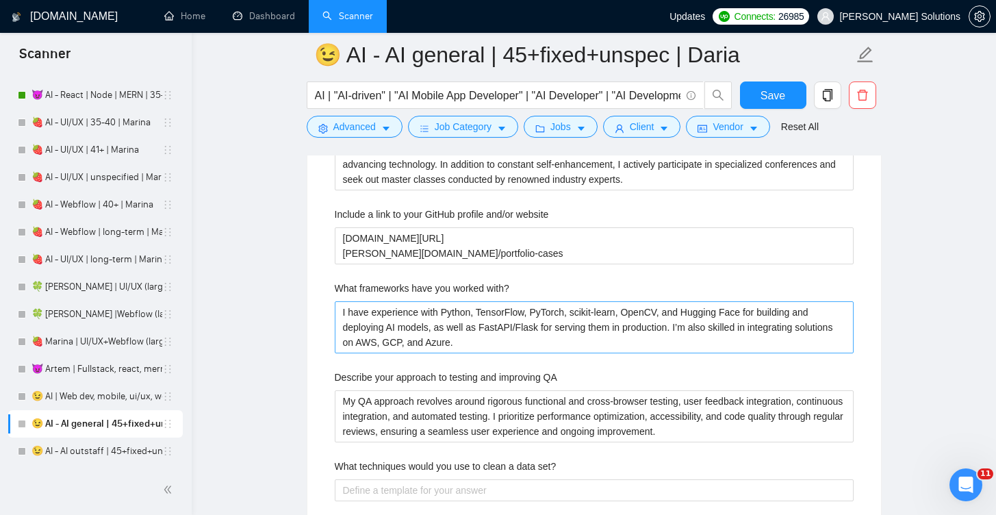
scroll to position [2533, 0]
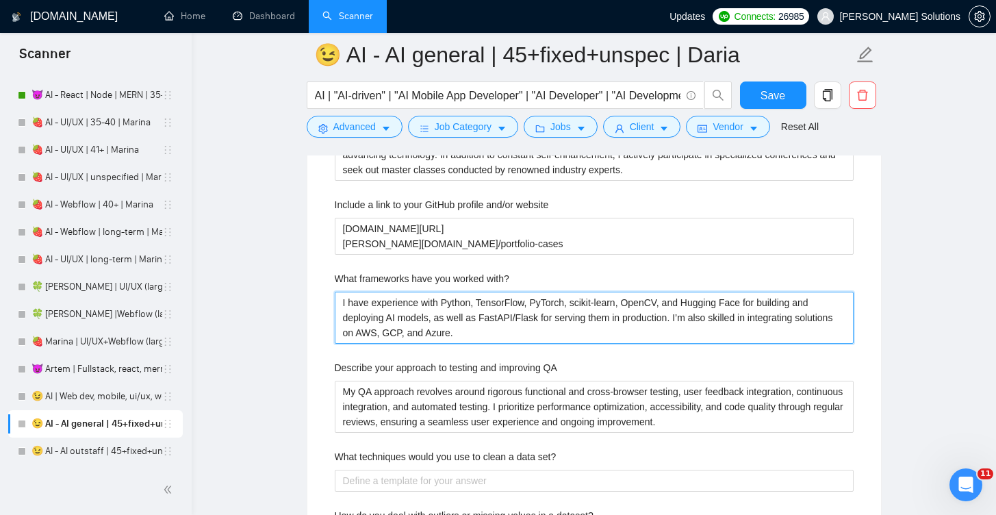
click at [497, 319] on with\? "I have experience with Python, TensorFlow, PyTorch, scikit-learn, OpenCV, and H…" at bounding box center [594, 318] width 519 height 52
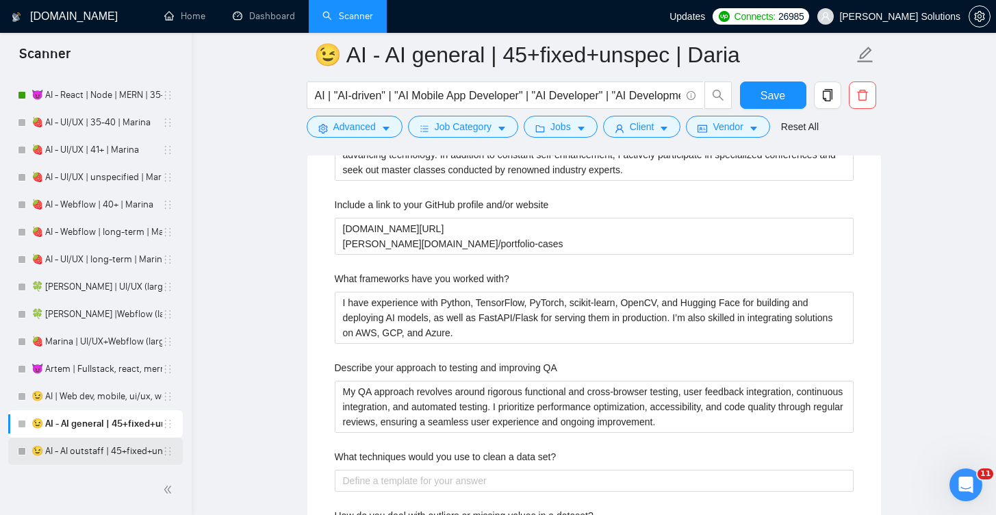
click at [93, 451] on link "😉 AI - AI outstaff | 45+fixed+unspec | Daria" at bounding box center [97, 451] width 131 height 27
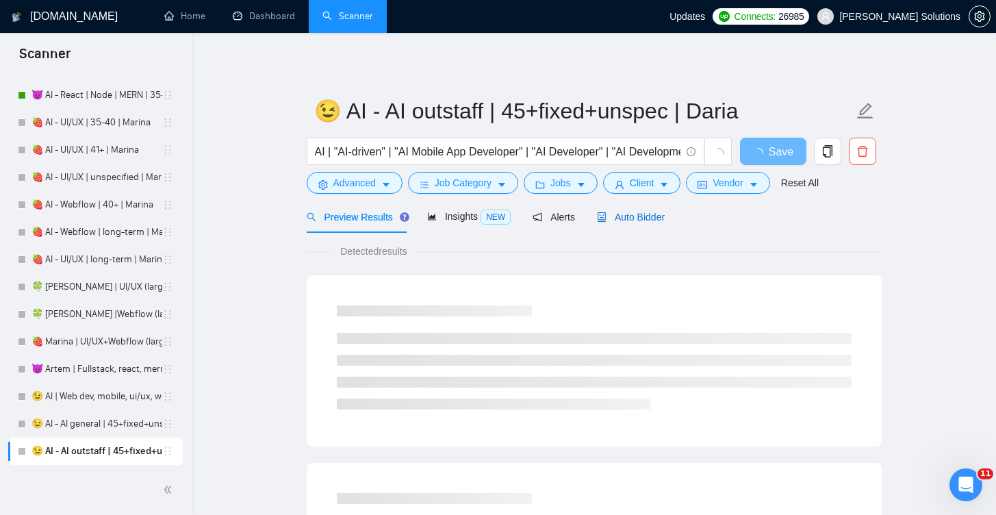
click at [638, 223] on div "Auto Bidder" at bounding box center [631, 217] width 68 height 15
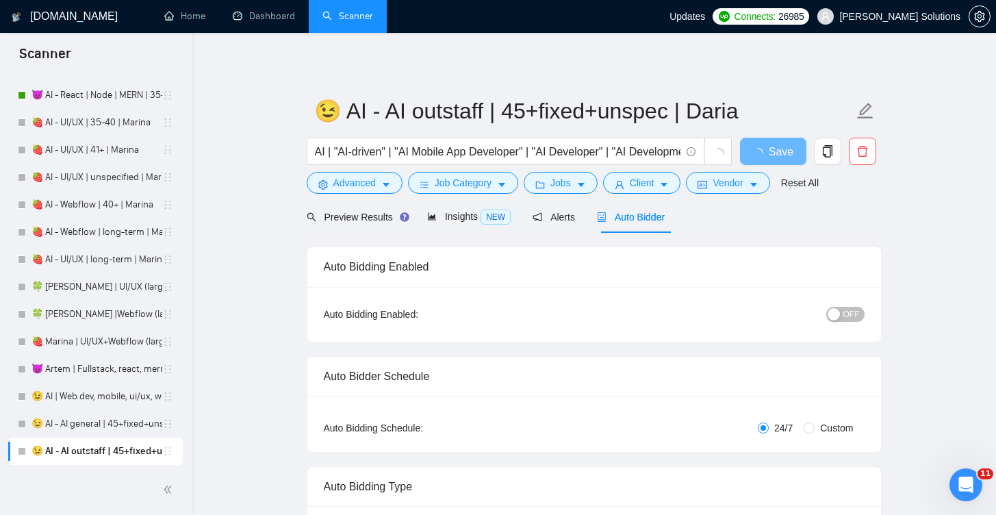
radio input "false"
radio input "true"
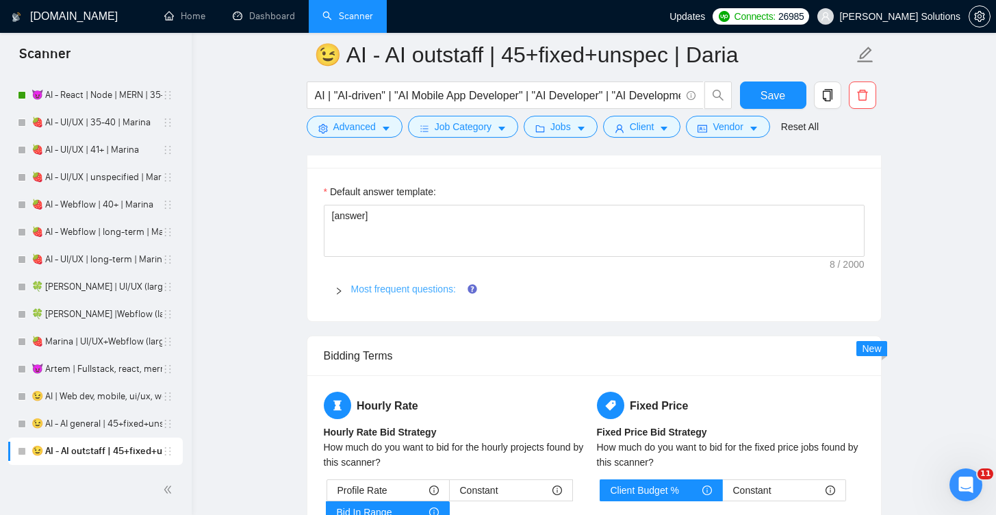
click at [386, 292] on link "Most frequent questions:" at bounding box center [403, 289] width 105 height 11
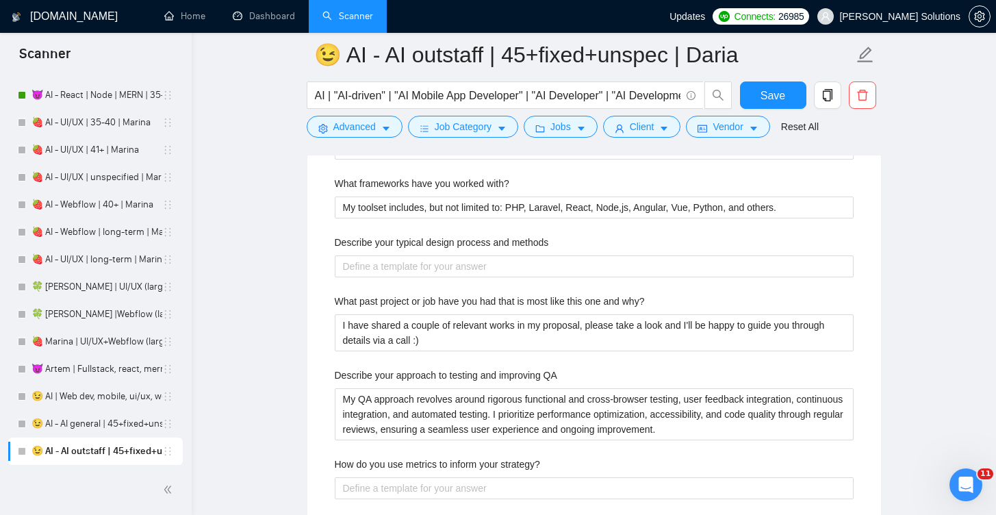
scroll to position [2619, 0]
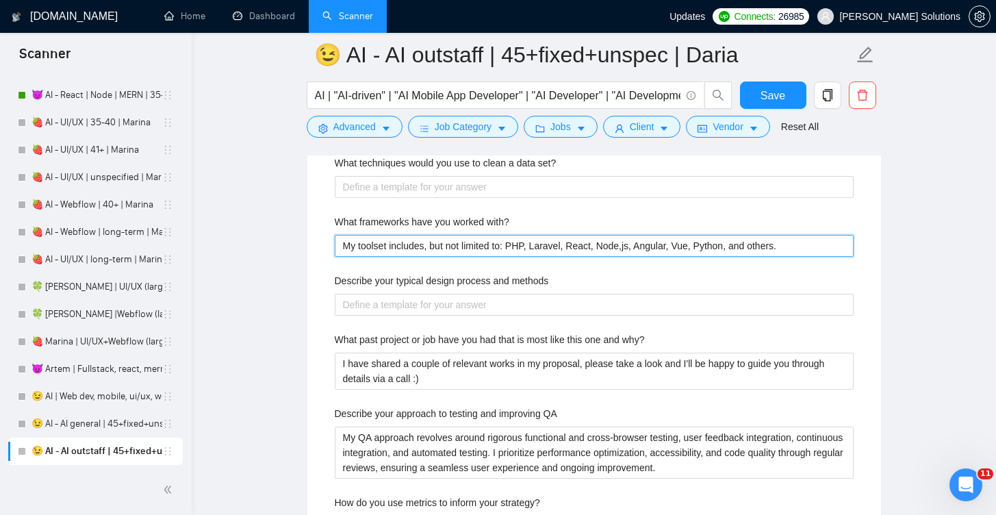
click at [436, 249] on with\? "My toolset includes, but not limited to: PHP, Laravel, React, Node,js, Angular,…" at bounding box center [594, 246] width 519 height 22
paste with\? "I have experience with Python, TensorFlow, PyTorch, scikit-learn, OpenCV, and H…"
type with\? "I have experience with Python, TensorFlow, PyTorch, scikit-learn, OpenCV, and H…"
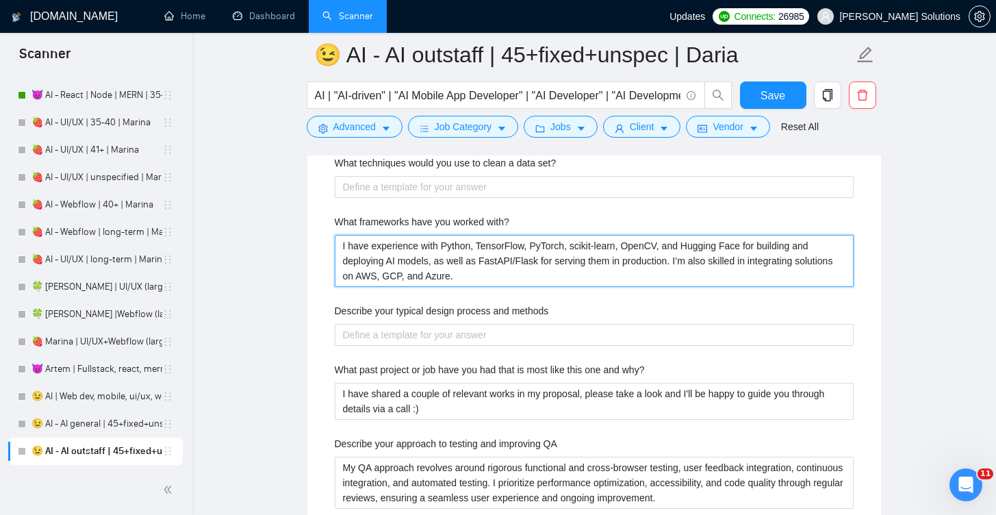
type with\? "I have experience with Python, TensorFlow, PyTorch, scikit-learn, OpenCV, and H…"
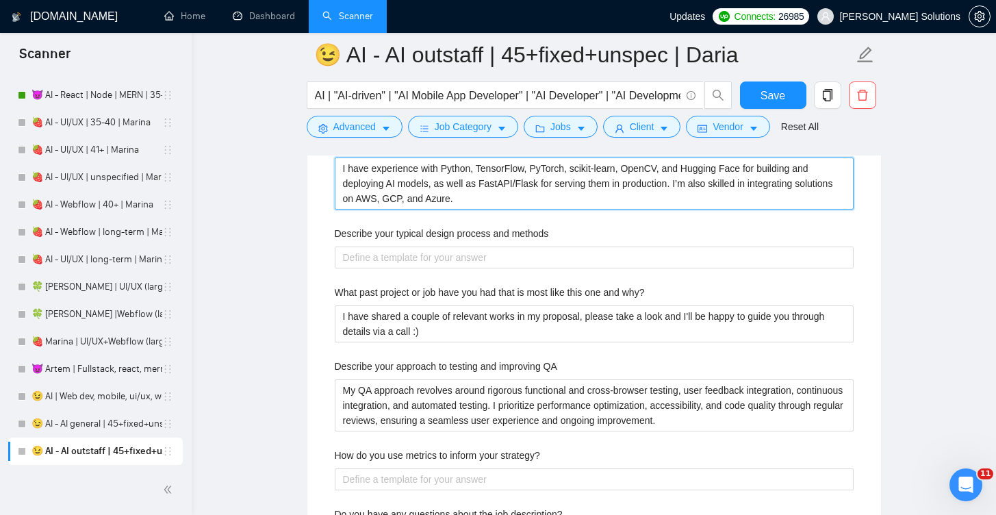
scroll to position [2698, 0]
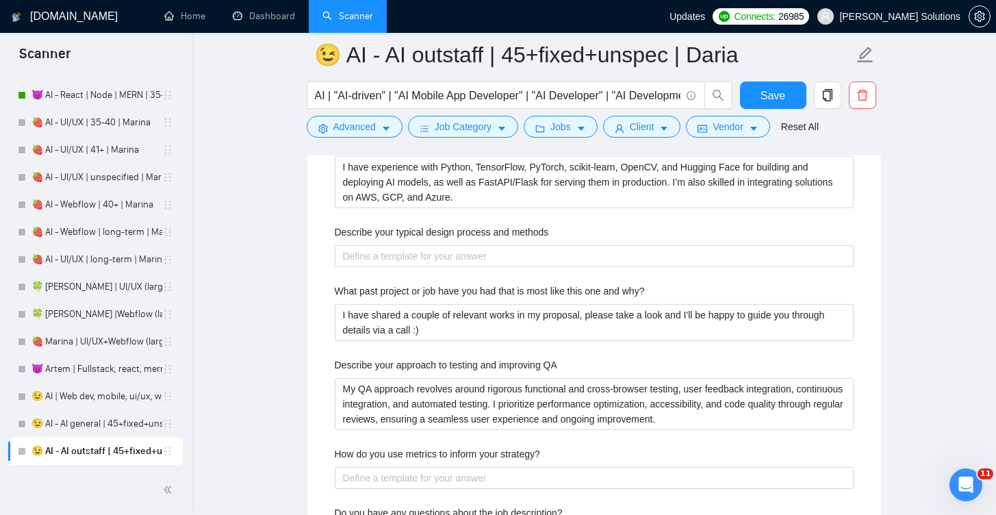
click at [502, 235] on label "Describe your typical design process and methods" at bounding box center [442, 232] width 214 height 15
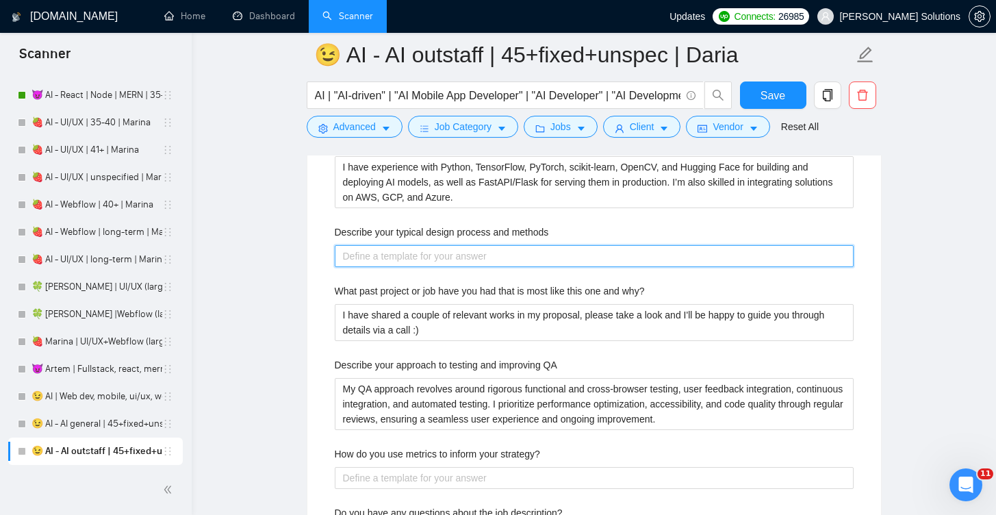
click at [502, 245] on methods "Describe your typical design process and methods" at bounding box center [594, 256] width 519 height 22
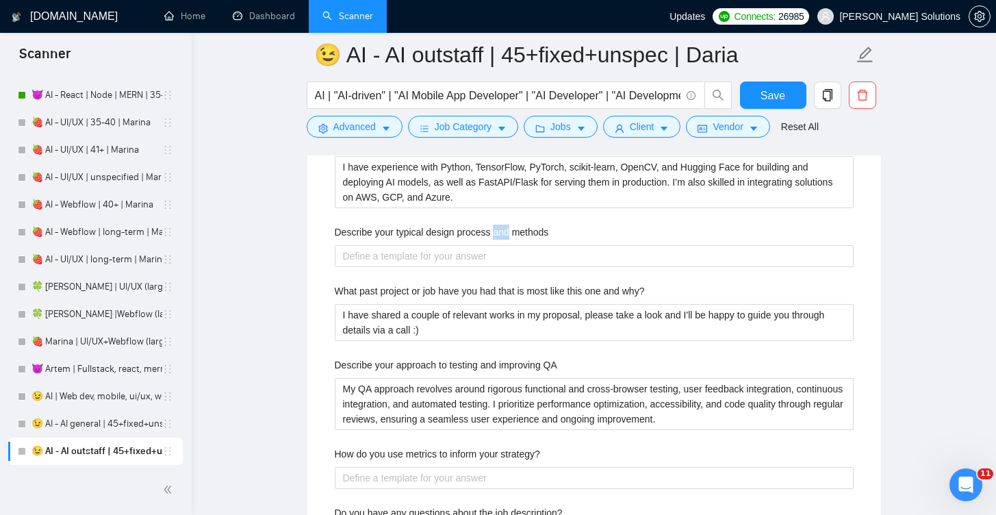
click at [502, 235] on label "Describe your typical design process and methods" at bounding box center [442, 232] width 214 height 15
click at [502, 245] on methods "Describe your typical design process and methods" at bounding box center [594, 256] width 519 height 22
click at [502, 235] on label "Describe your typical design process and methods" at bounding box center [442, 232] width 214 height 15
click at [502, 245] on methods "Describe your typical design process and methods" at bounding box center [594, 256] width 519 height 22
copy label "Describe your typical design process and methods"
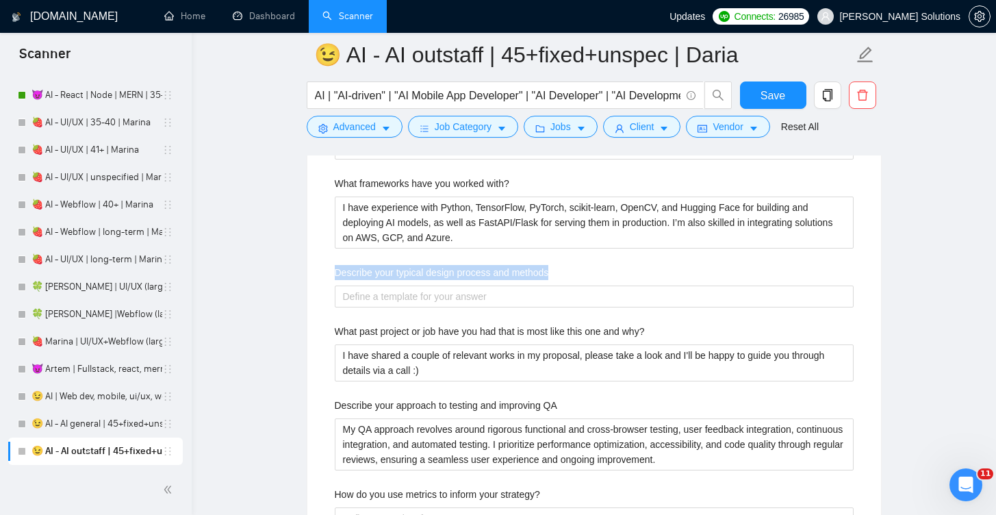
scroll to position [2644, 0]
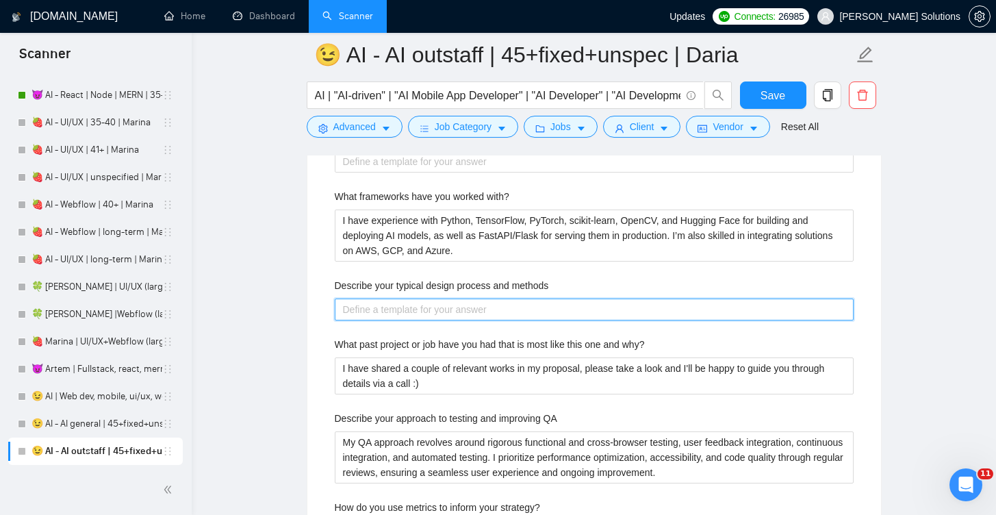
click at [596, 308] on methods "Describe your typical design process and methods" at bounding box center [594, 310] width 519 height 22
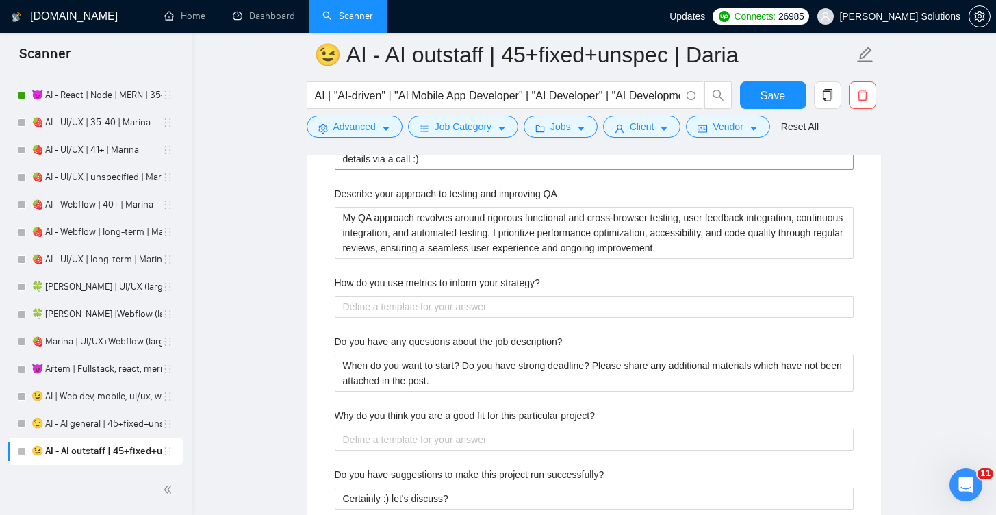
scroll to position [2867, 0]
click at [510, 190] on label "Describe your approach to testing and improving QA" at bounding box center [446, 195] width 223 height 15
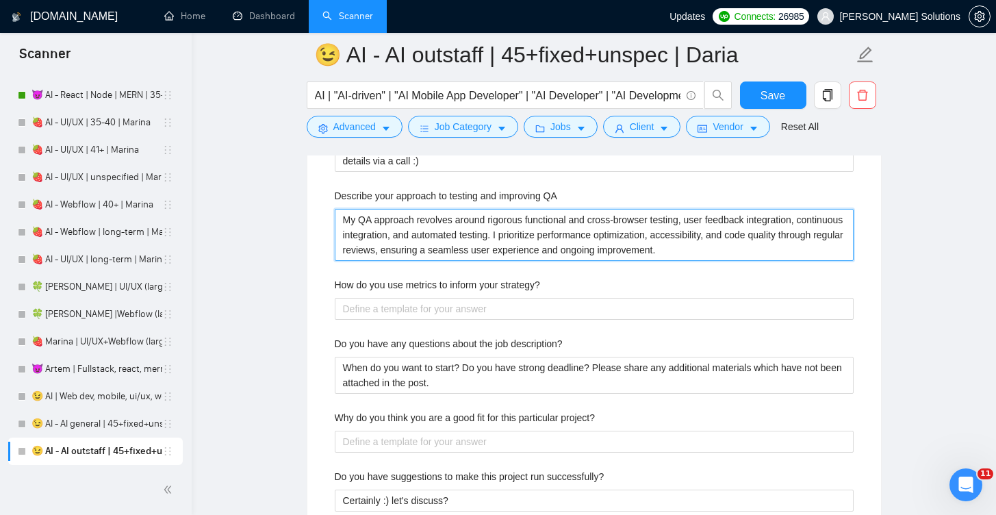
click at [510, 209] on QA "My QA approach revolves around rigorous functional and cross-browser testing, u…" at bounding box center [594, 235] width 519 height 52
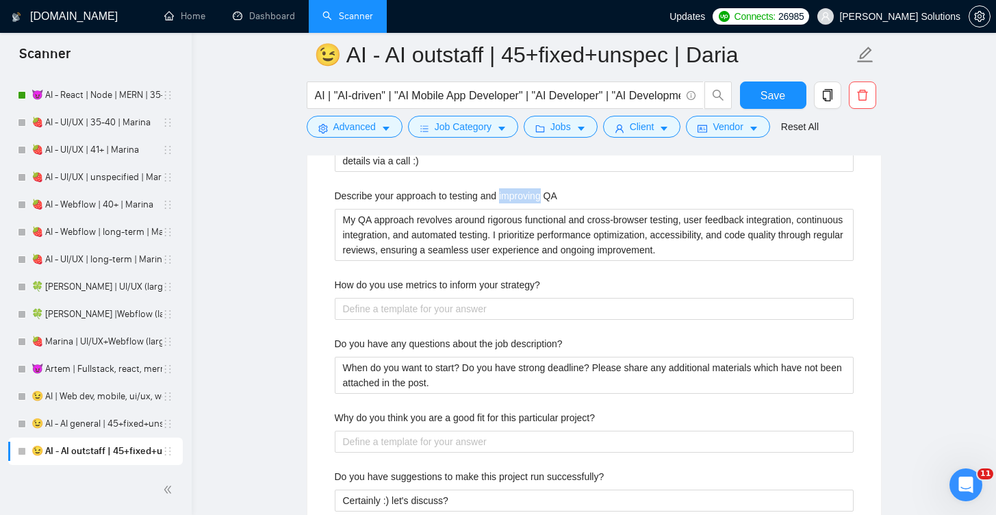
click at [510, 190] on label "Describe your approach to testing and improving QA" at bounding box center [446, 195] width 223 height 15
click at [510, 209] on QA "My QA approach revolves around rigorous functional and cross-browser testing, u…" at bounding box center [594, 235] width 519 height 52
click at [510, 190] on label "Describe your approach to testing and improving QA" at bounding box center [446, 195] width 223 height 15
click at [510, 209] on QA "My QA approach revolves around rigorous functional and cross-browser testing, u…" at bounding box center [594, 235] width 519 height 52
copy label "Describe your approach to testing and improving QA"
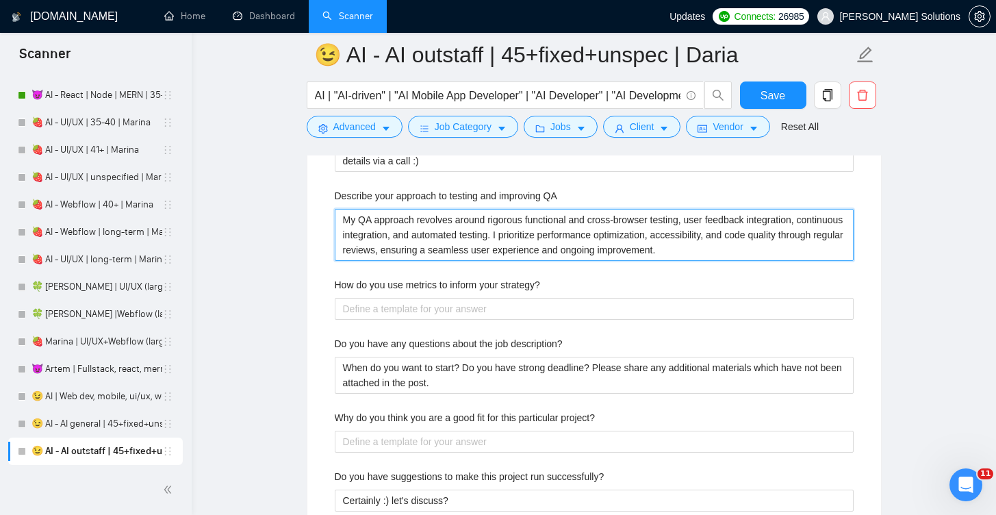
click at [469, 245] on QA "My QA approach revolves around rigorous functional and cross-browser testing, u…" at bounding box center [594, 235] width 519 height 52
paste QA "approach to testing AI solutions involves creating reproducible test datasets, …"
type QA "My approach to testing AI solutions involves creating reproducible test dataset…"
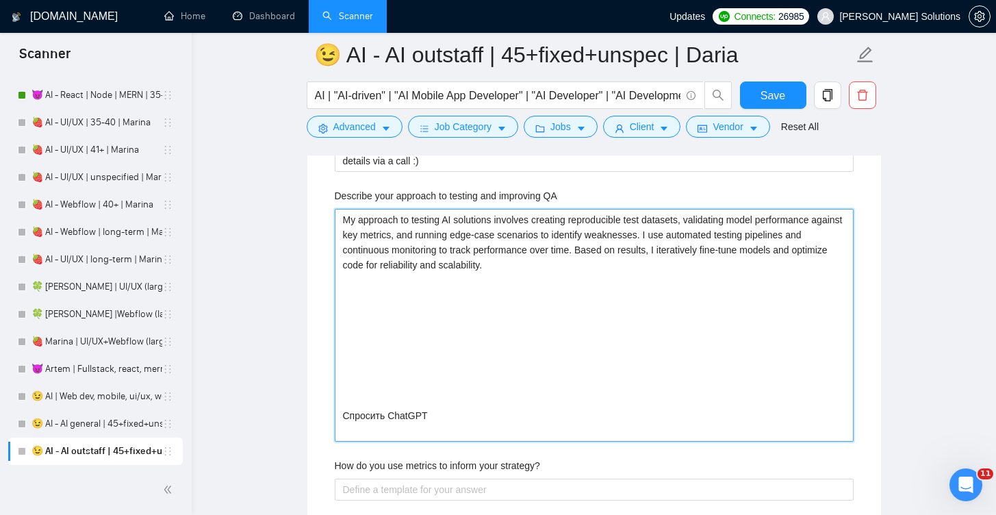
type QA "My approach to testing AI solutions involves creating reproducible test dataset…"
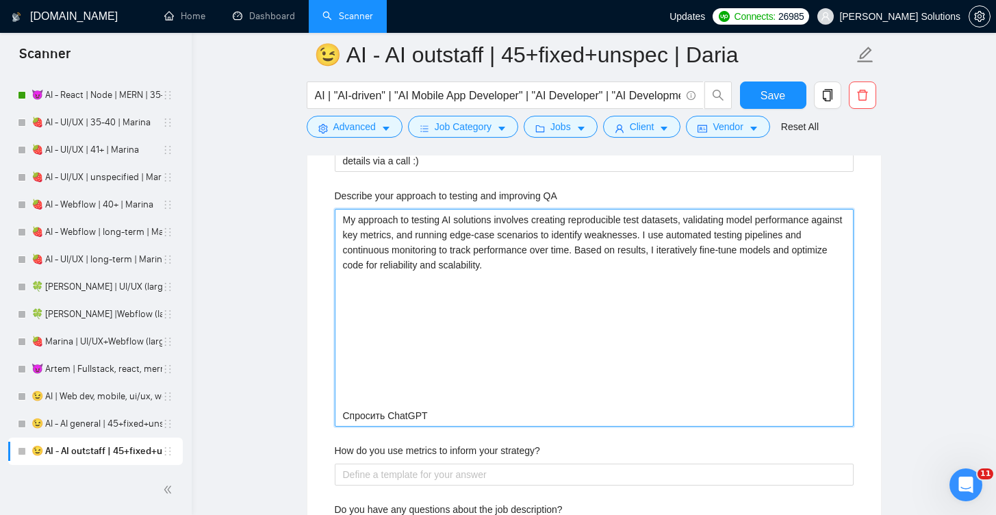
type QA "My approach to testing AI solutions involves creating reproducible test dataset…"
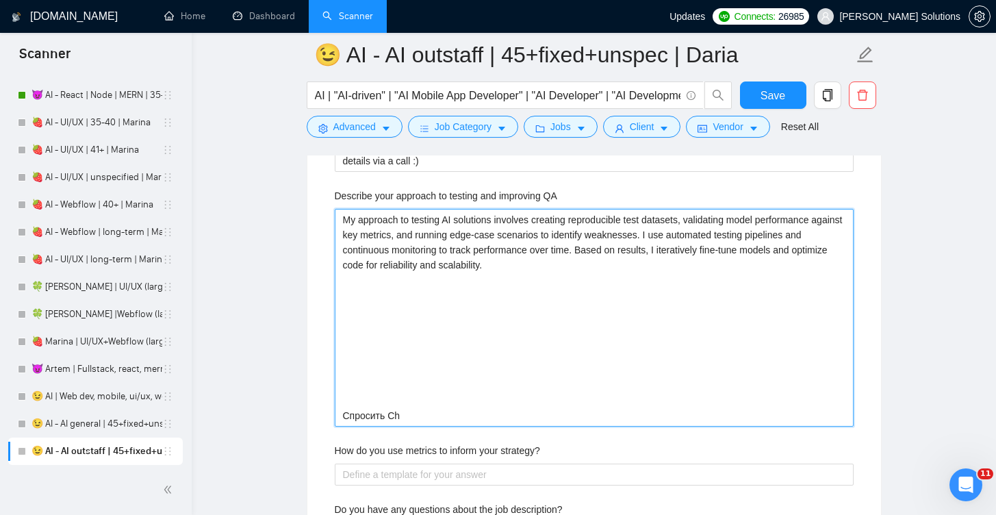
type QA "My approach to testing AI solutions involves creating reproducible test dataset…"
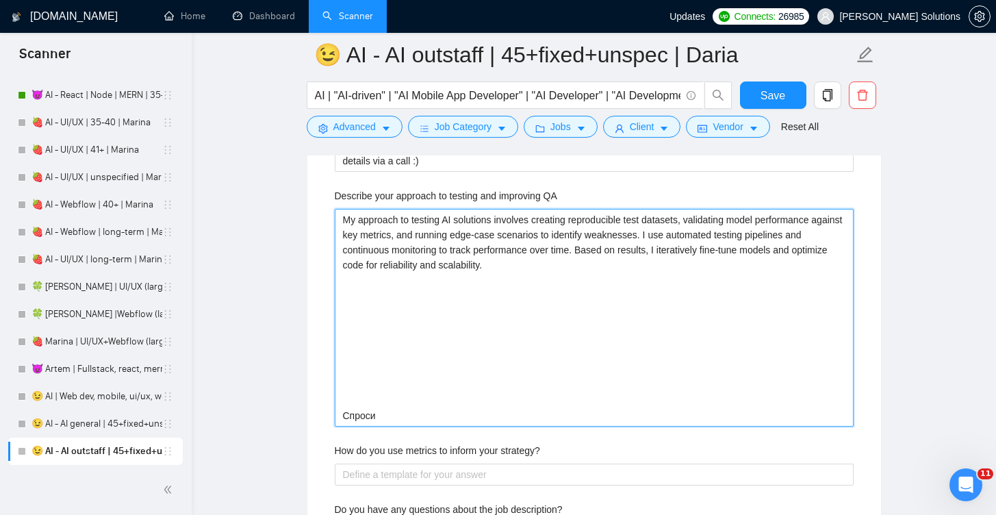
type QA "My approach to testing AI solutions involves creating reproducible test dataset…"
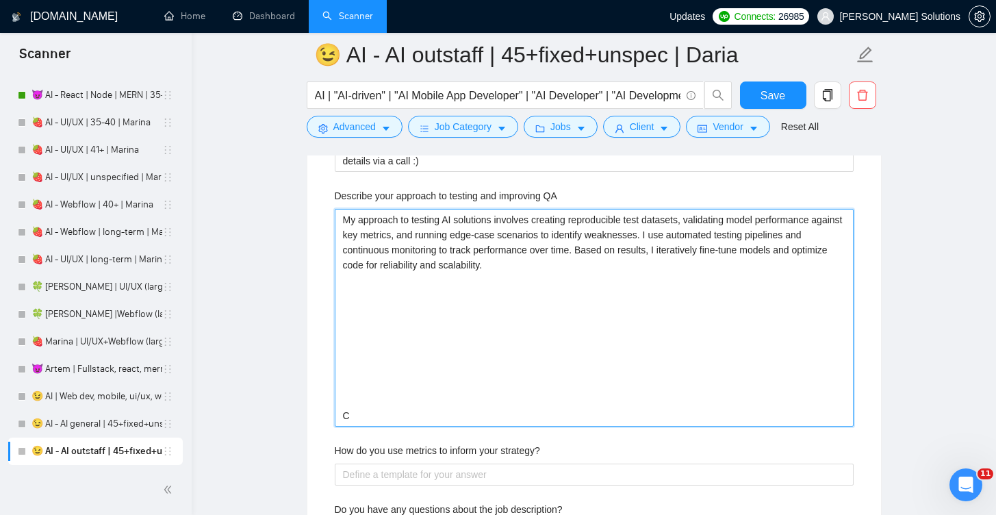
type QA "My approach to testing AI solutions involves creating reproducible test dataset…"
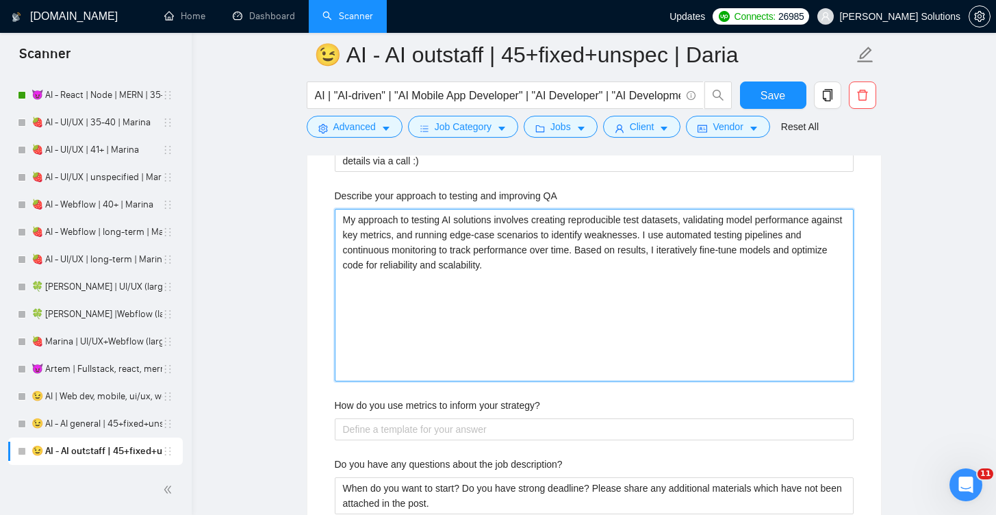
type QA "My approach to testing AI solutions involves creating reproducible test dataset…"
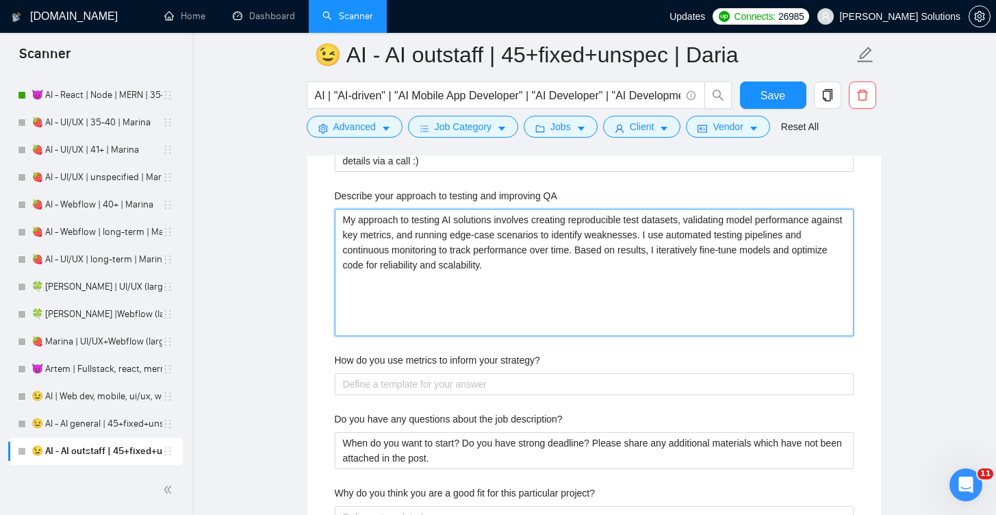
type QA "My approach to testing AI solutions involves creating reproducible test dataset…"
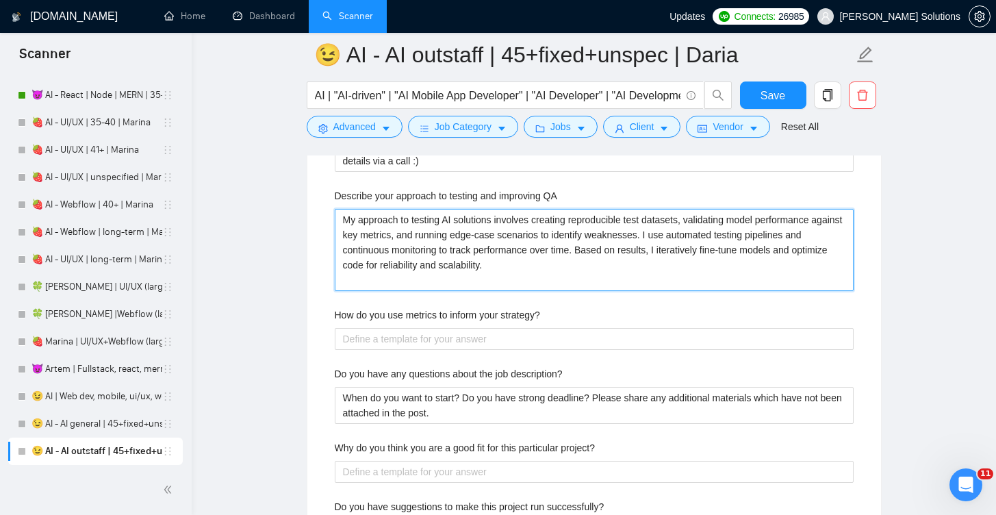
type QA "My approach to testing AI solutions involves creating reproducible test dataset…"
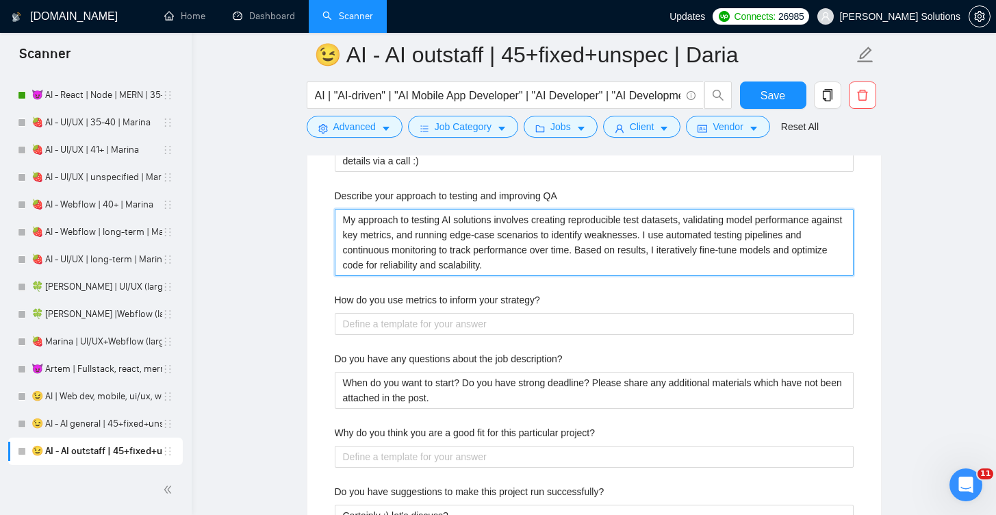
type QA "My approach to testing AI solutions involves creating reproducible test dataset…"
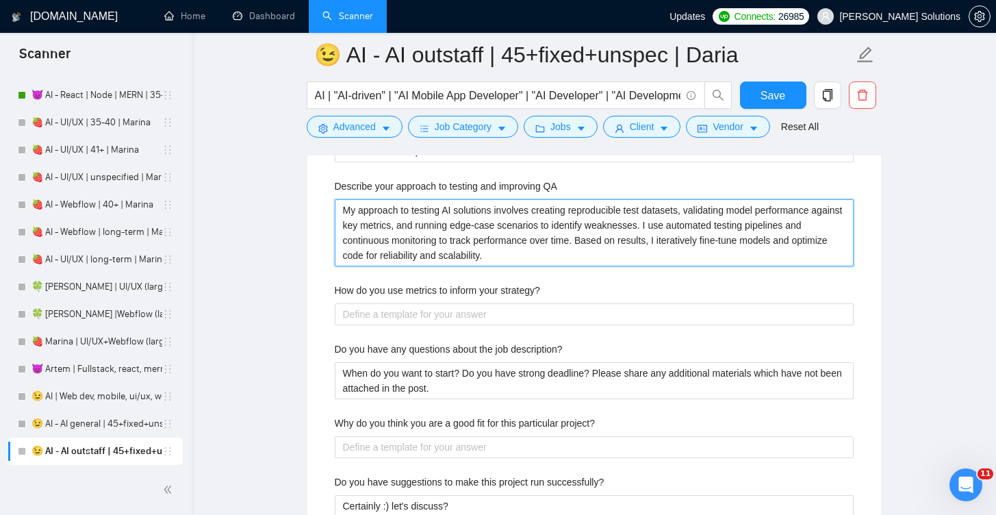
scroll to position [2879, 0]
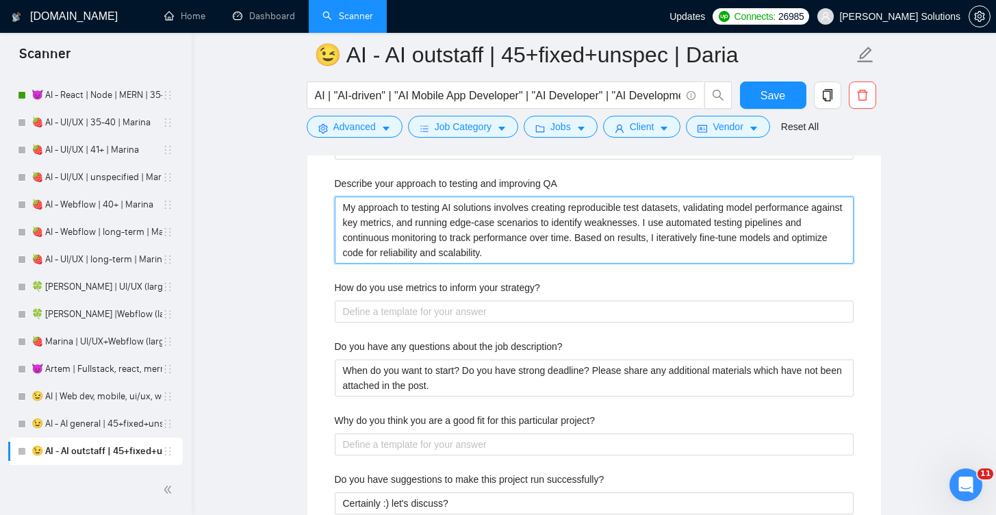
click at [685, 227] on QA "My approach to testing AI solutions involves creating reproducible test dataset…" at bounding box center [594, 230] width 519 height 67
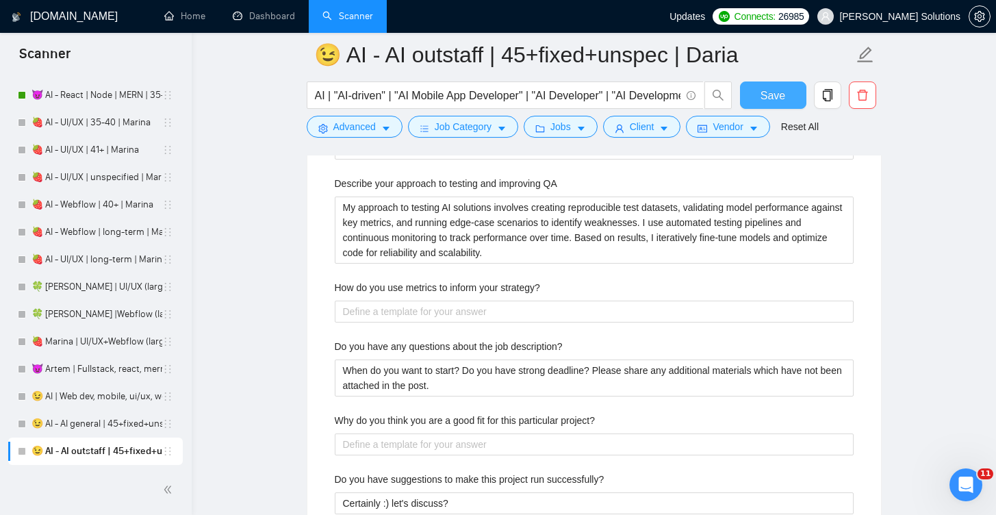
click at [779, 97] on span "Save" at bounding box center [773, 95] width 25 height 17
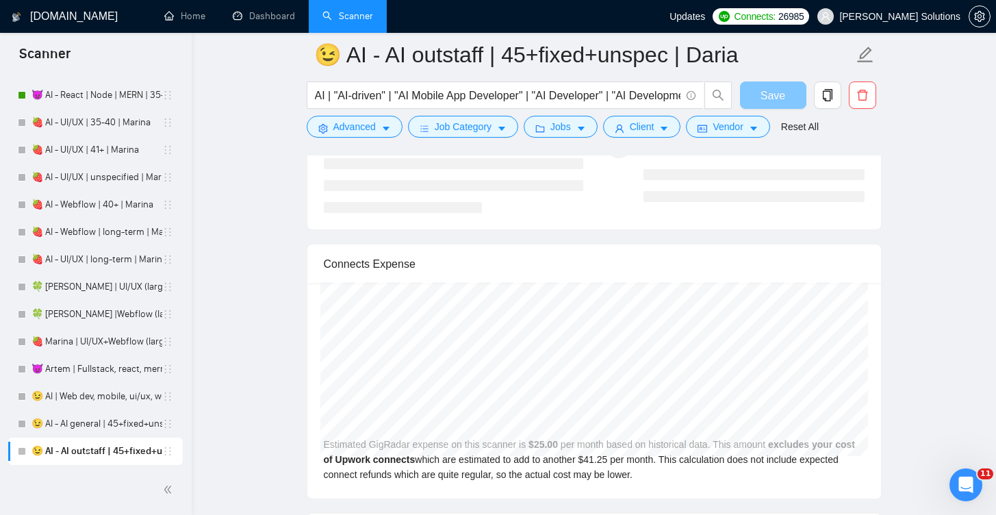
click at [770, 97] on span "Save" at bounding box center [773, 95] width 25 height 17
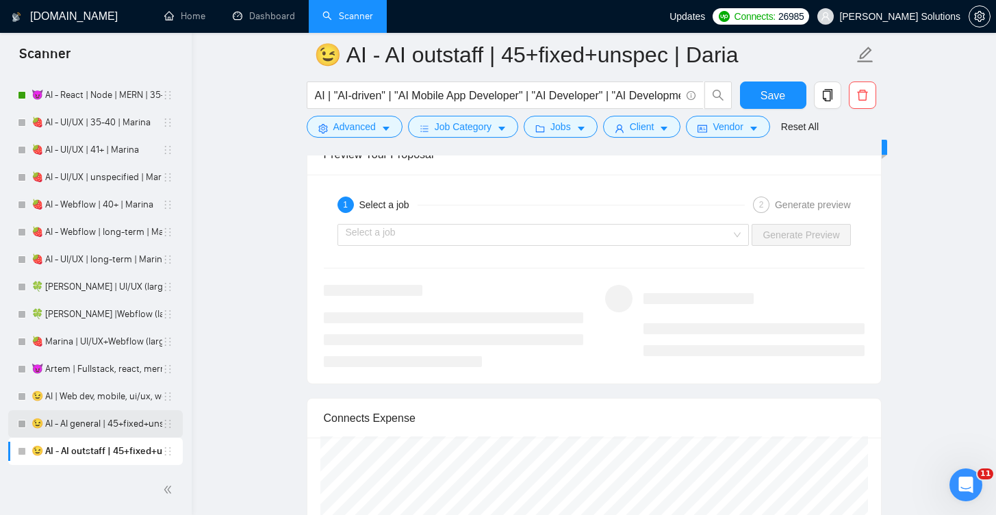
click at [119, 422] on link "😉 AI - AI general | 45+fixed+unspec | Daria" at bounding box center [97, 423] width 131 height 27
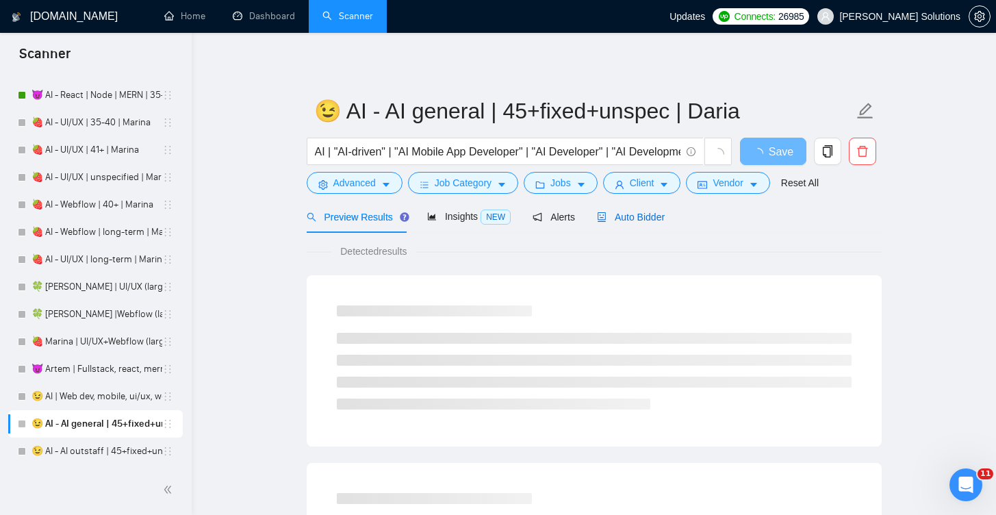
click at [631, 210] on div "Auto Bidder" at bounding box center [631, 217] width 68 height 15
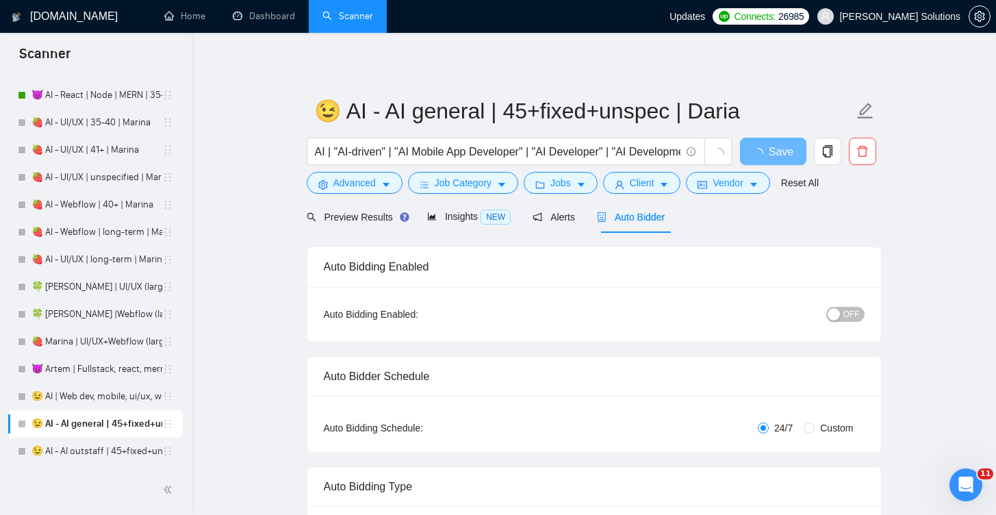
radio input "false"
radio input "true"
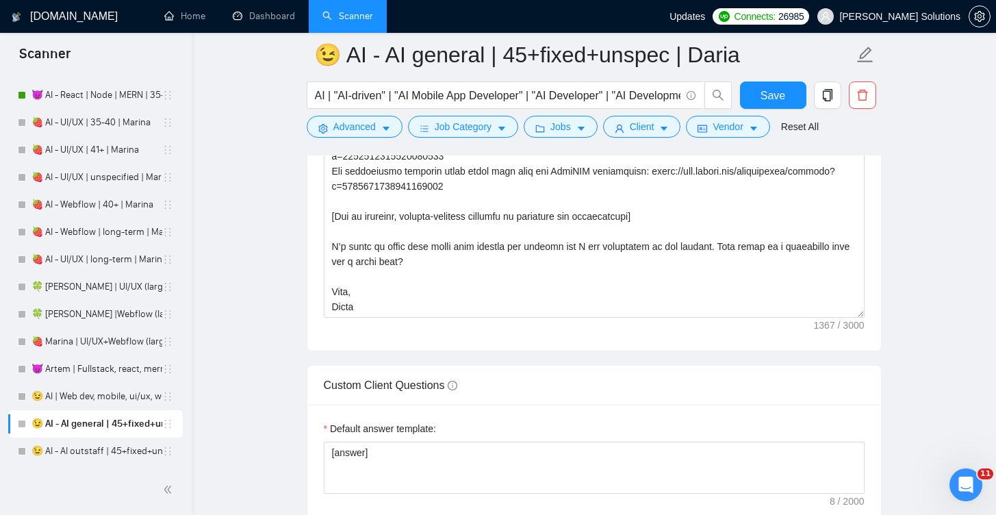
scroll to position [2026, 0]
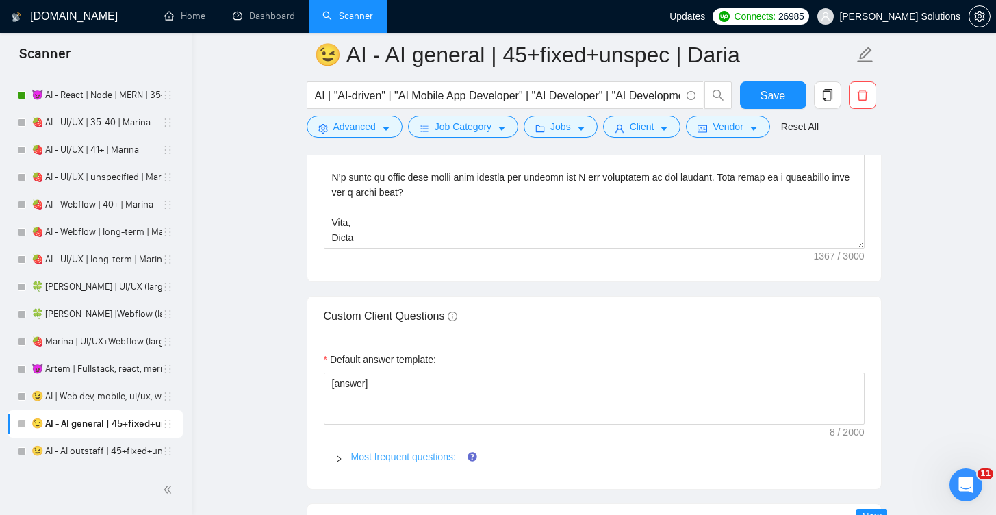
click at [370, 452] on link "Most frequent questions:" at bounding box center [403, 456] width 105 height 11
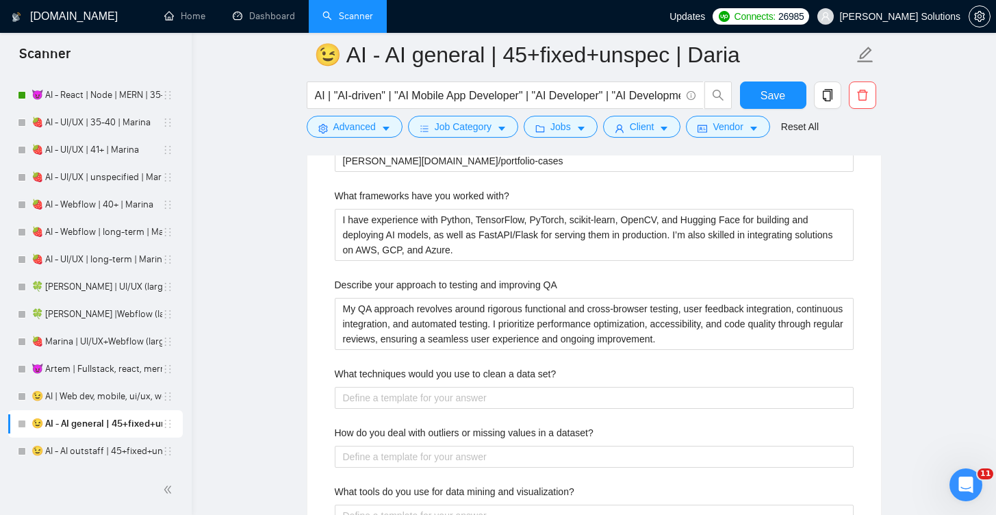
scroll to position [2618, 0]
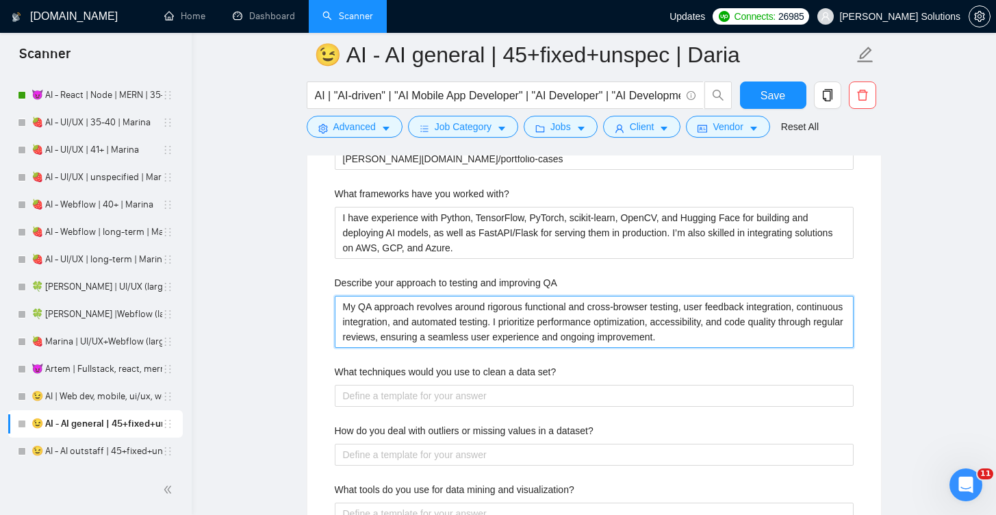
click at [404, 315] on QA "My QA approach revolves around rigorous functional and cross-browser testing, u…" at bounding box center [594, 322] width 519 height 52
paste QA "approach to testing AI solutions involves creating reproducible test datasets, …"
type QA "My approach to testing AI solutions involves creating reproducible test dataset…"
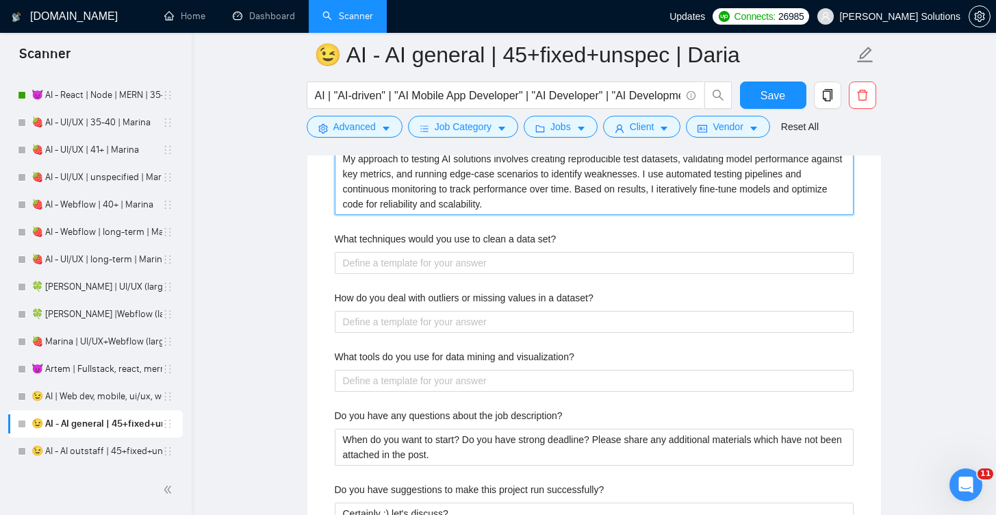
scroll to position [2811, 0]
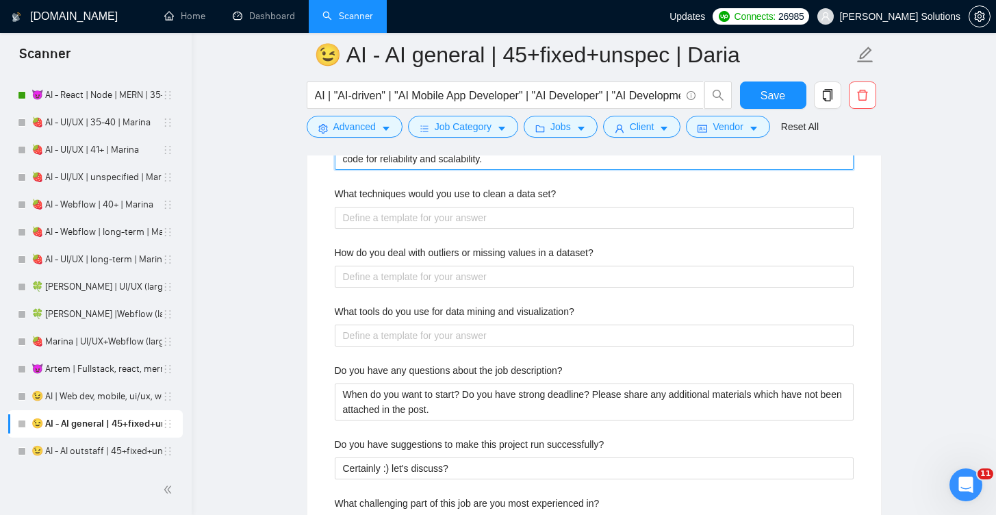
type QA "My approach to testing AI solutions involves creating reproducible test dataset…"
click at [506, 198] on label "What techniques would you use to clean a data set?" at bounding box center [446, 193] width 222 height 15
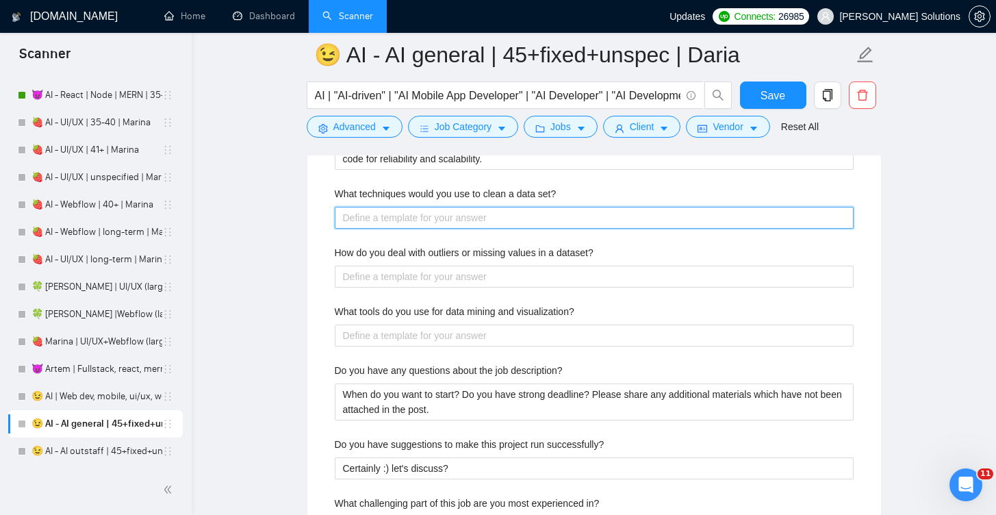
click at [506, 207] on set\? "What techniques would you use to clean a data set?" at bounding box center [594, 218] width 519 height 22
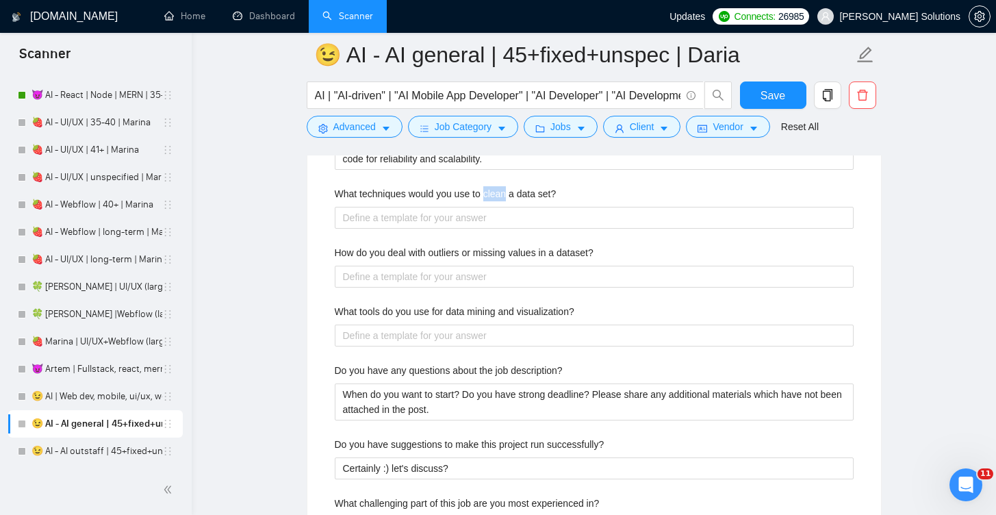
click at [506, 198] on label "What techniques would you use to clean a data set?" at bounding box center [446, 193] width 222 height 15
click at [506, 207] on set\? "What techniques would you use to clean a data set?" at bounding box center [594, 218] width 519 height 22
click at [506, 198] on label "What techniques would you use to clean a data set?" at bounding box center [446, 193] width 222 height 15
click at [506, 207] on set\? "What techniques would you use to clean a data set?" at bounding box center [594, 218] width 519 height 22
copy label "What techniques would you use to clean a data set?"
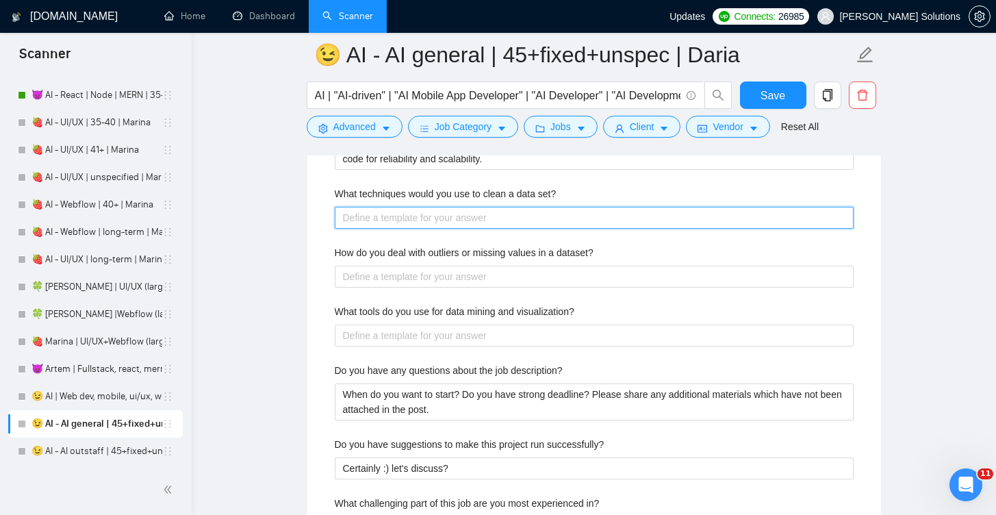
click at [504, 218] on set\? "What techniques would you use to clean a data set?" at bounding box center [594, 218] width 519 height 22
paste set\? "To clean a dataset, I remove duplicates, handle missing values, standardize for…"
type set\? "To clean a dataset, I remove duplicates, handle missing values, standardize for…"
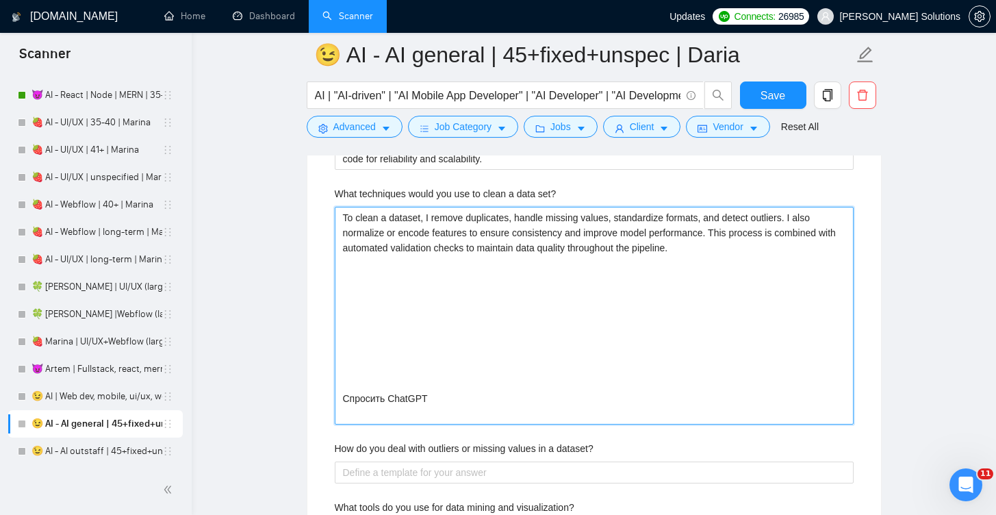
type set\? "To clean a dataset, I remove duplicates, handle missing values, standardize for…"
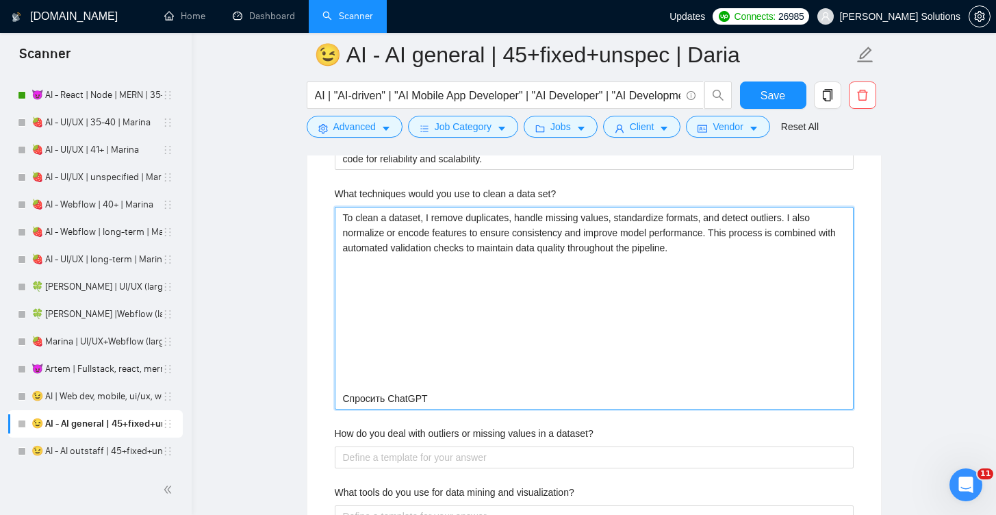
type set\? "To clean a dataset, I remove duplicates, handle missing values, standardize for…"
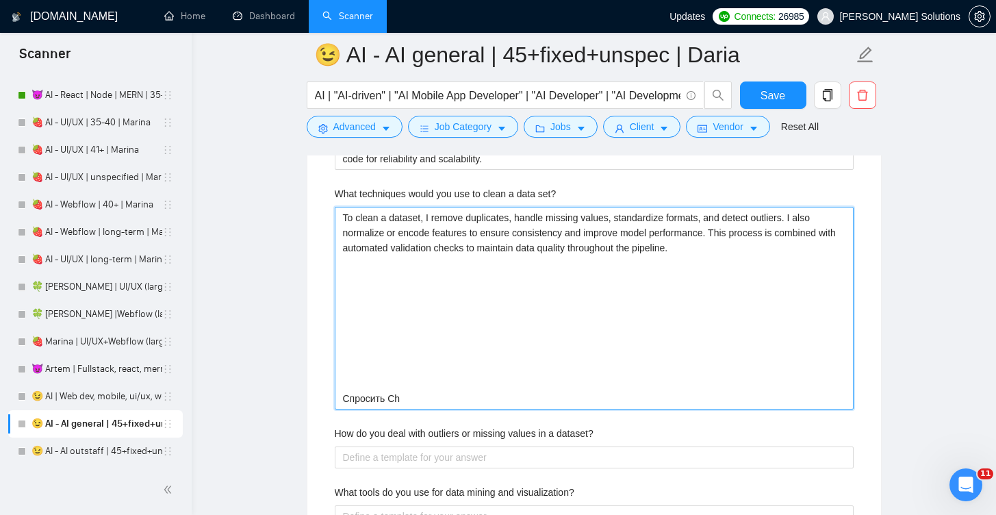
type set\? "To clean a dataset, I remove duplicates, handle missing values, standardize for…"
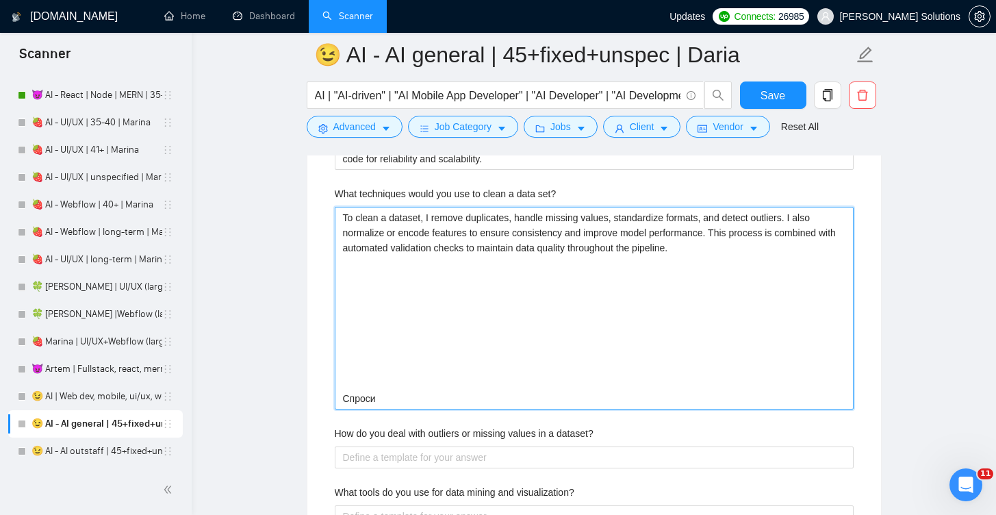
type set\? "To clean a dataset, I remove duplicates, handle missing values, standardize for…"
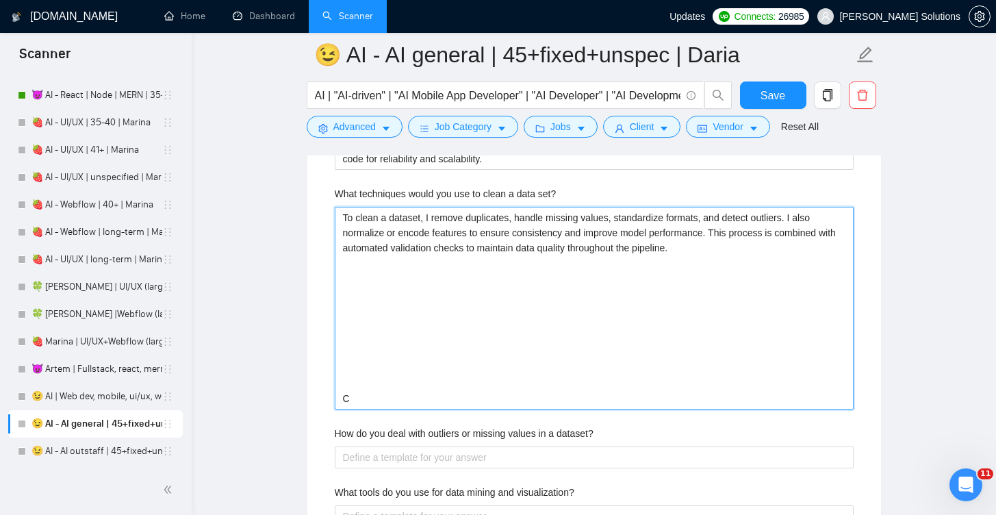
type set\? "To clean a dataset, I remove duplicates, handle missing values, standardize for…"
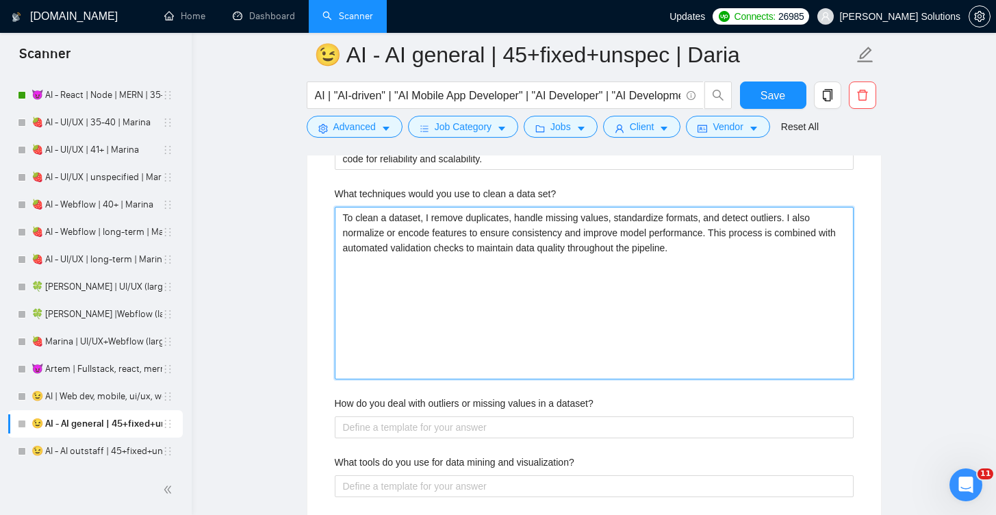
type set\? "To clean a dataset, I remove duplicates, handle missing values, standardize for…"
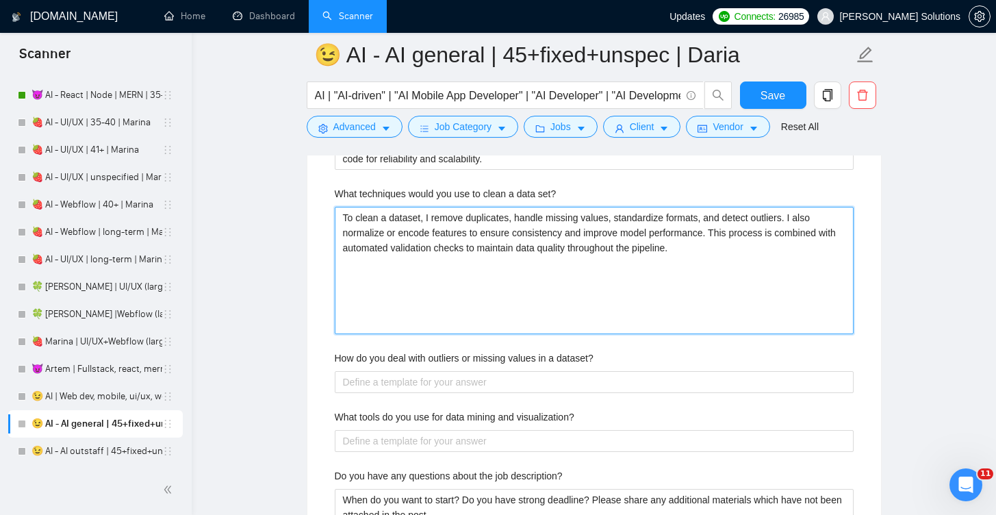
type set\? "To clean a dataset, I remove duplicates, handle missing values, standardize for…"
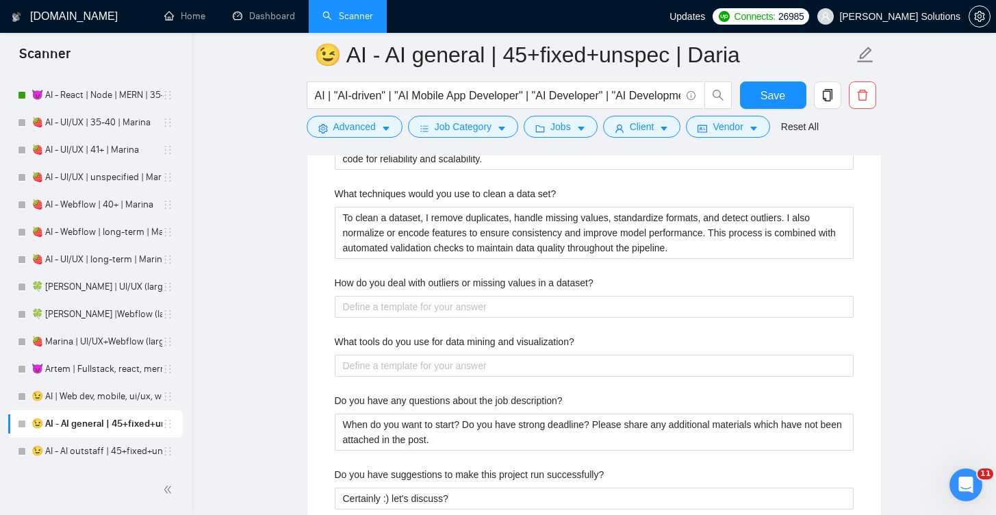
click at [471, 282] on label "How do you deal with outliers or missing values in a dataset?" at bounding box center [464, 282] width 259 height 15
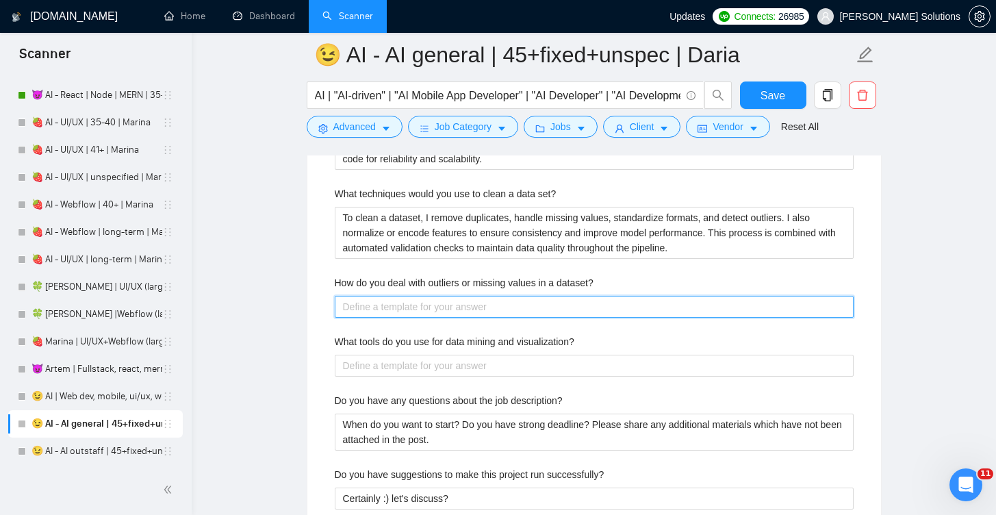
click at [471, 296] on dataset\? "How do you deal with outliers or missing values in a dataset?" at bounding box center [594, 307] width 519 height 22
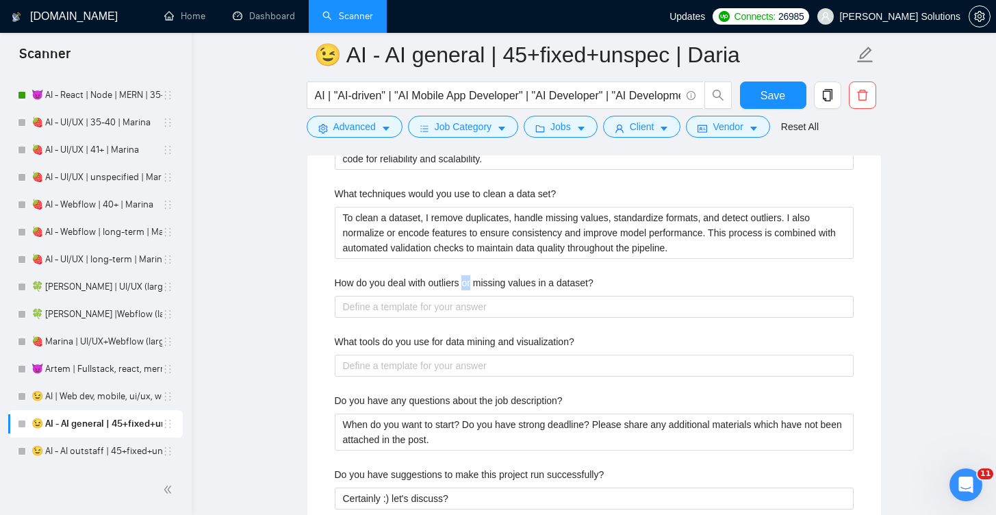
click at [471, 282] on label "How do you deal with outliers or missing values in a dataset?" at bounding box center [464, 282] width 259 height 15
click at [471, 296] on dataset\? "How do you deal with outliers or missing values in a dataset?" at bounding box center [594, 307] width 519 height 22
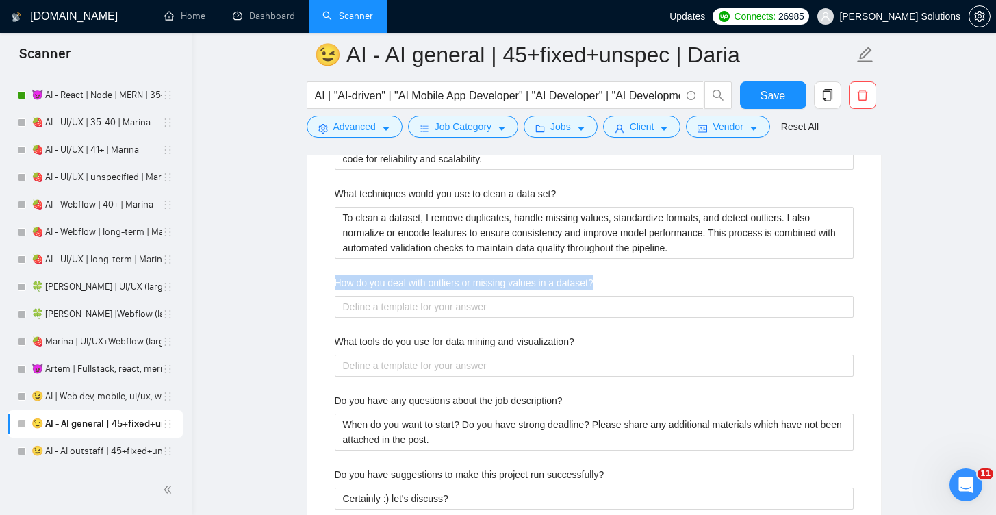
click at [471, 282] on label "How do you deal with outliers or missing values in a dataset?" at bounding box center [464, 282] width 259 height 15
click at [471, 296] on dataset\? "How do you deal with outliers or missing values in a dataset?" at bounding box center [594, 307] width 519 height 22
copy label "How do you deal with outliers or missing values in a dataset?"
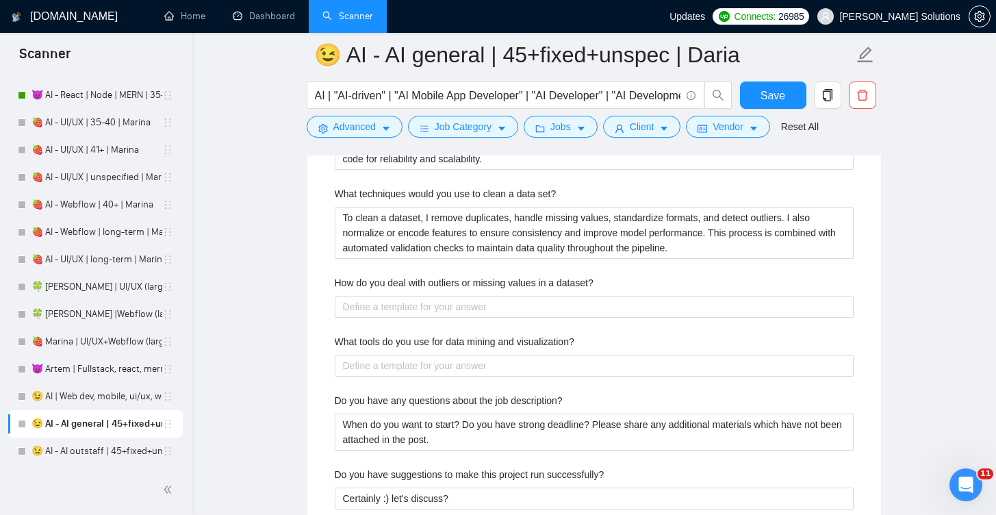
click at [520, 270] on div "Describe your recent experience with similar projects • AI-driven neuroscanning…" at bounding box center [594, 214] width 541 height 1053
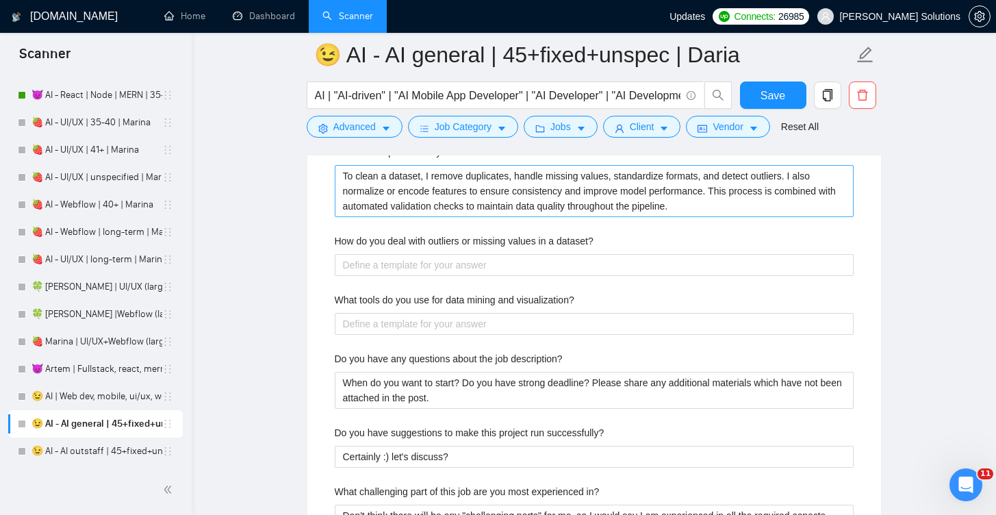
scroll to position [2859, 0]
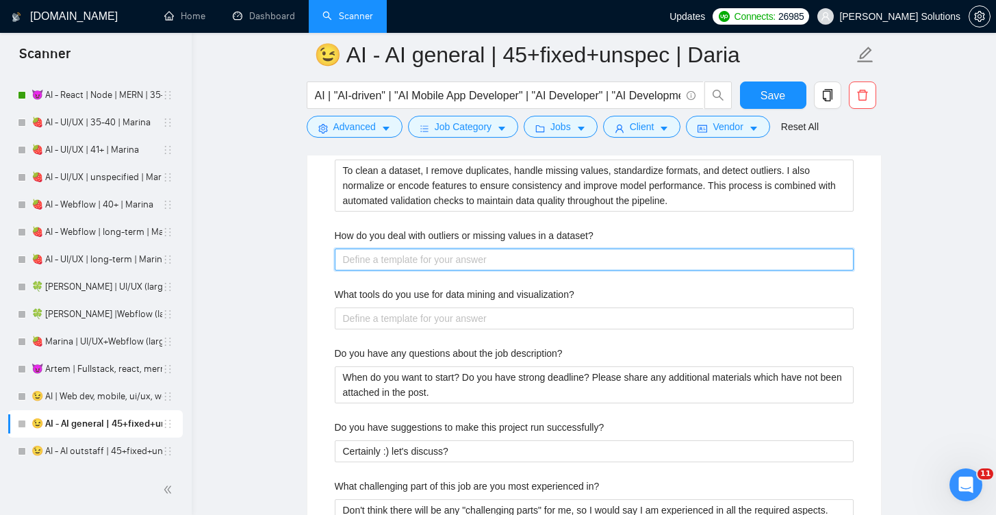
click at [487, 249] on dataset\? "How do you deal with outliers or missing values in a dataset?" at bounding box center [594, 260] width 519 height 22
paste dataset\? "ChatGPT сказал: For missing values, I assess their impact and either impute the…"
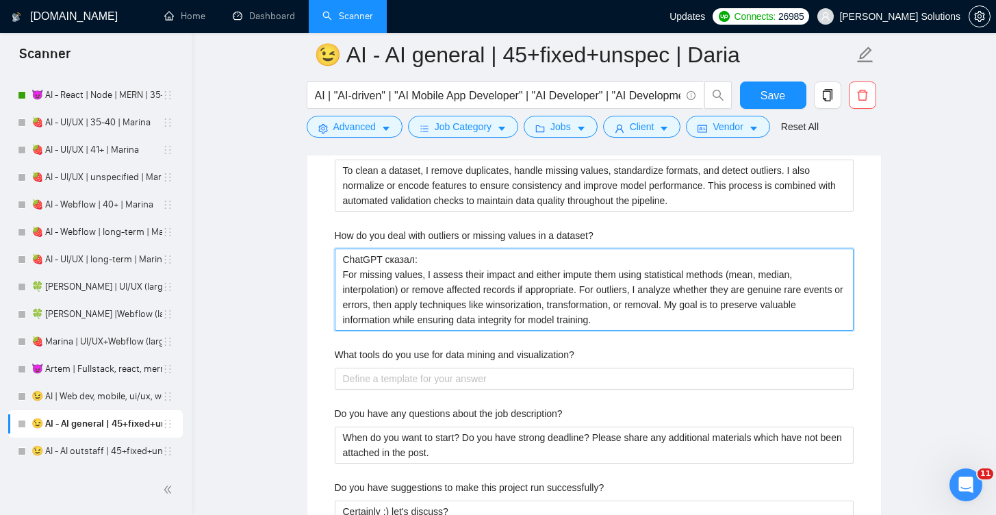
click at [366, 258] on dataset\? "ChatGPT сказал: For missing values, I assess their impact and either impute the…" at bounding box center [594, 290] width 519 height 82
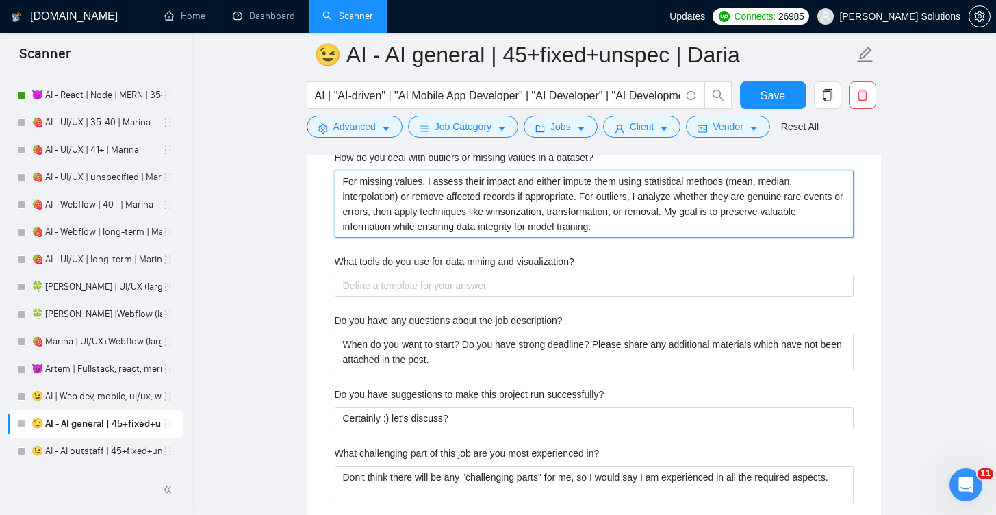
scroll to position [2932, 0]
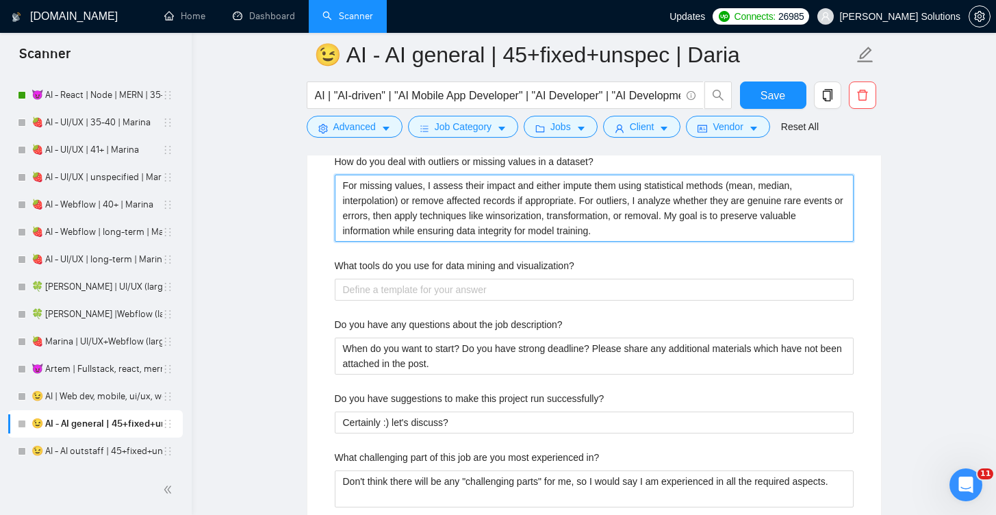
click at [423, 219] on dataset\? "For missing values, I assess their impact and either impute them using statisti…" at bounding box center [594, 208] width 519 height 67
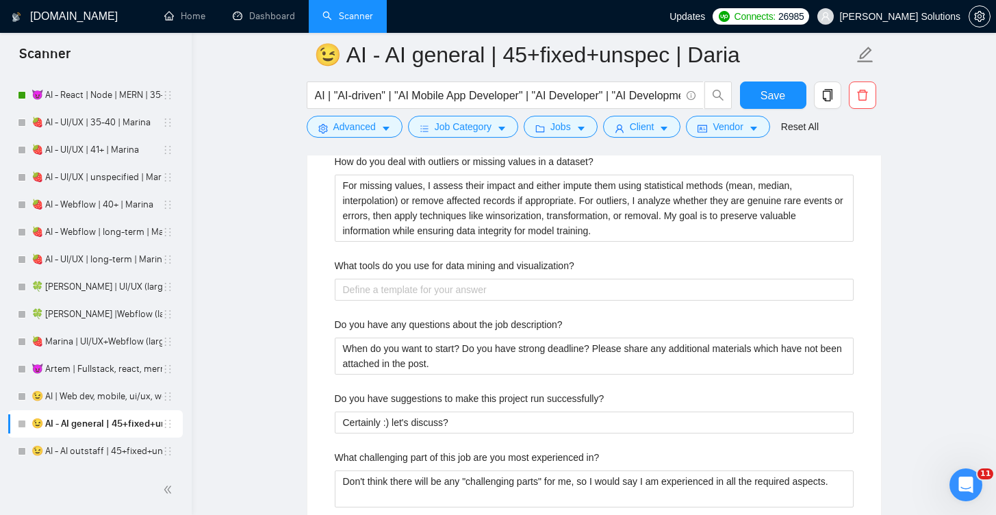
click at [477, 264] on label "What tools do you use for data mining and visualization?" at bounding box center [455, 265] width 240 height 15
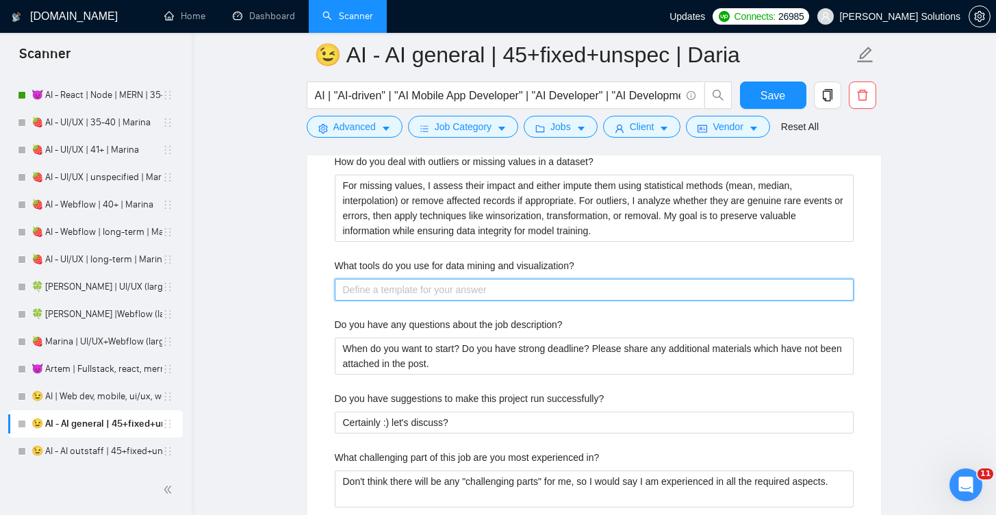
click at [477, 279] on visualization\? "What tools do you use for data mining and visualization?" at bounding box center [594, 290] width 519 height 22
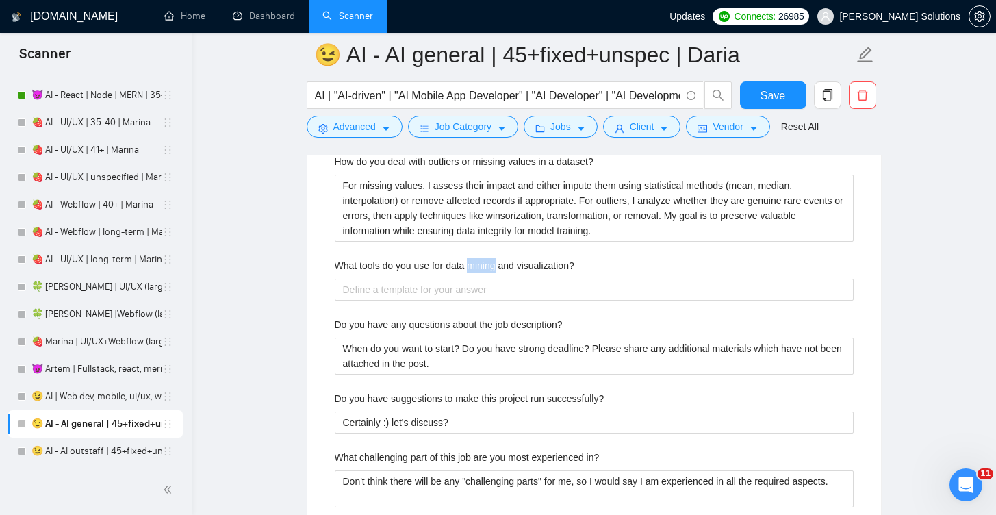
click at [477, 264] on label "What tools do you use for data mining and visualization?" at bounding box center [455, 265] width 240 height 15
click at [477, 279] on visualization\? "What tools do you use for data mining and visualization?" at bounding box center [594, 290] width 519 height 22
click at [477, 264] on label "What tools do you use for data mining and visualization?" at bounding box center [455, 265] width 240 height 15
click at [477, 279] on visualization\? "What tools do you use for data mining and visualization?" at bounding box center [594, 290] width 519 height 22
copy label "What tools do you use for data mining and visualization?"
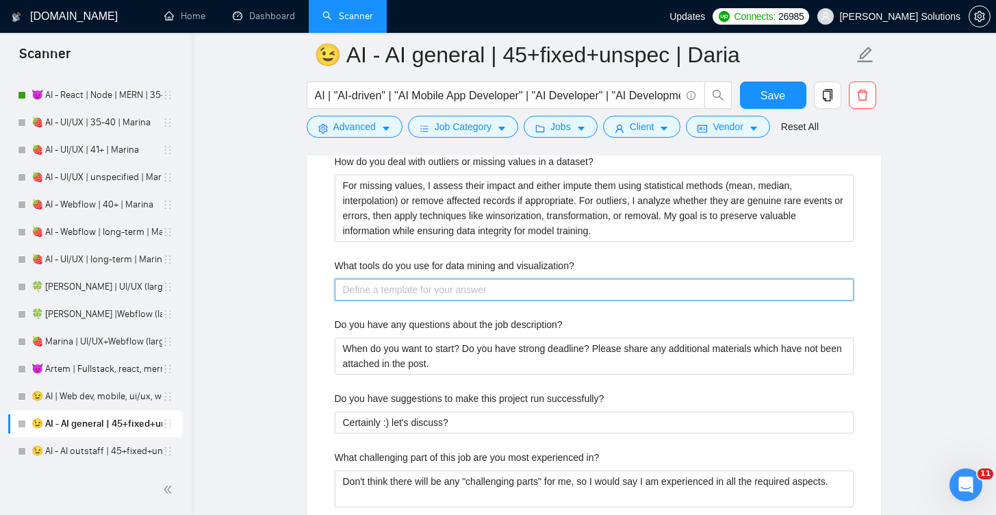
click at [554, 299] on visualization\? "What tools do you use for data mining and visualization?" at bounding box center [594, 290] width 519 height 22
paste visualization\? "I use Python libraries like Pandas, NumPy, and Scikit-learn for data mining, al…"
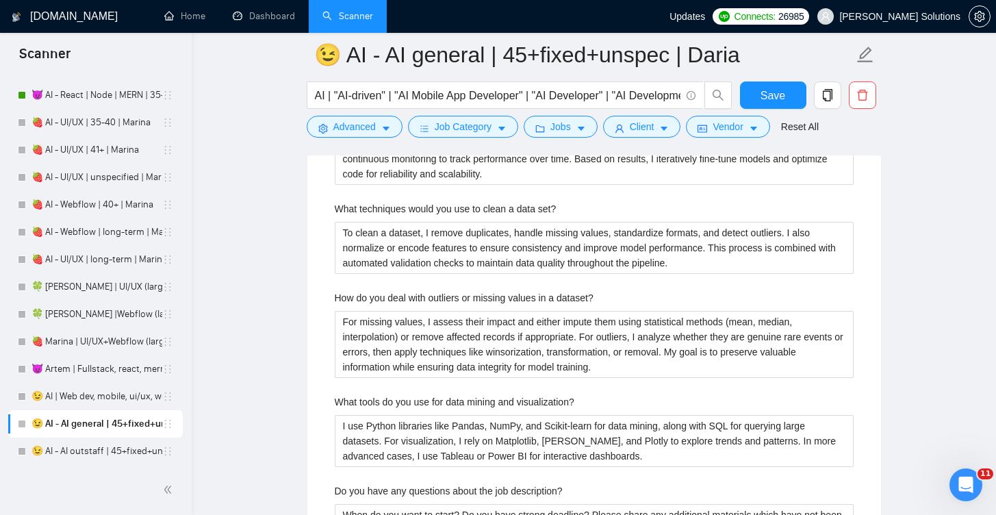
scroll to position [2731, 0]
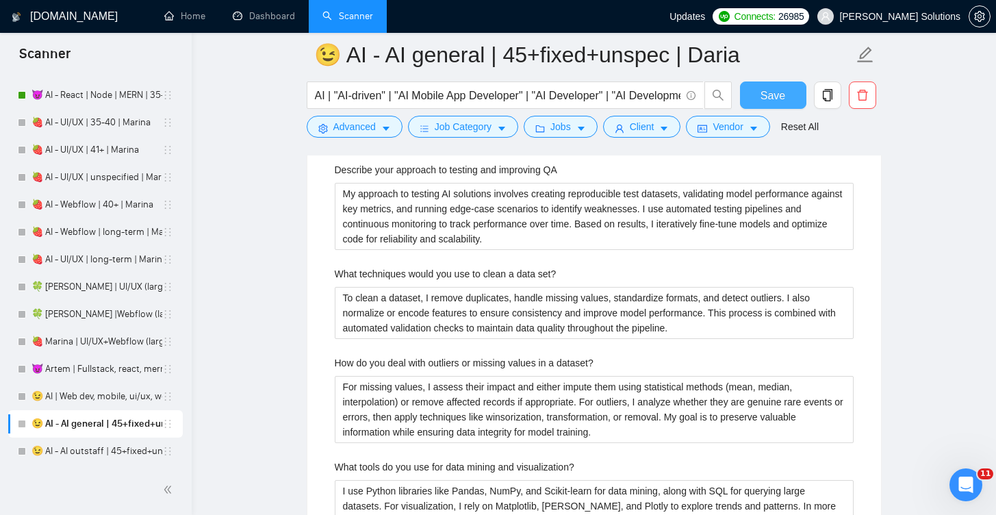
click at [779, 98] on span "Save" at bounding box center [773, 95] width 25 height 17
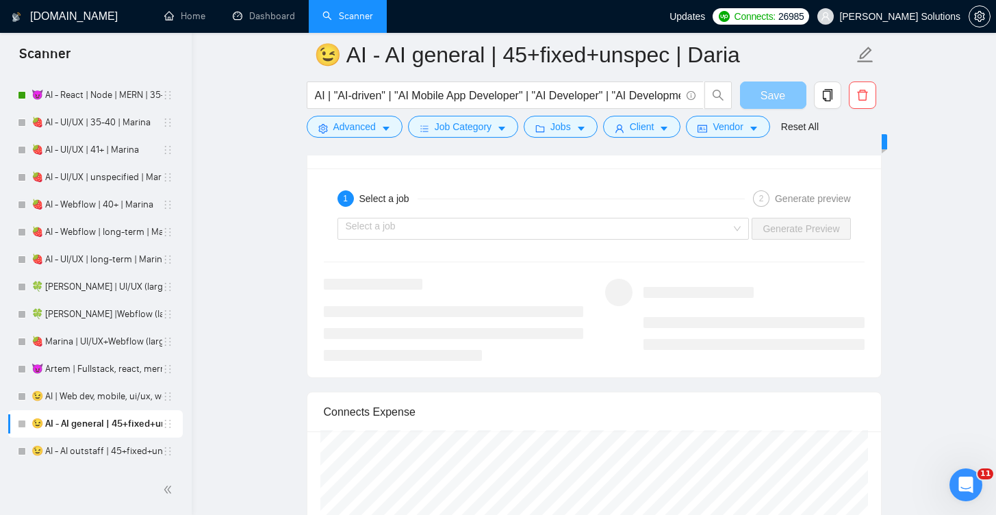
click at [768, 88] on span "Save" at bounding box center [773, 95] width 25 height 17
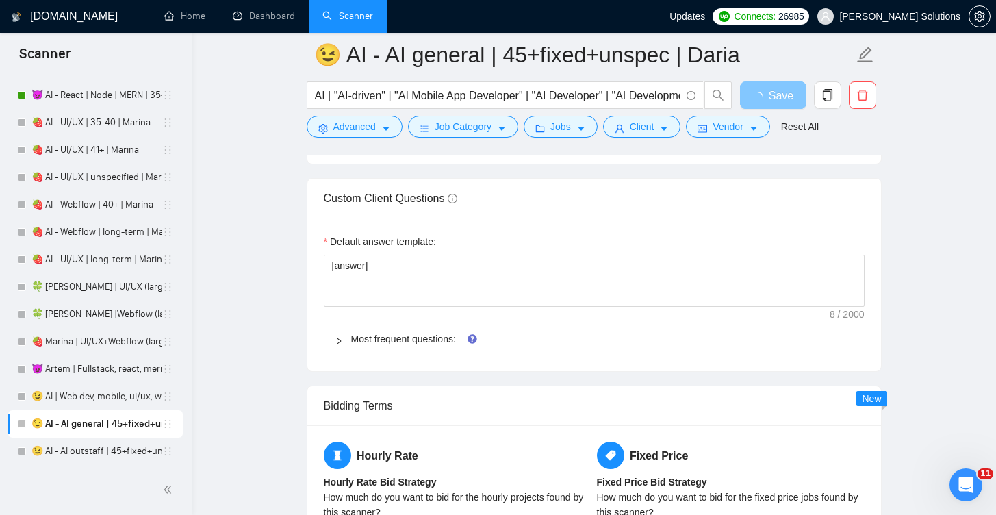
scroll to position [2085, 0]
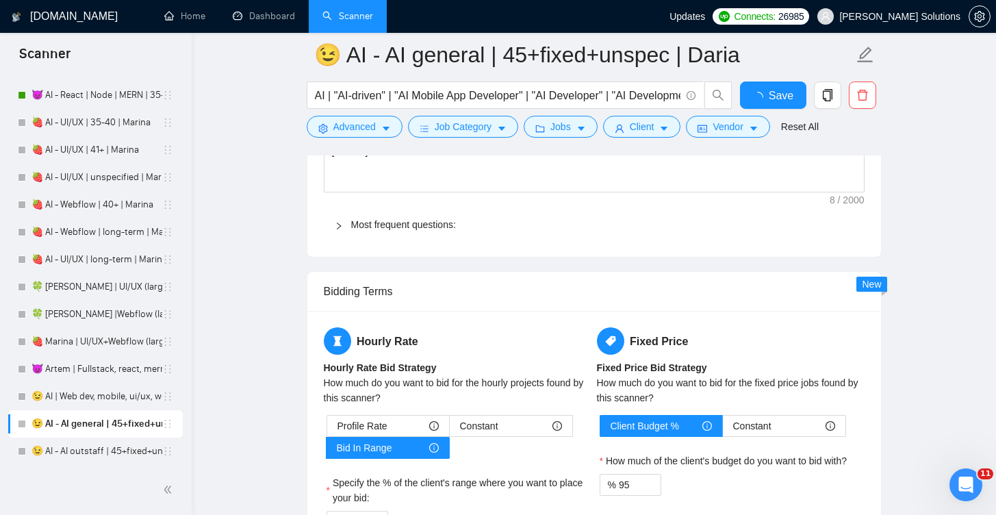
click at [422, 394] on div "How much do you want to bid for the hourly projects found by this scanner?" at bounding box center [458, 390] width 268 height 30
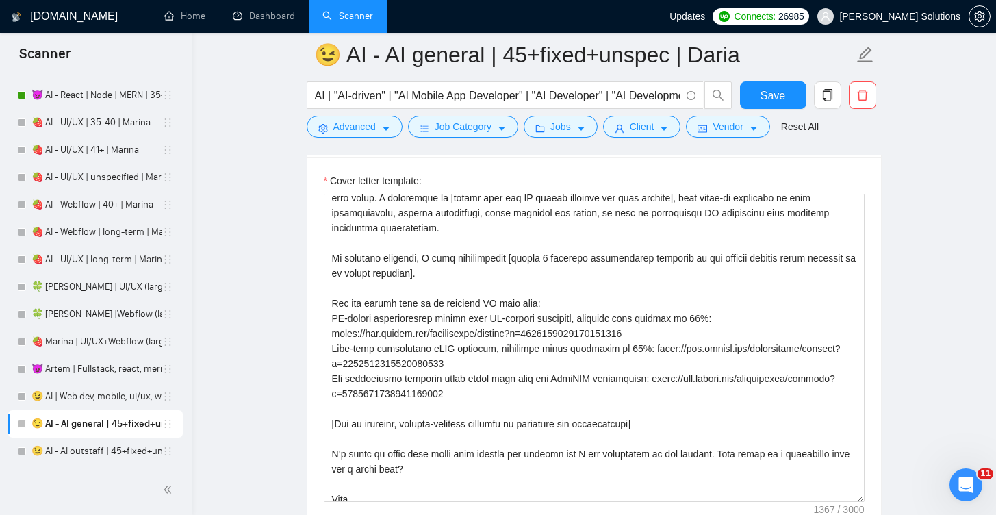
scroll to position [90, 0]
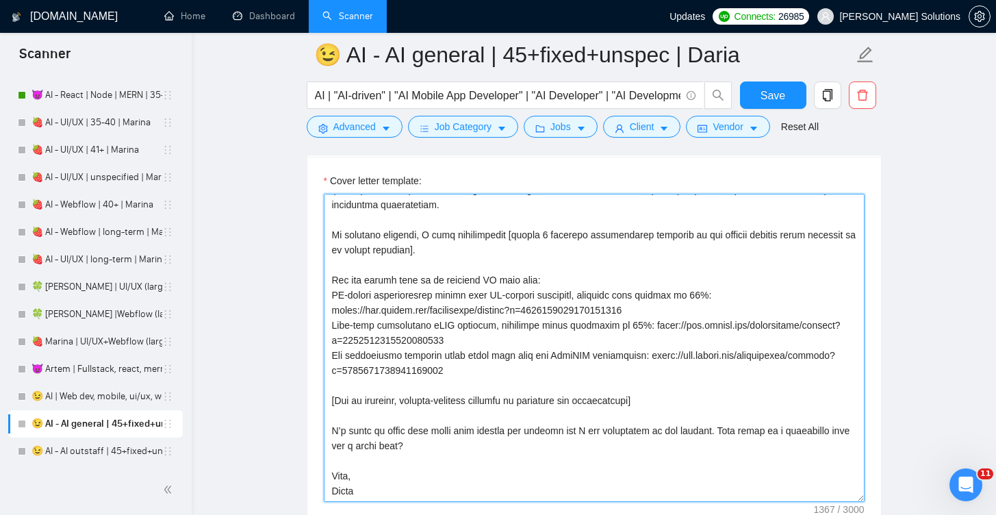
click at [336, 299] on textarea "Cover letter template:" at bounding box center [594, 348] width 541 height 308
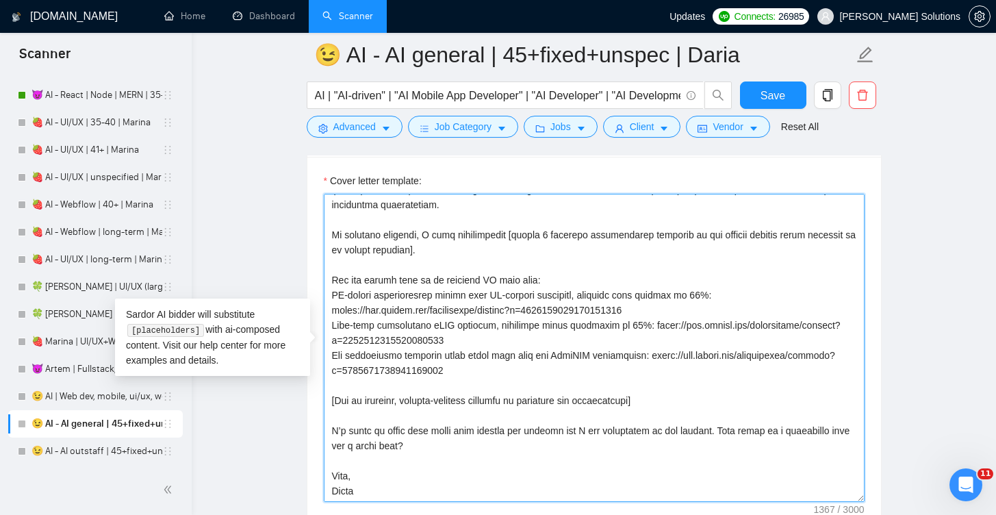
click at [336, 299] on textarea "Cover letter template:" at bounding box center [594, 348] width 541 height 308
click at [333, 294] on textarea "Cover letter template:" at bounding box center [594, 348] width 541 height 308
paste textarea "•"
click at [329, 327] on textarea "Cover letter template:" at bounding box center [594, 348] width 541 height 308
paste textarea "•"
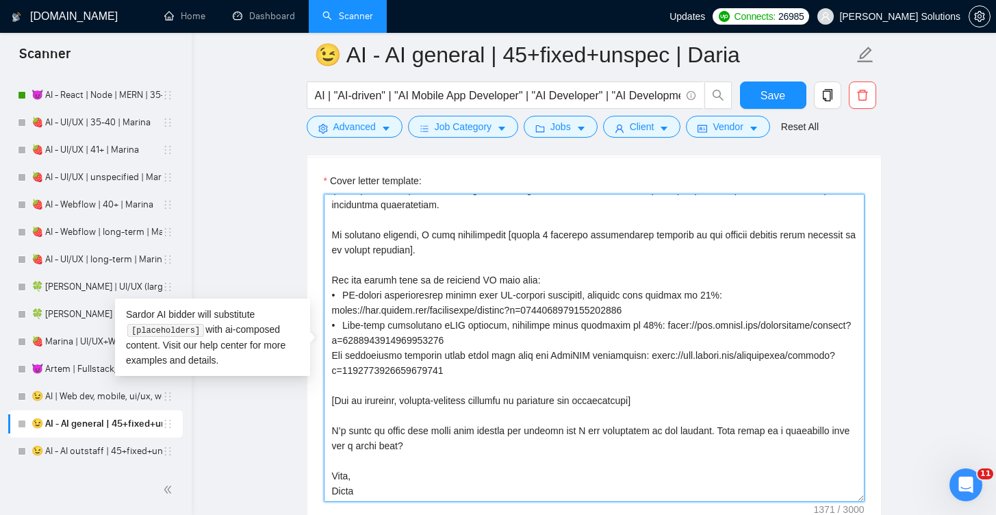
click at [329, 352] on textarea "Cover letter template:" at bounding box center [594, 348] width 541 height 308
paste textarea "•"
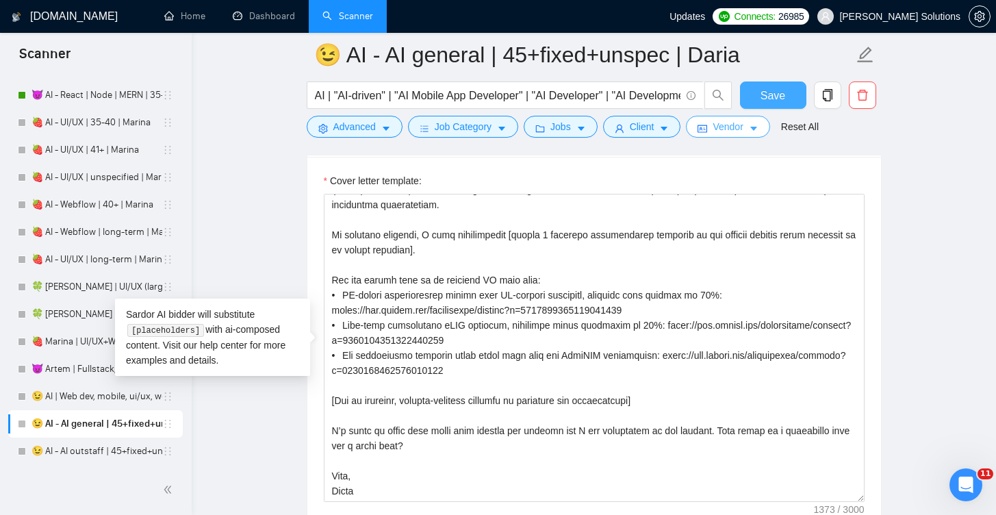
click at [768, 95] on span "Save" at bounding box center [773, 95] width 25 height 17
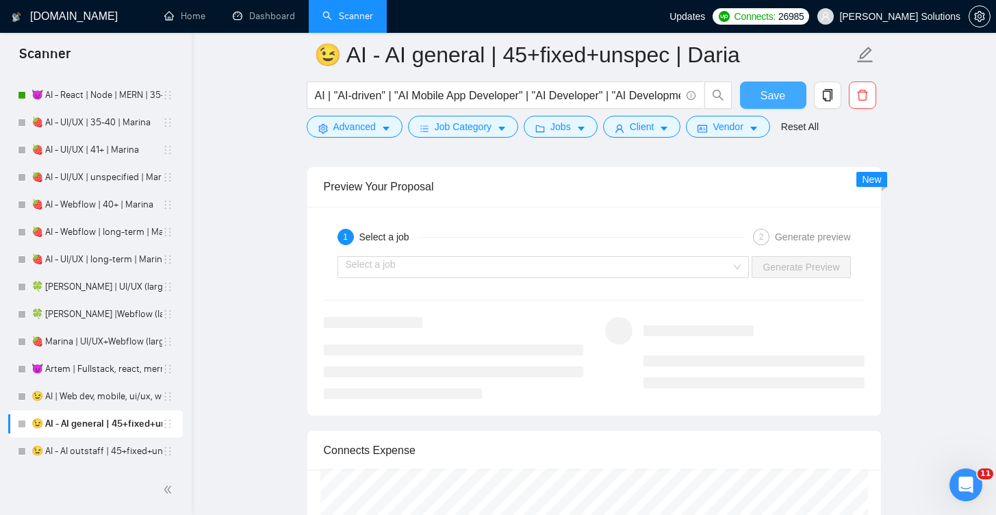
scroll to position [2837, 0]
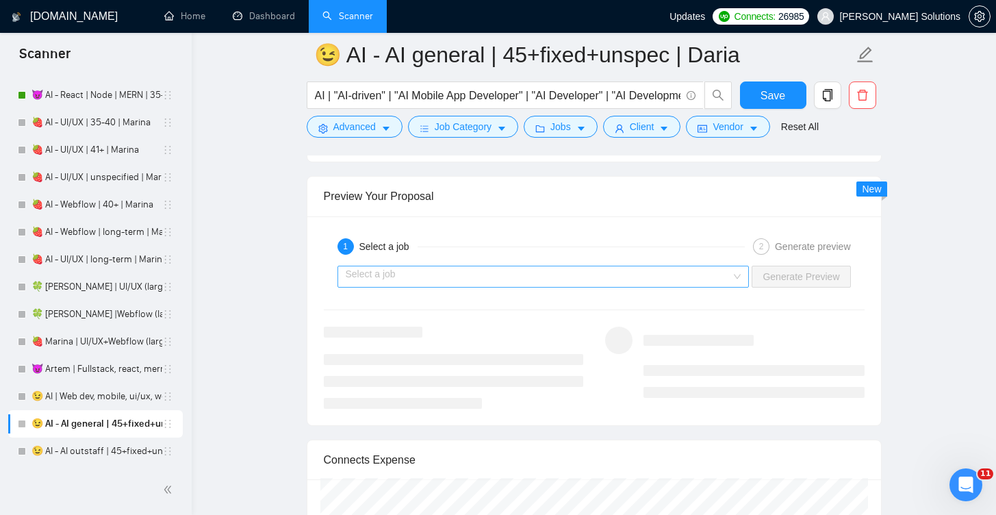
click at [620, 277] on input "search" at bounding box center [539, 276] width 386 height 21
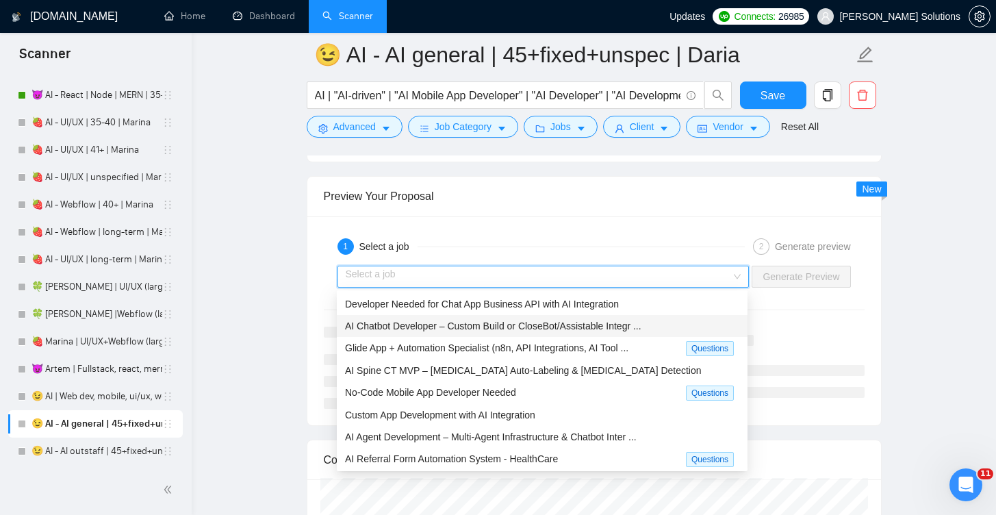
click at [562, 317] on div "AI Chatbot Developer – Custom Build or CloseBot/Assistable Integr ..." at bounding box center [542, 326] width 411 height 22
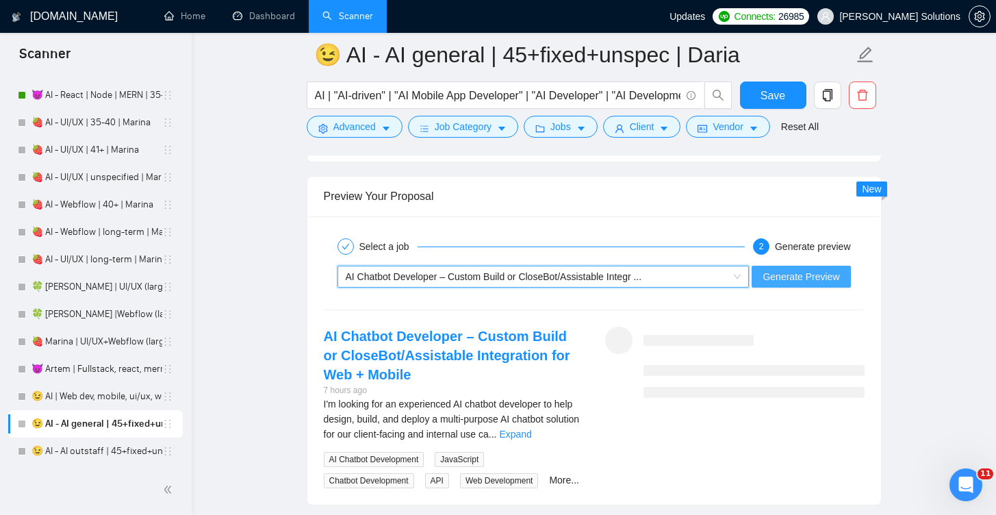
click at [814, 276] on span "Generate Preview" at bounding box center [801, 276] width 77 height 15
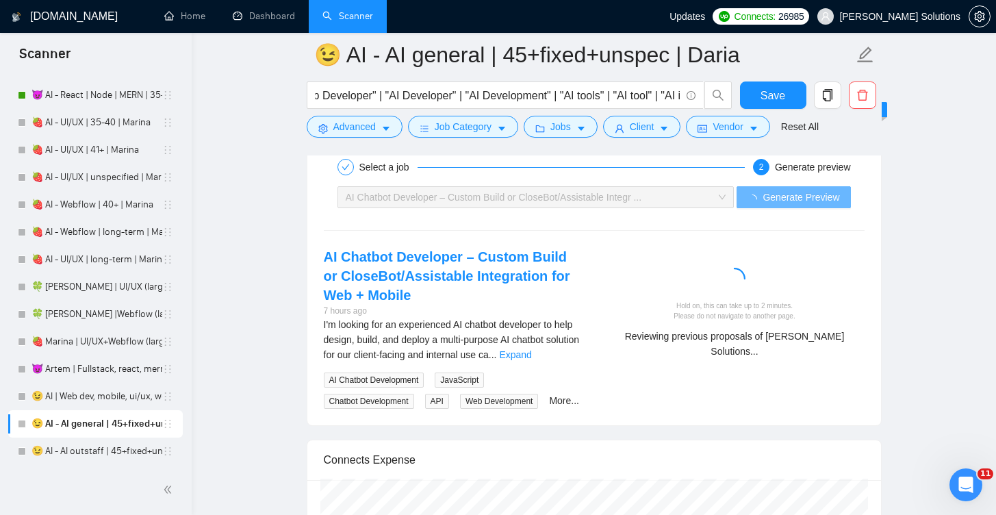
scroll to position [0, 0]
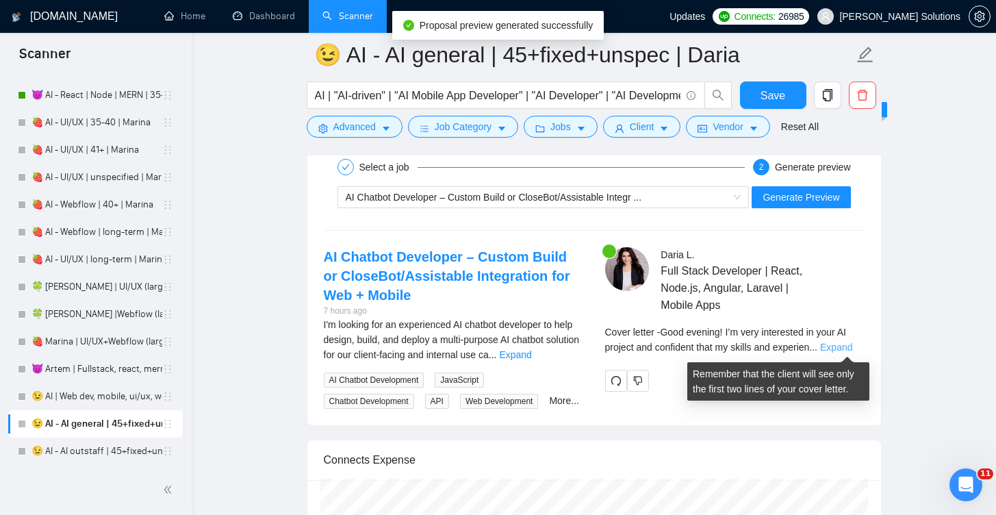
click at [842, 343] on link "Expand" at bounding box center [836, 347] width 32 height 11
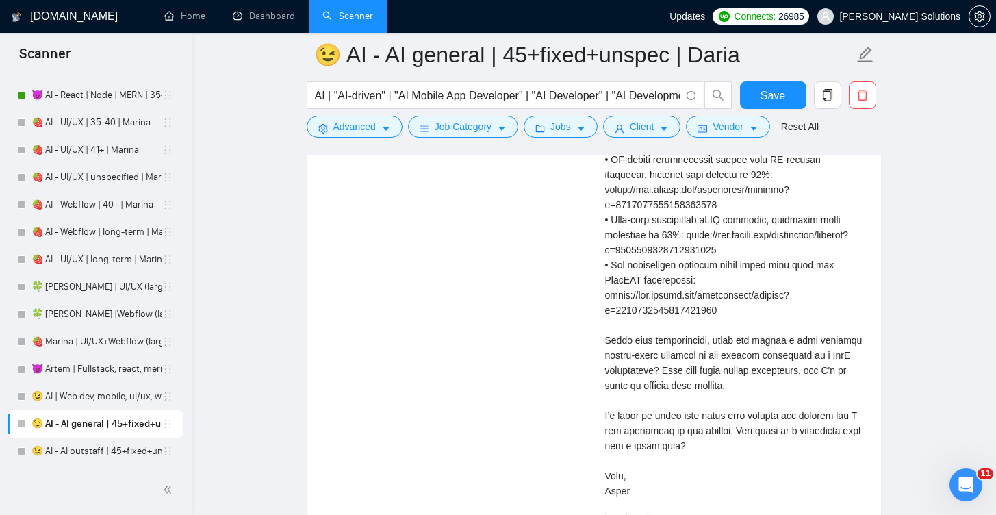
scroll to position [3357, 0]
click at [769, 94] on span "Save" at bounding box center [773, 95] width 25 height 17
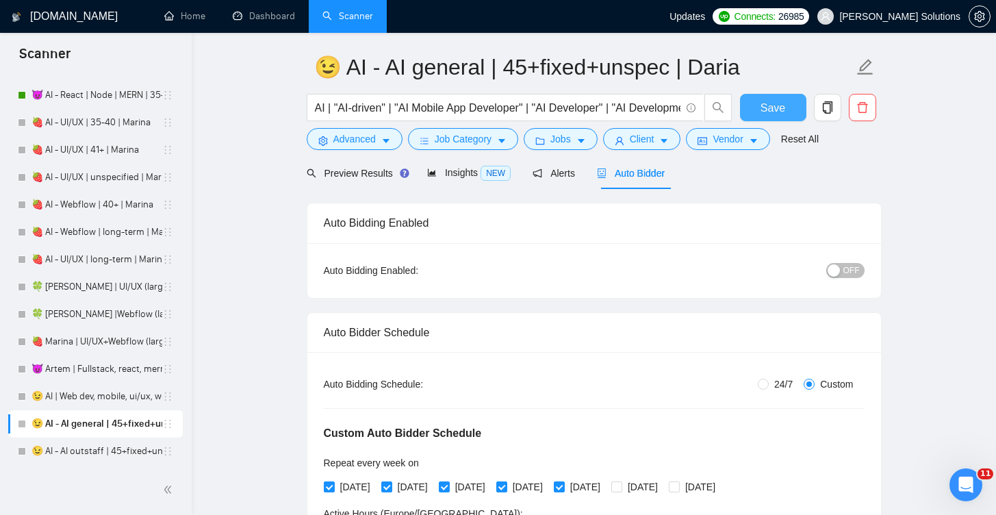
scroll to position [61, 0]
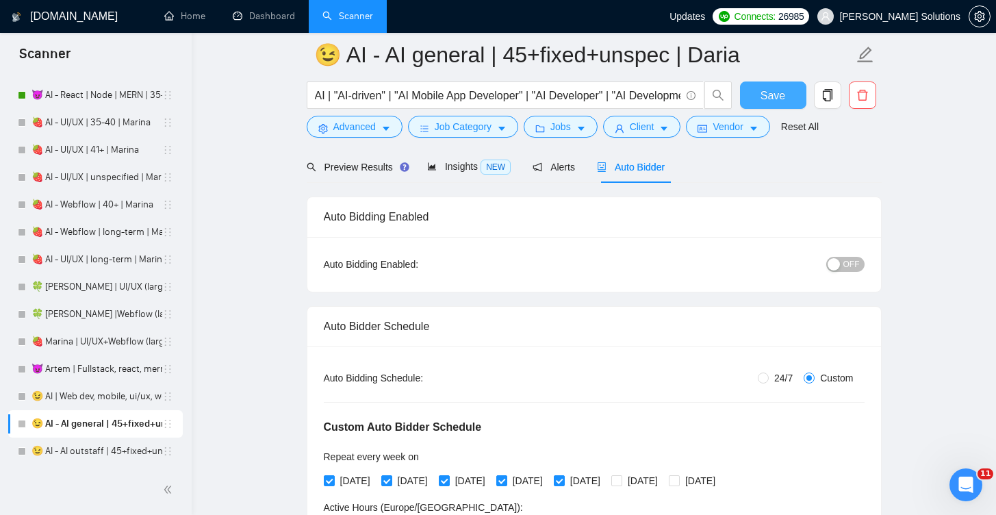
click at [740, 81] on button "Save" at bounding box center [773, 94] width 66 height 27
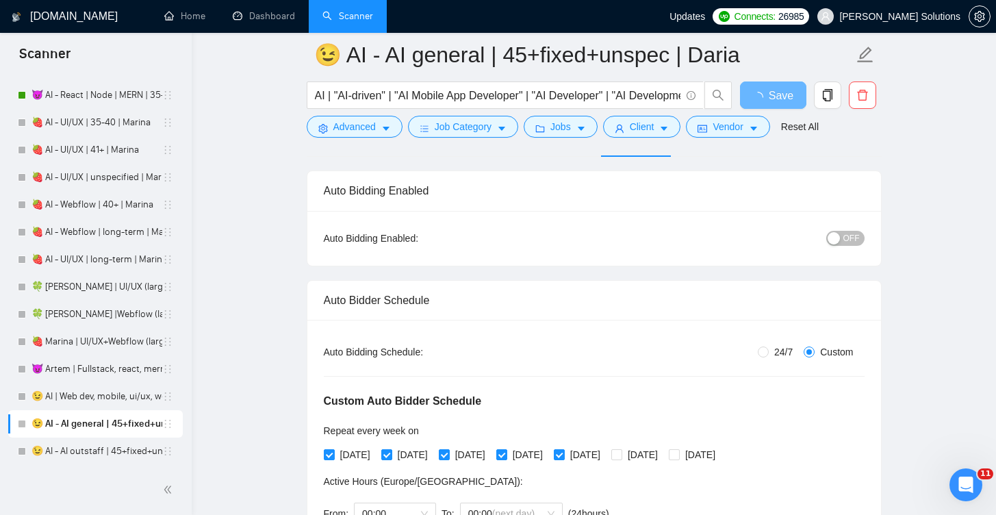
click at [855, 238] on span "OFF" at bounding box center [852, 238] width 16 height 15
click at [782, 92] on span "Save" at bounding box center [773, 95] width 25 height 17
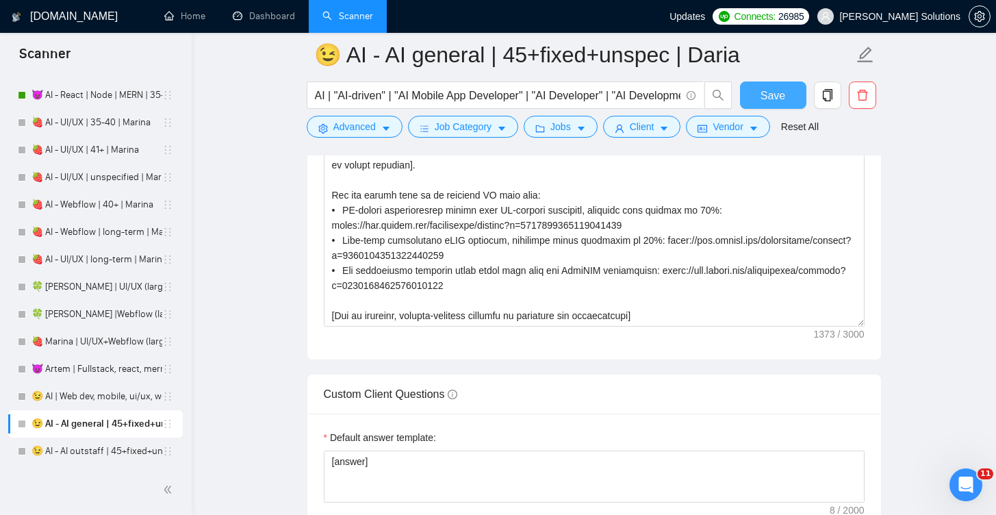
scroll to position [73, 0]
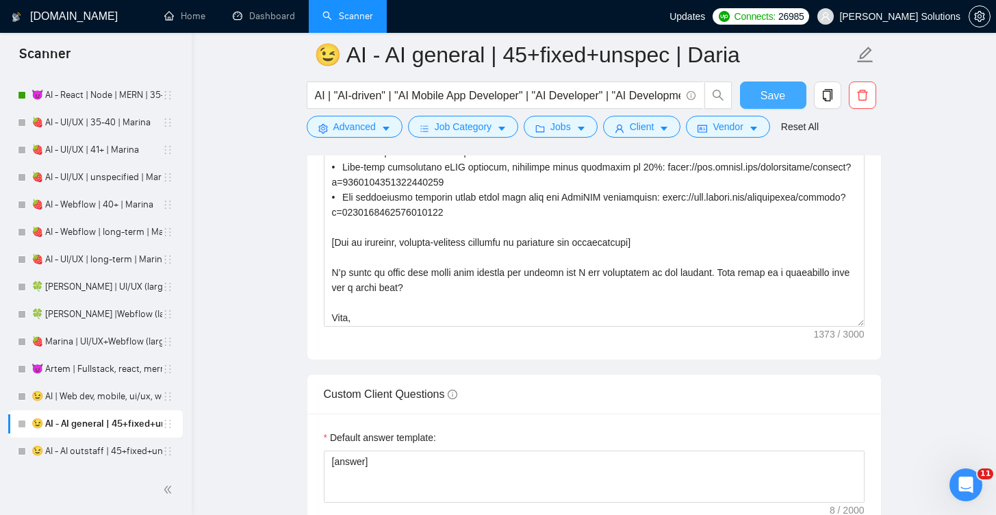
click at [775, 99] on span "Save" at bounding box center [773, 95] width 25 height 17
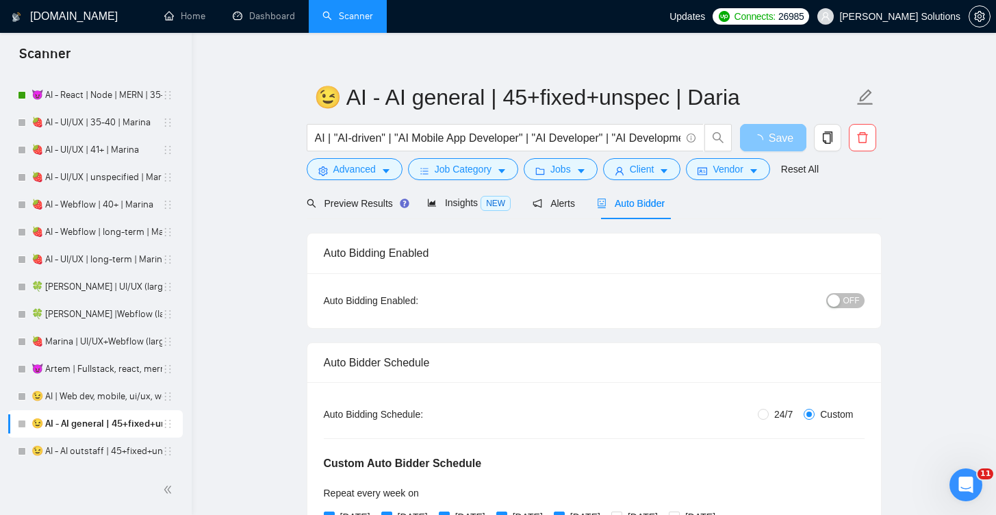
scroll to position [0, 0]
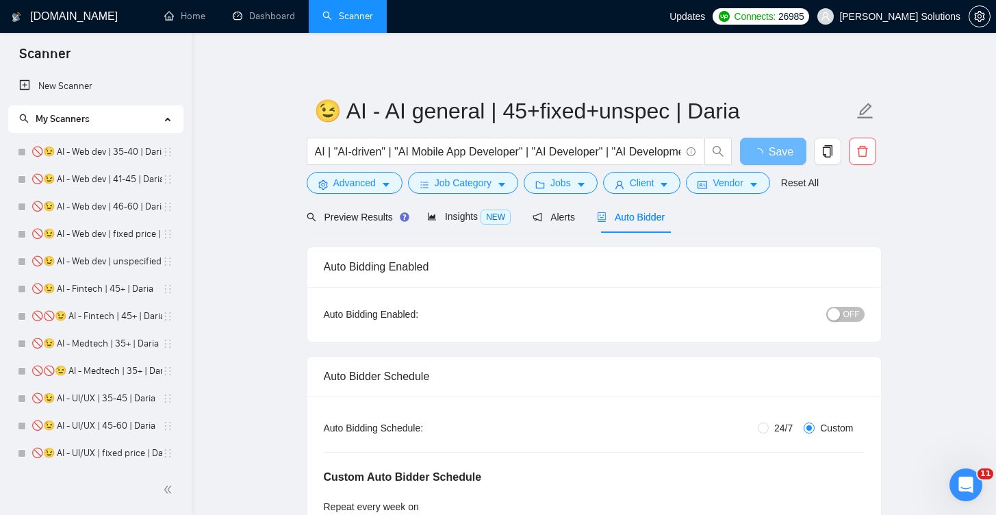
scroll to position [3371, 0]
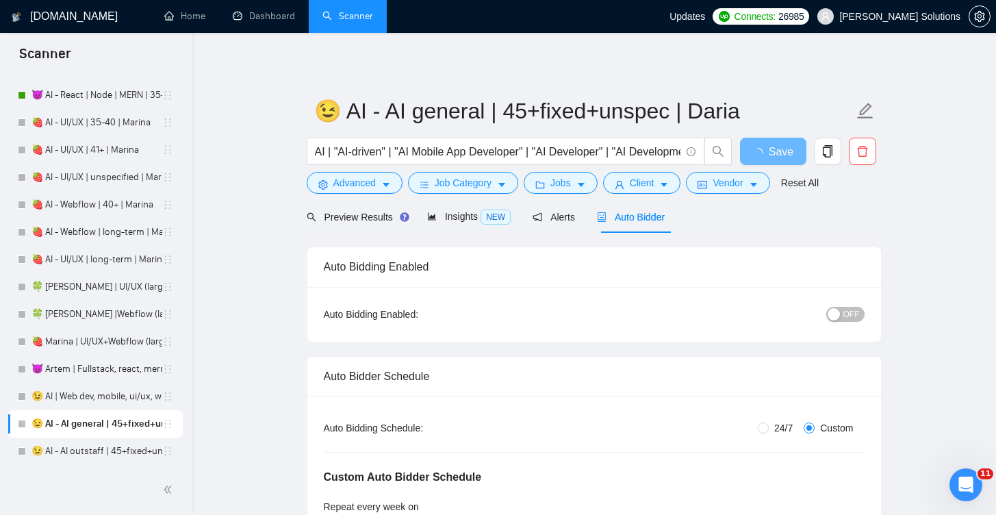
click at [842, 309] on button "OFF" at bounding box center [846, 314] width 38 height 15
click at [841, 316] on button "ON" at bounding box center [848, 314] width 34 height 15
click at [841, 318] on button "OFF" at bounding box center [846, 314] width 38 height 15
click at [783, 146] on span "Save" at bounding box center [773, 151] width 25 height 17
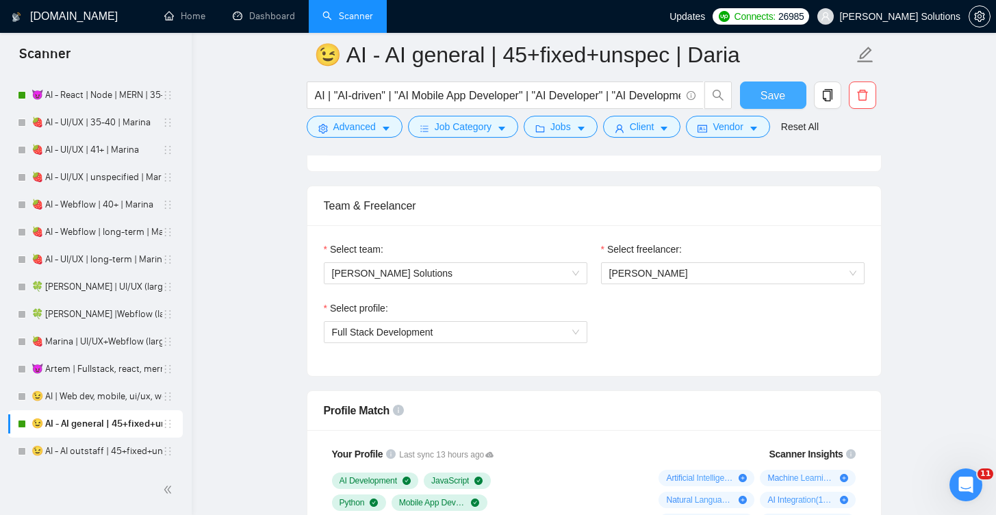
scroll to position [840, 0]
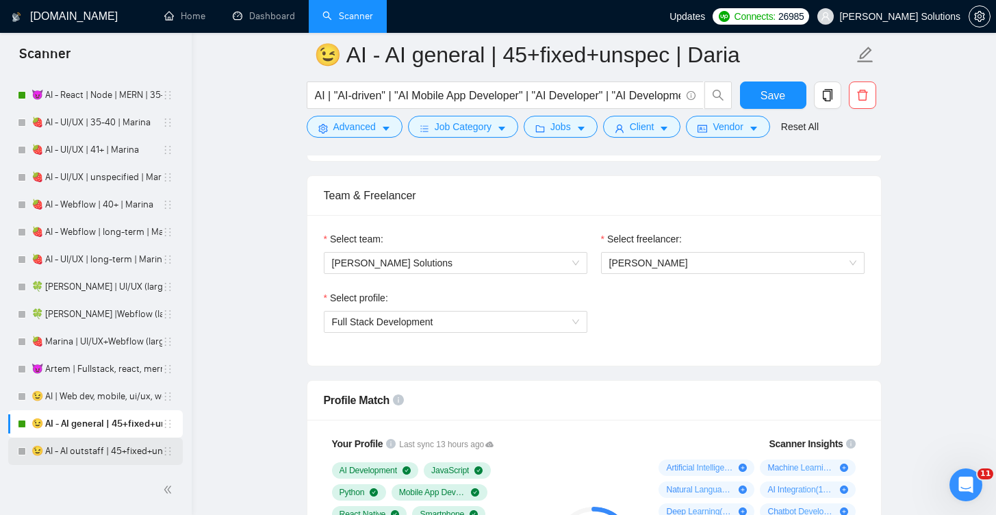
click at [154, 455] on link "😉 AI - AI outstaff | 45+fixed+unspec | Daria" at bounding box center [97, 451] width 131 height 27
click at [147, 451] on link "😉 AI - AI outstaff | 45+fixed+unspec | Daria" at bounding box center [97, 451] width 131 height 27
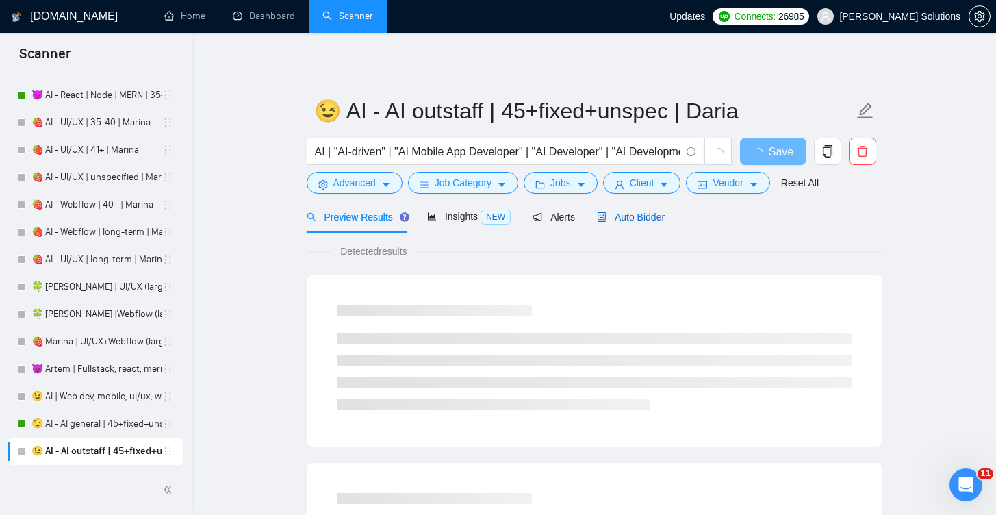
click at [647, 214] on span "Auto Bidder" at bounding box center [631, 217] width 68 height 11
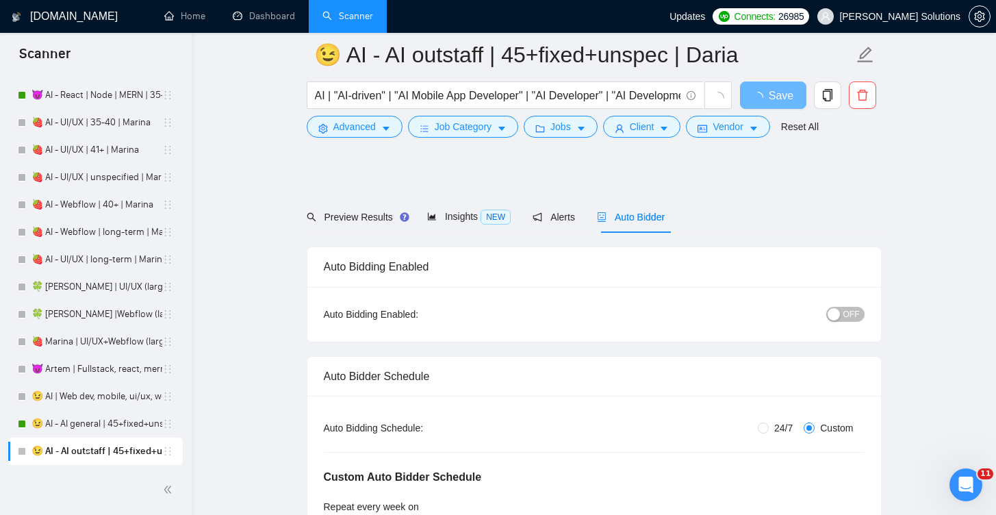
radio input "false"
radio input "true"
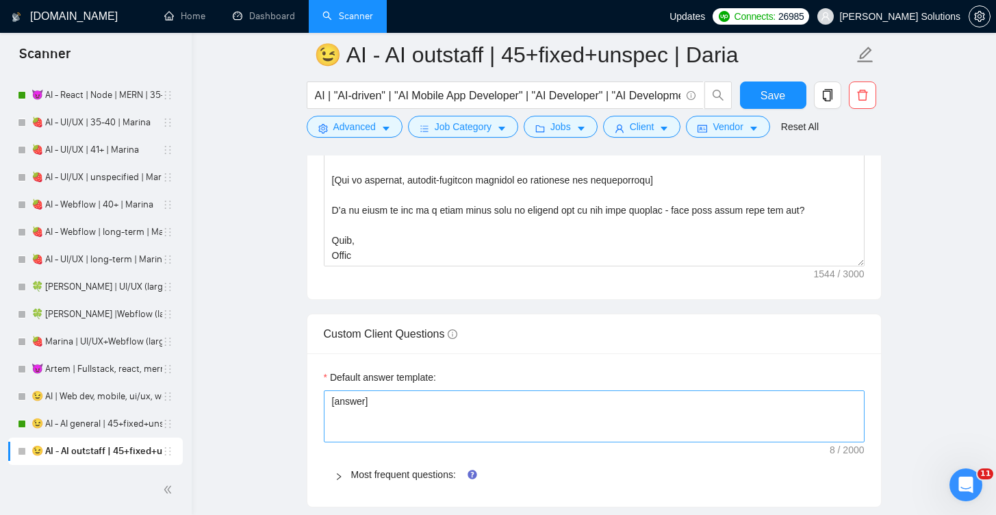
scroll to position [2116, 0]
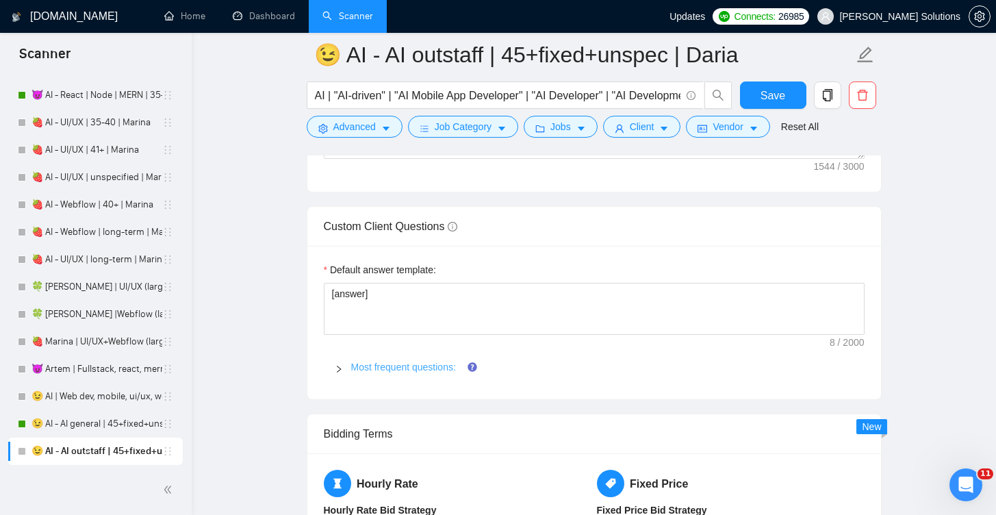
click at [377, 365] on link "Most frequent questions:" at bounding box center [403, 367] width 105 height 11
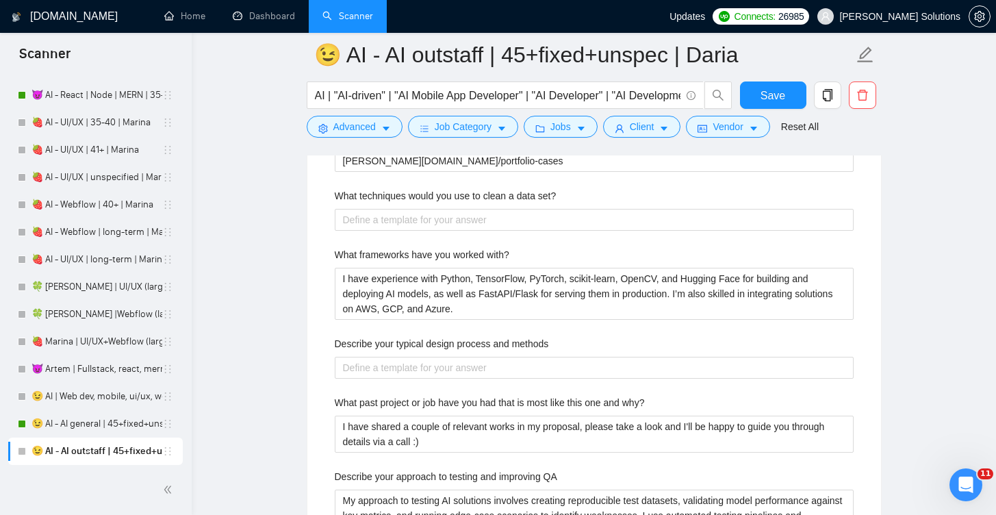
scroll to position [2602, 0]
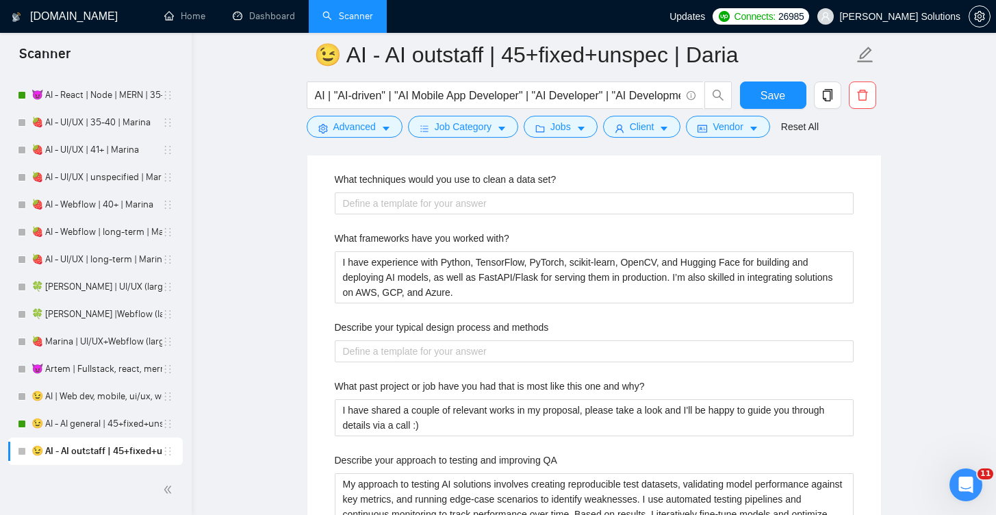
click at [472, 173] on label "What techniques would you use to clean a data set?" at bounding box center [446, 179] width 222 height 15
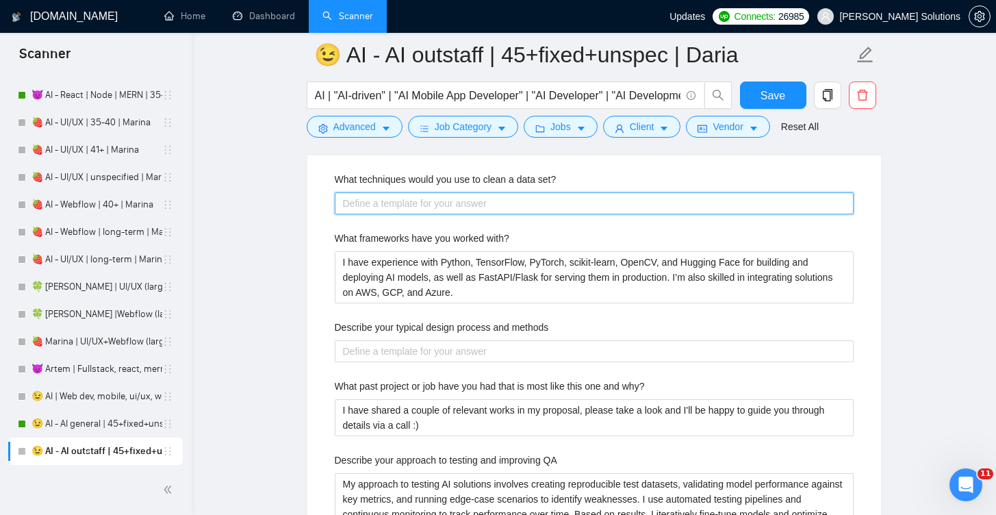
click at [472, 192] on set\? "What techniques would you use to clean a data set?" at bounding box center [594, 203] width 519 height 22
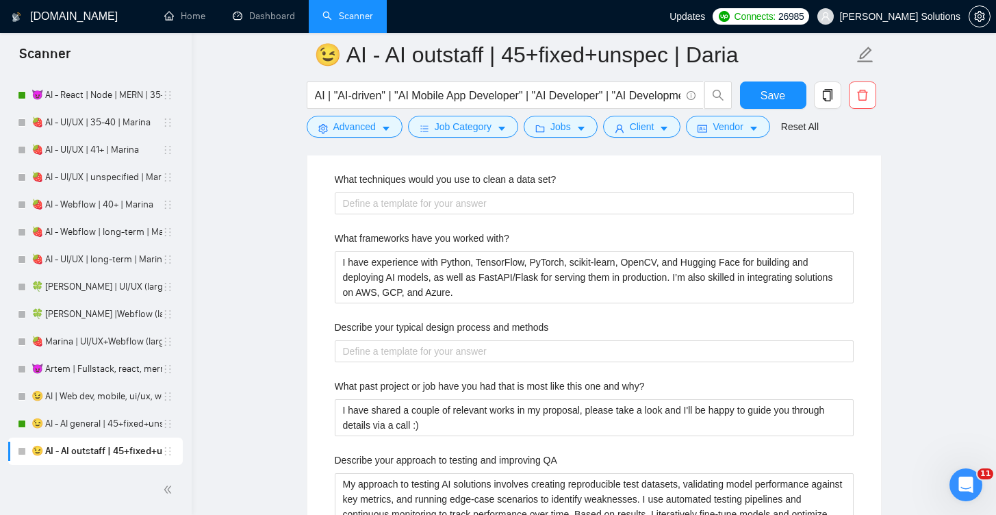
click at [429, 174] on label "What techniques would you use to clean a data set?" at bounding box center [446, 179] width 222 height 15
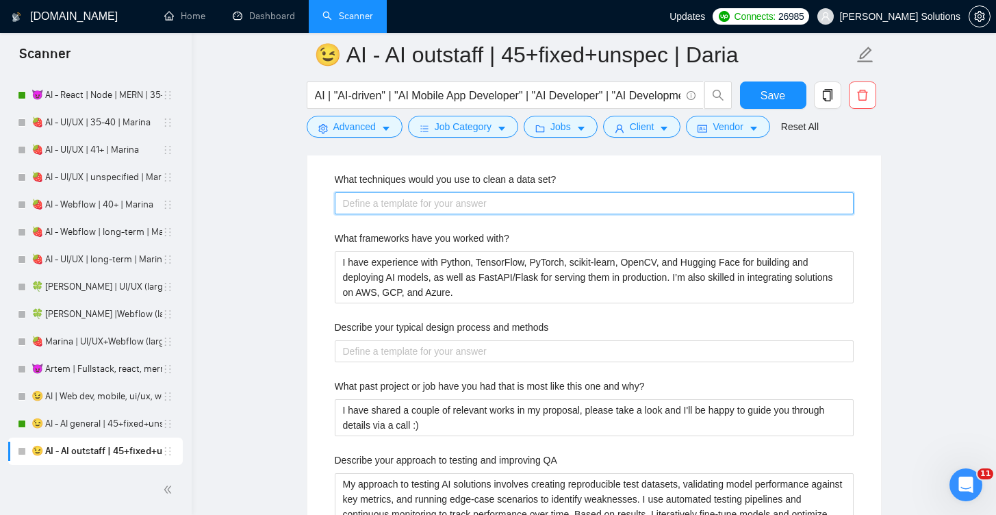
click at [429, 192] on set\? "What techniques would you use to clean a data set?" at bounding box center [594, 203] width 519 height 22
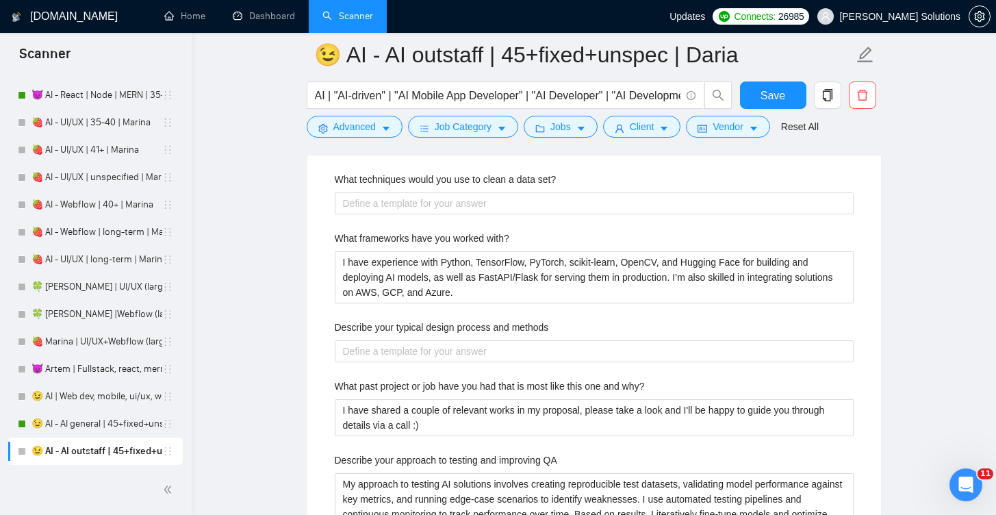
click at [429, 174] on label "What techniques would you use to clean a data set?" at bounding box center [446, 179] width 222 height 15
click at [429, 192] on set\? "What techniques would you use to clean a data set?" at bounding box center [594, 203] width 519 height 22
click at [429, 174] on label "What techniques would you use to clean a data set?" at bounding box center [446, 179] width 222 height 15
click at [429, 192] on set\? "What techniques would you use to clean a data set?" at bounding box center [594, 203] width 519 height 22
click at [429, 174] on label "What techniques would you use to clean a data set?" at bounding box center [446, 179] width 222 height 15
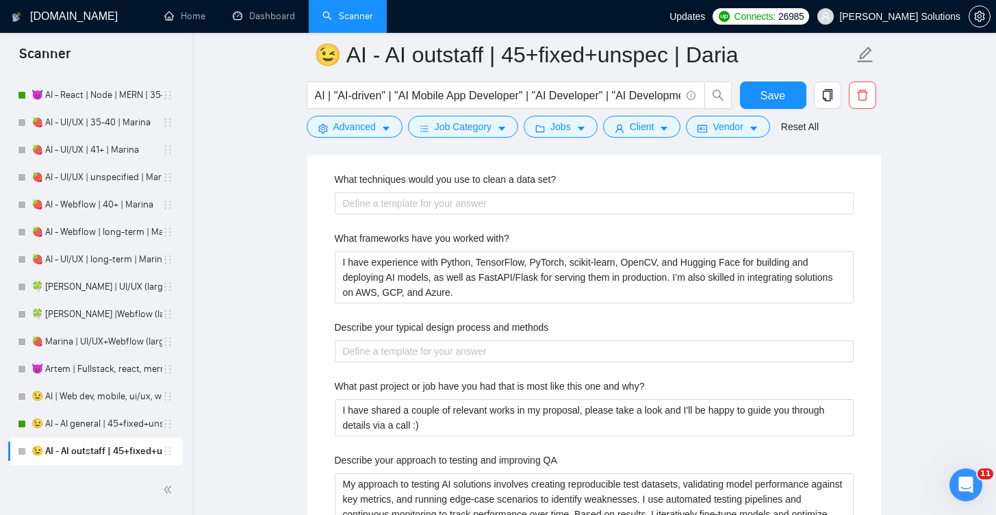
click at [429, 192] on set\? "What techniques would you use to clean a data set?" at bounding box center [594, 203] width 519 height 22
copy label "What techniques would you use to clean a data set?"
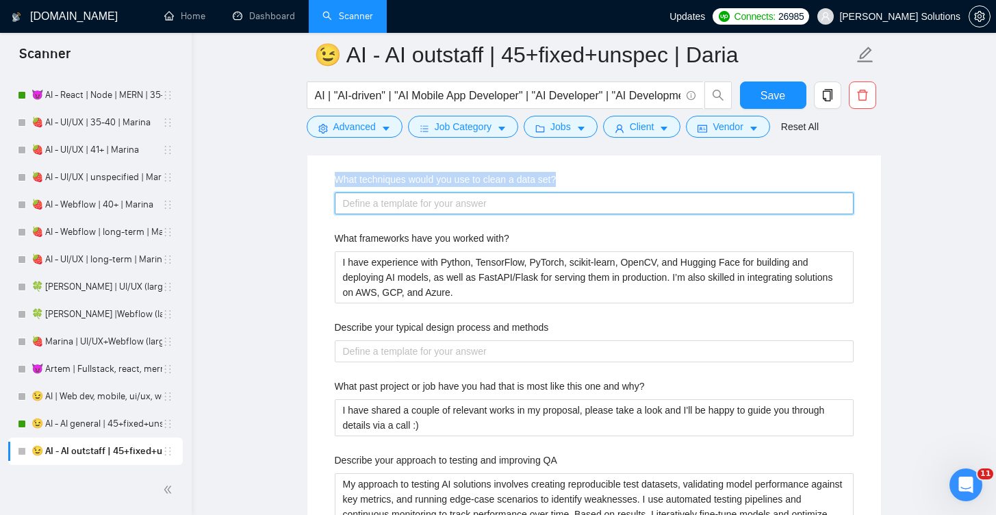
click at [566, 213] on set\? "What techniques would you use to clean a data set?" at bounding box center [594, 203] width 519 height 22
click at [564, 203] on set\? "What techniques would you use to clean a data set?" at bounding box center [594, 203] width 519 height 22
click at [538, 208] on set\? "What techniques would you use to clean a data set?" at bounding box center [594, 203] width 519 height 22
paste set\? "To clean a dataset, I remove duplicates, handle missing values, standardize for…"
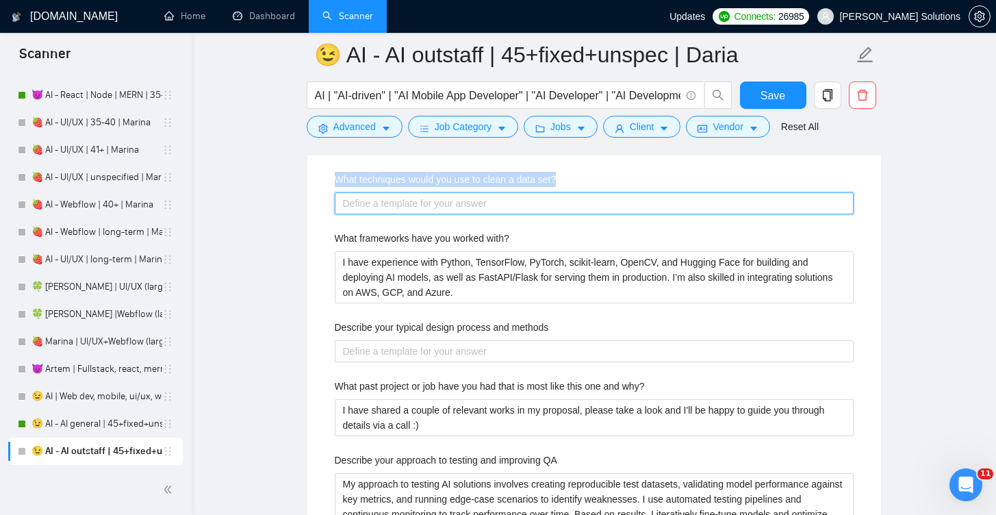
click at [578, 201] on set\? "What techniques would you use to clean a data set?" at bounding box center [594, 203] width 519 height 22
click at [526, 206] on set\? "What techniques would you use to clean a data set?" at bounding box center [594, 203] width 519 height 22
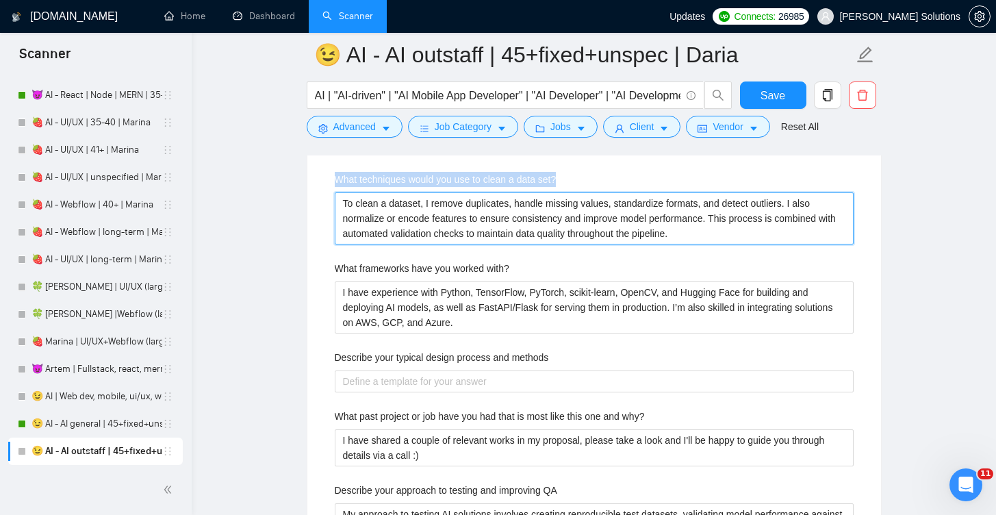
type set\? "To clean a dataset, I remove duplicates, handle missing values, standardize for…"
click at [535, 216] on set\? "To clean a dataset, I remove duplicates, handle missing values, standardize for…" at bounding box center [594, 219] width 519 height 52
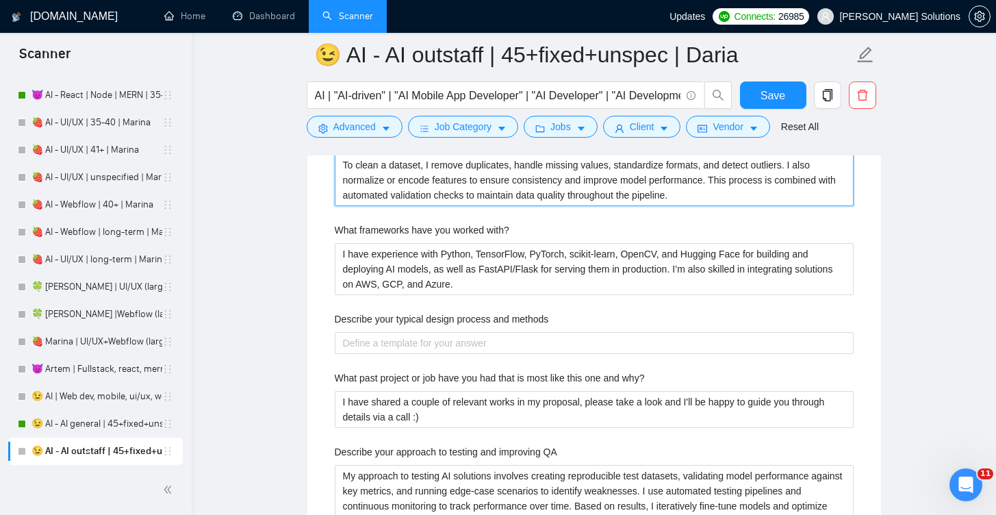
scroll to position [2691, 0]
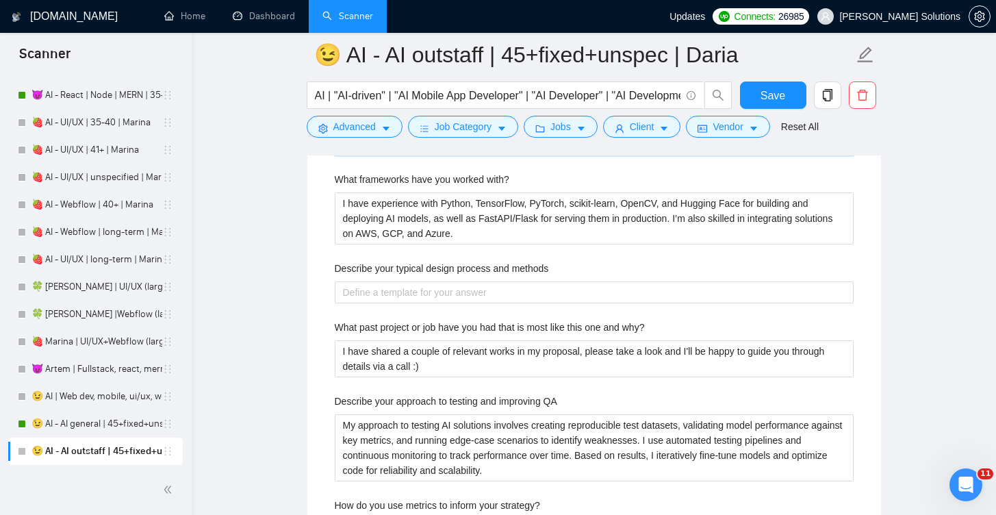
type set\? "To clean a dataset, I remove duplicates, handle missing values, standardize for…"
click at [521, 266] on label "Describe your typical design process and methods" at bounding box center [442, 268] width 214 height 15
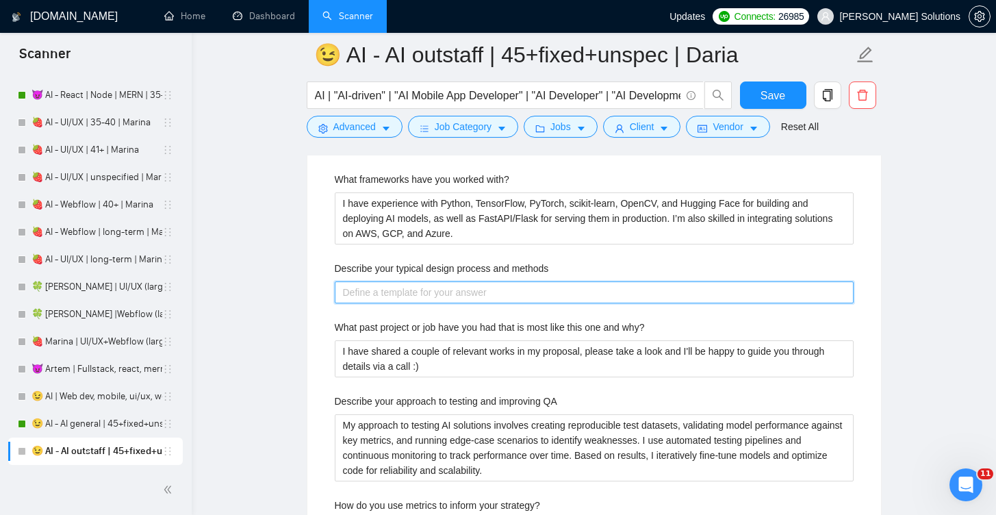
click at [521, 281] on methods "Describe your typical design process and methods" at bounding box center [594, 292] width 519 height 22
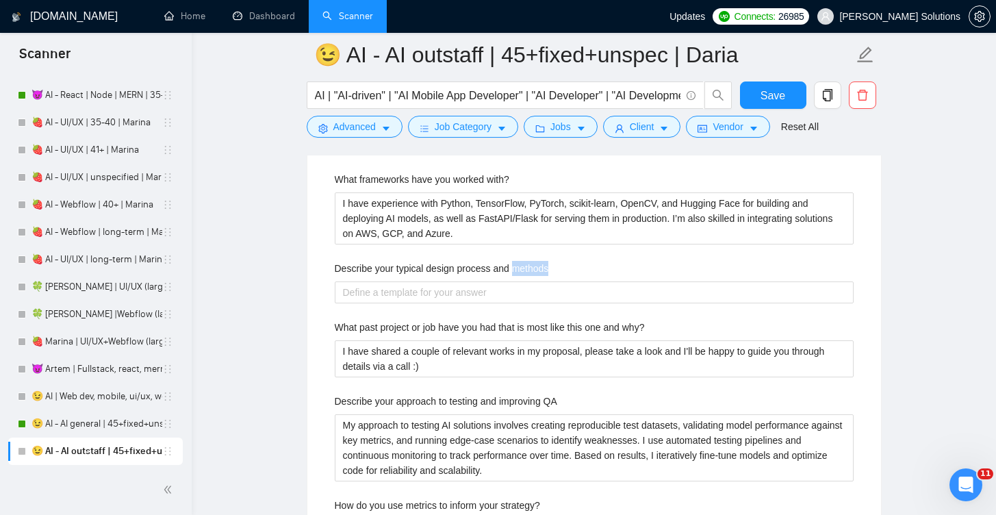
click at [521, 266] on label "Describe your typical design process and methods" at bounding box center [442, 268] width 214 height 15
click at [521, 281] on methods "Describe your typical design process and methods" at bounding box center [594, 292] width 519 height 22
click at [521, 266] on label "Describe your typical design process and methods" at bounding box center [442, 268] width 214 height 15
click at [521, 281] on methods "Describe your typical design process and methods" at bounding box center [594, 292] width 519 height 22
copy label "Describe your typical design process and methods"
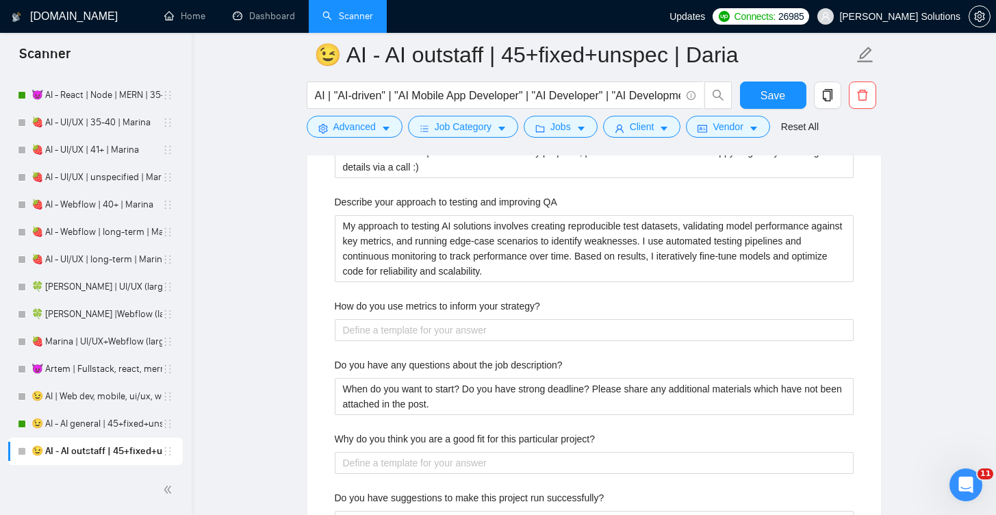
scroll to position [2964, 0]
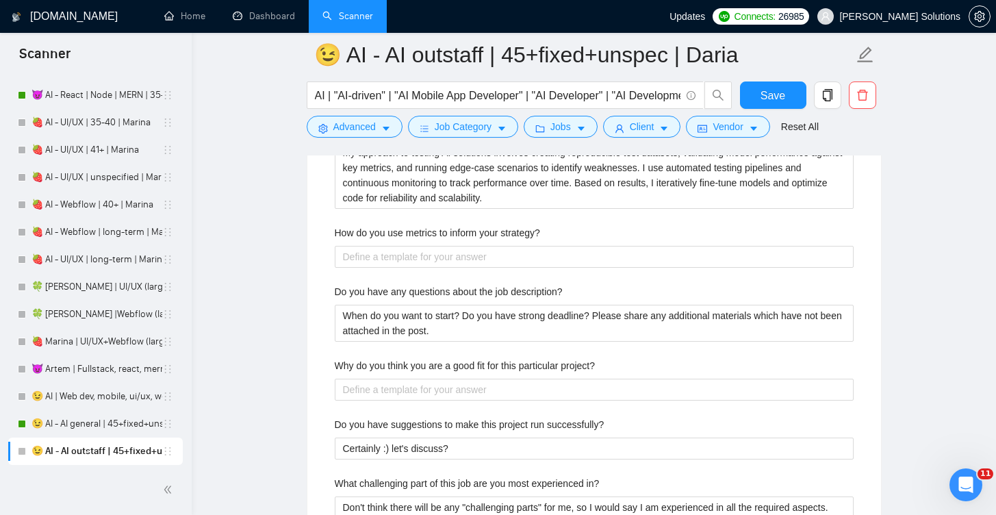
click at [512, 232] on label "How do you use metrics to inform your strategy?" at bounding box center [437, 232] width 205 height 15
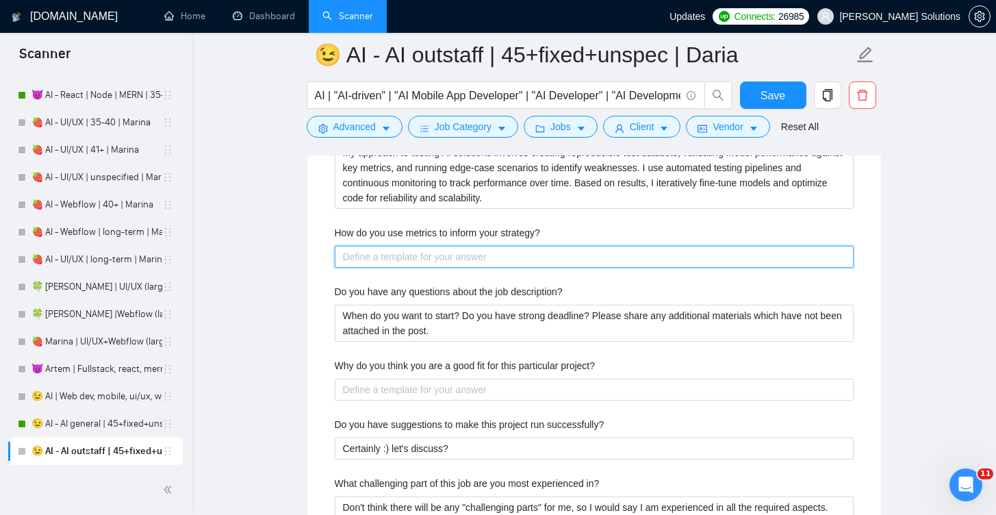
click at [512, 246] on strategy\? "How do you use metrics to inform your strategy?" at bounding box center [594, 257] width 519 height 22
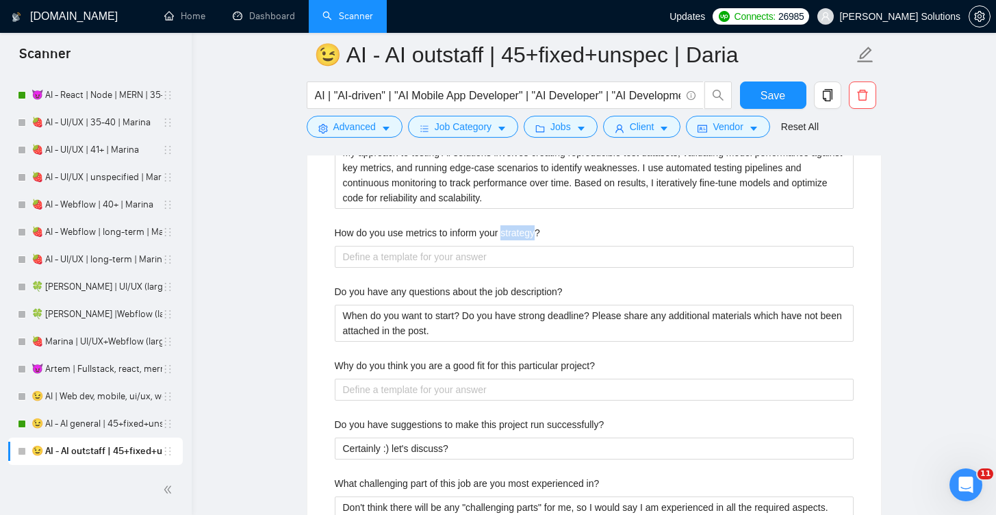
click at [512, 232] on label "How do you use metrics to inform your strategy?" at bounding box center [437, 232] width 205 height 15
click at [512, 246] on strategy\? "How do you use metrics to inform your strategy?" at bounding box center [594, 257] width 519 height 22
click at [512, 232] on label "How do you use metrics to inform your strategy?" at bounding box center [437, 232] width 205 height 15
click at [512, 246] on strategy\? "How do you use metrics to inform your strategy?" at bounding box center [594, 257] width 519 height 22
copy label "How do you use metrics to inform your strategy?"
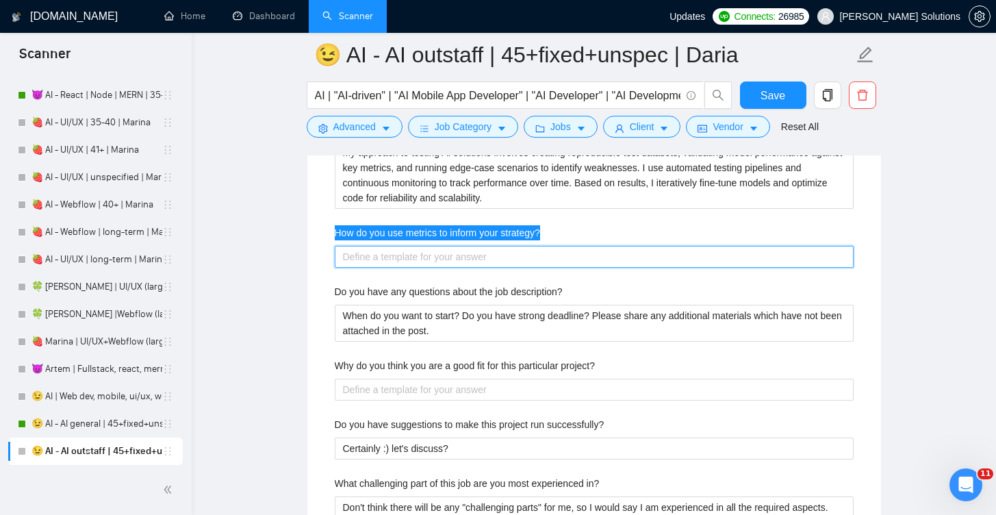
click at [469, 261] on strategy\? "How do you use metrics to inform your strategy?" at bounding box center [594, 257] width 519 height 22
paste strategy\? "I track key performance metrics such as accuracy, precision, recall, F1-score, …"
type strategy\? "I track key performance metrics such as accuracy, precision, recall, F1-score, …"
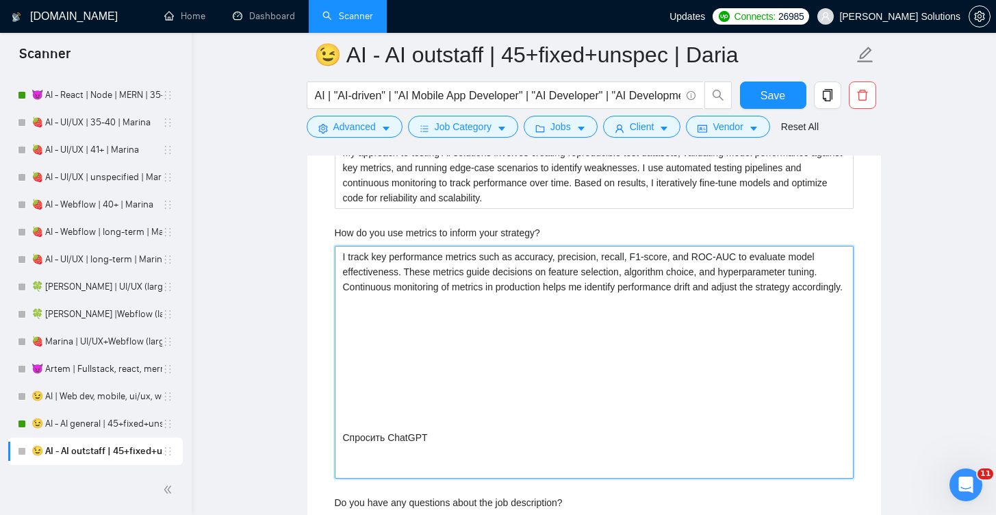
drag, startPoint x: 439, startPoint y: 302, endPoint x: 422, endPoint y: 515, distance: 213.7
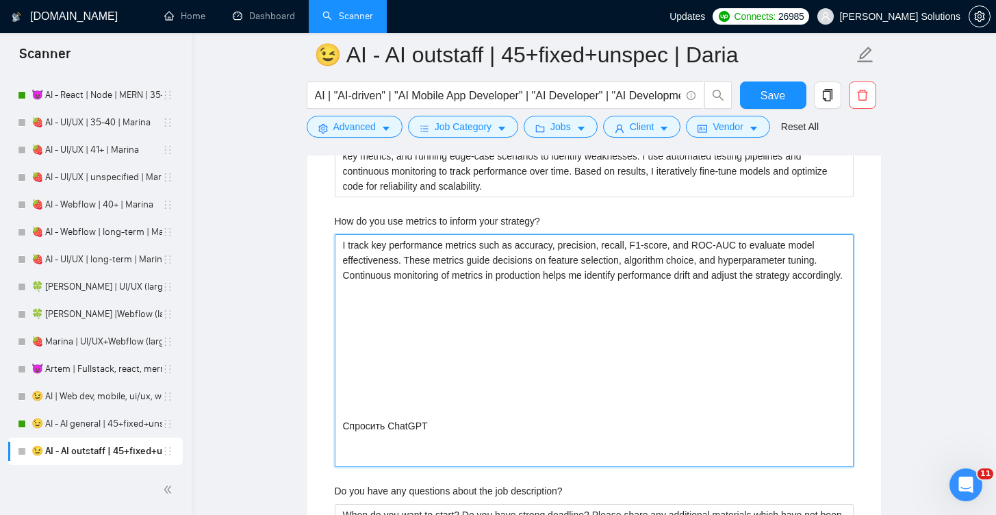
type strategy\? "I track key performance metrics such as accuracy, precision, recall, F1-score, …"
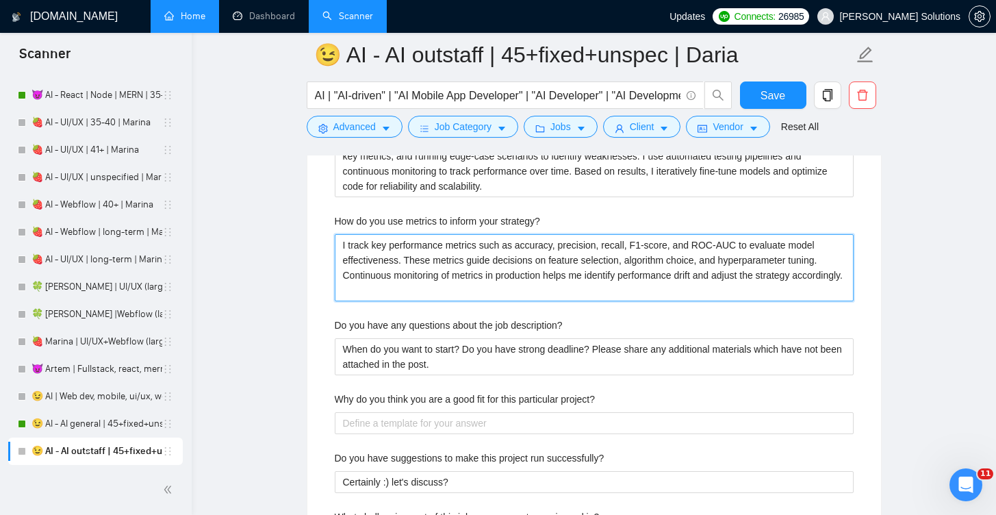
type strategy\? "I track key performance metrics such as accuracy, precision, recall, F1-score, …"
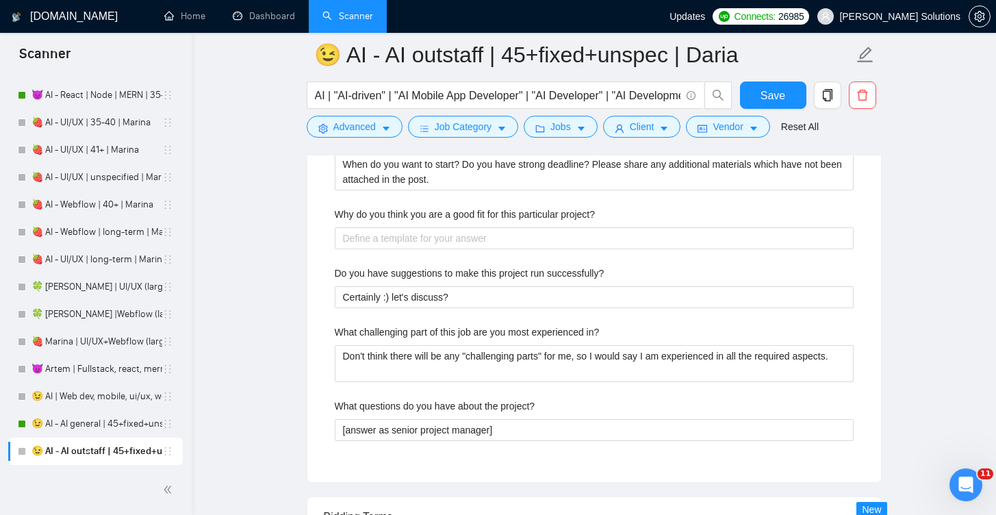
scroll to position [3162, 0]
click at [461, 213] on label "Why do you think you are a good fit for this particular project?" at bounding box center [465, 212] width 261 height 15
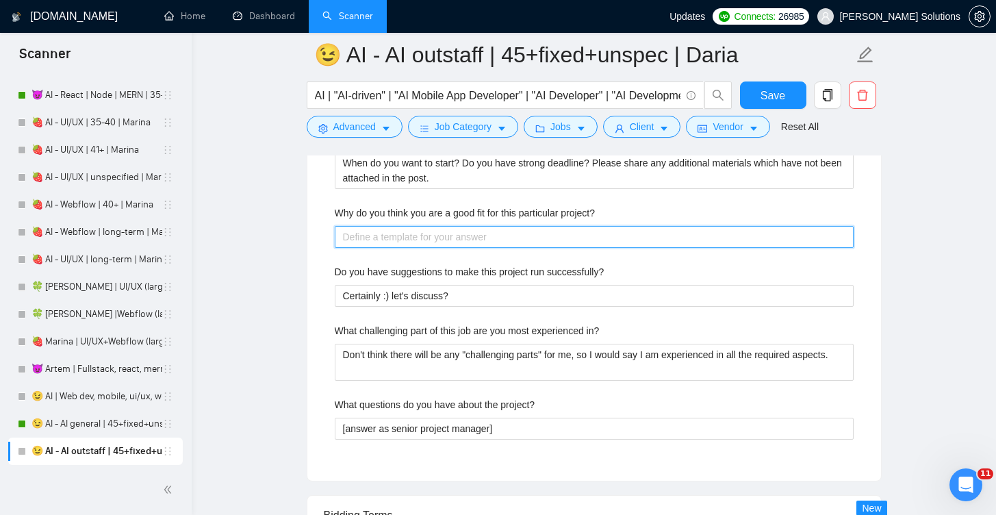
click at [461, 226] on project\? "Why do you think you are a good fit for this particular project?" at bounding box center [594, 237] width 519 height 22
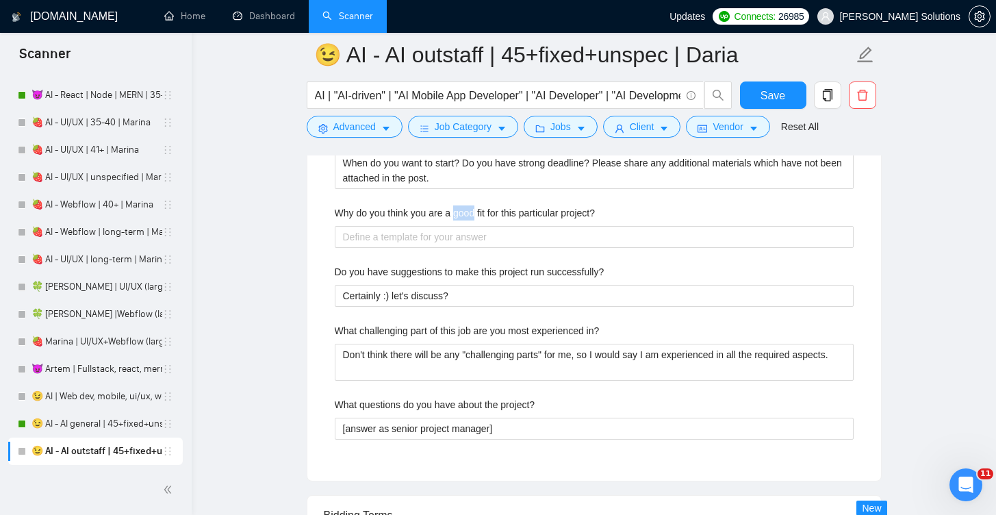
click at [461, 213] on label "Why do you think you are a good fit for this particular project?" at bounding box center [465, 212] width 261 height 15
click at [461, 226] on project\? "Why do you think you are a good fit for this particular project?" at bounding box center [594, 237] width 519 height 22
click at [461, 213] on label "Why do you think you are a good fit for this particular project?" at bounding box center [465, 212] width 261 height 15
click at [461, 226] on project\? "Why do you think you are a good fit for this particular project?" at bounding box center [594, 237] width 519 height 22
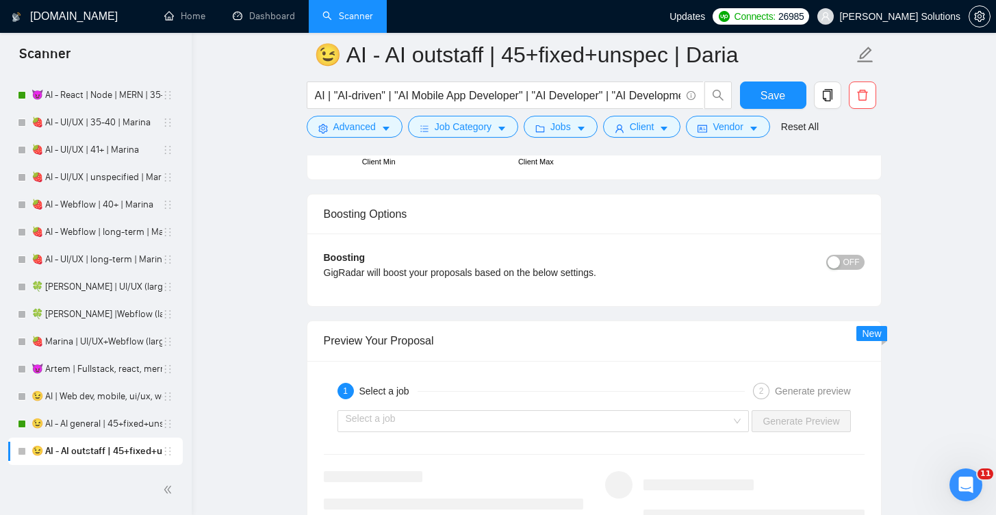
scroll to position [3914, 0]
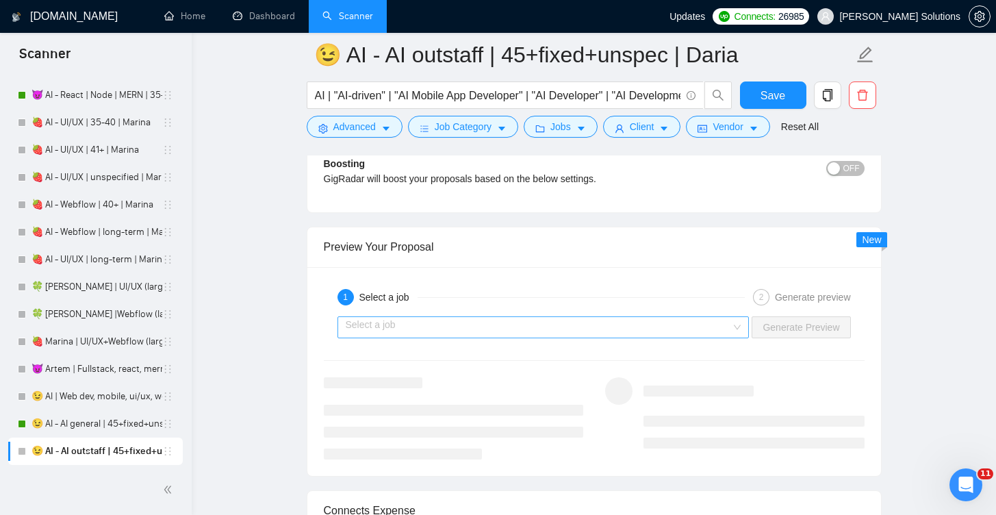
click at [708, 324] on input "search" at bounding box center [539, 327] width 386 height 21
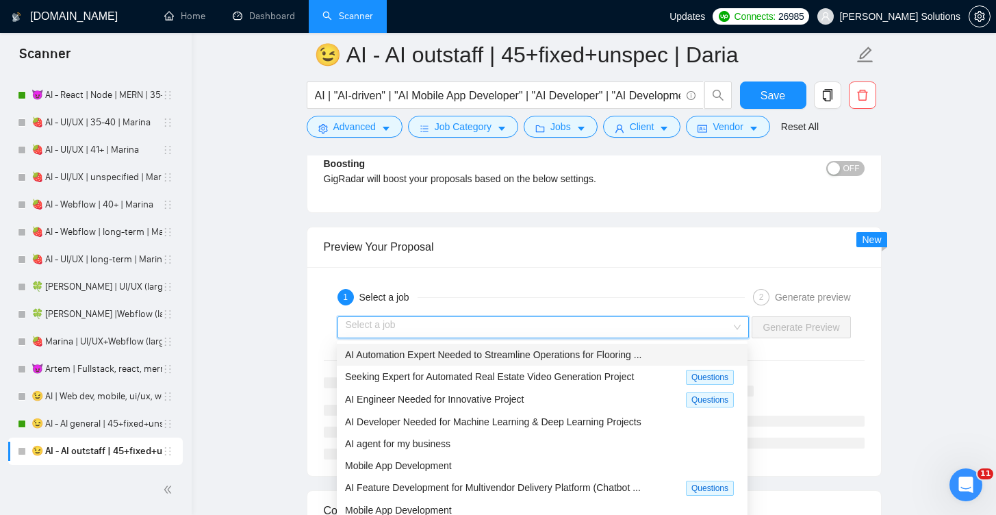
click at [502, 358] on span "AI Automation Expert Needed to Streamline Operations for Flooring ..." at bounding box center [493, 354] width 297 height 11
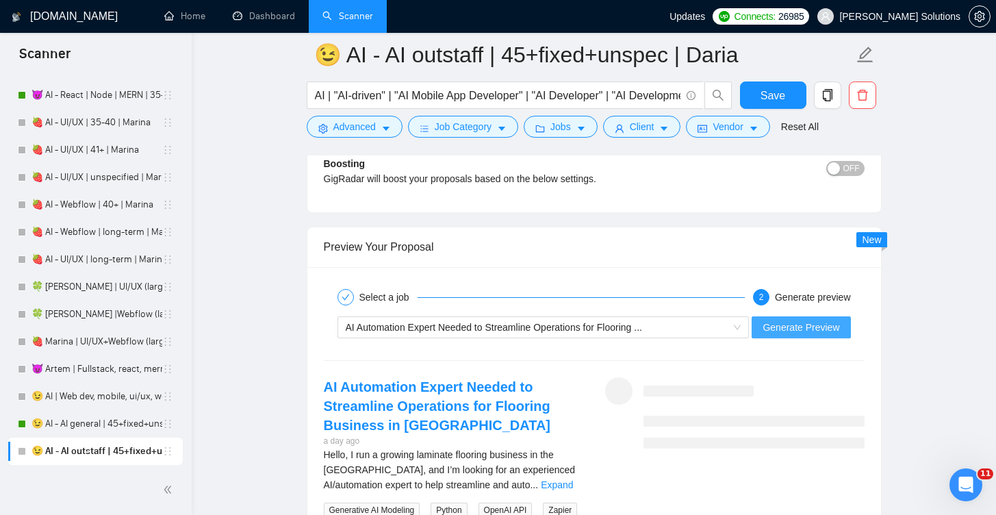
click at [786, 320] on span "Generate Preview" at bounding box center [801, 327] width 77 height 15
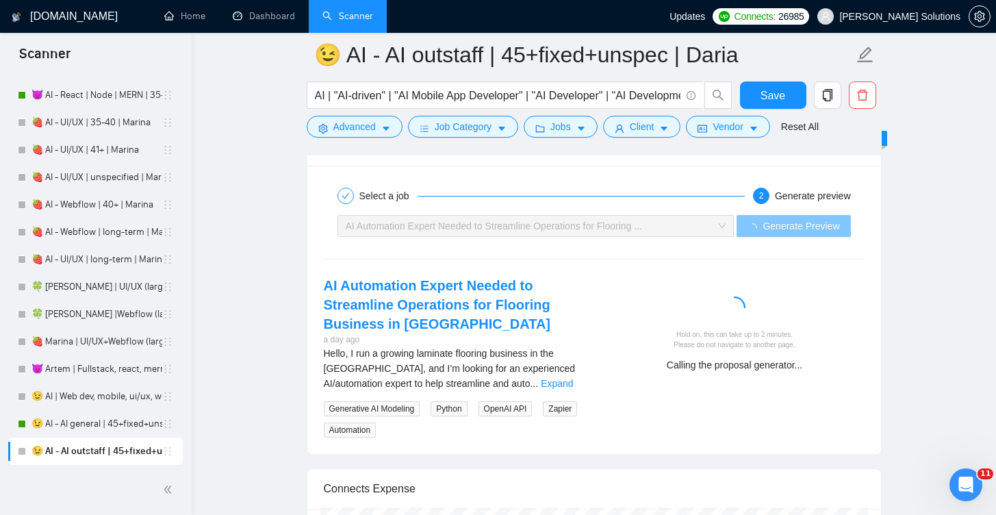
scroll to position [4062, 0]
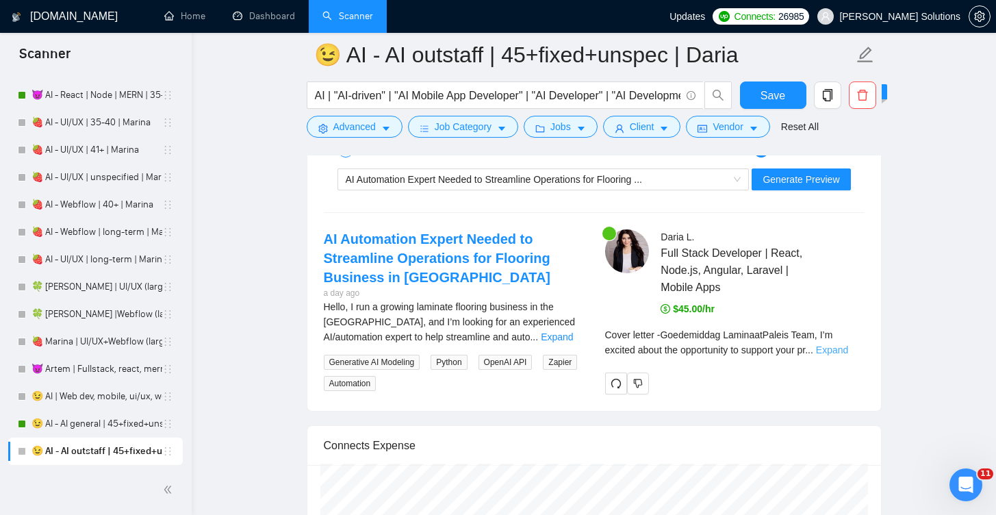
click at [839, 353] on link "Expand" at bounding box center [832, 349] width 32 height 11
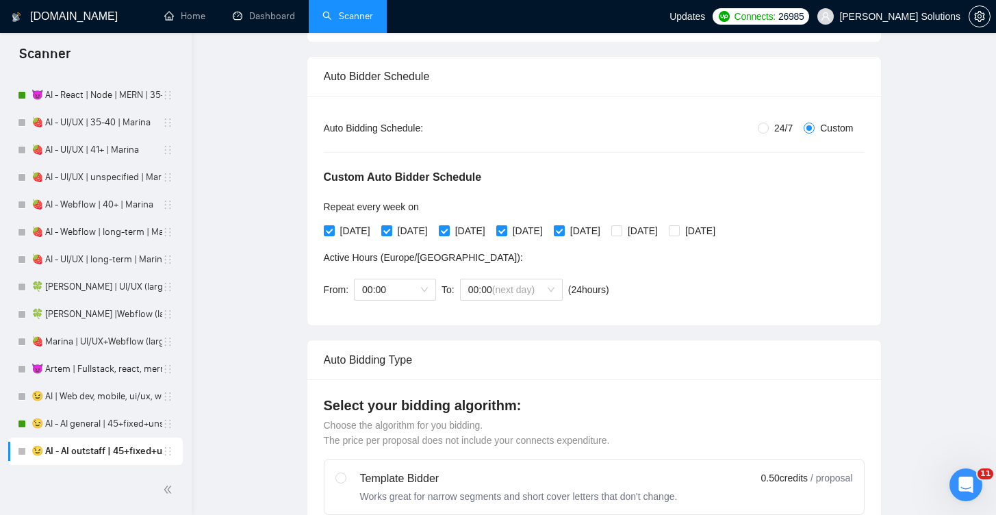
scroll to position [0, 0]
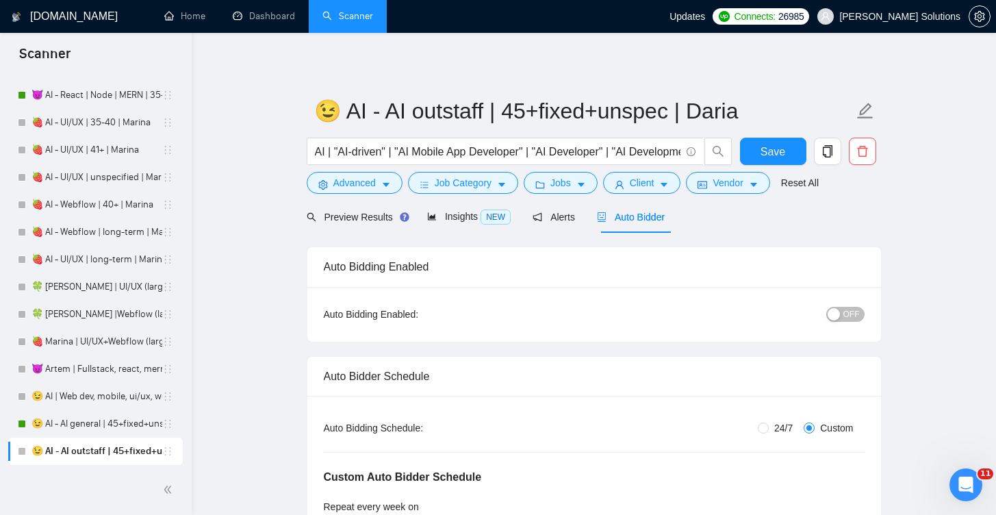
click at [839, 310] on div "button" at bounding box center [834, 314] width 12 height 12
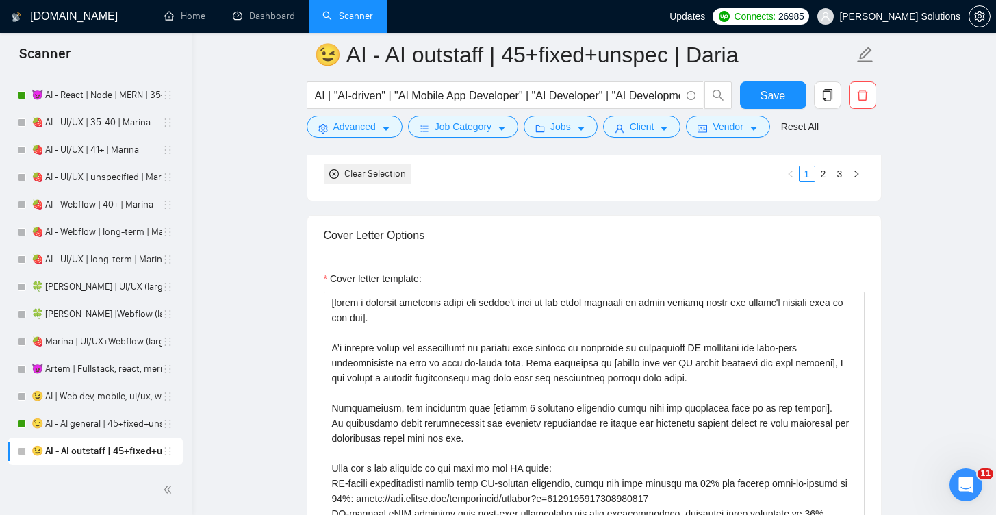
scroll to position [1782, 0]
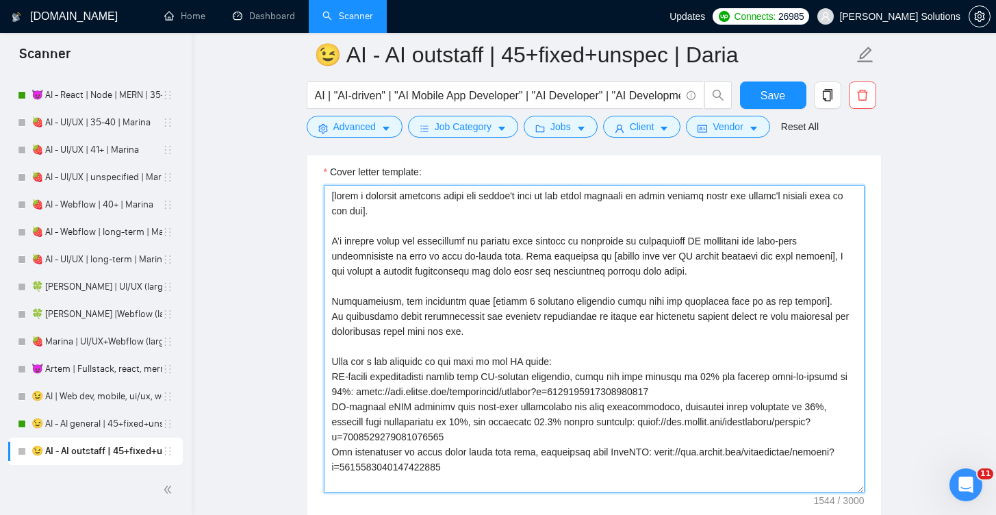
click at [327, 377] on textarea "Cover letter template:" at bounding box center [594, 339] width 541 height 308
click at [338, 377] on textarea "Cover letter template:" at bounding box center [594, 339] width 541 height 308
click at [334, 376] on textarea "Cover letter template:" at bounding box center [594, 339] width 541 height 308
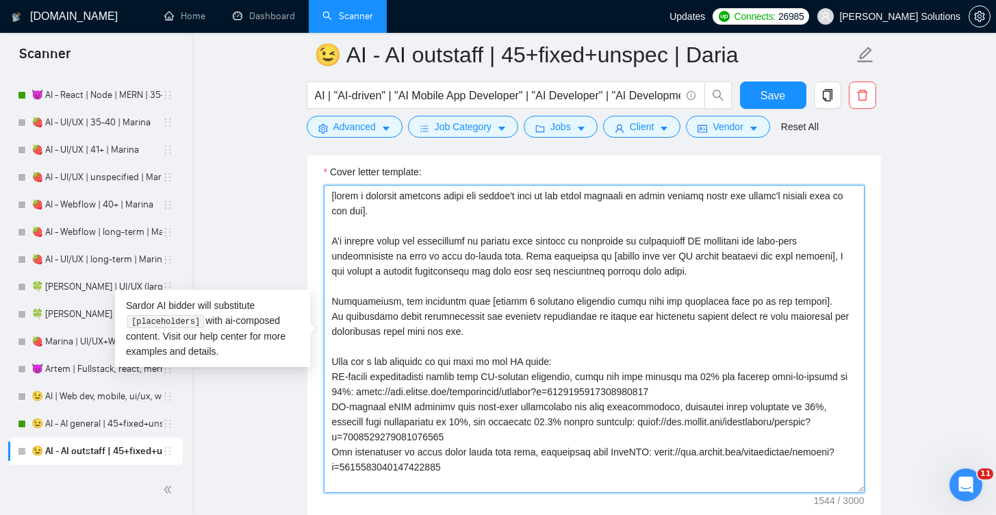
paste textarea "•"
click at [330, 407] on textarea "Cover letter template:" at bounding box center [594, 339] width 541 height 308
paste textarea "•"
click at [331, 459] on textarea "Cover letter template:" at bounding box center [594, 339] width 541 height 308
paste textarea "•"
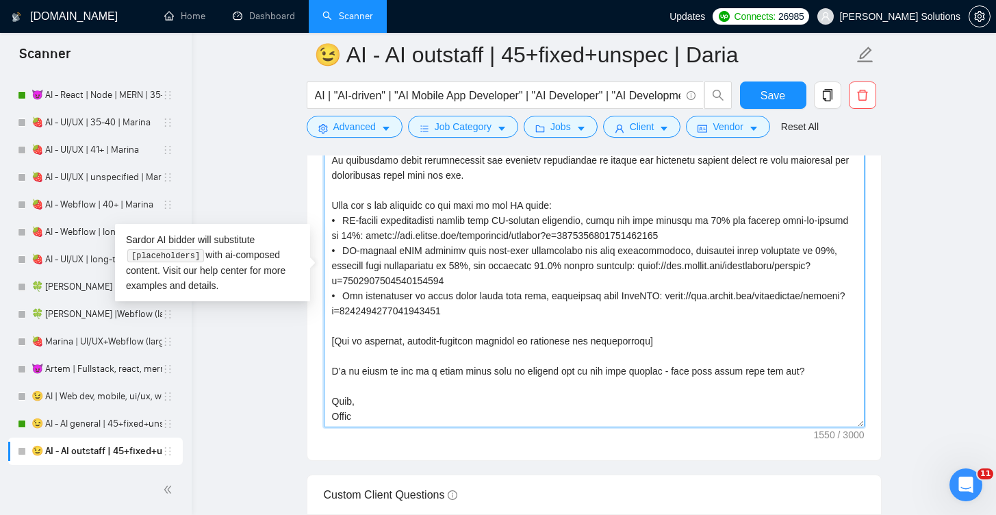
scroll to position [1865, 0]
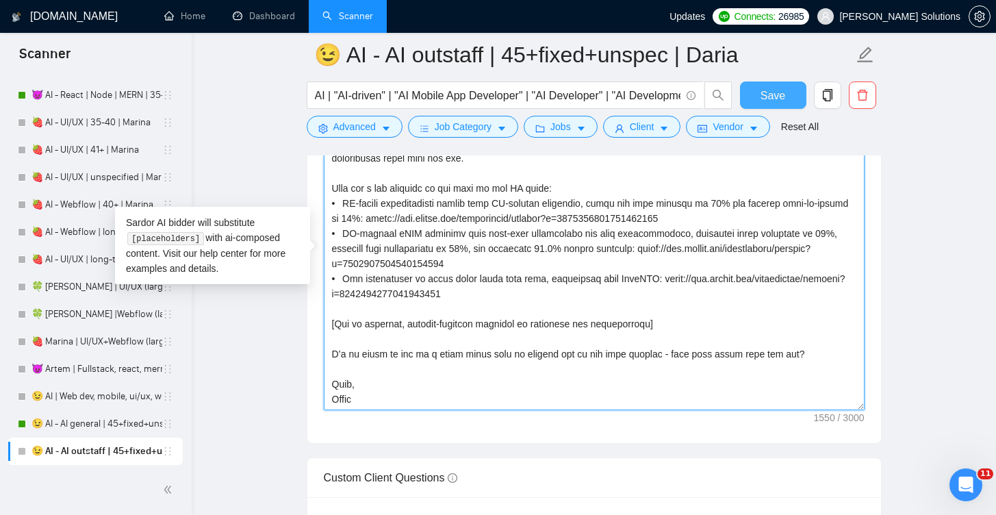
type textarea "[write a personal greeting using the client's name in the local language of the…"
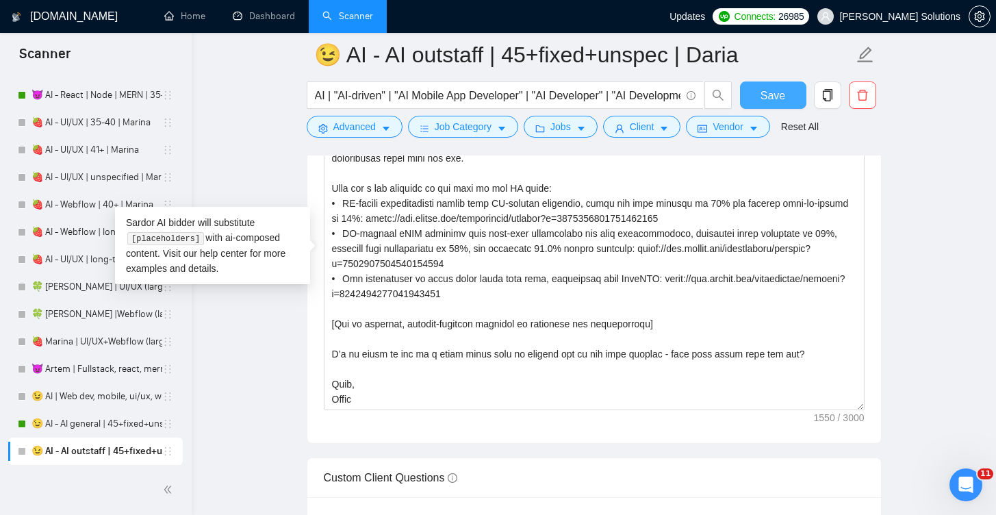
click at [763, 95] on span "Save" at bounding box center [773, 95] width 25 height 17
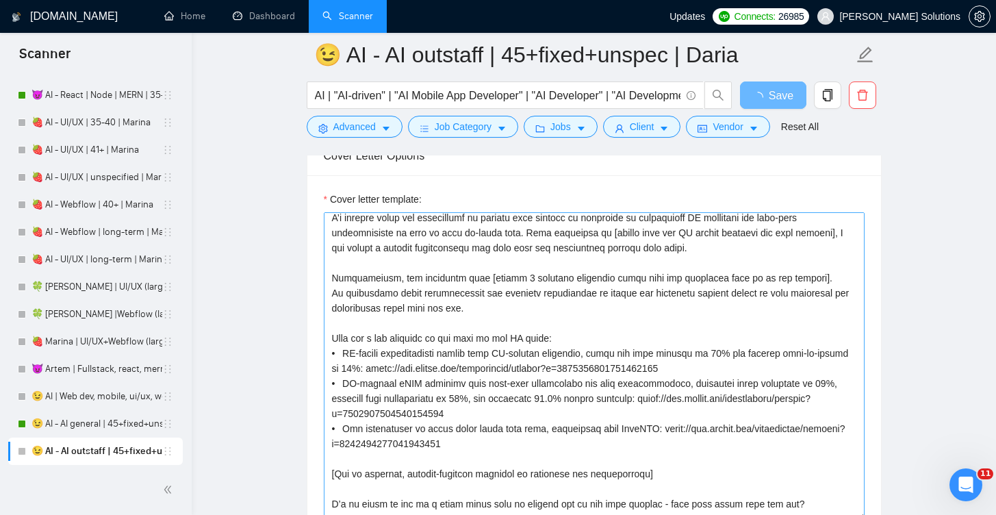
scroll to position [90, 0]
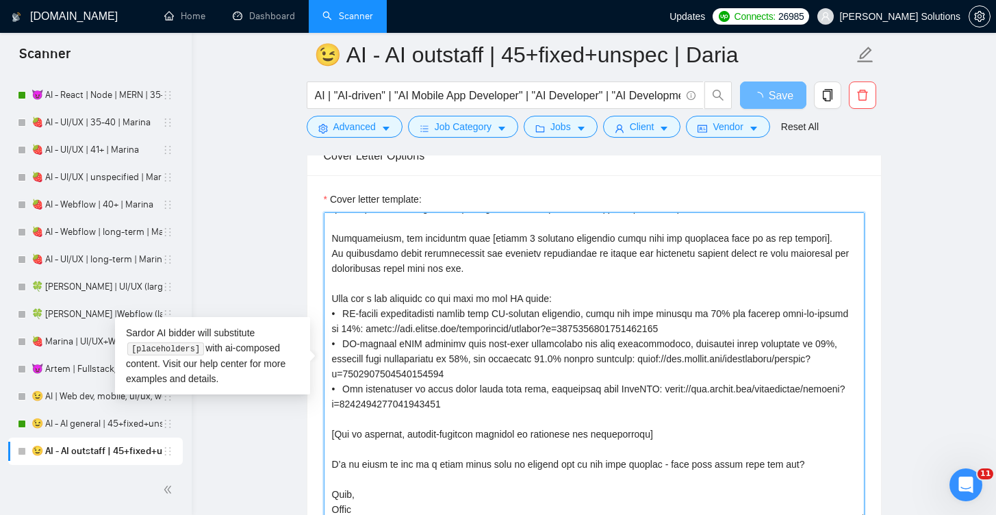
drag, startPoint x: 610, startPoint y: 395, endPoint x: 330, endPoint y: 313, distance: 291.2
click at [330, 313] on textarea "Cover letter template:" at bounding box center [594, 366] width 541 height 308
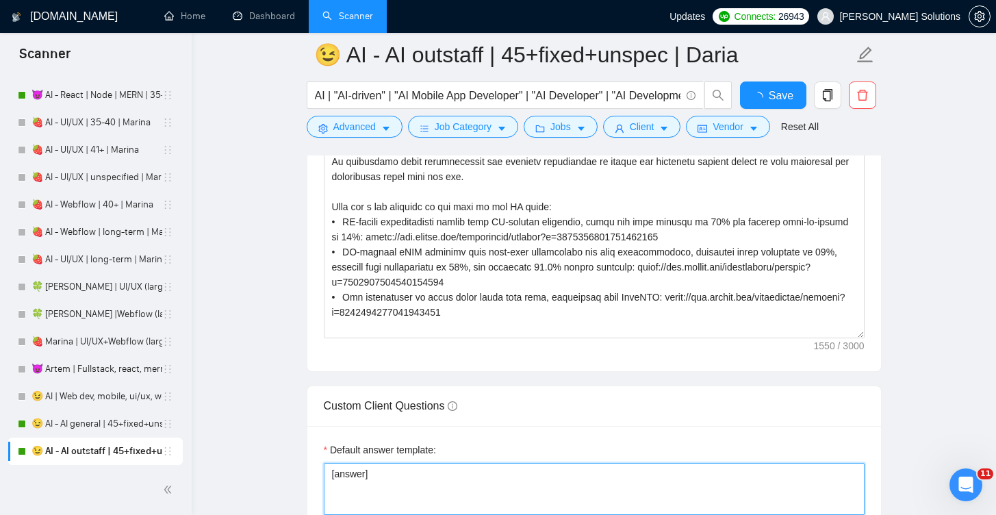
click at [380, 463] on textarea "[answer]" at bounding box center [594, 489] width 541 height 52
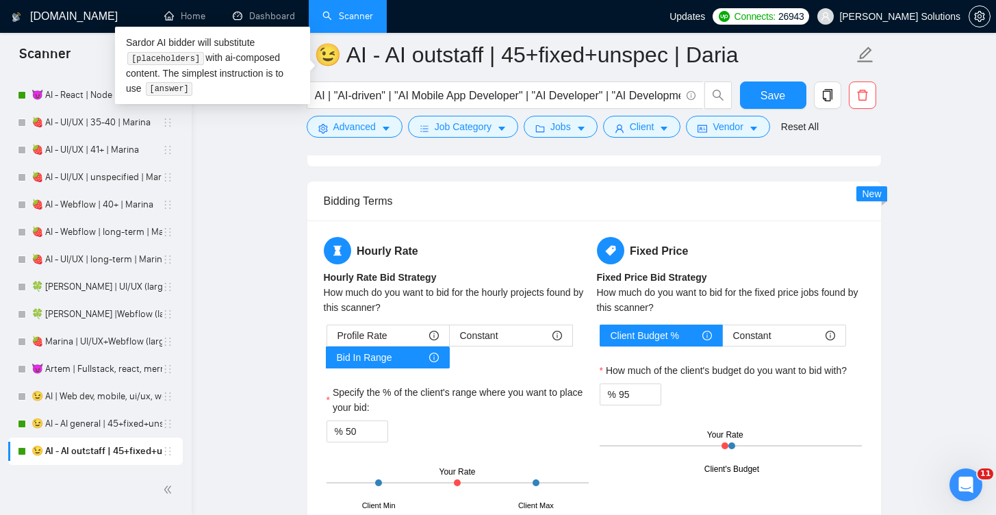
scroll to position [2286, 0]
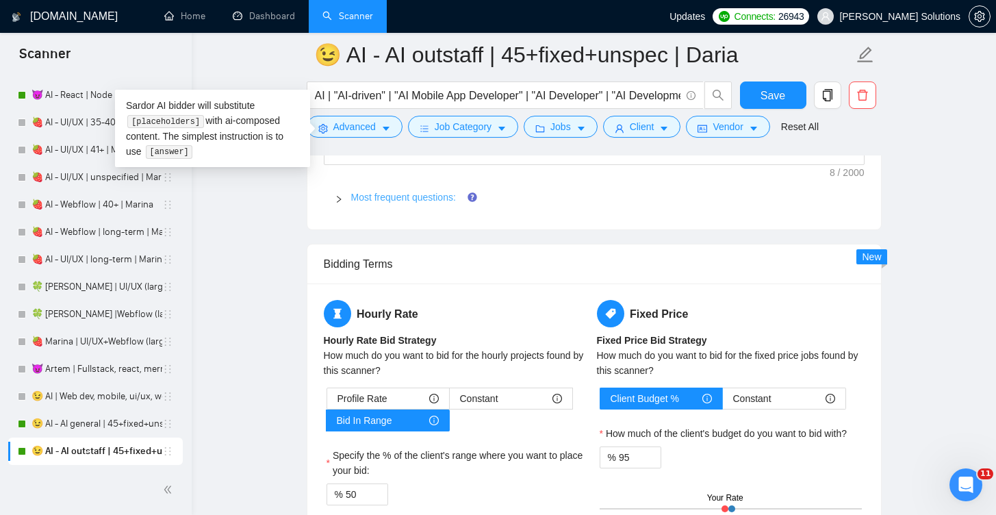
click at [371, 194] on link "Most frequent questions:" at bounding box center [403, 197] width 105 height 11
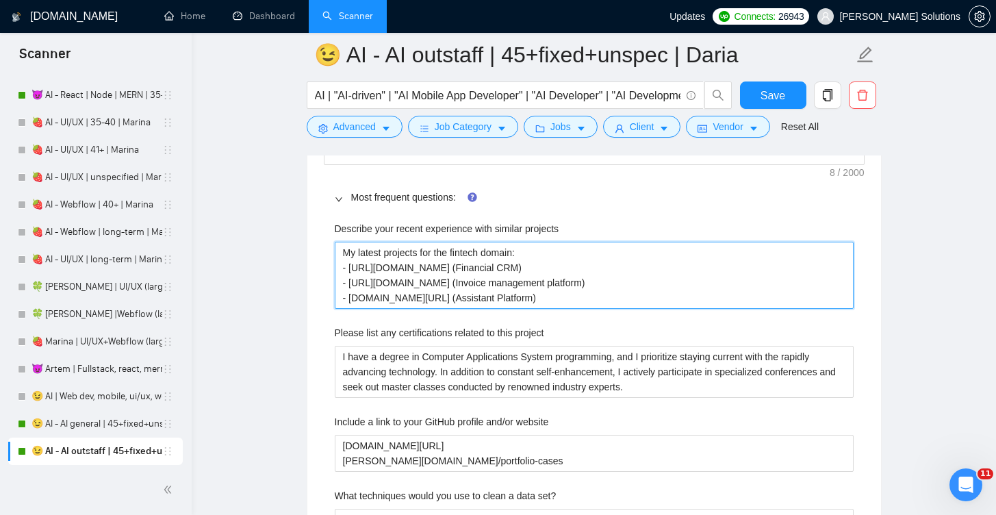
drag, startPoint x: 566, startPoint y: 295, endPoint x: 313, endPoint y: 236, distance: 259.6
paste projects "• AI-driven neuroscanning system with AI-powered analytics, which cut data late…"
type projects "• AI-driven neuroscanning system with AI-powered analytics, which cut data late…"
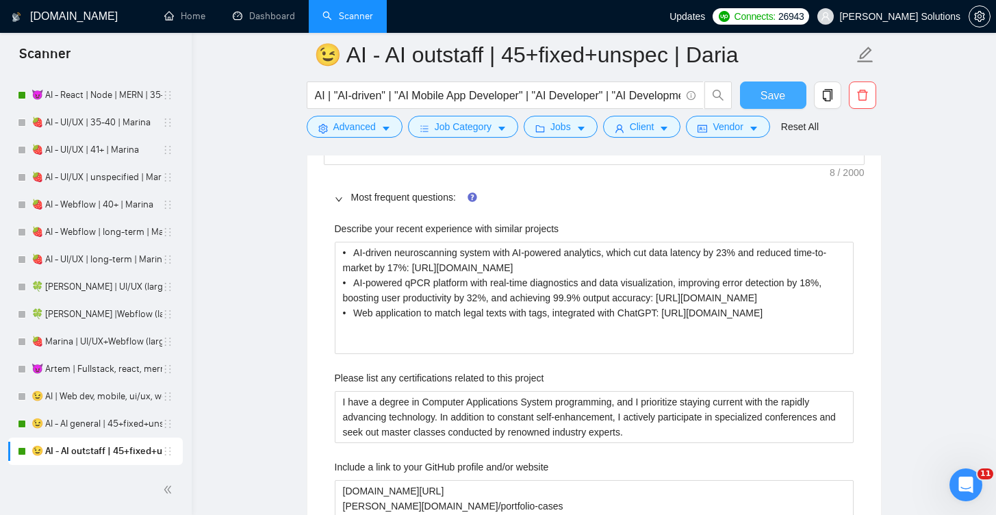
click at [771, 83] on button "Save" at bounding box center [773, 94] width 66 height 27
click at [773, 97] on span "Save" at bounding box center [773, 95] width 25 height 17
click at [772, 90] on span "Save" at bounding box center [773, 95] width 25 height 17
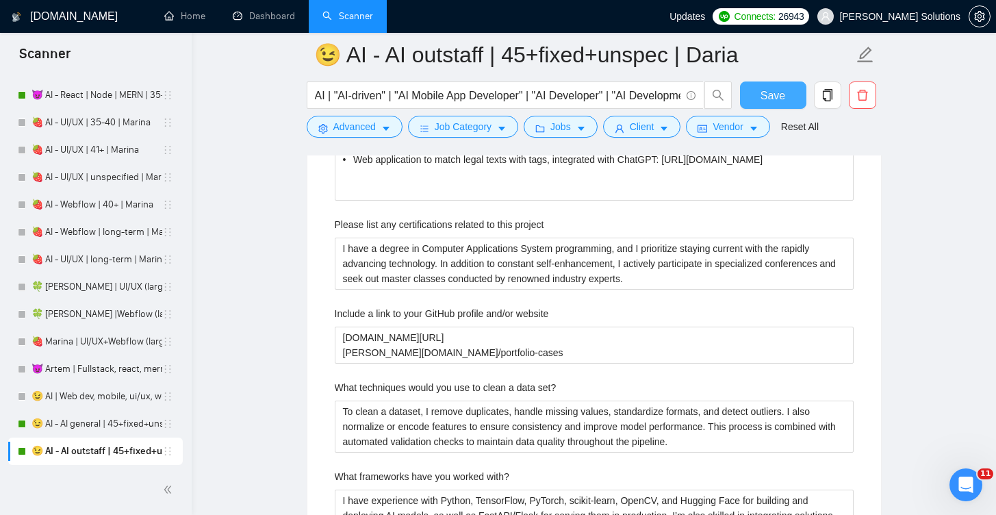
click at [772, 89] on span "Save" at bounding box center [773, 95] width 25 height 17
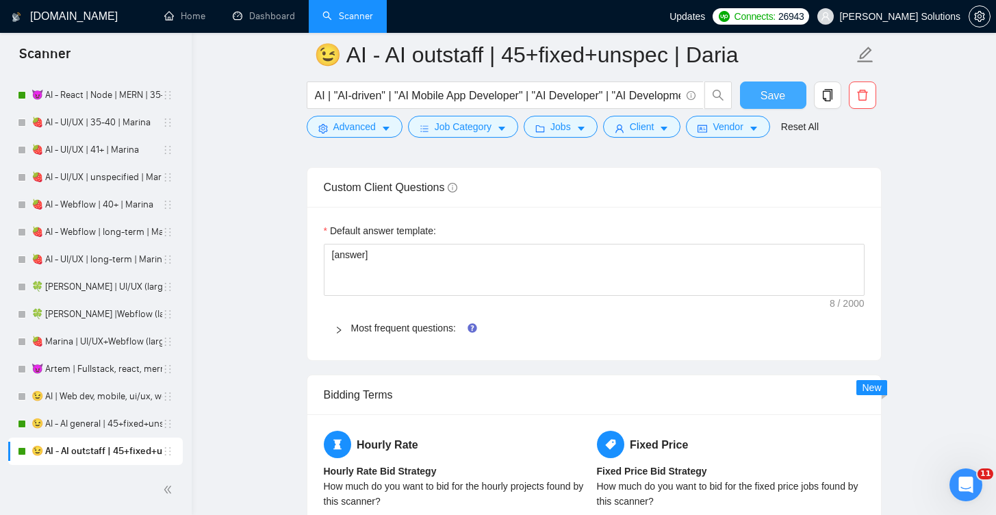
scroll to position [2155, 0]
click at [456, 329] on link "Most frequent questions:" at bounding box center [403, 328] width 105 height 11
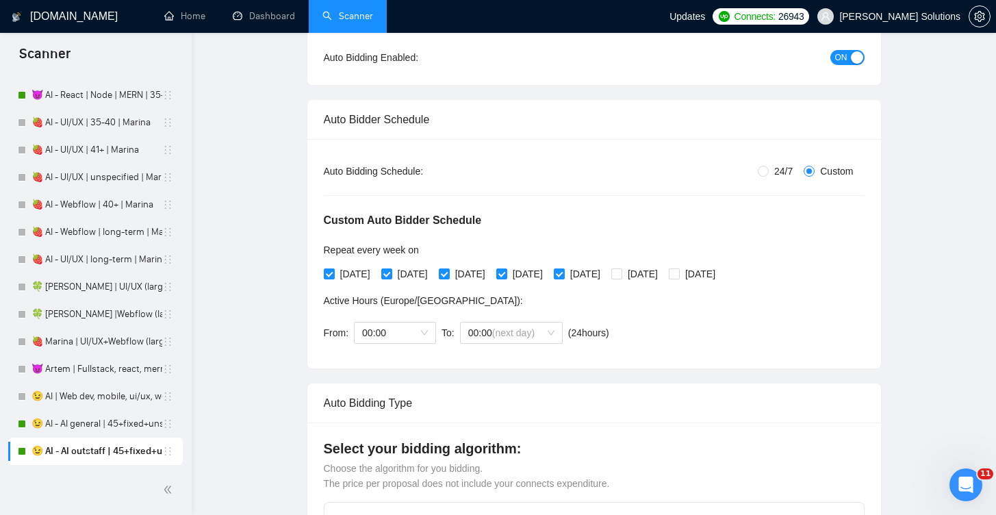
scroll to position [0, 0]
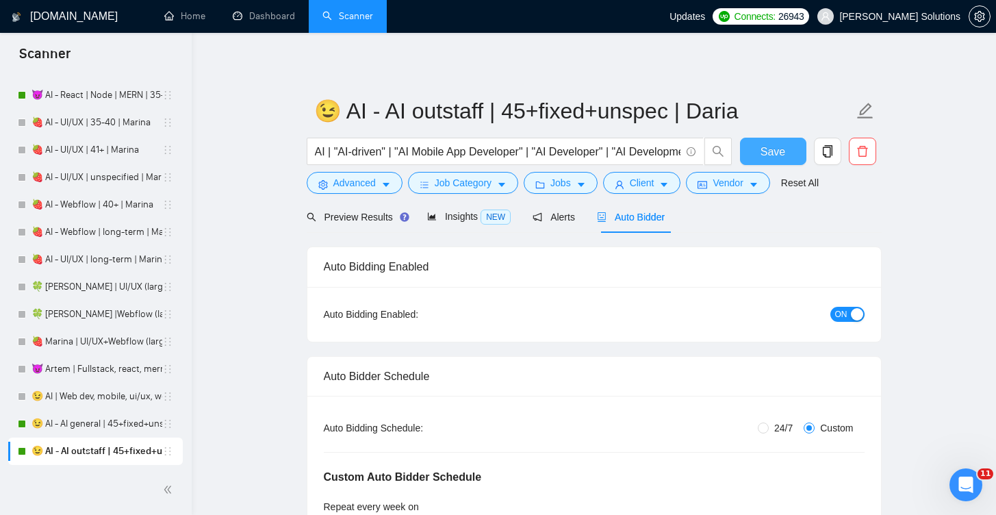
click at [772, 149] on span "Save" at bounding box center [773, 151] width 25 height 17
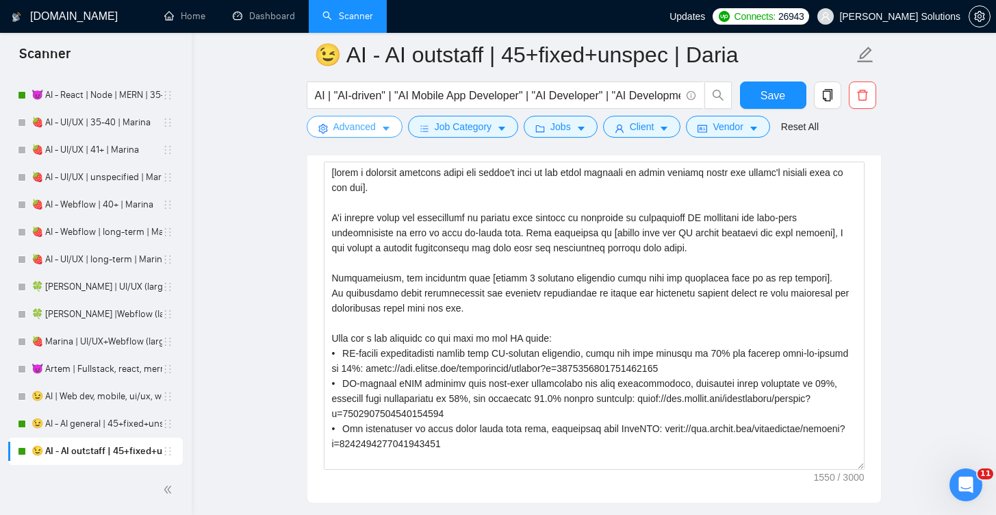
click at [381, 131] on button "Advanced" at bounding box center [355, 127] width 96 height 22
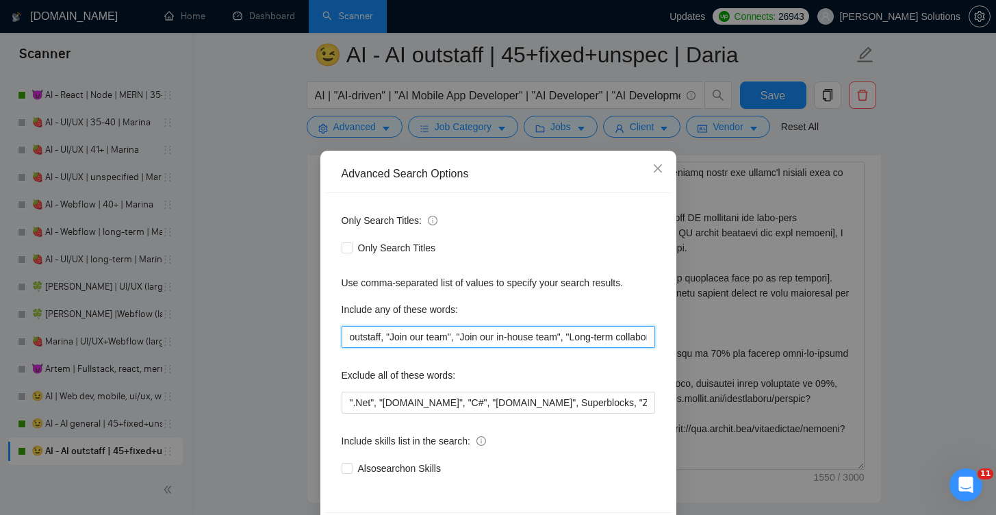
click at [437, 330] on input "outstaff, "Join our team", "Join our in-house team", "Long-term collaboration",…" at bounding box center [499, 337] width 314 height 22
click at [258, 292] on div "Advanced Search Options Only Search Titles: Only Search Titles Use comma-separa…" at bounding box center [498, 257] width 996 height 515
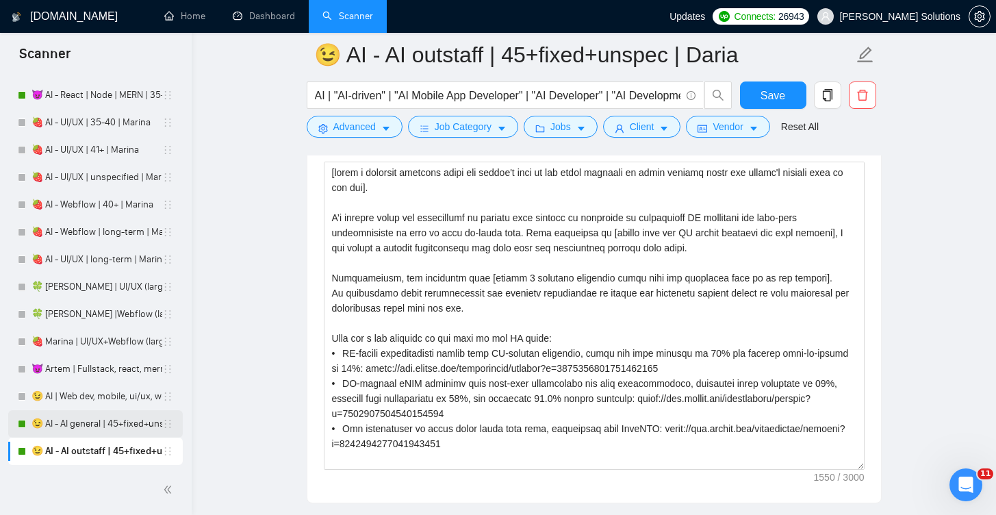
click at [77, 423] on link "😉 AI - AI general | 45+fixed+unspec | Daria" at bounding box center [97, 423] width 131 height 27
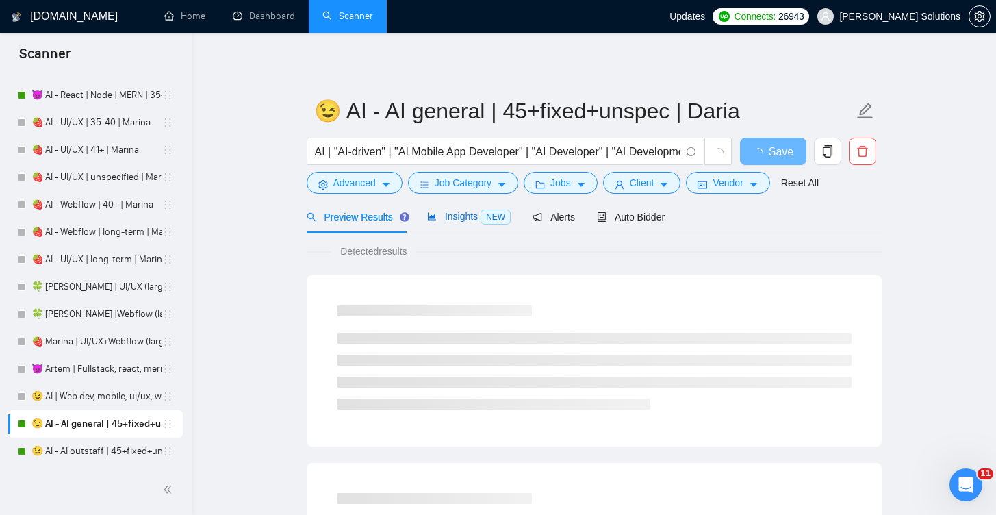
click at [448, 218] on span "Insights NEW" at bounding box center [469, 216] width 84 height 11
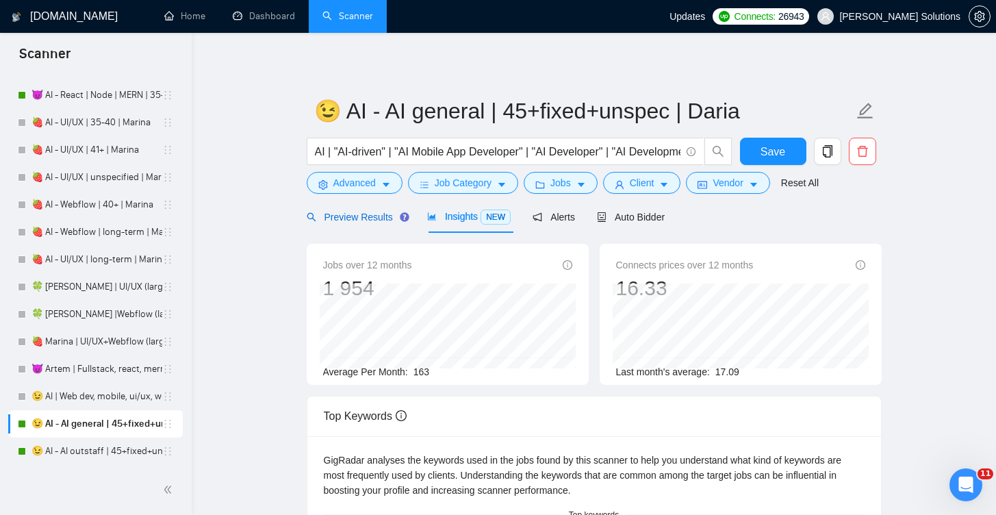
click at [366, 214] on span "Preview Results" at bounding box center [356, 217] width 99 height 11
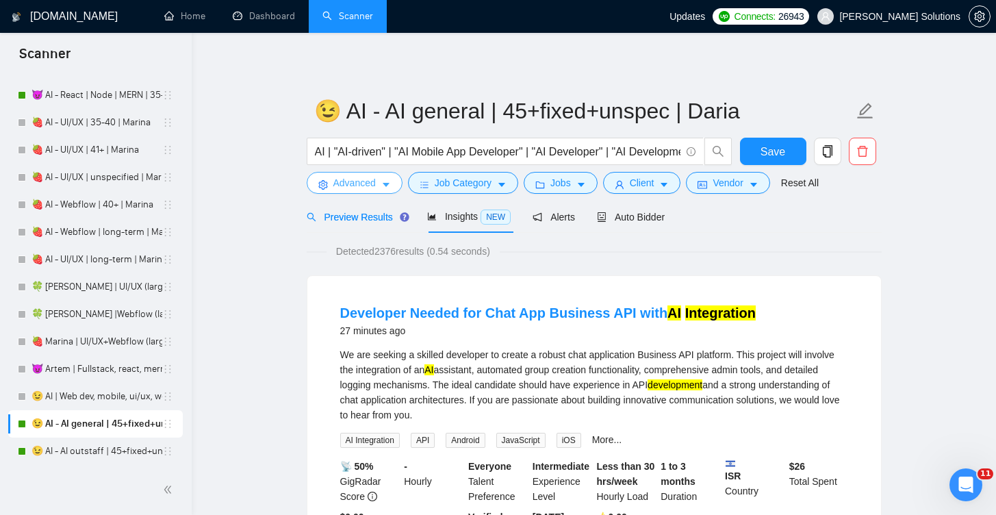
click at [381, 187] on button "Advanced" at bounding box center [355, 183] width 96 height 22
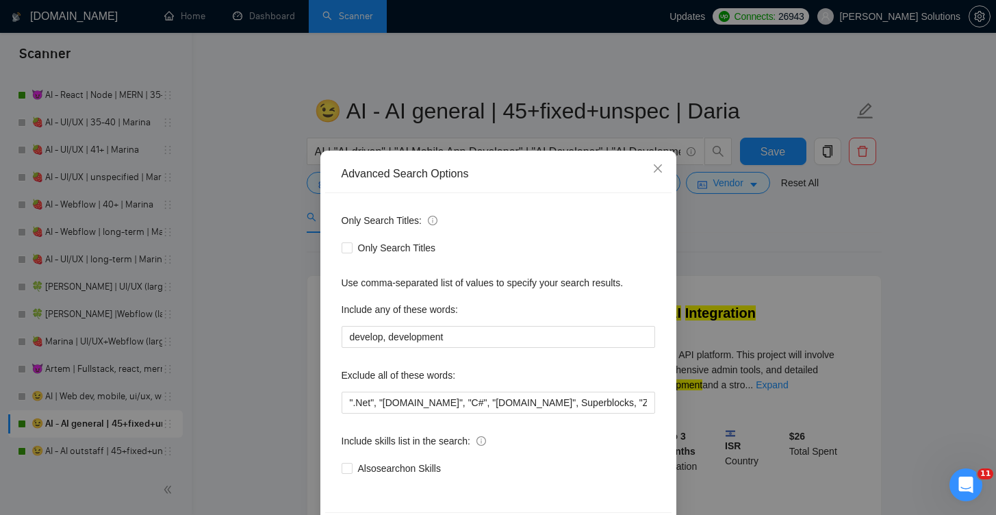
click at [288, 350] on div "Advanced Search Options Only Search Titles: Only Search Titles Use comma-separa…" at bounding box center [498, 257] width 996 height 515
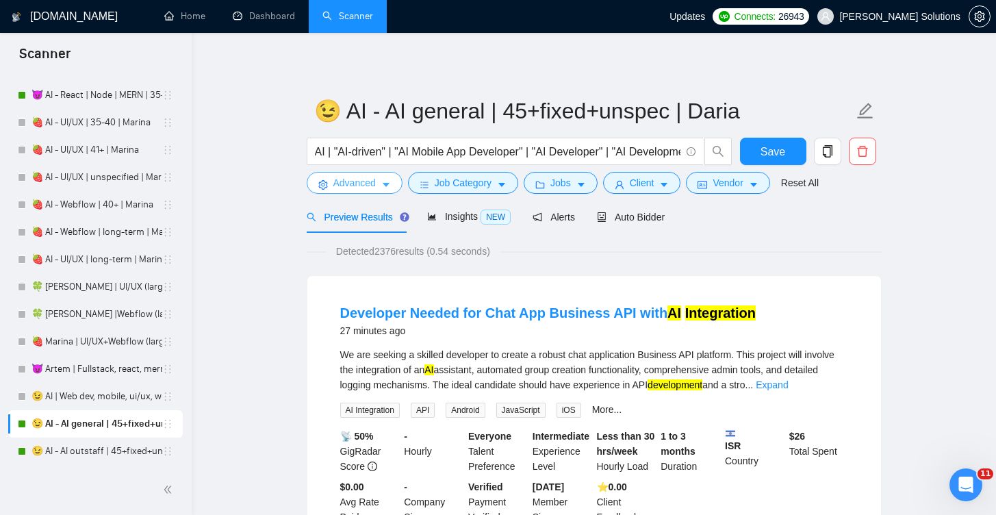
click at [368, 181] on span "Advanced" at bounding box center [355, 182] width 42 height 15
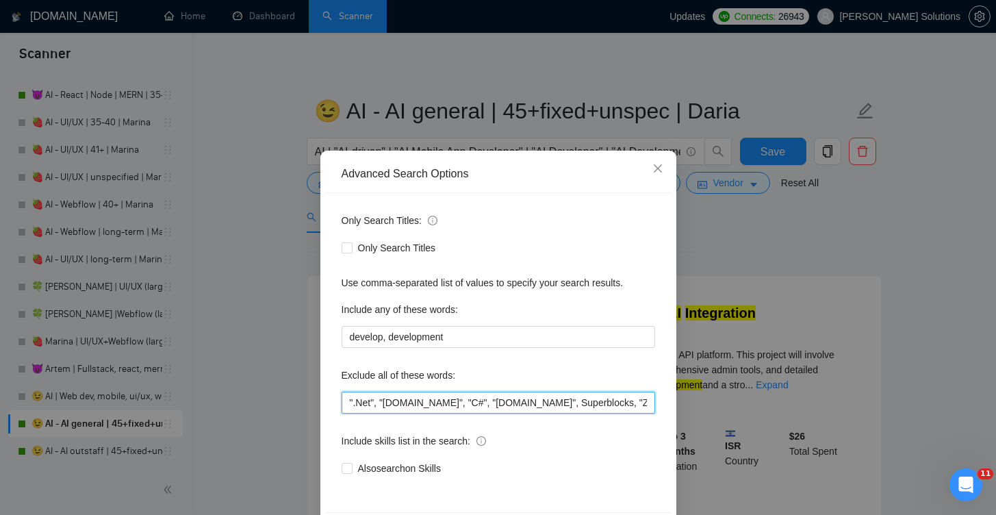
click at [342, 399] on input "".Net", "[DOMAIN_NAME]", "C#", "[DOMAIN_NAME]", Superblocks, "Zoho CRM", Rust, …" at bounding box center [499, 403] width 314 height 22
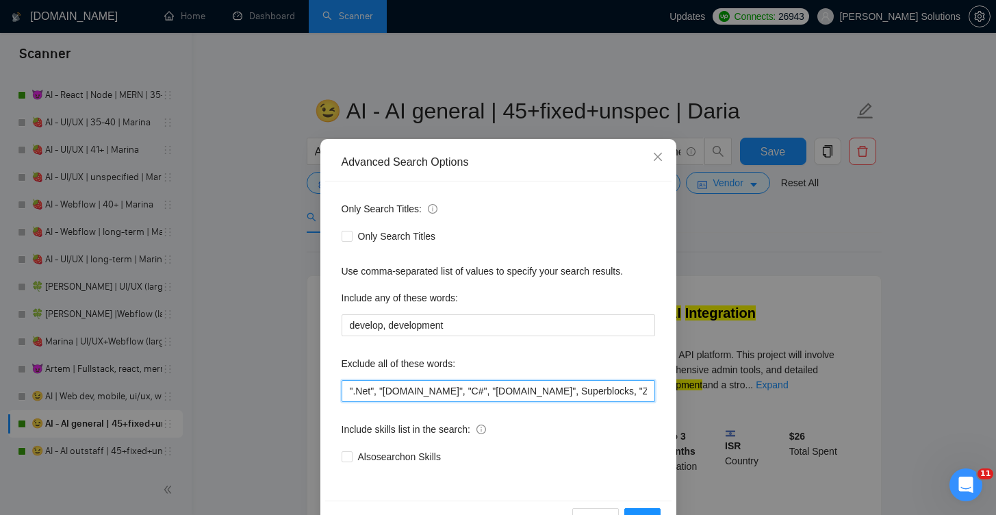
scroll to position [18, 0]
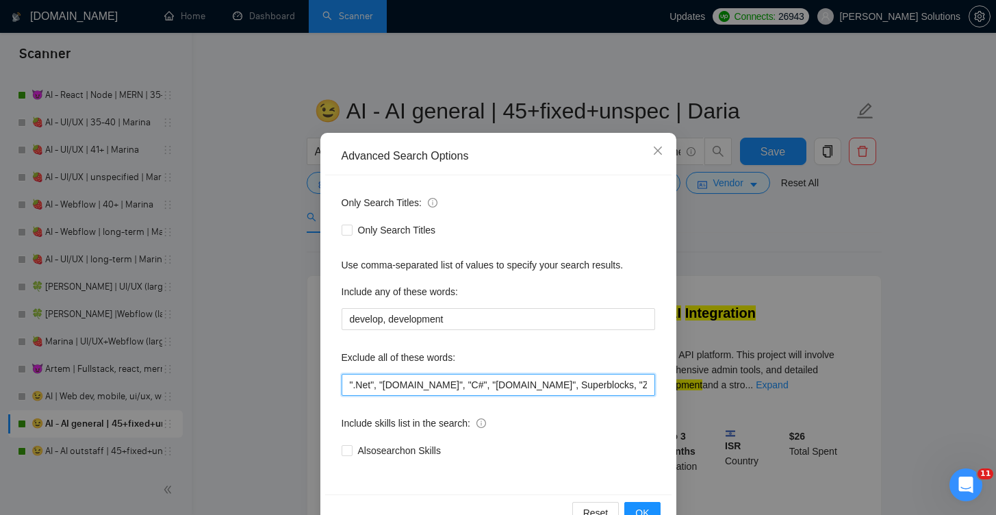
paste input "outstaff, "Join our team", "Join our in-house team", "Long-term collaboration",…"
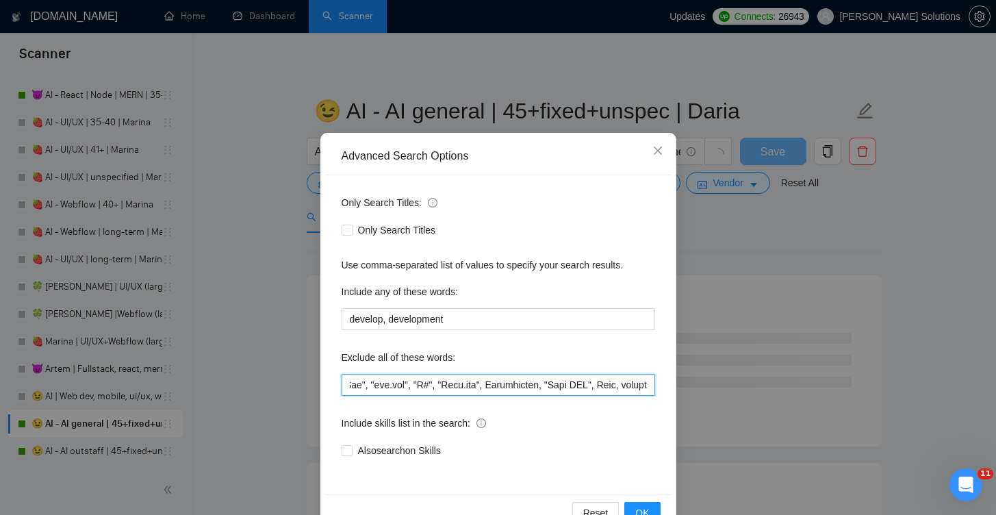
scroll to position [0, 2237]
drag, startPoint x: 579, startPoint y: 381, endPoint x: 312, endPoint y: 381, distance: 267.1
click at [312, 381] on div "Advanced Search Options Only Search Titles: Only Search Titles Use comma-separa…" at bounding box center [498, 257] width 996 height 515
type input "outstaff, "Join our team", "Join our in-house team", "Long-term collaboration",…"
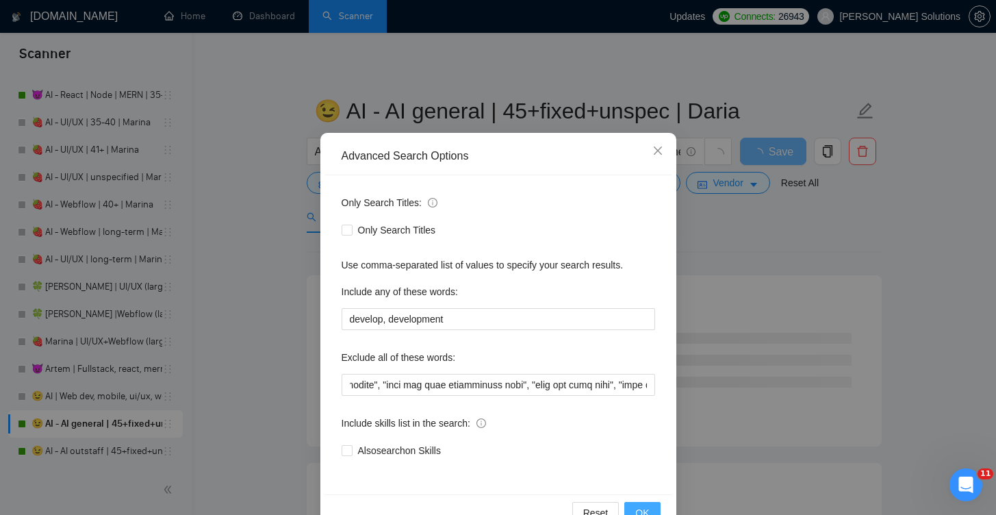
click at [642, 506] on span "OK" at bounding box center [643, 512] width 14 height 15
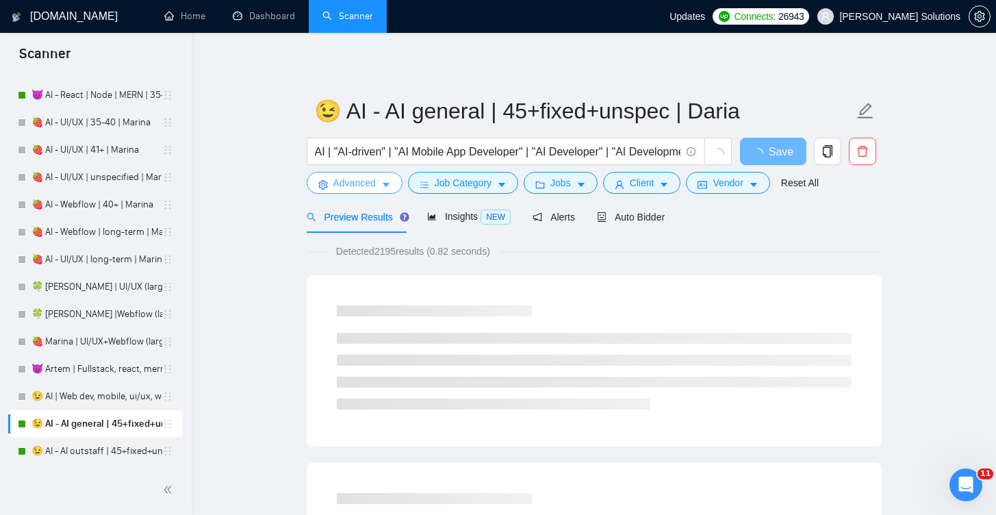
scroll to position [0, 0]
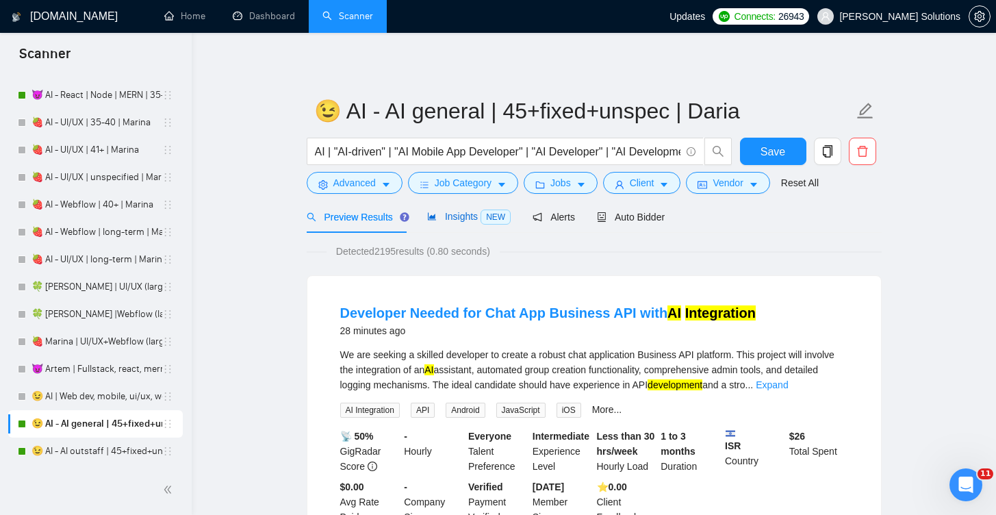
click at [449, 213] on span "Insights NEW" at bounding box center [469, 216] width 84 height 11
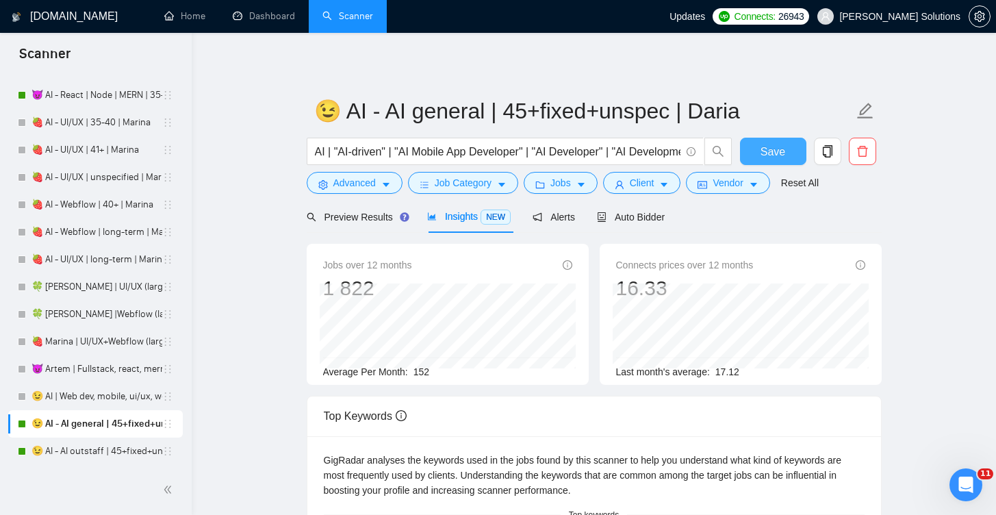
click at [763, 149] on span "Save" at bounding box center [773, 151] width 25 height 17
click at [379, 184] on button "Advanced" at bounding box center [355, 183] width 96 height 22
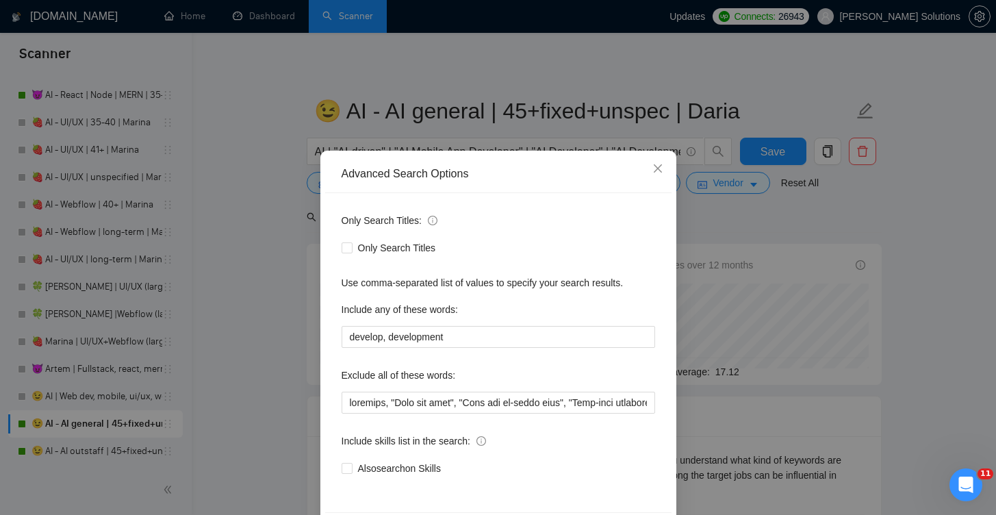
click at [294, 255] on div "Advanced Search Options Only Search Titles: Only Search Titles Use comma-separa…" at bounding box center [498, 257] width 996 height 515
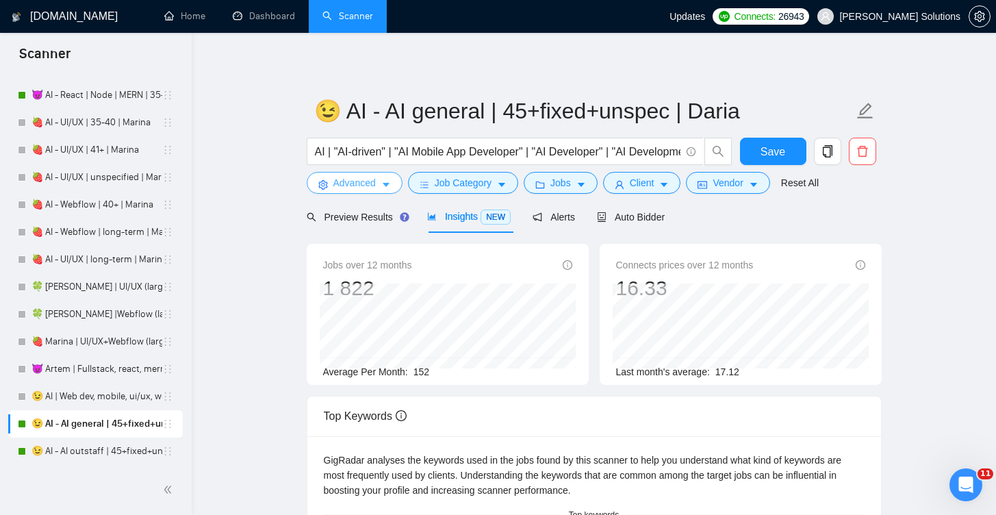
click at [335, 181] on span "Advanced" at bounding box center [355, 182] width 42 height 15
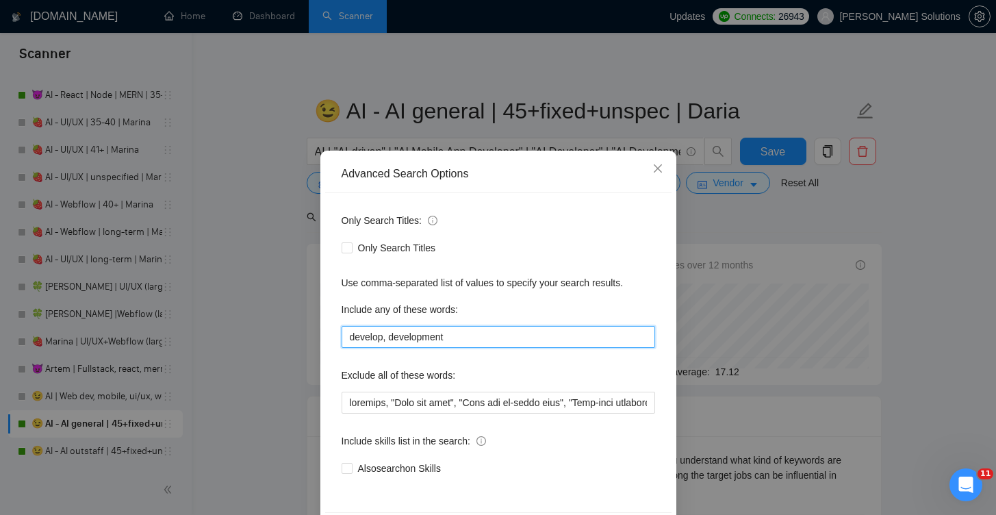
click at [457, 334] on input "develop, development" at bounding box center [499, 337] width 314 height 22
click at [470, 336] on input "develop, development" at bounding box center [499, 337] width 314 height 22
click at [477, 338] on input "develop, developmentб вумудщзук" at bounding box center [499, 337] width 314 height 22
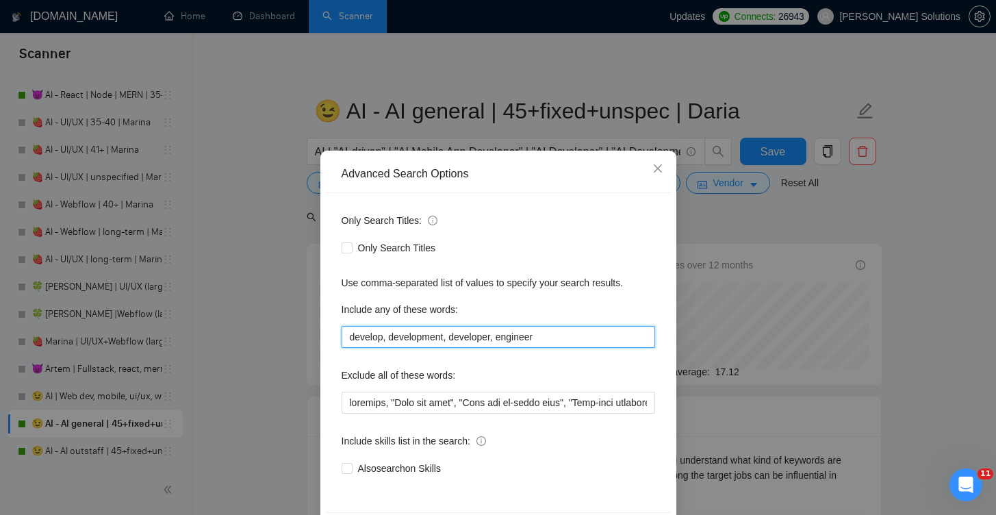
scroll to position [55, 0]
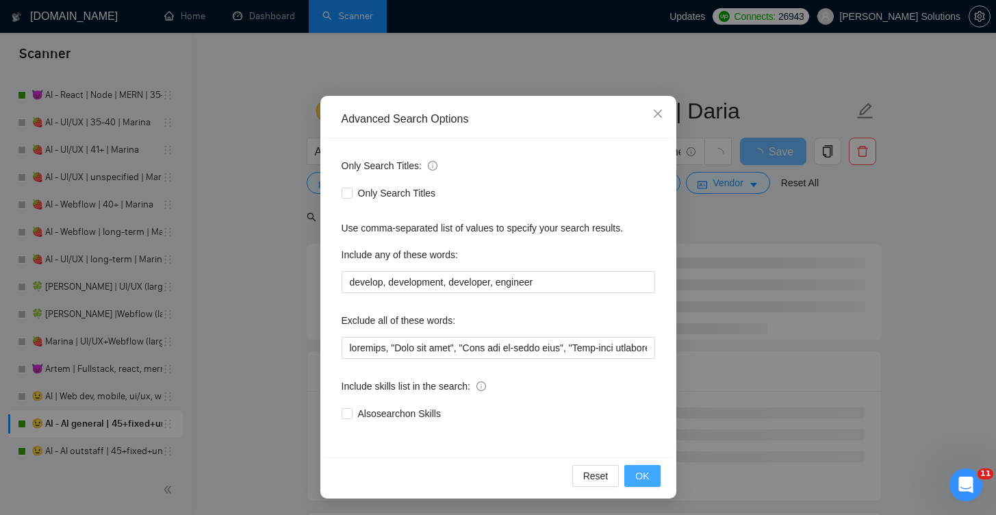
click at [638, 470] on span "OK" at bounding box center [643, 475] width 14 height 15
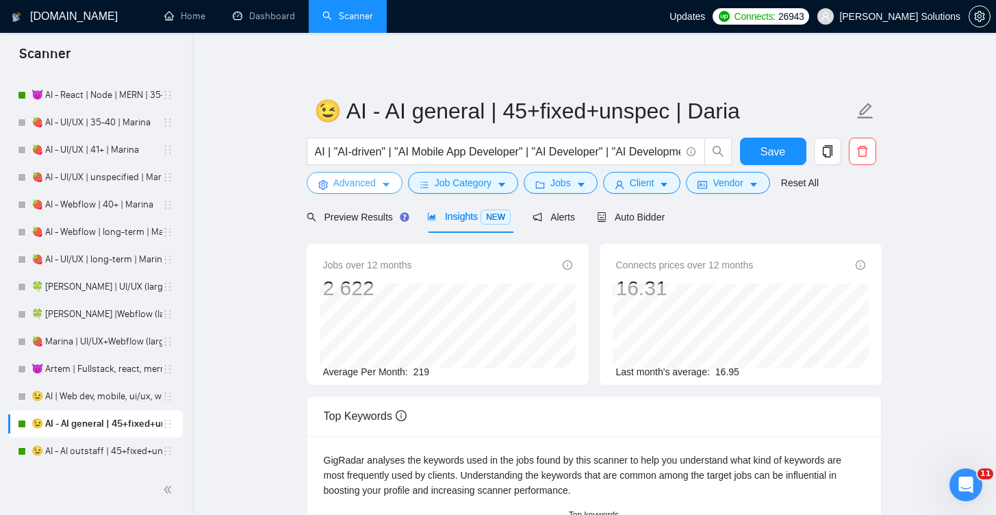
click at [389, 182] on icon "caret-down" at bounding box center [386, 185] width 10 height 10
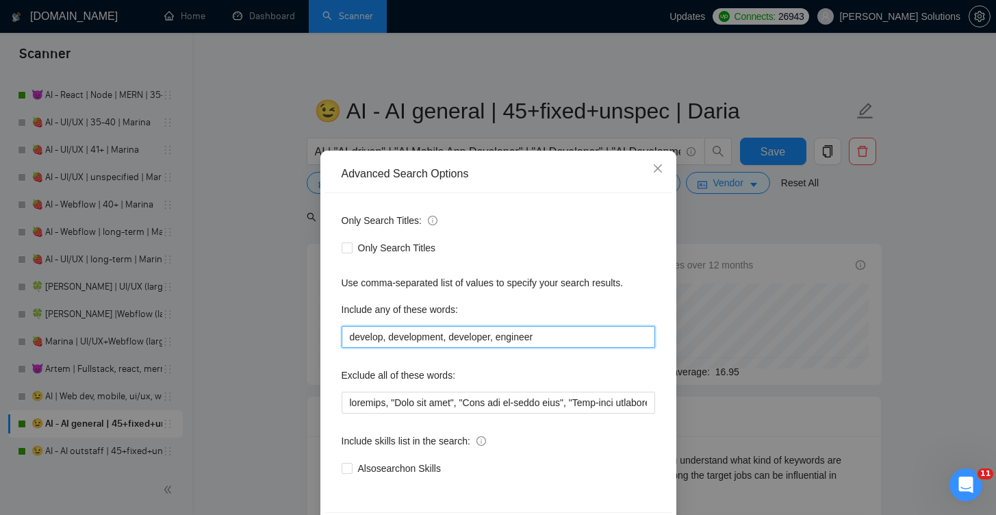
click at [559, 334] on input "develop, development, developer, engineer" at bounding box center [499, 337] width 314 height 22
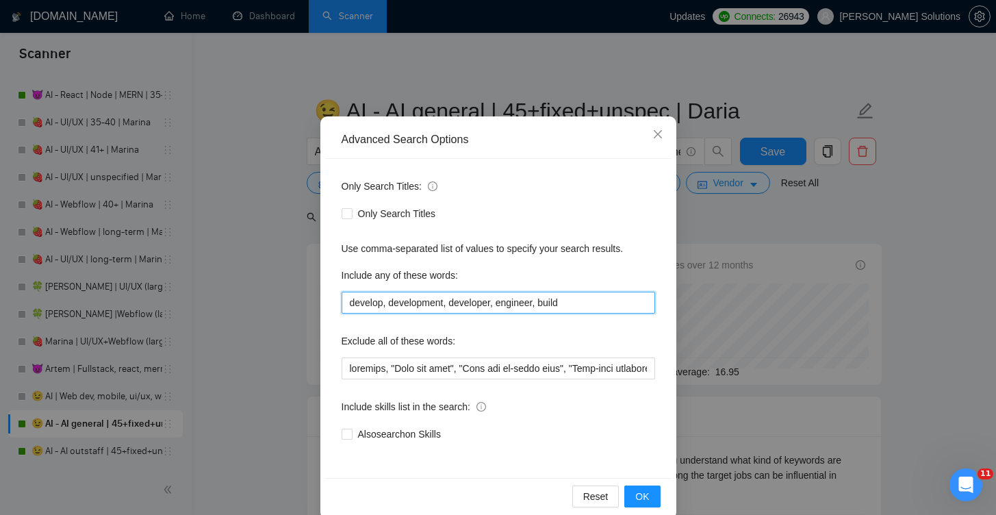
scroll to position [55, 0]
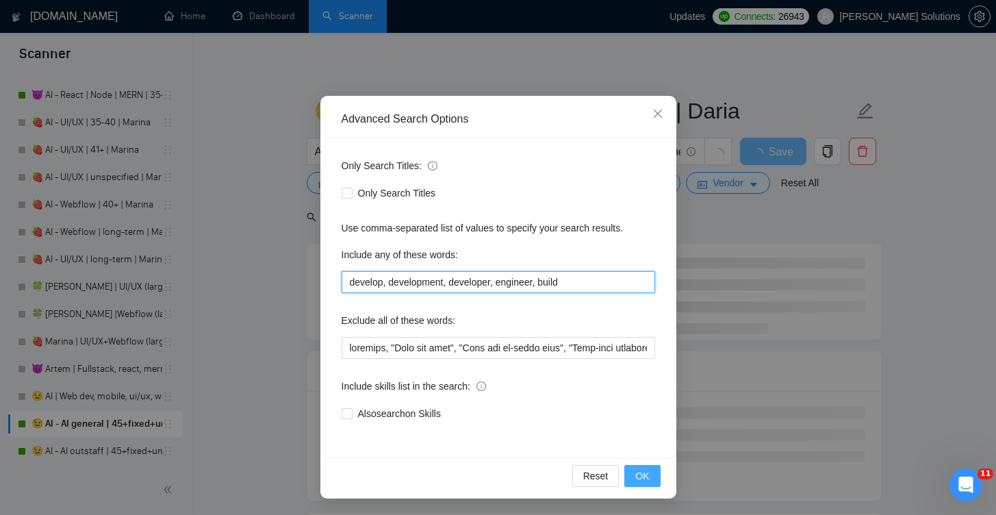
type input "develop, development, developer, engineer, build"
click at [642, 471] on span "OK" at bounding box center [643, 475] width 14 height 15
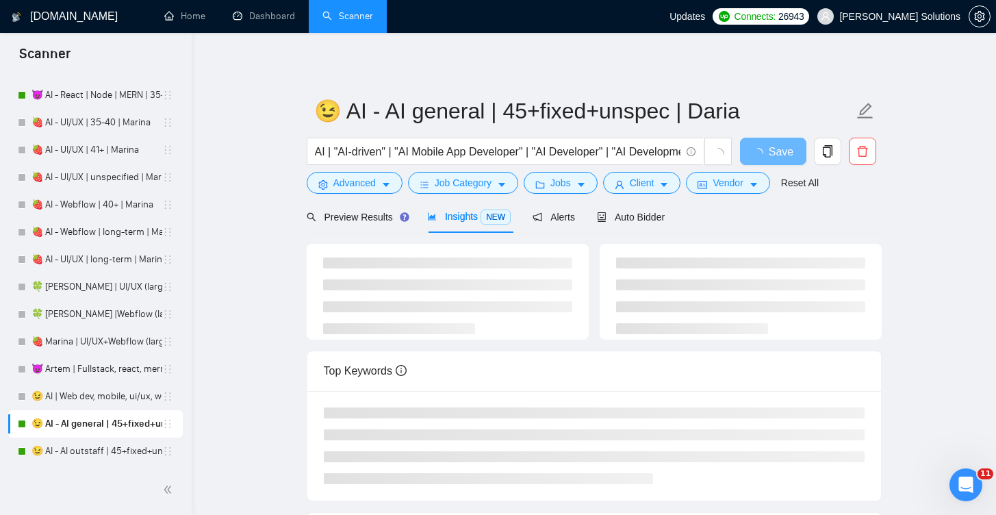
scroll to position [0, 0]
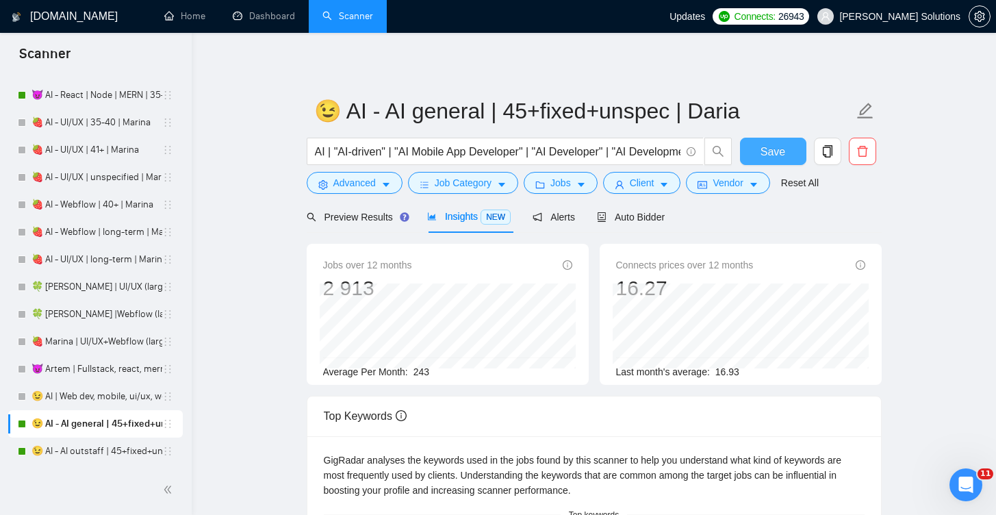
click at [764, 152] on span "Save" at bounding box center [773, 151] width 25 height 17
click at [378, 212] on span "Preview Results" at bounding box center [356, 217] width 99 height 11
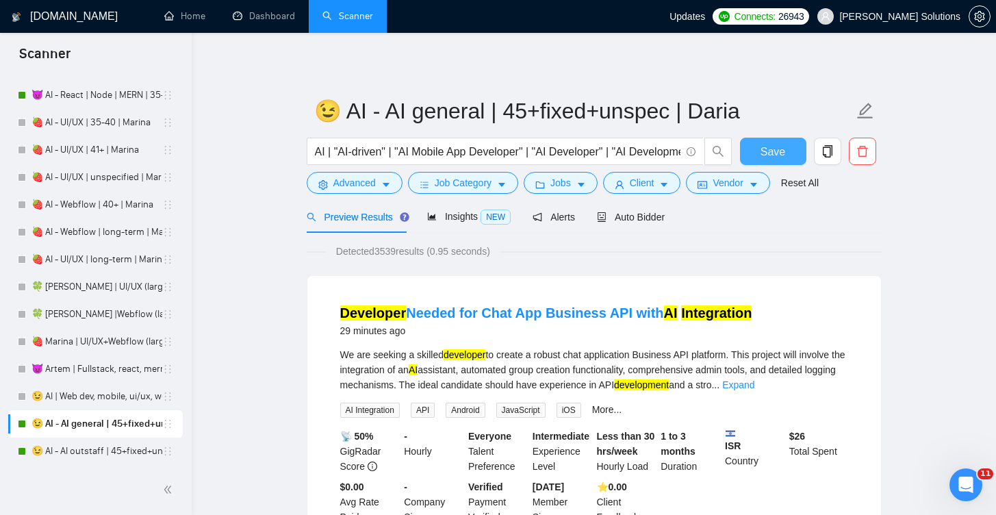
click at [766, 149] on span "Save" at bounding box center [773, 151] width 25 height 17
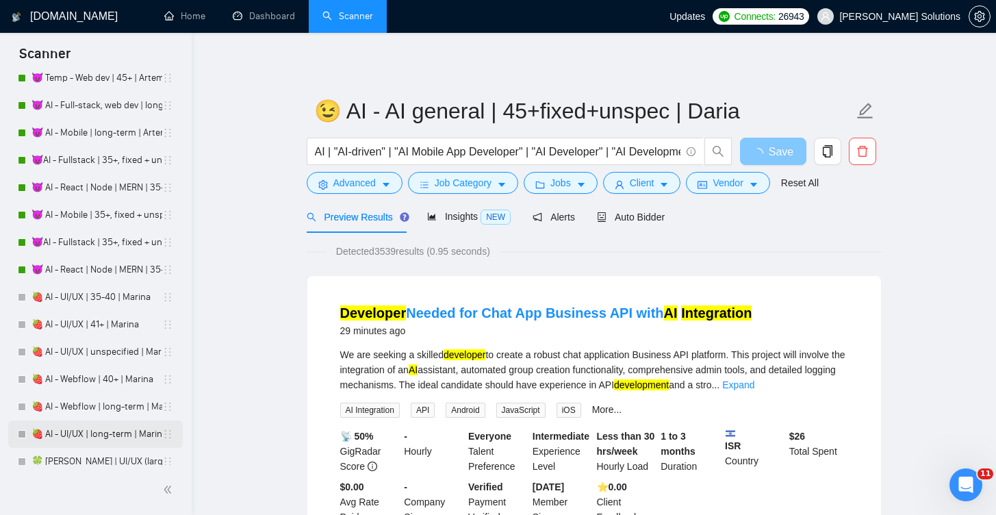
scroll to position [3371, 0]
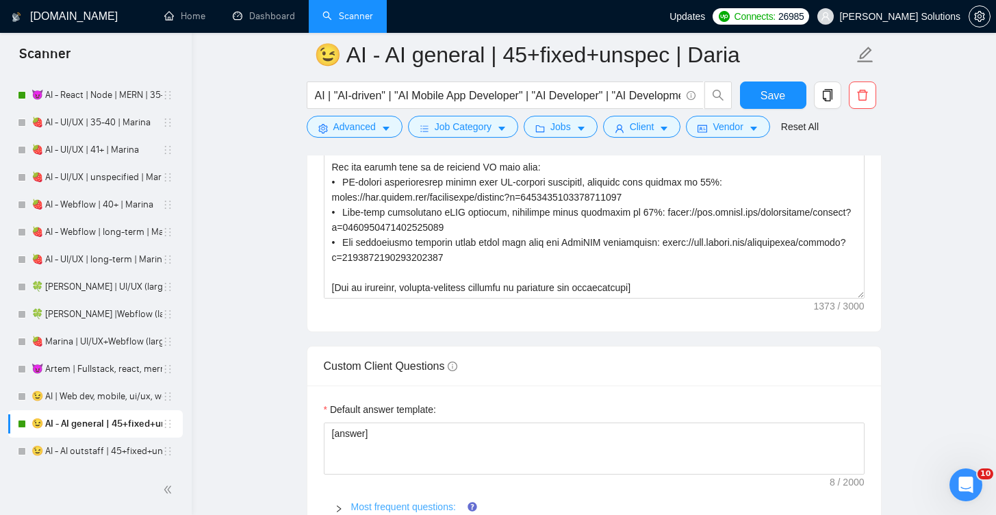
click at [377, 506] on link "Most frequent questions:" at bounding box center [403, 506] width 105 height 11
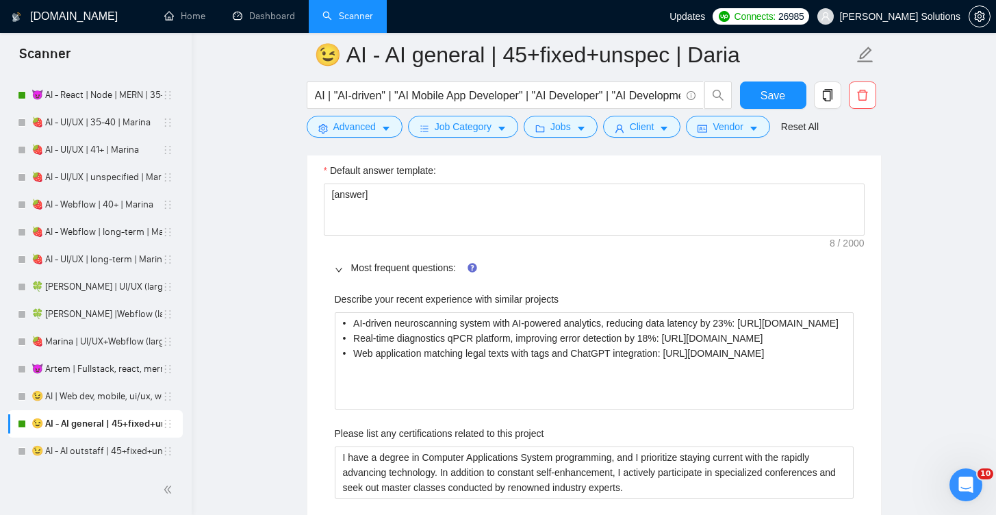
scroll to position [2747, 0]
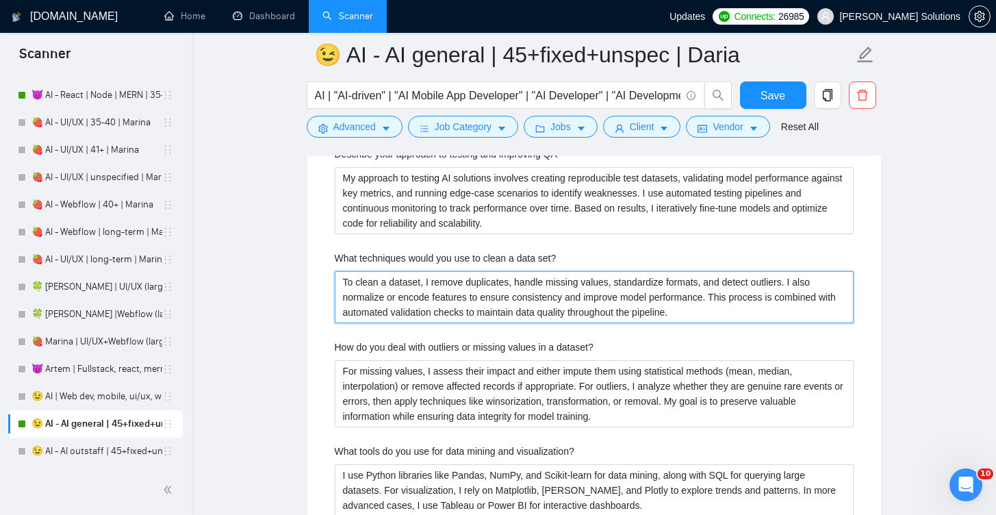
click at [426, 300] on set\? "To clean a dataset, I remove duplicates, handle missing values, standardize for…" at bounding box center [594, 297] width 519 height 52
